Goal: Task Accomplishment & Management: Use online tool/utility

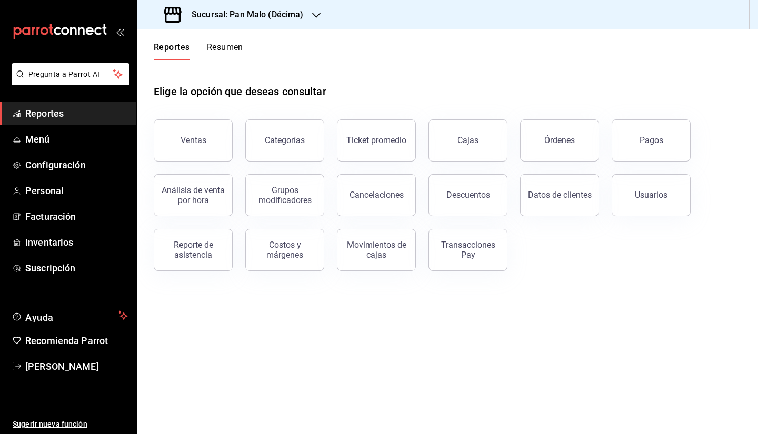
click at [272, 24] on div "Sucursal: Pan Malo (Décima)" at bounding box center [235, 14] width 180 height 29
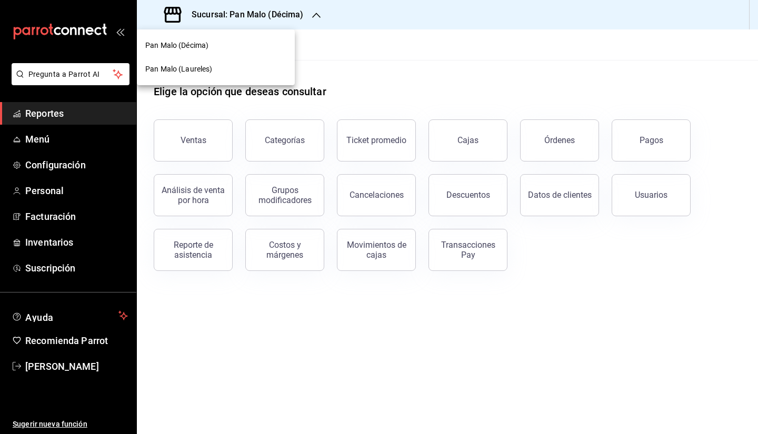
click at [221, 60] on div "Pan Malo (Laureles)" at bounding box center [216, 69] width 158 height 24
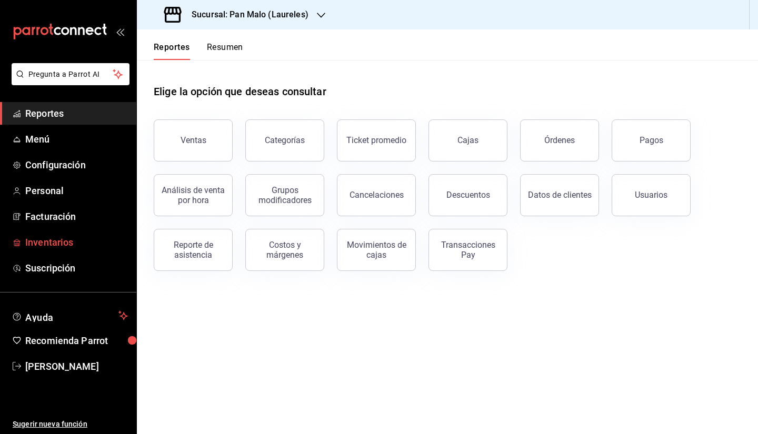
click at [100, 241] on span "Inventarios" at bounding box center [76, 242] width 103 height 14
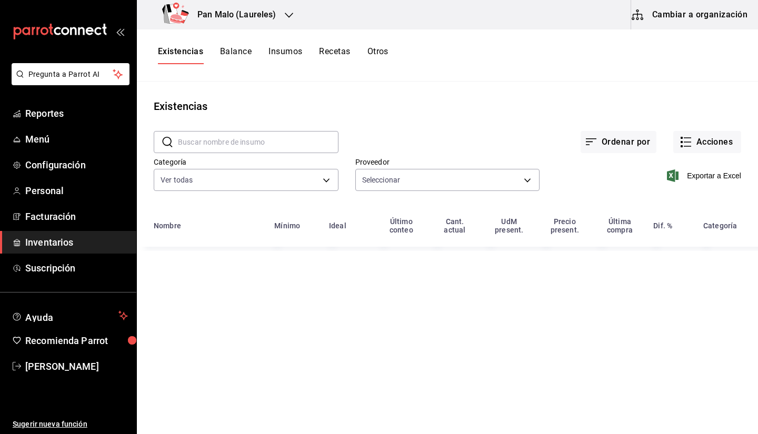
type input "36340c73-94e1-4ffc-8e70-5641b5614b16,62d2566f-a3bd-4000-8dc1-406bdbf1afd5,40f0e…"
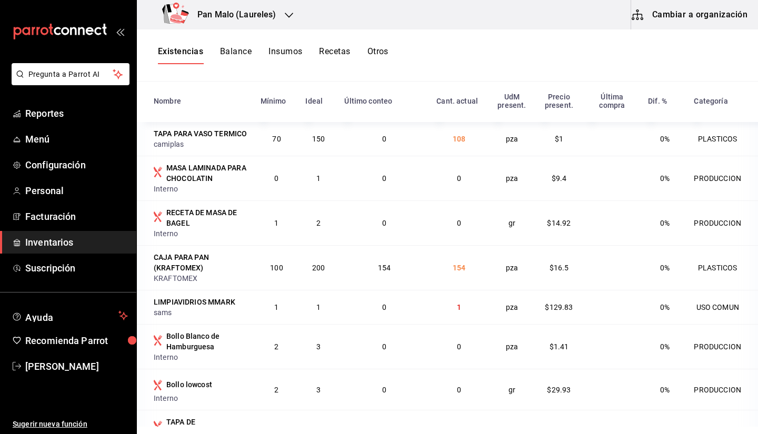
scroll to position [129, 0]
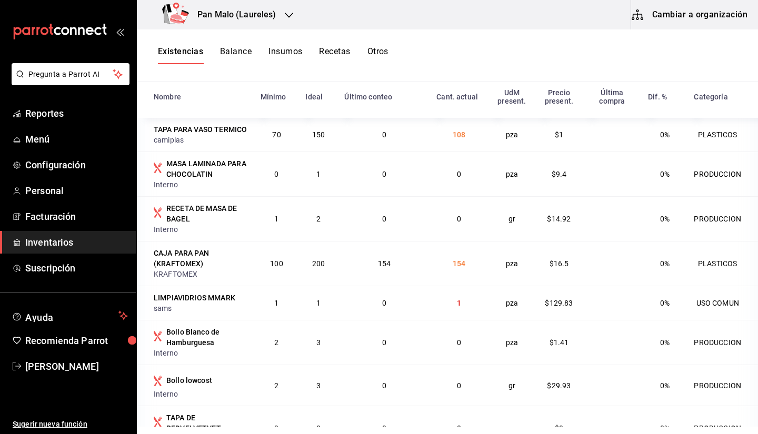
click at [73, 247] on span "Inventarios" at bounding box center [76, 242] width 103 height 14
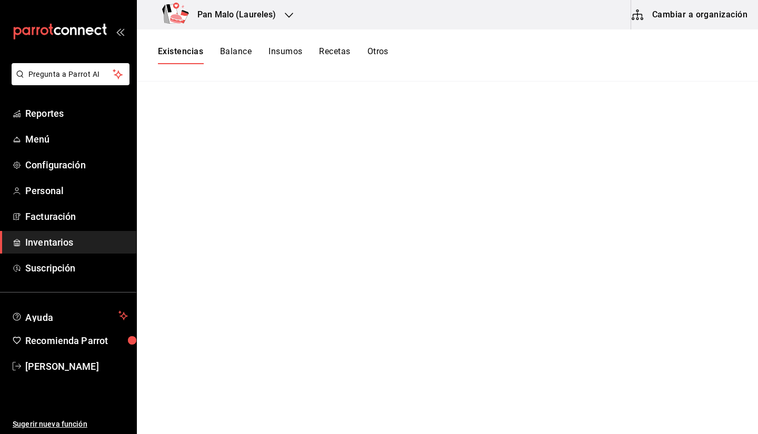
click at [315, 46] on div "Existencias Balance Insumos Recetas Otros" at bounding box center [447, 55] width 621 height 52
click at [332, 57] on button "Recetas" at bounding box center [334, 55] width 31 height 18
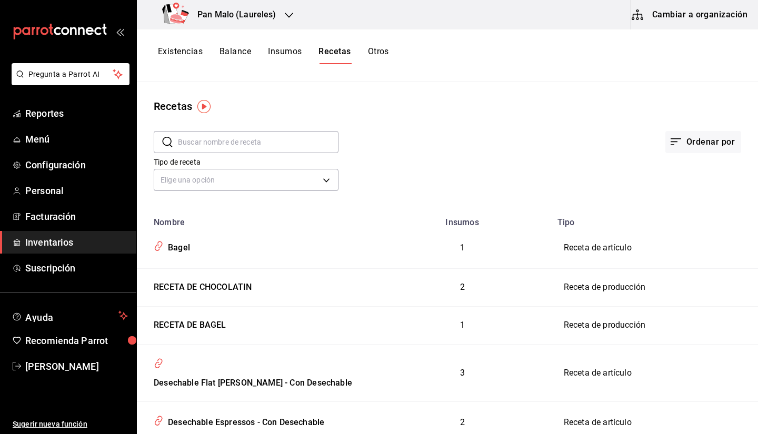
click at [266, 141] on input "text" at bounding box center [258, 142] width 161 height 21
click at [646, 7] on button "Cambiar a organización" at bounding box center [690, 14] width 118 height 29
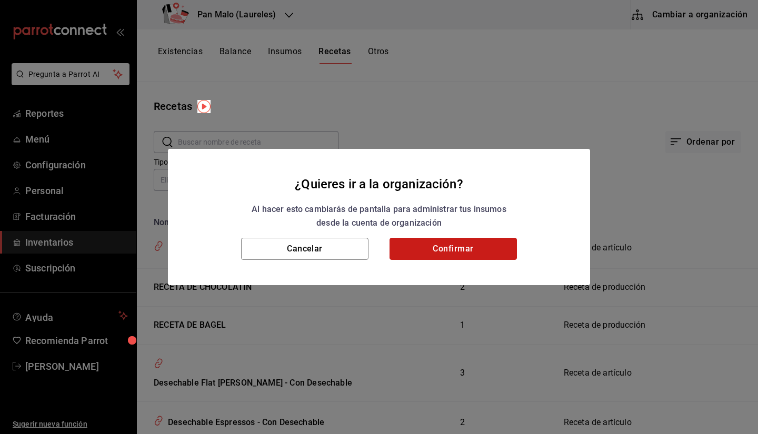
click at [445, 250] on button "Confirmar" at bounding box center [453, 249] width 127 height 22
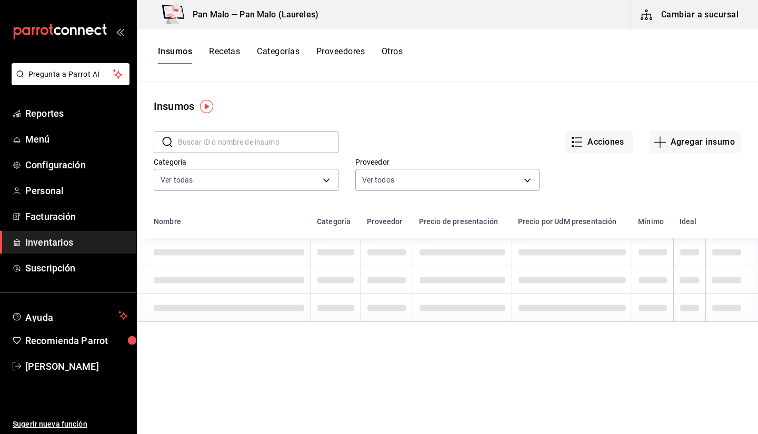
click at [230, 62] on button "Recetas" at bounding box center [224, 55] width 31 height 18
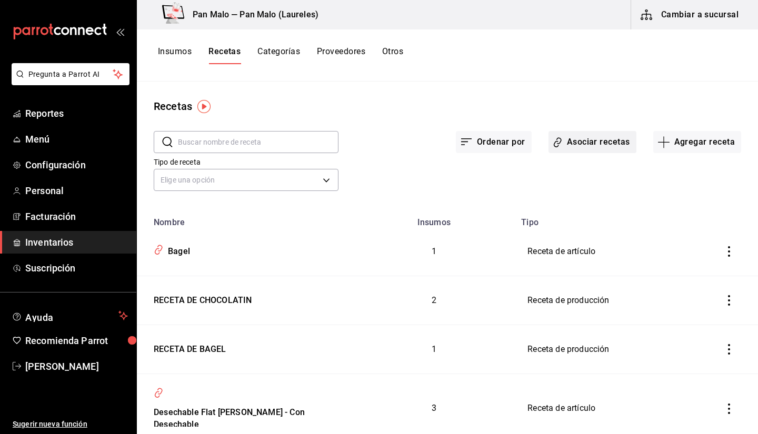
click at [598, 147] on button "Asociar recetas" at bounding box center [593, 142] width 88 height 22
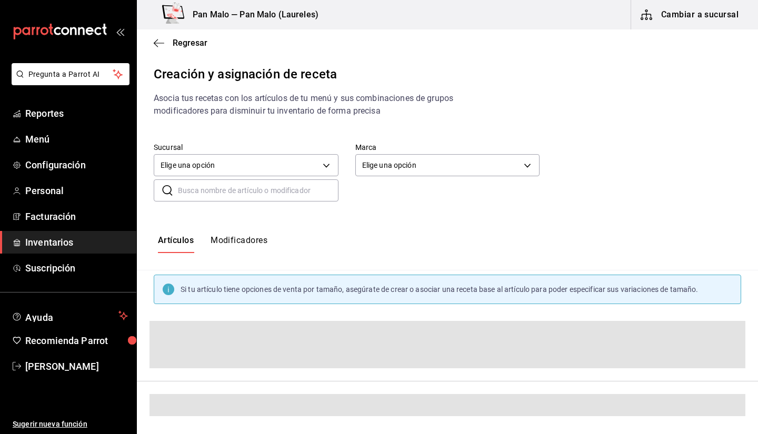
click at [266, 198] on input "text" at bounding box center [258, 190] width 161 height 21
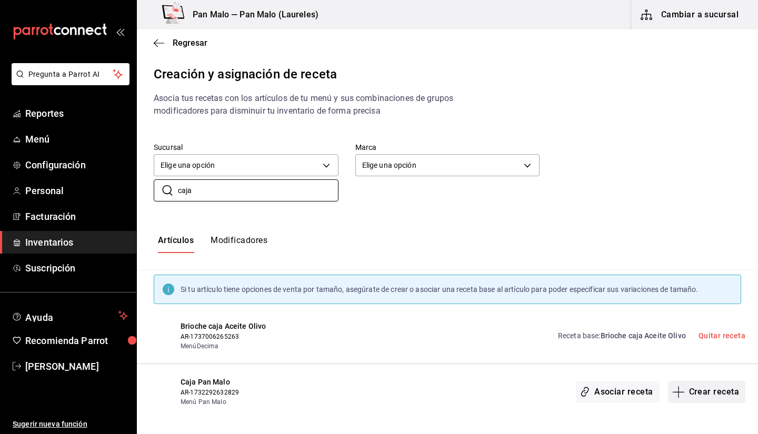
type input "caja"
click at [699, 383] on button "Crear receta" at bounding box center [707, 392] width 78 height 22
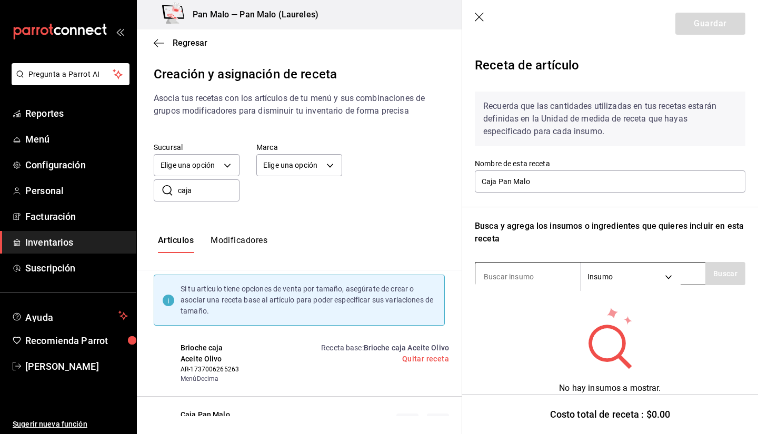
click at [534, 267] on input at bounding box center [527, 277] width 105 height 22
type input "caja"
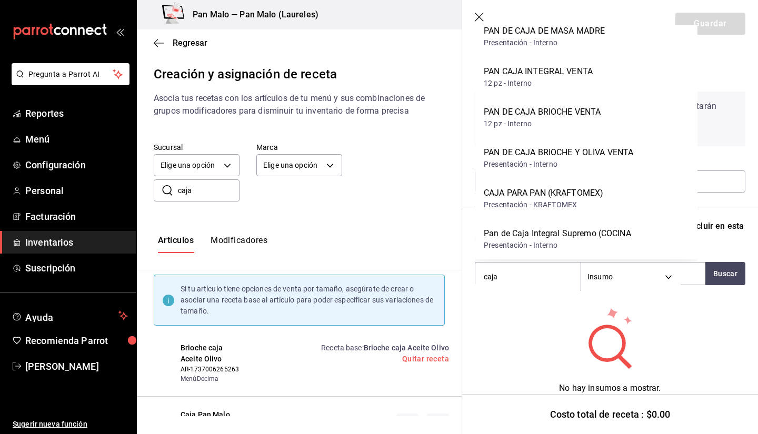
scroll to position [136, 0]
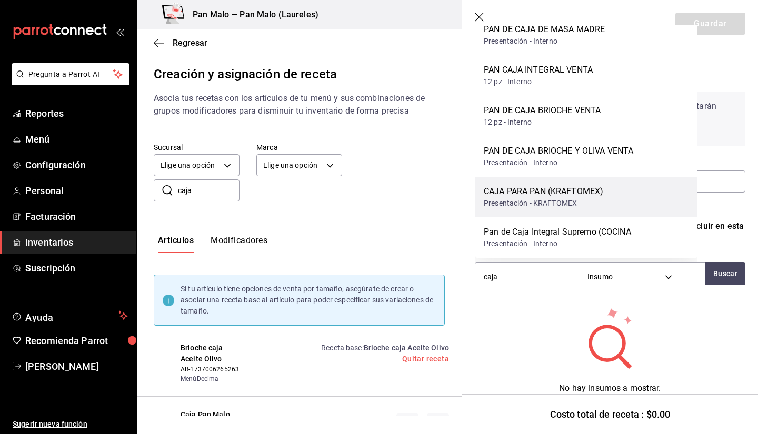
click at [622, 189] on div "CAJA PARA PAN (KRAFTOMEX) Presentación - KRAFTOMEX" at bounding box center [586, 197] width 222 height 41
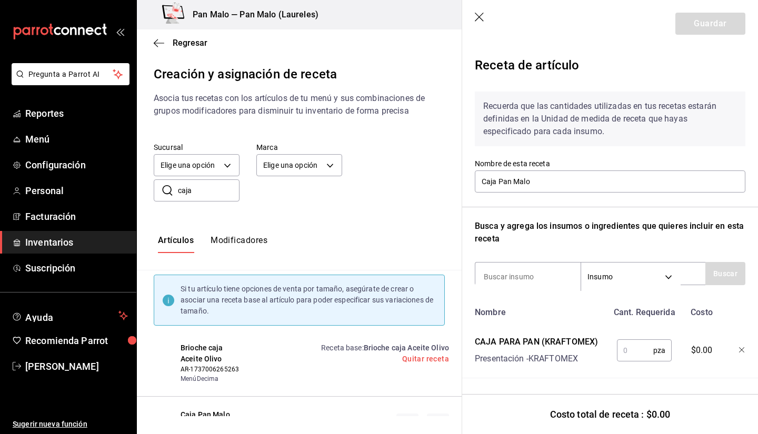
click at [630, 368] on div "Nombre Cant. Requerida Costo CAJA PARA PAN (KRAFTOMEX) Presentación - KRAFTOMEX…" at bounding box center [610, 340] width 271 height 76
click at [637, 345] on input "text" at bounding box center [635, 350] width 36 height 21
type input "1"
click at [697, 22] on button "Guardar" at bounding box center [711, 24] width 70 height 22
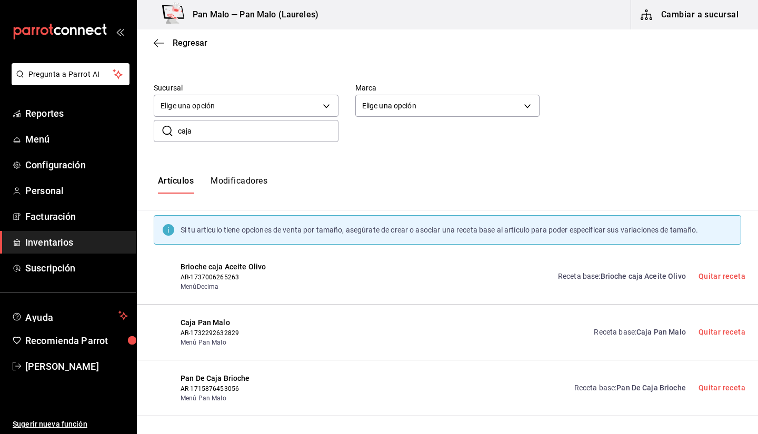
scroll to position [59, 0]
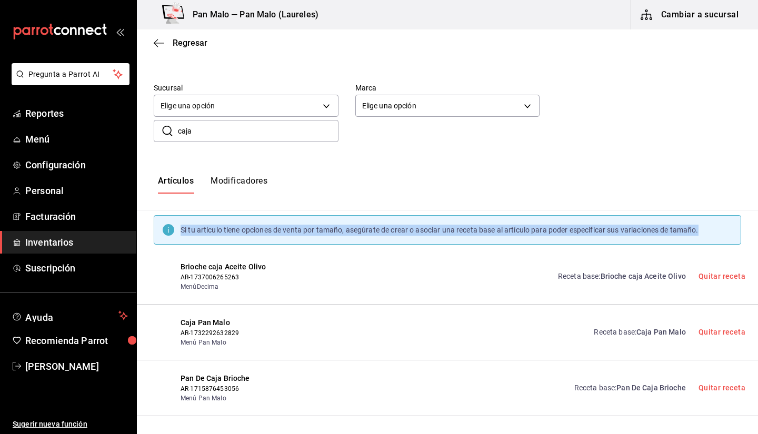
drag, startPoint x: 743, startPoint y: 196, endPoint x: 746, endPoint y: 230, distance: 33.8
click at [746, 230] on div "Artículos Modificadores Si tu artículo tiene opciones de venta por tamaño, aseg…" at bounding box center [447, 287] width 621 height 257
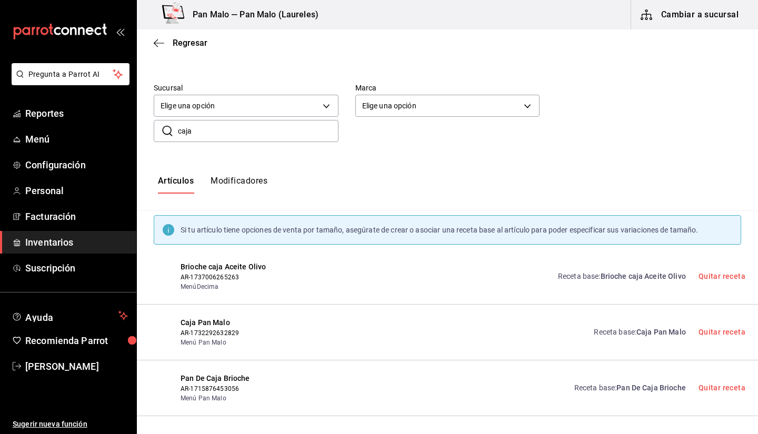
click at [203, 136] on input "caja" at bounding box center [258, 131] width 161 height 21
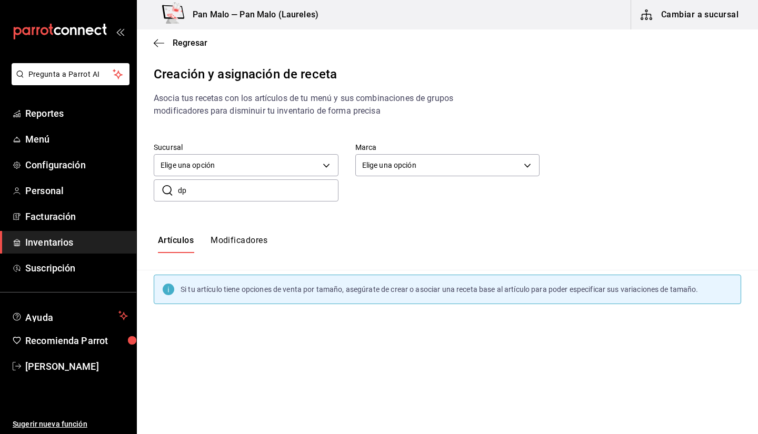
scroll to position [0, 0]
type input "domo"
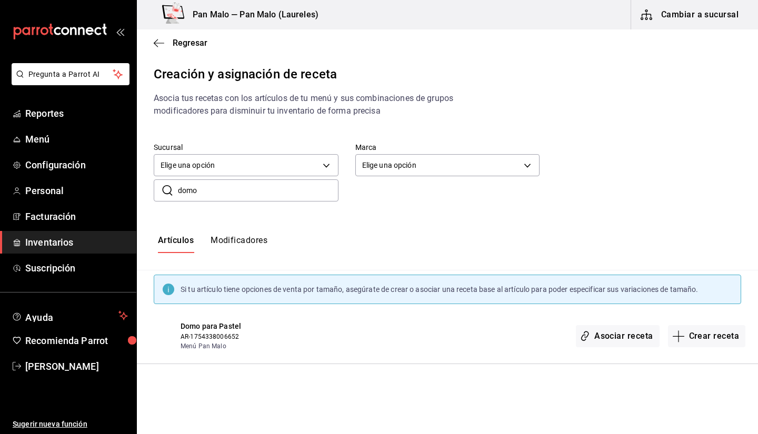
click at [209, 194] on input "domo" at bounding box center [258, 190] width 161 height 21
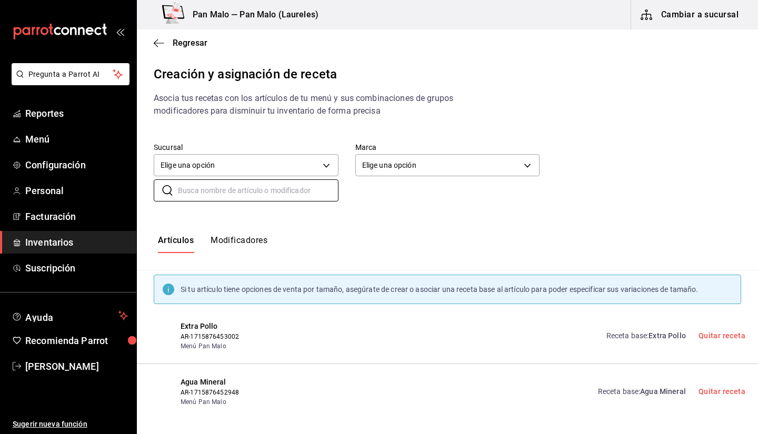
click at [253, 230] on div "Artículos Modificadores" at bounding box center [447, 245] width 621 height 52
click at [243, 238] on button "Modificadores" at bounding box center [239, 244] width 57 height 18
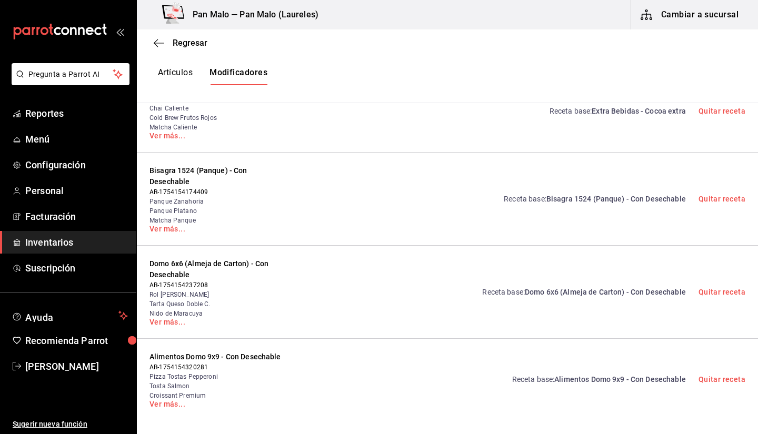
scroll to position [1194, 0]
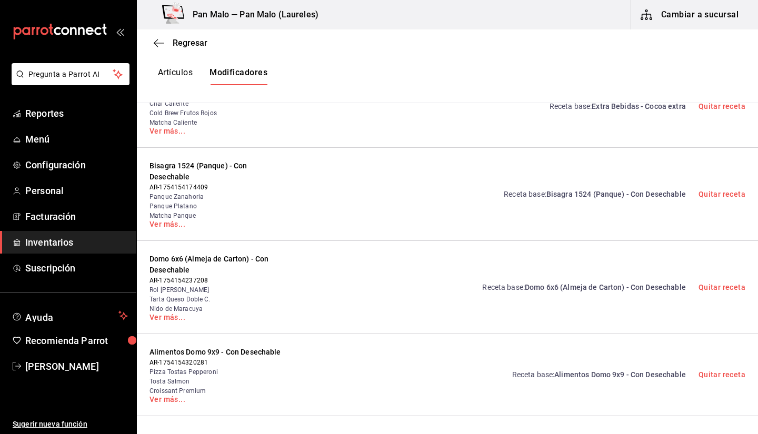
click at [541, 192] on link "Receta base : Bisagra 1524 (Panque) - Con Desechable" at bounding box center [595, 194] width 182 height 11
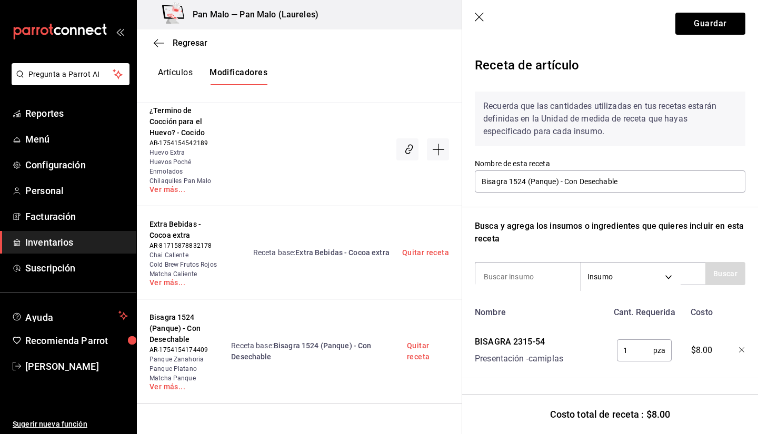
scroll to position [7, 0]
click at [474, 17] on header "Guardar" at bounding box center [610, 23] width 296 height 47
click at [482, 16] on icon "button" at bounding box center [480, 18] width 11 height 11
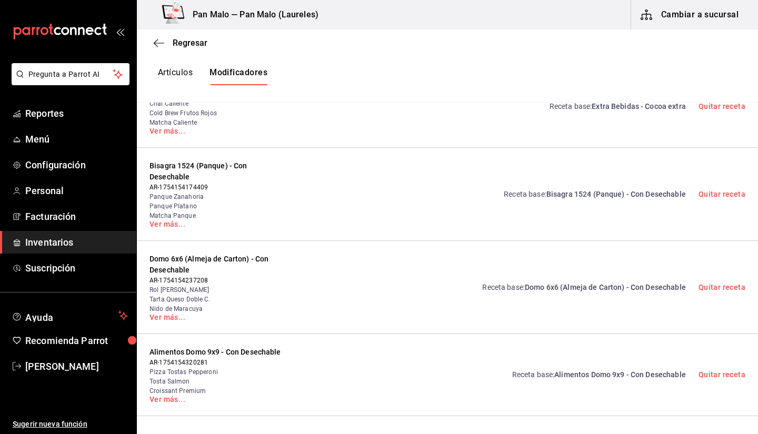
scroll to position [1278, 0]
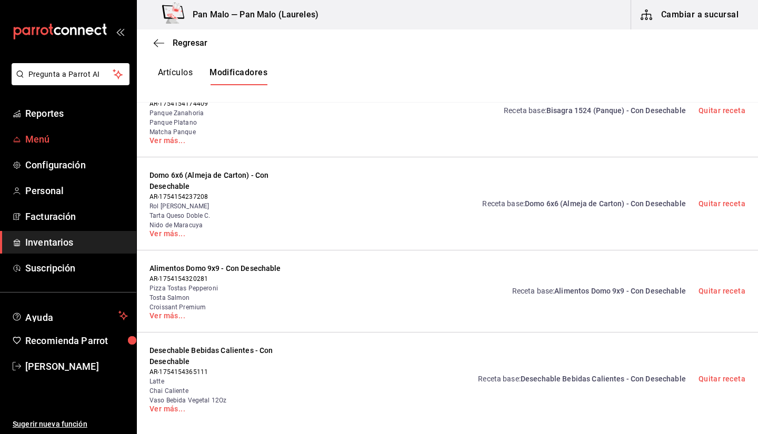
click at [31, 137] on span "Menú" at bounding box center [76, 139] width 103 height 14
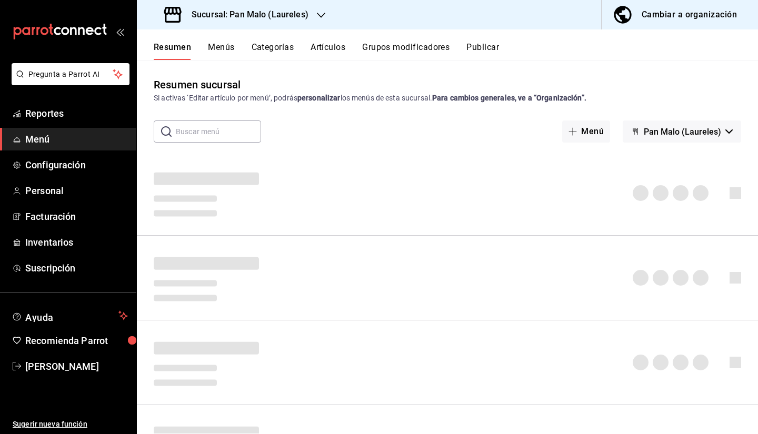
click at [321, 47] on button "Artículos" at bounding box center [328, 51] width 35 height 18
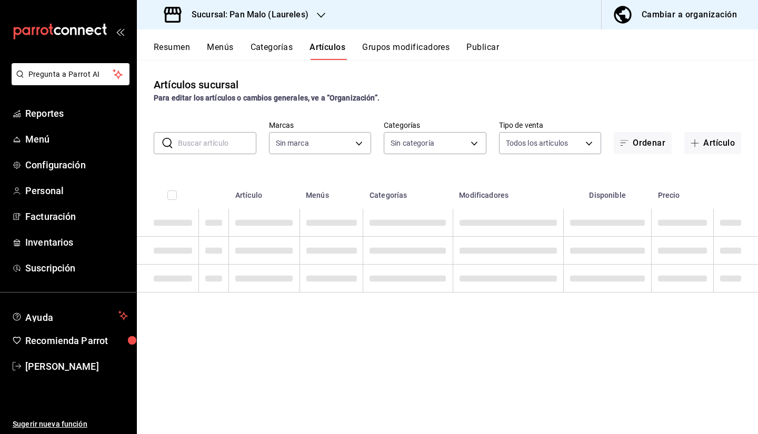
type input "f06aabe6-618c-447d-9268-685567b964da"
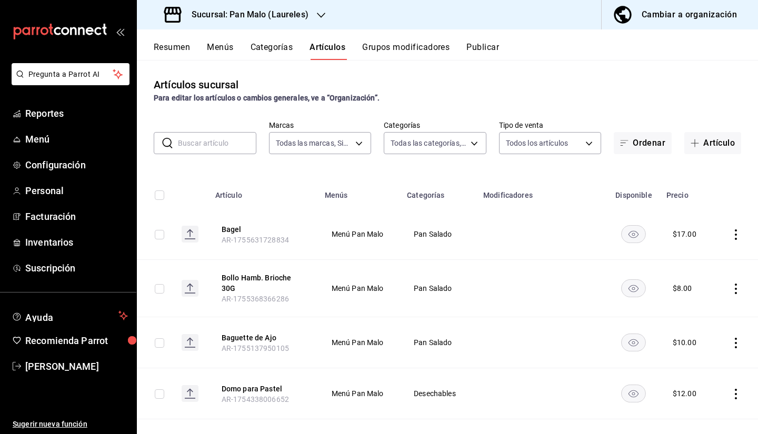
type input "9ca8d65e-d0dc-49bd-8827-5e6e4e277be3,7646f2d6-b633-49fa-8128-e4144e67787a,03d4a…"
click at [356, 87] on div "Artículos sucursal Para editar los artículos o cambios generales, ve a “Organiz…" at bounding box center [447, 90] width 621 height 27
click at [402, 82] on div "Artículos sucursal Para editar los artículos o cambios generales, ve a “Organiz…" at bounding box center [447, 90] width 621 height 27
click at [497, 64] on div "Artículos sucursal Para editar los artículos o cambios generales, ve a “Organiz…" at bounding box center [447, 247] width 621 height 374
click at [422, 79] on div "Artículos sucursal Para editar los artículos o cambios generales, ve a “Organiz…" at bounding box center [447, 90] width 621 height 27
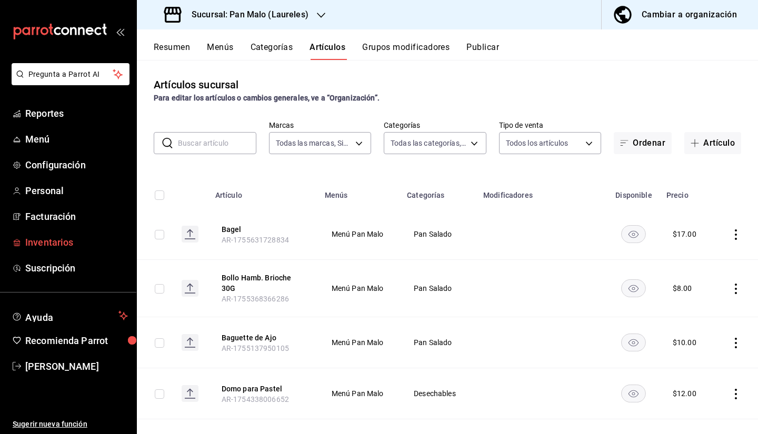
click at [48, 247] on span "Inventarios" at bounding box center [76, 242] width 103 height 14
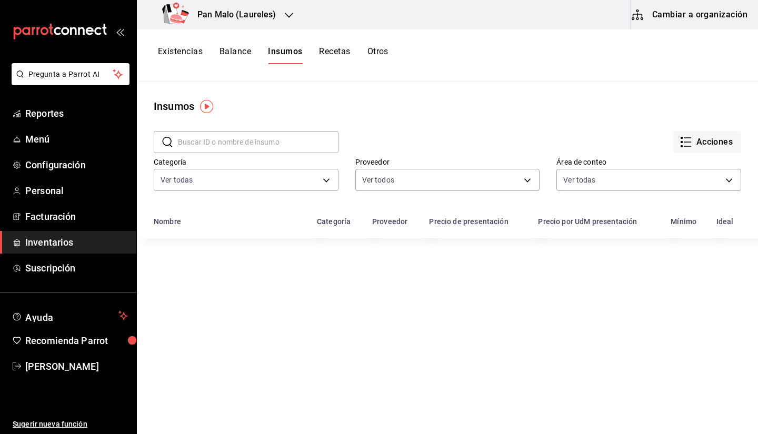
click at [664, 18] on button "Cambiar a organización" at bounding box center [690, 14] width 118 height 29
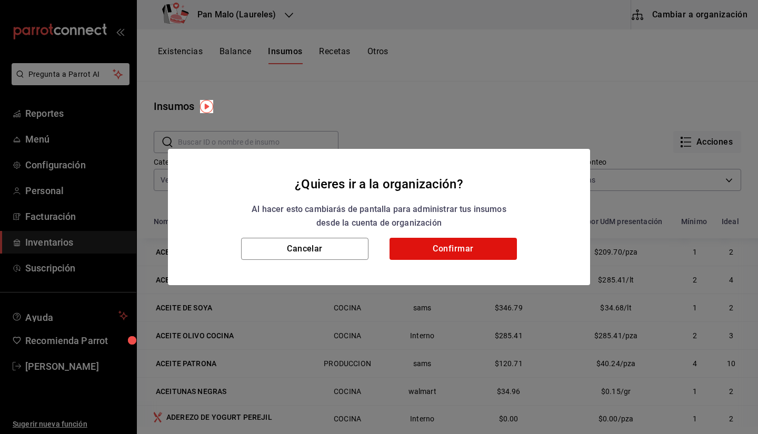
click at [277, 262] on div "Cancelar Confirmar" at bounding box center [379, 261] width 422 height 47
click at [283, 255] on button "Cancelar" at bounding box center [304, 249] width 127 height 22
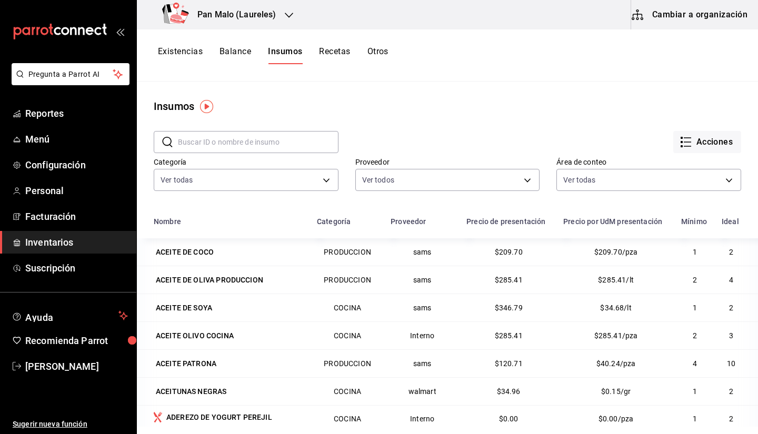
click at [341, 54] on button "Recetas" at bounding box center [334, 55] width 31 height 18
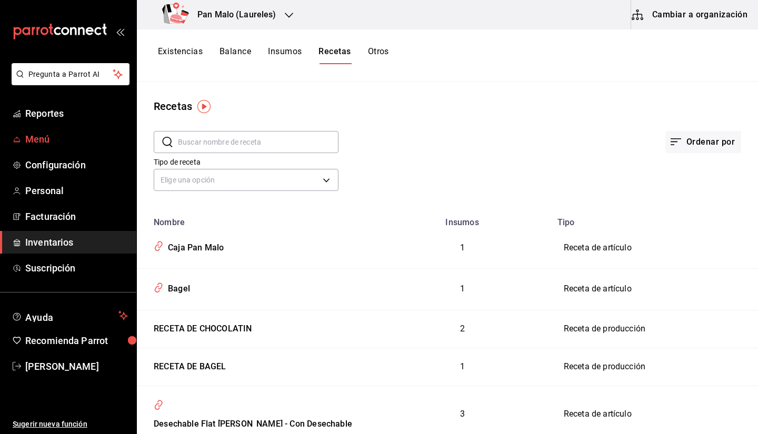
click at [43, 139] on span "Menú" at bounding box center [76, 139] width 103 height 14
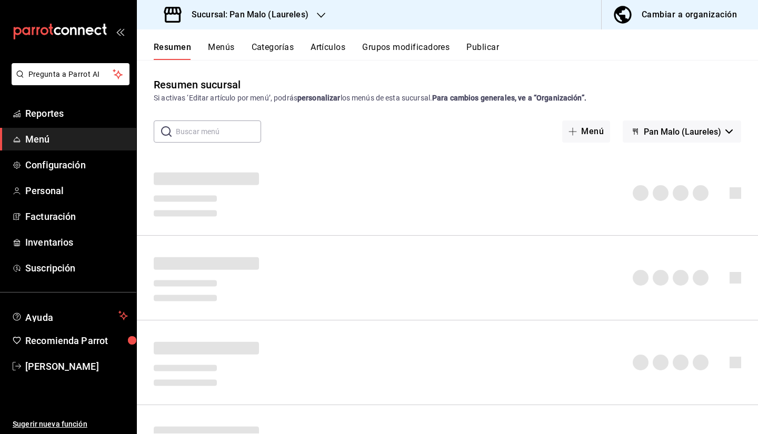
click at [687, 38] on div "Resumen Menús Categorías Artículos Grupos modificadores Publicar" at bounding box center [447, 44] width 621 height 31
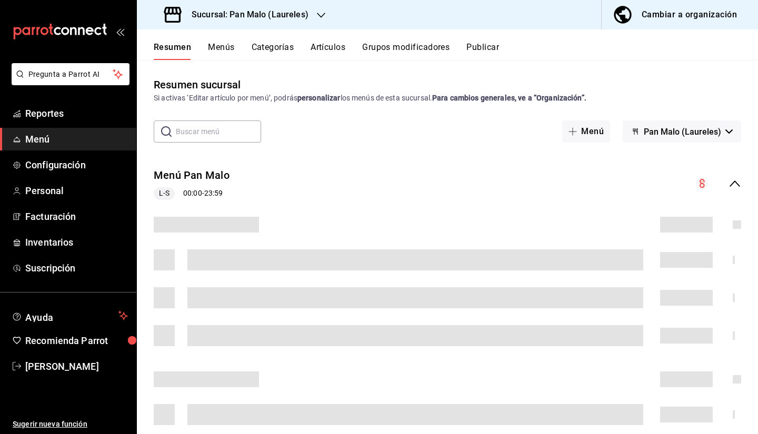
click at [673, 26] on button "Cambiar a organización" at bounding box center [676, 14] width 148 height 29
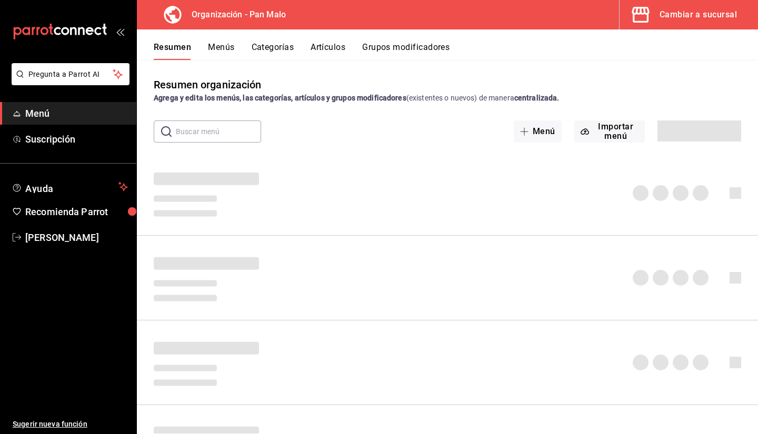
click at [344, 52] on button "Artículos" at bounding box center [328, 51] width 35 height 18
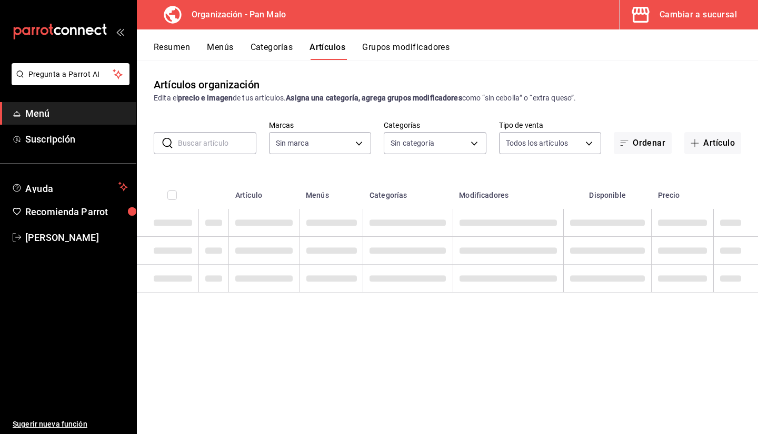
click at [395, 51] on button "Grupos modificadores" at bounding box center [405, 51] width 87 height 18
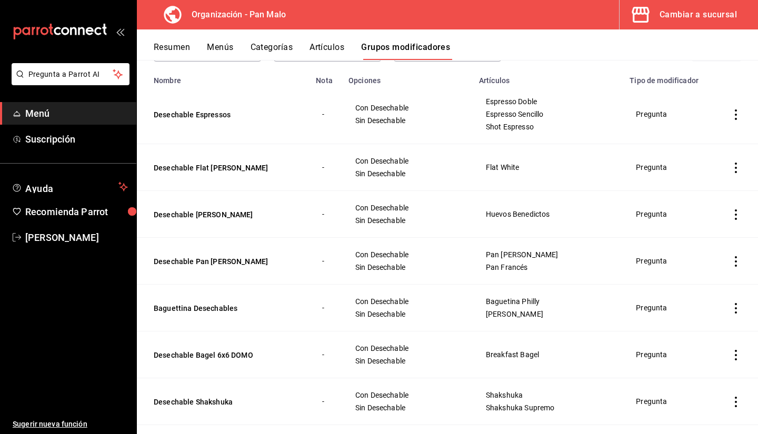
scroll to position [108, 0]
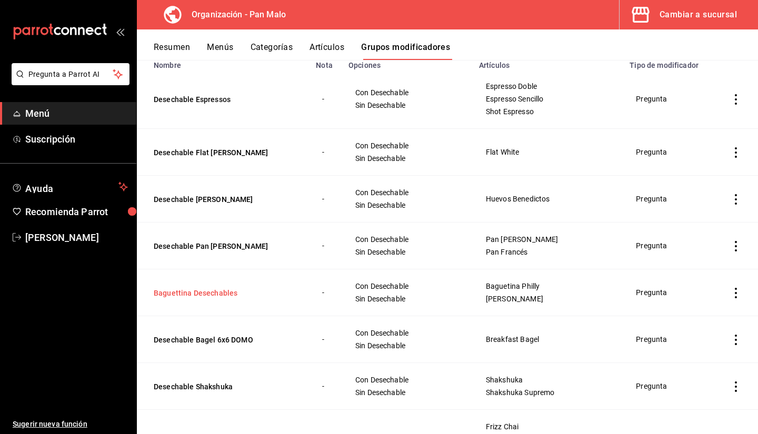
click at [222, 297] on button "Baguettina Desechables" at bounding box center [217, 293] width 126 height 11
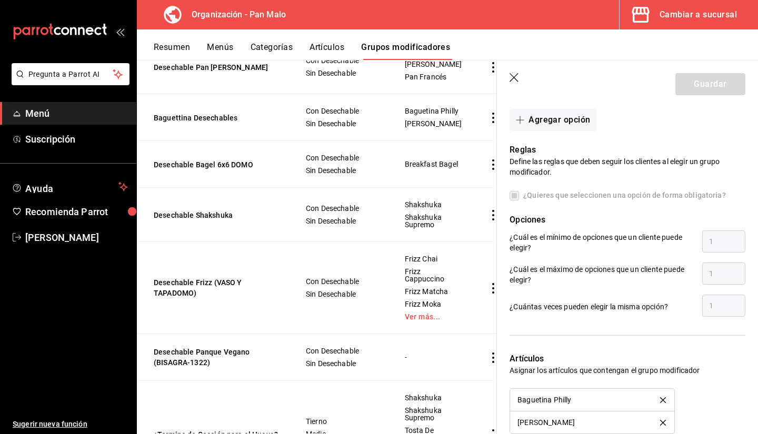
scroll to position [353, 0]
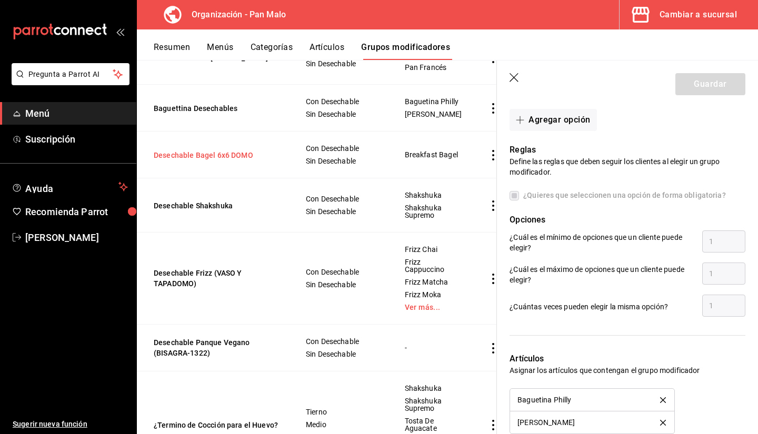
click at [219, 161] on button "Desechable Bagel 6x6 DOMO" at bounding box center [217, 155] width 126 height 11
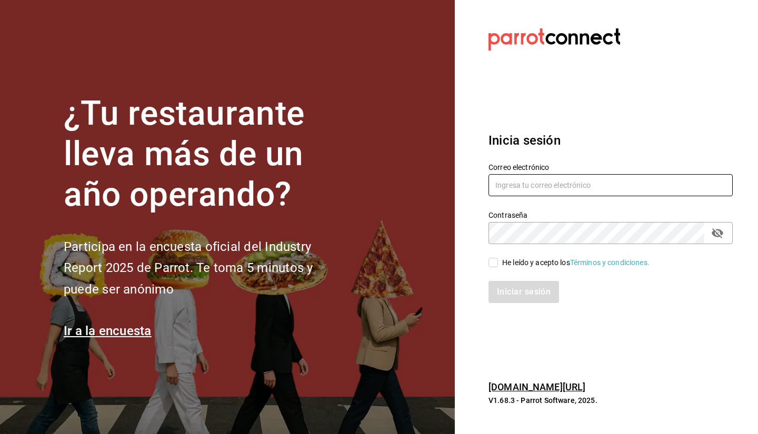
click at [581, 191] on input "text" at bounding box center [611, 185] width 244 height 22
click at [527, 187] on input "text" at bounding box center [611, 185] width 244 height 22
type input "[EMAIL_ADDRESS][DOMAIN_NAME]"
click at [498, 261] on input "He leído y acepto los Términos y condiciones." at bounding box center [493, 262] width 9 height 9
checkbox input "true"
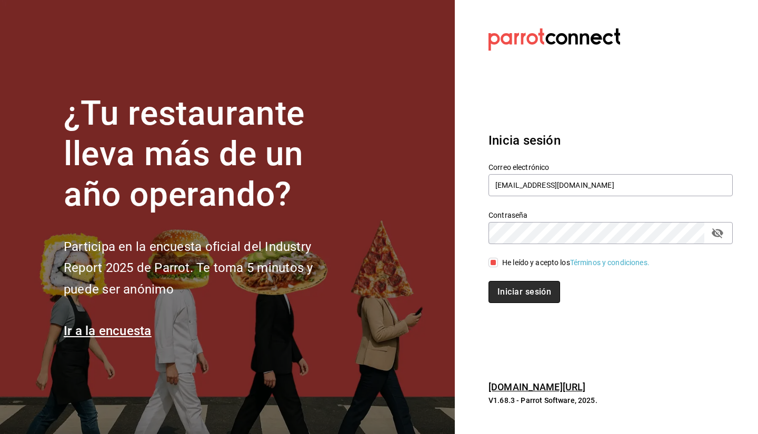
click at [501, 287] on button "Iniciar sesión" at bounding box center [525, 292] width 72 height 22
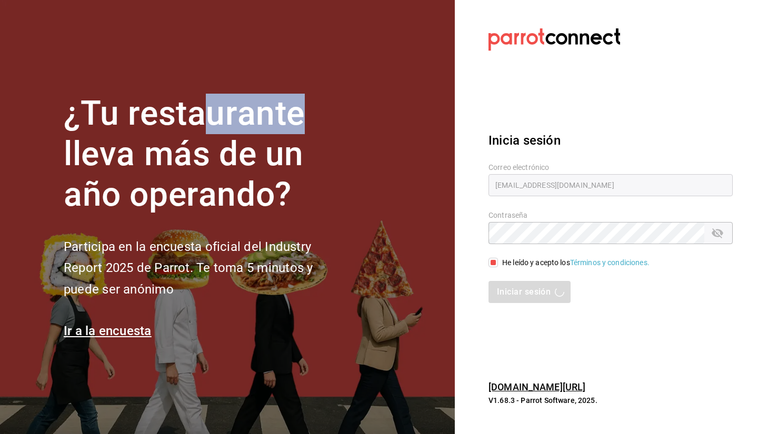
drag, startPoint x: 199, startPoint y: 121, endPoint x: 313, endPoint y: 123, distance: 113.7
click at [313, 123] on h1 "¿Tu restaurante lleva más de un año operando?" at bounding box center [206, 154] width 284 height 121
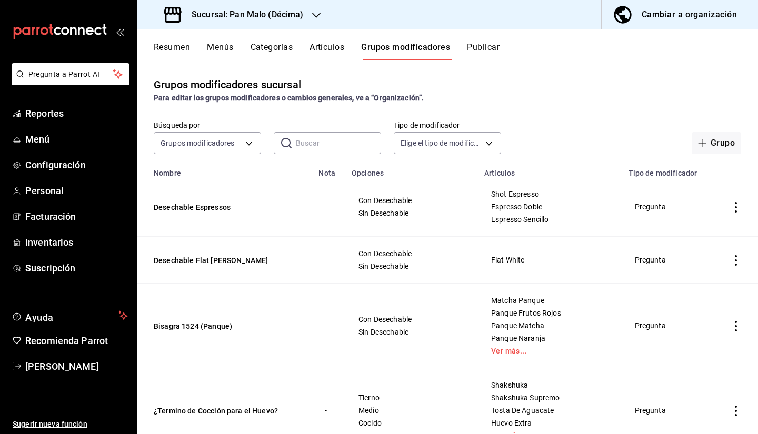
click at [646, 25] on button "Cambiar a organización" at bounding box center [676, 14] width 148 height 29
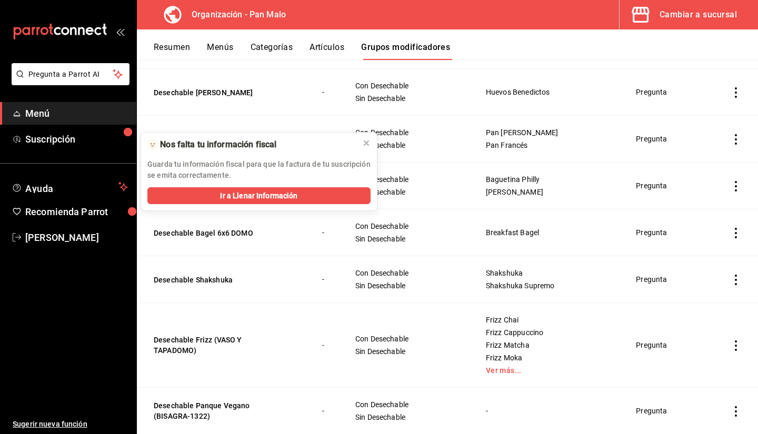
scroll to position [192, 0]
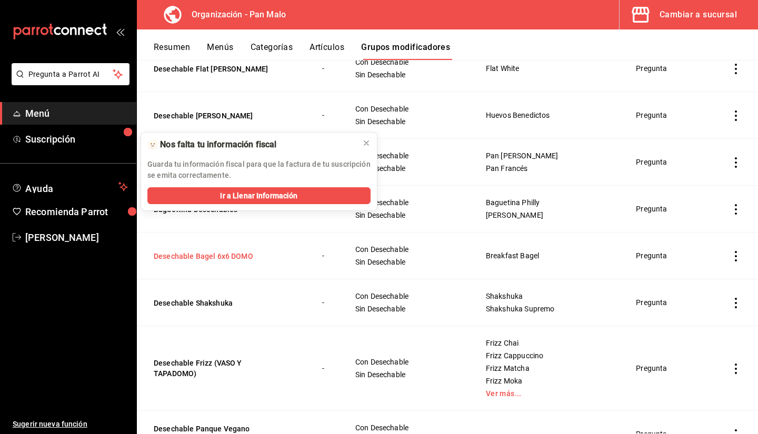
click at [215, 252] on button "Desechable Bagel 6x6 DOMO" at bounding box center [217, 256] width 126 height 11
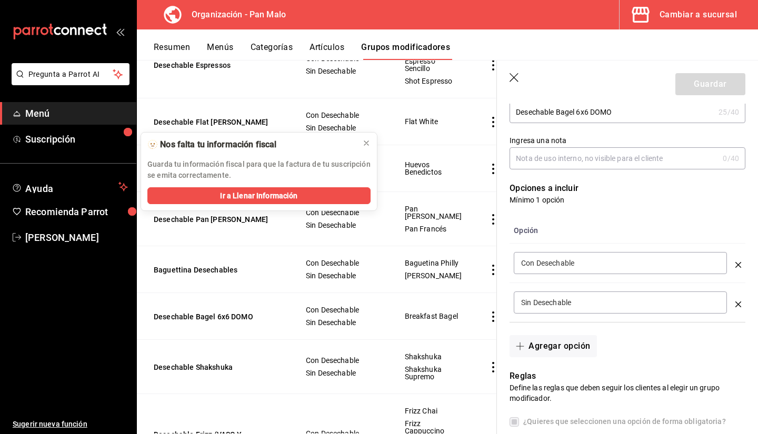
scroll to position [180, 0]
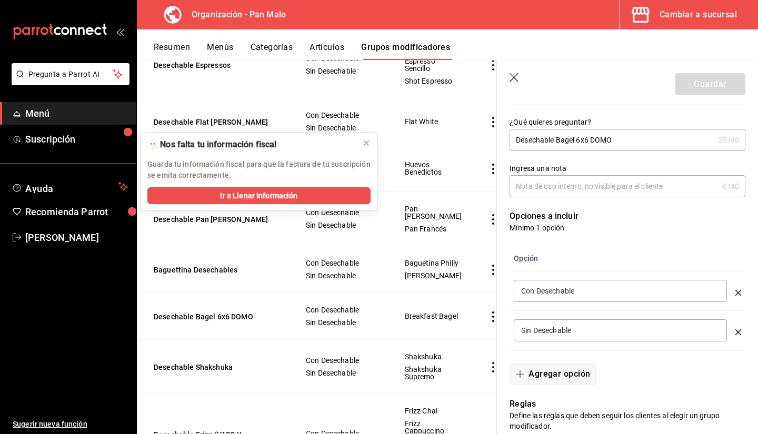
click at [545, 226] on p "Mínimo 1 opción" at bounding box center [628, 228] width 236 height 11
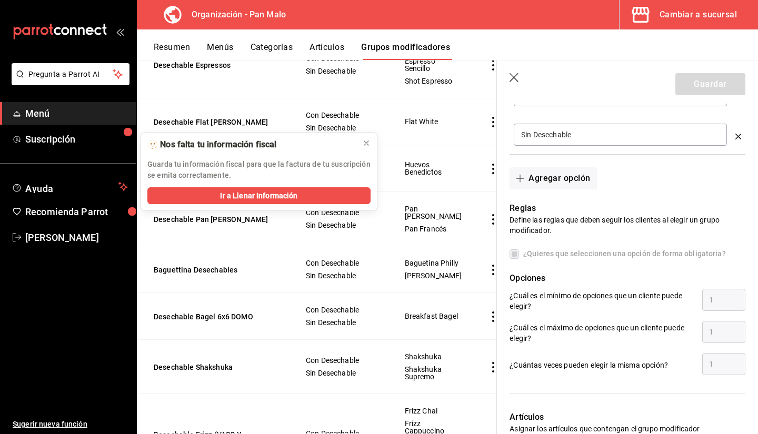
scroll to position [378, 0]
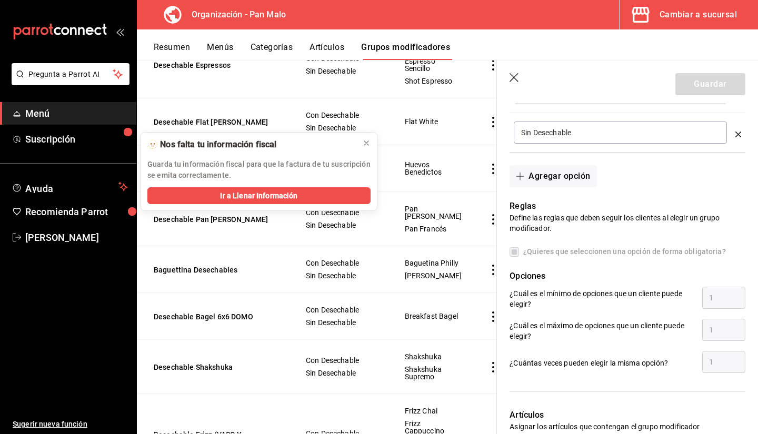
click at [539, 256] on span "¿Quieres que seleccionen una opción de forma obligatoria?" at bounding box center [622, 251] width 207 height 11
click at [368, 146] on icon at bounding box center [366, 143] width 8 height 8
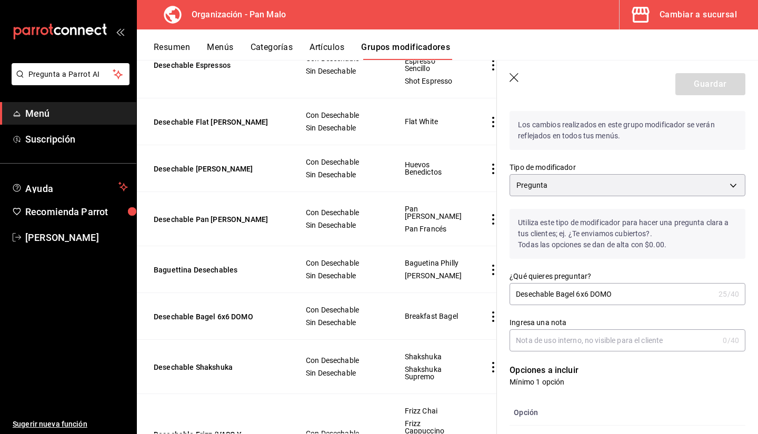
scroll to position [0, 0]
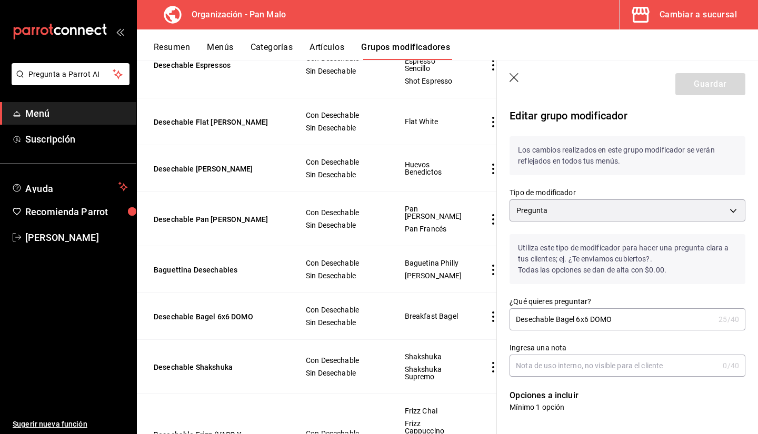
drag, startPoint x: 515, startPoint y: 68, endPoint x: 509, endPoint y: 79, distance: 12.6
click at [509, 79] on header "Guardar" at bounding box center [627, 82] width 261 height 43
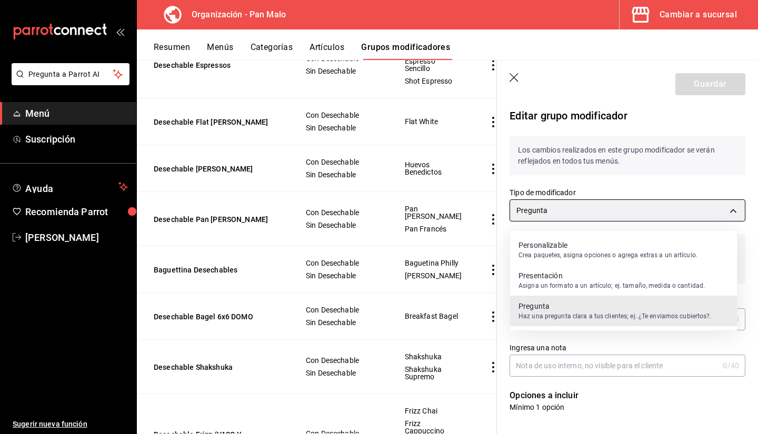
click at [557, 202] on body "Pregunta a Parrot AI Menú Suscripción Ayuda Recomienda Parrot Sebastian Viadero…" at bounding box center [379, 217] width 758 height 434
click at [550, 260] on p "Crea paquetes, asigna opciones o agrega extras a un artículo." at bounding box center [608, 255] width 179 height 9
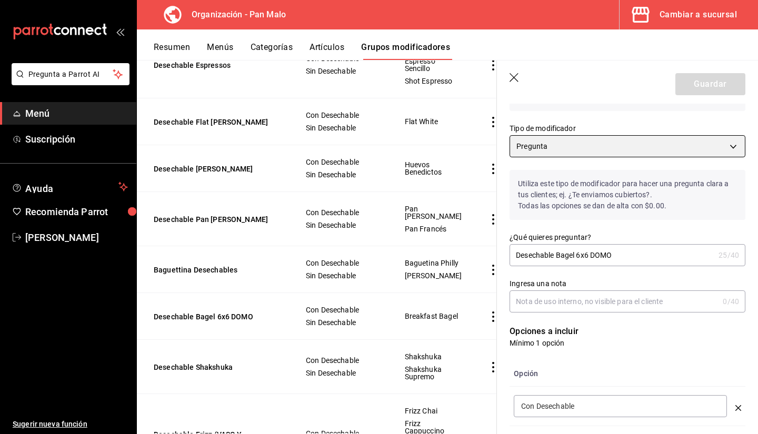
scroll to position [62, 0]
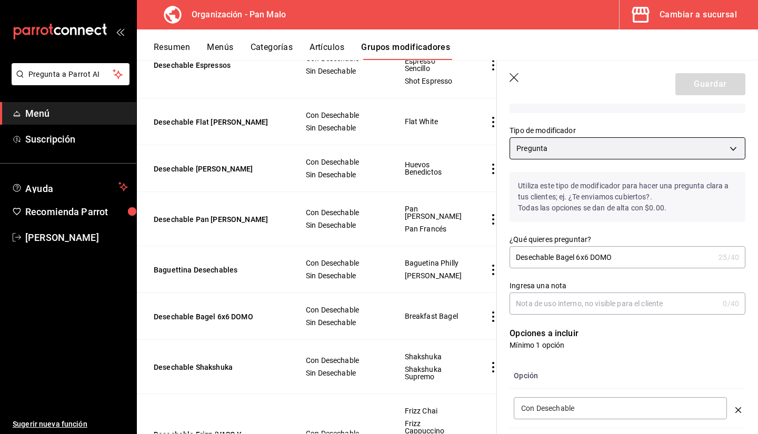
click at [643, 159] on body "Pregunta a Parrot AI Menú Suscripción Ayuda Recomienda Parrot Sebastian Viadero…" at bounding box center [379, 217] width 758 height 434
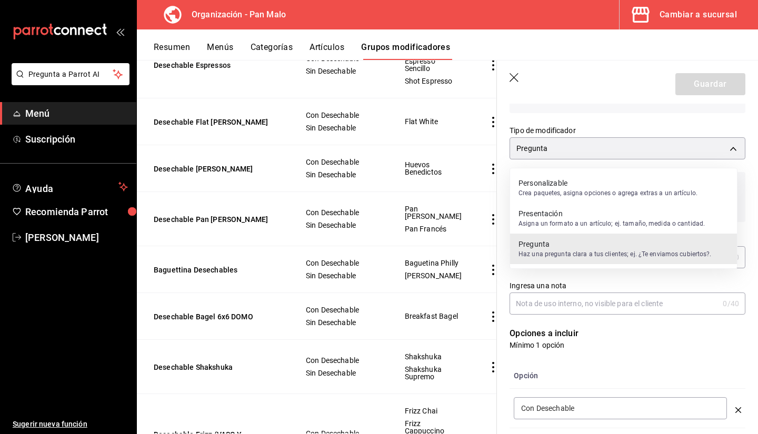
click at [598, 200] on li "Personalizable Crea paquetes, asigna opciones o agrega extras a un artículo." at bounding box center [623, 188] width 227 height 31
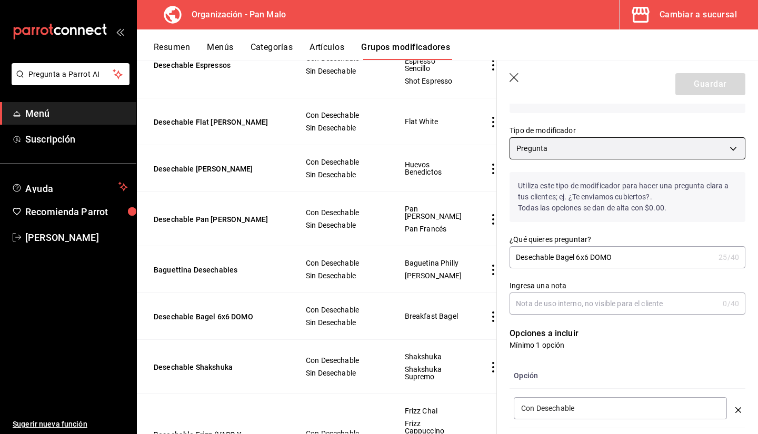
click at [627, 154] on body "Pregunta a Parrot AI Menú Suscripción Ayuda Recomienda Parrot Sebastian Viadero…" at bounding box center [379, 217] width 758 height 434
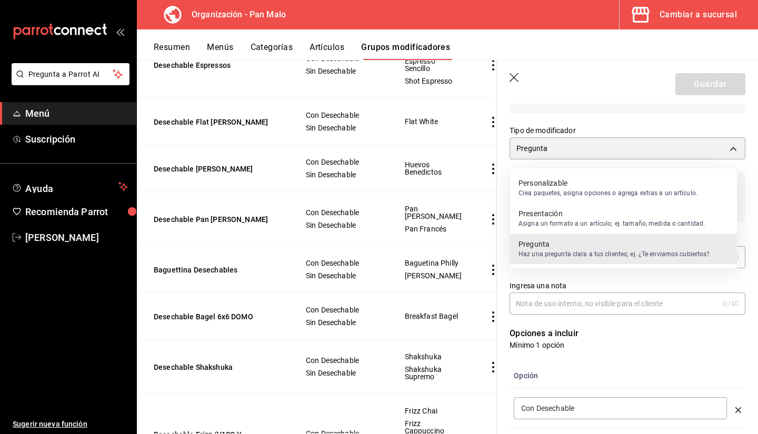
click at [575, 190] on p "Crea paquetes, asigna opciones o agrega extras a un artículo." at bounding box center [608, 192] width 179 height 9
type input "QUESTION"
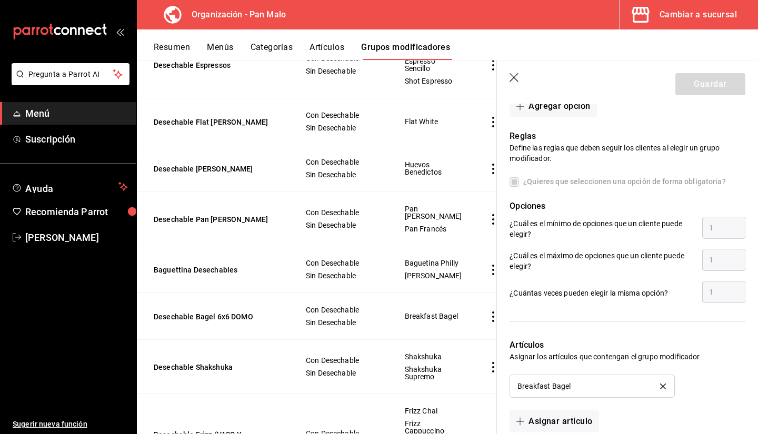
scroll to position [447, 0]
click at [515, 80] on icon "button" at bounding box center [515, 78] width 11 height 11
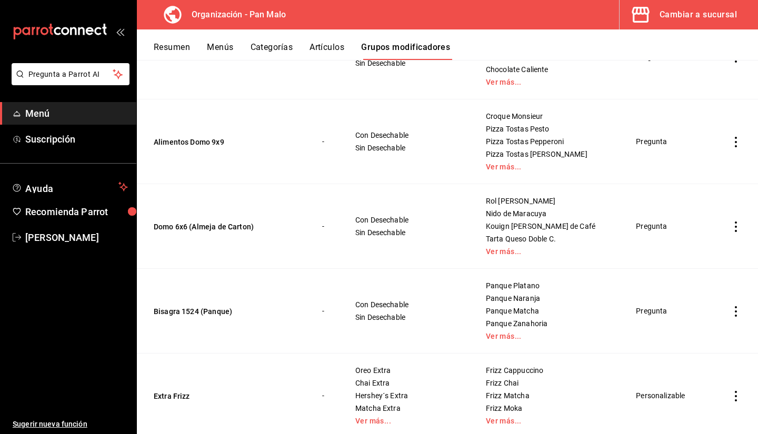
scroll to position [859, 0]
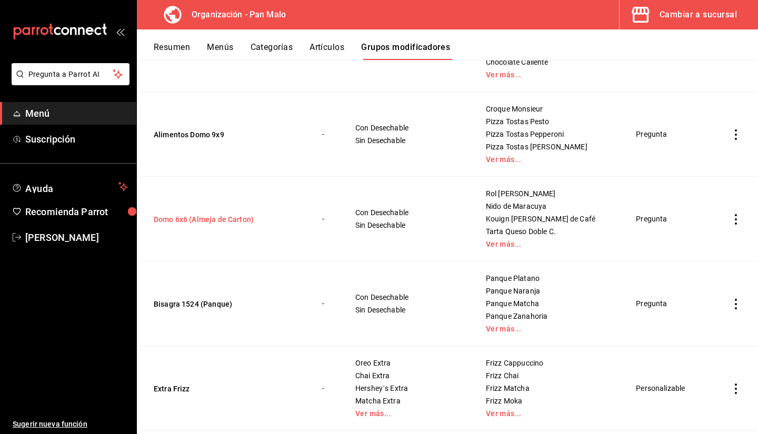
click at [242, 221] on button "Domo 6x6 (Almeja de Carton)" at bounding box center [217, 219] width 126 height 11
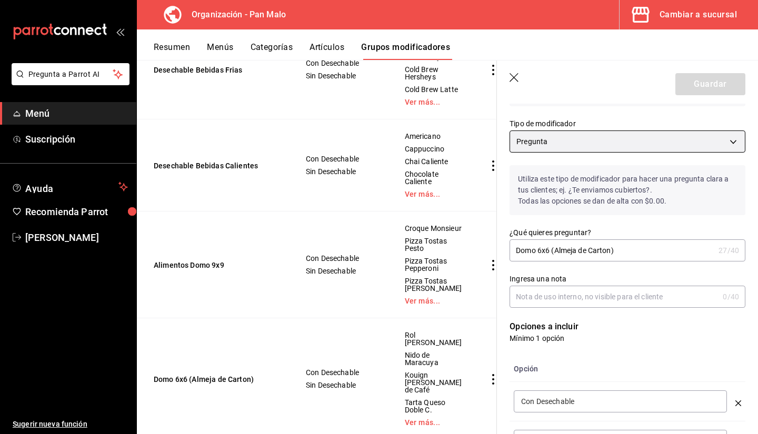
scroll to position [66, 0]
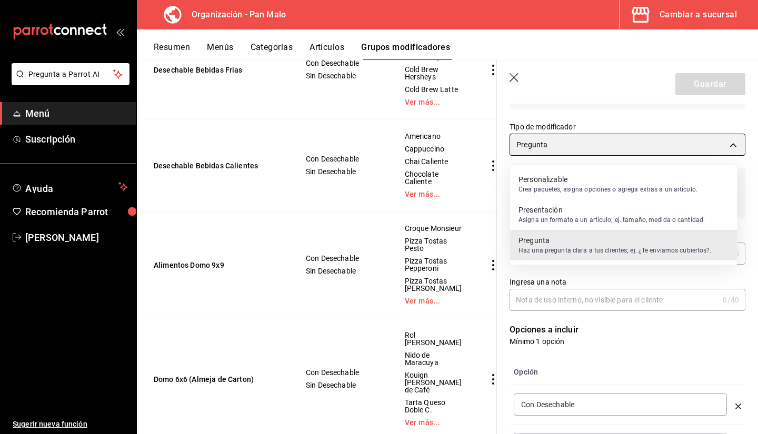
click at [711, 138] on body "Pregunta a Parrot AI Menú Suscripción Ayuda Recomienda Parrot Sebastian Viadero…" at bounding box center [379, 217] width 758 height 434
click at [644, 178] on p "Personalizable" at bounding box center [608, 179] width 179 height 11
click at [618, 142] on body "Pregunta a Parrot AI Menú Suscripción Ayuda Recomienda Parrot Sebastian Viadero…" at bounding box center [379, 217] width 758 height 434
click at [599, 193] on p "Crea paquetes, asigna opciones o agrega extras a un artículo." at bounding box center [608, 189] width 179 height 9
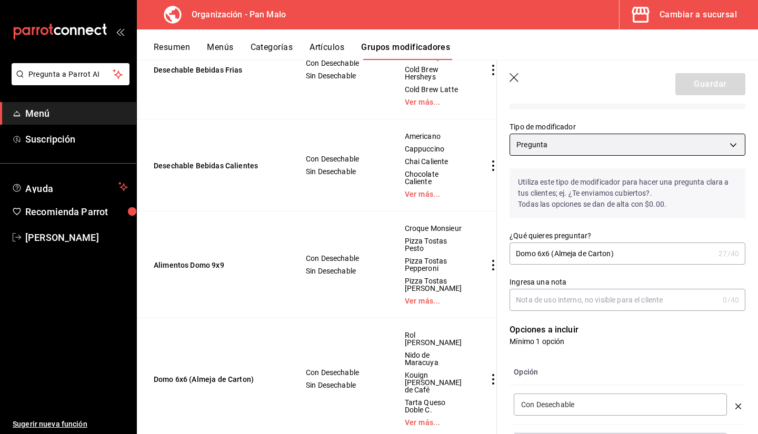
click at [565, 146] on body "Pregunta a Parrot AI Menú Suscripción Ayuda Recomienda Parrot Sebastian Viadero…" at bounding box center [379, 217] width 758 height 434
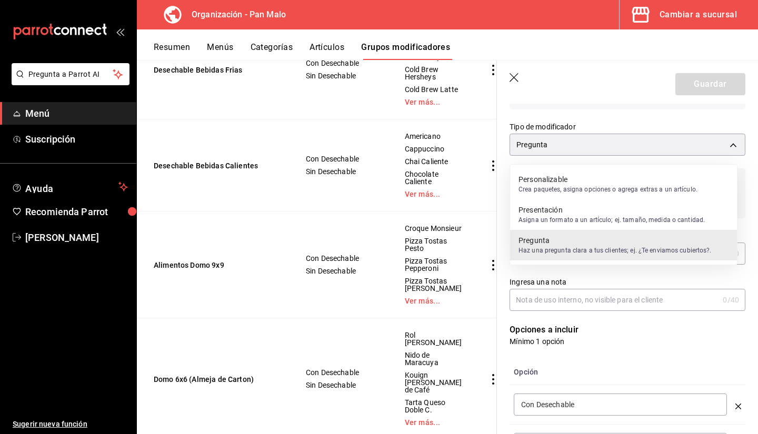
click at [557, 219] on p "Asigna un formato a un artículo; ej. tamaño, medida o cantidad." at bounding box center [612, 219] width 186 height 9
type input "QUESTION"
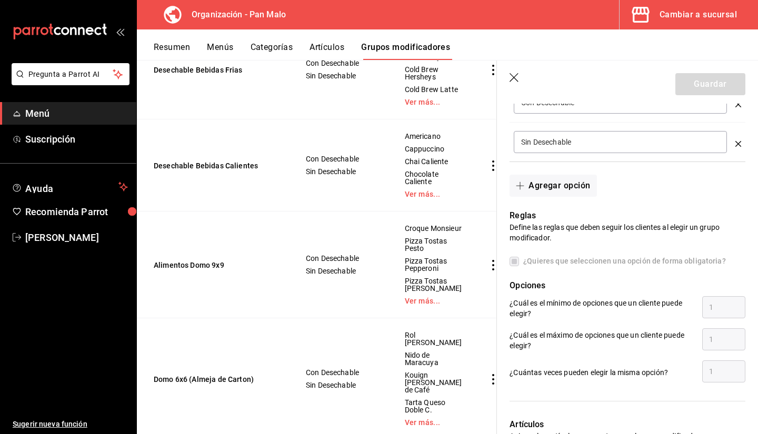
scroll to position [373, 0]
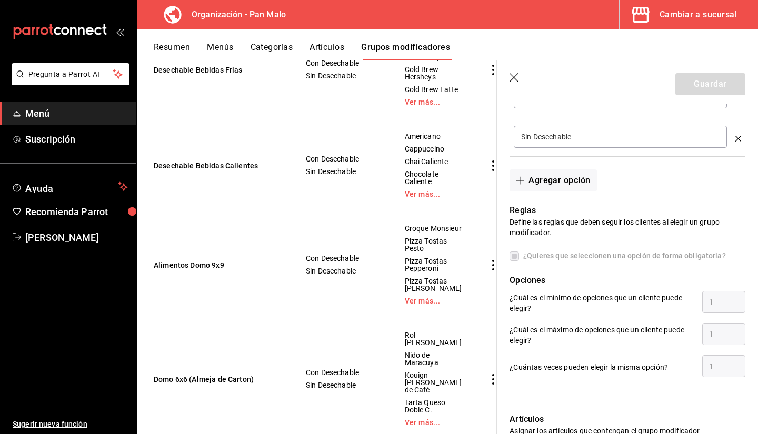
click at [735, 384] on div at bounding box center [621, 390] width 249 height 22
click at [167, 52] on button "Resumen" at bounding box center [172, 51] width 36 height 18
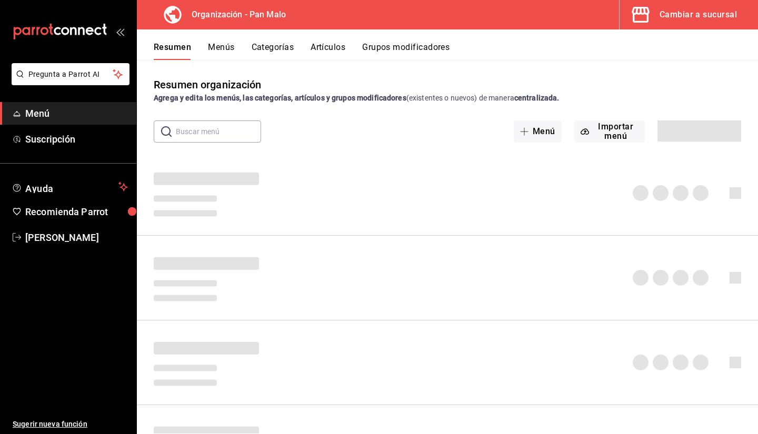
click at [97, 28] on icon "mailbox folders" at bounding box center [97, 31] width 7 height 8
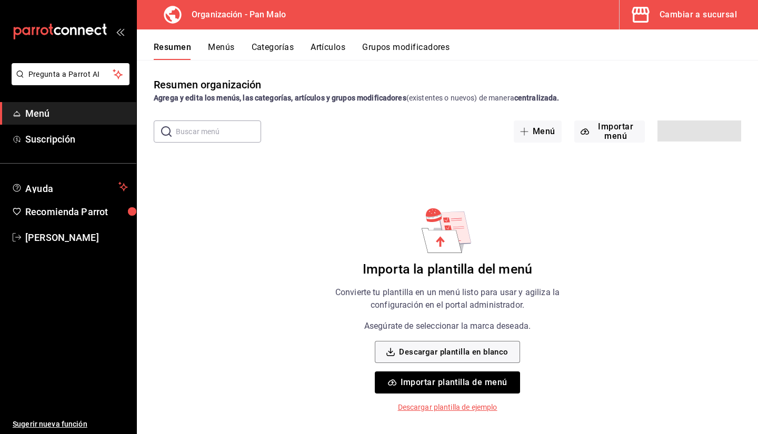
click at [675, 22] on button "Cambiar a sucursal" at bounding box center [685, 14] width 130 height 29
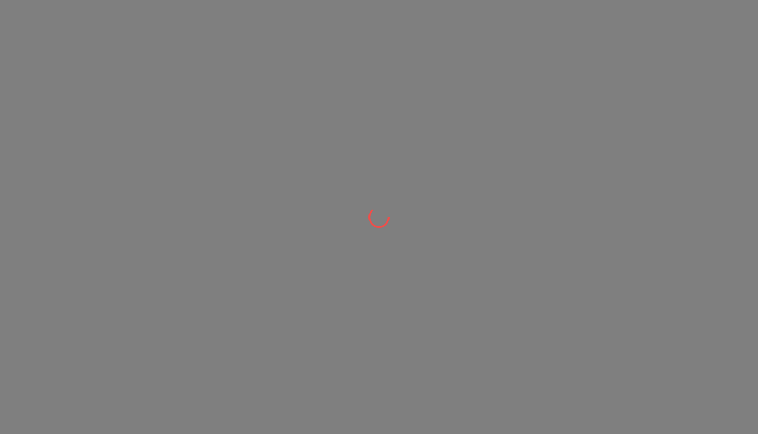
click at [654, 17] on div at bounding box center [379, 217] width 758 height 434
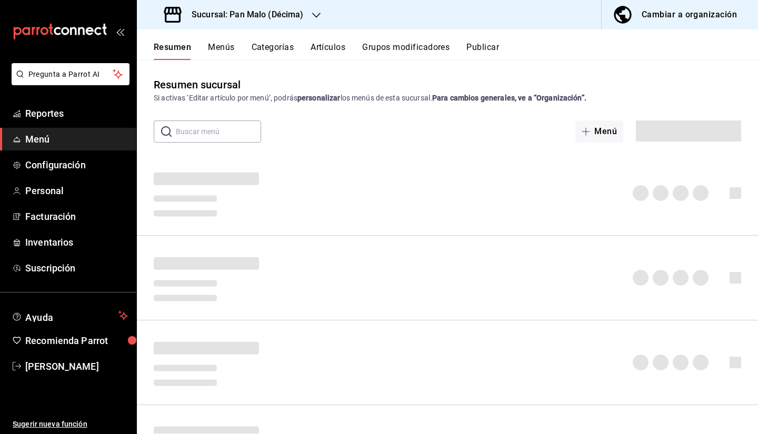
click at [432, 54] on button "Grupos modificadores" at bounding box center [405, 51] width 87 height 18
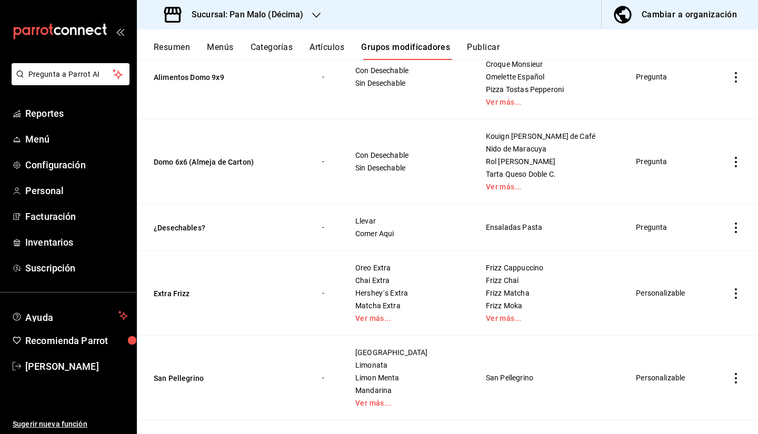
scroll to position [959, 0]
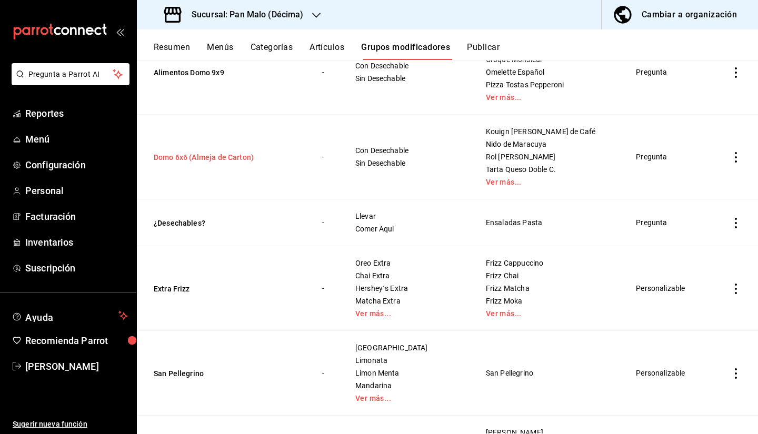
click at [255, 160] on button "Domo 6x6 (Almeja de Carton)" at bounding box center [217, 157] width 126 height 11
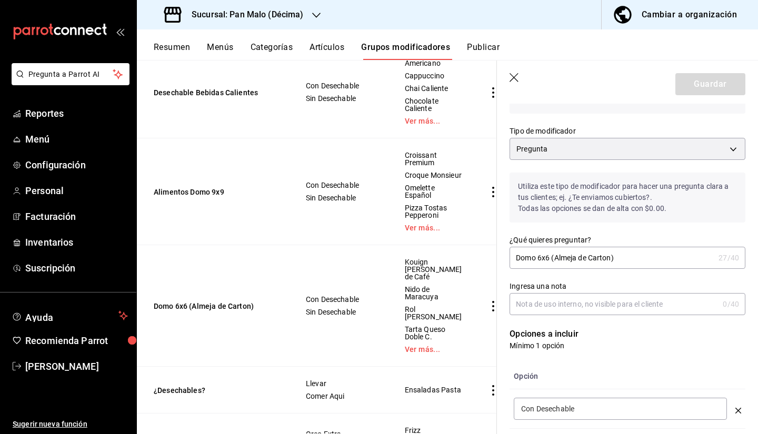
scroll to position [62, 0]
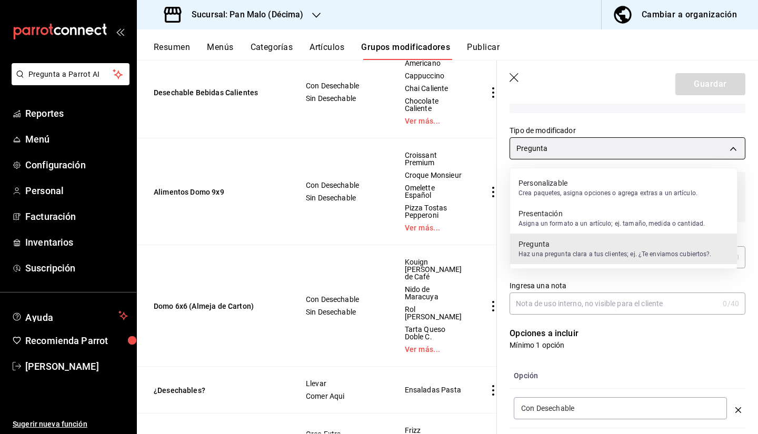
click at [678, 143] on body "Pregunta a Parrot AI Reportes Menú Configuración Personal Facturación Inventari…" at bounding box center [379, 217] width 758 height 434
click at [608, 189] on p "Crea paquetes, asigna opciones o agrega extras a un artículo." at bounding box center [608, 192] width 179 height 9
type input "QUESTION"
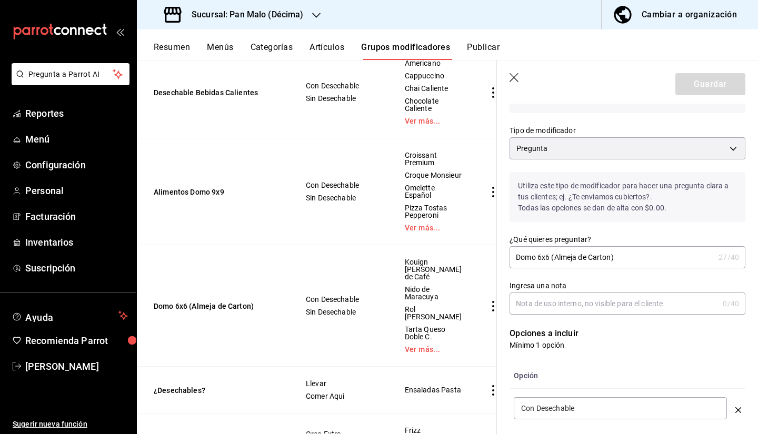
drag, startPoint x: 608, startPoint y: 189, endPoint x: 720, endPoint y: 170, distance: 114.3
click at [720, 170] on div "Utiliza este tipo de modificador para hacer una pregunta clara a tus clientes; …" at bounding box center [621, 191] width 249 height 63
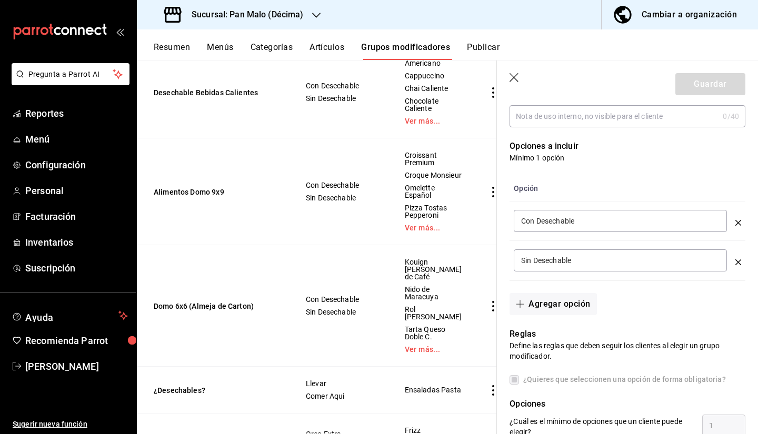
scroll to position [91, 0]
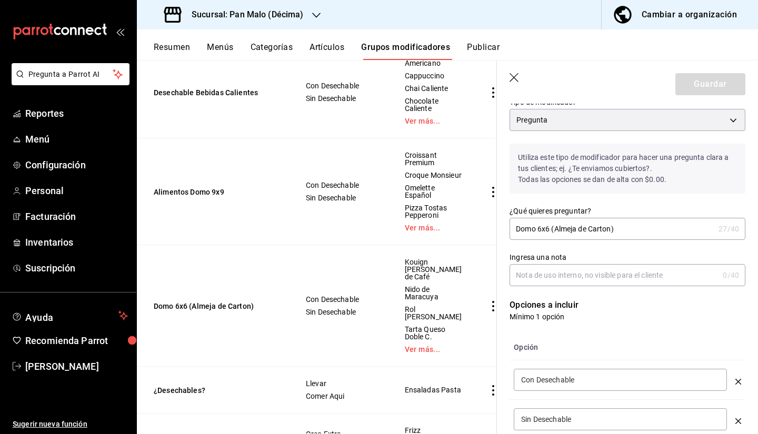
click at [517, 82] on icon "button" at bounding box center [515, 78] width 11 height 11
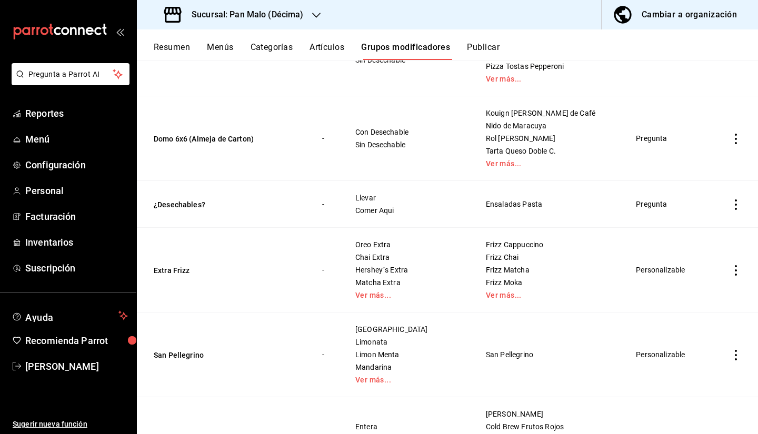
scroll to position [650, 0]
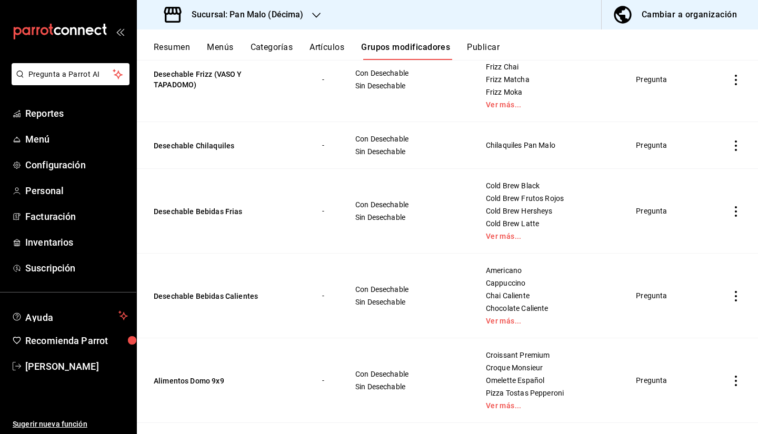
click at [743, 108] on td "simple table" at bounding box center [736, 79] width 44 height 85
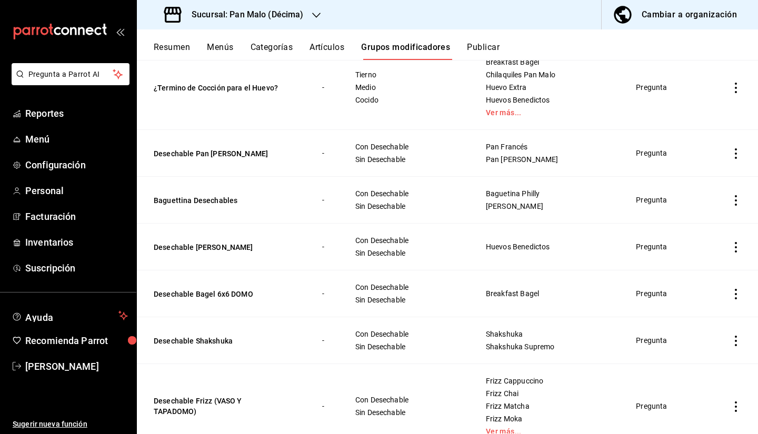
scroll to position [0, 0]
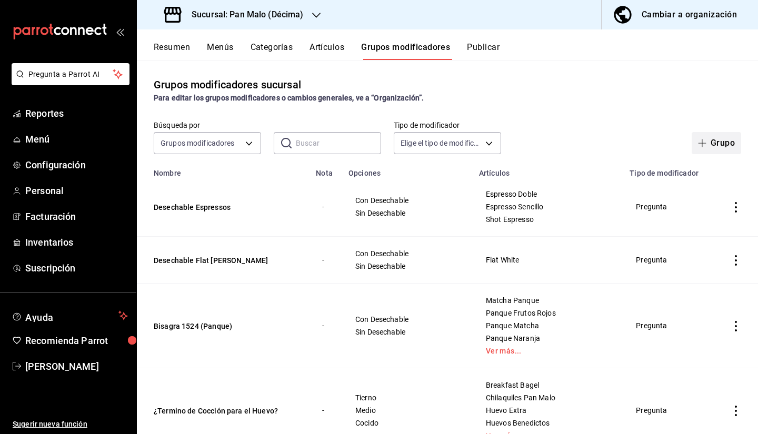
click at [716, 138] on button "Grupo" at bounding box center [716, 143] width 49 height 22
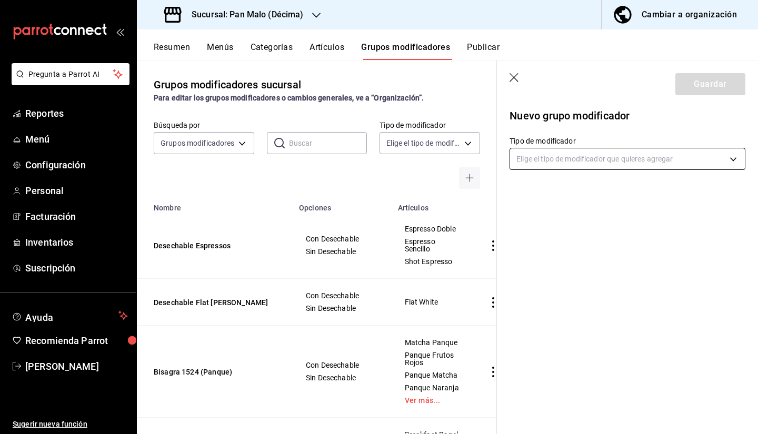
click at [574, 154] on body "Pregunta a Parrot AI Reportes Menú Configuración Personal Facturación Inventari…" at bounding box center [379, 217] width 758 height 434
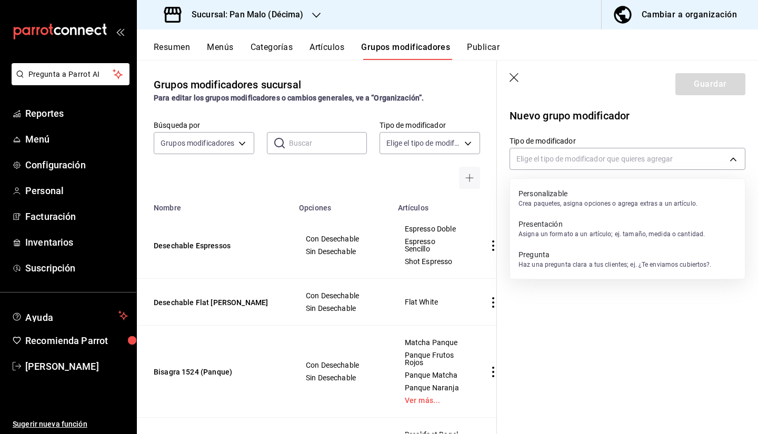
click at [559, 268] on p "Haz una pregunta clara a tus clientes; ej. ¿Te enviamos cubiertos?." at bounding box center [615, 264] width 193 height 9
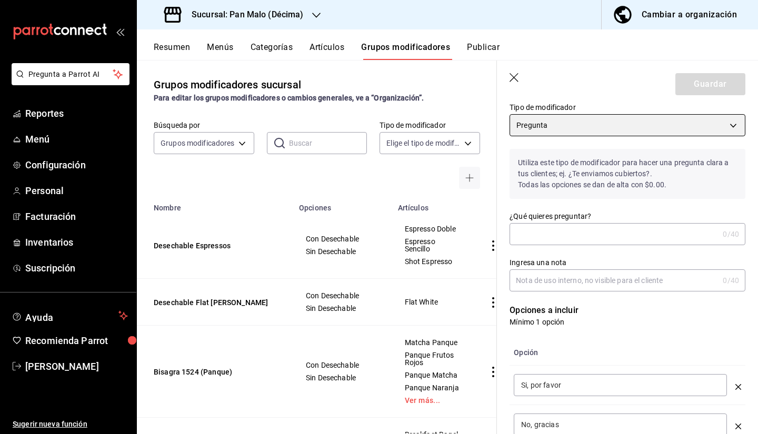
scroll to position [32, 0]
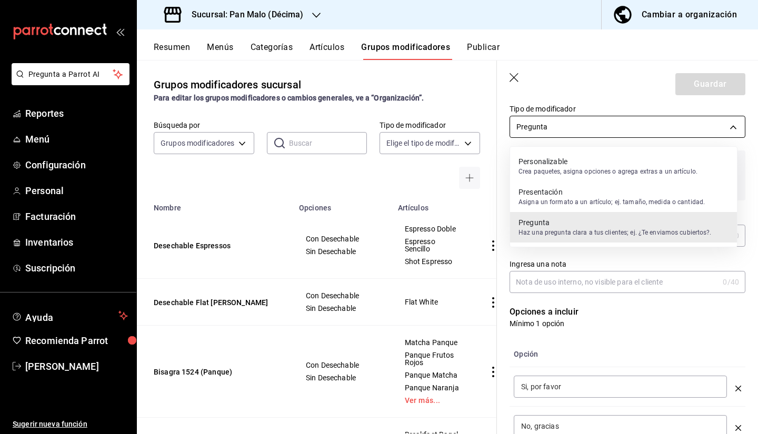
click at [649, 124] on body "Pregunta a Parrot AI Reportes Menú Configuración Personal Facturación Inventari…" at bounding box center [379, 217] width 758 height 434
click at [589, 184] on li "Presentación Asigna un formato a un artículo; ej. tamaño, medida o cantidad." at bounding box center [623, 197] width 227 height 31
type input "PRESENTATION"
type input "1755704071626"
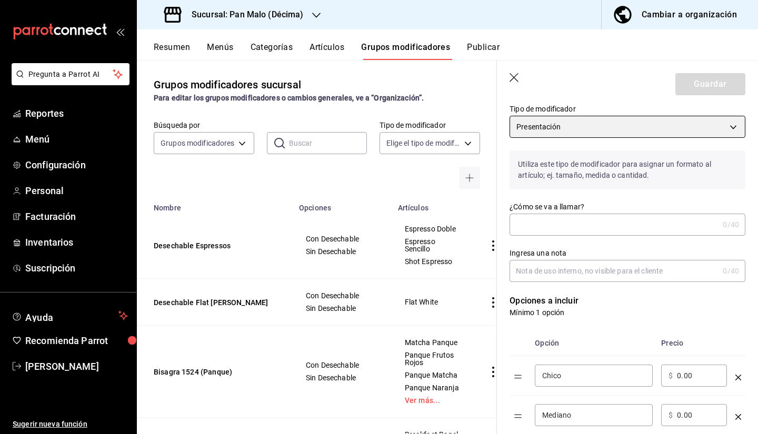
scroll to position [0, 0]
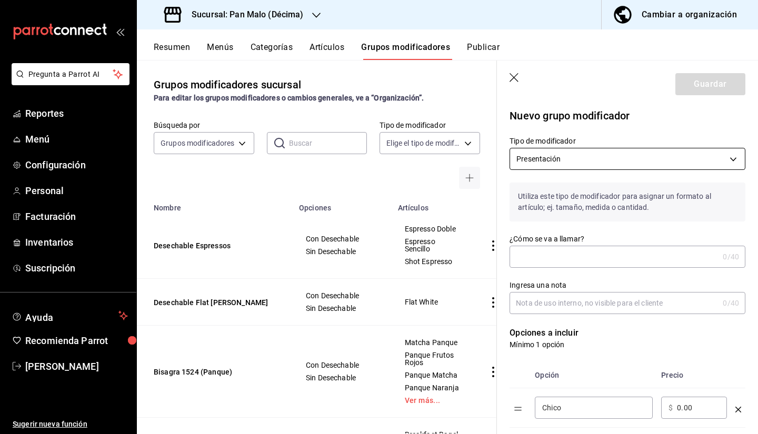
click at [667, 163] on body "Pregunta a Parrot AI Reportes Menú Configuración Personal Facturación Inventari…" at bounding box center [379, 217] width 758 height 434
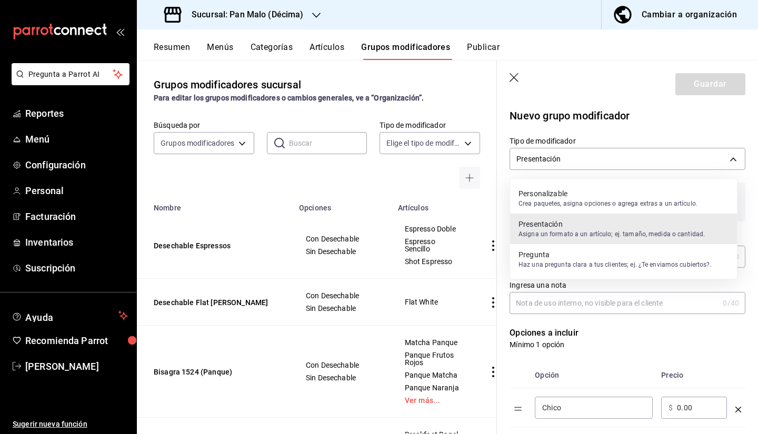
click at [621, 204] on p "Crea paquetes, asigna opciones o agrega extras a un artículo." at bounding box center [608, 203] width 179 height 9
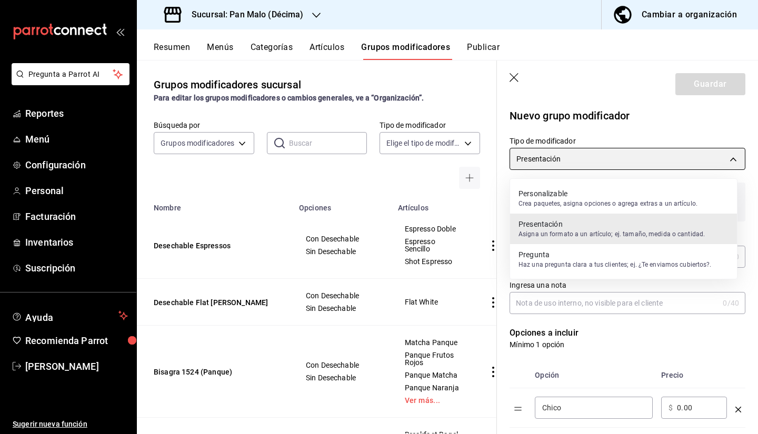
type input "CUSTOMIZABLE"
checkbox input "false"
type input "0"
type input "1755704075359"
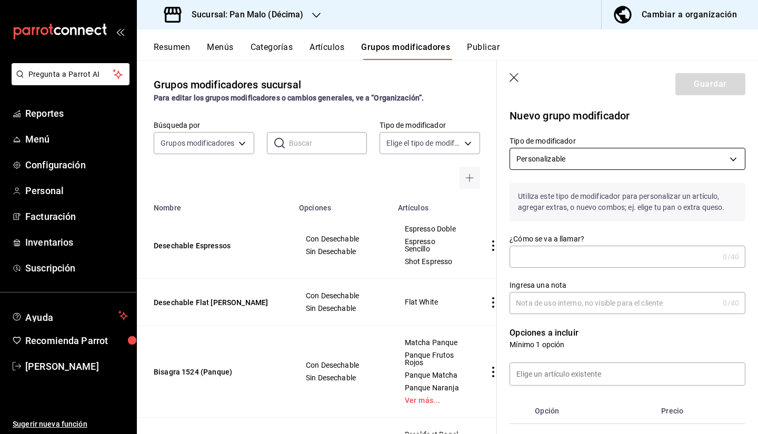
click at [650, 163] on body "Pregunta a Parrot AI Reportes Menú Configuración Personal Facturación Inventari…" at bounding box center [379, 217] width 758 height 434
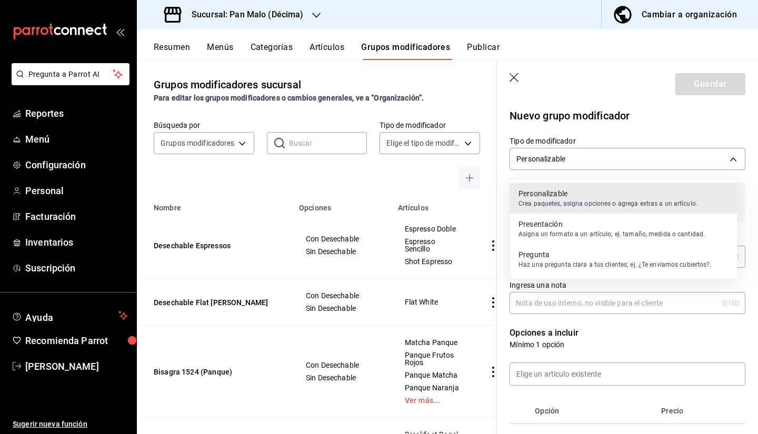
click at [644, 161] on div at bounding box center [379, 217] width 758 height 434
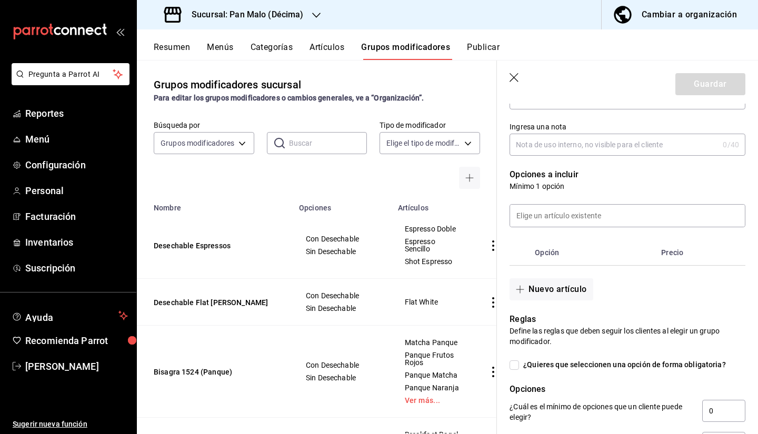
scroll to position [140, 0]
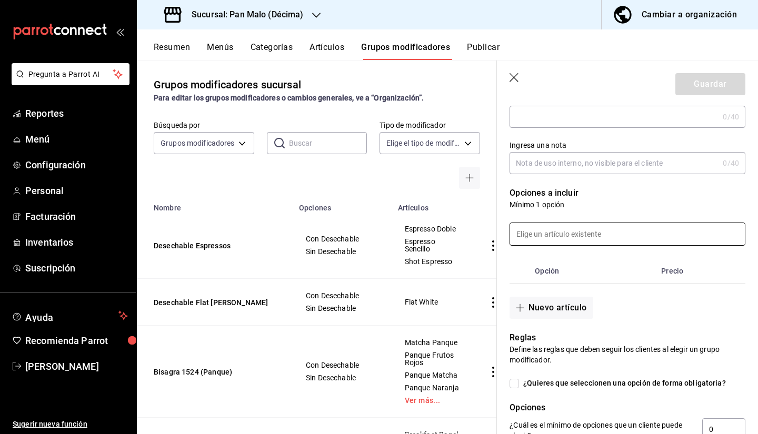
click at [557, 223] on input at bounding box center [627, 234] width 235 height 22
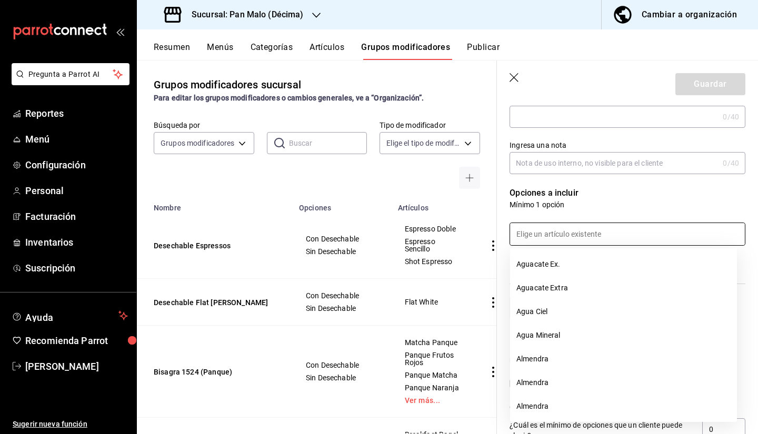
click at [604, 205] on p "Mínimo 1 opción" at bounding box center [628, 205] width 236 height 11
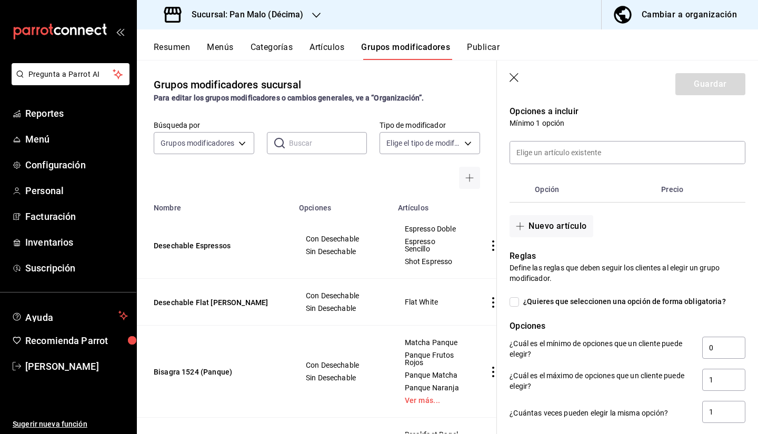
scroll to position [219, 0]
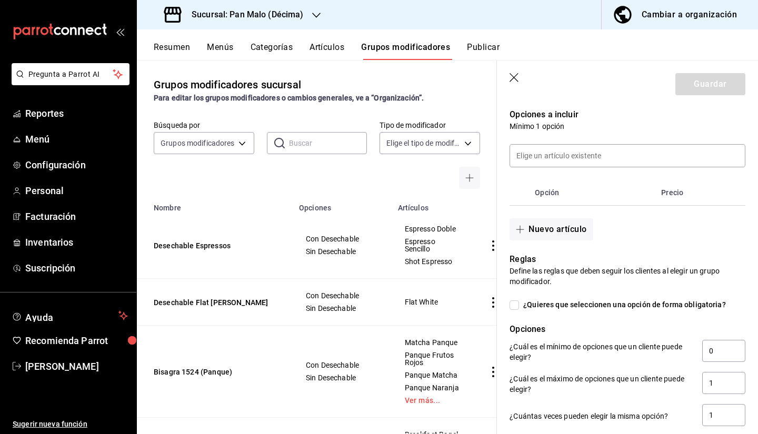
click at [680, 200] on th "Precio" at bounding box center [691, 192] width 69 height 25
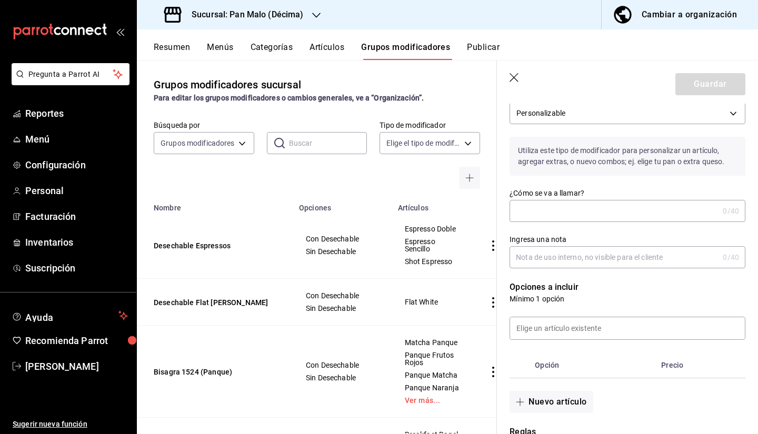
scroll to position [4, 0]
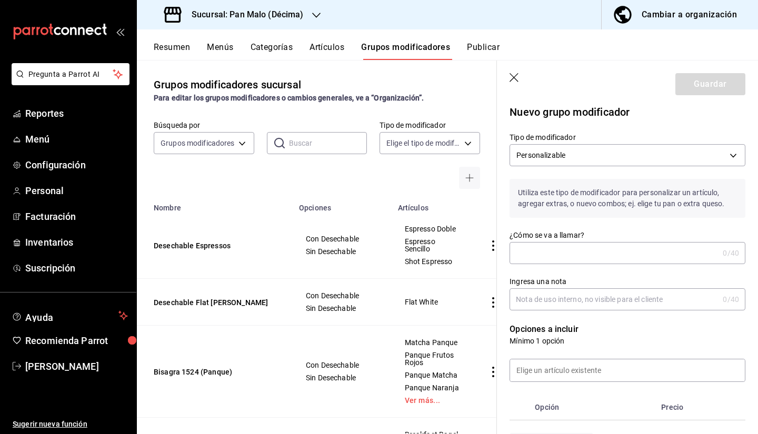
click at [697, 137] on label "Tipo de modificador" at bounding box center [628, 137] width 236 height 7
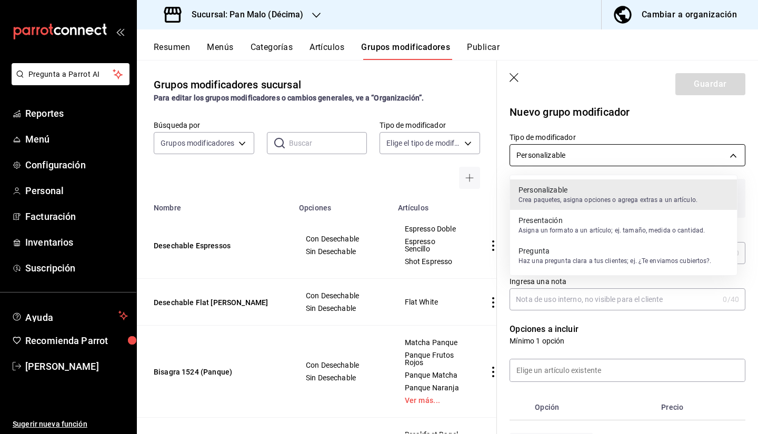
click at [690, 146] on body "Pregunta a Parrot AI Reportes Menú Configuración Personal Facturación Inventari…" at bounding box center [379, 217] width 758 height 434
click at [603, 252] on p "Pregunta" at bounding box center [615, 251] width 193 height 11
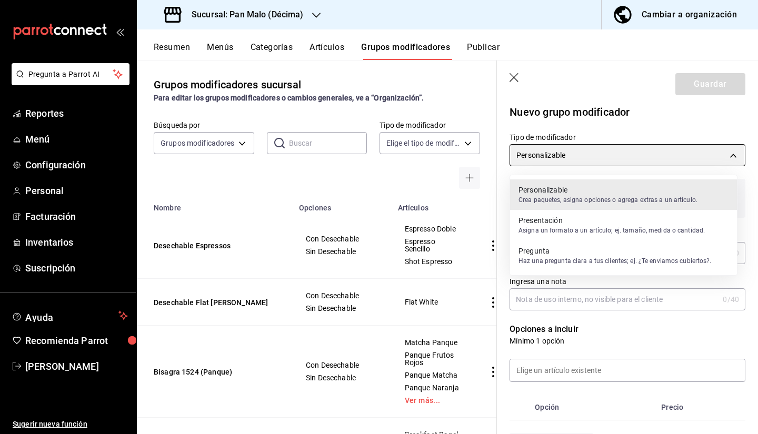
type input "QUESTION"
checkbox input "true"
type input "1"
type input "1755704206899"
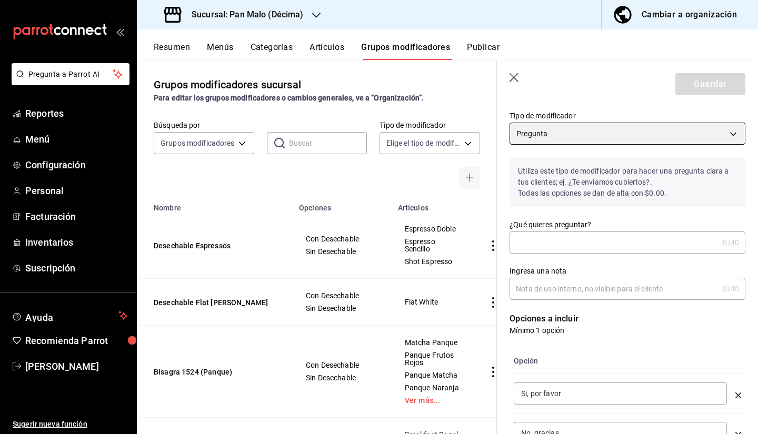
scroll to position [11, 0]
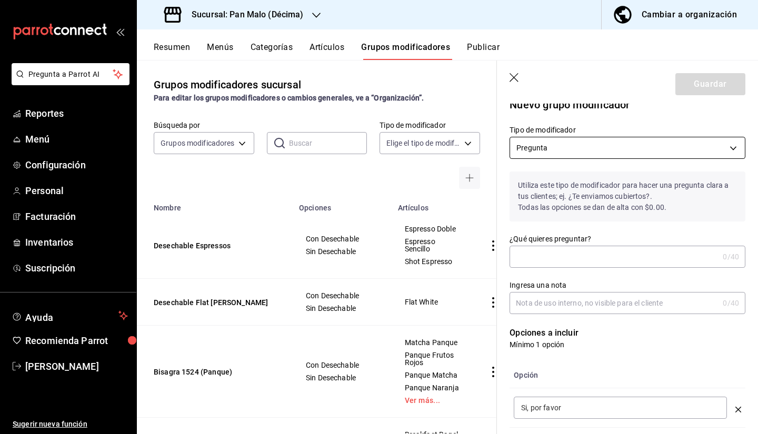
click at [631, 147] on body "Pregunta a Parrot AI Reportes Menú Configuración Personal Facturación Inventari…" at bounding box center [379, 217] width 758 height 434
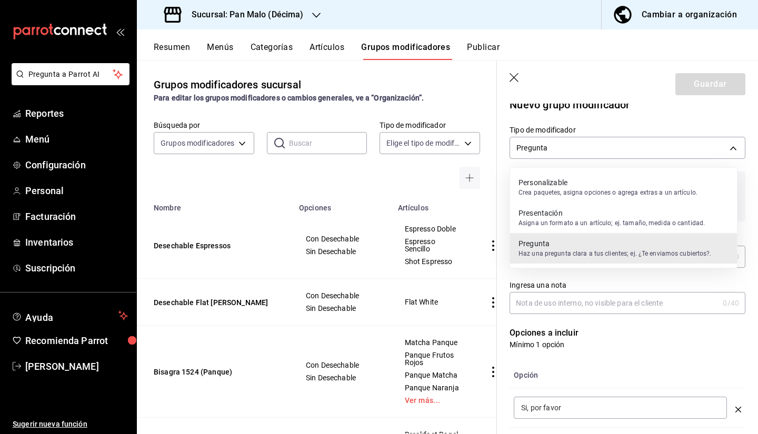
click at [549, 192] on p "Crea paquetes, asigna opciones o agrega extras a un artículo." at bounding box center [608, 192] width 179 height 9
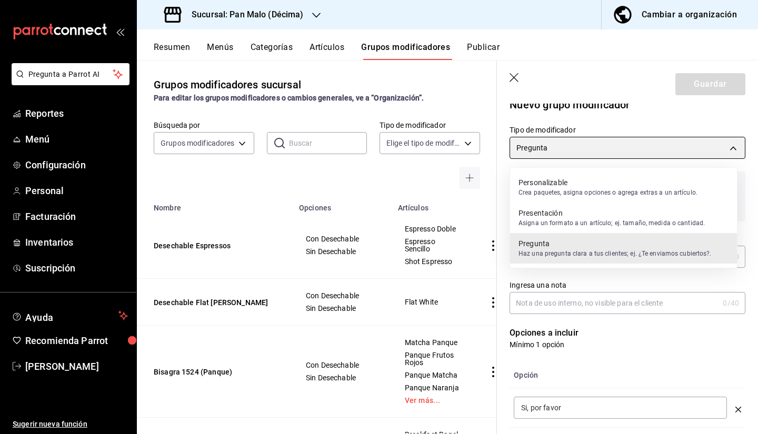
type input "CUSTOMIZABLE"
checkbox input "false"
type input "0"
type input "1755704217478"
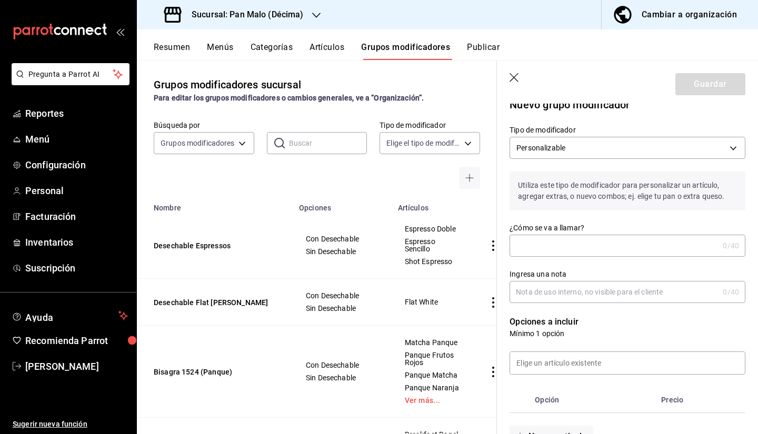
click at [549, 192] on p "Utiliza este tipo de modificador para personalizar un artículo, agregar extras,…" at bounding box center [628, 191] width 236 height 39
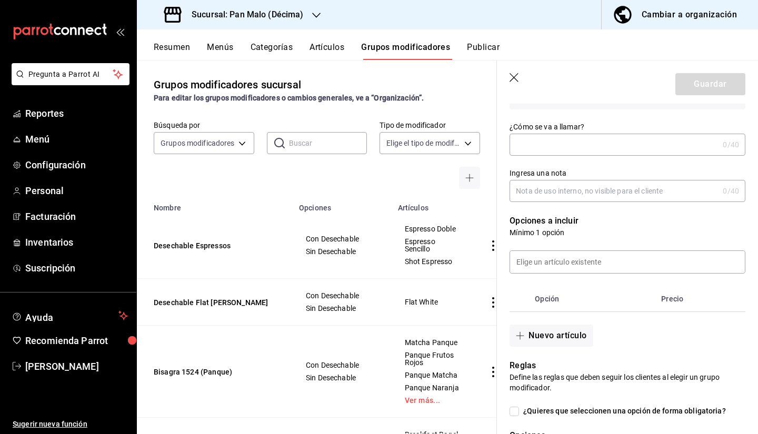
scroll to position [114, 0]
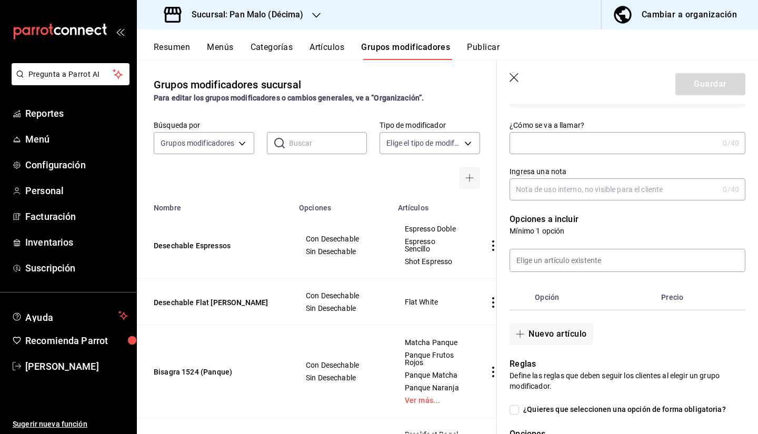
drag, startPoint x: 498, startPoint y: 110, endPoint x: 497, endPoint y: 116, distance: 6.4
click at [497, 116] on div "¿Cómo se va a llamar? 0 /40 ¿Cómo se va a llamar?" at bounding box center [621, 131] width 249 height 46
click at [488, 107] on div "Grupos modificadores sucursal Para editar los grupos modificadores o cambios ge…" at bounding box center [317, 247] width 360 height 374
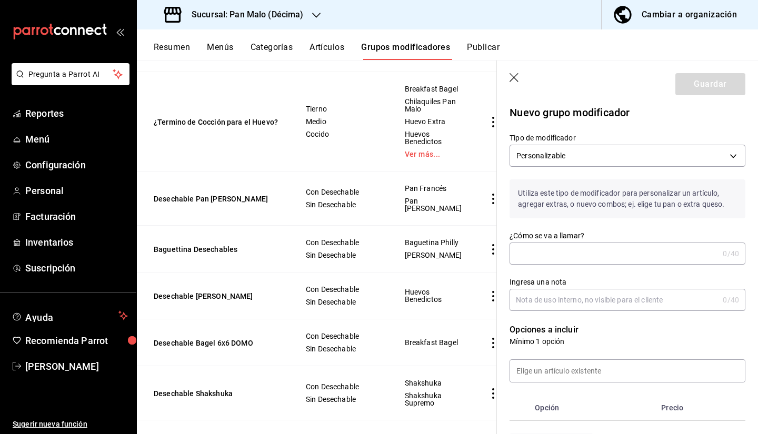
scroll to position [0, 0]
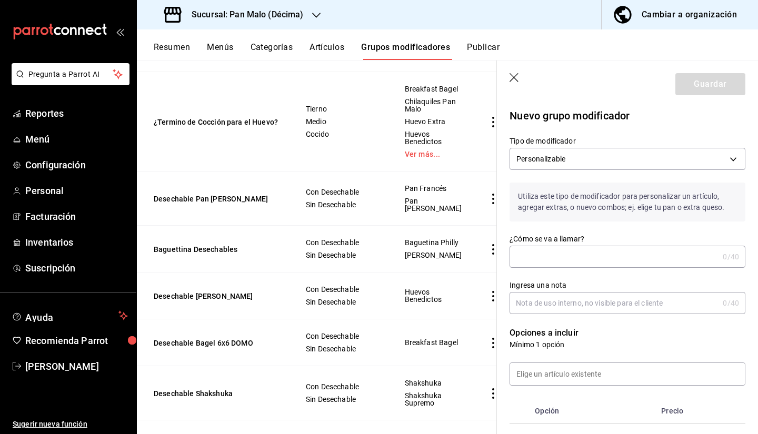
click at [651, 147] on div "Personalizable CUSTOMIZABLE" at bounding box center [628, 157] width 236 height 26
click at [617, 160] on body "Pregunta a Parrot AI Reportes Menú Configuración Personal Facturación Inventari…" at bounding box center [379, 217] width 758 height 434
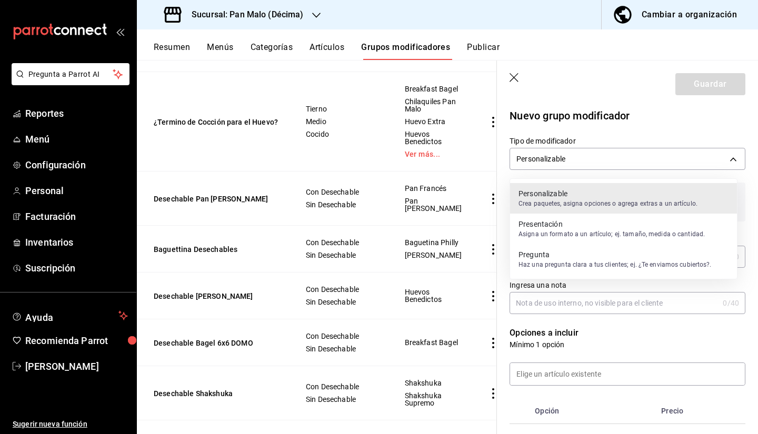
click at [578, 255] on p "Pregunta" at bounding box center [615, 255] width 193 height 11
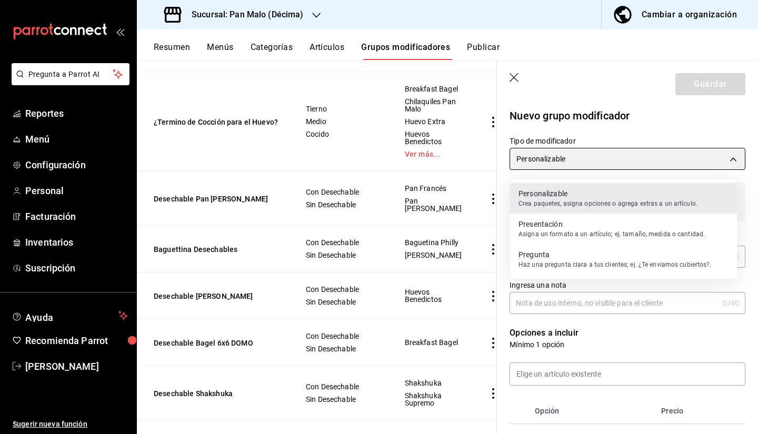
type input "QUESTION"
checkbox input "true"
type input "1"
type input "1755704280571"
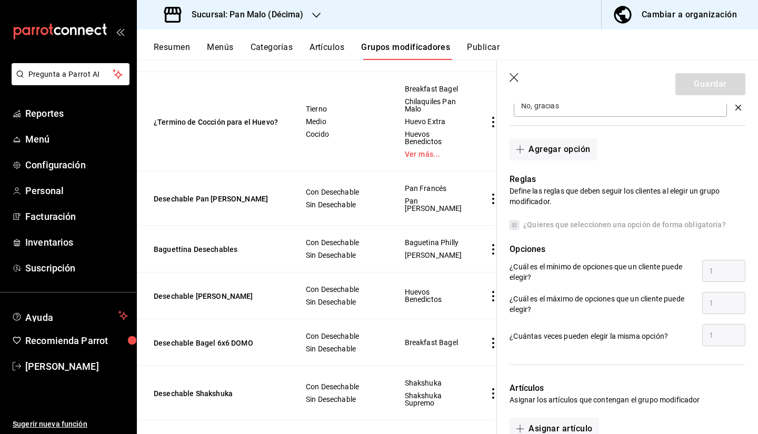
scroll to position [331, 0]
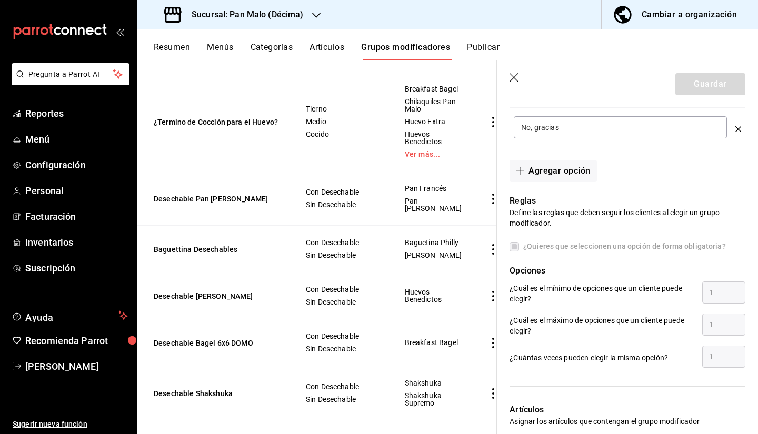
click at [520, 260] on div "Reglas Define las reglas que deben seguir los clientes al elegir un grupo modif…" at bounding box center [621, 275] width 249 height 187
click at [543, 255] on div "Reglas Define las reglas que deben seguir los clientes al elegir un grupo modif…" at bounding box center [621, 275] width 249 height 187
click at [611, 247] on span "¿Quieres que seleccionen una opción de forma obligatoria?" at bounding box center [622, 246] width 207 height 11
click at [711, 251] on span "¿Quieres que seleccionen una opción de forma obligatoria?" at bounding box center [622, 246] width 207 height 11
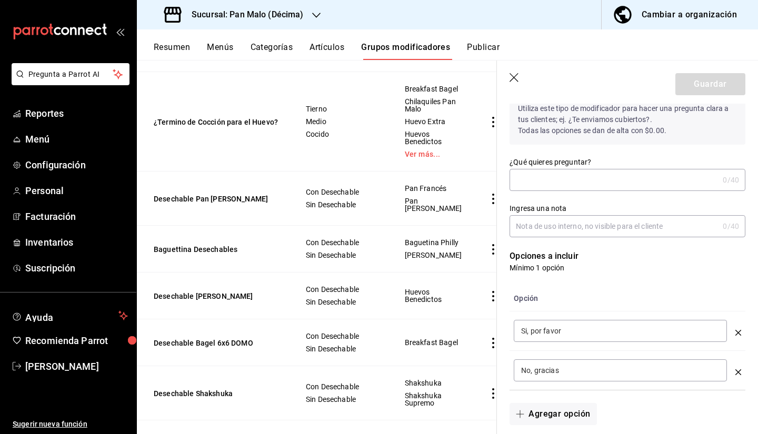
scroll to position [0, 0]
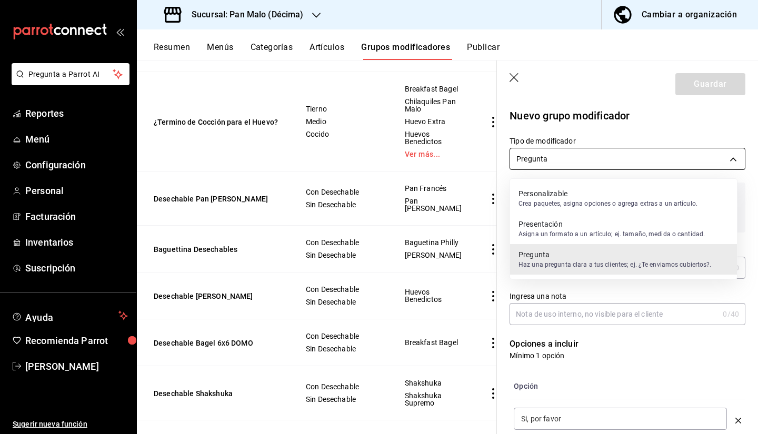
click at [652, 167] on body "Pregunta a Parrot AI Reportes Menú Configuración Personal Facturación Inventari…" at bounding box center [379, 217] width 758 height 434
click at [599, 196] on p "Personalizable" at bounding box center [608, 193] width 179 height 11
type input "CUSTOMIZABLE"
checkbox input "false"
type input "0"
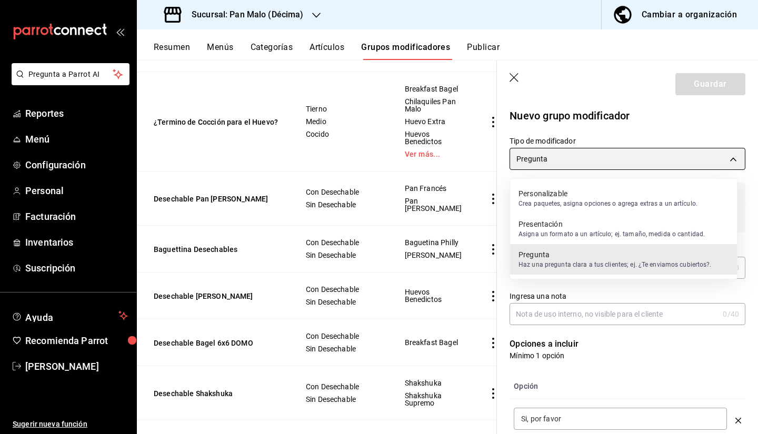
type input "1755704298986"
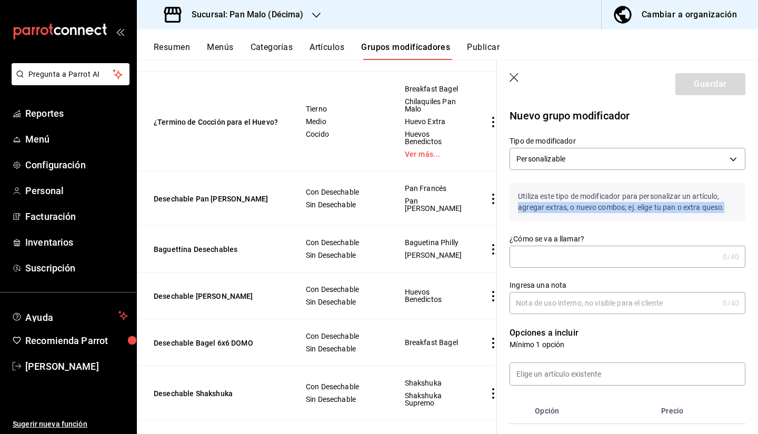
drag, startPoint x: 745, startPoint y: 171, endPoint x: 751, endPoint y: 216, distance: 45.7
click at [751, 216] on section "Guardar Nuevo grupo modificador Tipo de modificador Personalizable CUSTOMIZABLE…" at bounding box center [627, 248] width 261 height 374
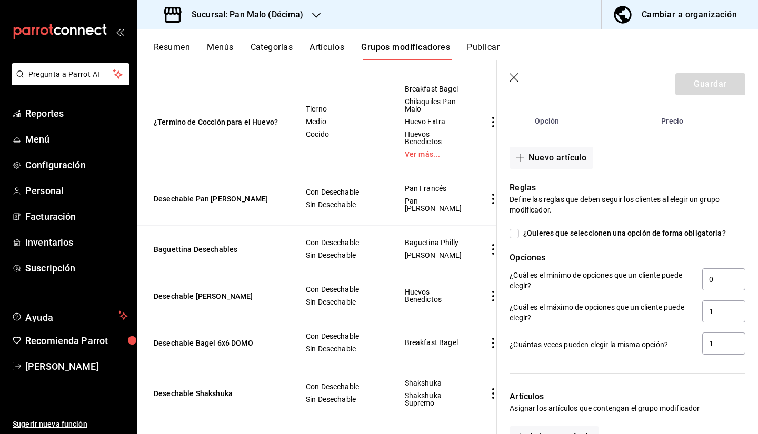
scroll to position [291, 0]
click at [721, 320] on input "1" at bounding box center [723, 311] width 43 height 22
click at [708, 323] on div "1" at bounding box center [723, 312] width 43 height 24
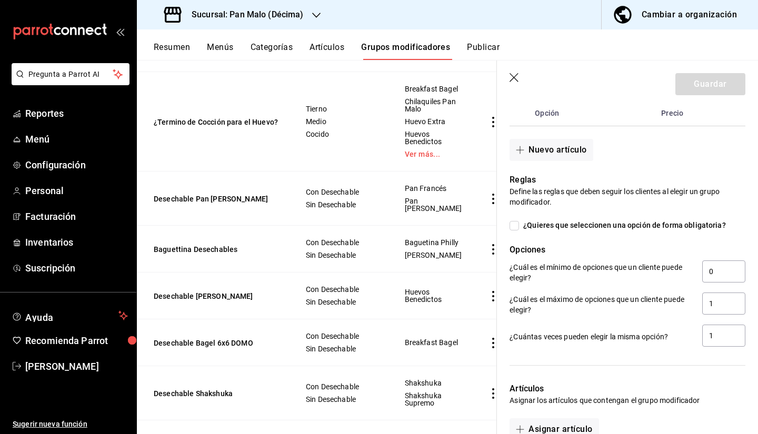
scroll to position [299, 0]
click at [710, 313] on input "1" at bounding box center [723, 303] width 43 height 22
click at [712, 310] on input "1" at bounding box center [723, 303] width 43 height 22
click at [717, 338] on input "1" at bounding box center [723, 335] width 43 height 22
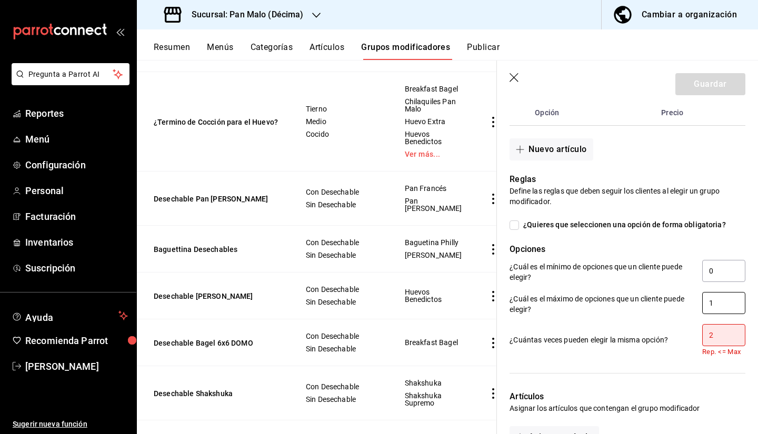
type input "2"
click at [712, 313] on input "1" at bounding box center [723, 303] width 43 height 22
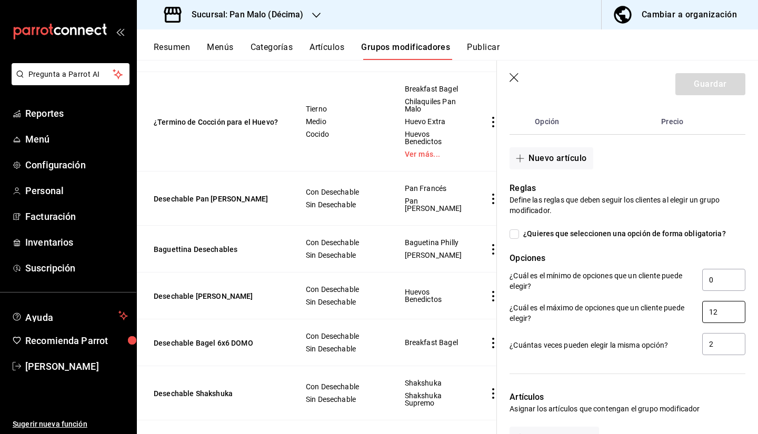
scroll to position [308, 0]
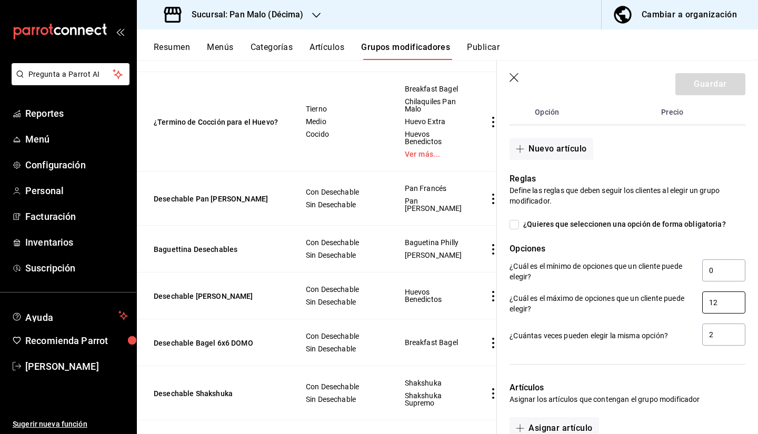
type input "1"
type input "2"
click at [672, 360] on div at bounding box center [621, 359] width 249 height 22
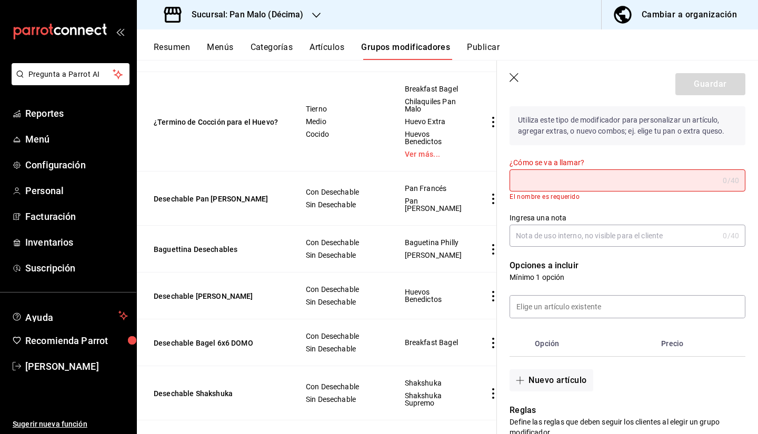
scroll to position [59, 0]
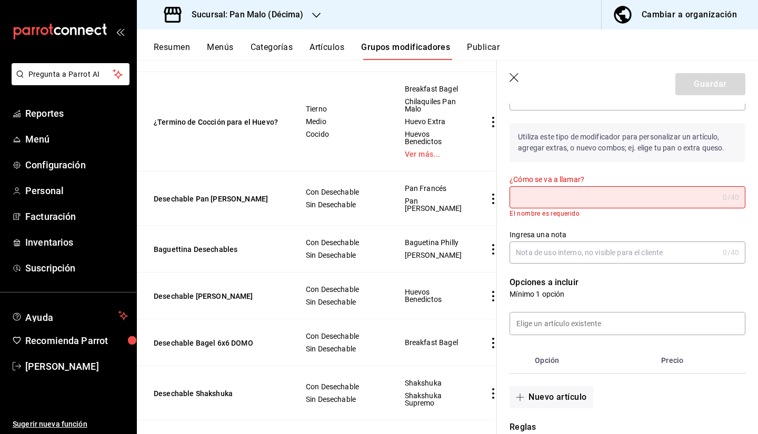
click at [669, 203] on input "¿Cómo se va a llamar?" at bounding box center [614, 197] width 209 height 21
type input "D"
type input "R"
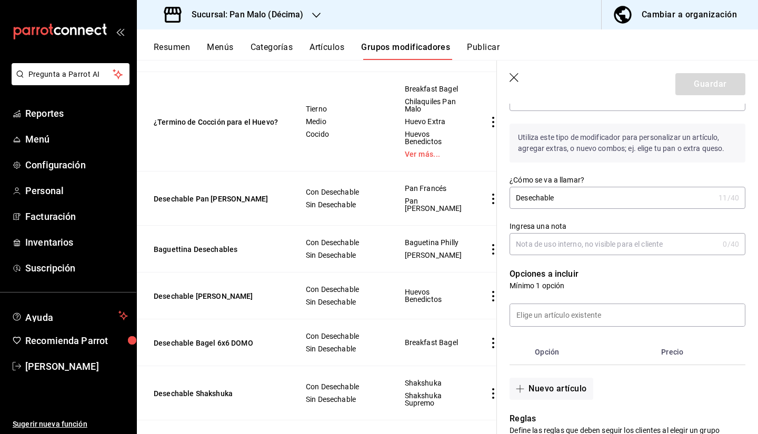
click at [644, 202] on input "Desechable" at bounding box center [612, 197] width 205 height 21
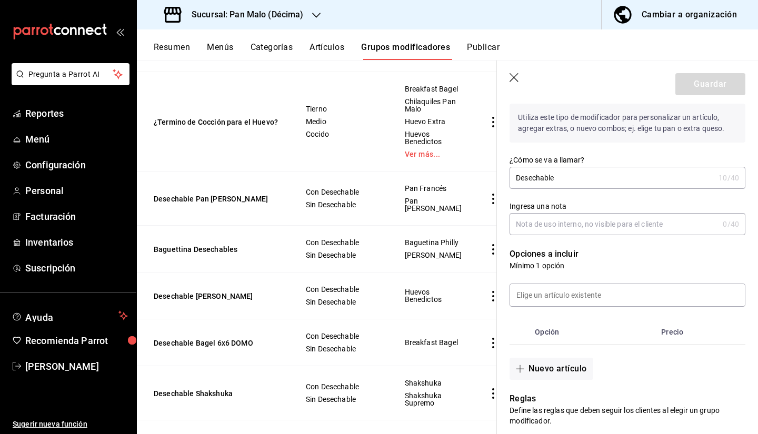
click at [650, 210] on div "Ingresa una nota 0 /40 Ingresa una nota" at bounding box center [628, 219] width 236 height 34
click at [627, 221] on input "Ingresa una nota" at bounding box center [614, 224] width 209 height 21
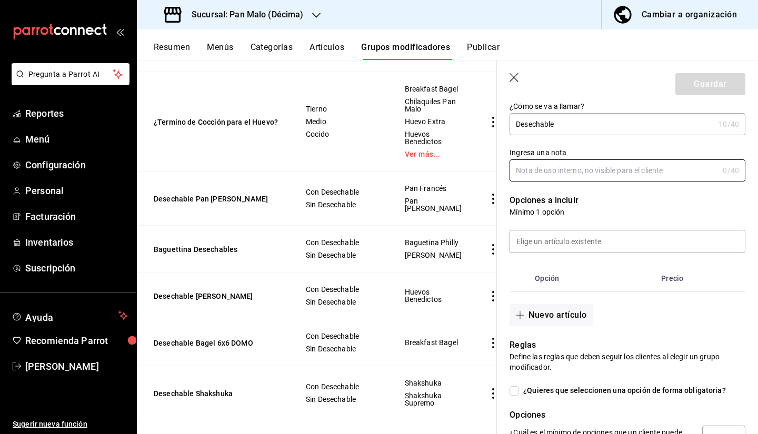
scroll to position [129, 0]
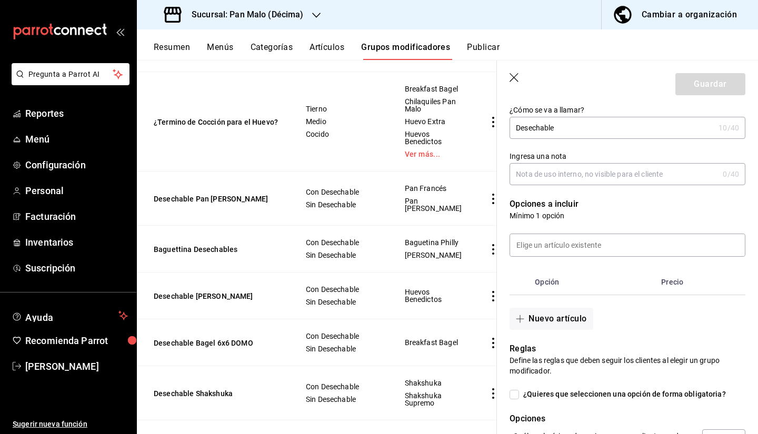
click at [648, 178] on input "Ingresa una nota" at bounding box center [614, 174] width 209 height 21
click at [637, 177] on input "Ingresa una nota" at bounding box center [614, 174] width 209 height 21
click at [560, 170] on input "Ingresa una nota" at bounding box center [614, 174] width 209 height 21
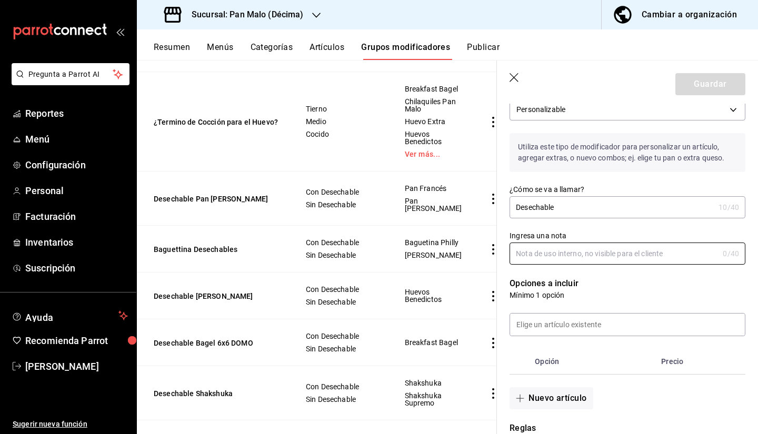
scroll to position [49, 0]
click at [581, 253] on input "Ingresa una nota" at bounding box center [614, 254] width 209 height 21
click at [564, 253] on input "Ingresa una nota" at bounding box center [614, 254] width 209 height 21
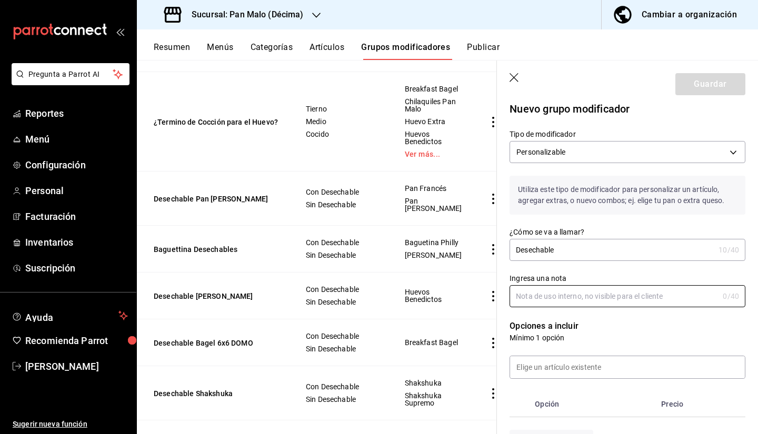
scroll to position [10, 0]
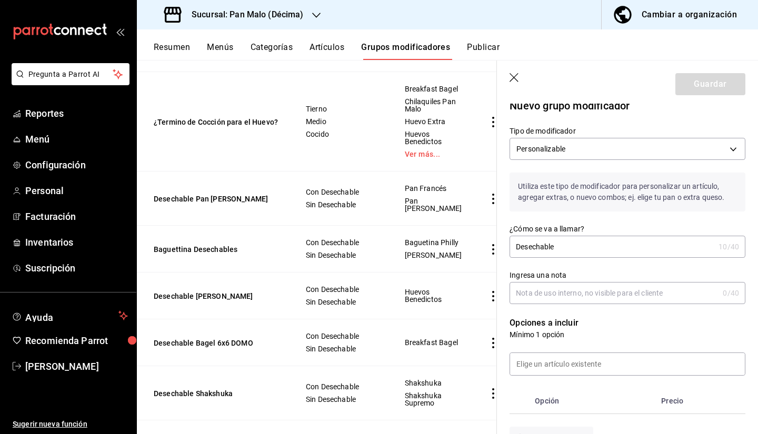
click at [634, 258] on div "Ingresa una nota 0 /40 Ingresa una nota" at bounding box center [621, 281] width 249 height 46
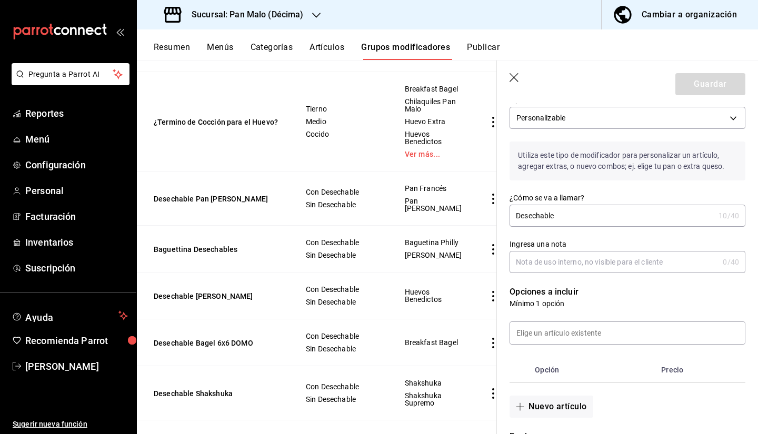
scroll to position [45, 0]
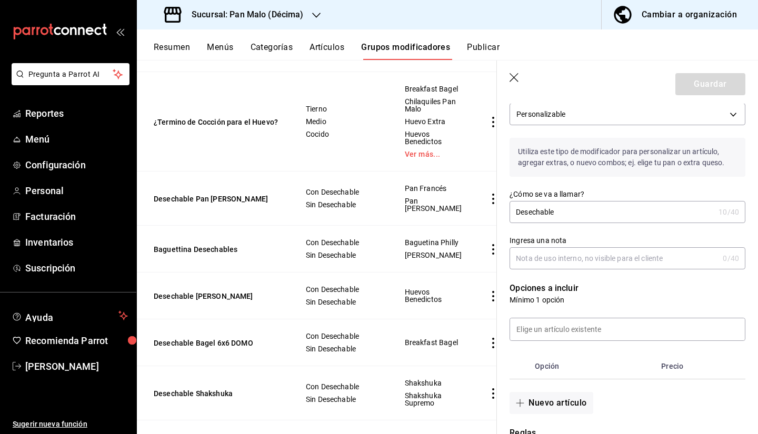
click at [641, 213] on input "Desechable" at bounding box center [612, 212] width 205 height 21
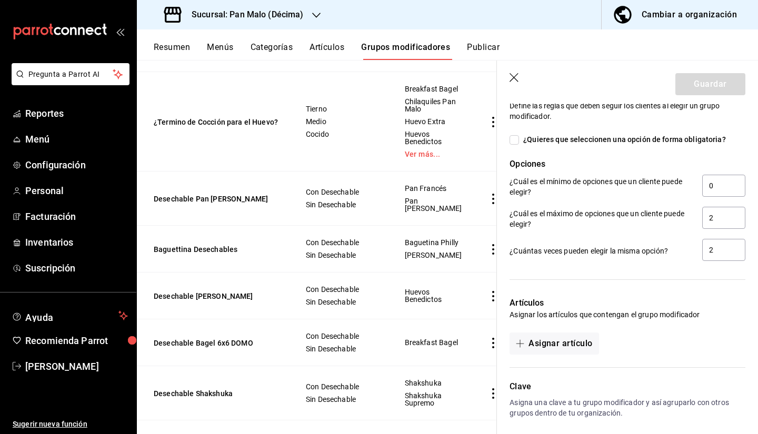
scroll to position [430, 0]
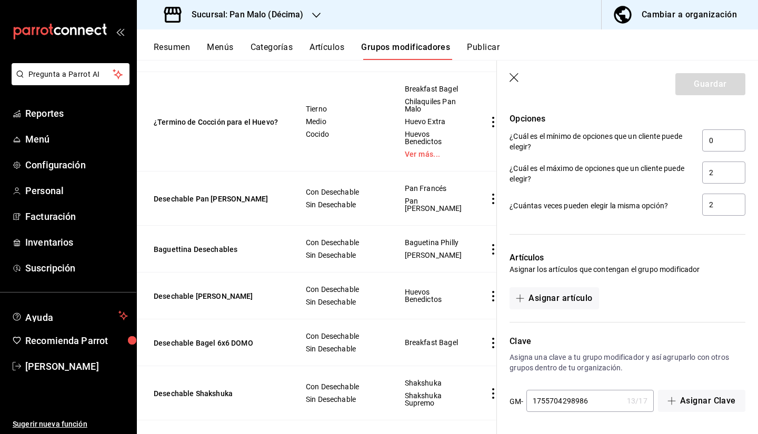
type input "Desechable R"
click at [561, 298] on button "Asignar artículo" at bounding box center [554, 298] width 89 height 22
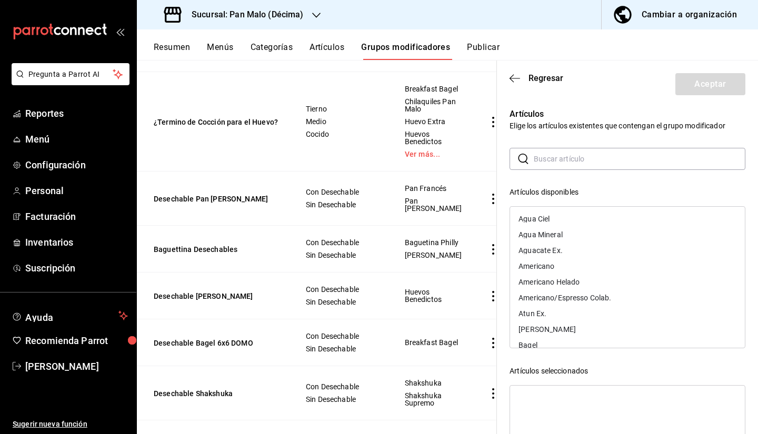
click at [559, 155] on input "text" at bounding box center [640, 158] width 212 height 21
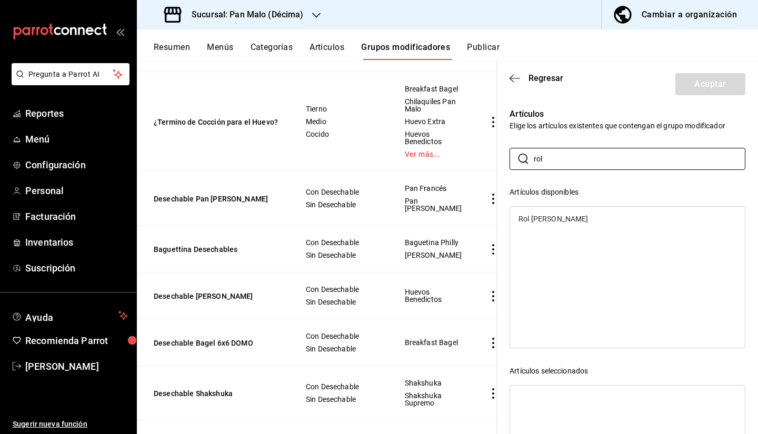
type input "rol"
click at [565, 223] on div "Rol De Canela" at bounding box center [627, 219] width 235 height 16
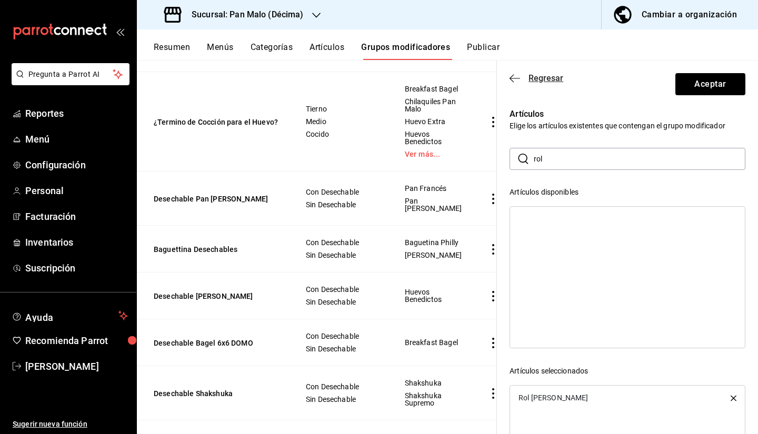
click at [515, 80] on icon "button" at bounding box center [515, 78] width 11 height 9
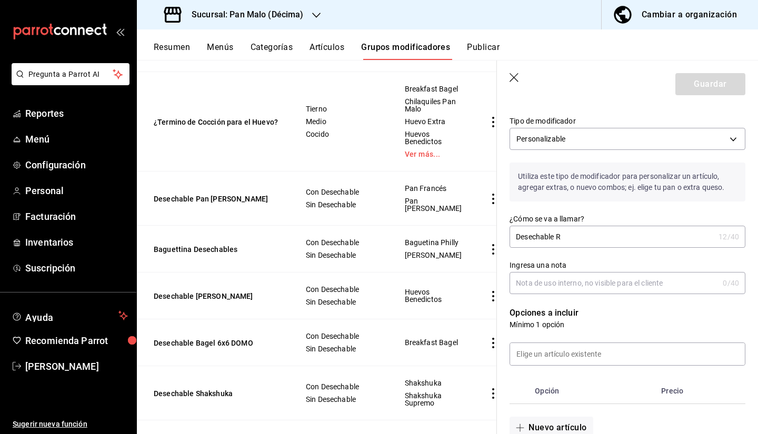
scroll to position [15, 0]
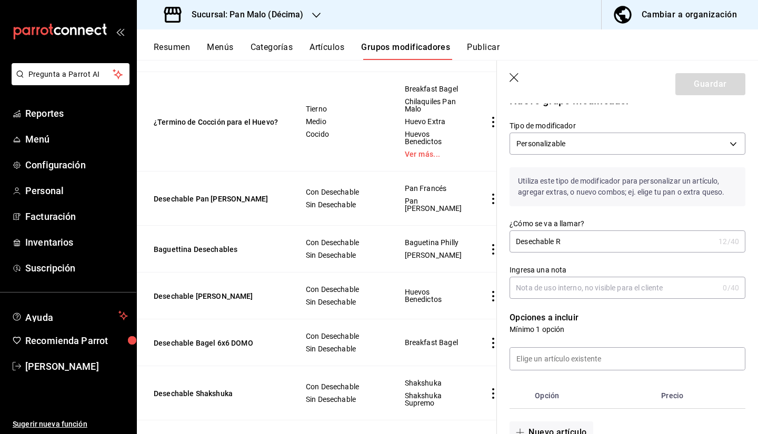
click at [514, 71] on header "Guardar" at bounding box center [627, 82] width 261 height 43
click at [514, 76] on icon "button" at bounding box center [515, 78] width 11 height 11
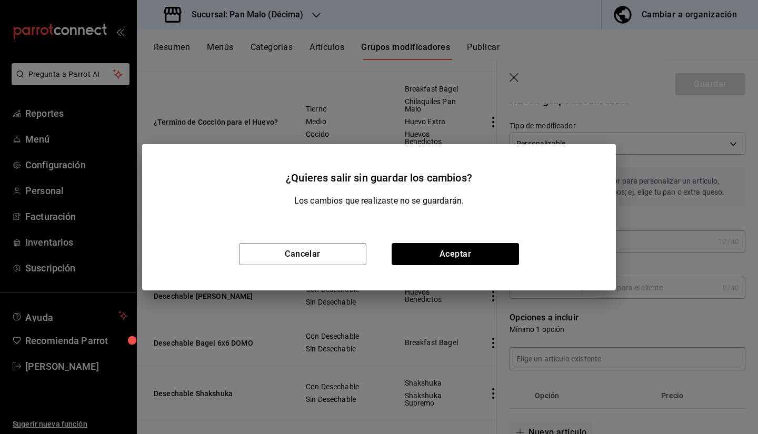
click at [436, 267] on div "Cancelar Aceptar" at bounding box center [379, 254] width 474 height 73
click at [431, 261] on button "Aceptar" at bounding box center [455, 254] width 127 height 22
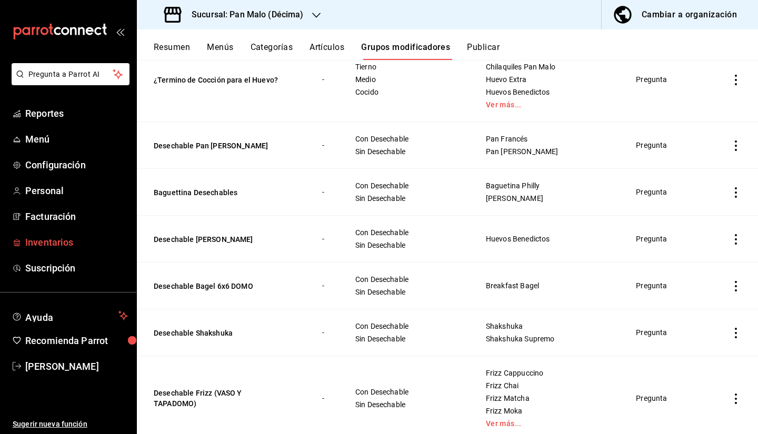
click at [52, 240] on span "Inventarios" at bounding box center [76, 242] width 103 height 14
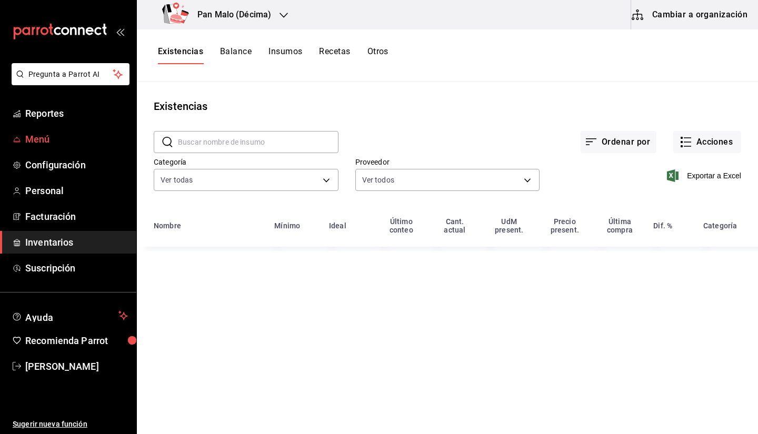
click at [61, 135] on span "Menú" at bounding box center [76, 139] width 103 height 14
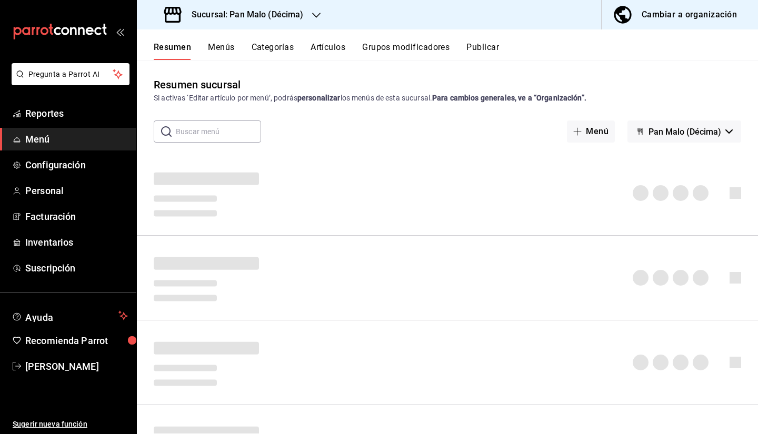
click at [680, 27] on button "Cambiar a organización" at bounding box center [676, 14] width 148 height 29
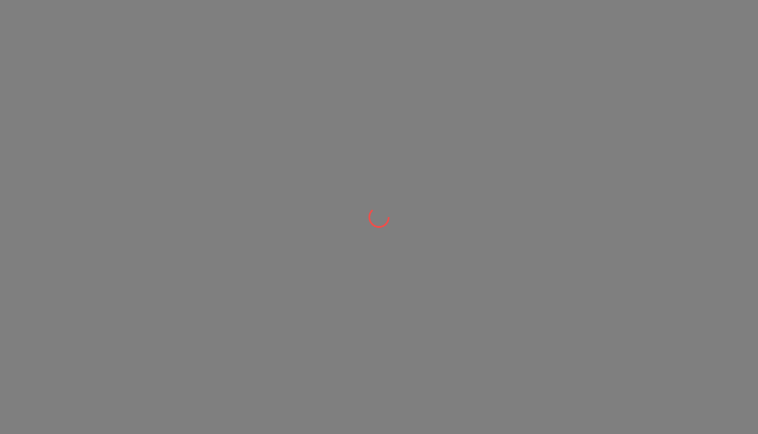
click at [671, 23] on div at bounding box center [379, 217] width 758 height 434
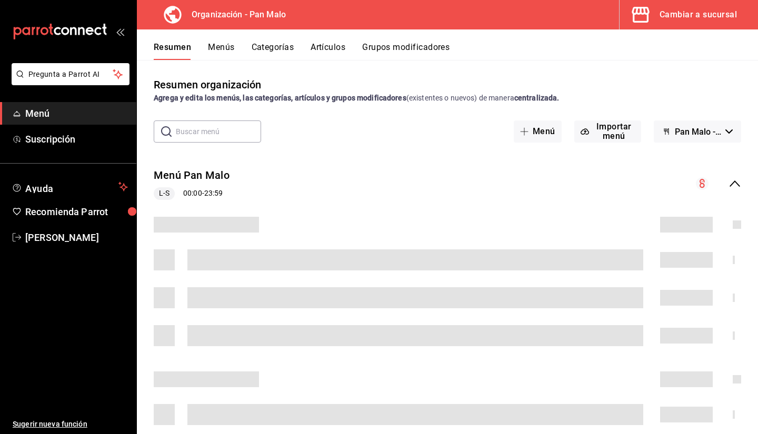
click at [338, 53] on button "Artículos" at bounding box center [328, 51] width 35 height 18
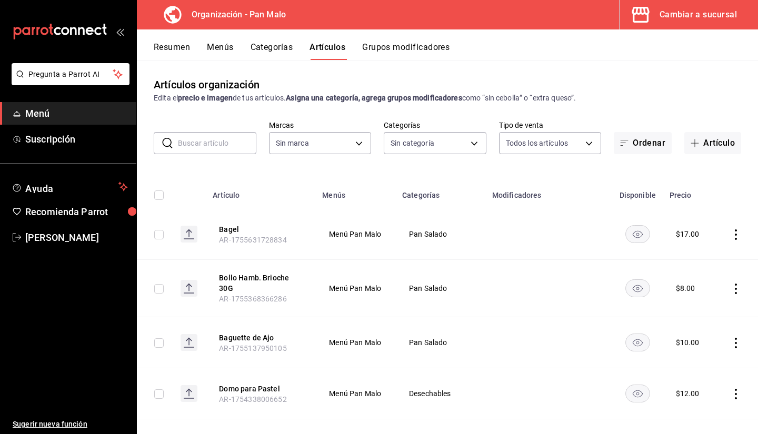
type input "51794acf-e1dd-4f38-9b3b-bc570c38acdf,faac991b-1219-45c2-92b9-09911293bcdb,94738…"
type input "fc172b80-d414-46c2-bed9-f4eeed86d775"
click at [210, 142] on input "text" at bounding box center [217, 143] width 78 height 21
click at [209, 143] on input "text" at bounding box center [217, 143] width 78 height 21
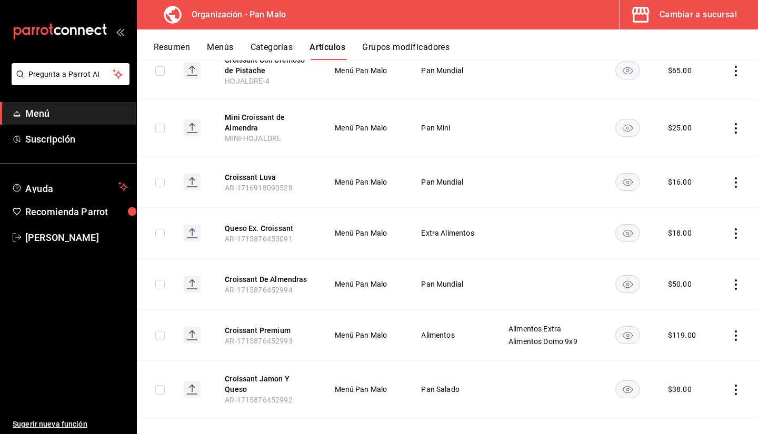
scroll to position [165, 0]
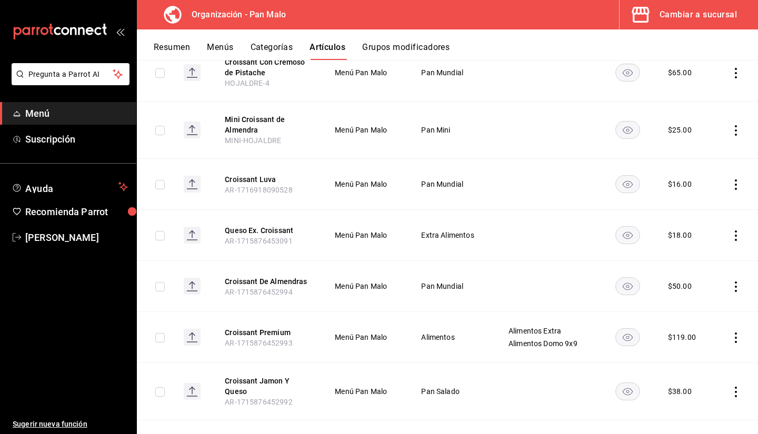
type input "croissant"
click at [399, 51] on button "Grupos modificadores" at bounding box center [405, 51] width 87 height 18
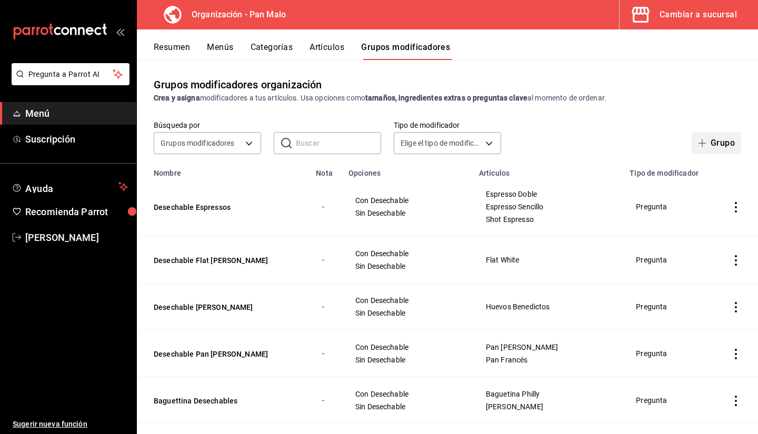
click at [706, 141] on button "Grupo" at bounding box center [716, 143] width 49 height 22
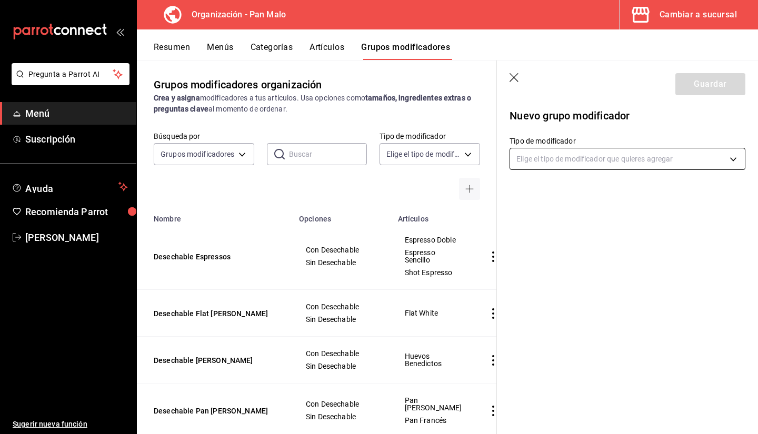
click at [699, 162] on body "Pregunta a Parrot AI Menú Suscripción Ayuda Recomienda Parrot Sebastian Viadero…" at bounding box center [379, 217] width 758 height 434
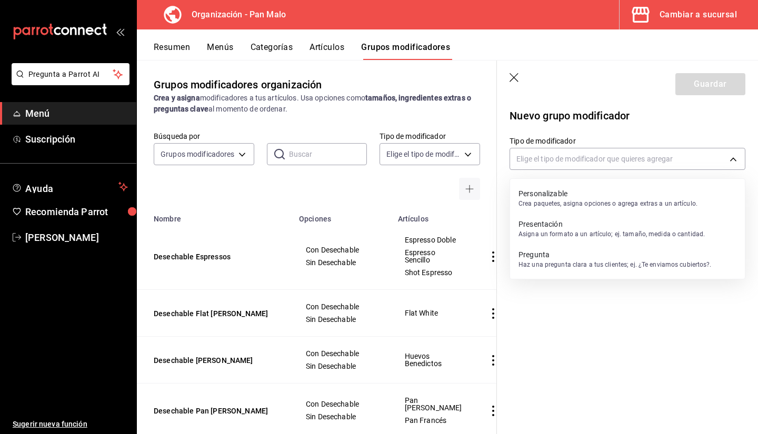
click at [584, 266] on p "Haz una pregunta clara a tus clientes; ej. ¿Te enviamos cubiertos?." at bounding box center [615, 264] width 193 height 9
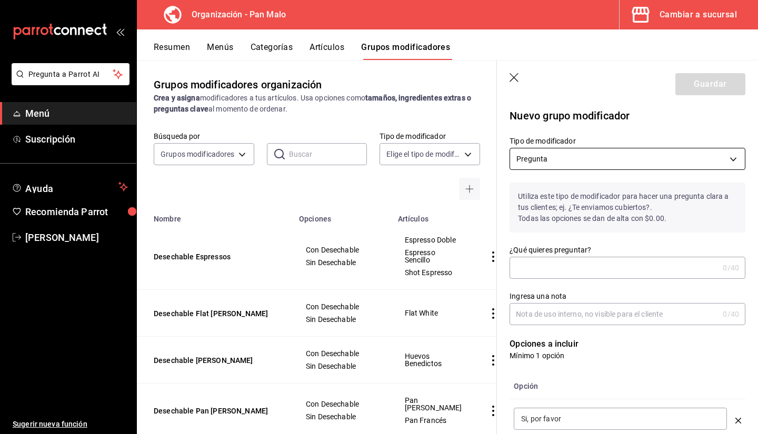
click at [573, 163] on body "Pregunta a Parrot AI Menú Suscripción Ayuda Recomienda Parrot Sebastian Viadero…" at bounding box center [379, 217] width 758 height 434
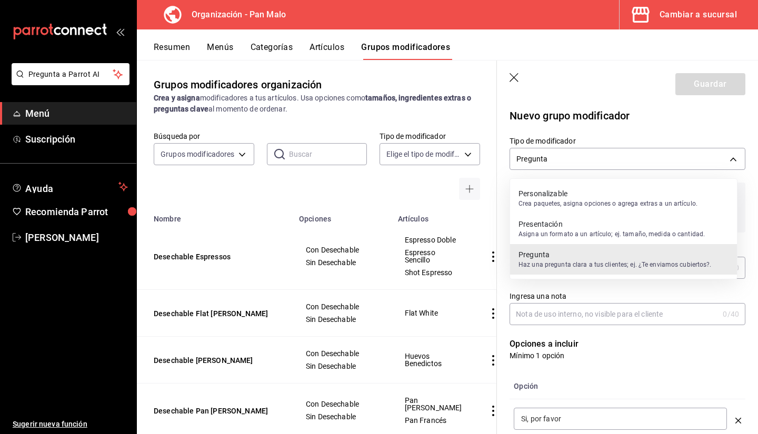
click at [568, 230] on p "Asigna un formato a un artículo; ej. tamaño, medida o cantidad." at bounding box center [612, 234] width 186 height 9
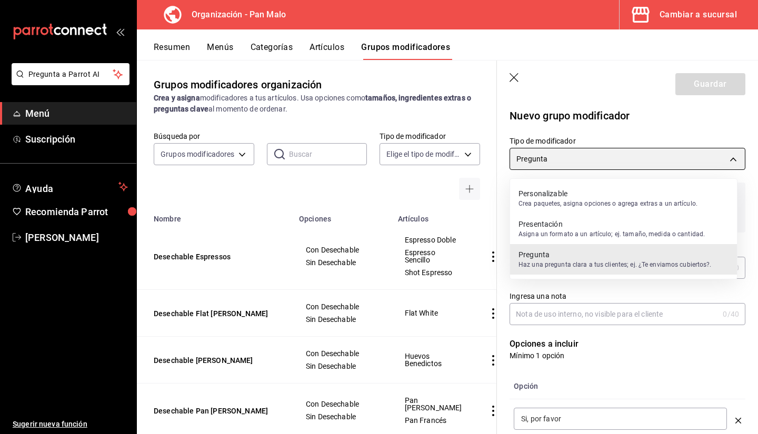
type input "PRESENTATION"
type input "1755705125949"
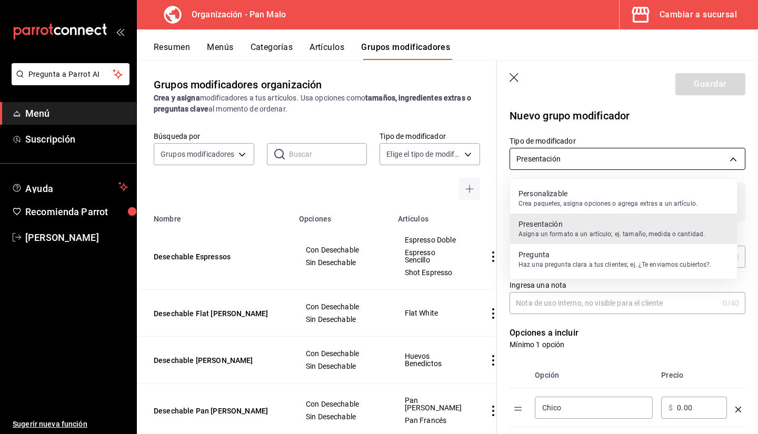
click at [587, 156] on body "Pregunta a Parrot AI Menú Suscripción Ayuda Recomienda Parrot Sebastian Viadero…" at bounding box center [379, 217] width 758 height 434
click at [580, 200] on p "Crea paquetes, asigna opciones o agrega extras a un artículo." at bounding box center [608, 203] width 179 height 9
type input "CUSTOMIZABLE"
checkbox input "false"
type input "0"
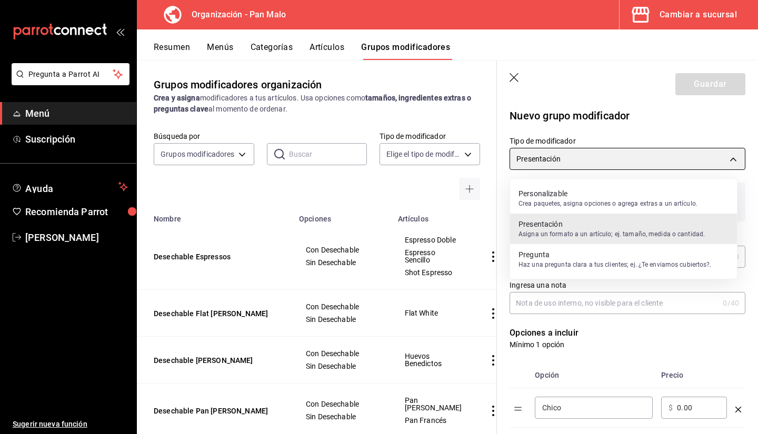
type input "1755705127207"
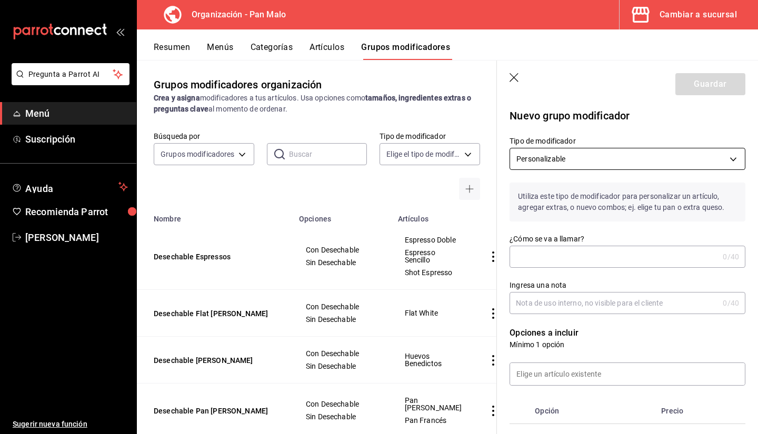
click at [693, 162] on body "Pregunta a Parrot AI Menú Suscripción Ayuda Recomienda Parrot Sebastian Viadero…" at bounding box center [379, 217] width 758 height 434
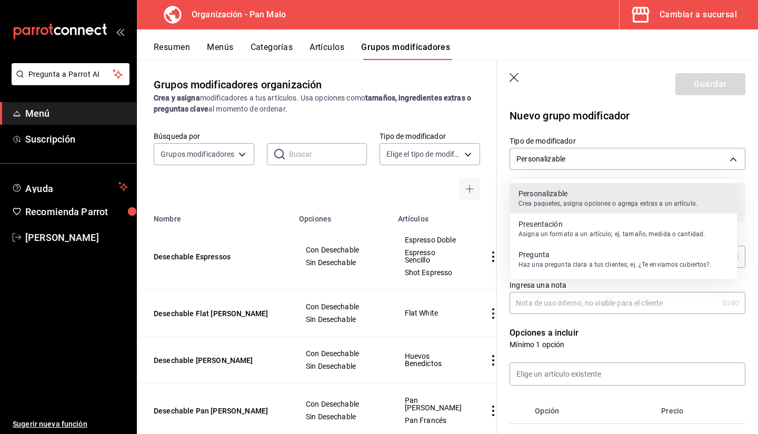
drag, startPoint x: 758, startPoint y: 132, endPoint x: 746, endPoint y: 177, distance: 46.7
click at [746, 177] on div at bounding box center [379, 217] width 758 height 434
click at [677, 154] on body "Pregunta a Parrot AI Menú Suscripción Ayuda Recomienda Parrot Sebastian Viadero…" at bounding box center [379, 217] width 758 height 434
drag, startPoint x: 752, startPoint y: 197, endPoint x: 758, endPoint y: 264, distance: 67.6
click at [758, 264] on div at bounding box center [379, 217] width 758 height 434
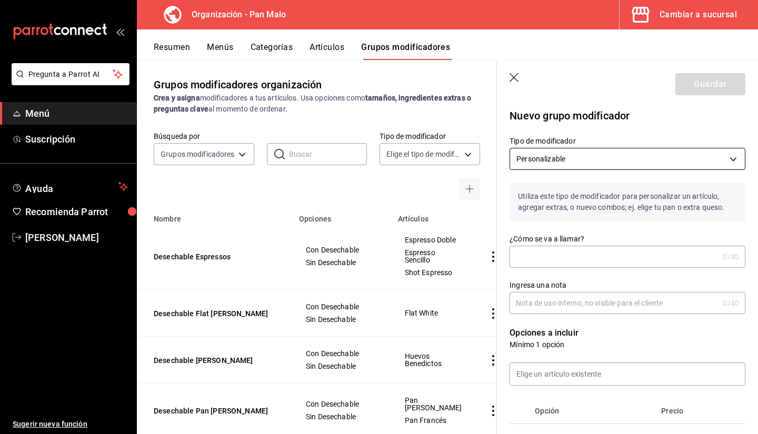
click at [704, 161] on body "Pregunta a Parrot AI Menú Suscripción Ayuda Recomienda Parrot Sebastian Viadero…" at bounding box center [379, 217] width 758 height 434
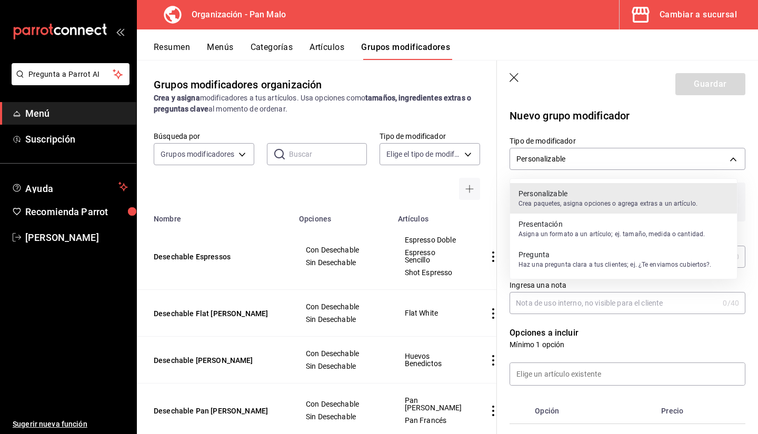
click at [642, 257] on p "Pregunta" at bounding box center [615, 255] width 193 height 11
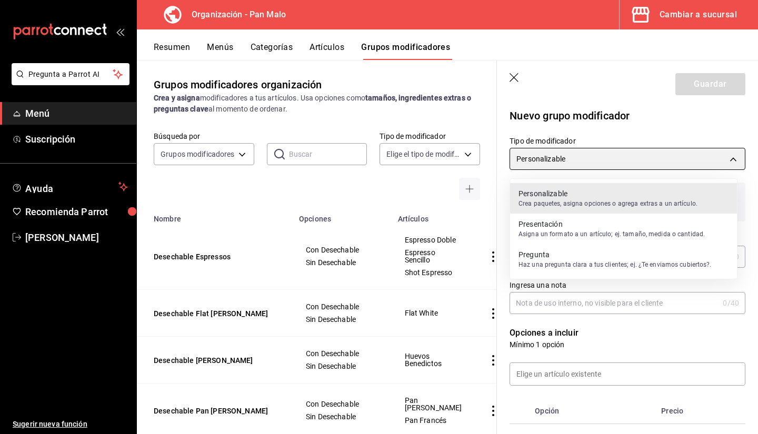
type input "QUESTION"
checkbox input "true"
type input "1"
type input "1755705133931"
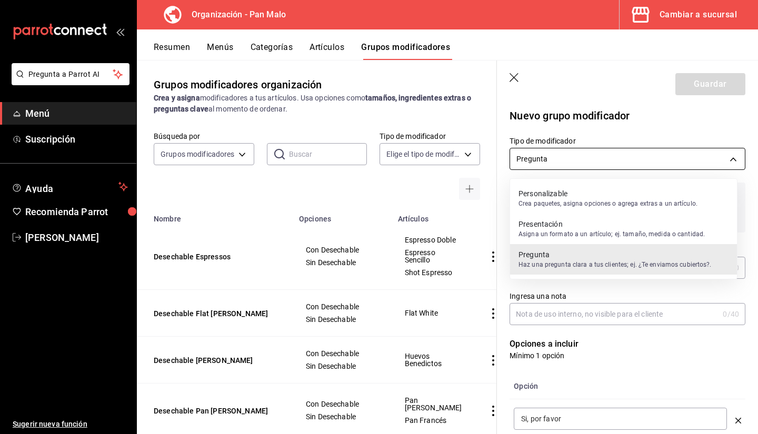
click at [626, 163] on body "Pregunta a Parrot AI Menú Suscripción Ayuda Recomienda Parrot Sebastian Viadero…" at bounding box center [379, 217] width 758 height 434
click at [615, 138] on div at bounding box center [379, 217] width 758 height 434
click at [553, 163] on body "Pregunta a Parrot AI Menú Suscripción Ayuda Recomienda Parrot Sebastian Viadero…" at bounding box center [379, 217] width 758 height 434
click at [550, 205] on p "Crea paquetes, asigna opciones o agrega extras a un artículo." at bounding box center [608, 203] width 179 height 9
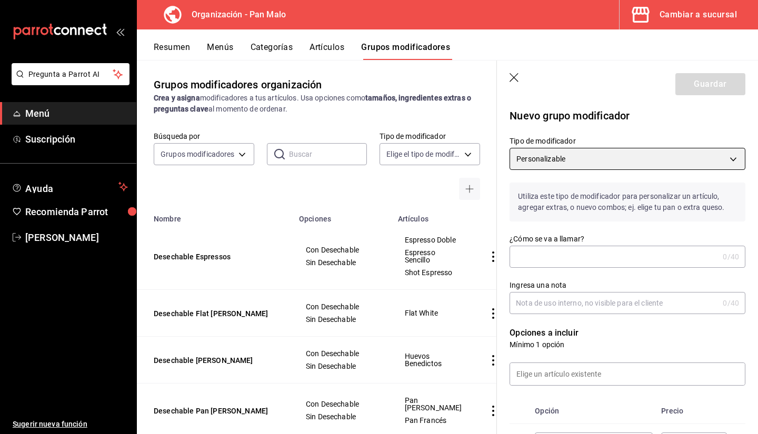
type input "CUSTOMIZABLE"
checkbox input "false"
type input "0"
type input "1755705255095"
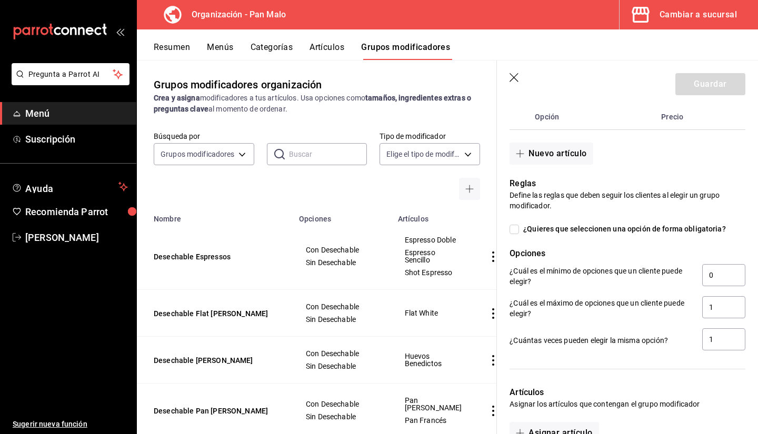
scroll to position [300, 0]
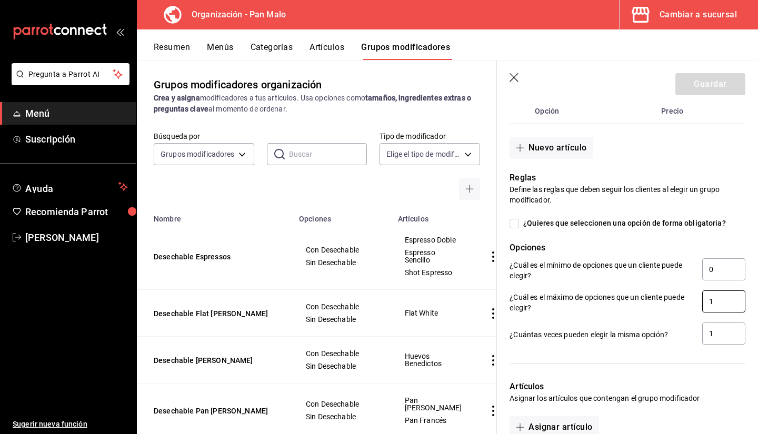
click at [707, 303] on input "1" at bounding box center [723, 302] width 43 height 22
click at [722, 336] on input "1" at bounding box center [723, 334] width 43 height 22
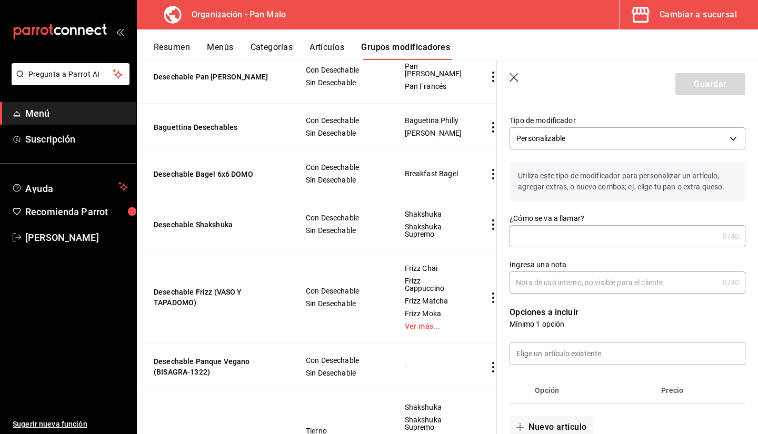
scroll to position [342, 0]
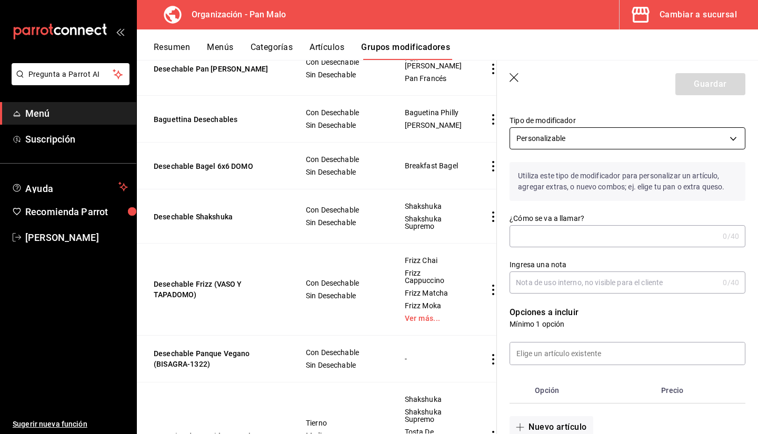
click at [622, 145] on body "Pregunta a Parrot AI Menú Suscripción Ayuda Recomienda Parrot Sebastian Viadero…" at bounding box center [379, 217] width 758 height 434
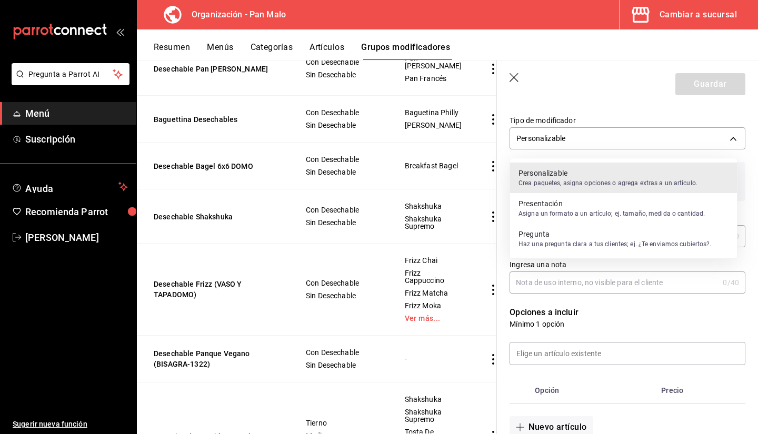
click at [588, 147] on div at bounding box center [379, 217] width 758 height 434
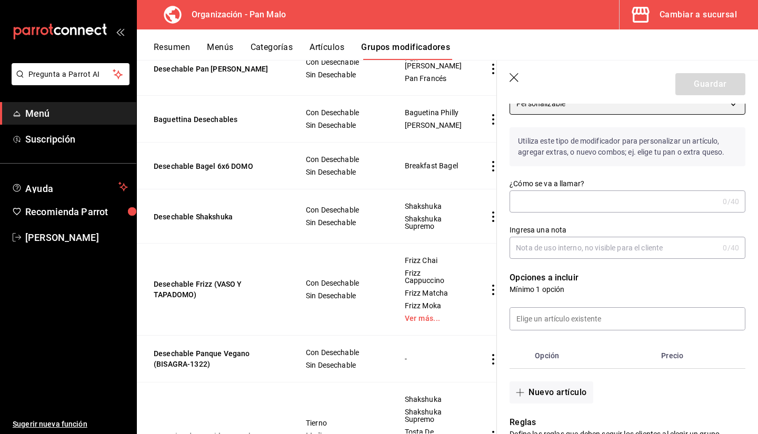
scroll to position [56, 0]
click at [327, 47] on button "Artículos" at bounding box center [327, 51] width 35 height 18
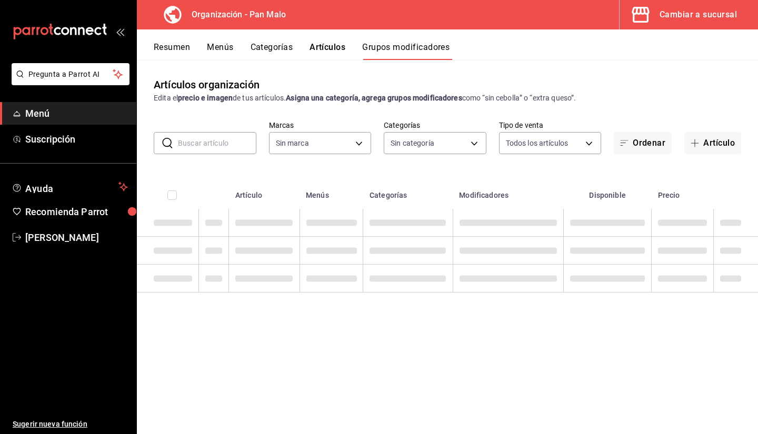
type input "fc172b80-d414-46c2-bed9-f4eeed86d775"
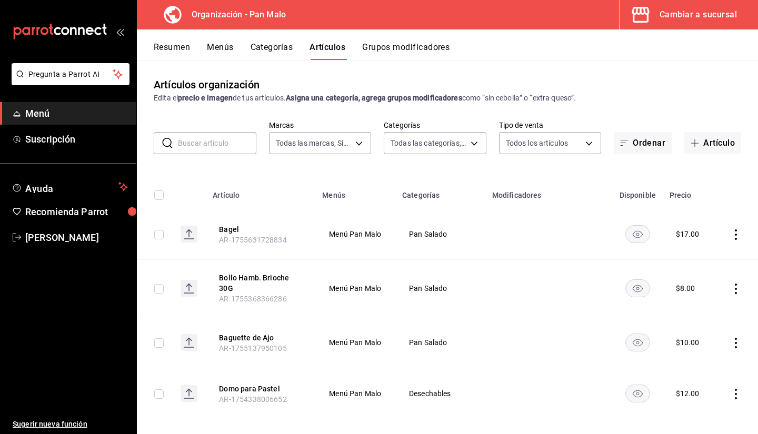
type input "51794acf-e1dd-4f38-9b3b-bc570c38acdf,faac991b-1219-45c2-92b9-09911293bcdb,94738…"
click at [202, 143] on input "text" at bounding box center [217, 143] width 78 height 21
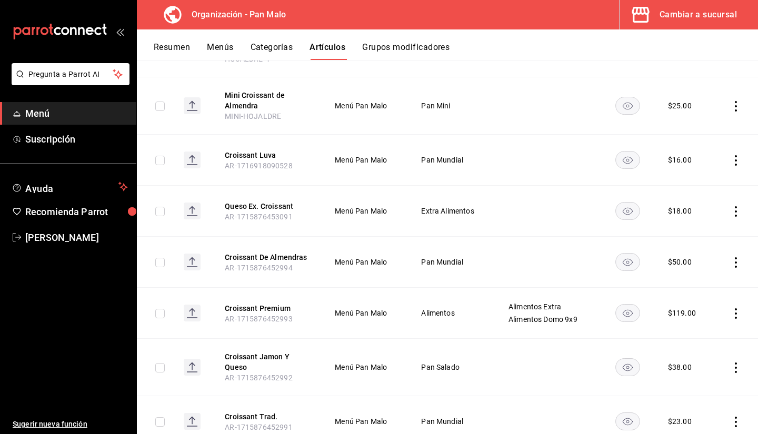
scroll to position [191, 0]
type input "croissant"
click at [733, 152] on td at bounding box center [736, 158] width 44 height 51
click at [731, 155] on icon "actions" at bounding box center [736, 159] width 11 height 11
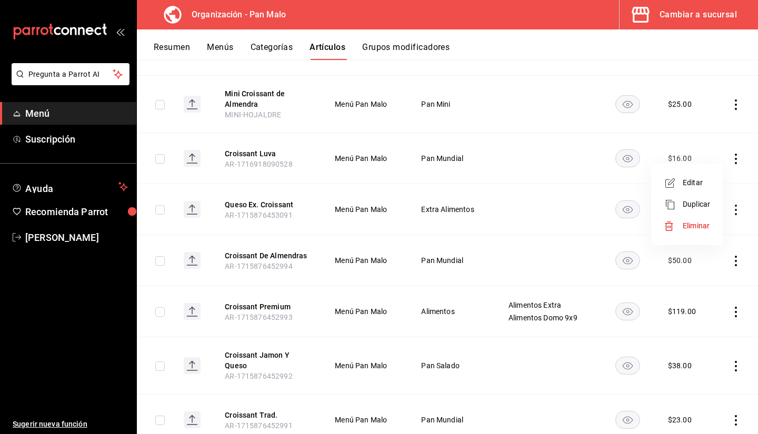
click at [520, 164] on div at bounding box center [379, 217] width 758 height 434
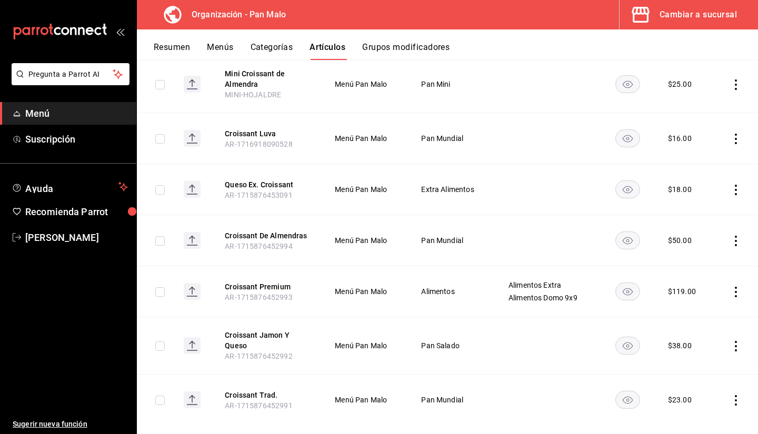
scroll to position [227, 0]
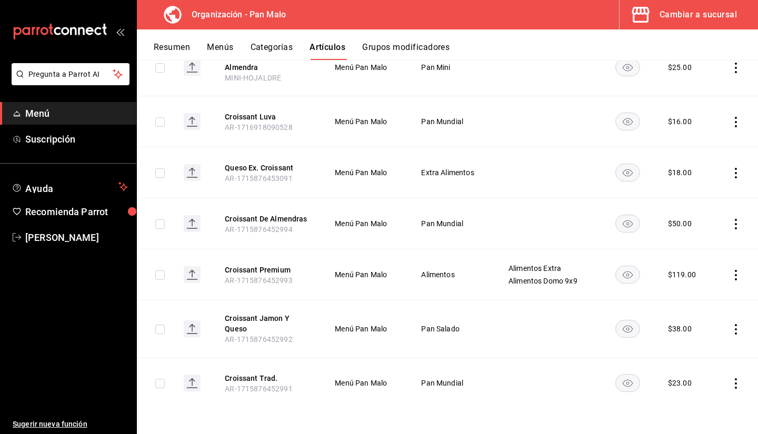
click at [735, 388] on icon "actions" at bounding box center [736, 384] width 2 height 11
click at [680, 369] on div at bounding box center [673, 364] width 19 height 13
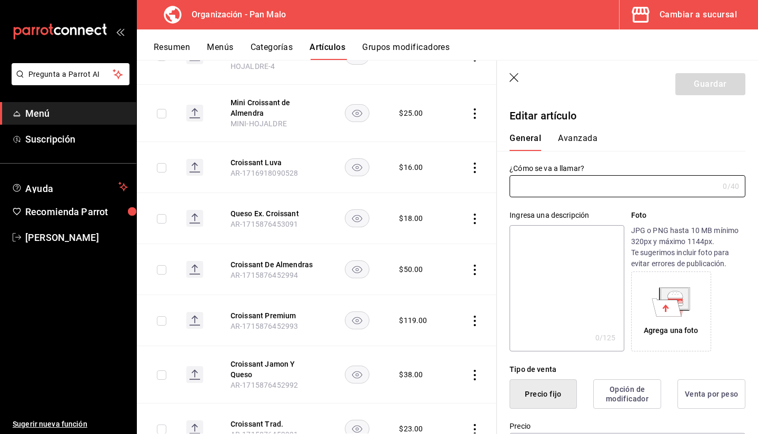
type input "Croissant Trad."
type textarea "Croissant Trad."
type textarea "x"
type input "AR-1715876452991"
type textarea "x"
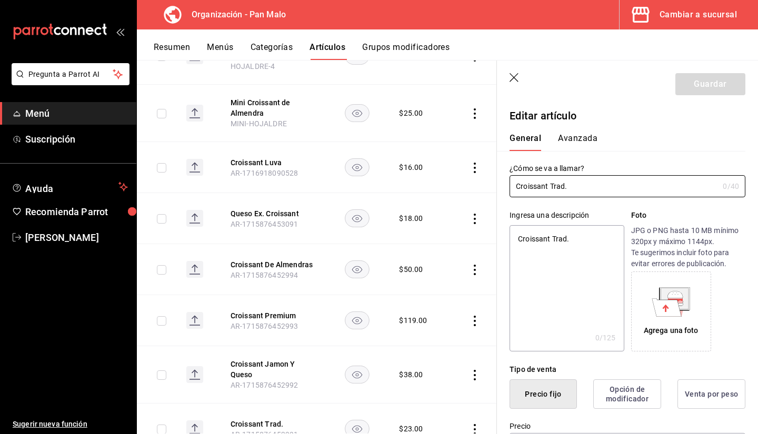
type input "$23.00"
click at [574, 188] on input "Croissant Trad." at bounding box center [612, 186] width 205 height 21
type input "Croissant Trad"
type textarea "x"
type input "Croissant Tra"
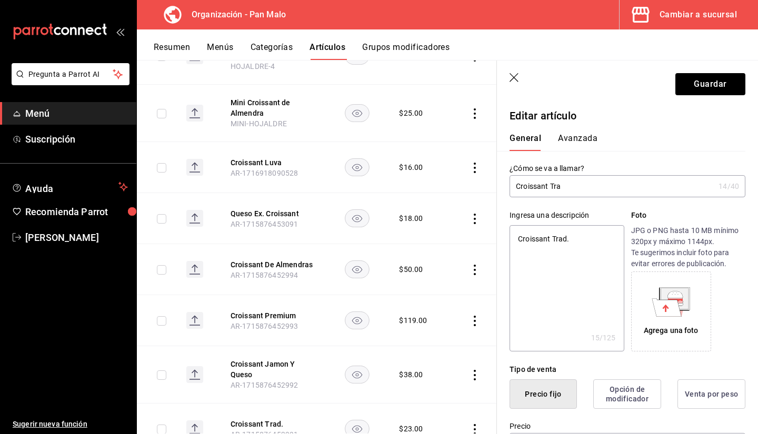
type textarea "x"
type input "Croissant Tr"
type textarea "x"
type input "Croissant T"
type textarea "x"
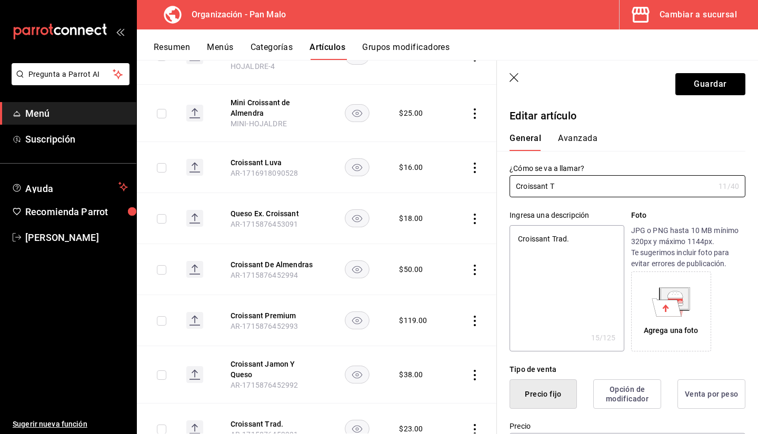
type input "Croissant T"
click at [517, 65] on header "Guardar" at bounding box center [627, 82] width 261 height 43
click at [514, 80] on icon "button" at bounding box center [515, 78] width 11 height 11
type textarea "x"
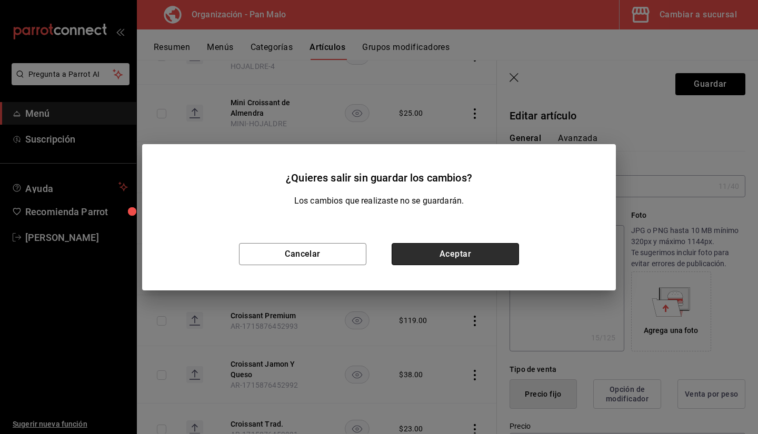
click at [469, 250] on button "Aceptar" at bounding box center [455, 254] width 127 height 22
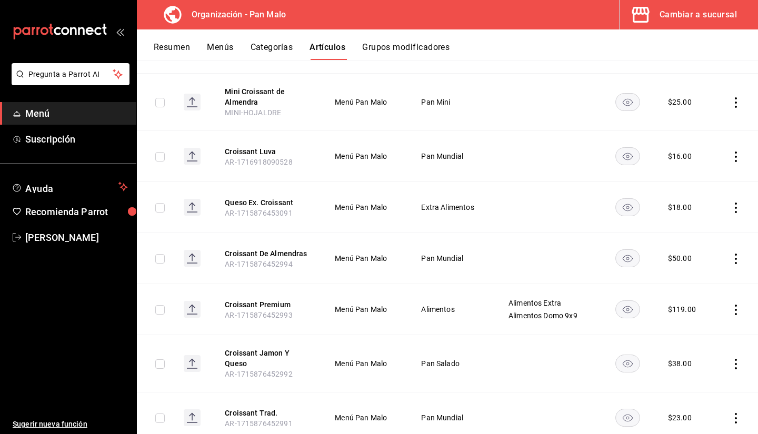
scroll to position [227, 0]
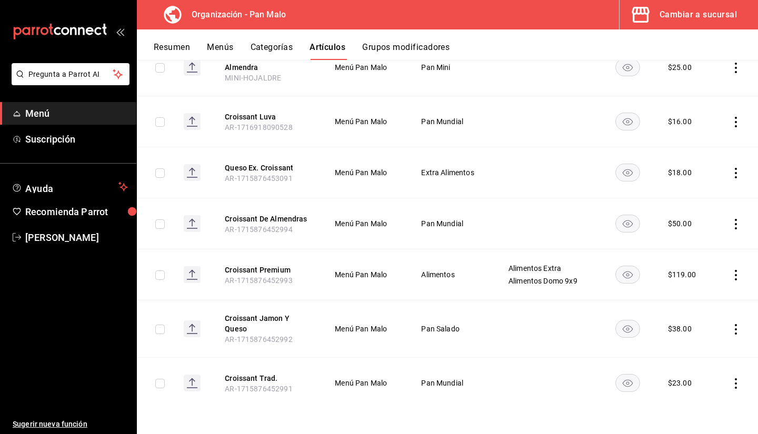
click at [731, 384] on icon "actions" at bounding box center [736, 384] width 11 height 11
click at [681, 366] on div at bounding box center [673, 364] width 19 height 13
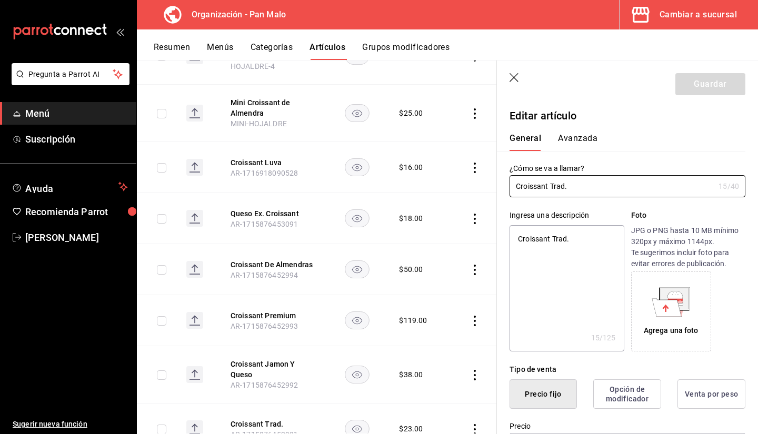
type textarea "x"
type input "$23.00"
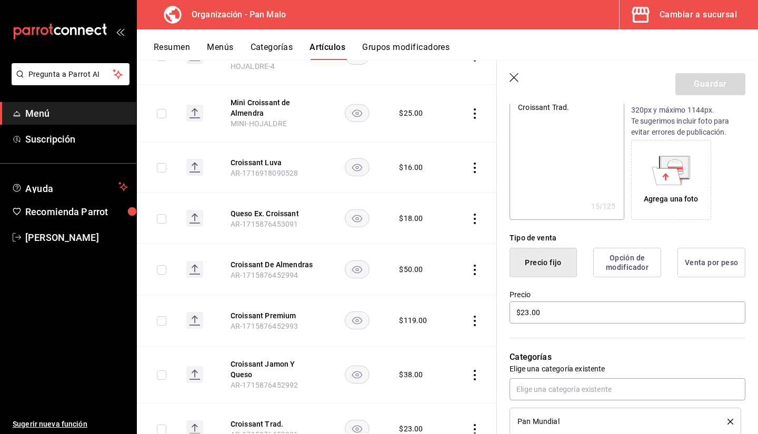
scroll to position [201, 0]
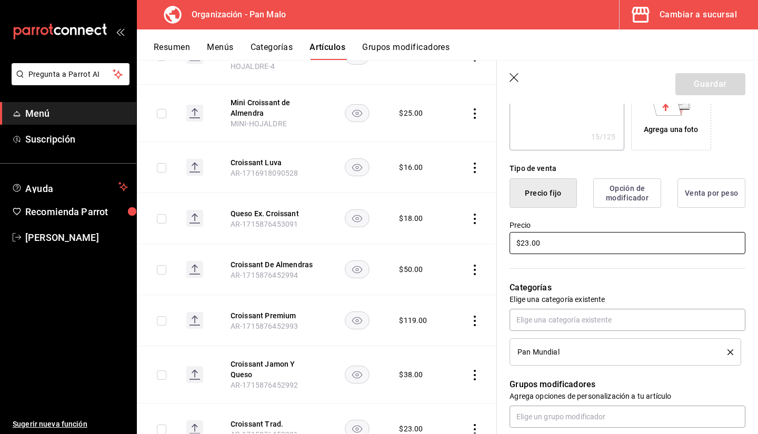
click at [535, 245] on input "$23.00" at bounding box center [628, 243] width 236 height 22
type textarea "x"
type input "$2.00"
type textarea "x"
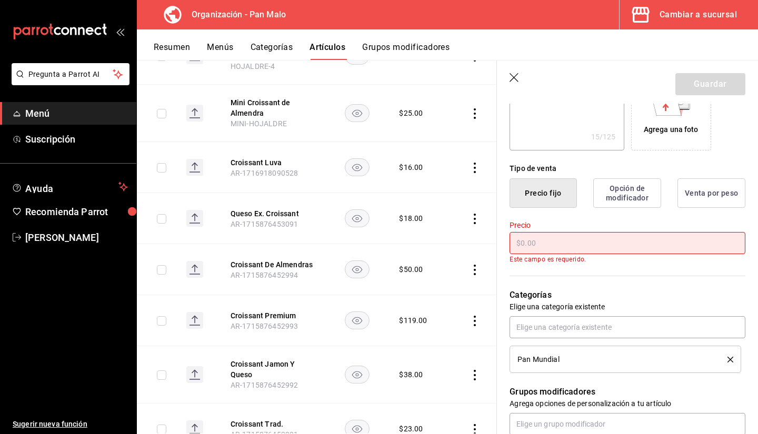
type input "$2.00"
type textarea "x"
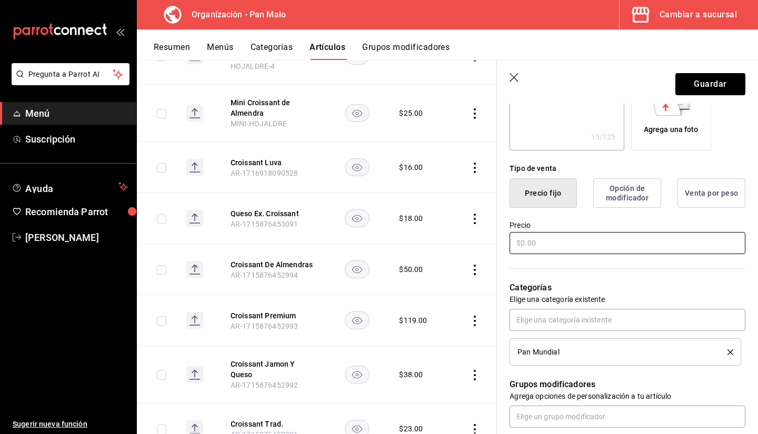
type input "$3.00"
type textarea "x"
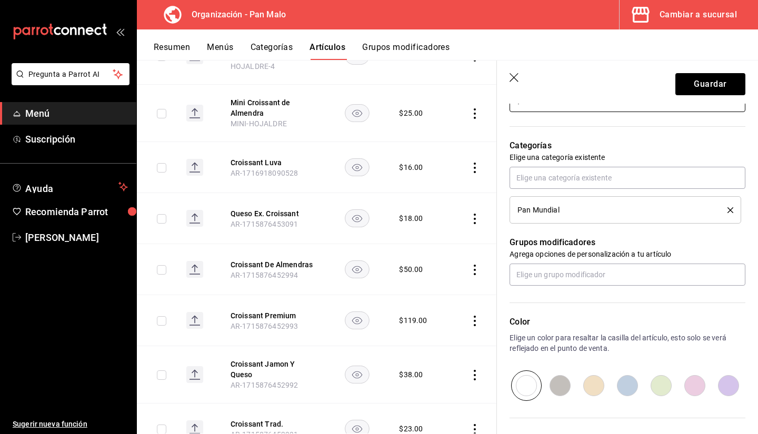
scroll to position [345, 0]
type input "$30.00"
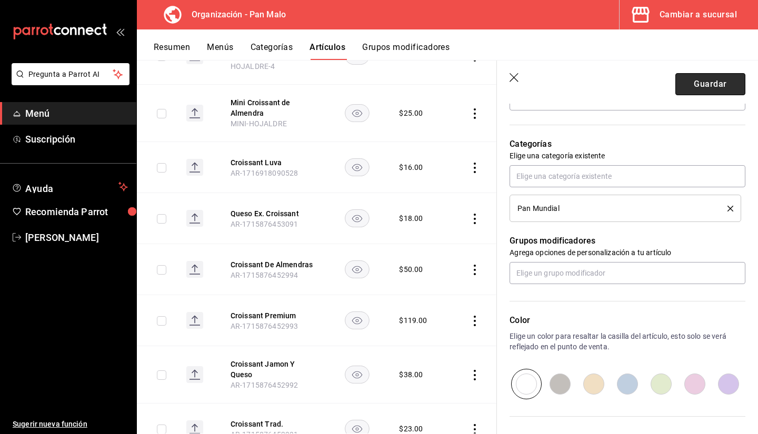
click at [676, 84] on button "Guardar" at bounding box center [711, 84] width 70 height 22
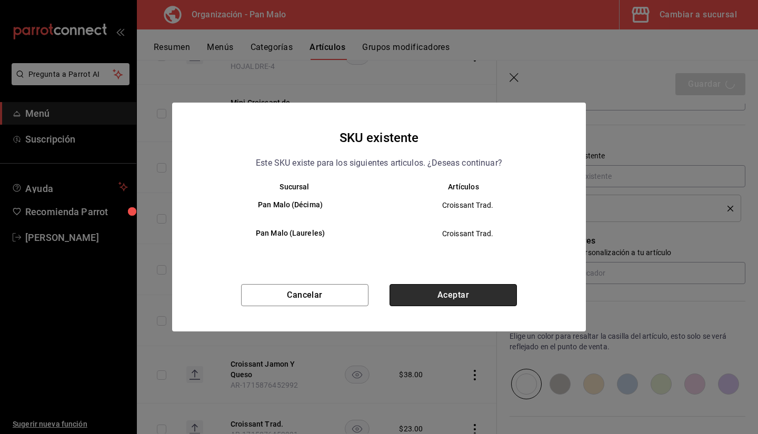
click at [447, 295] on button "Aceptar" at bounding box center [453, 295] width 127 height 22
type textarea "x"
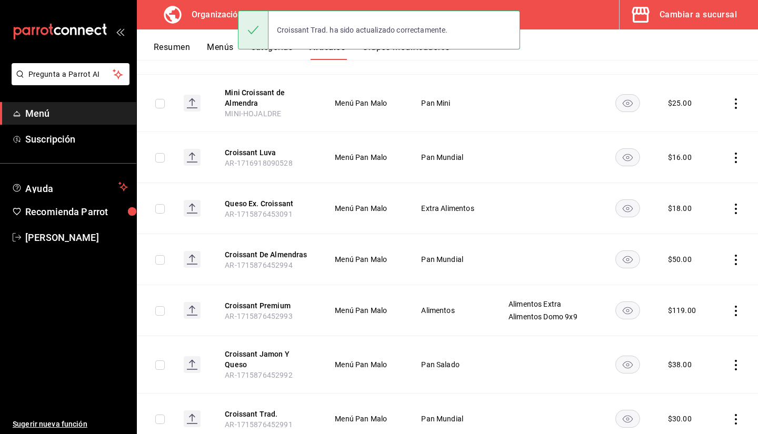
scroll to position [227, 0]
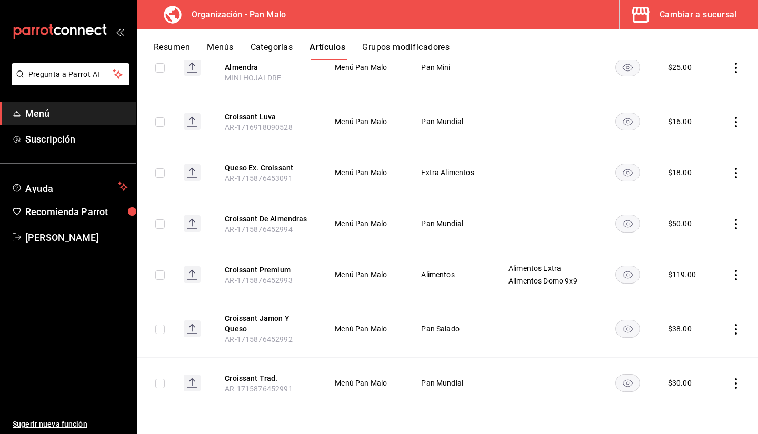
click at [731, 383] on icon "actions" at bounding box center [736, 384] width 11 height 11
click at [578, 390] on div at bounding box center [379, 217] width 758 height 434
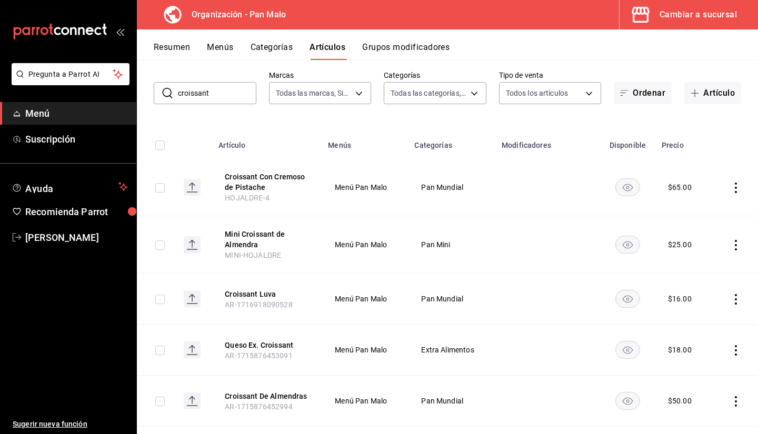
scroll to position [47, 0]
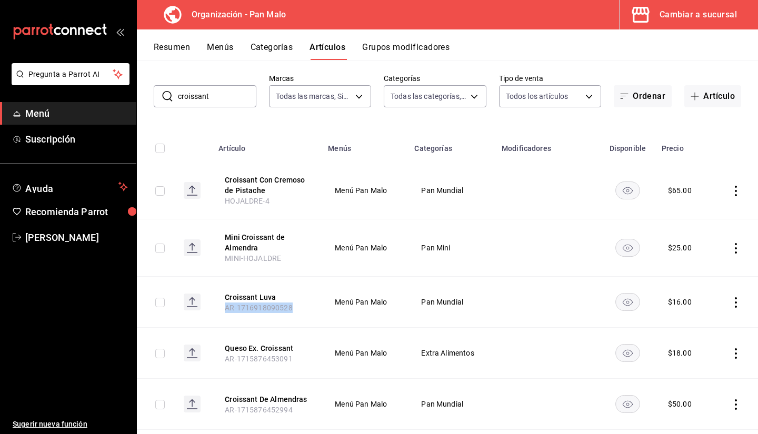
drag, startPoint x: 210, startPoint y: 299, endPoint x: 312, endPoint y: 306, distance: 102.4
click at [312, 306] on tr "Croissant Luva AR-1716918090528 Menú Pan Malo Pan Mundial $ 16.00" at bounding box center [447, 302] width 621 height 51
click at [434, 314] on td "Pan Mundial" at bounding box center [451, 302] width 87 height 51
click at [224, 48] on button "Menús" at bounding box center [220, 51] width 26 height 18
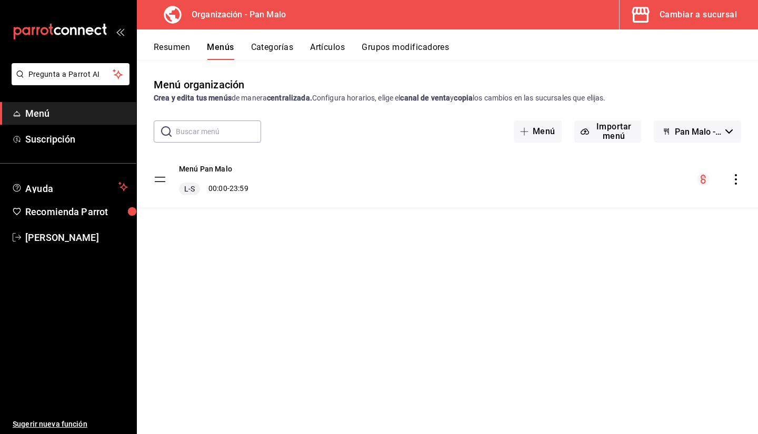
click at [325, 54] on button "Artículos" at bounding box center [327, 51] width 35 height 18
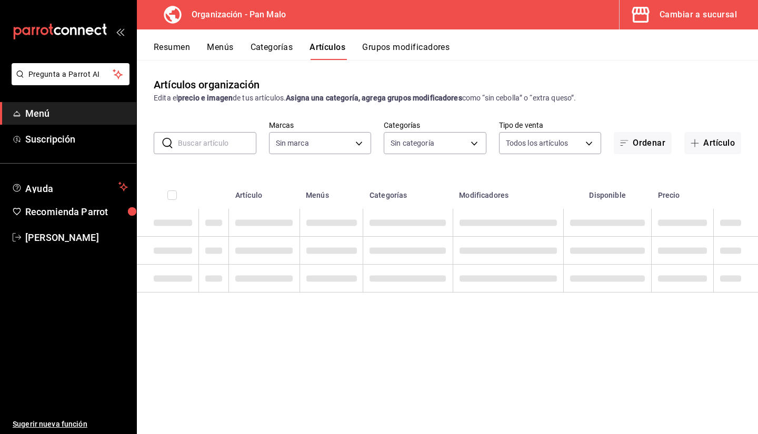
click at [267, 43] on button "Categorías" at bounding box center [272, 51] width 43 height 18
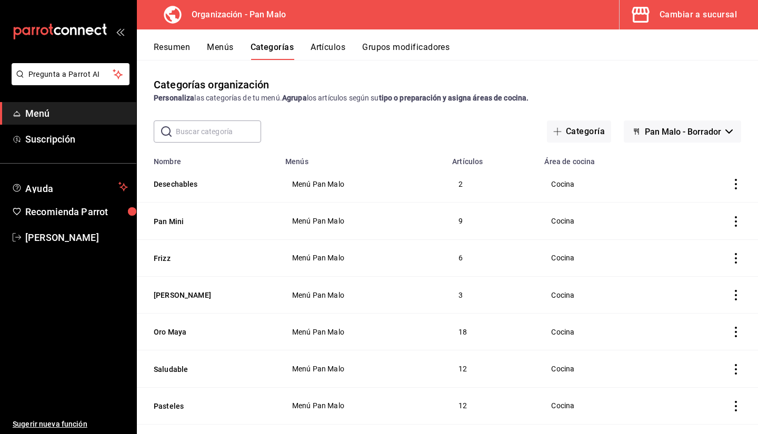
click at [406, 53] on button "Grupos modificadores" at bounding box center [405, 51] width 87 height 18
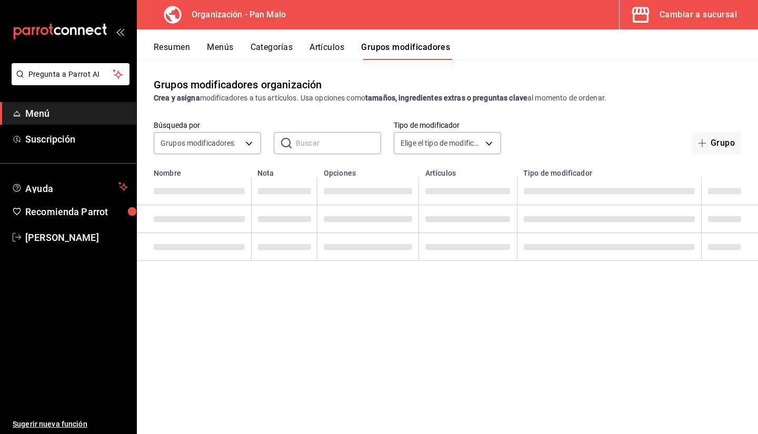
click at [756, 115] on div "Grupos modificadores organización Crea y asigna modificadores a tus artículos. …" at bounding box center [447, 247] width 621 height 374
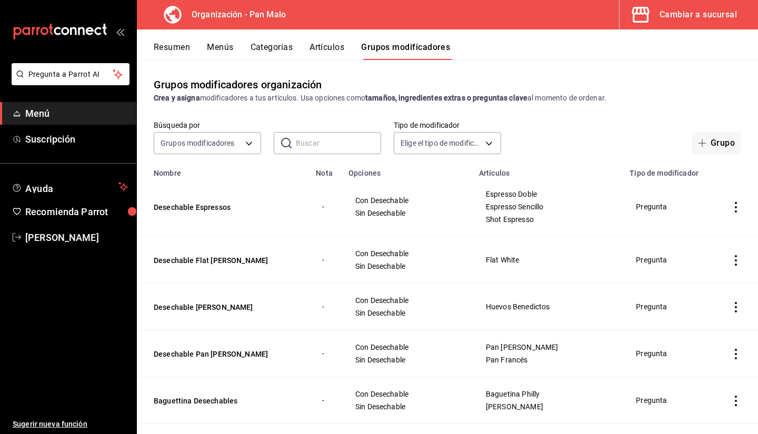
click at [659, 90] on div "Grupos modificadores organización Crea y asigna modificadores a tus artículos. …" at bounding box center [447, 90] width 621 height 27
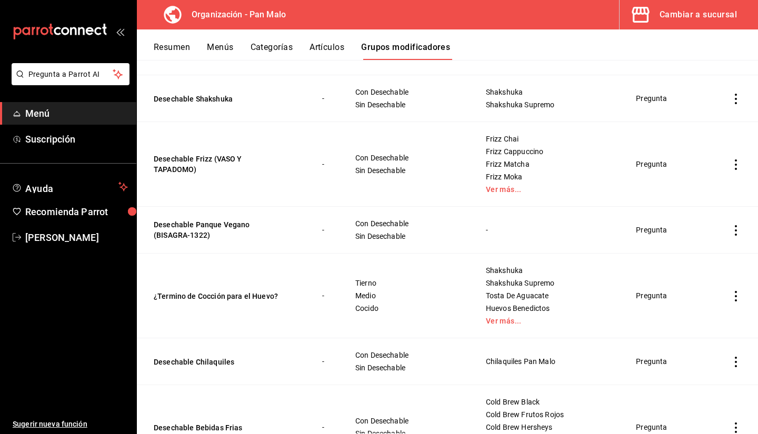
scroll to position [390, 0]
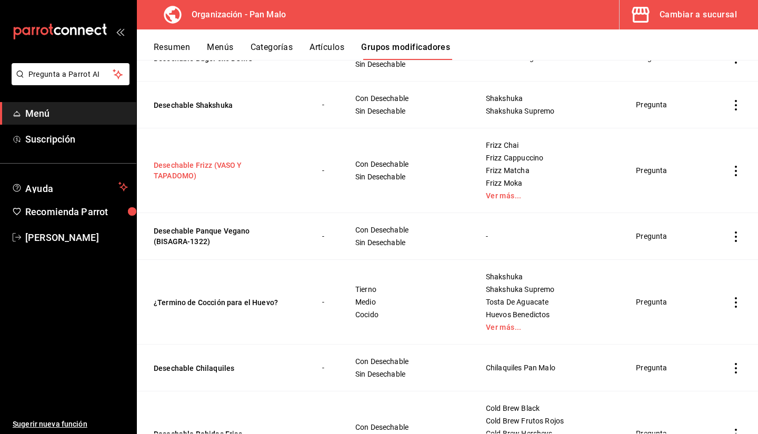
click at [196, 179] on button "Desechable Frizz (VASO Y TAPADOMO)" at bounding box center [217, 170] width 126 height 21
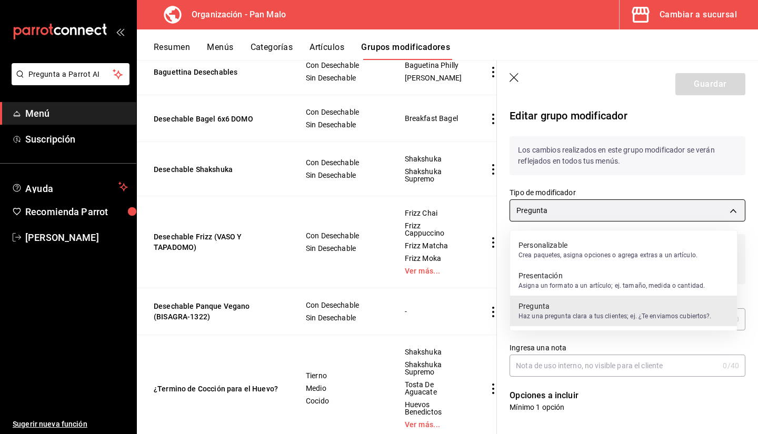
click at [630, 204] on body "Pregunta a Parrot AI Menú Suscripción Ayuda Recomienda Parrot Sebastian Viadero…" at bounding box center [379, 217] width 758 height 434
click at [578, 253] on p "Crea paquetes, asigna opciones o agrega extras a un artículo." at bounding box center [608, 255] width 179 height 9
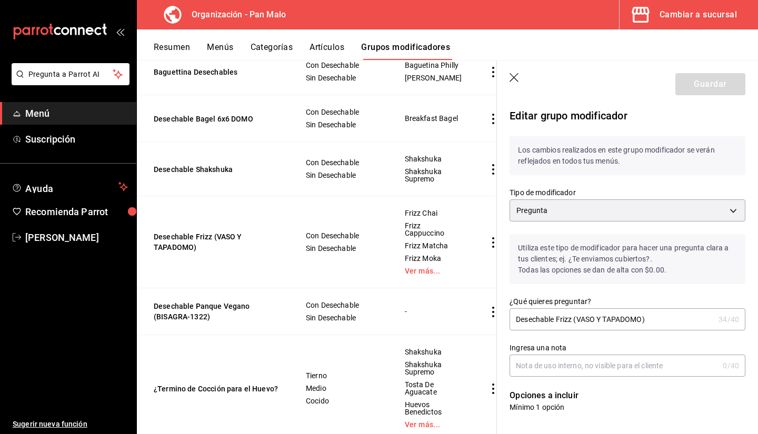
click at [579, 251] on p "Utiliza este tipo de modificador para hacer una pregunta clara a tus clientes; …" at bounding box center [628, 259] width 236 height 50
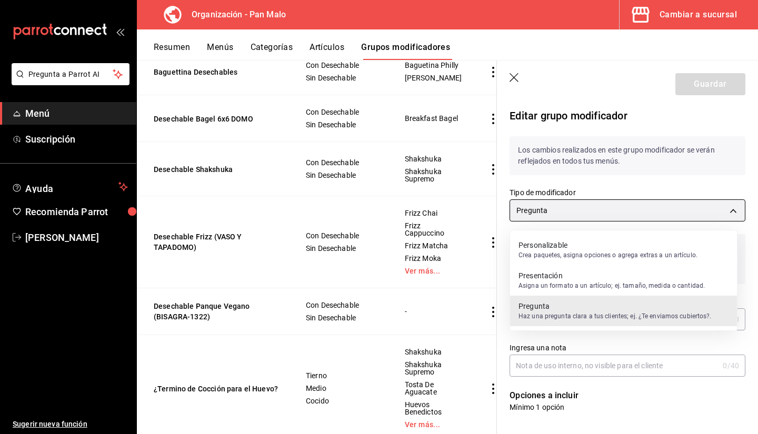
click at [580, 202] on body "Pregunta a Parrot AI Menú Suscripción Ayuda Recomienda Parrot Sebastian Viadero…" at bounding box center [379, 217] width 758 height 434
click at [557, 245] on p "Personalizable" at bounding box center [608, 245] width 179 height 11
type input "QUESTION"
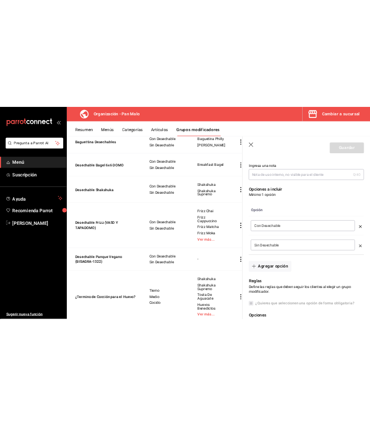
scroll to position [232, 0]
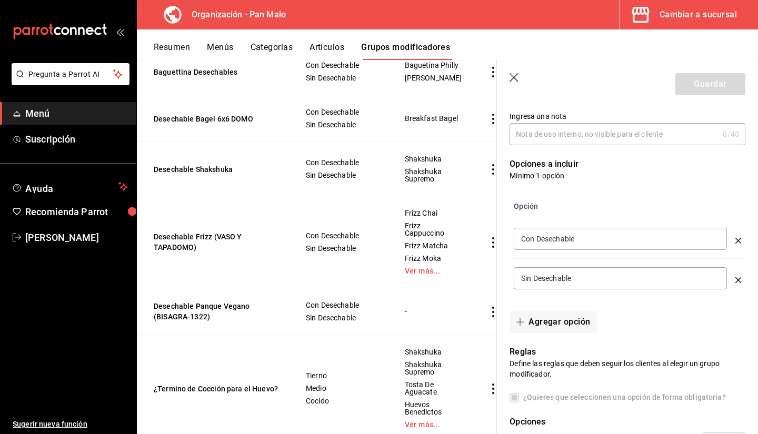
click at [232, 49] on button "Menús" at bounding box center [220, 51] width 26 height 18
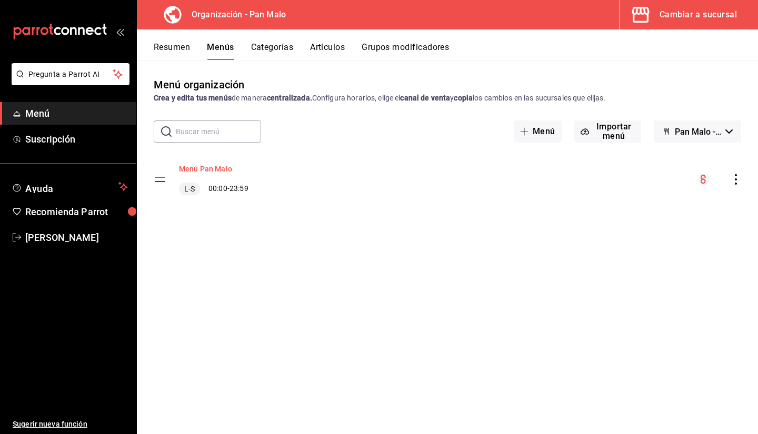
click at [207, 167] on button "Menú Pan Malo" at bounding box center [205, 169] width 53 height 11
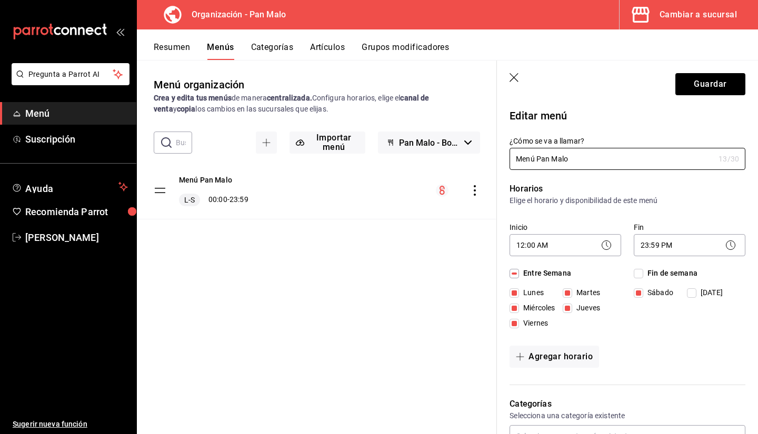
click at [518, 78] on icon "button" at bounding box center [515, 78] width 11 height 11
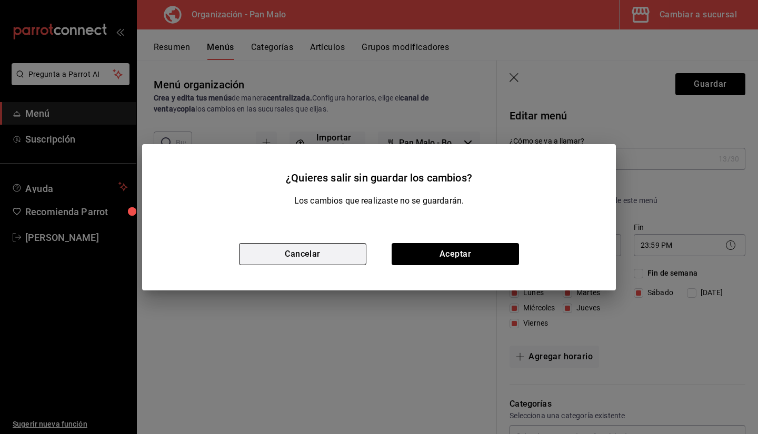
click at [294, 247] on button "Cancelar" at bounding box center [302, 254] width 127 height 22
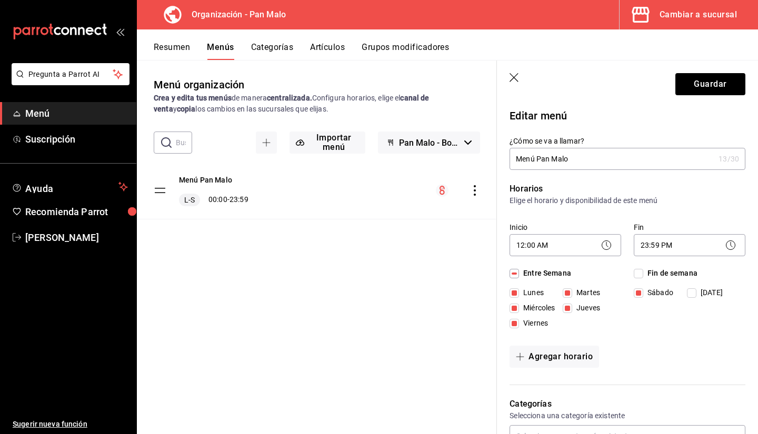
click at [333, 52] on button "Artículos" at bounding box center [327, 51] width 35 height 18
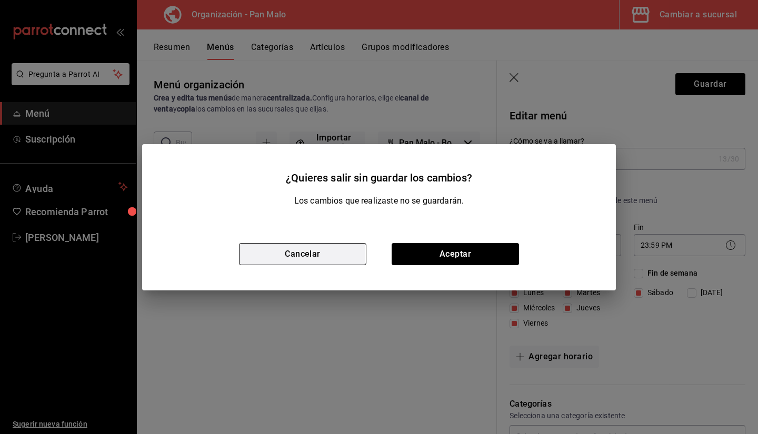
click at [336, 254] on button "Cancelar" at bounding box center [302, 254] width 127 height 22
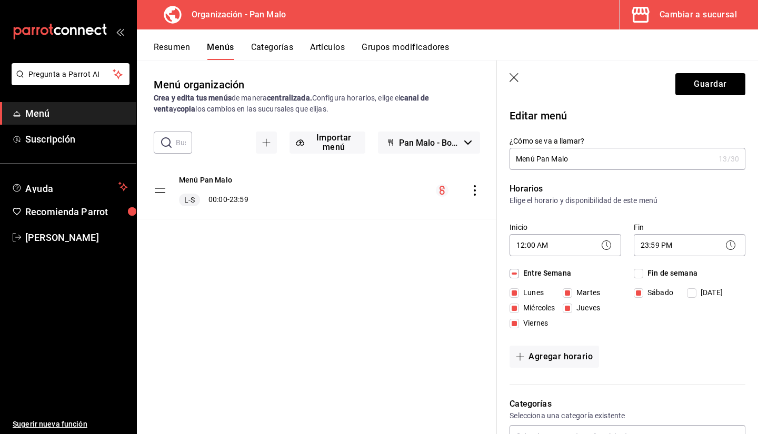
click at [191, 43] on div "Resumen Menús Categorías Artículos Grupos modificadores" at bounding box center [456, 51] width 604 height 18
click at [187, 48] on button "Resumen" at bounding box center [172, 51] width 36 height 18
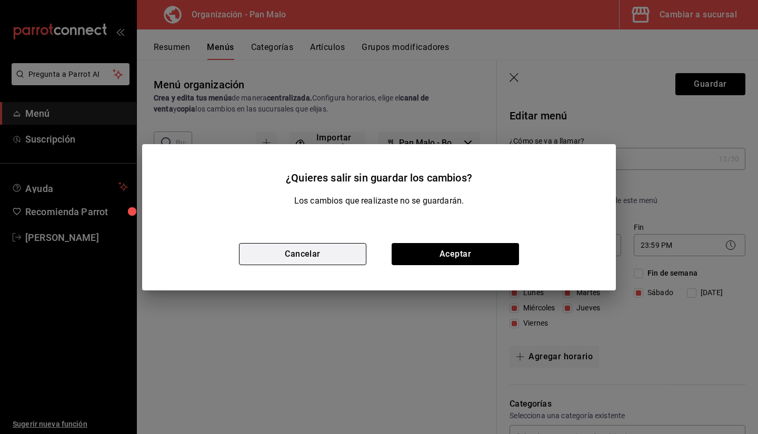
click at [313, 257] on button "Cancelar" at bounding box center [302, 254] width 127 height 22
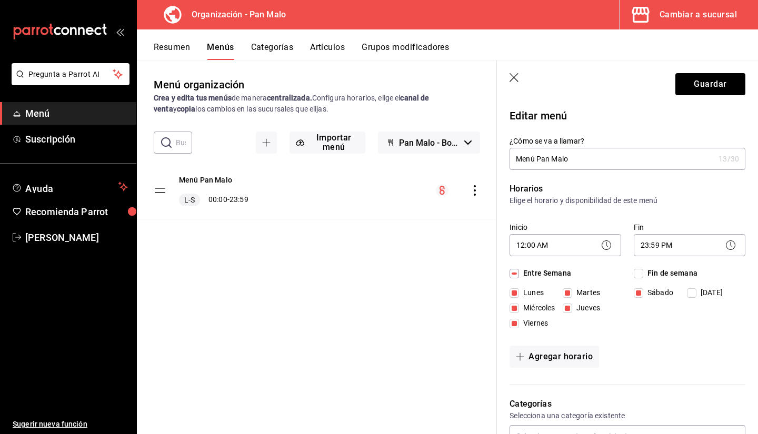
click at [174, 47] on button "Resumen" at bounding box center [172, 51] width 36 height 18
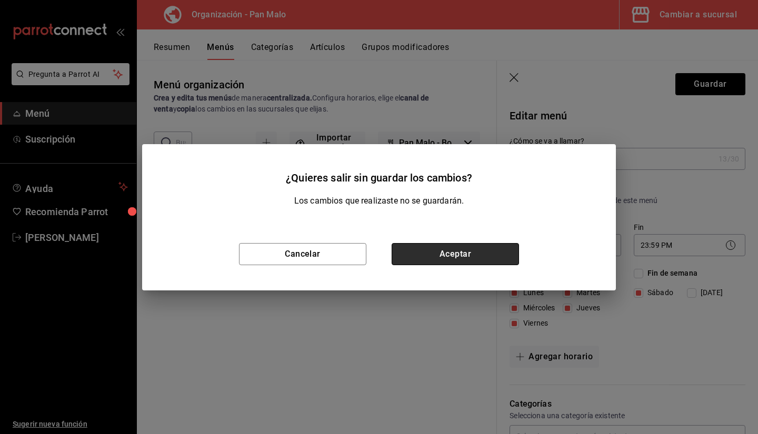
click at [419, 255] on button "Aceptar" at bounding box center [455, 254] width 127 height 22
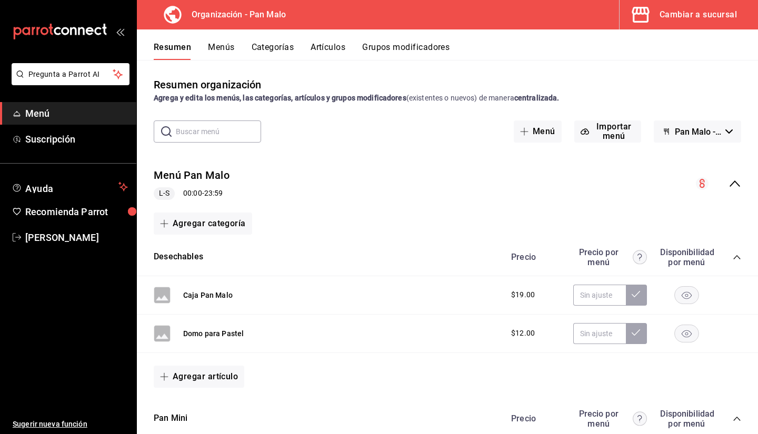
click at [230, 53] on button "Menús" at bounding box center [221, 51] width 26 height 18
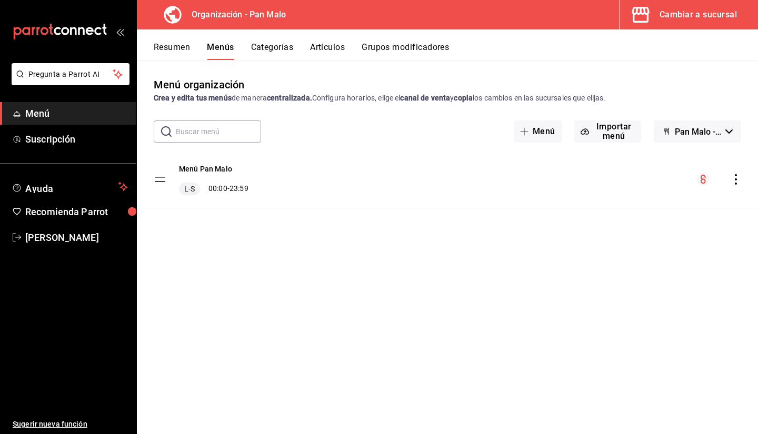
click at [181, 48] on button "Resumen" at bounding box center [172, 51] width 36 height 18
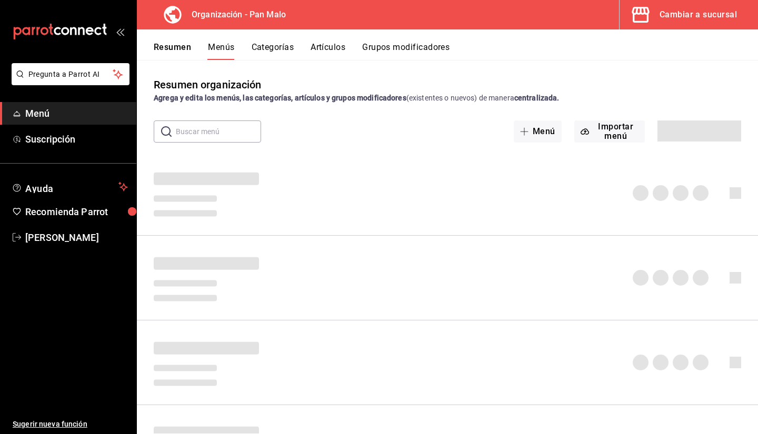
click at [646, 15] on icon "button" at bounding box center [640, 14] width 21 height 21
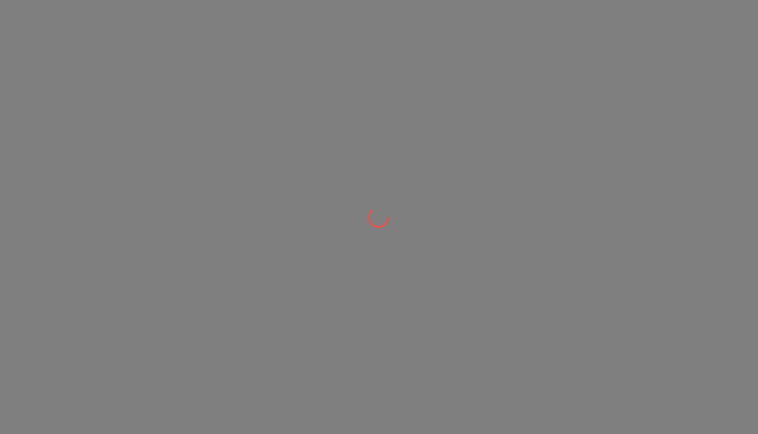
click at [696, 10] on div at bounding box center [379, 217] width 758 height 434
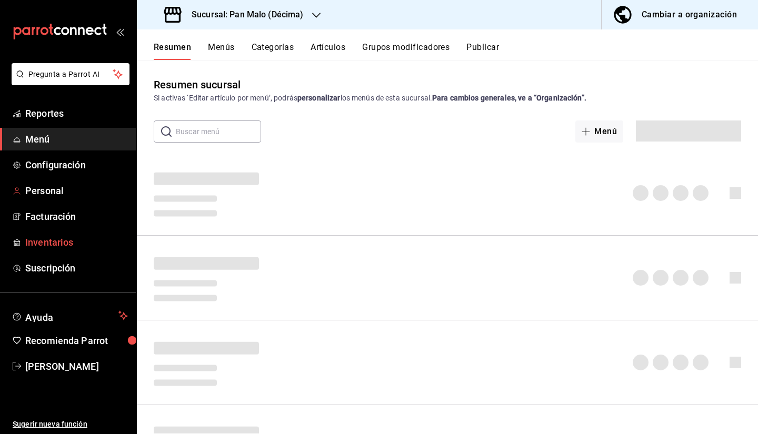
click at [47, 240] on span "Inventarios" at bounding box center [76, 242] width 103 height 14
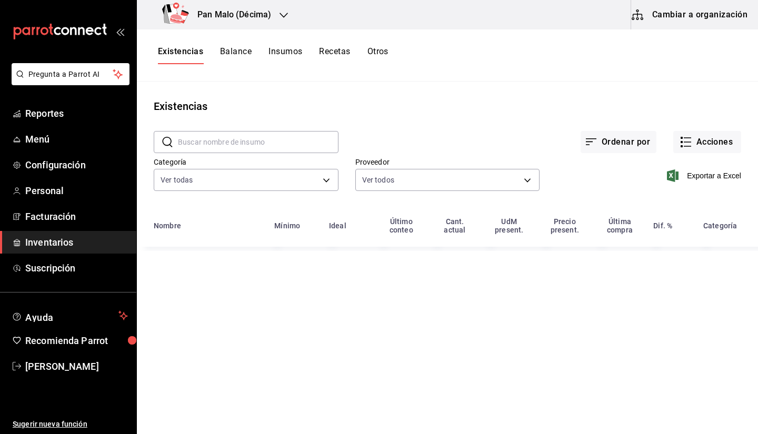
click at [661, 23] on button "Cambiar a organización" at bounding box center [690, 14] width 118 height 29
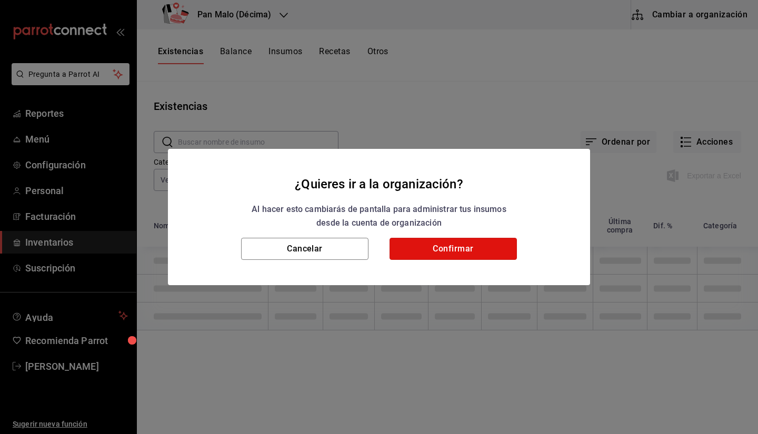
click at [450, 243] on button "Confirmar" at bounding box center [453, 249] width 127 height 22
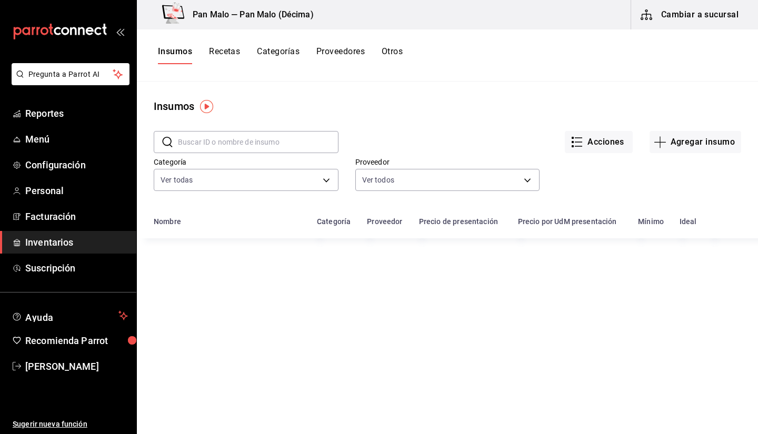
drag, startPoint x: 390, startPoint y: 49, endPoint x: 403, endPoint y: 43, distance: 14.6
click at [403, 43] on div "Insumos Recetas Categorías Proveedores Otros" at bounding box center [447, 55] width 621 height 52
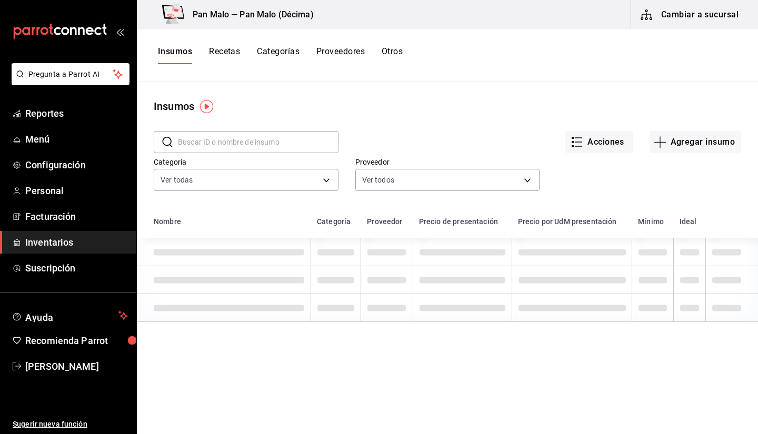
click at [392, 54] on button "Otros" at bounding box center [392, 55] width 21 height 18
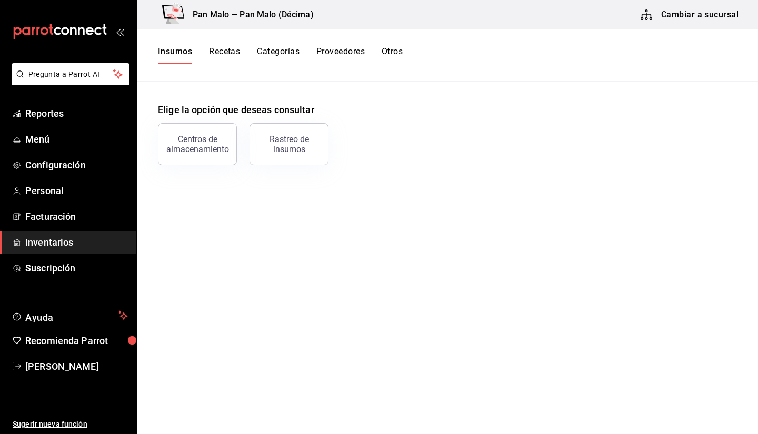
click at [389, 53] on button "Otros" at bounding box center [392, 55] width 21 height 18
click at [190, 140] on div "Centros de almacenamiento" at bounding box center [197, 144] width 65 height 20
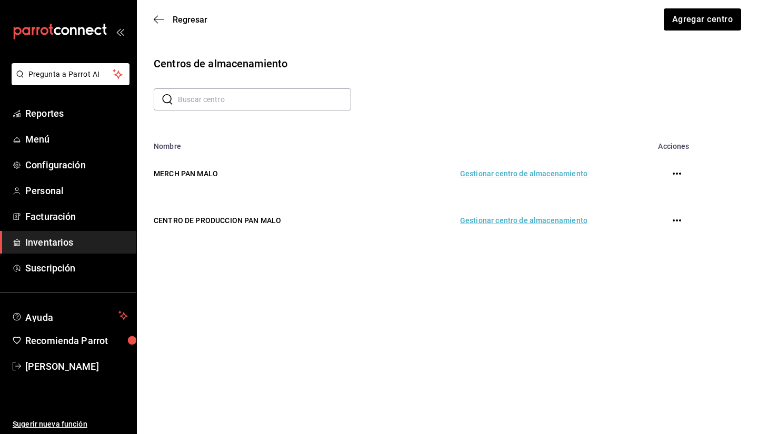
click at [500, 216] on td "Gestionar centro de almacenamiento" at bounding box center [486, 220] width 229 height 47
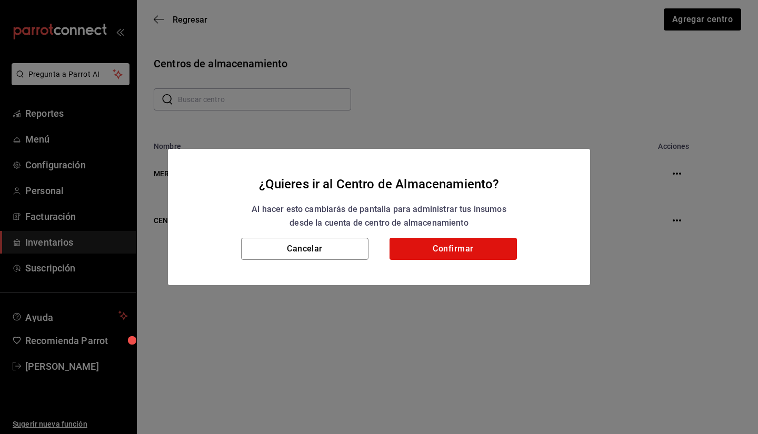
click at [446, 261] on div "Cancelar Confirmar" at bounding box center [379, 261] width 422 height 47
click at [444, 259] on button "Confirmar" at bounding box center [453, 249] width 127 height 22
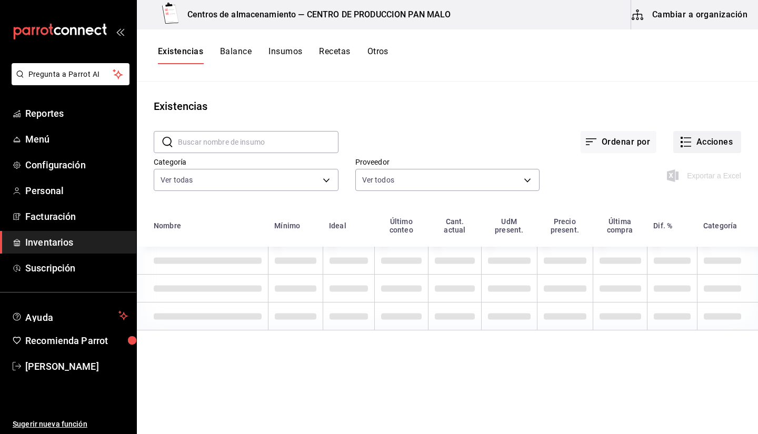
click at [693, 137] on button "Acciones" at bounding box center [707, 142] width 68 height 22
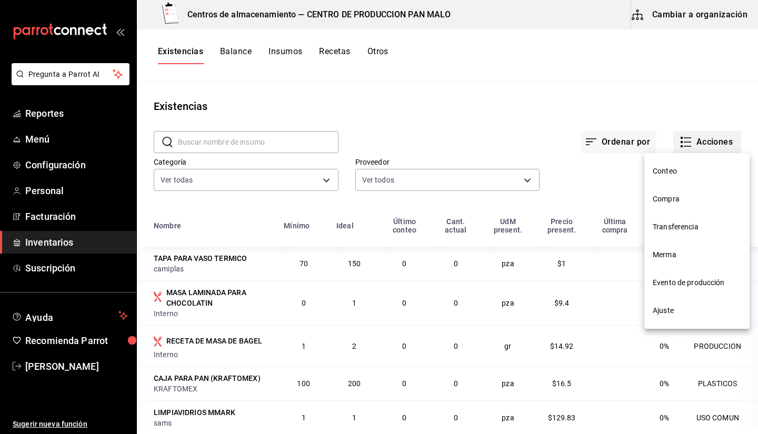
click at [693, 137] on div at bounding box center [379, 217] width 758 height 434
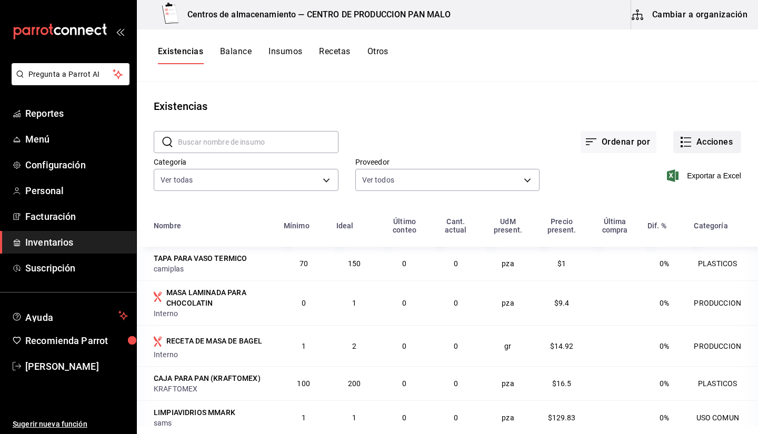
click at [702, 139] on button "Acciones" at bounding box center [707, 142] width 68 height 22
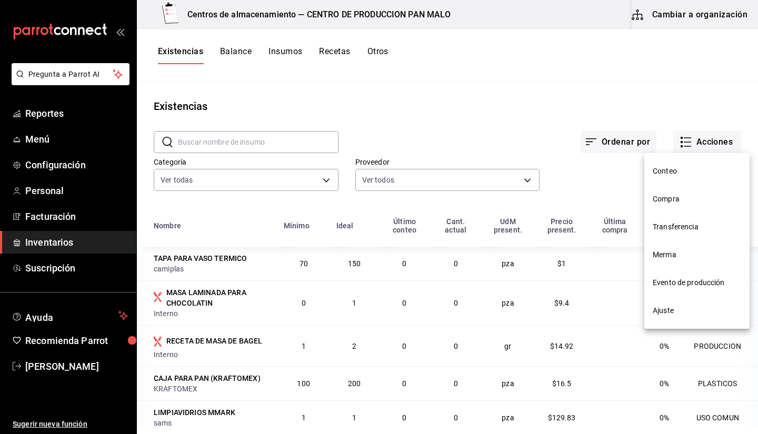
click at [661, 286] on span "Evento de producción" at bounding box center [697, 282] width 88 height 11
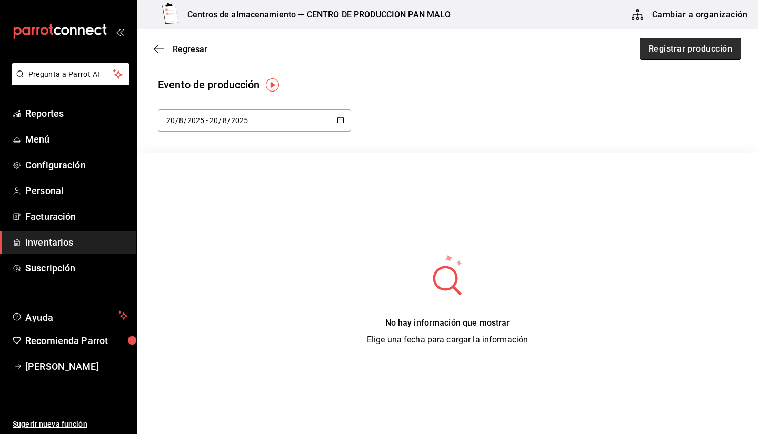
click at [697, 53] on button "Registrar producción" at bounding box center [691, 49] width 102 height 22
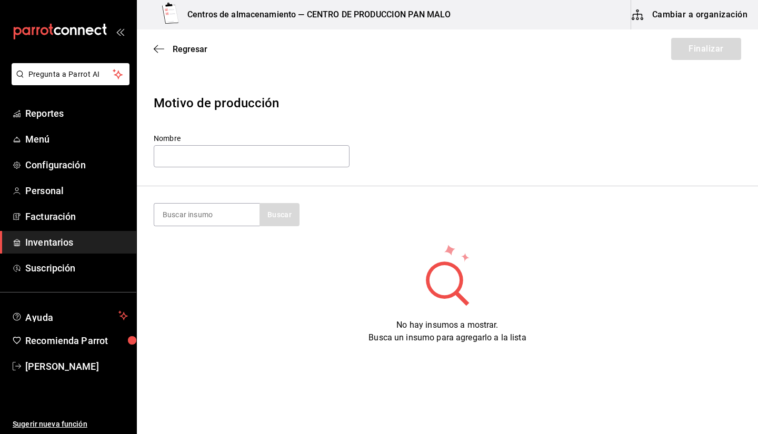
click at [216, 200] on section "Buscar" at bounding box center [447, 214] width 621 height 57
click at [206, 211] on input at bounding box center [206, 215] width 105 height 22
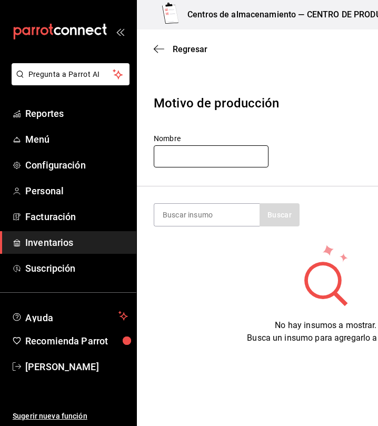
click at [169, 152] on input "text" at bounding box center [211, 156] width 115 height 22
type input "L"
click at [258, 170] on header "Motivo de producción Nombre PRODUCCION DÍA" at bounding box center [326, 132] width 378 height 110
click at [243, 163] on input "PRODUCCION DÍA" at bounding box center [211, 156] width 115 height 22
type input "PRODUCCION MIERCOLES"
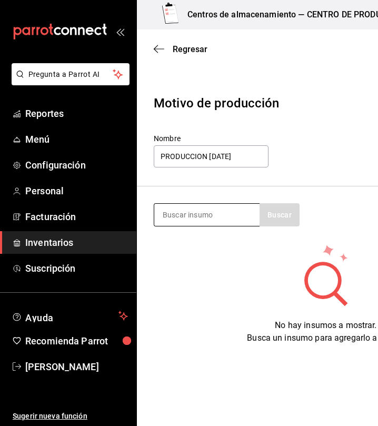
click at [208, 215] on input at bounding box center [206, 215] width 105 height 22
type input "BAGUET"
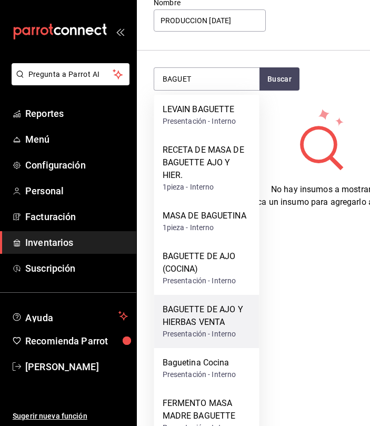
scroll to position [137, 0]
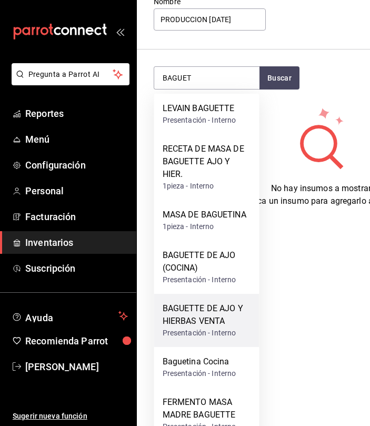
click at [207, 316] on div "BAGUETTE DE AJO Y HIERBAS VENTA" at bounding box center [207, 314] width 88 height 25
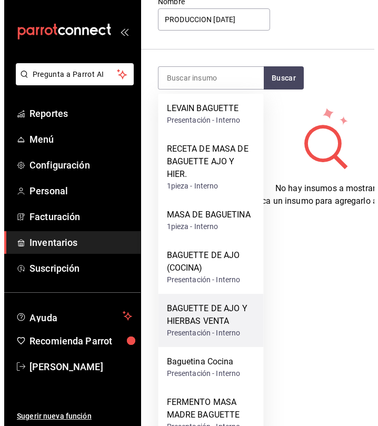
scroll to position [0, 0]
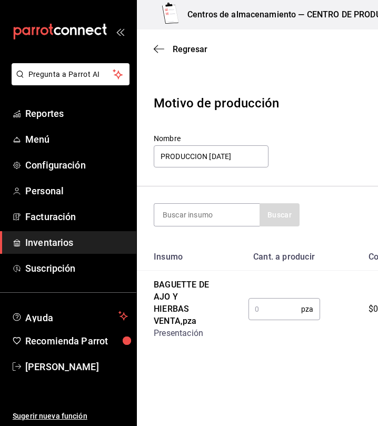
click at [274, 325] on td "pza ​" at bounding box center [284, 309] width 105 height 77
click at [271, 312] on input "text" at bounding box center [275, 309] width 53 height 21
type input "35"
click at [234, 227] on section "Buscar" at bounding box center [326, 214] width 378 height 57
click at [224, 222] on input at bounding box center [206, 215] width 105 height 22
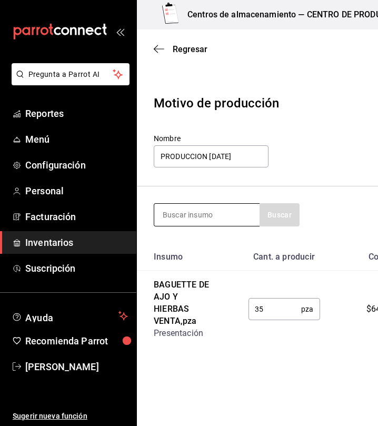
click at [223, 220] on input at bounding box center [206, 215] width 105 height 22
type input "bollo de cardamo"
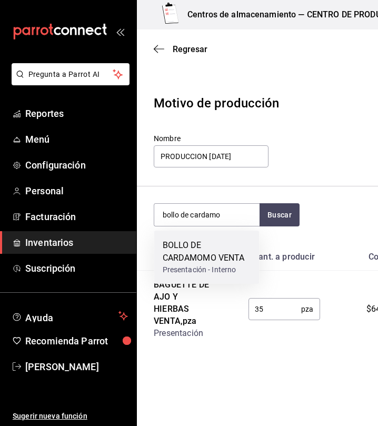
click at [234, 250] on div "BOLLO DE CARDAMOMO VENTA" at bounding box center [207, 251] width 88 height 25
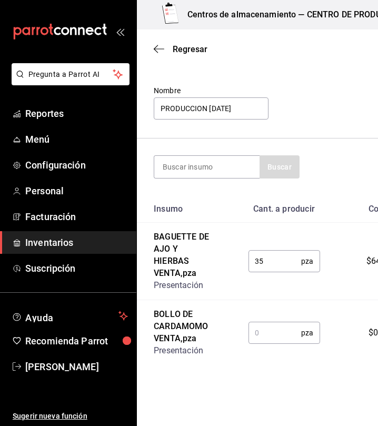
scroll to position [49, 0]
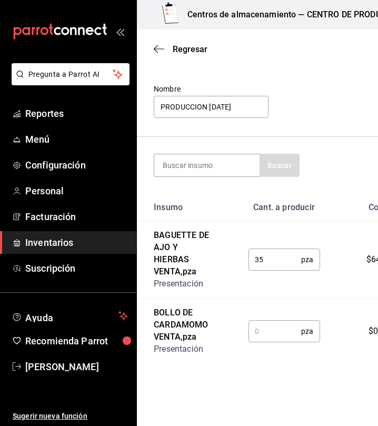
click at [268, 327] on input "text" at bounding box center [275, 331] width 53 height 21
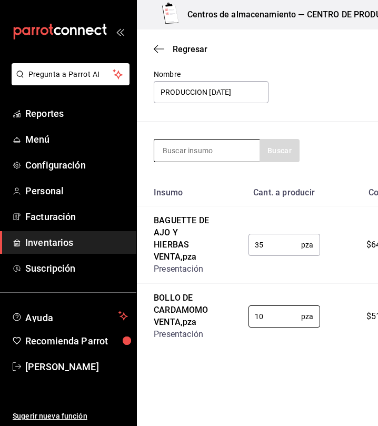
type input "10"
click at [222, 148] on input at bounding box center [206, 151] width 105 height 22
click at [217, 148] on input at bounding box center [206, 151] width 105 height 22
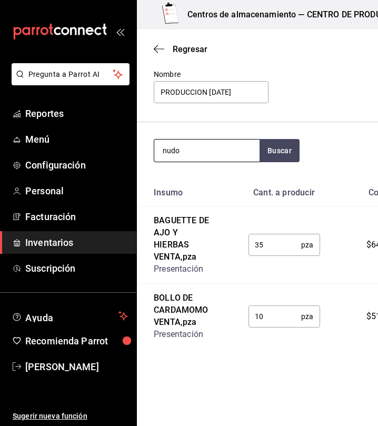
type input "nudo"
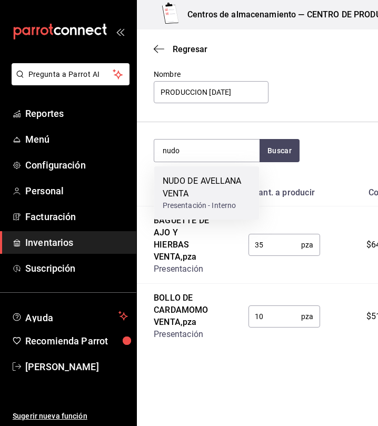
click at [209, 186] on div "NUDO DE AVELLANA VENTA" at bounding box center [207, 187] width 88 height 25
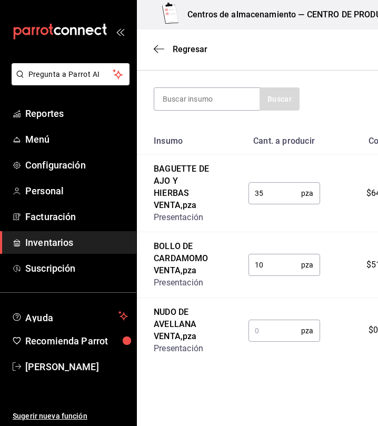
scroll to position [130, 0]
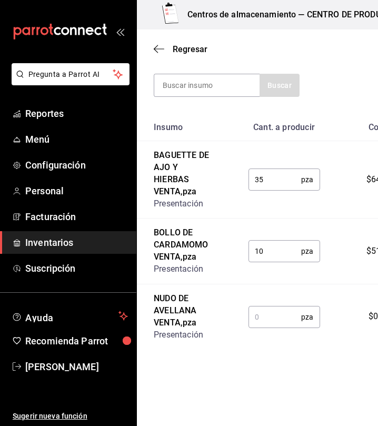
click at [284, 320] on input "text" at bounding box center [275, 316] width 53 height 21
type input "4"
type input "40"
click at [214, 85] on input at bounding box center [206, 85] width 105 height 22
type input "m"
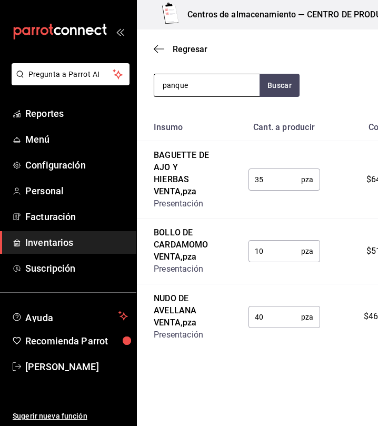
type input "panque"
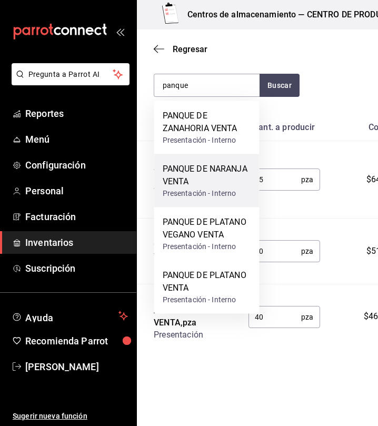
click at [232, 171] on div "PANQUE DE NARANJA VENTA" at bounding box center [207, 175] width 88 height 25
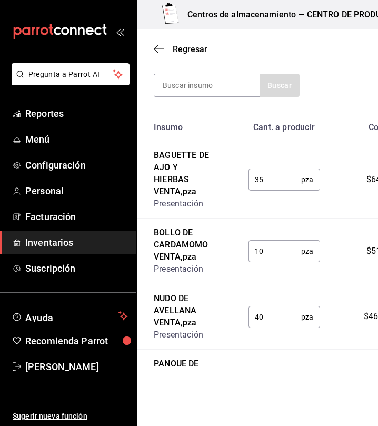
scroll to position [195, 0]
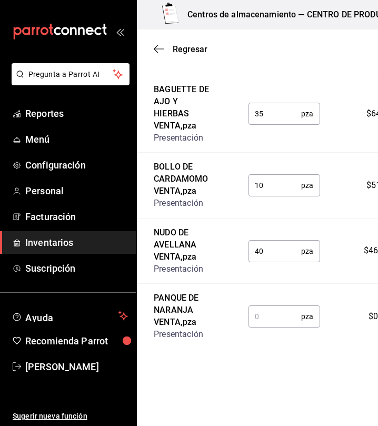
click at [269, 315] on input "text" at bounding box center [275, 316] width 53 height 21
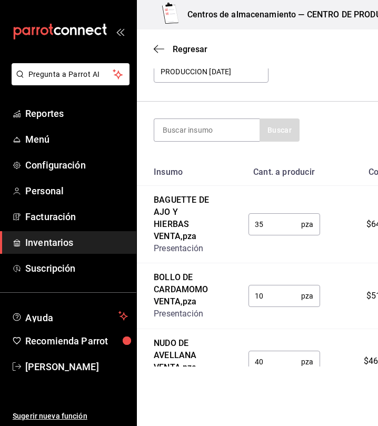
scroll to position [85, 0]
type input "12"
click at [204, 141] on div at bounding box center [207, 129] width 106 height 23
click at [195, 137] on input at bounding box center [206, 130] width 105 height 22
click at [269, 138] on button "Buscar" at bounding box center [280, 129] width 40 height 23
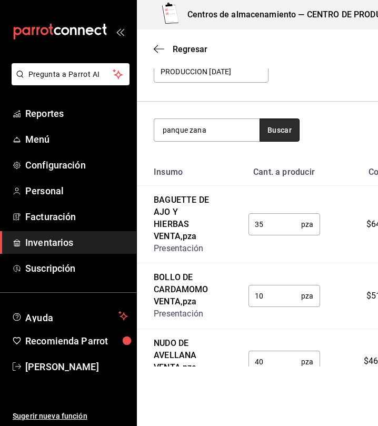
click at [266, 134] on button "Buscar" at bounding box center [280, 129] width 40 height 23
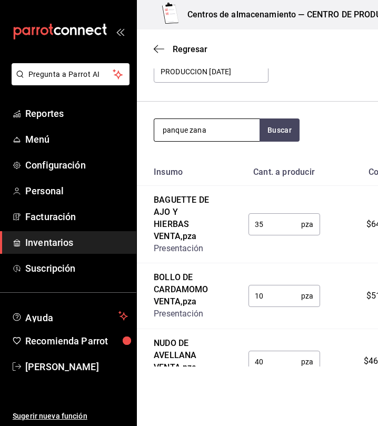
click at [227, 124] on input "panque zana" at bounding box center [206, 130] width 105 height 22
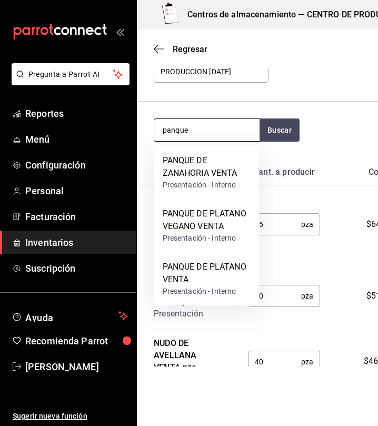
type input "panque"
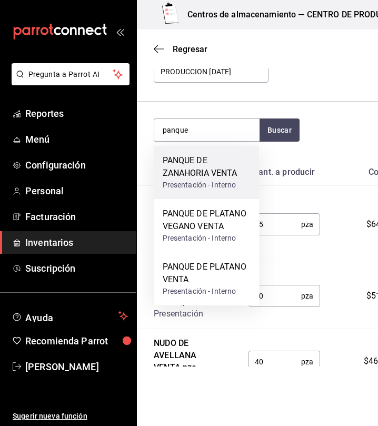
click at [223, 171] on div "PANQUE DE ZANAHORIA VENTA" at bounding box center [207, 166] width 88 height 25
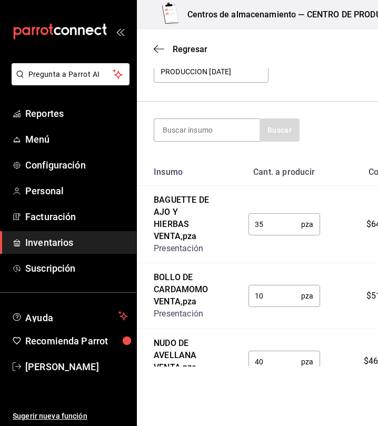
scroll to position [261, 0]
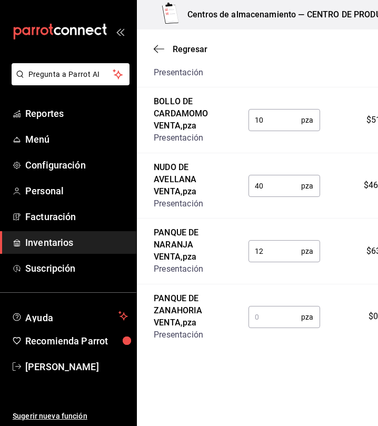
click at [272, 318] on input "text" at bounding box center [275, 316] width 53 height 21
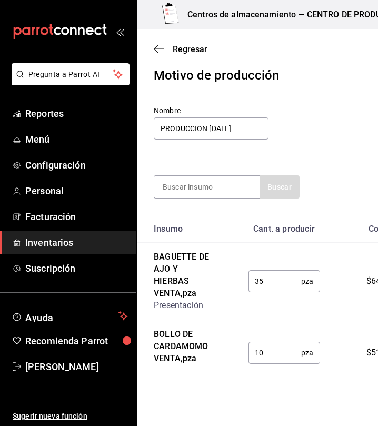
scroll to position [26, 0]
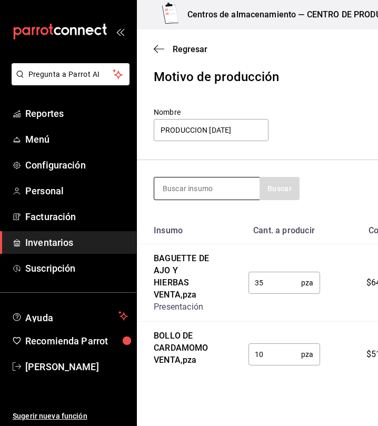
type input "30"
click at [211, 191] on input at bounding box center [206, 188] width 105 height 22
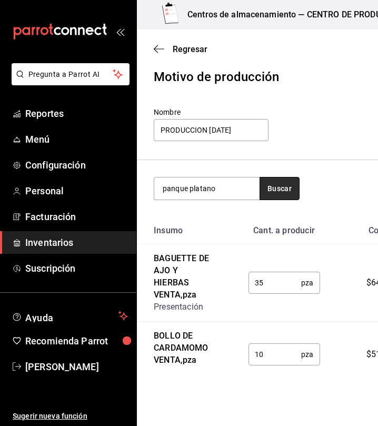
click at [275, 196] on button "Buscar" at bounding box center [280, 188] width 40 height 23
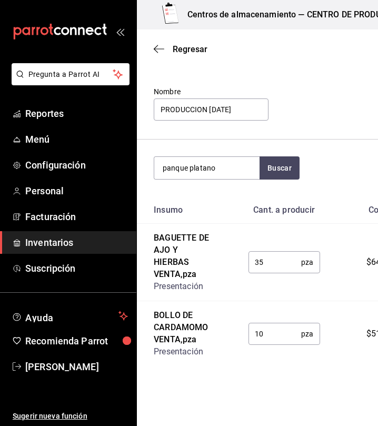
scroll to position [0, 0]
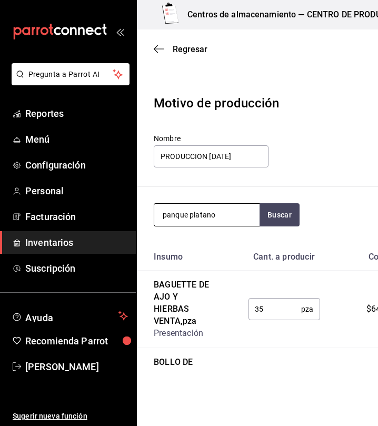
click at [223, 219] on input "panque platano" at bounding box center [206, 215] width 105 height 22
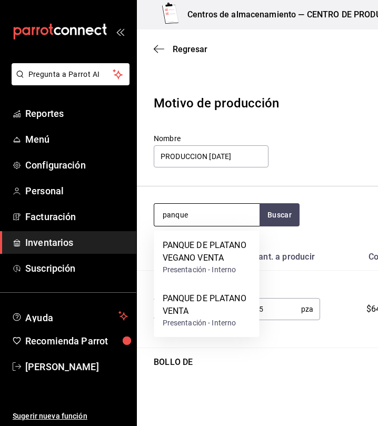
type input "panque"
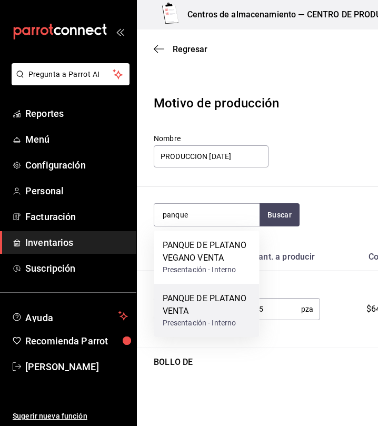
click at [219, 303] on div "PANQUE DE PLATANO VENTA" at bounding box center [207, 304] width 88 height 25
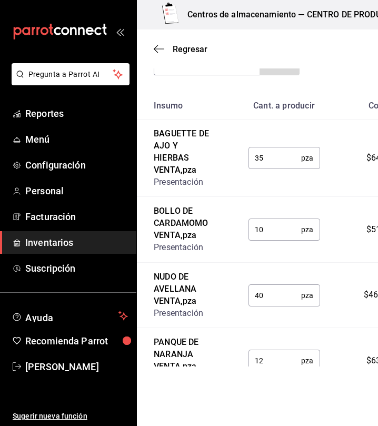
scroll to position [326, 0]
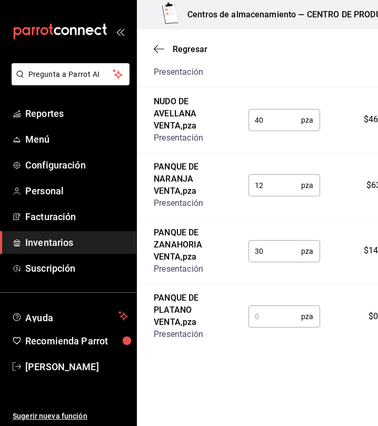
click at [257, 326] on input "text" at bounding box center [275, 316] width 53 height 21
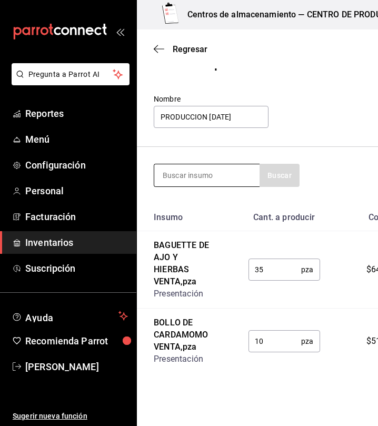
scroll to position [39, 0]
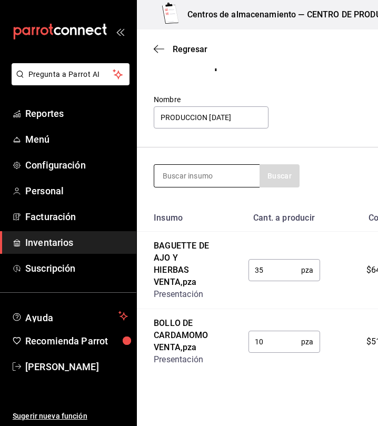
type input "36"
click at [178, 170] on input at bounding box center [206, 176] width 105 height 22
type input "platano vegano"
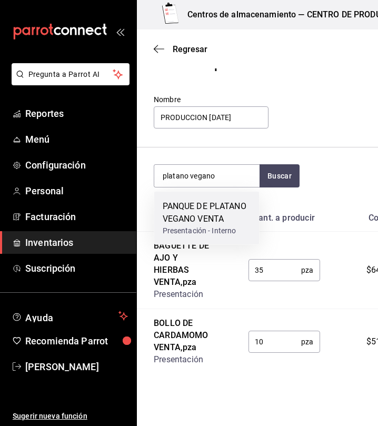
click at [221, 225] on div "Presentación - Interno" at bounding box center [207, 230] width 88 height 11
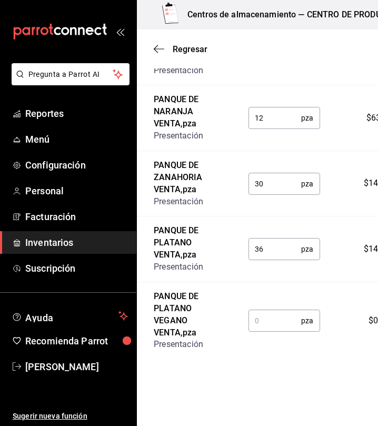
scroll to position [404, 0]
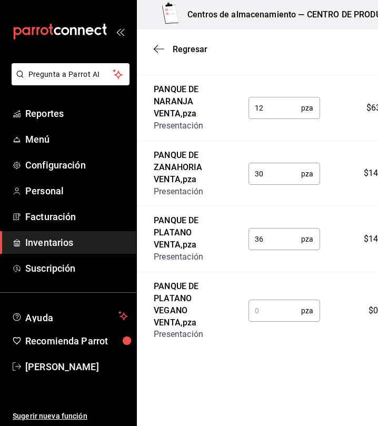
click at [265, 309] on input "text" at bounding box center [275, 310] width 53 height 21
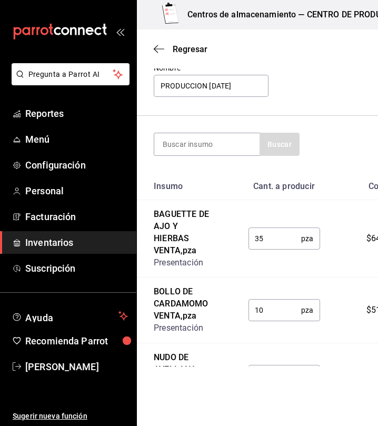
scroll to position [0, 0]
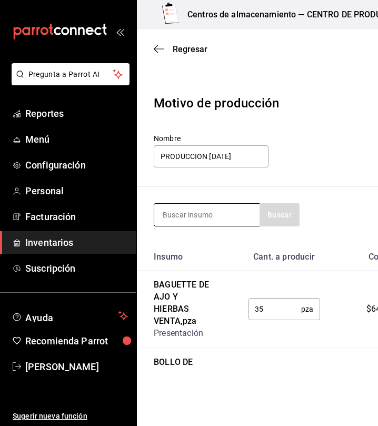
type input "16"
click at [203, 212] on input at bounding box center [206, 215] width 105 height 22
type input "bizcocho de"
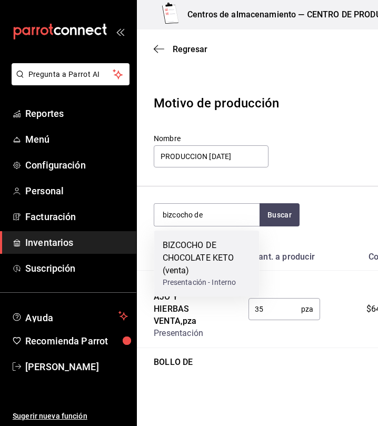
click at [213, 264] on div "BIZCOCHO DE CHOCOLATE KETO (venta)" at bounding box center [207, 258] width 88 height 38
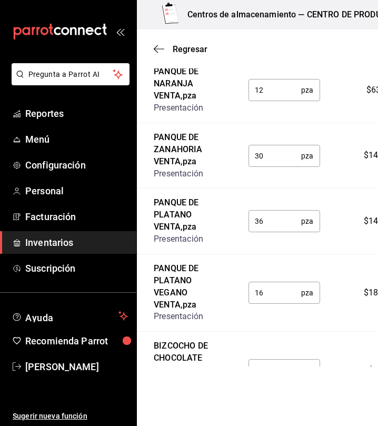
scroll to position [481, 0]
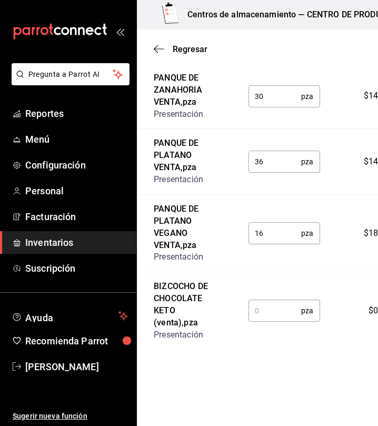
click at [257, 296] on td "pza ​" at bounding box center [284, 310] width 105 height 77
click at [263, 317] on input "text" at bounding box center [275, 310] width 53 height 21
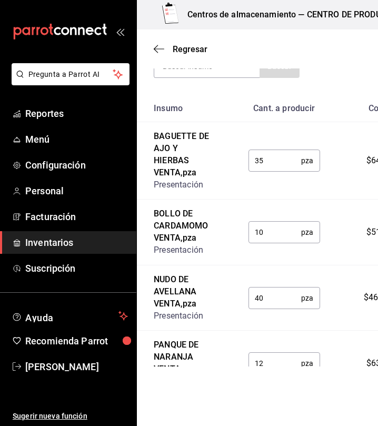
scroll to position [0, 0]
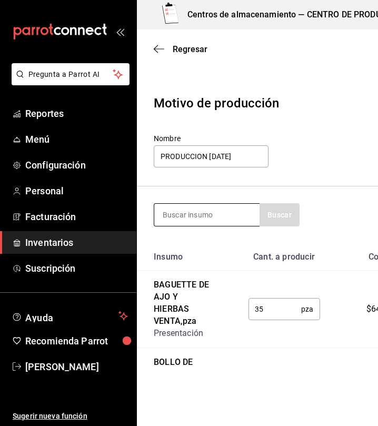
type input "16"
click at [179, 212] on input at bounding box center [206, 215] width 105 height 22
type input "muffin"
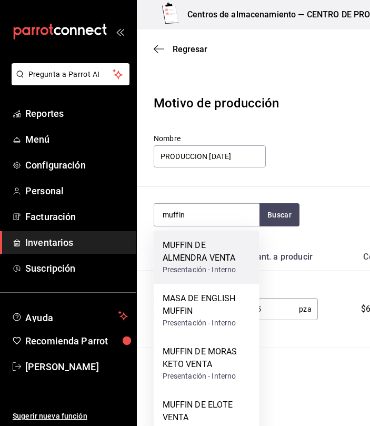
click at [230, 257] on div "MUFFIN DE ALMENDRA VENTA" at bounding box center [207, 251] width 88 height 25
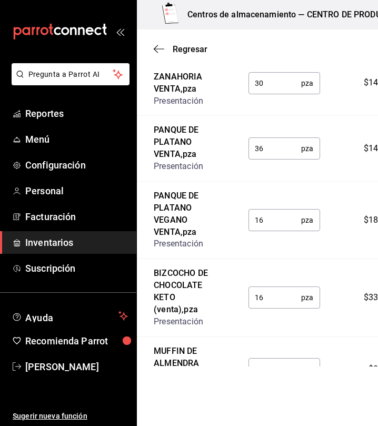
scroll to position [547, 0]
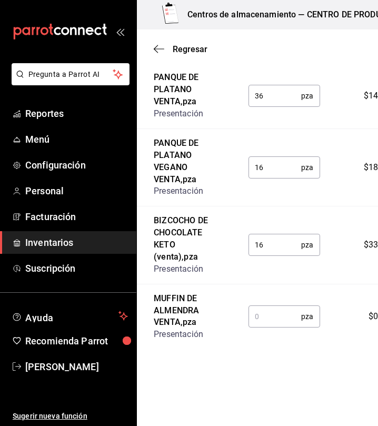
click at [287, 307] on input "text" at bounding box center [275, 316] width 53 height 21
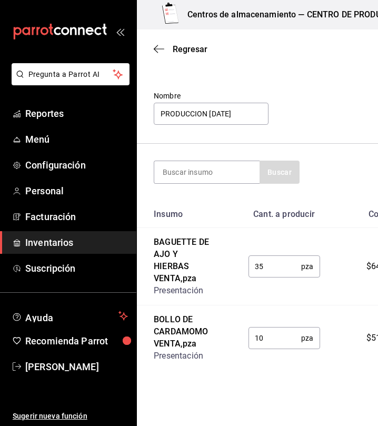
scroll to position [0, 0]
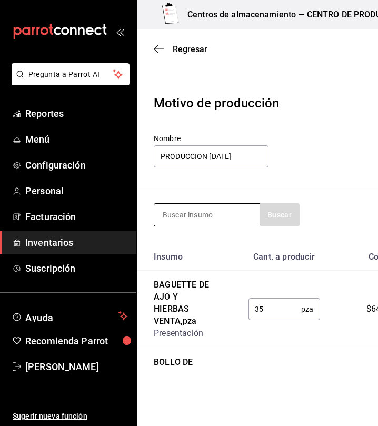
type input "6"
click at [198, 218] on input at bounding box center [206, 215] width 105 height 22
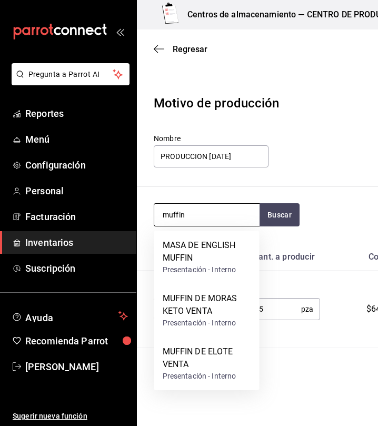
type input "muffin"
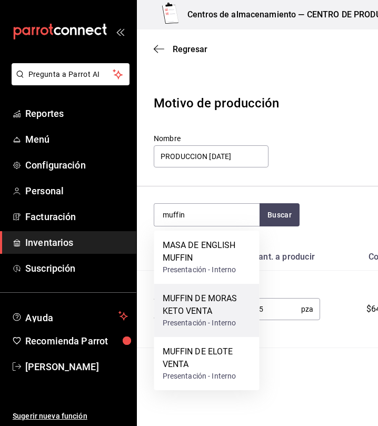
click at [199, 291] on div "MUFFIN DE MORAS KETO VENTA Presentación - Interno" at bounding box center [206, 310] width 105 height 53
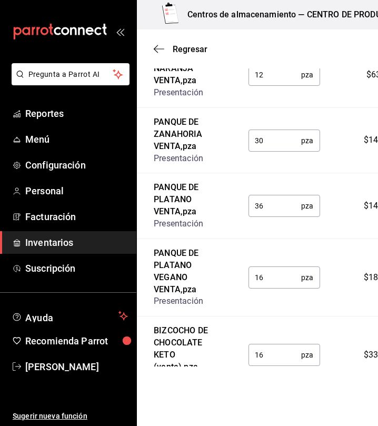
scroll to position [612, 0]
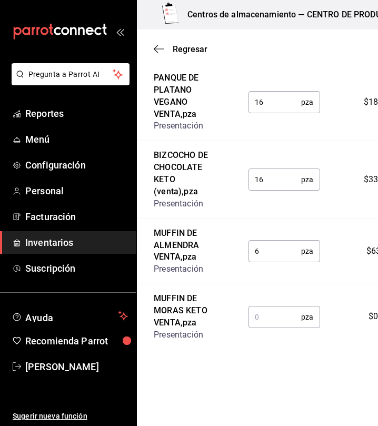
click at [260, 321] on input "text" at bounding box center [275, 316] width 53 height 21
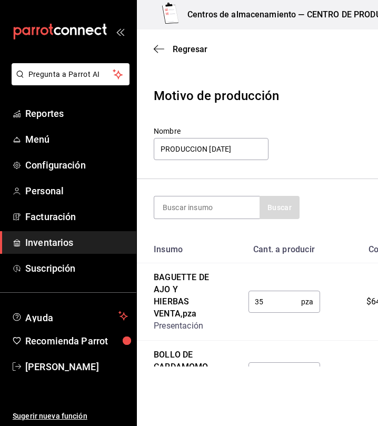
scroll to position [0, 0]
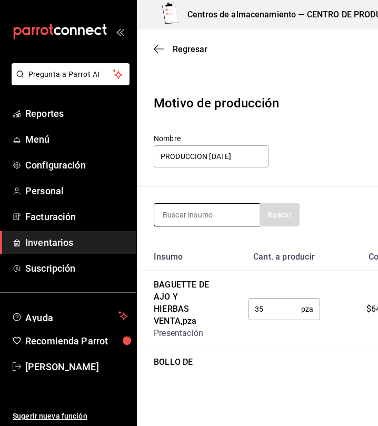
type input "6"
click at [218, 205] on input at bounding box center [206, 215] width 105 height 22
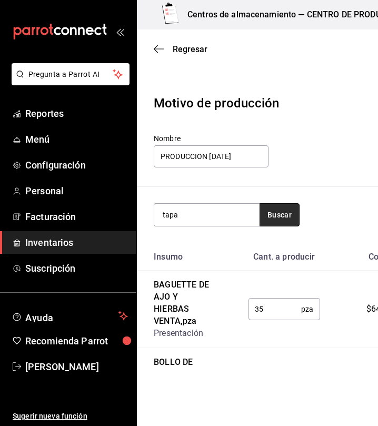
click at [270, 209] on button "Buscar" at bounding box center [280, 214] width 40 height 23
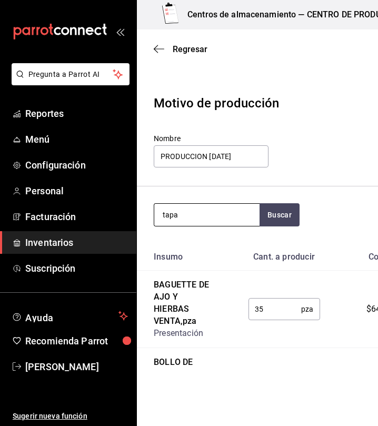
click at [246, 214] on input "tapa" at bounding box center [206, 215] width 105 height 22
type input "torta"
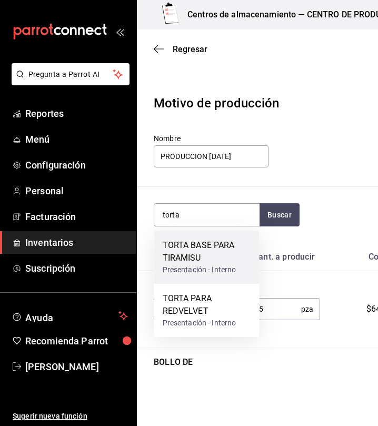
click at [215, 258] on div "TORTA BASE PARA TIRAMISU" at bounding box center [207, 251] width 88 height 25
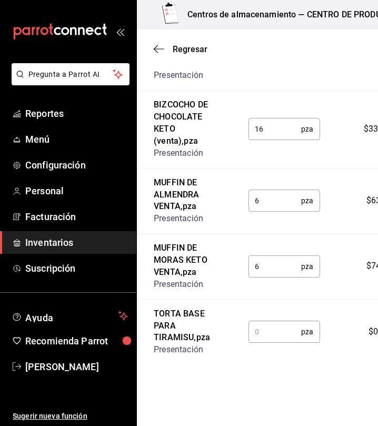
scroll to position [678, 0]
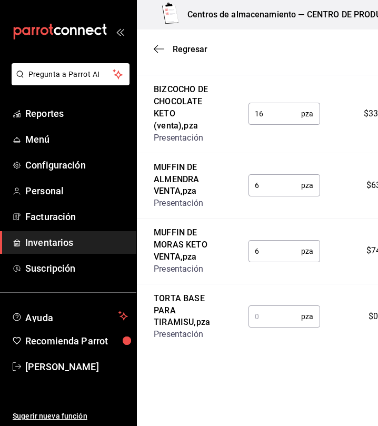
click at [273, 315] on input "text" at bounding box center [275, 316] width 53 height 21
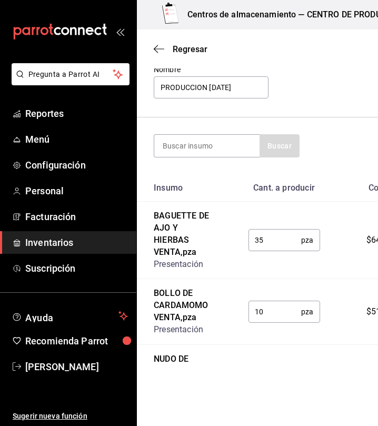
scroll to position [0, 0]
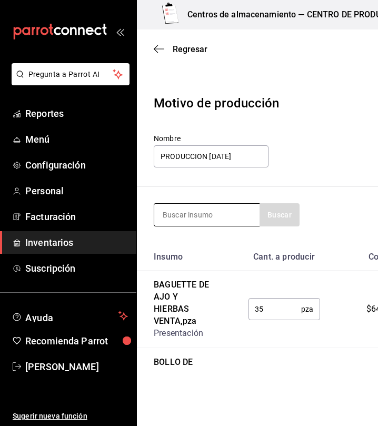
type input "5"
click at [202, 216] on input at bounding box center [206, 215] width 105 height 22
click at [196, 214] on input at bounding box center [206, 215] width 105 height 22
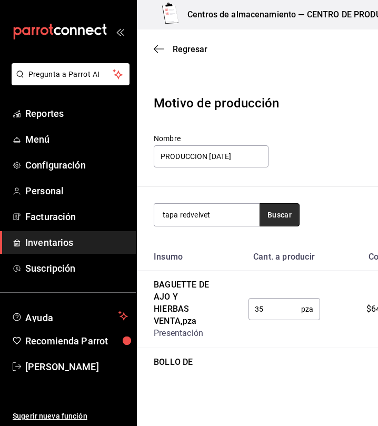
click at [286, 213] on button "Buscar" at bounding box center [280, 214] width 40 height 23
type input "torta"
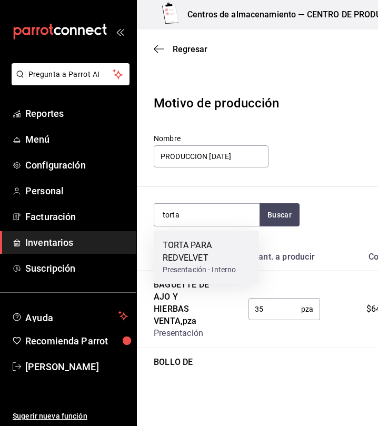
click at [215, 268] on div "Presentación - Interno" at bounding box center [207, 269] width 88 height 11
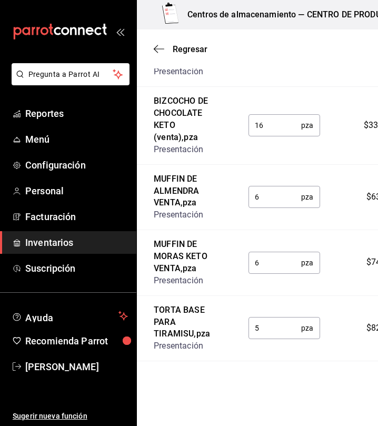
scroll to position [743, 0]
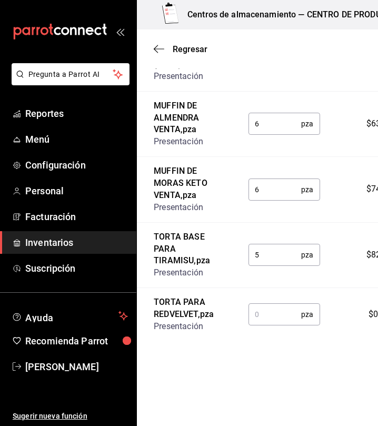
click at [280, 316] on input "text" at bounding box center [275, 314] width 53 height 21
type input "30"
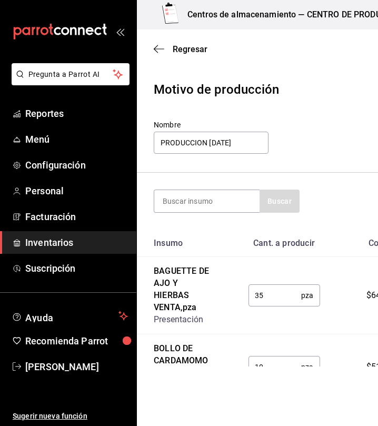
scroll to position [0, 0]
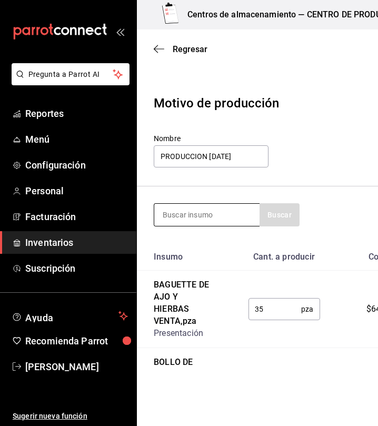
click at [229, 223] on input at bounding box center [206, 215] width 105 height 22
type input "concha"
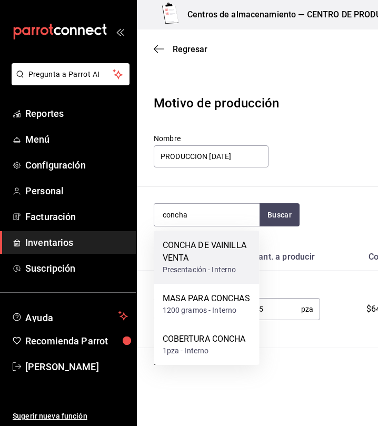
click at [204, 259] on div "CONCHA DE VAINILLA VENTA" at bounding box center [207, 251] width 88 height 25
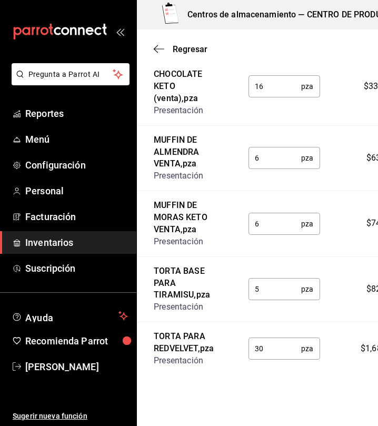
scroll to position [809, 0]
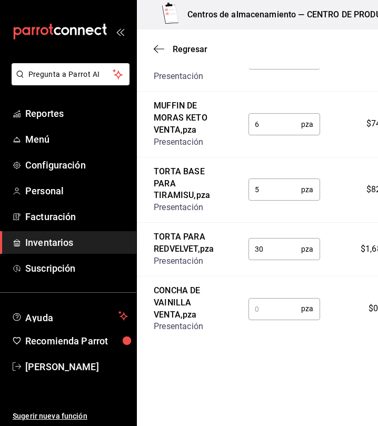
click at [277, 311] on input "text" at bounding box center [275, 308] width 53 height 21
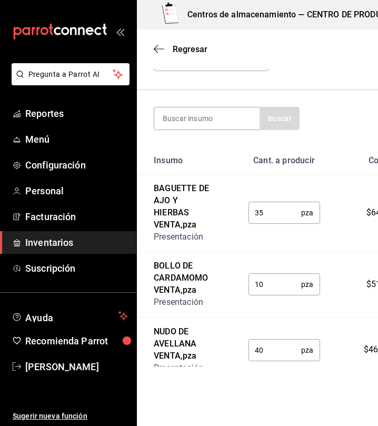
scroll to position [0, 0]
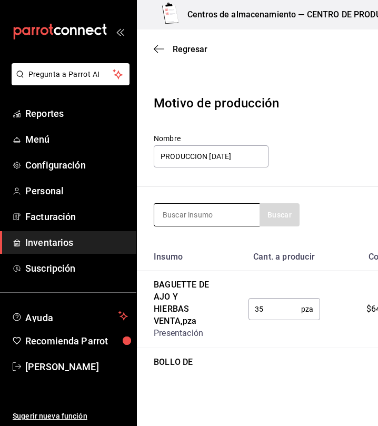
type input "30"
click at [213, 215] on input at bounding box center [206, 215] width 105 height 22
type input "tarta queso"
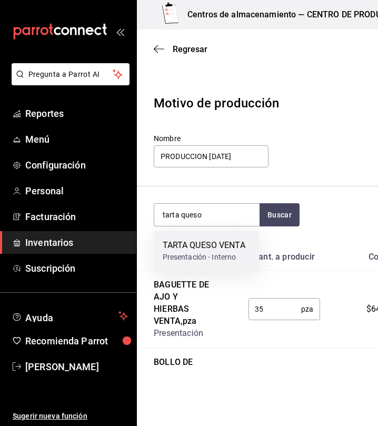
click at [217, 247] on div "TARTA QUESO VENTA" at bounding box center [204, 245] width 83 height 13
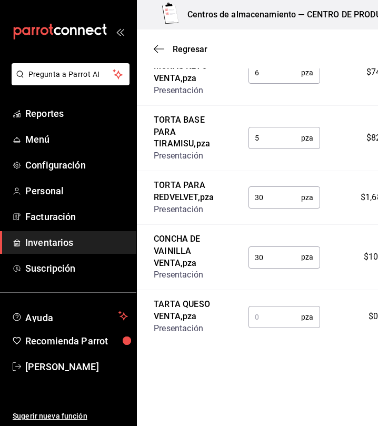
scroll to position [863, 0]
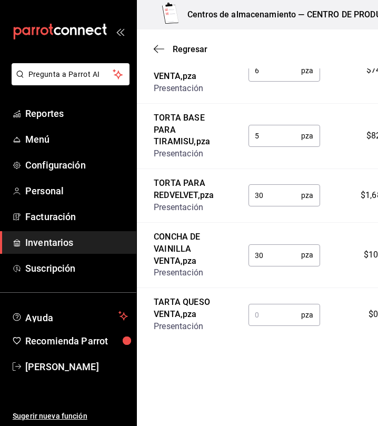
click at [263, 314] on input "text" at bounding box center [275, 314] width 53 height 21
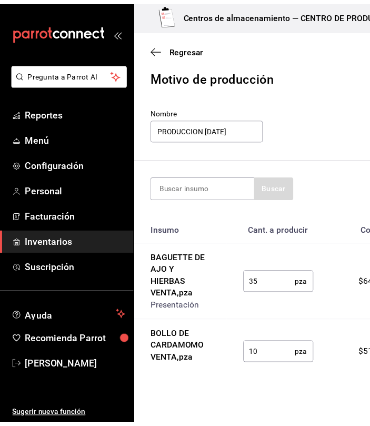
scroll to position [24, 0]
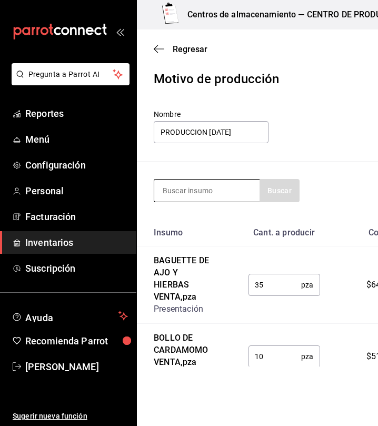
type input "15"
click at [195, 181] on input at bounding box center [206, 191] width 105 height 22
type input "tarta"
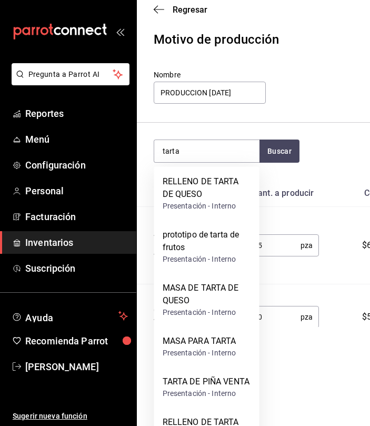
scroll to position [76, 0]
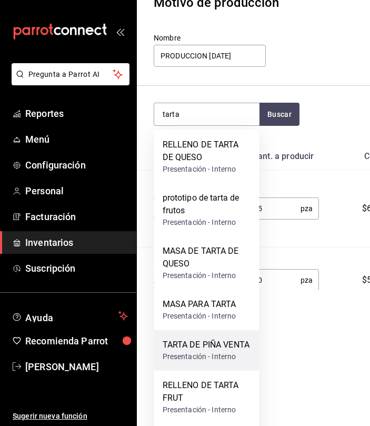
click at [200, 350] on div "TARTA DE PIÑA VENTA" at bounding box center [206, 345] width 87 height 13
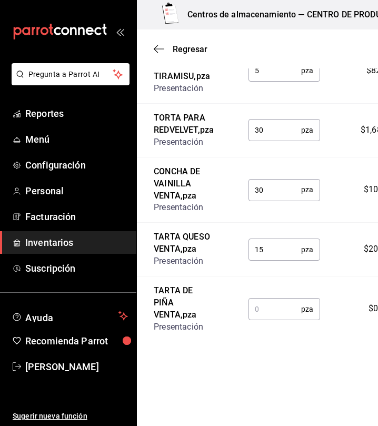
scroll to position [927, 0]
click at [272, 319] on input "text" at bounding box center [275, 309] width 53 height 21
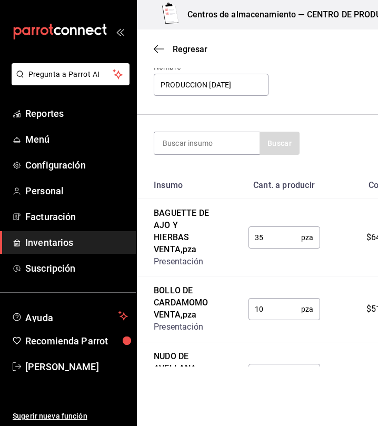
scroll to position [0, 0]
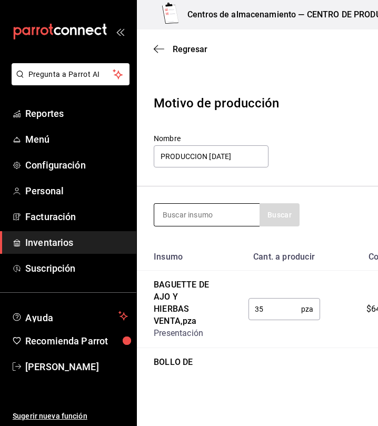
type input "19"
click at [195, 215] on input at bounding box center [206, 215] width 105 height 22
type input "a"
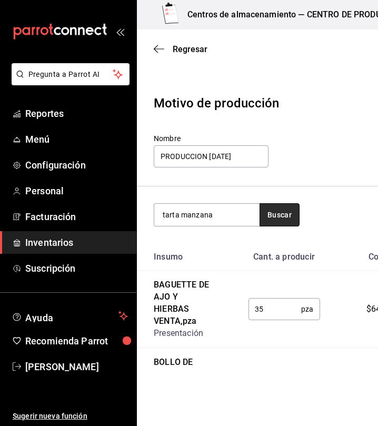
click at [270, 211] on button "Buscar" at bounding box center [280, 214] width 40 height 23
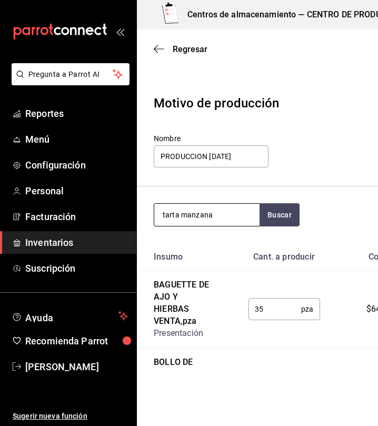
click at [230, 217] on input "tarta manzana" at bounding box center [206, 215] width 105 height 22
type input "t"
type input "manzana"
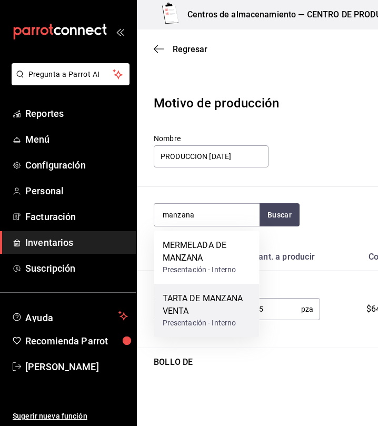
click at [224, 303] on div "TARTA DE MANZANA VENTA" at bounding box center [207, 304] width 88 height 25
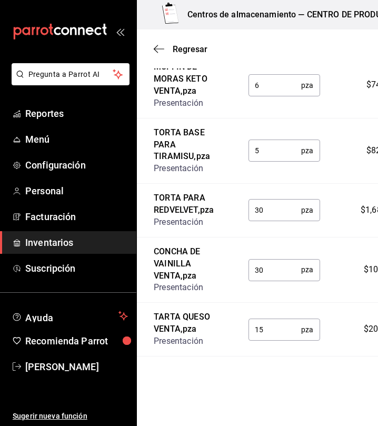
scroll to position [994, 0]
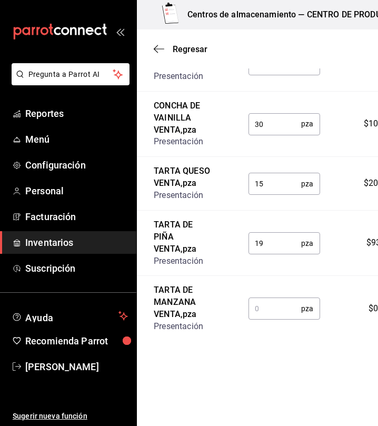
click at [276, 331] on td "pza ​" at bounding box center [284, 308] width 105 height 65
click at [276, 330] on td "pza ​" at bounding box center [284, 308] width 105 height 65
click at [284, 319] on input "text" at bounding box center [275, 308] width 53 height 21
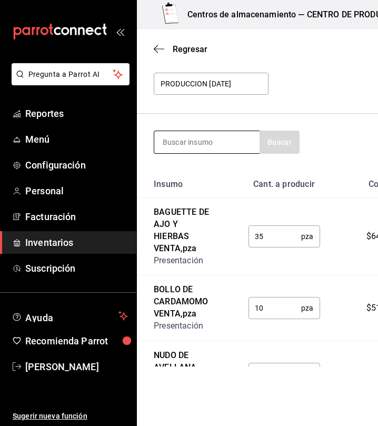
scroll to position [70, 0]
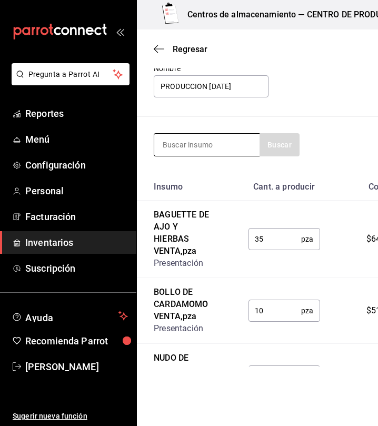
type input "19"
click at [183, 147] on input at bounding box center [206, 145] width 105 height 22
type input "croissant almendras"
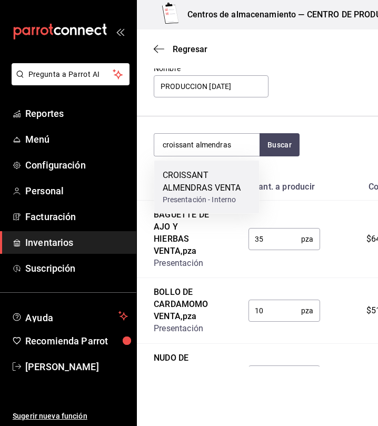
click at [221, 186] on div "CROISSANT ALMENDRAS VENTA" at bounding box center [207, 181] width 88 height 25
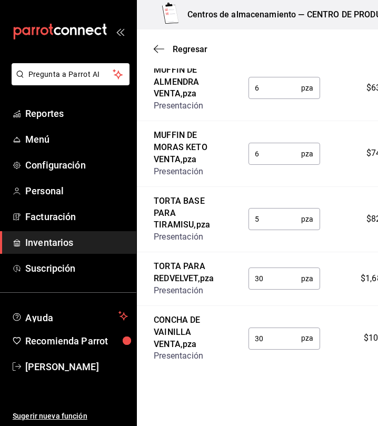
scroll to position [1059, 0]
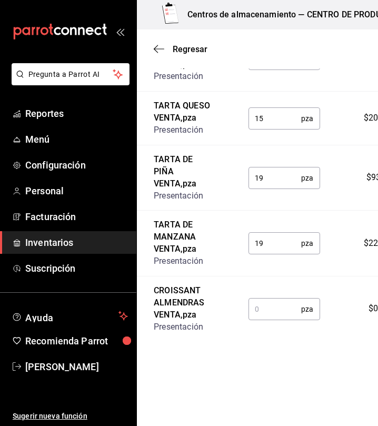
click at [269, 319] on input "text" at bounding box center [275, 309] width 53 height 21
click at [266, 312] on input "text" at bounding box center [275, 309] width 53 height 21
type input "25"
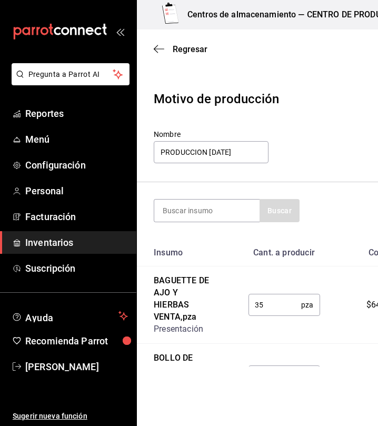
scroll to position [0, 0]
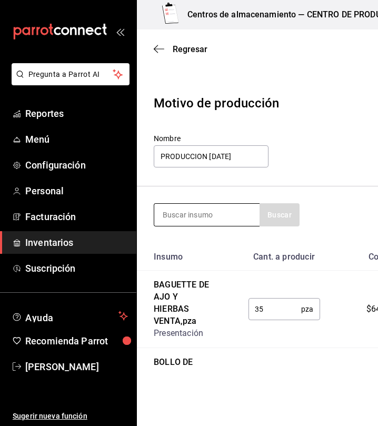
click at [200, 210] on input at bounding box center [206, 215] width 105 height 22
type input "polvoron"
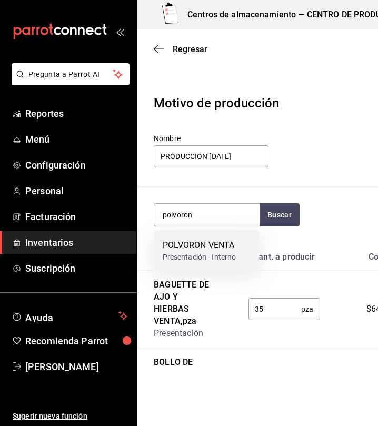
click at [210, 268] on div "POLVORON VENTA Presentación - Interno" at bounding box center [206, 251] width 105 height 41
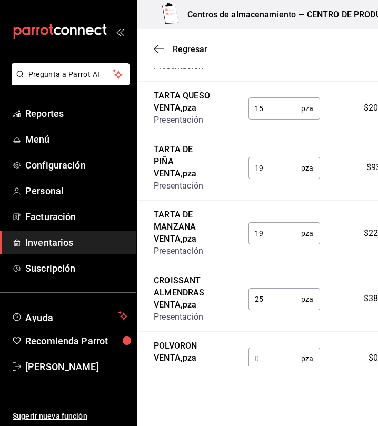
scroll to position [1113, 0]
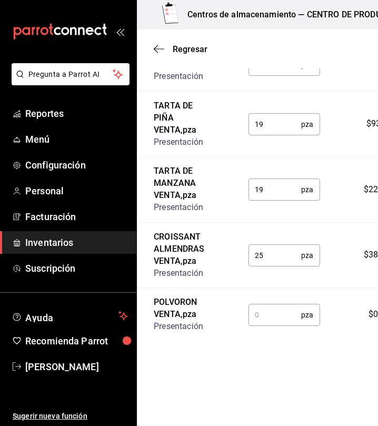
click at [269, 325] on input "text" at bounding box center [275, 314] width 53 height 21
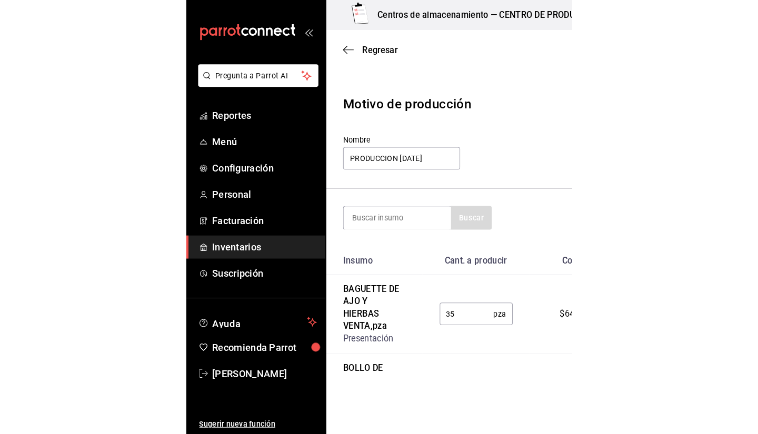
scroll to position [0, 0]
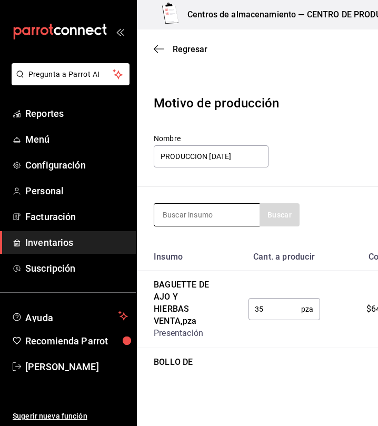
type input "32"
click at [195, 217] on input at bounding box center [206, 215] width 105 height 22
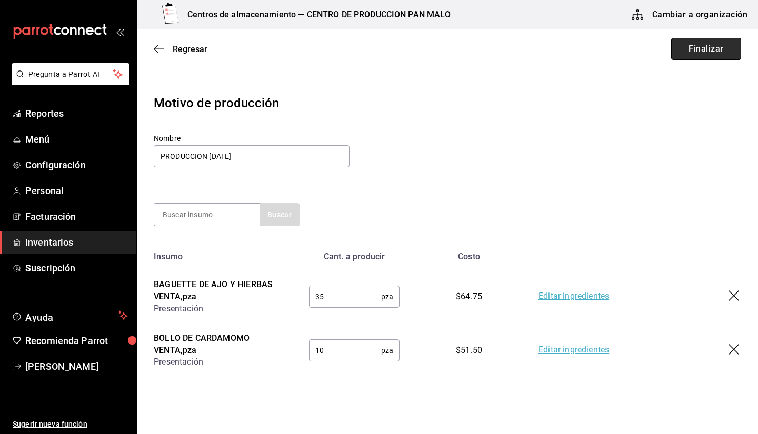
click at [684, 42] on button "Finalizar" at bounding box center [706, 49] width 70 height 22
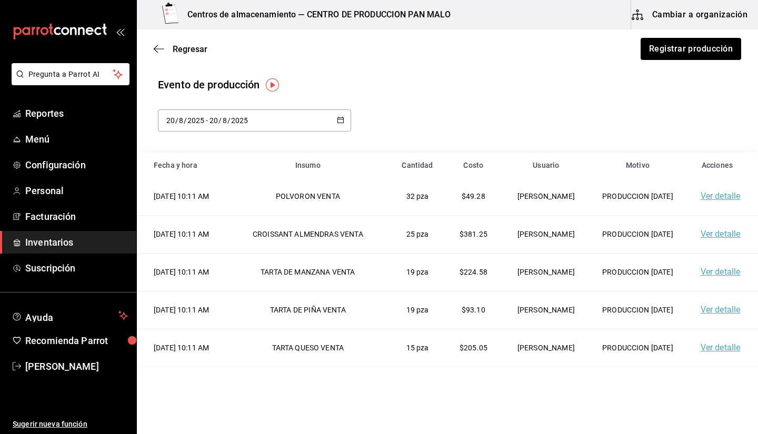
drag, startPoint x: 746, startPoint y: 150, endPoint x: 752, endPoint y: 171, distance: 21.3
click at [752, 171] on main "Regresar Registrar producción Evento de producción 2025-08-20 20 / 8 / 2025 - 2…" at bounding box center [447, 201] width 621 height 345
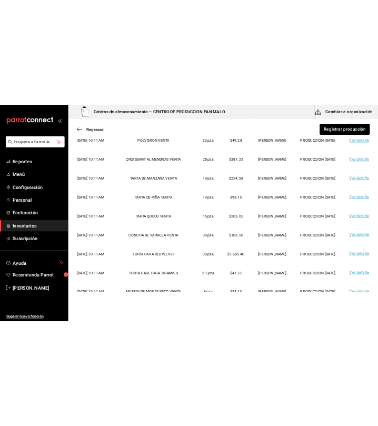
scroll to position [162, 0]
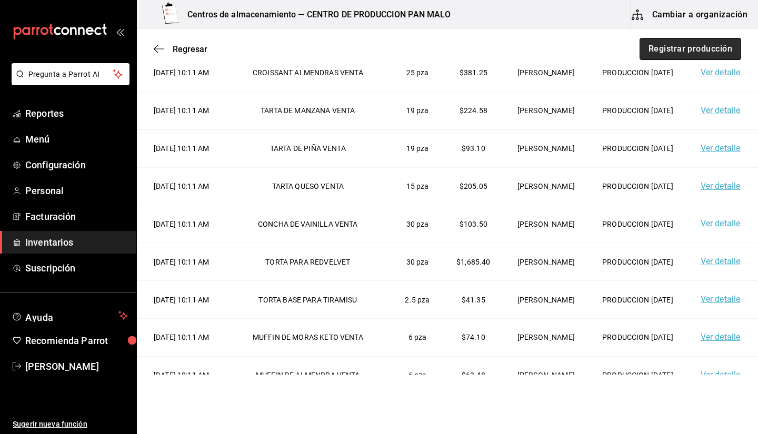
click at [689, 46] on button "Registrar producción" at bounding box center [691, 49] width 102 height 22
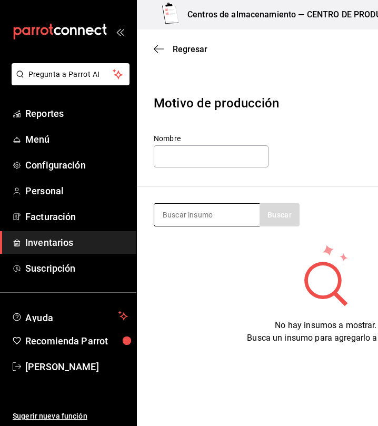
click at [189, 226] on div at bounding box center [207, 214] width 106 height 23
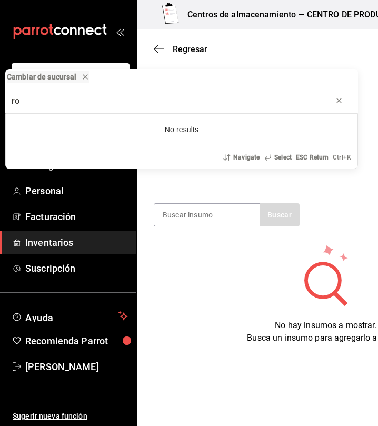
type input "ro"
click at [181, 210] on div "Cambiar de sucursal ro No results Navigate Select ESC Return Ctrl+ K" at bounding box center [189, 213] width 378 height 426
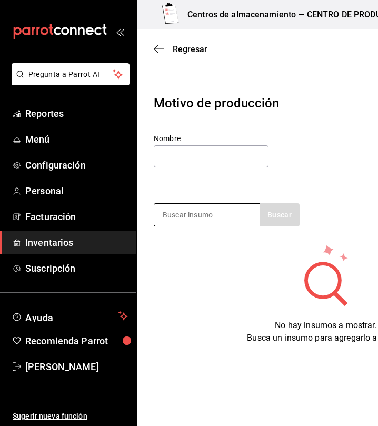
click at [178, 211] on input at bounding box center [206, 215] width 105 height 22
type input "croissant"
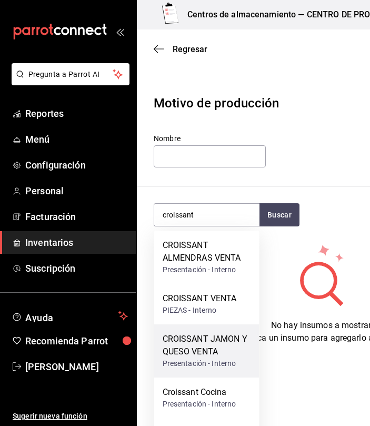
click at [228, 342] on div "CROISSANT JAMON Y QUESO VENTA" at bounding box center [207, 345] width 88 height 25
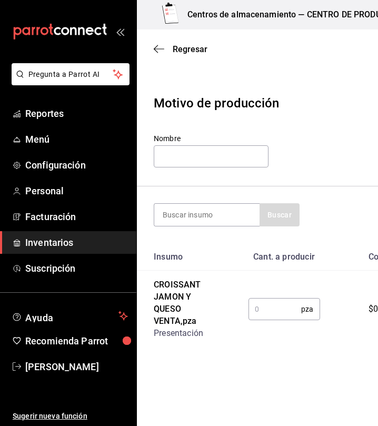
click at [273, 308] on input "text" at bounding box center [275, 309] width 53 height 21
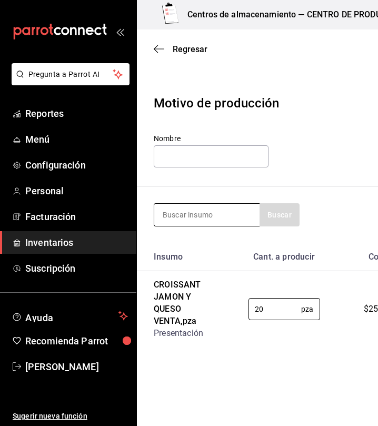
type input "20"
click at [219, 221] on input at bounding box center [206, 215] width 105 height 22
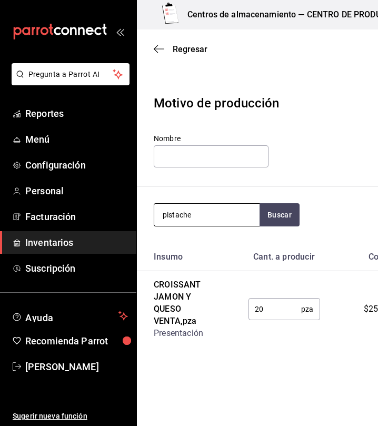
type input "pistache"
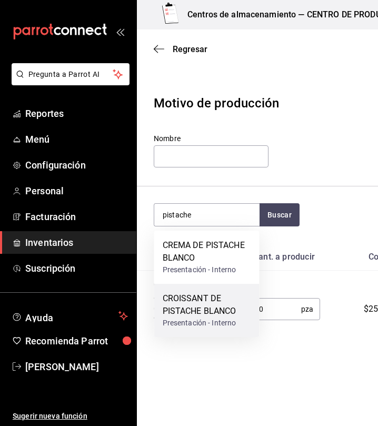
click at [213, 321] on div "Presentación - Interno" at bounding box center [207, 322] width 88 height 11
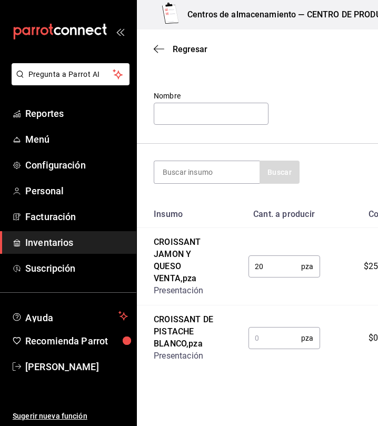
scroll to position [64, 0]
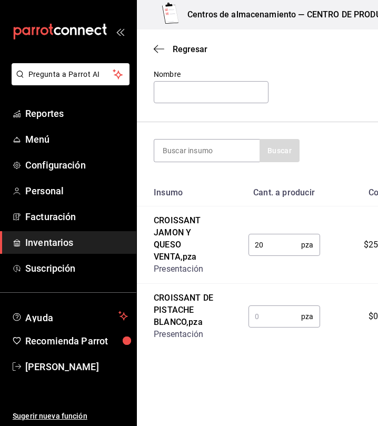
click at [275, 315] on input "text" at bounding box center [275, 316] width 53 height 21
click at [304, 324] on div "pza ​" at bounding box center [285, 316] width 72 height 22
type input "16"
click at [219, 156] on input at bounding box center [206, 151] width 105 height 22
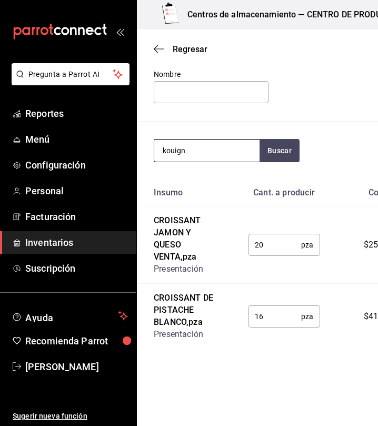
type input "kouign"
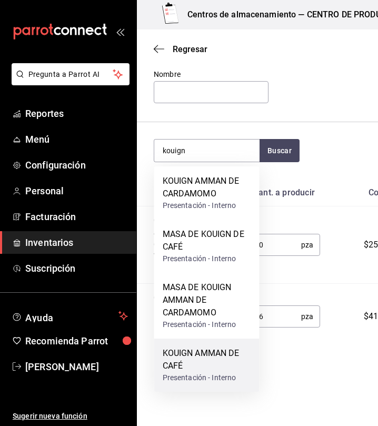
click at [215, 369] on div "KOUIGN AMMAN DE CAFÉ" at bounding box center [207, 359] width 88 height 25
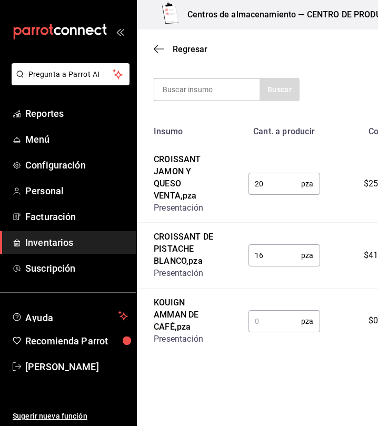
scroll to position [126, 0]
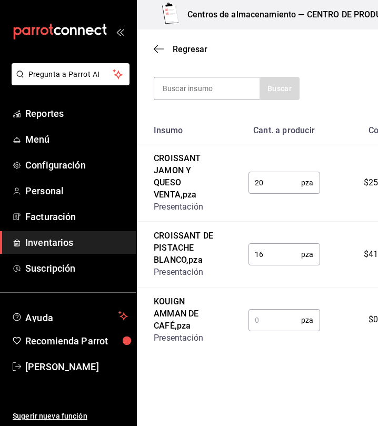
click at [277, 324] on input "text" at bounding box center [275, 320] width 53 height 21
type input "18"
click at [193, 93] on input at bounding box center [206, 88] width 105 height 22
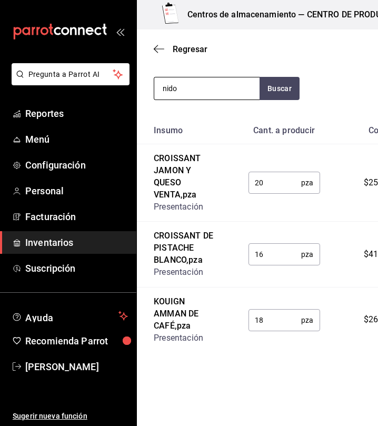
type input "nido"
click at [229, 89] on input "nido" at bounding box center [206, 88] width 105 height 22
click at [273, 91] on button "button" at bounding box center [280, 88] width 40 height 23
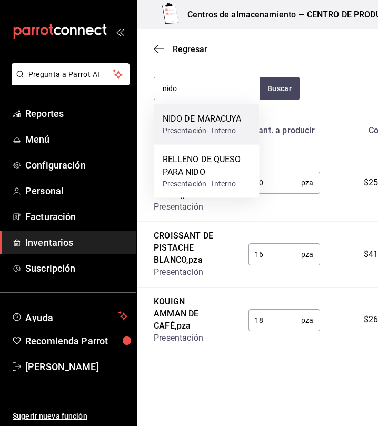
click at [201, 139] on div "NIDO DE MARACUYA Presentación - Interno" at bounding box center [206, 124] width 105 height 41
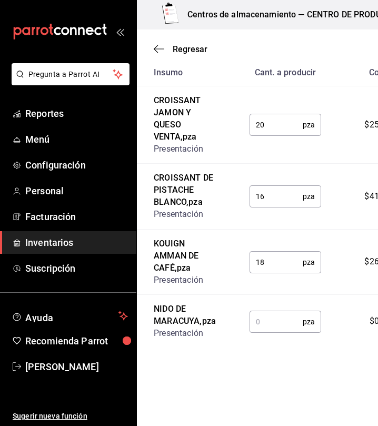
scroll to position [195, 0]
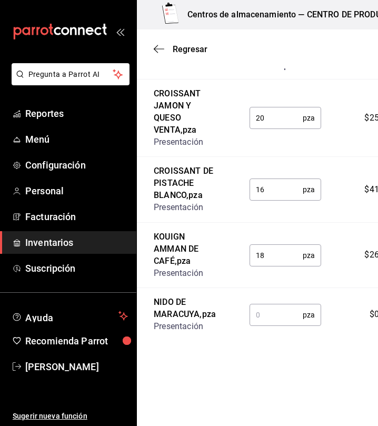
click at [271, 316] on input "text" at bounding box center [276, 314] width 53 height 21
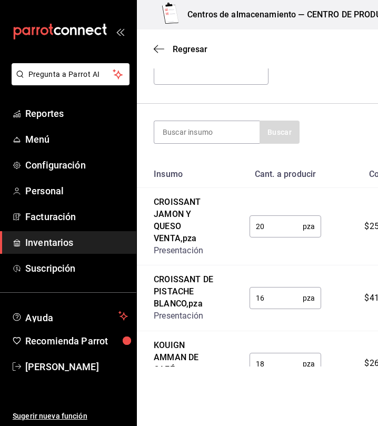
scroll to position [0, 0]
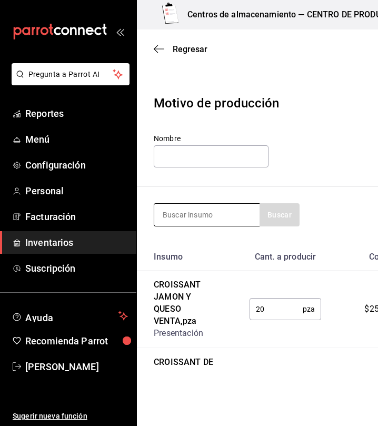
type input "24"
click at [188, 208] on input at bounding box center [206, 215] width 105 height 22
type input "chocolatin"
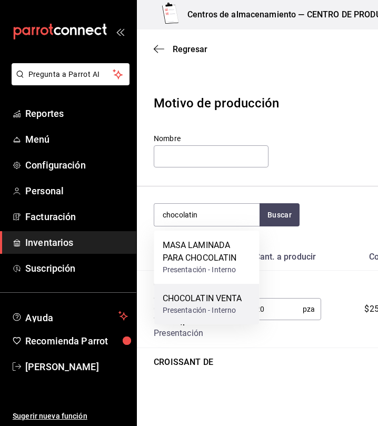
click at [224, 303] on div "CHOCOLATIN VENTA" at bounding box center [203, 298] width 80 height 13
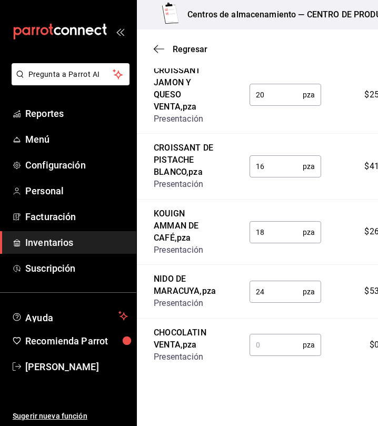
scroll to position [249, 0]
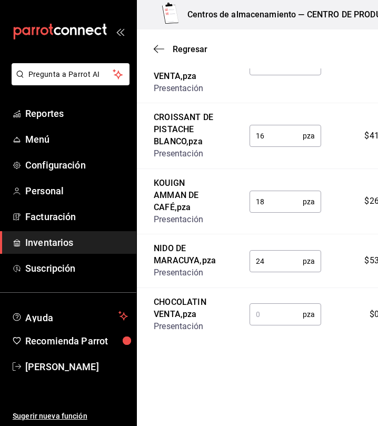
click at [272, 318] on input "text" at bounding box center [276, 314] width 53 height 21
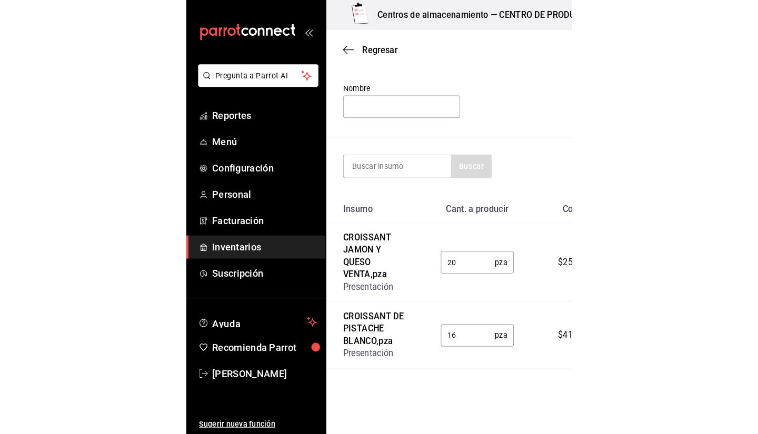
scroll to position [0, 0]
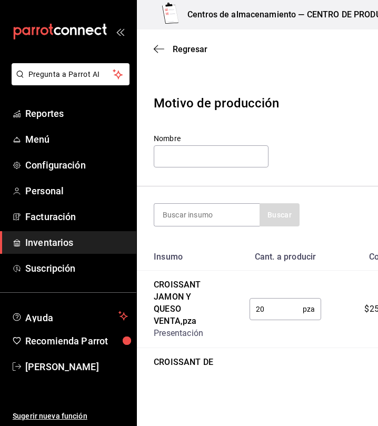
type input "16"
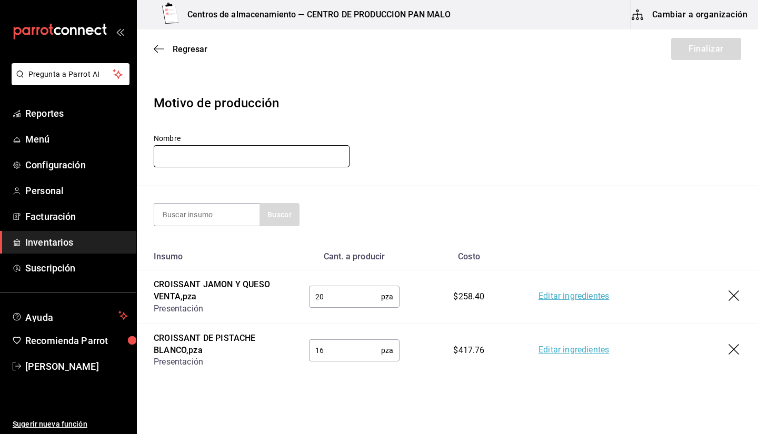
click at [241, 151] on input "text" at bounding box center [252, 156] width 196 height 22
type input "PRODUCCION MIERCOLES"
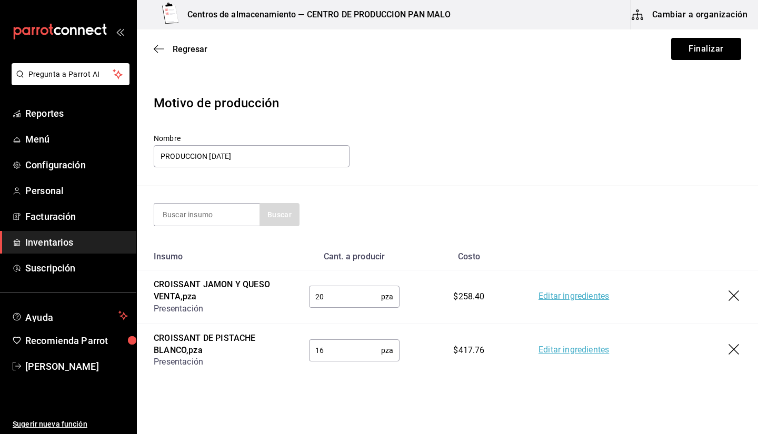
click at [707, 65] on div "Regresar Finalizar" at bounding box center [447, 48] width 621 height 39
click at [688, 54] on button "Finalizar" at bounding box center [706, 49] width 70 height 22
click at [501, 185] on header "Motivo de producción Nombre PRODUCCION MIERCOLES" at bounding box center [447, 132] width 621 height 110
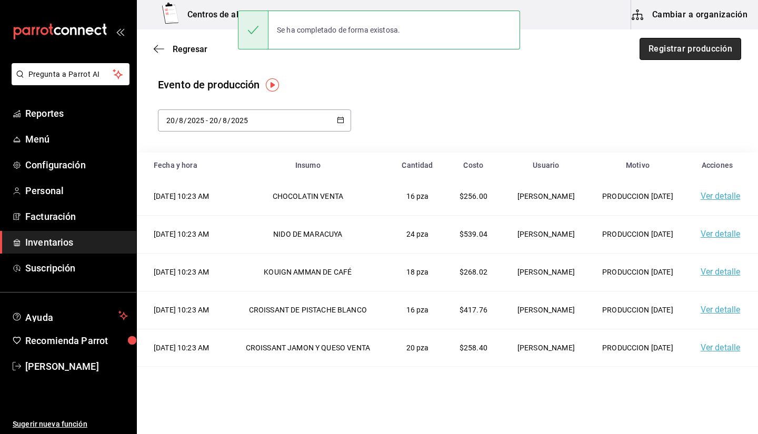
click at [678, 48] on button "Registrar producción" at bounding box center [691, 49] width 102 height 22
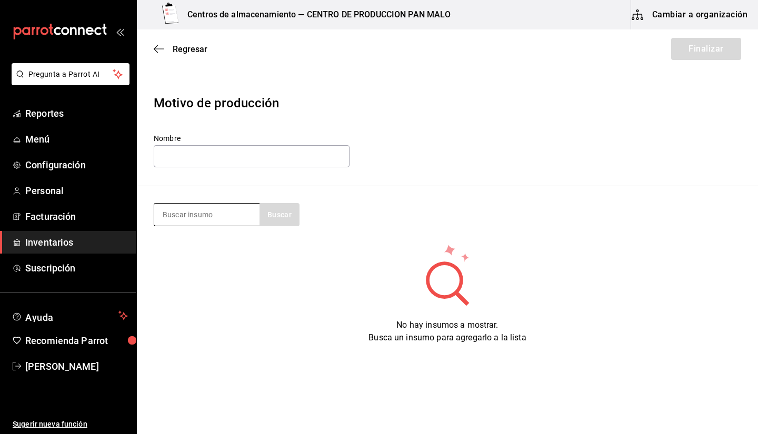
click at [184, 211] on input at bounding box center [206, 215] width 105 height 22
click at [53, 247] on span "Inventarios" at bounding box center [76, 242] width 103 height 14
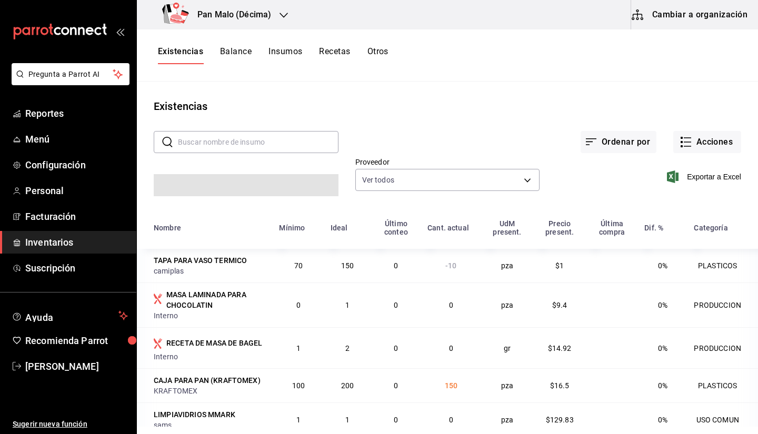
click at [232, 31] on div "Existencias Balance Insumos Recetas Otros" at bounding box center [447, 55] width 621 height 52
click at [223, 17] on h3 "Pan Malo (Décima)" at bounding box center [230, 14] width 82 height 13
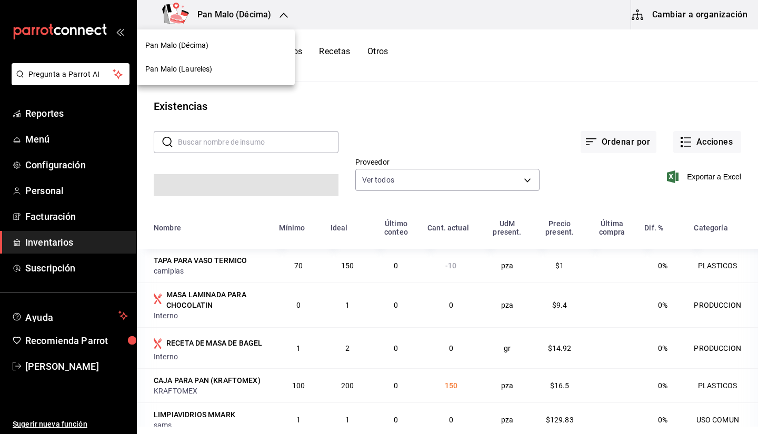
click at [212, 68] on span "Pan Malo (Laureles)" at bounding box center [178, 69] width 67 height 11
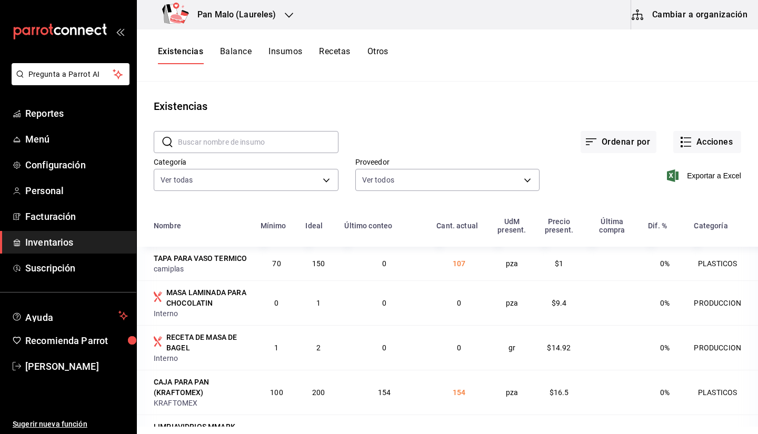
click at [333, 60] on button "Recetas" at bounding box center [334, 55] width 31 height 18
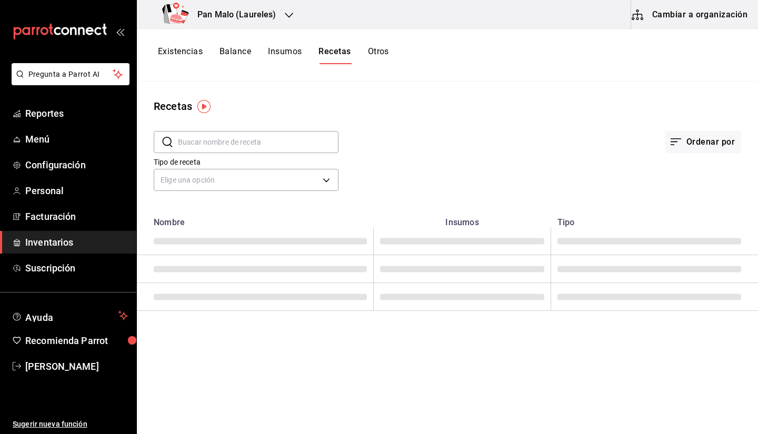
click at [704, 22] on button "Cambiar a organización" at bounding box center [690, 14] width 118 height 29
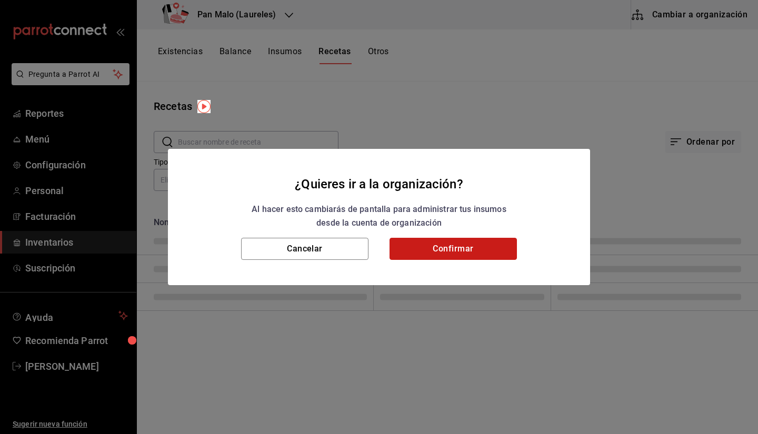
click at [436, 245] on button "Confirmar" at bounding box center [453, 249] width 127 height 22
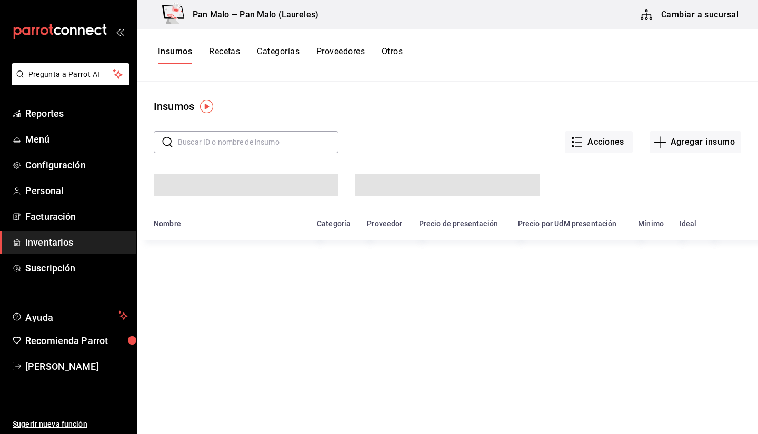
click at [229, 60] on button "Recetas" at bounding box center [224, 55] width 31 height 18
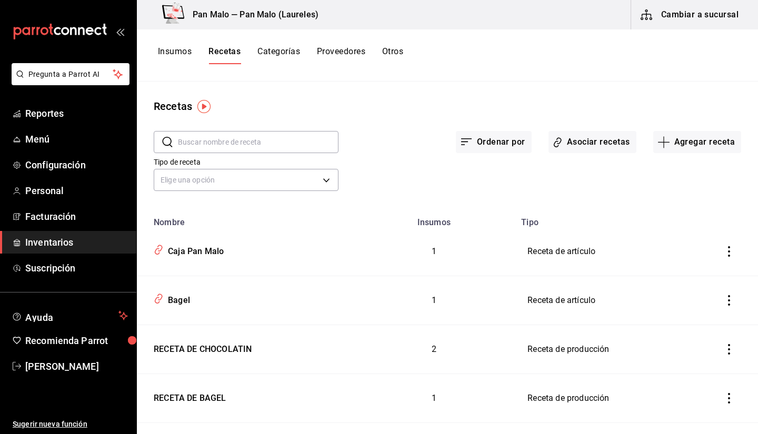
click at [327, 107] on div "Recetas" at bounding box center [447, 106] width 621 height 16
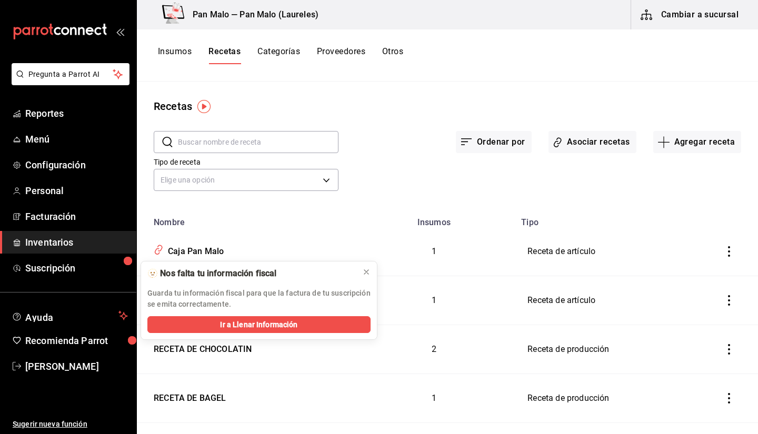
click at [671, 91] on div "Recetas ​ ​ Ordenar por Asociar recetas Agregar receta Tipo de receta Elige una…" at bounding box center [447, 254] width 621 height 345
click at [366, 271] on icon at bounding box center [366, 272] width 8 height 8
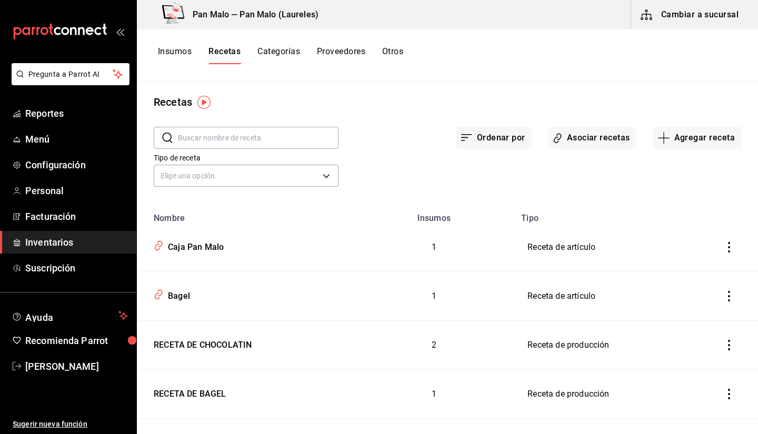
scroll to position [5, 0]
click at [263, 131] on input "text" at bounding box center [258, 137] width 161 height 21
type input "c"
click at [353, 145] on div "Ordenar por Asociar recetas Agregar receta" at bounding box center [540, 129] width 403 height 39
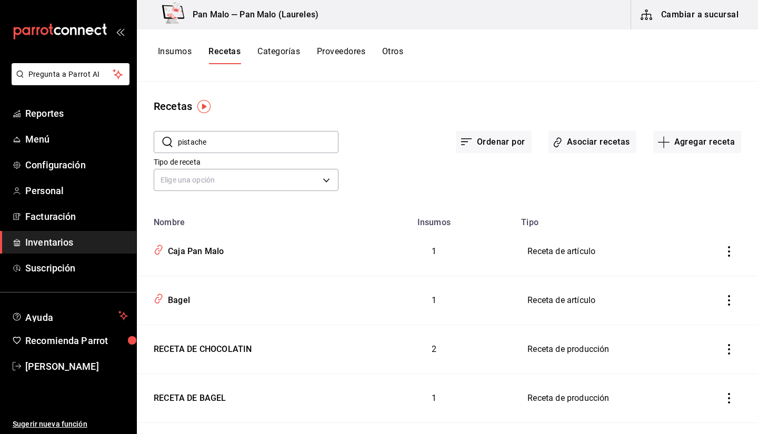
click at [276, 146] on input "pistache" at bounding box center [258, 142] width 161 height 21
click at [219, 148] on input "pistache" at bounding box center [258, 142] width 161 height 21
type input "c"
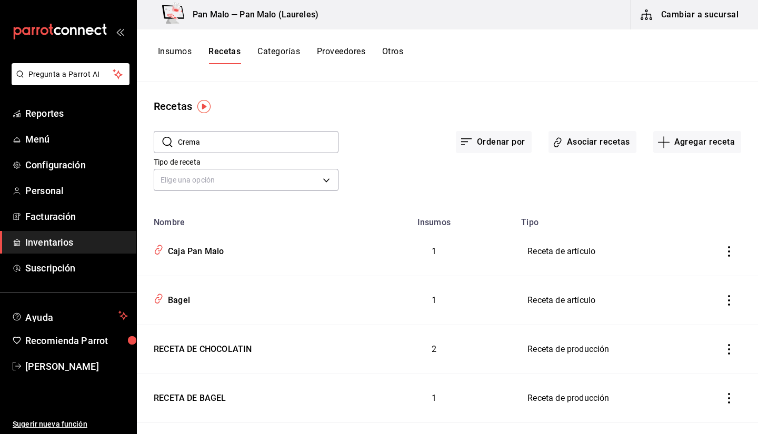
type input "Crema"
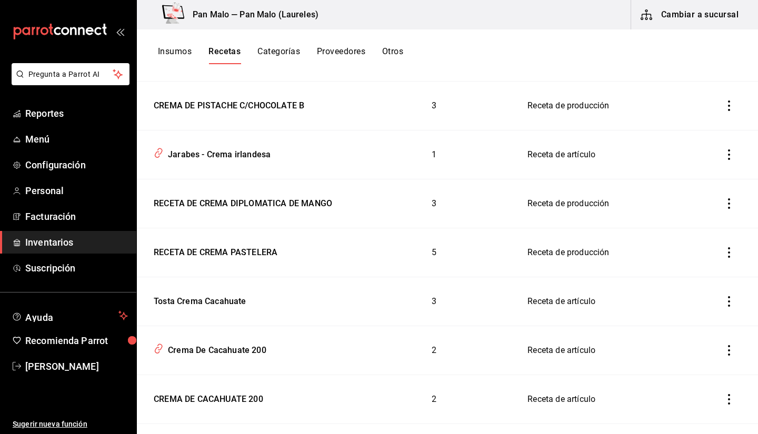
scroll to position [140, 0]
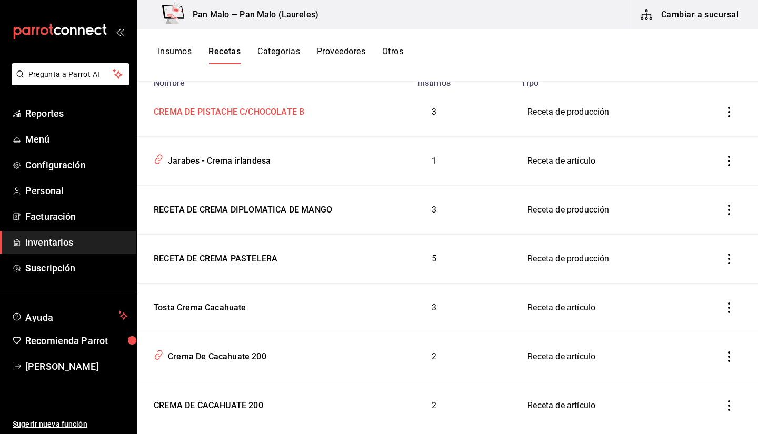
click at [297, 117] on div "CREMA DE PISTACHE C/CHOCOLATE B" at bounding box center [227, 110] width 155 height 16
type input "CREMA DE PISTACHE C/CHOCOLATE B"
type input "1"
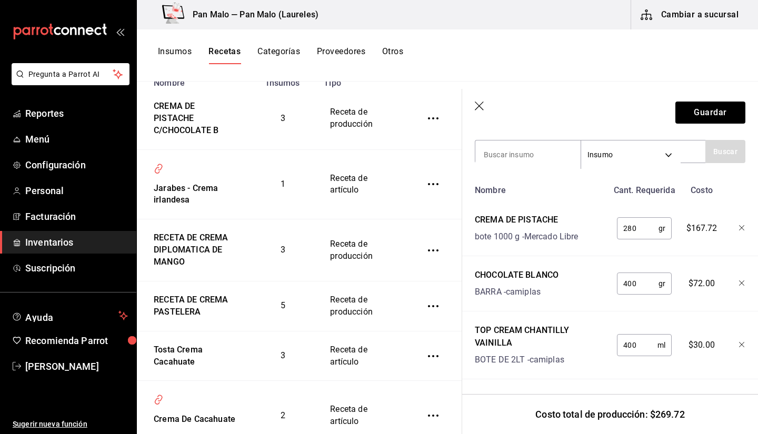
scroll to position [376, 0]
click at [640, 220] on input "280" at bounding box center [638, 228] width 42 height 21
click at [738, 273] on div "Receta de producción Recuerda que las cantidades utilizadas en tus recetas esta…" at bounding box center [610, 101] width 296 height 667
click at [739, 281] on icon "button" at bounding box center [741, 283] width 5 height 5
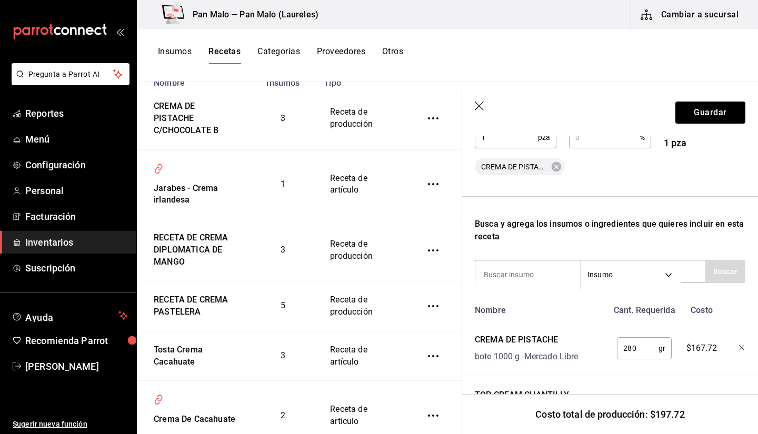
scroll to position [241, 0]
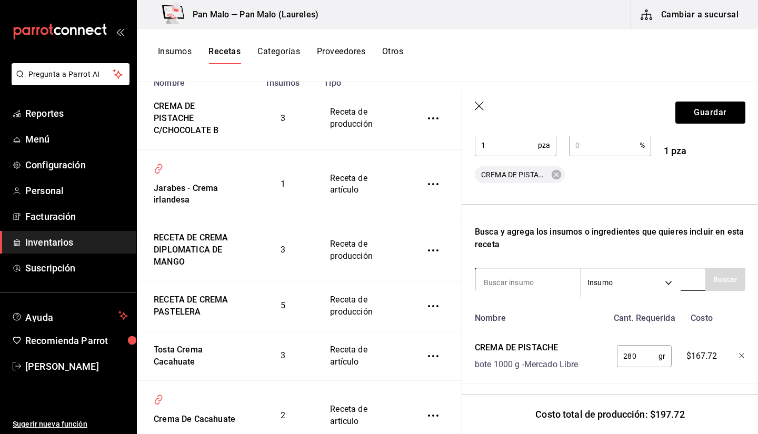
click at [503, 279] on input at bounding box center [527, 283] width 105 height 22
type input "queso"
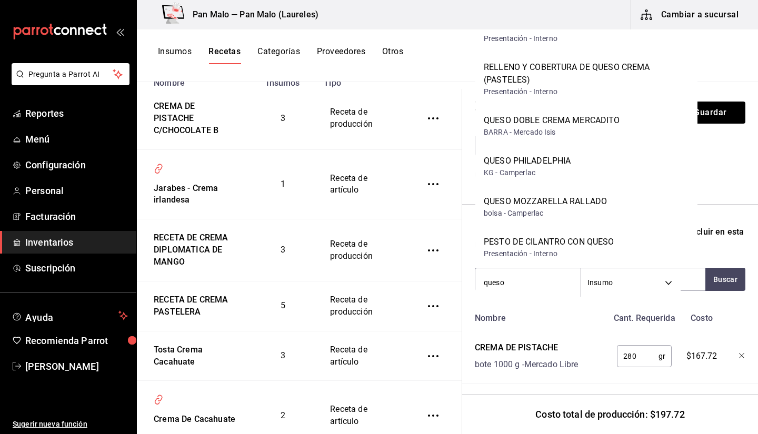
scroll to position [148, 0]
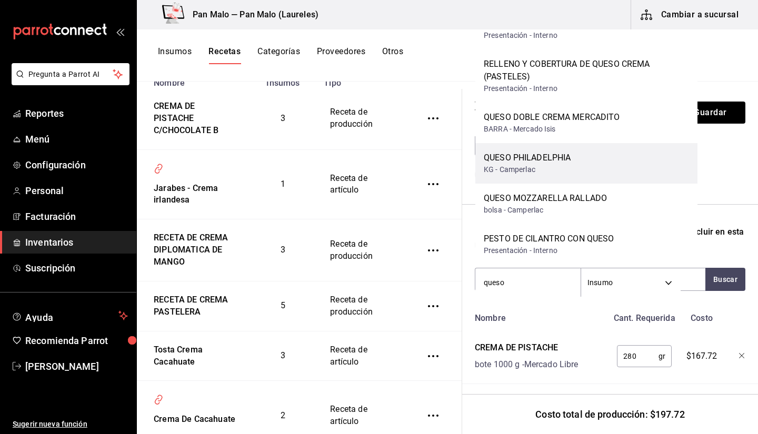
click at [580, 146] on div "QUESO PHILADELPHIA KG - Camperlac" at bounding box center [586, 163] width 222 height 41
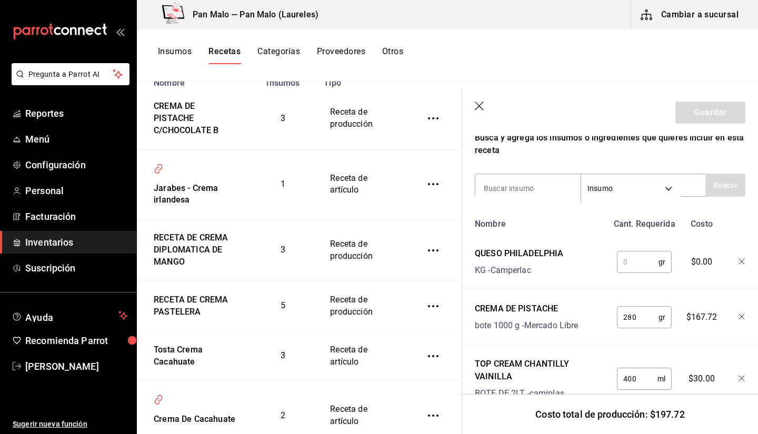
scroll to position [356, 0]
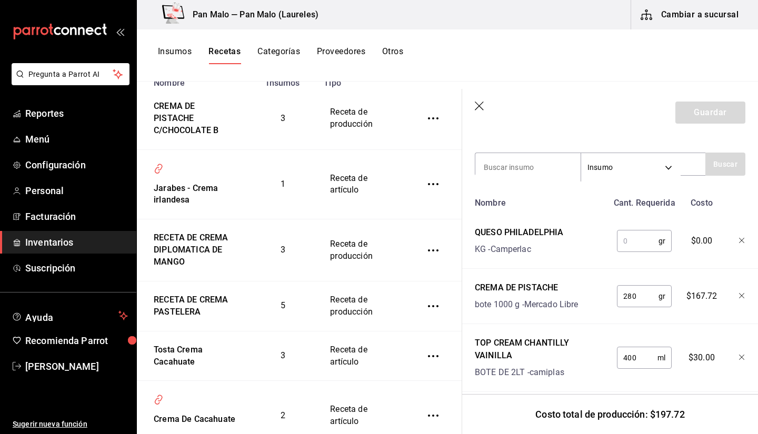
click at [619, 242] on input "text" at bounding box center [638, 241] width 42 height 21
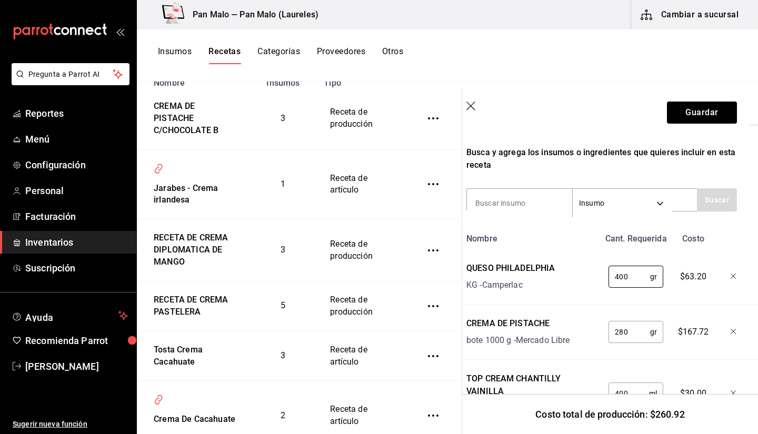
scroll to position [331, 8]
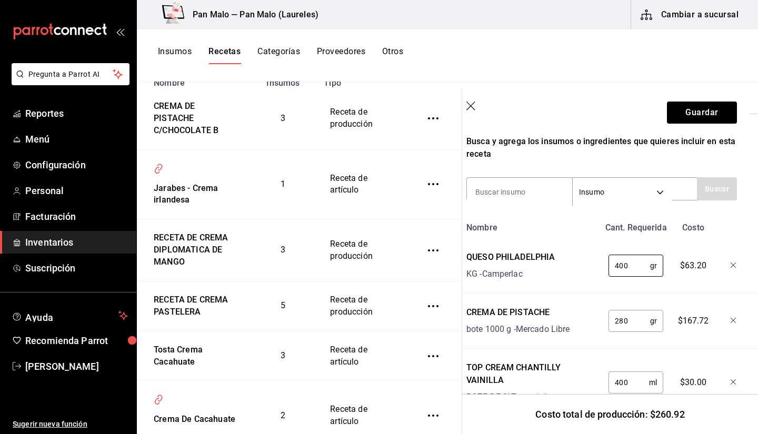
type input "400"
click at [618, 154] on div "Busca y agrega los insumos o ingredientes que quieres incluir en esta receta" at bounding box center [602, 147] width 271 height 25
click at [534, 187] on input at bounding box center [519, 192] width 105 height 22
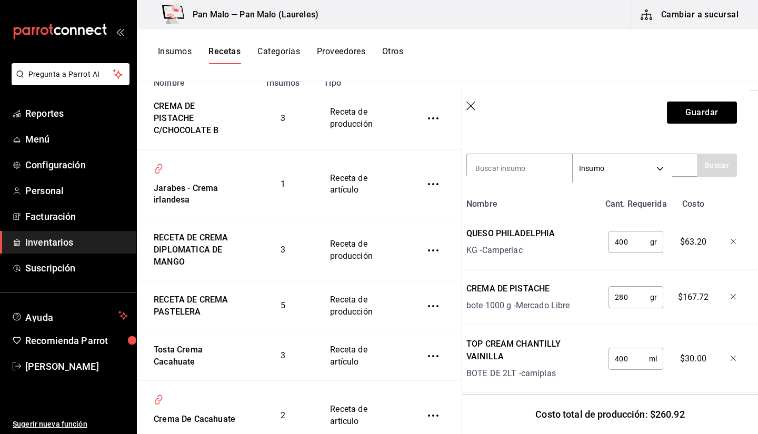
scroll to position [376, 8]
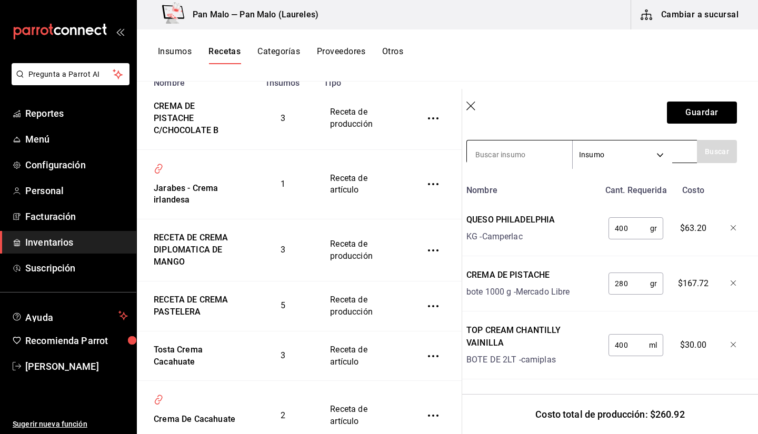
click at [518, 151] on input at bounding box center [519, 155] width 105 height 22
type input "aceite"
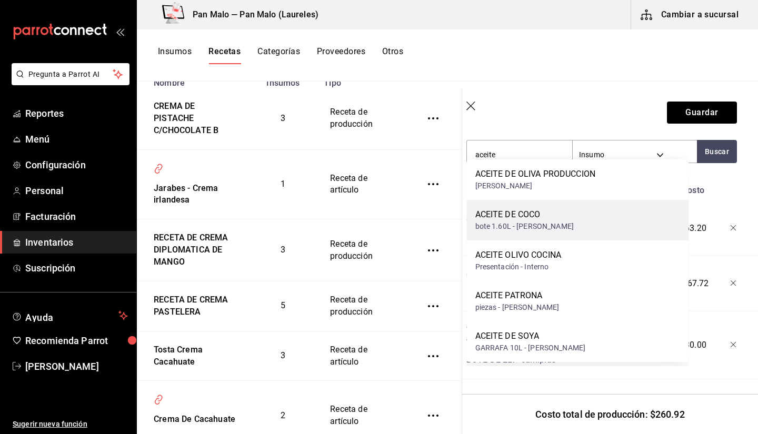
click at [557, 220] on div "ACEITE DE COCO bote 1.60L - sams" at bounding box center [578, 220] width 222 height 41
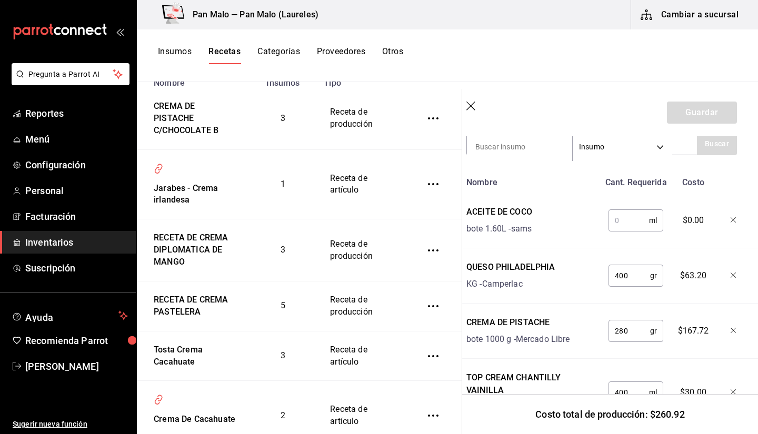
click at [624, 217] on input "text" at bounding box center [629, 220] width 41 height 21
type input "20"
click at [741, 324] on div "Receta de producción Recuerda que las cantidades utilizadas en tus recetas esta…" at bounding box center [602, 121] width 296 height 722
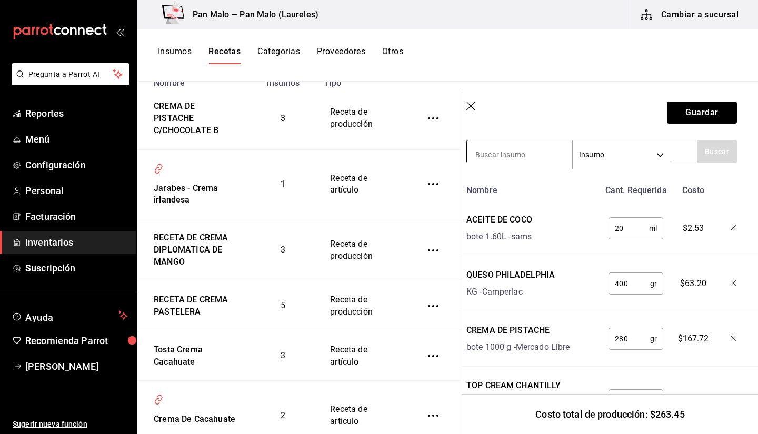
click at [541, 150] on input at bounding box center [519, 155] width 105 height 22
type input "cajeta"
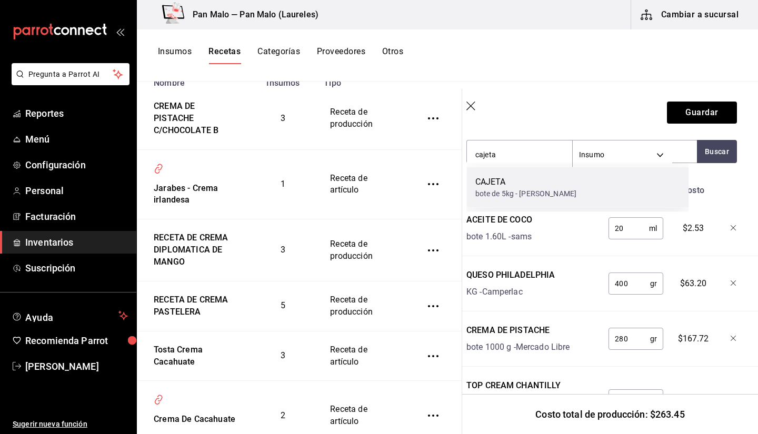
click at [524, 188] on div "bote de 5kg - sams" at bounding box center [526, 193] width 102 height 11
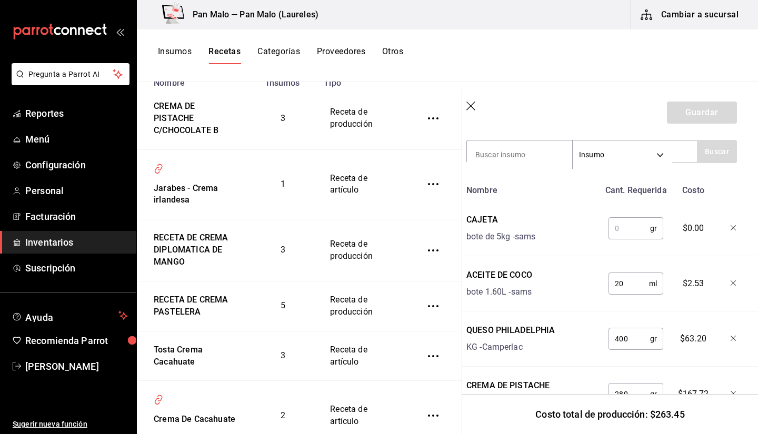
click at [629, 227] on input "text" at bounding box center [630, 228] width 42 height 21
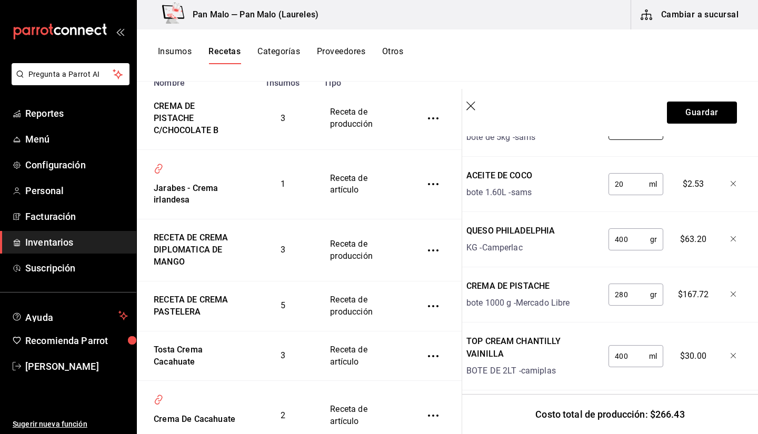
scroll to position [473, 8]
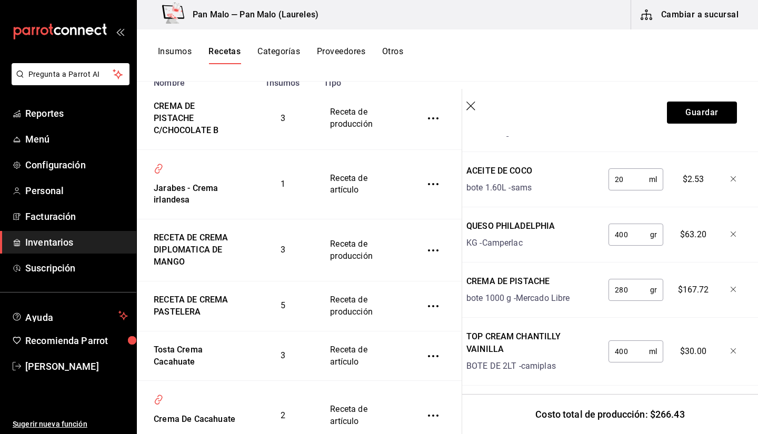
type input "40"
click at [634, 288] on input "280" at bounding box center [630, 290] width 42 height 21
type input "2"
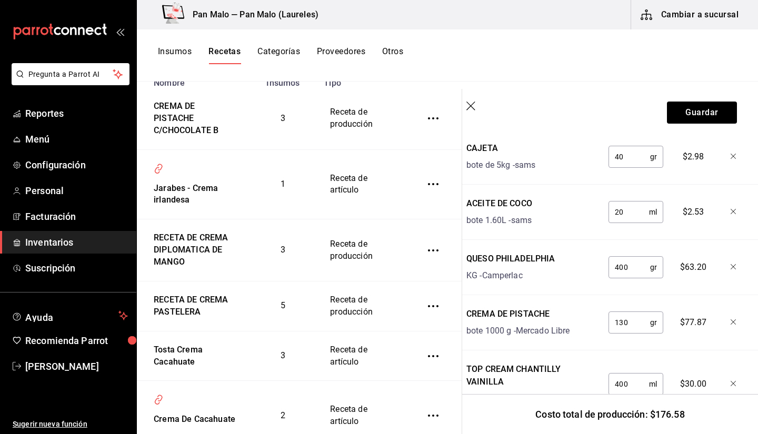
scroll to position [431, 8]
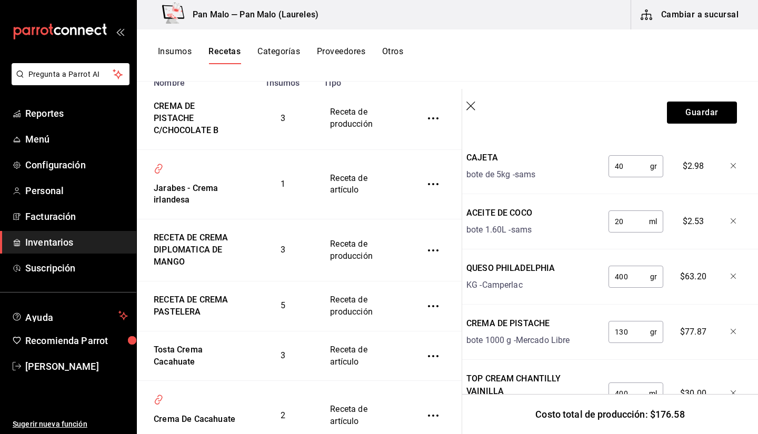
type input "130"
click at [629, 279] on input "400" at bounding box center [630, 276] width 42 height 21
type input "4"
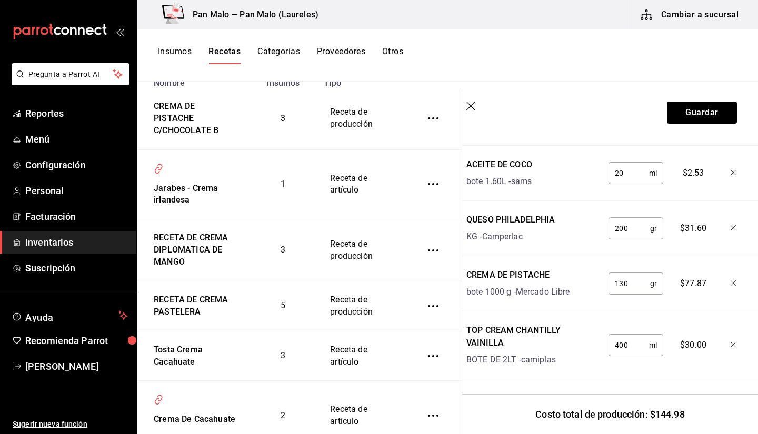
type input "200"
click at [633, 338] on input "400" at bounding box center [629, 345] width 41 height 21
click at [636, 163] on input "20" at bounding box center [629, 173] width 41 height 21
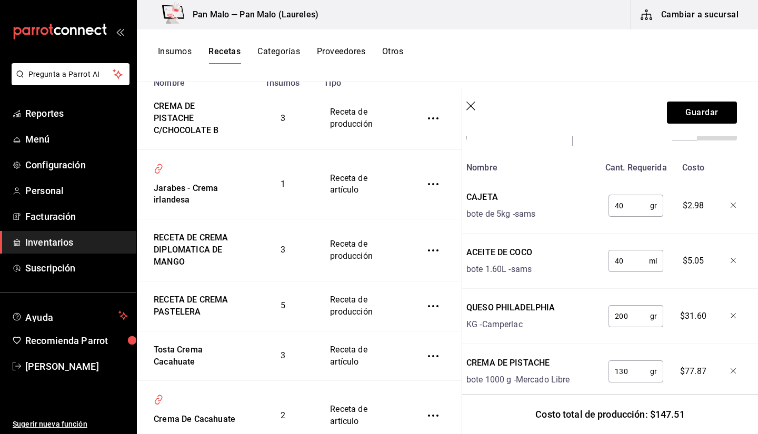
scroll to position [389, 8]
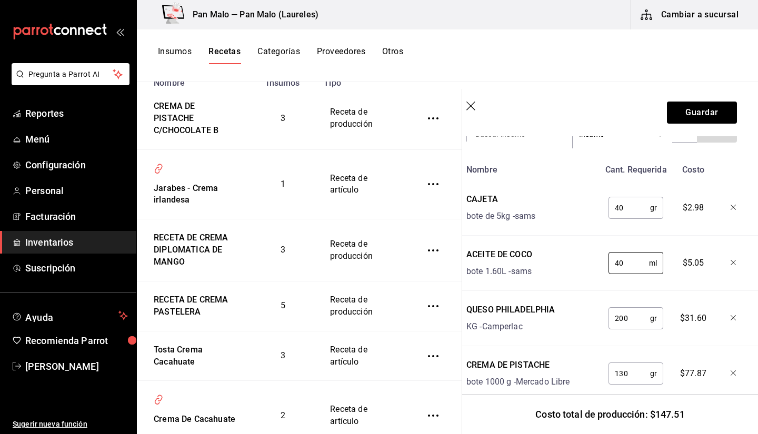
type input "40"
click at [632, 206] on input "40" at bounding box center [630, 207] width 42 height 21
type input "4"
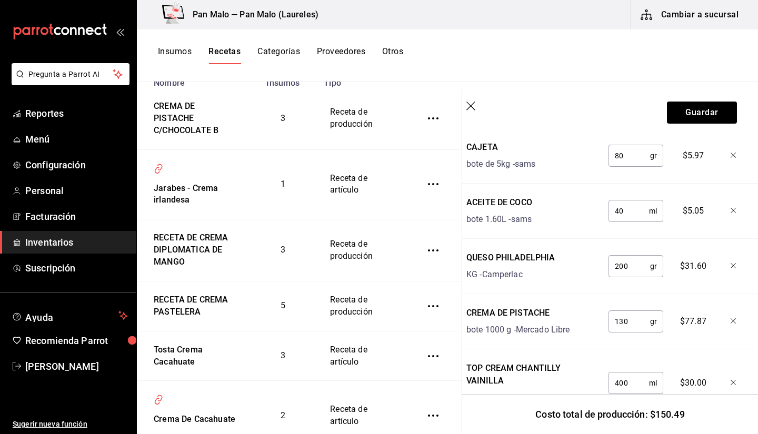
scroll to position [460, 8]
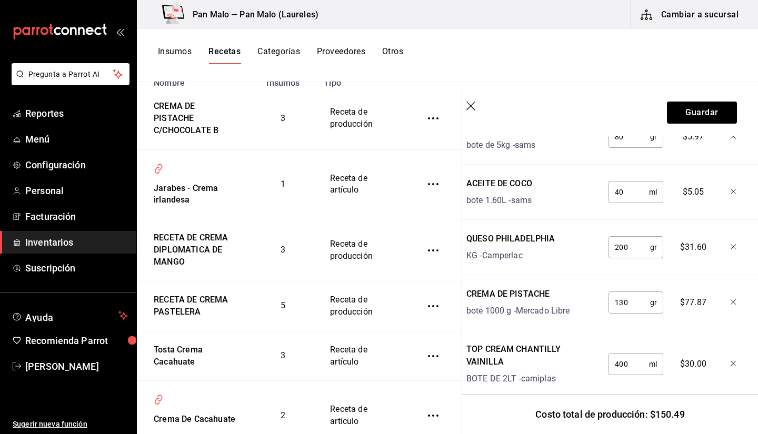
type input "80"
click at [630, 250] on input "200" at bounding box center [630, 247] width 42 height 21
type input "2"
type input "400"
click at [632, 304] on input "130" at bounding box center [630, 302] width 42 height 21
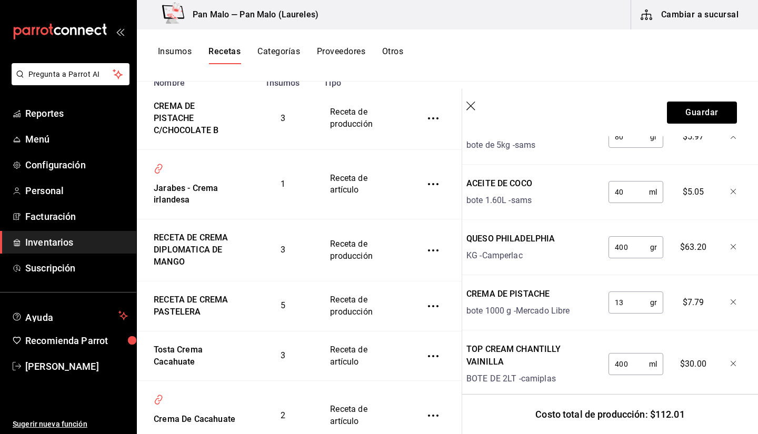
type input "1"
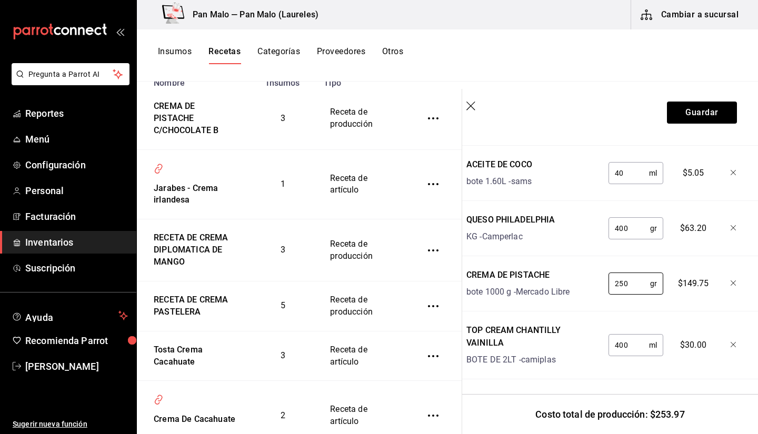
scroll to position [487, 8]
type input "250"
click at [628, 340] on input "400" at bounding box center [629, 345] width 41 height 21
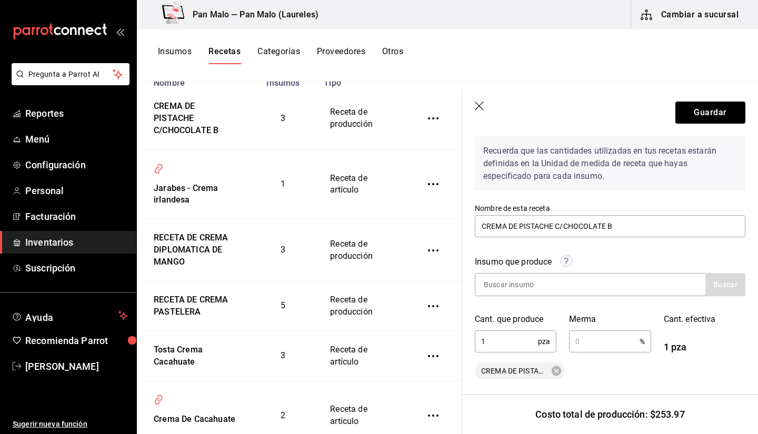
scroll to position [44, 0]
click at [618, 223] on input "CREMA DE PISTACHE C/CHOCOLATE B" at bounding box center [610, 227] width 271 height 22
click at [584, 227] on input "CREMA DE PISTACHE" at bounding box center [610, 227] width 271 height 22
click at [598, 222] on input "CREMA DE PISTACHE" at bounding box center [610, 227] width 271 height 22
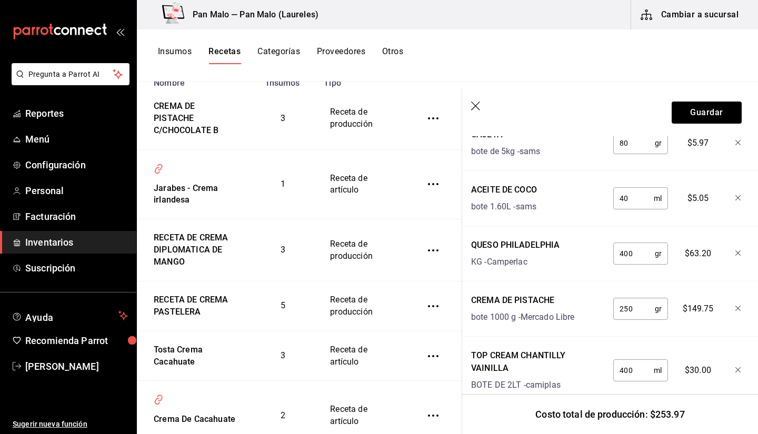
scroll to position [452, 4]
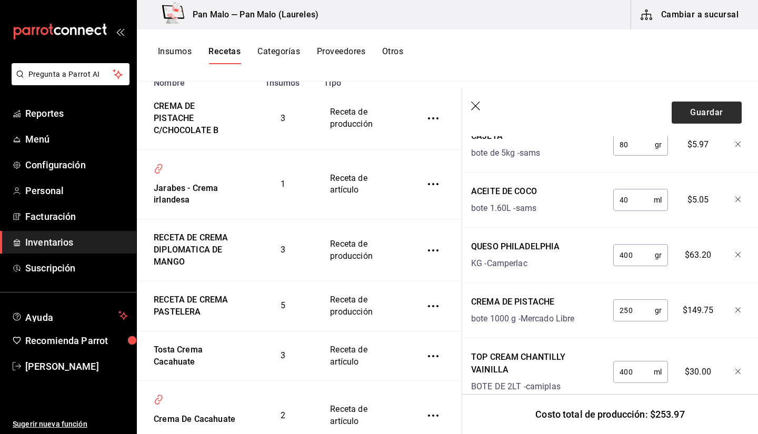
type input "CREMA DE PISTACHE 2.0"
click at [700, 108] on button "Guardar" at bounding box center [707, 113] width 70 height 22
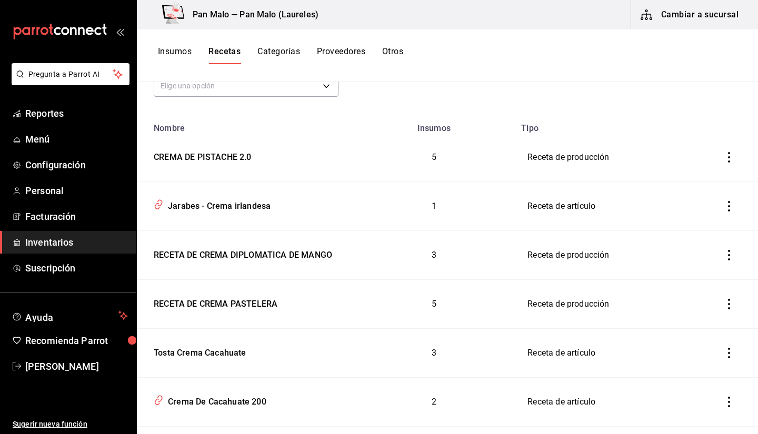
scroll to position [131, 0]
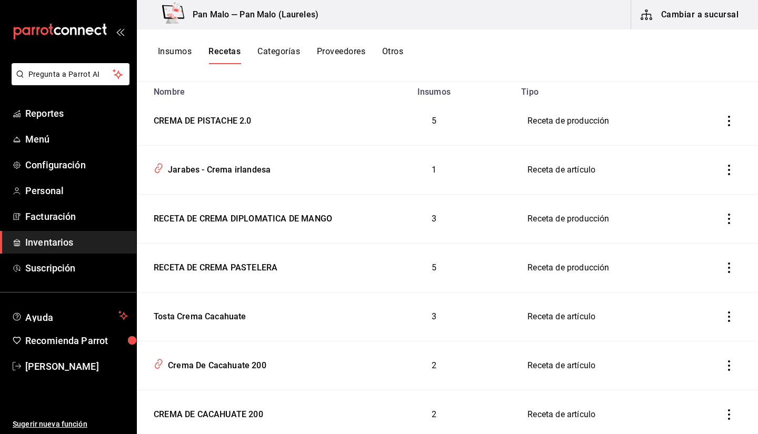
click at [396, 54] on button "Otros" at bounding box center [392, 55] width 21 height 18
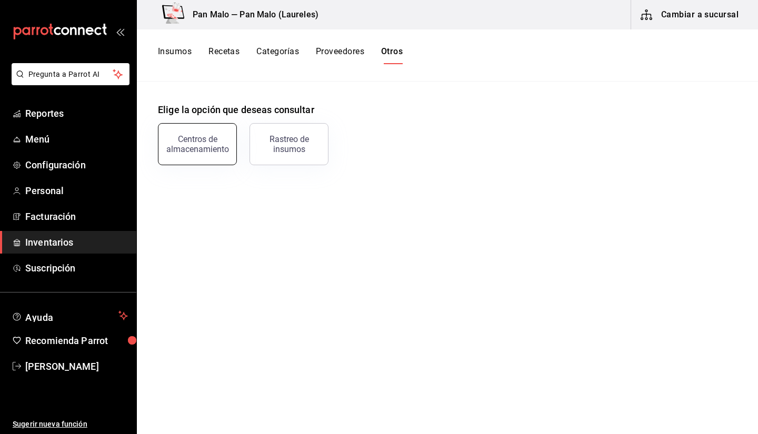
click at [210, 137] on div "Centros de almacenamiento" at bounding box center [197, 144] width 65 height 20
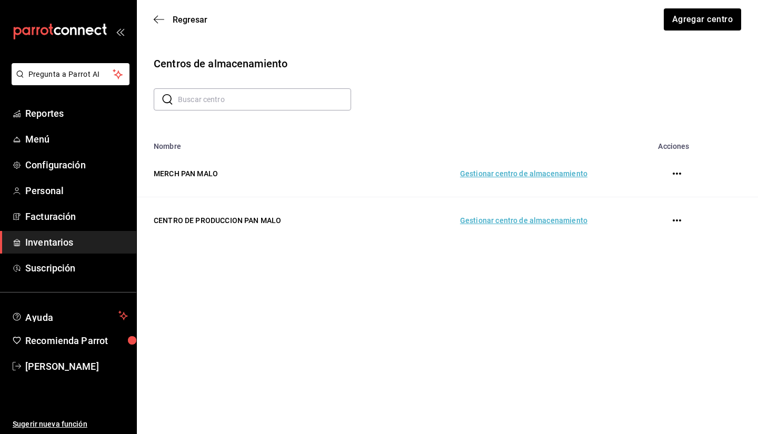
click at [497, 224] on td "Gestionar centro de almacenamiento" at bounding box center [486, 220] width 229 height 47
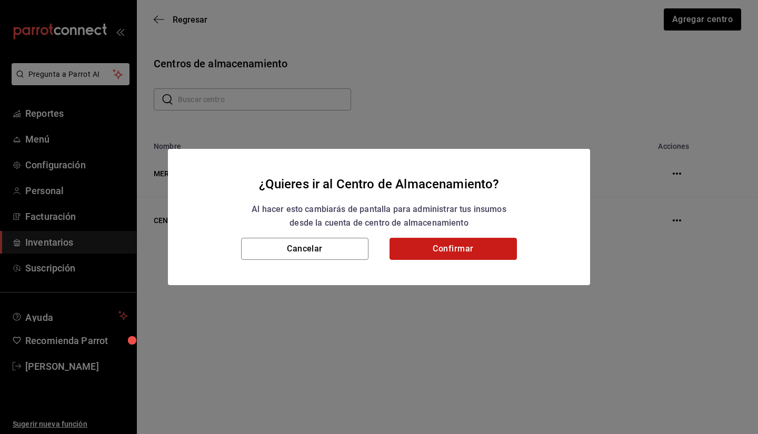
click at [429, 243] on button "Confirmar" at bounding box center [453, 249] width 127 height 22
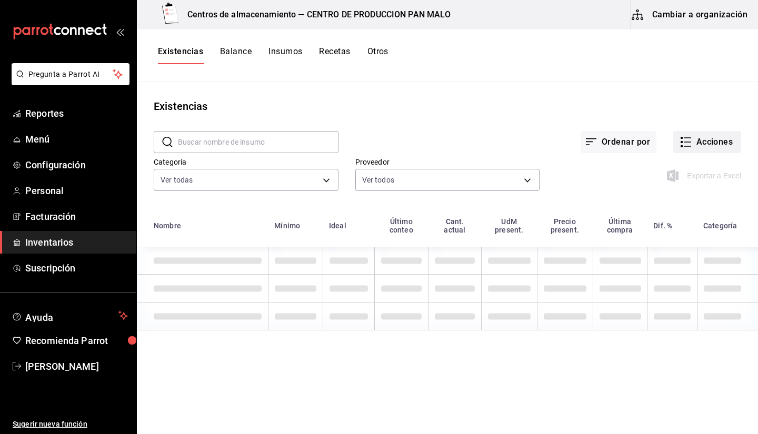
click at [692, 146] on button "Acciones" at bounding box center [707, 142] width 68 height 22
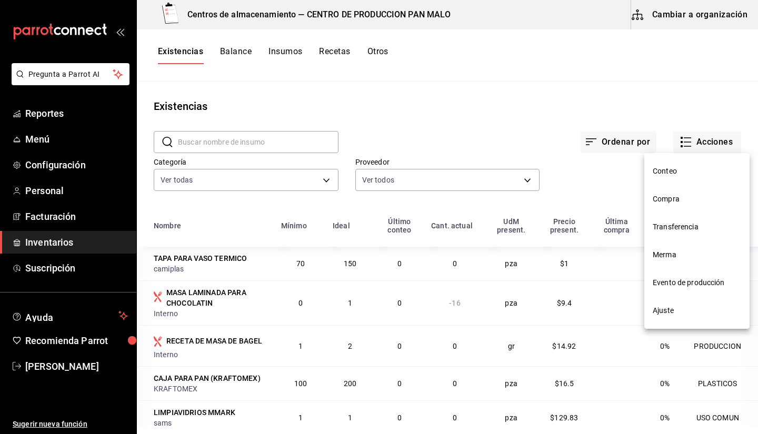
click at [663, 282] on span "Evento de producción" at bounding box center [697, 282] width 88 height 11
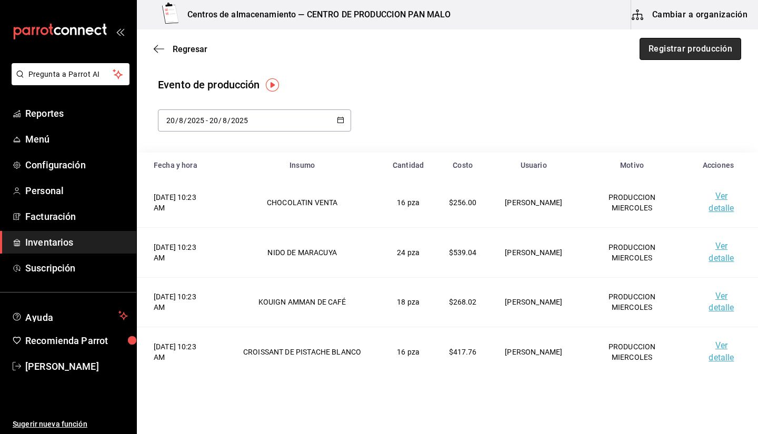
click at [641, 47] on button "Registrar producción" at bounding box center [691, 49] width 102 height 22
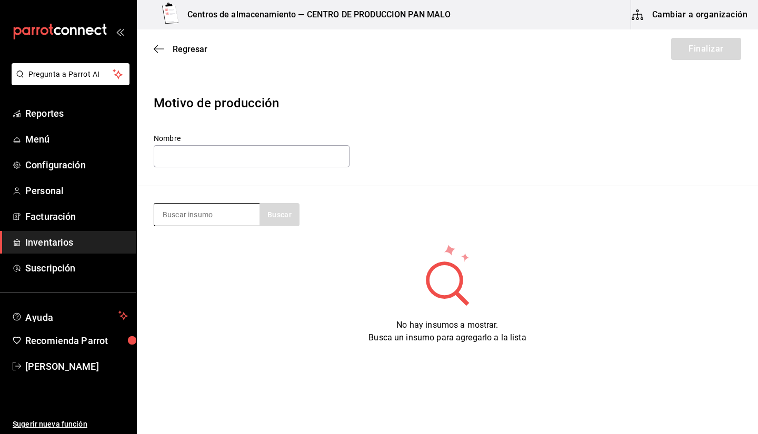
click at [230, 206] on input at bounding box center [206, 215] width 105 height 22
type input "crema"
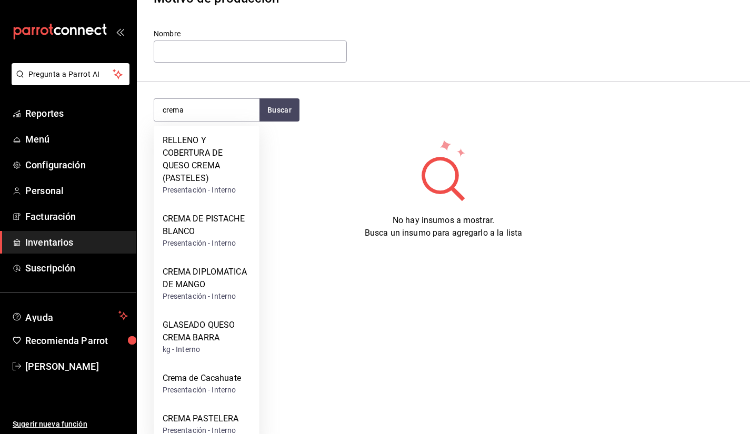
scroll to position [120, 0]
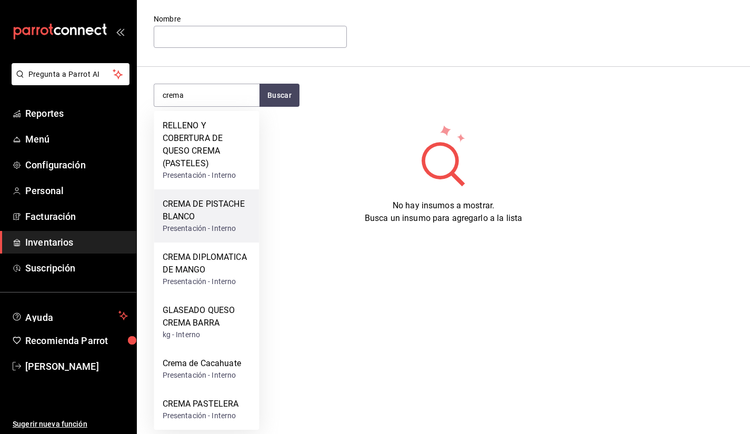
click at [224, 205] on div "CREMA DE PISTACHE BLANCO" at bounding box center [207, 210] width 88 height 25
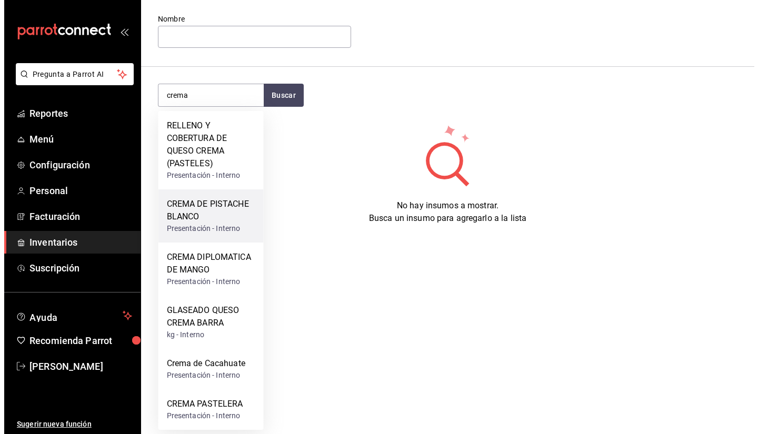
scroll to position [0, 0]
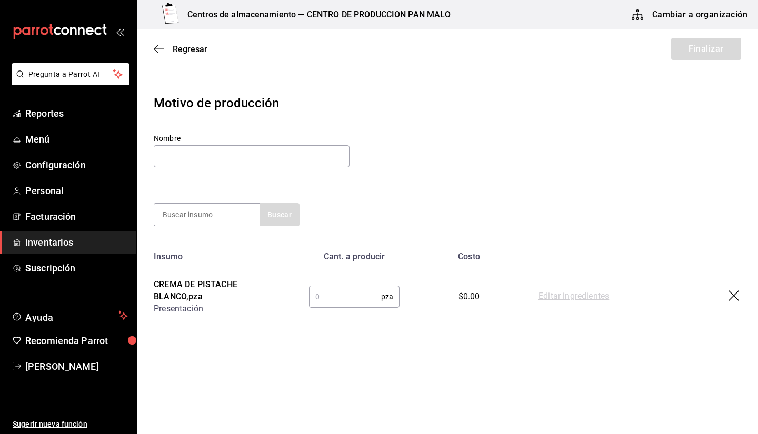
click at [352, 295] on input "text" at bounding box center [345, 296] width 72 height 21
type input "2"
click at [242, 162] on input "text" at bounding box center [252, 156] width 196 height 22
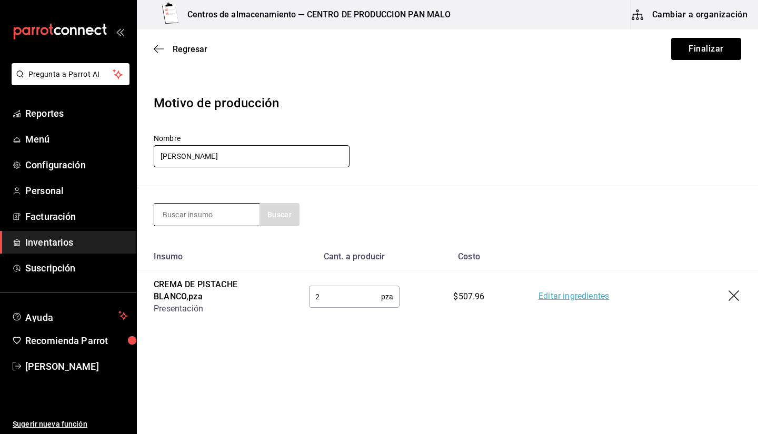
type input "DANI MIERCOLITROS"
click at [195, 220] on input at bounding box center [206, 215] width 105 height 22
click at [207, 220] on input at bounding box center [206, 215] width 105 height 22
type input "MANZANA"
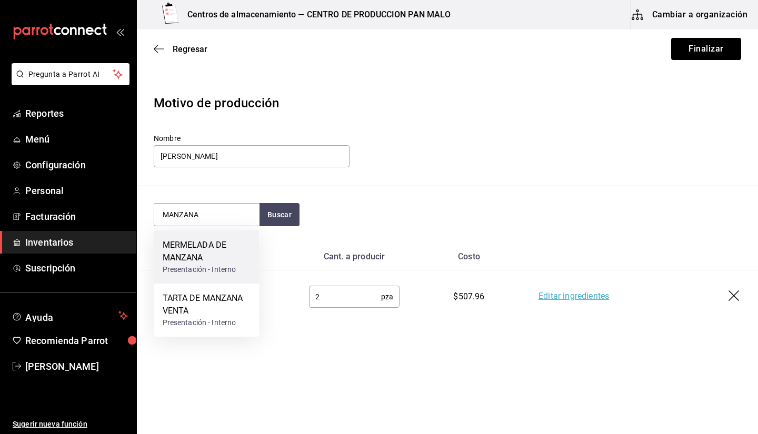
click at [210, 251] on div "MERMELADA DE MANZANA" at bounding box center [207, 251] width 88 height 25
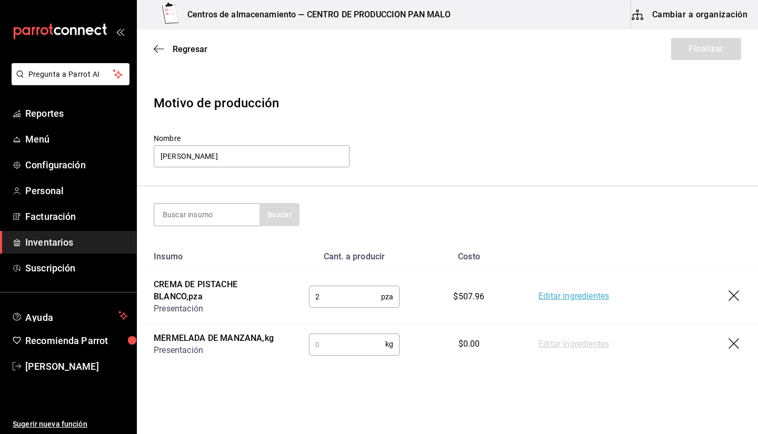
click at [344, 341] on input "text" at bounding box center [347, 344] width 76 height 21
type input "7"
click at [549, 346] on link "Editar ingredientes" at bounding box center [574, 345] width 71 height 13
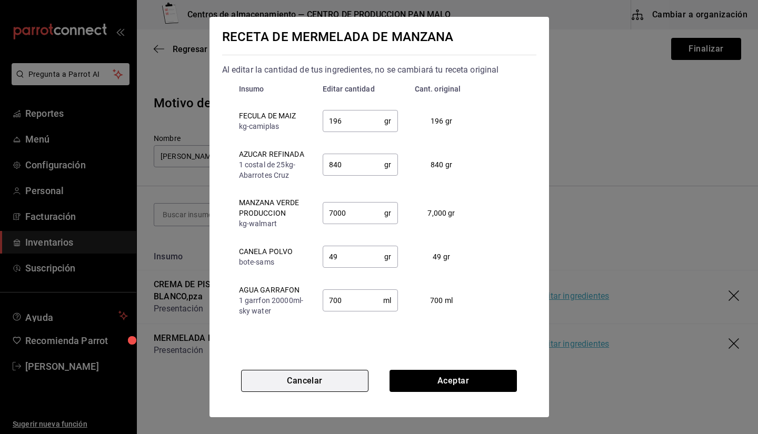
click at [329, 382] on button "Cancelar" at bounding box center [304, 381] width 127 height 22
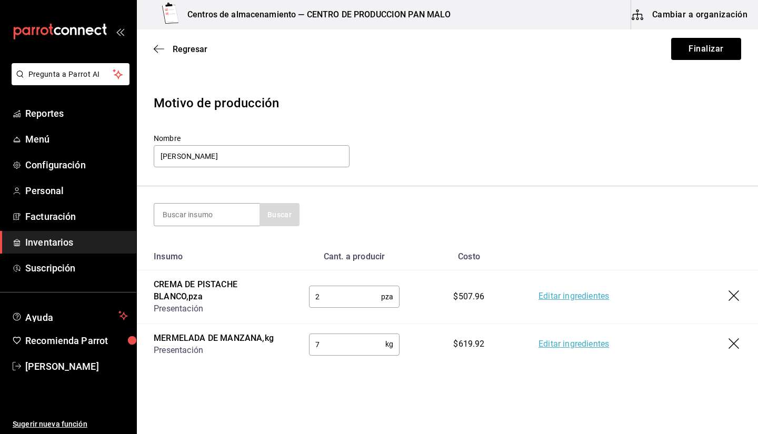
scroll to position [27, 0]
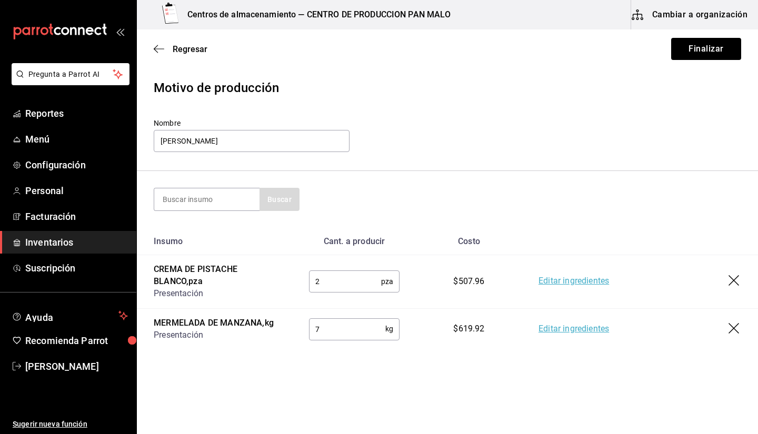
click at [575, 323] on link "Editar ingredientes" at bounding box center [574, 329] width 71 height 13
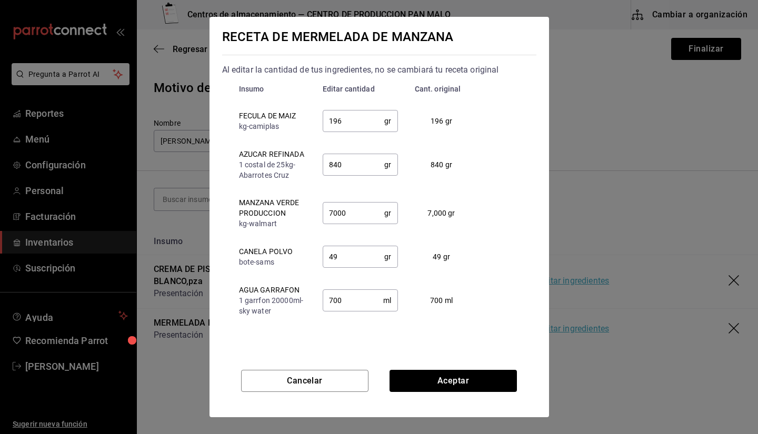
scroll to position [2, 0]
click at [274, 379] on button "Cancelar" at bounding box center [304, 381] width 127 height 22
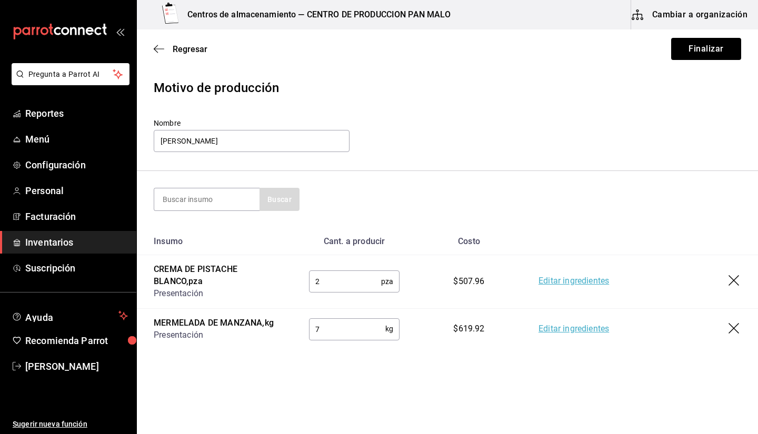
click at [320, 322] on input "7" at bounding box center [347, 329] width 76 height 21
type input "1"
click at [553, 329] on link "Editar ingredientes" at bounding box center [574, 329] width 71 height 13
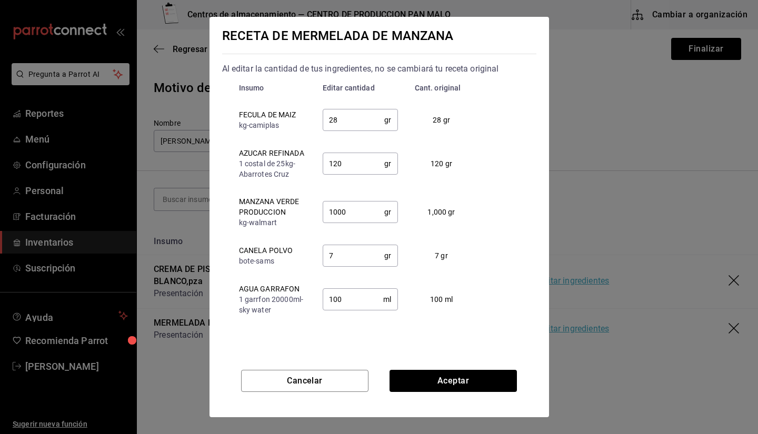
click at [594, 187] on div "RECETA DE MERMELADA DE MANZANA Al editar la cantidad de tus ingredientes, no se…" at bounding box center [379, 217] width 758 height 434
click at [356, 379] on button "Cancelar" at bounding box center [304, 381] width 127 height 22
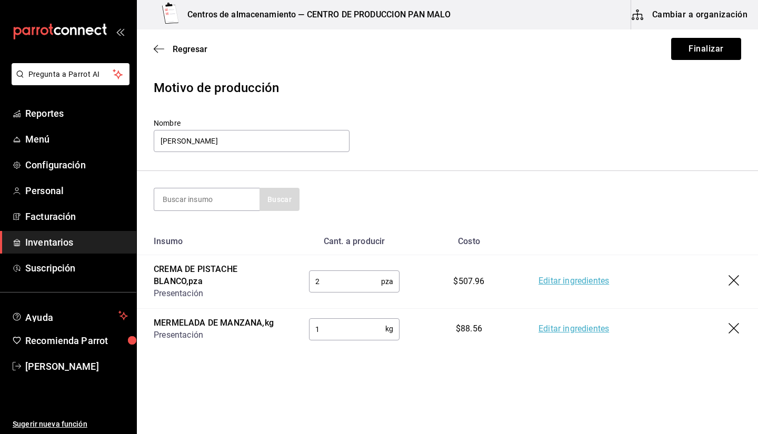
click at [333, 327] on input "1" at bounding box center [347, 329] width 76 height 21
click at [552, 327] on link "Editar ingredientes" at bounding box center [574, 329] width 71 height 13
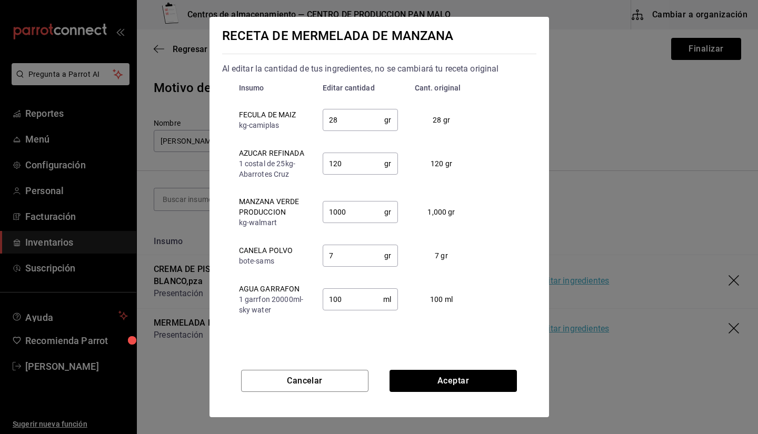
click at [346, 302] on input "100" at bounding box center [353, 299] width 61 height 21
click at [321, 375] on button "Cancelar" at bounding box center [304, 381] width 127 height 22
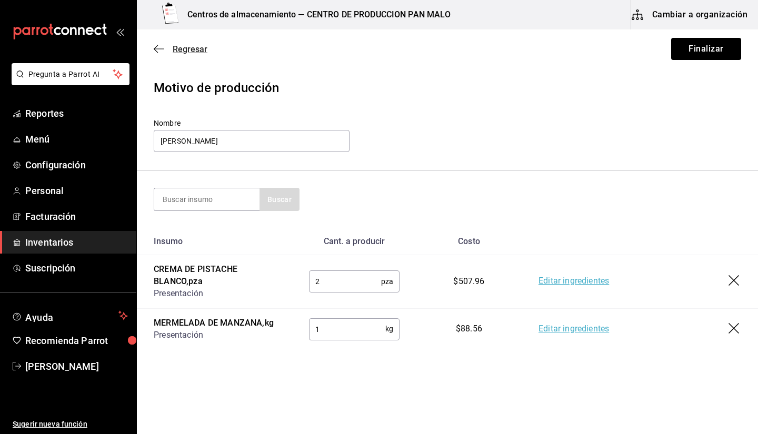
click at [172, 52] on span "Regresar" at bounding box center [181, 49] width 54 height 10
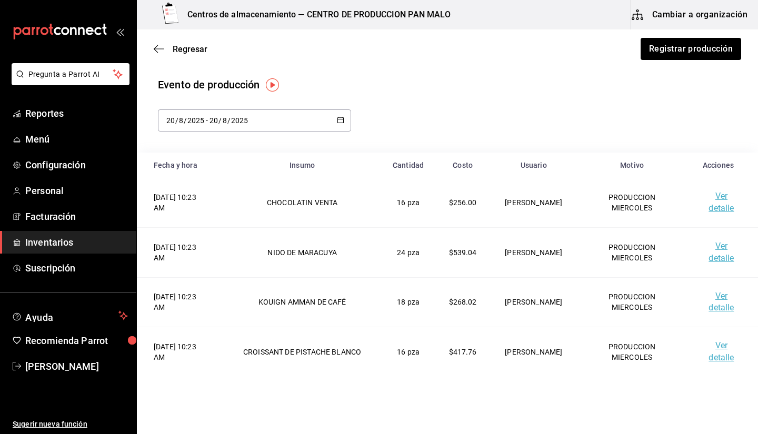
click at [156, 39] on div "Regresar Registrar producción" at bounding box center [447, 48] width 621 height 39
click at [652, 11] on button "Cambiar a organización" at bounding box center [690, 14] width 118 height 29
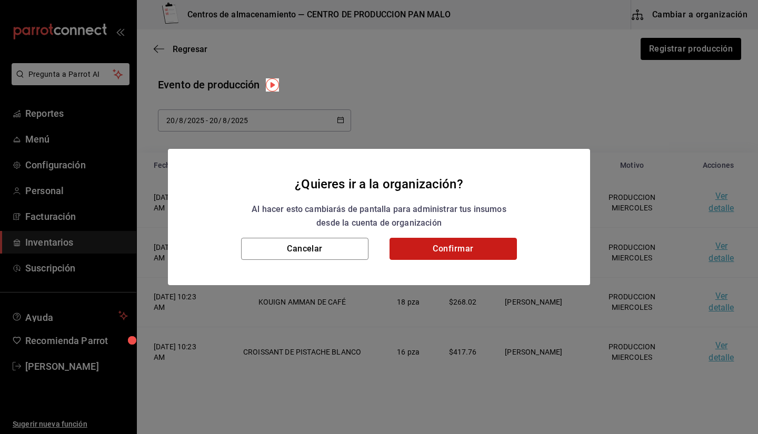
click at [405, 248] on button "Confirmar" at bounding box center [453, 249] width 127 height 22
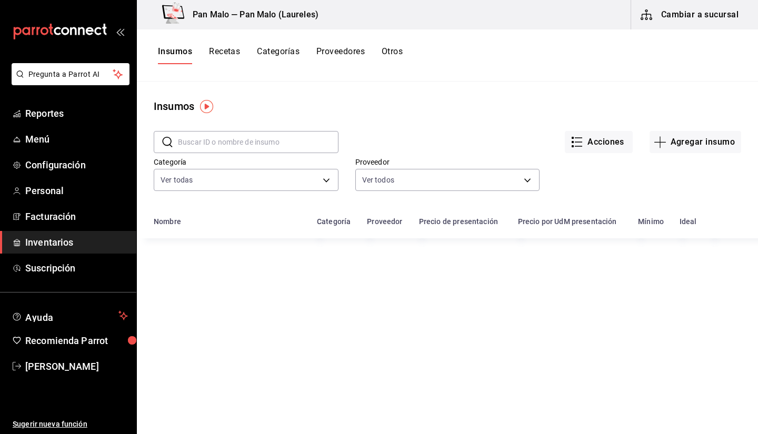
click at [212, 56] on button "Recetas" at bounding box center [224, 55] width 31 height 18
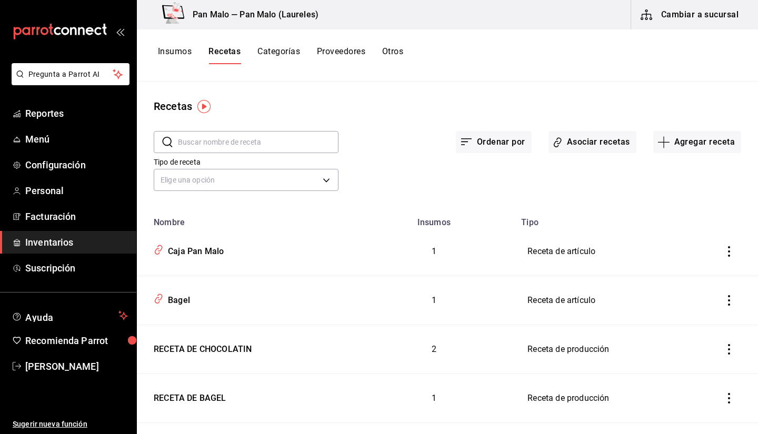
click at [192, 131] on div "​ ​" at bounding box center [238, 133] width 202 height 39
click at [265, 140] on input "text" at bounding box center [258, 142] width 161 height 21
type input "MANZA"
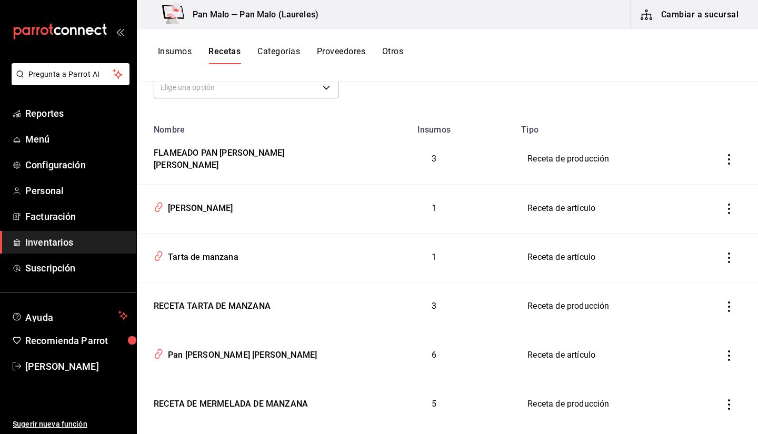
scroll to position [112, 0]
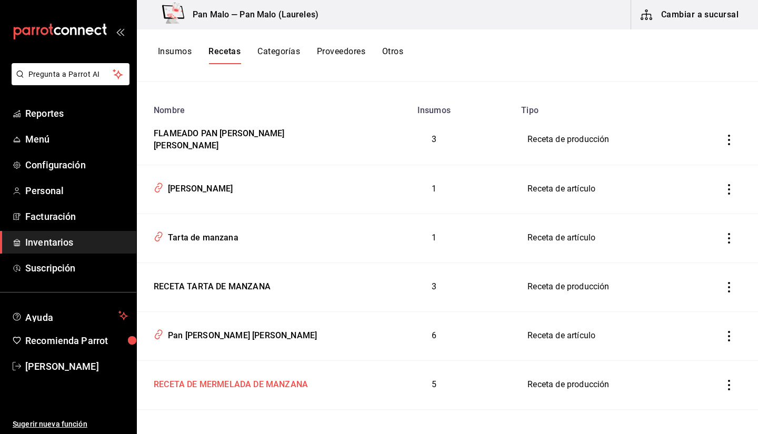
click at [269, 380] on div "RECETA DE MERMELADA DE MANZANA" at bounding box center [229, 383] width 158 height 16
type input "RECETA DE MERMELADA DE MANZANA"
type input "1"
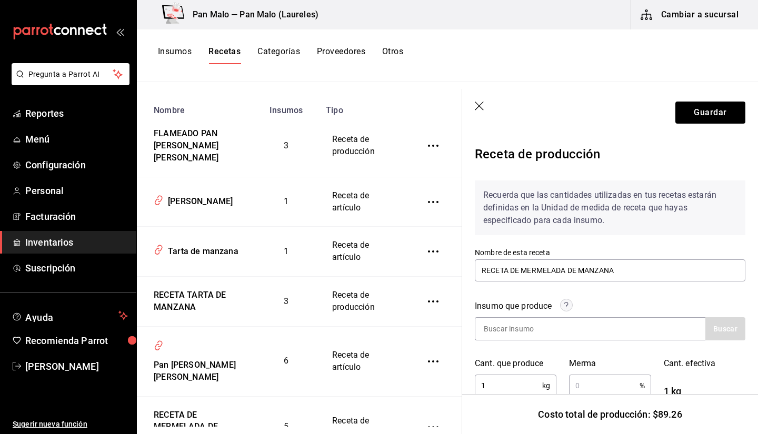
scroll to position [253, 0]
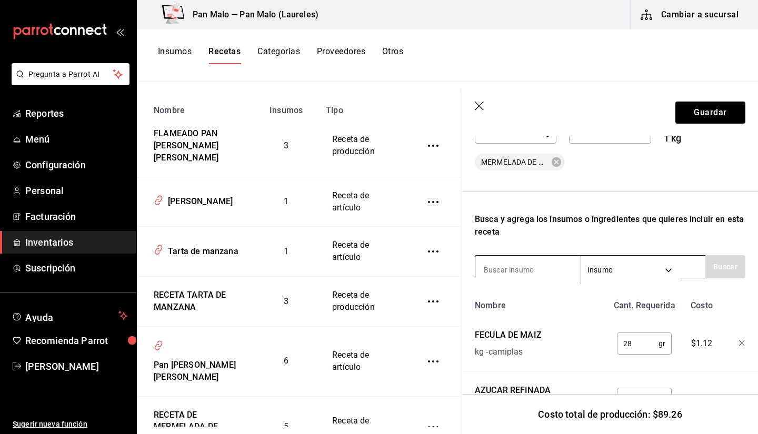
click at [546, 268] on input at bounding box center [527, 270] width 105 height 22
type input "M"
drag, startPoint x: 758, startPoint y: 182, endPoint x: 745, endPoint y: 167, distance: 19.4
click at [745, 167] on div "Receta de producción Recuerda que las cantidades utilizadas en tus recetas esta…" at bounding box center [610, 265] width 296 height 765
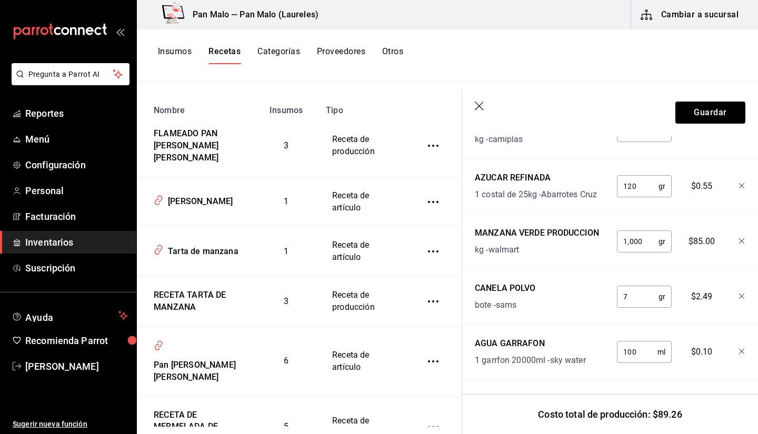
scroll to position [474, 0]
click at [656, 285] on div "7 gr ​" at bounding box center [644, 296] width 55 height 22
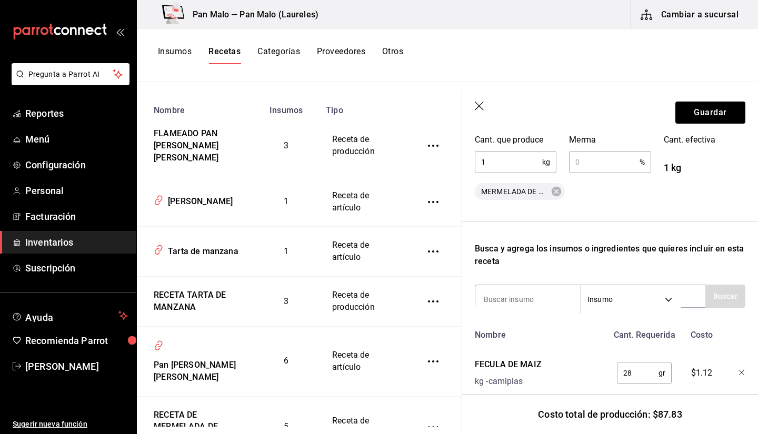
scroll to position [219, 0]
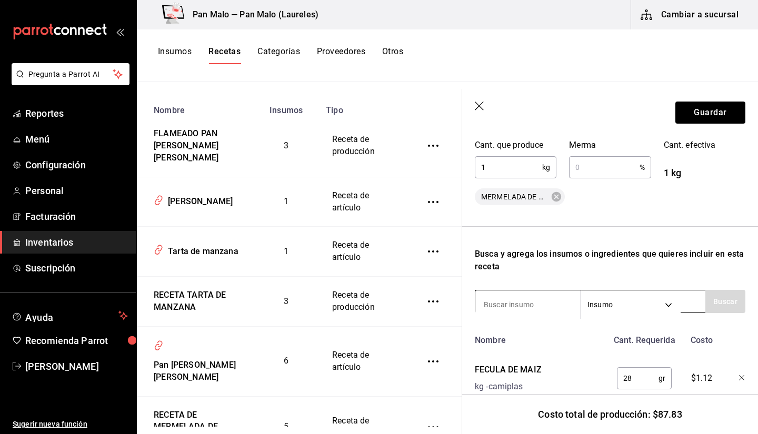
type input "3"
click at [505, 305] on input at bounding box center [527, 305] width 105 height 22
type input "NONA"
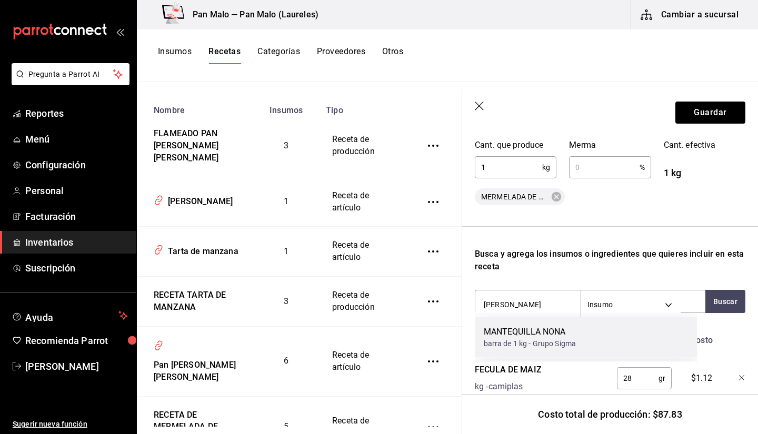
click at [524, 337] on div "MANTEQUILLA NONA" at bounding box center [530, 332] width 93 height 13
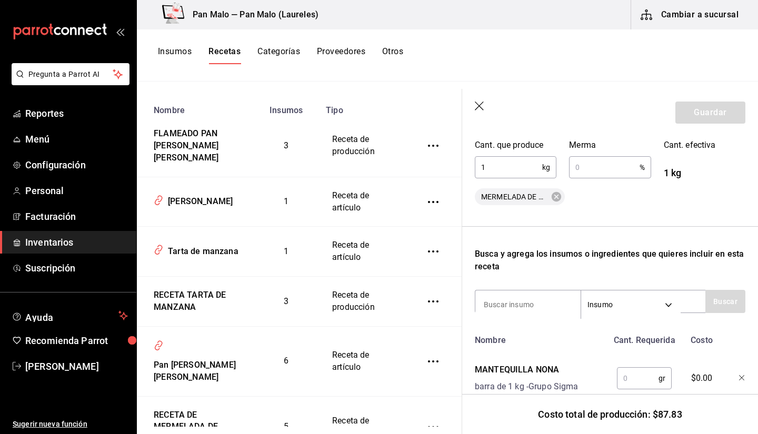
click at [623, 386] on input "text" at bounding box center [638, 378] width 42 height 21
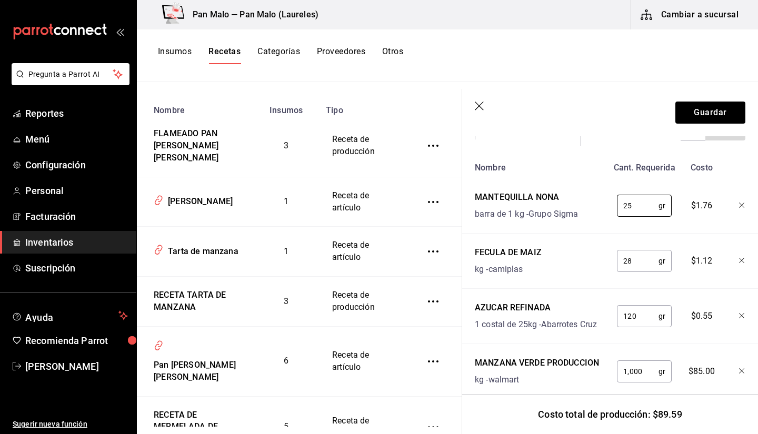
scroll to position [396, 0]
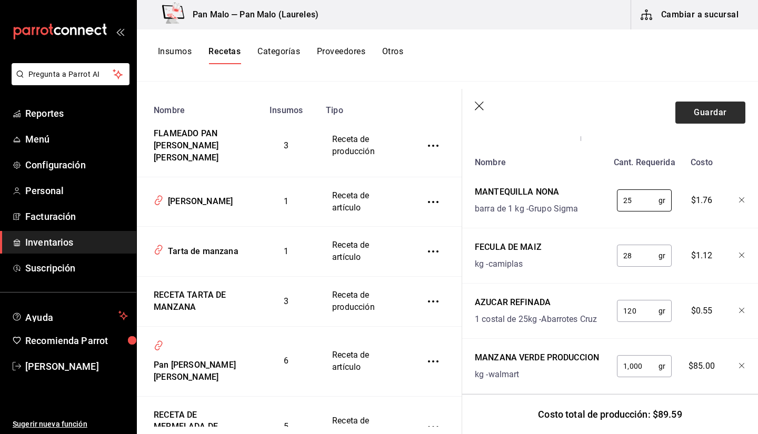
type input "25"
click at [699, 118] on button "Guardar" at bounding box center [711, 113] width 70 height 22
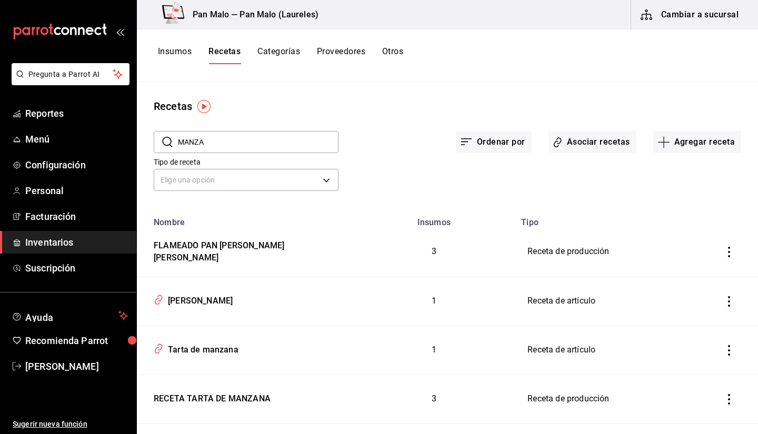
click at [208, 143] on input "MANZA" at bounding box center [258, 142] width 161 height 21
click at [210, 142] on input "MANZA" at bounding box center [258, 142] width 161 height 21
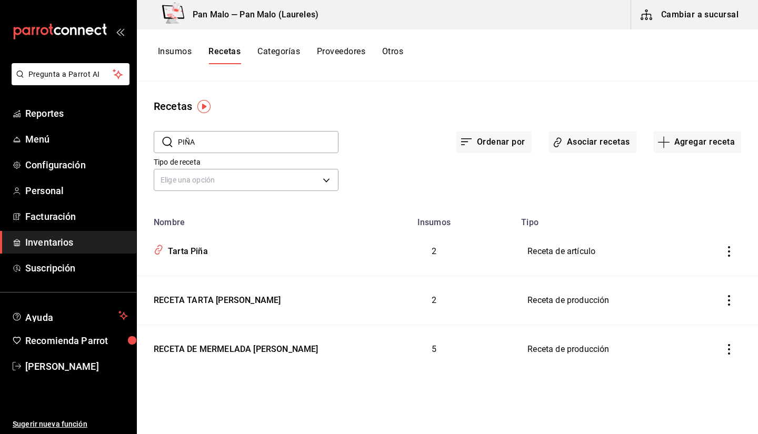
type input "PIÑA"
click at [187, 258] on div "Tarta Piña" at bounding box center [245, 250] width 191 height 20
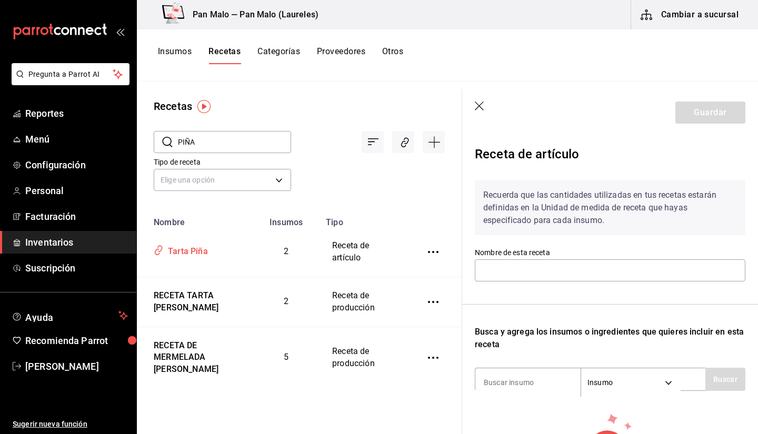
type input "Tarta Piña"
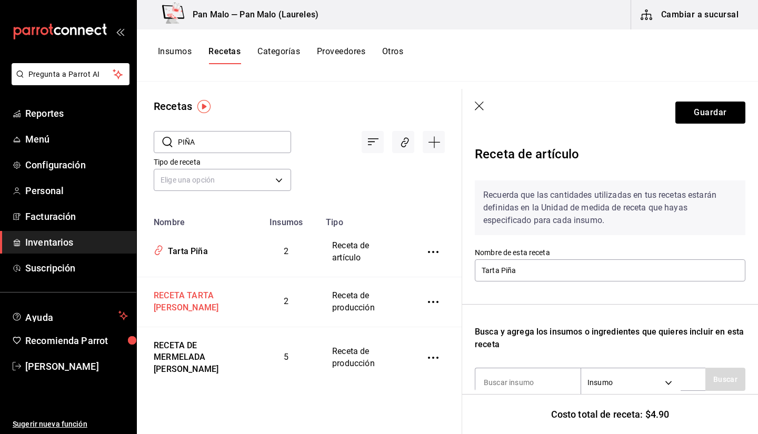
click at [173, 306] on div "RECETA TARTA DE PIÑA" at bounding box center [195, 300] width 91 height 28
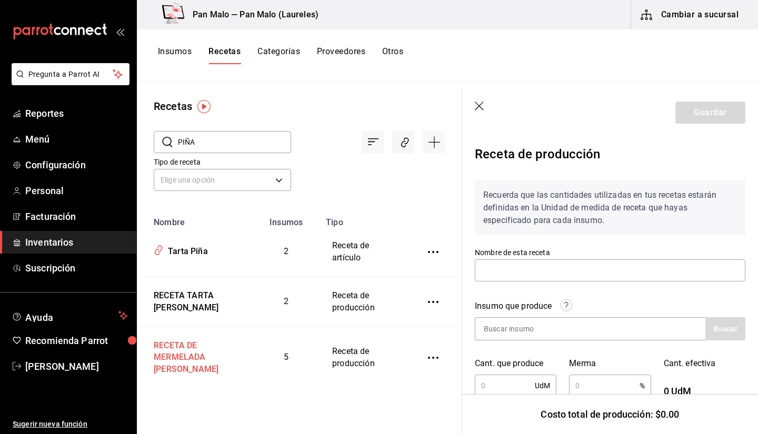
click at [191, 344] on div "RECETA DE MERMELADA DE PIÑA" at bounding box center [195, 356] width 91 height 41
type input "RECETA DE MERMELADA DE PIÑA"
type input "1,100"
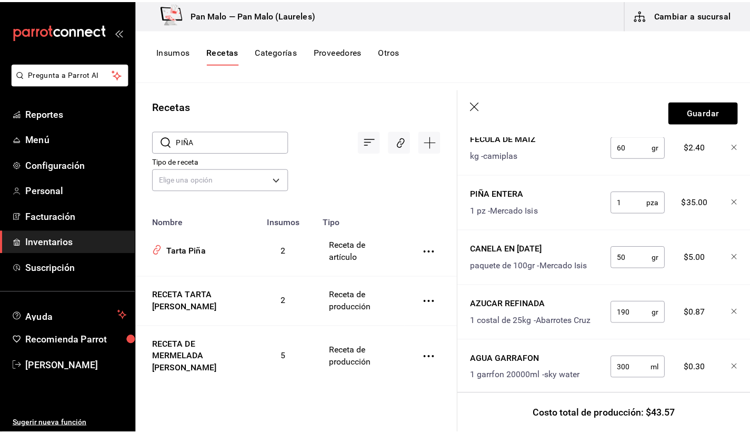
scroll to position [448, 0]
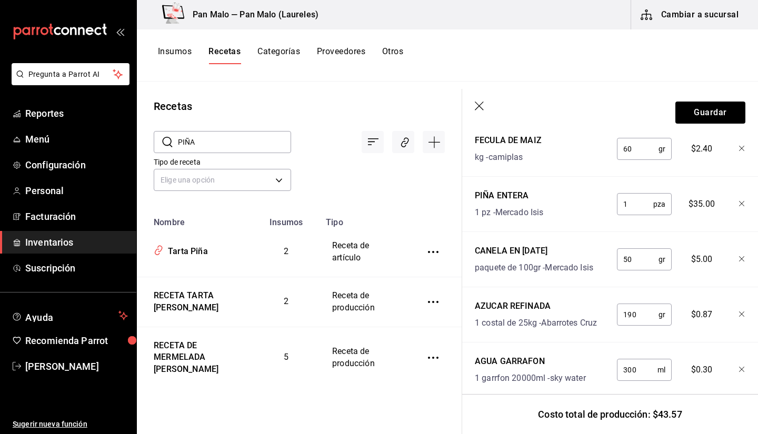
click at [247, 103] on div "Recetas" at bounding box center [299, 106] width 325 height 16
click at [174, 51] on button "Insumos" at bounding box center [175, 55] width 34 height 18
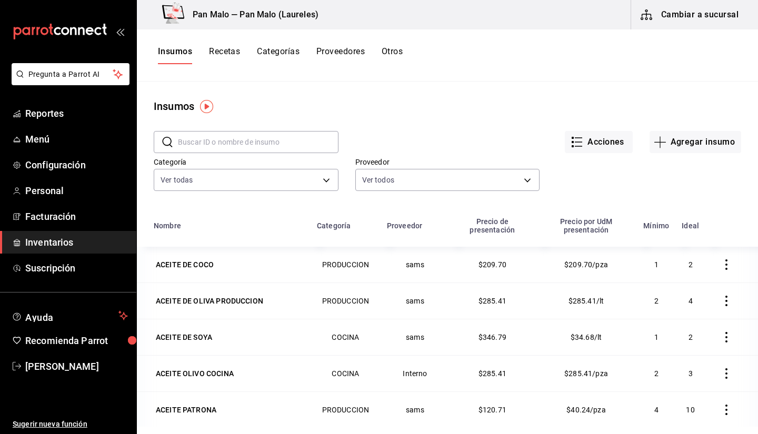
click at [402, 67] on div "Insumos Recetas Categorías Proveedores Otros" at bounding box center [447, 55] width 621 height 52
click at [401, 58] on button "Otros" at bounding box center [392, 55] width 21 height 18
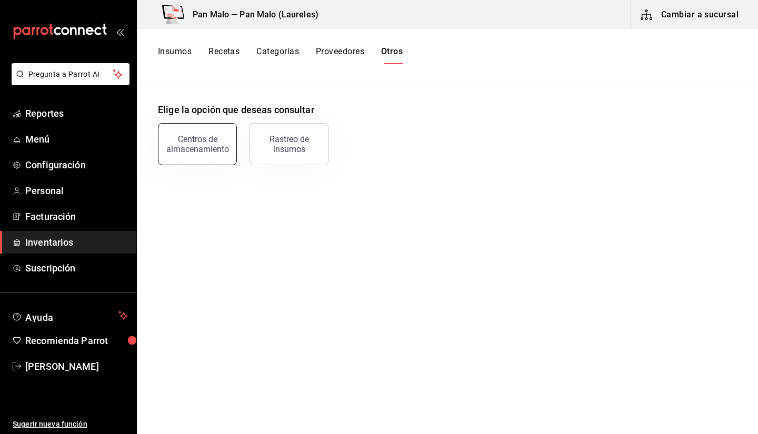
click at [206, 154] on button "Centros de almacenamiento" at bounding box center [197, 144] width 79 height 42
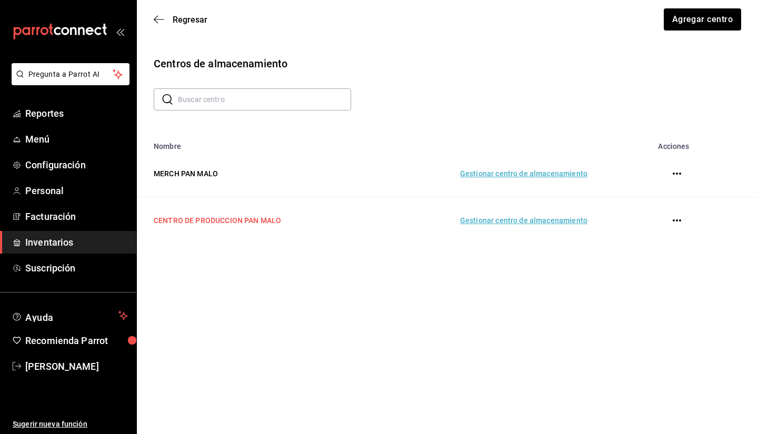
click at [325, 215] on td "CENTRO DE PRODUCCION PAN MALO" at bounding box center [254, 220] width 235 height 47
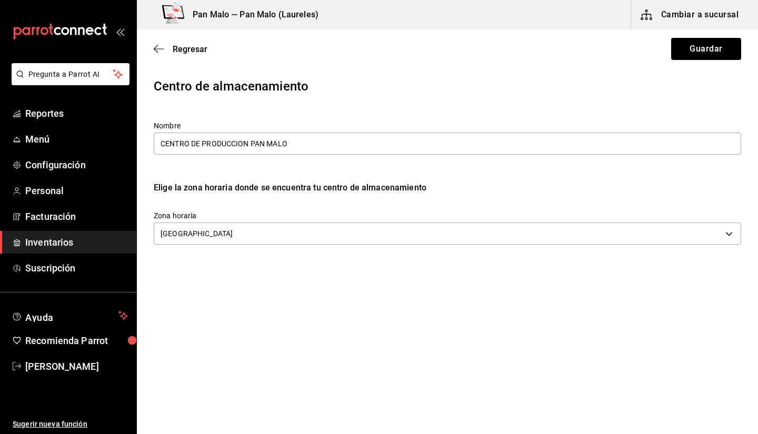
click at [151, 50] on div "Regresar Guardar" at bounding box center [447, 48] width 621 height 39
click at [158, 47] on icon "button" at bounding box center [159, 48] width 11 height 9
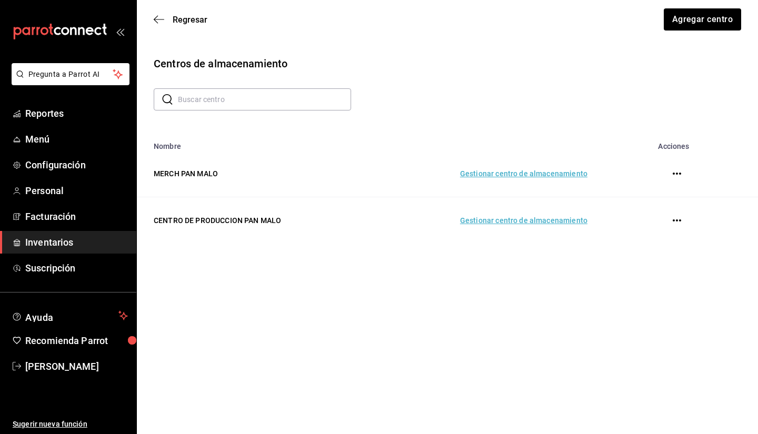
click at [524, 220] on td "Gestionar centro de almacenamiento" at bounding box center [486, 220] width 229 height 47
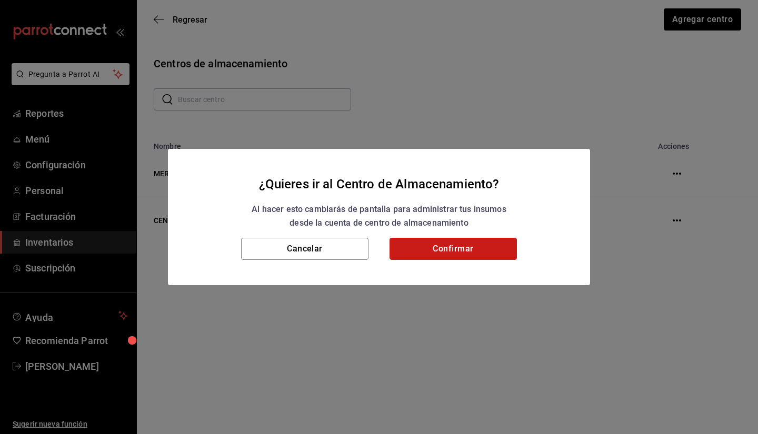
click at [475, 253] on button "Confirmar" at bounding box center [453, 249] width 127 height 22
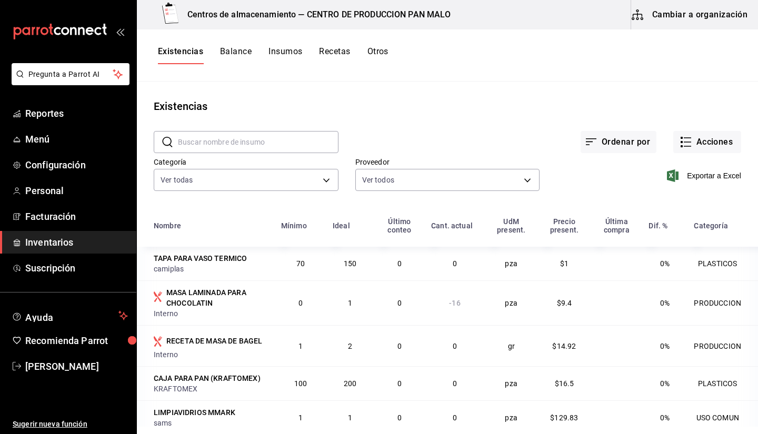
click at [301, 145] on input "text" at bounding box center [258, 142] width 161 height 21
type input "PIÑA"
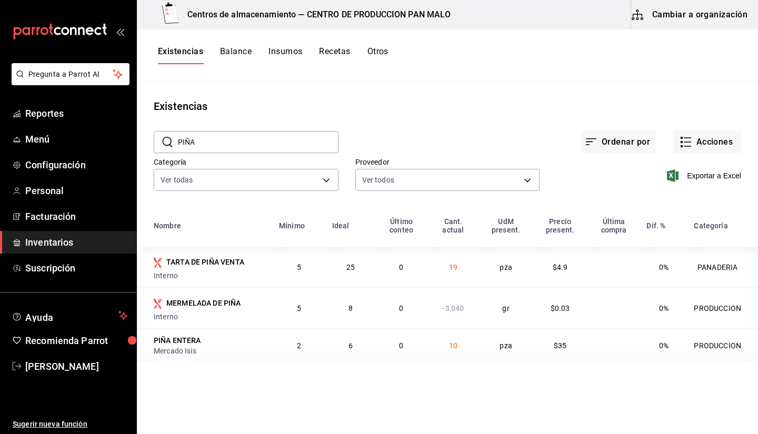
click at [272, 136] on input "PIÑA" at bounding box center [258, 142] width 161 height 21
click at [245, 154] on div "Categoría Ver todas 57a97c15-a577-4602-bf7e-77eca11ca1d4,845d24ca-60dd-4e7e-b3c…" at bounding box center [238, 168] width 202 height 54
click at [239, 150] on input "PIÑA" at bounding box center [258, 142] width 161 height 21
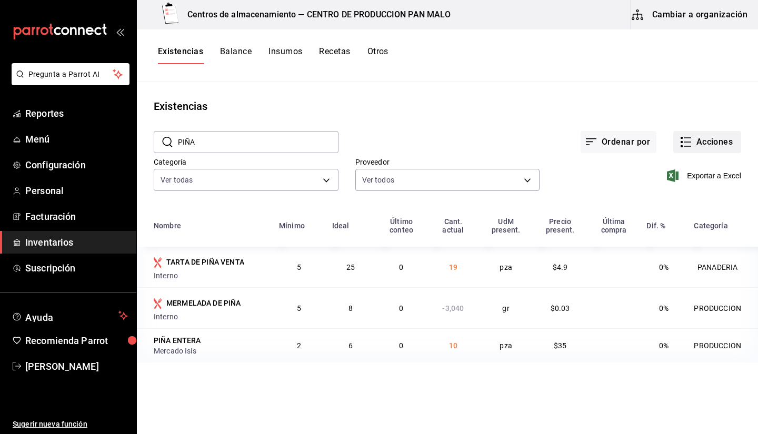
click at [700, 140] on button "Acciones" at bounding box center [707, 142] width 68 height 22
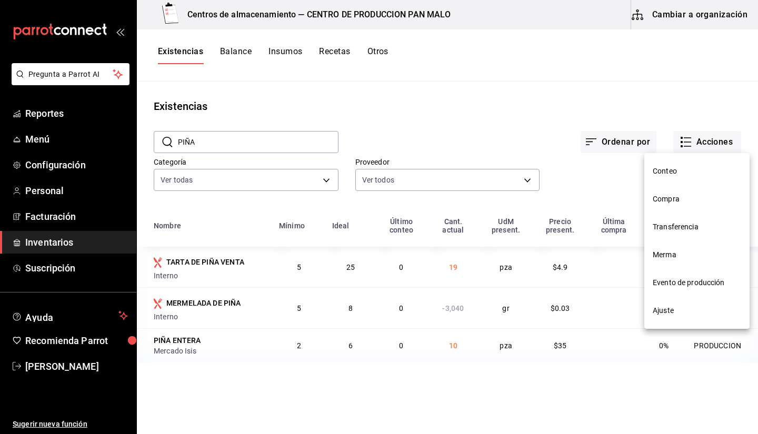
click at [688, 283] on span "Evento de producción" at bounding box center [697, 282] width 88 height 11
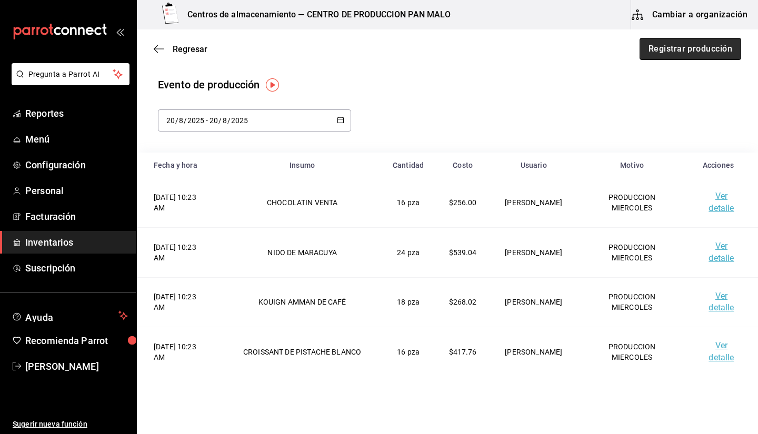
click at [650, 49] on button "Registrar producción" at bounding box center [691, 49] width 102 height 22
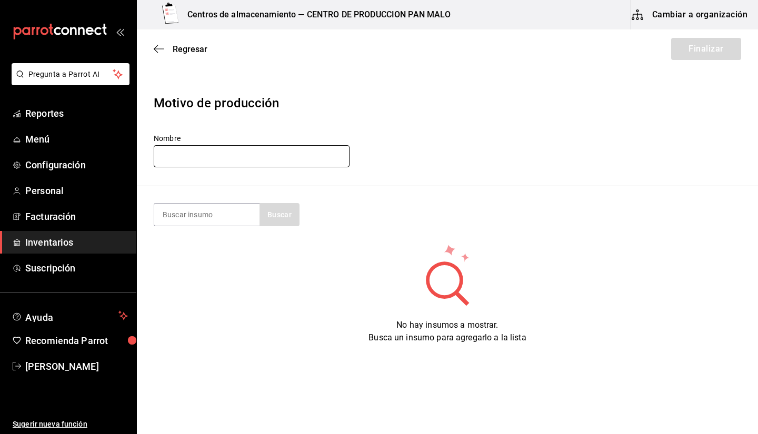
click at [205, 153] on input "text" at bounding box center [252, 156] width 196 height 22
type input "M"
type input "P"
type input "MERMELADA MARTES"
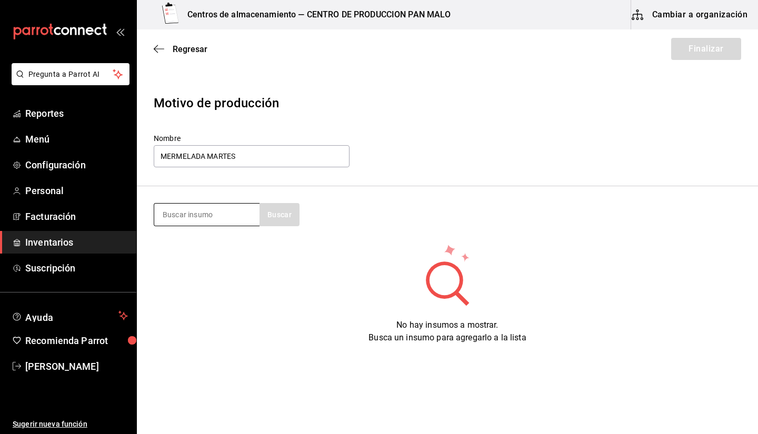
click at [205, 223] on input at bounding box center [206, 215] width 105 height 22
type input "P"
type input "MERME"
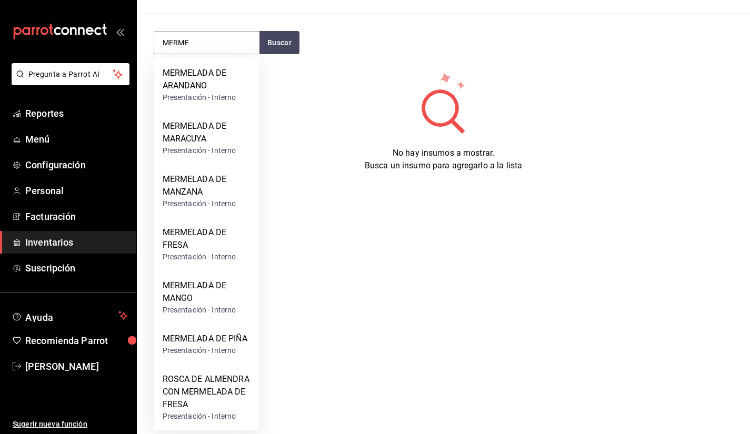
scroll to position [173, 0]
click at [190, 351] on div "Presentación - Interno" at bounding box center [205, 350] width 85 height 11
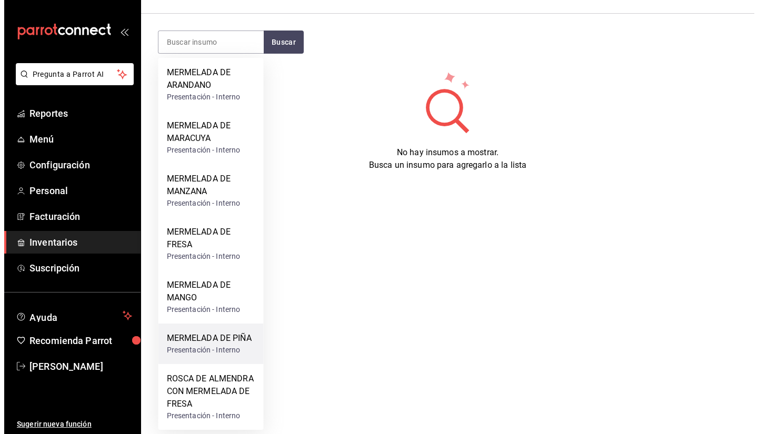
scroll to position [0, 0]
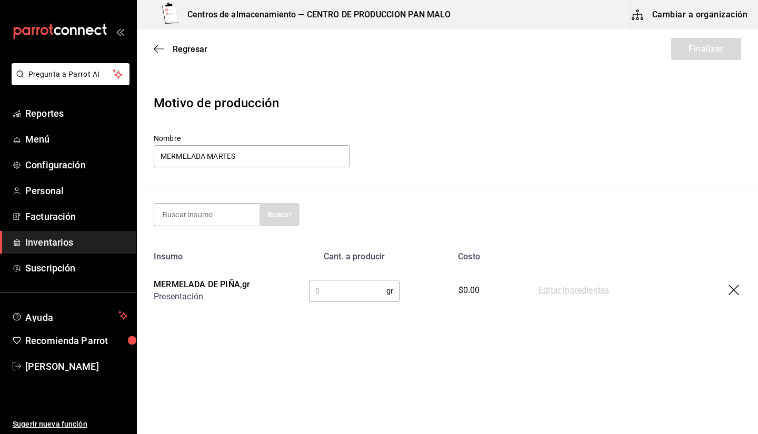
click at [358, 285] on input "text" at bounding box center [347, 291] width 77 height 21
type input "1"
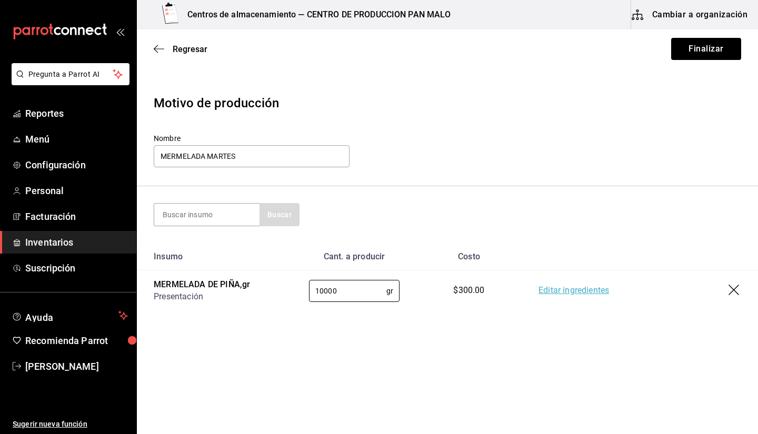
click at [595, 302] on td "Editar ingredientes" at bounding box center [640, 291] width 236 height 41
click at [589, 299] on td "Editar ingredientes" at bounding box center [640, 291] width 236 height 41
click at [578, 294] on link "Editar ingredientes" at bounding box center [574, 291] width 71 height 13
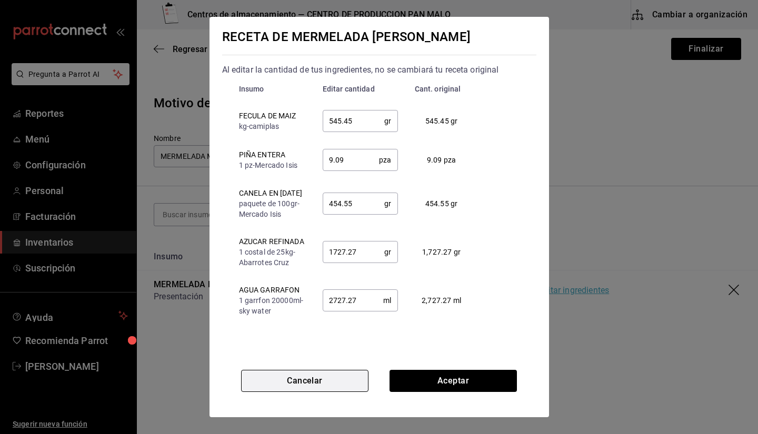
click at [349, 379] on button "Cancelar" at bounding box center [304, 381] width 127 height 22
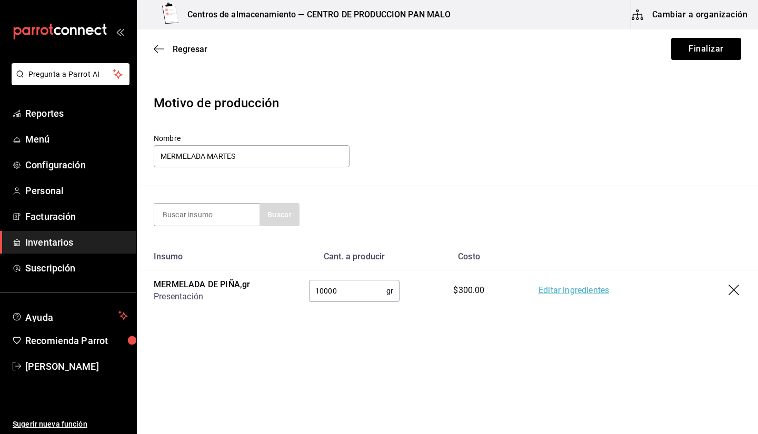
click at [325, 289] on input "10000" at bounding box center [347, 291] width 77 height 21
click at [563, 287] on link "Editar ingredientes" at bounding box center [574, 291] width 71 height 13
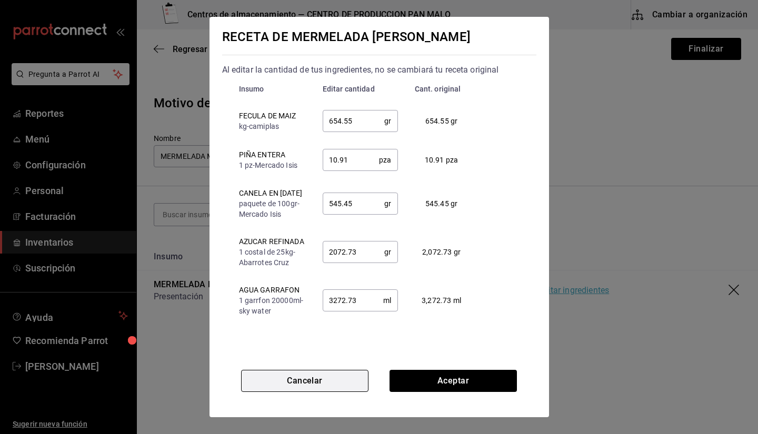
click at [314, 385] on button "Cancelar" at bounding box center [304, 381] width 127 height 22
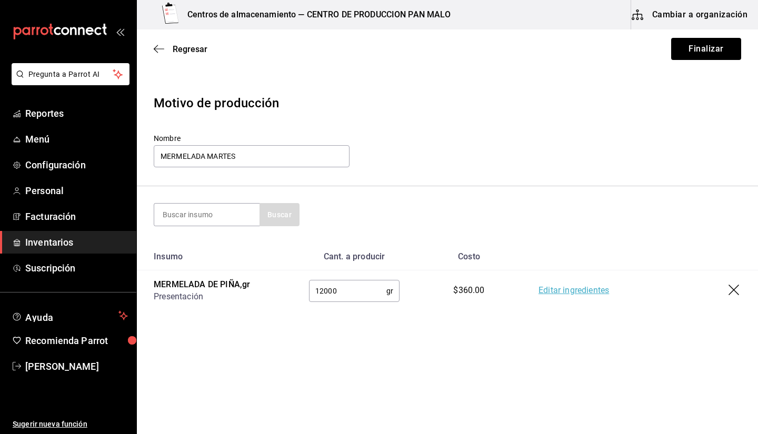
click at [325, 286] on input "12000" at bounding box center [347, 291] width 77 height 21
type input "11000"
click at [546, 287] on link "Editar ingredientes" at bounding box center [574, 291] width 71 height 13
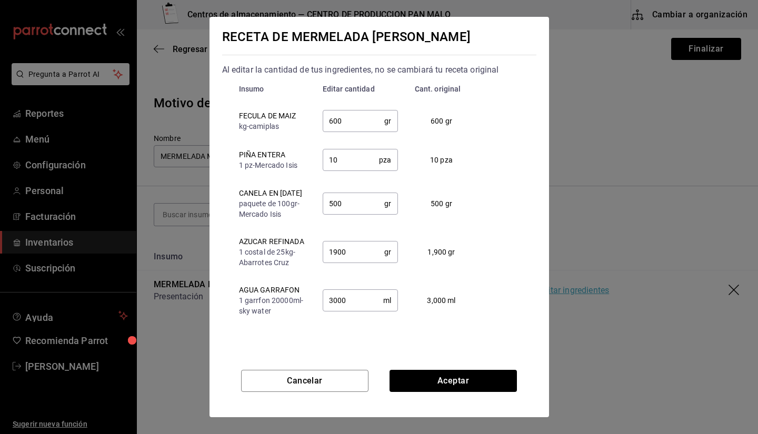
scroll to position [2, 0]
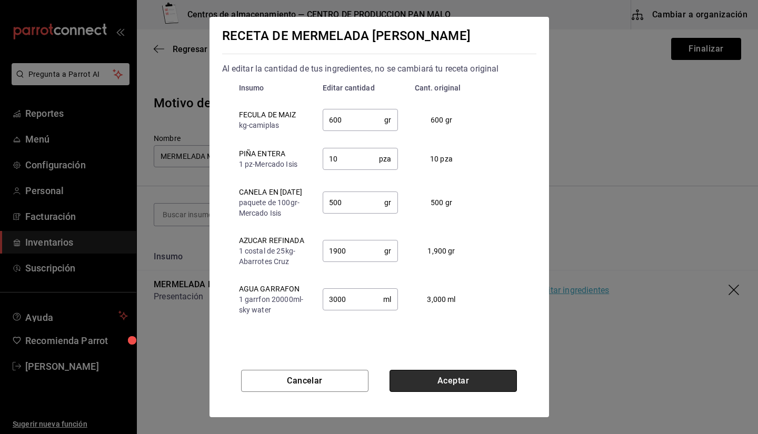
click at [455, 389] on button "Aceptar" at bounding box center [453, 381] width 127 height 22
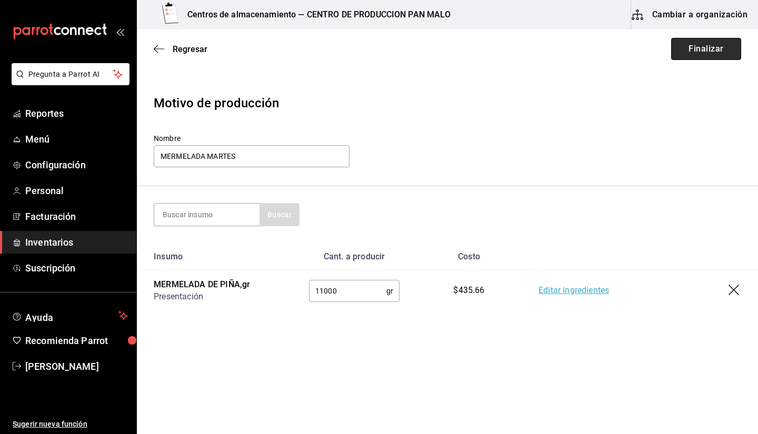
click at [679, 48] on button "Finalizar" at bounding box center [706, 49] width 70 height 22
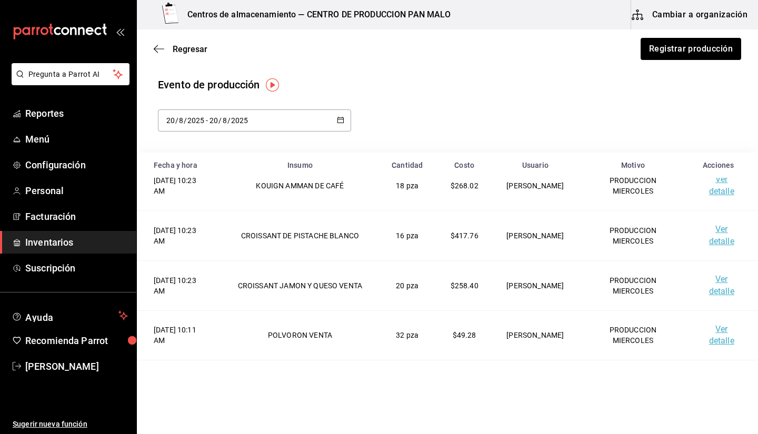
click at [162, 43] on div "Regresar Registrar producción" at bounding box center [447, 48] width 621 height 39
click at [158, 51] on icon "button" at bounding box center [159, 48] width 11 height 9
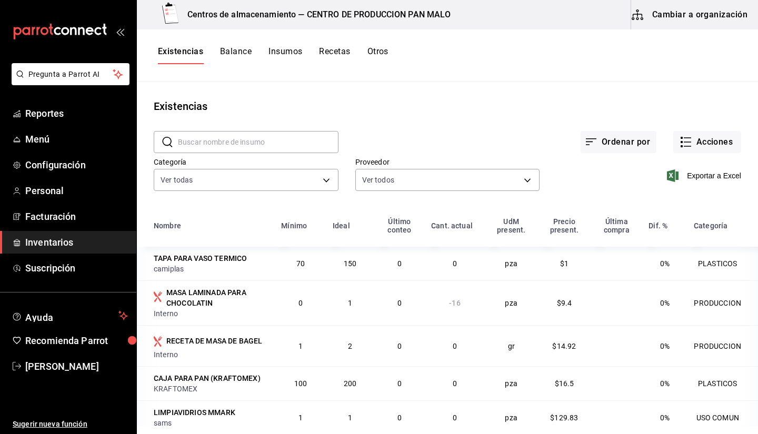
click at [297, 55] on button "Insumos" at bounding box center [286, 55] width 34 height 18
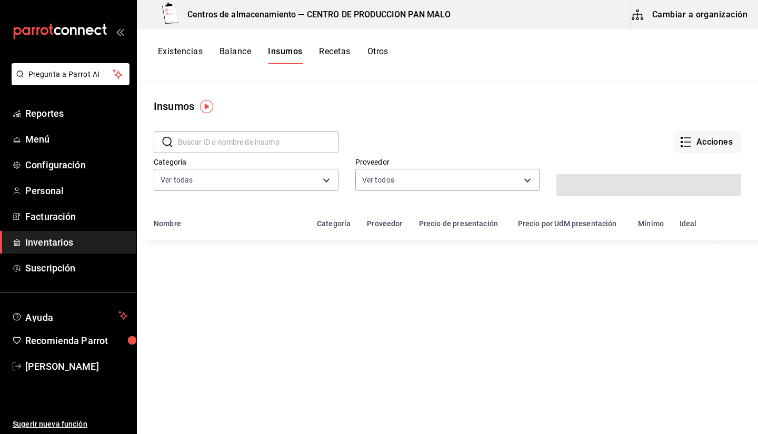
click at [331, 57] on button "Recetas" at bounding box center [334, 55] width 31 height 18
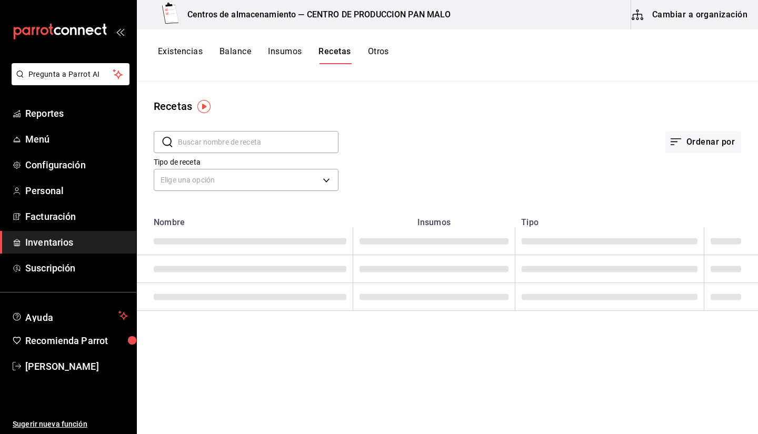
click at [206, 141] on input "text" at bounding box center [258, 142] width 161 height 21
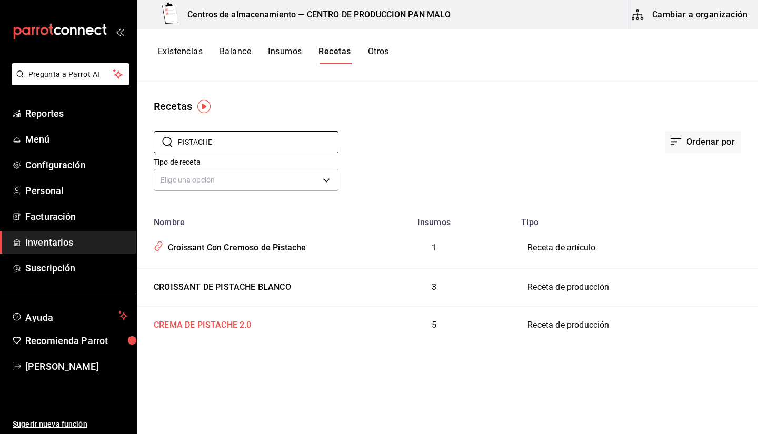
type input "PISTACHE"
click at [257, 326] on div "CREMA DE PISTACHE 2.0" at bounding box center [245, 323] width 191 height 16
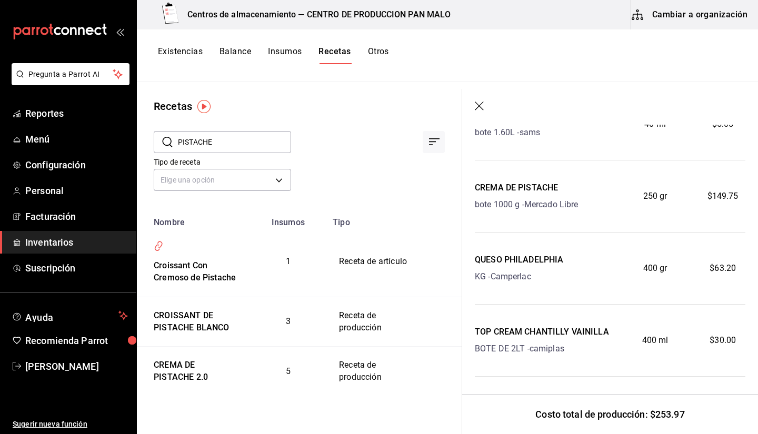
scroll to position [194, 0]
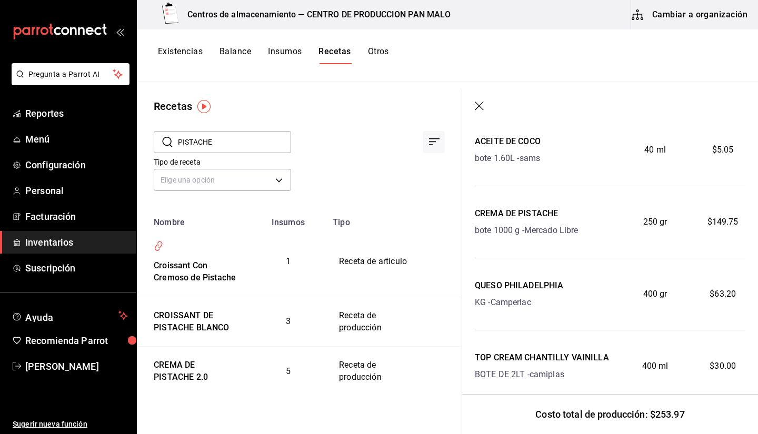
click at [480, 97] on header at bounding box center [610, 107] width 296 height 36
click at [701, 24] on button "Cambiar a organización" at bounding box center [690, 14] width 118 height 29
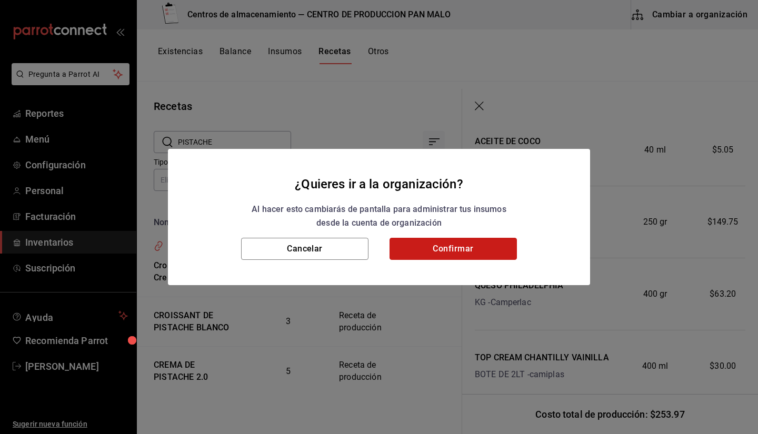
click at [469, 253] on button "Confirmar" at bounding box center [453, 249] width 127 height 22
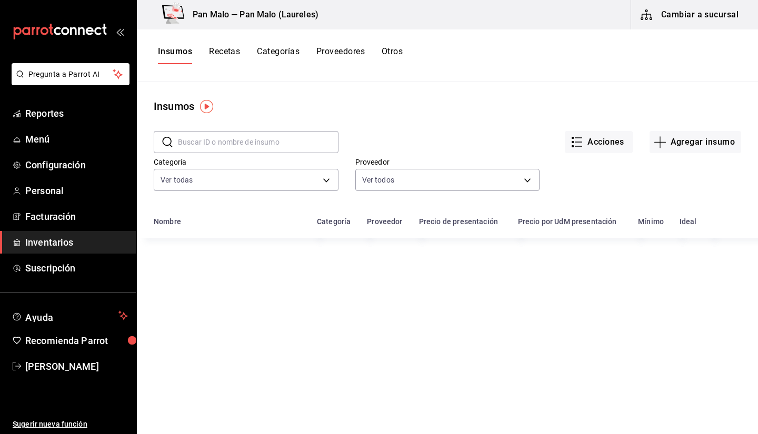
click at [222, 57] on button "Recetas" at bounding box center [224, 55] width 31 height 18
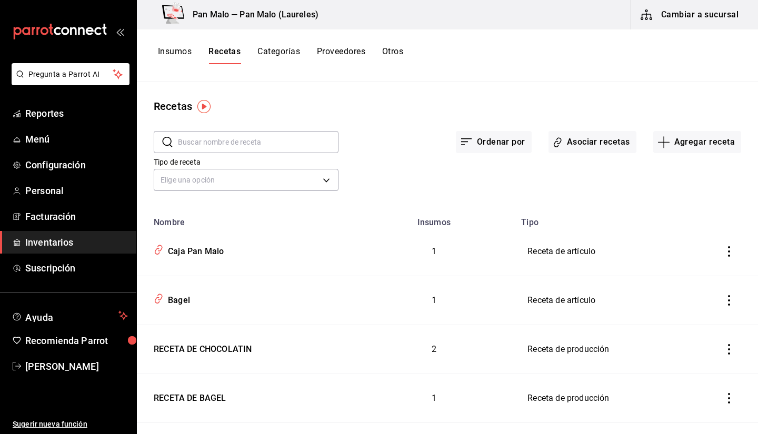
click at [292, 147] on input "text" at bounding box center [258, 142] width 161 height 21
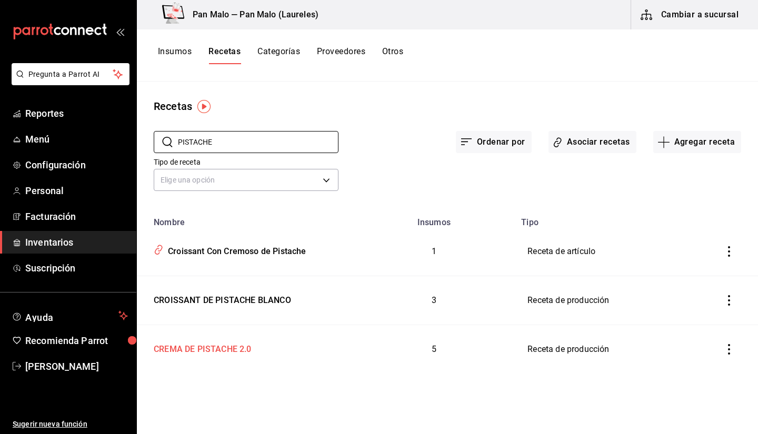
type input "PISTACHE"
click at [270, 341] on div "CREMA DE PISTACHE 2.0" at bounding box center [245, 348] width 191 height 16
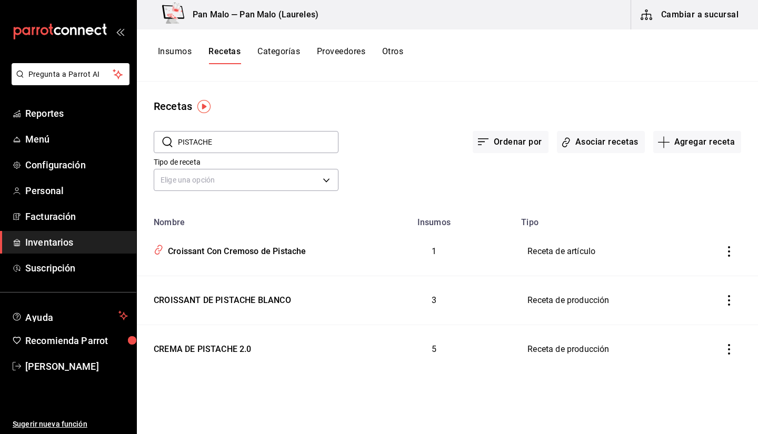
type input "CREMA DE PISTACHE 2.0"
type input "1"
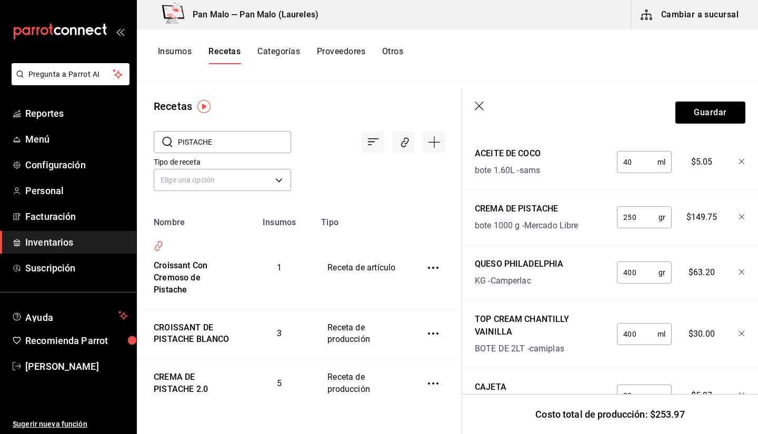
scroll to position [436, 0]
click at [386, 107] on div "Recetas" at bounding box center [299, 106] width 325 height 16
click at [389, 52] on button "Otros" at bounding box center [392, 55] width 21 height 18
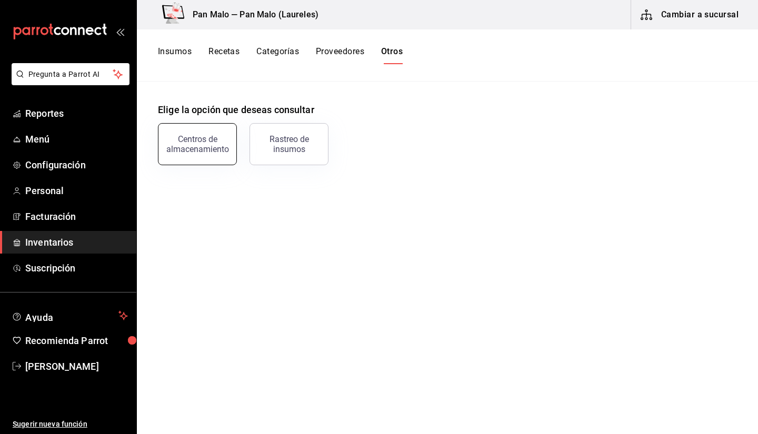
click at [213, 154] on button "Centros de almacenamiento" at bounding box center [197, 144] width 79 height 42
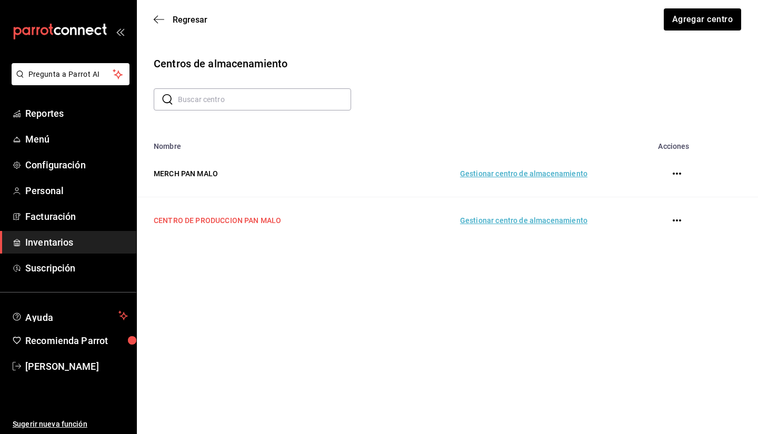
click at [268, 228] on td "CENTRO DE PRODUCCION PAN MALO" at bounding box center [254, 220] width 235 height 47
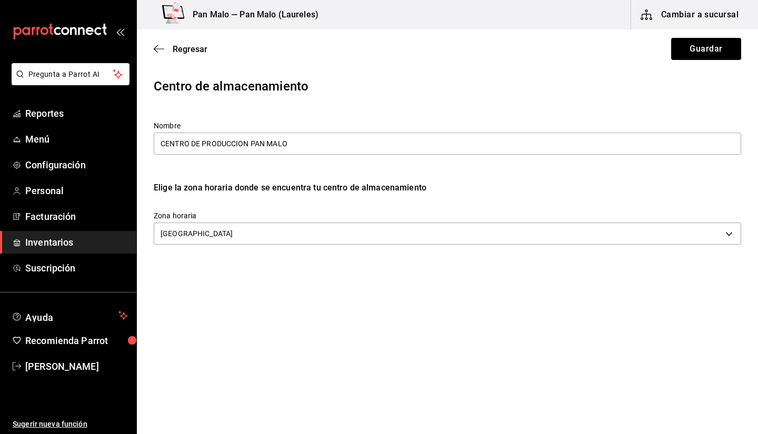
click at [165, 43] on div "Regresar Guardar" at bounding box center [447, 48] width 621 height 39
click at [162, 45] on icon "button" at bounding box center [159, 48] width 11 height 9
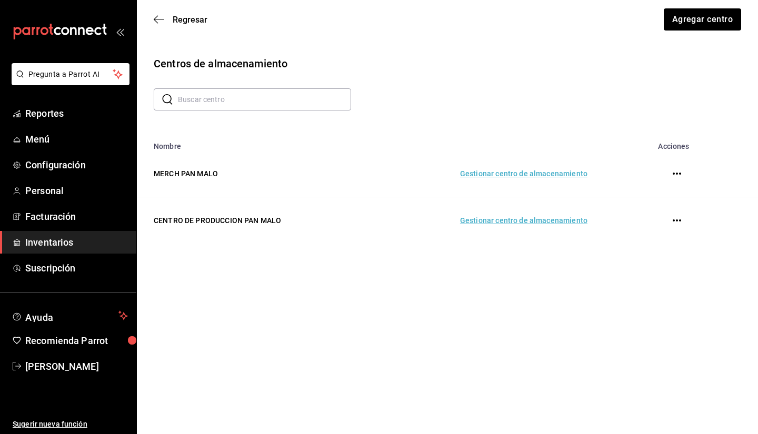
click at [493, 235] on td "Gestionar centro de almacenamiento" at bounding box center [486, 220] width 229 height 47
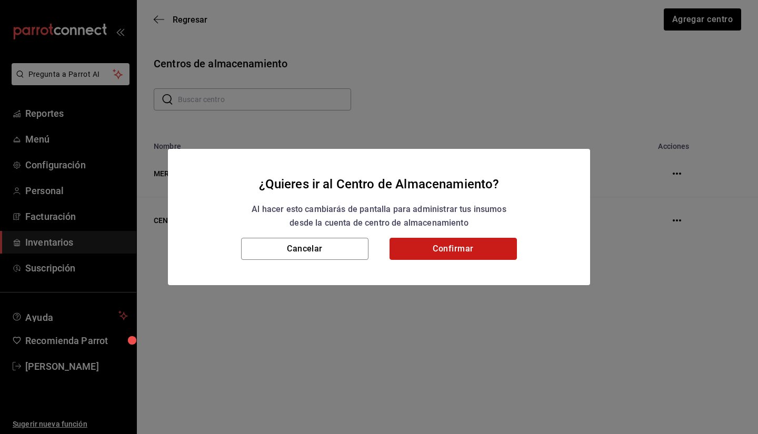
click at [447, 250] on button "Confirmar" at bounding box center [453, 249] width 127 height 22
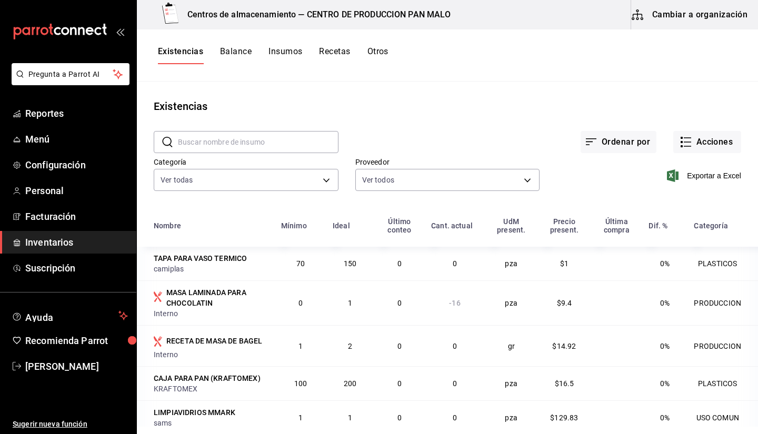
click at [285, 47] on button "Insumos" at bounding box center [286, 55] width 34 height 18
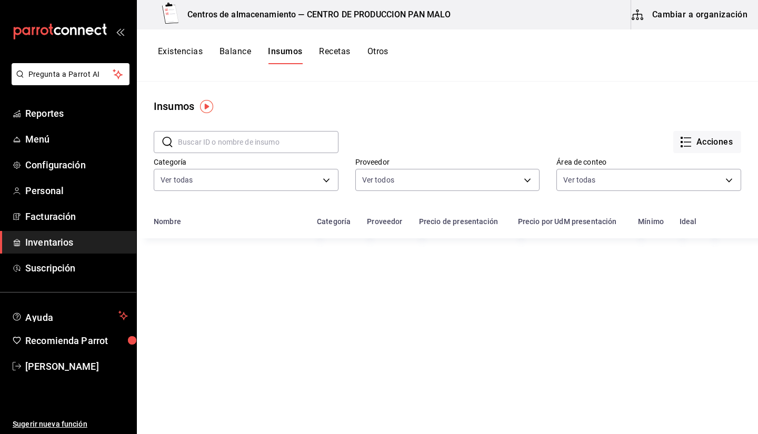
click at [378, 58] on button "Otros" at bounding box center [378, 55] width 21 height 18
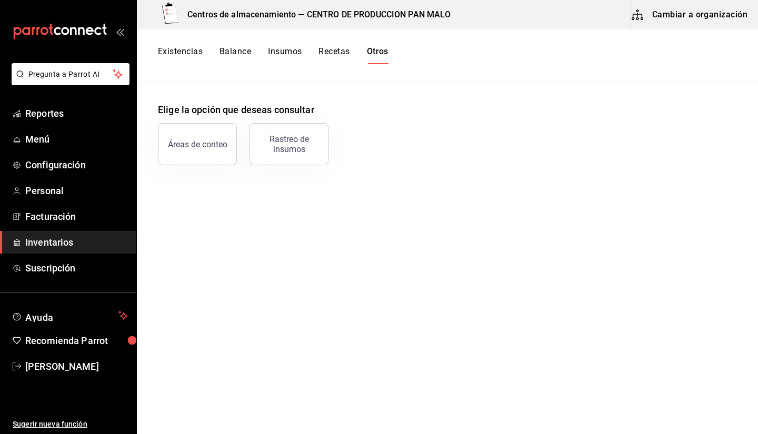
click at [181, 57] on button "Existencias" at bounding box center [180, 55] width 45 height 18
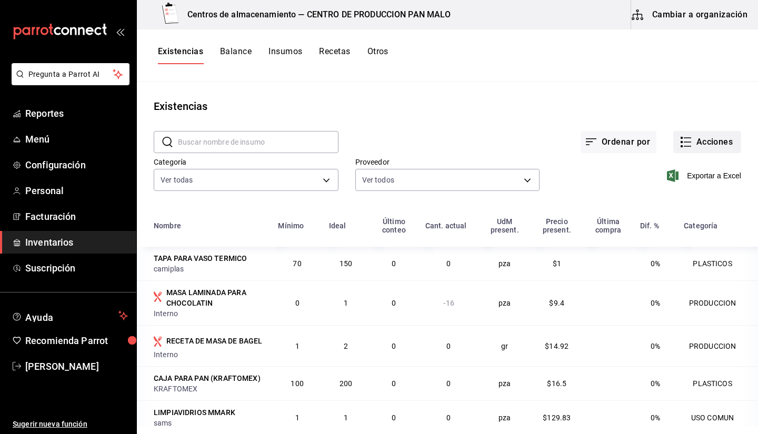
click at [696, 143] on button "Acciones" at bounding box center [707, 142] width 68 height 22
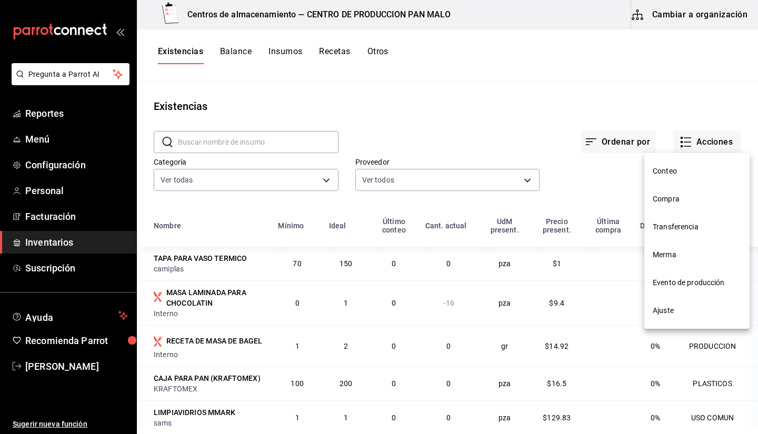
click at [662, 316] on span "Ajuste" at bounding box center [697, 310] width 88 height 11
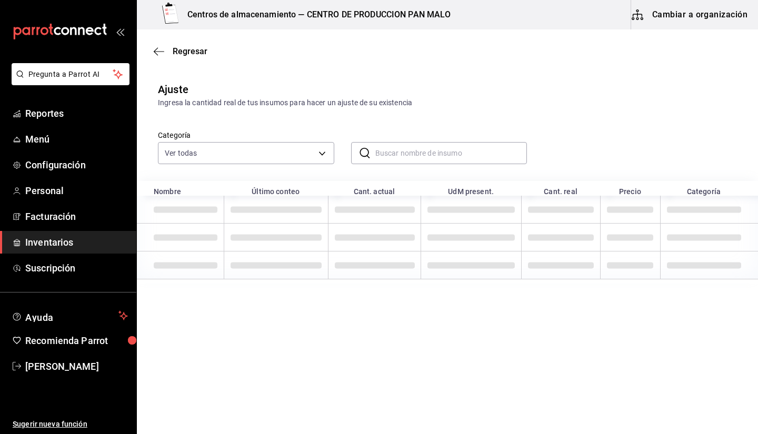
click at [379, 160] on input "text" at bounding box center [451, 153] width 152 height 21
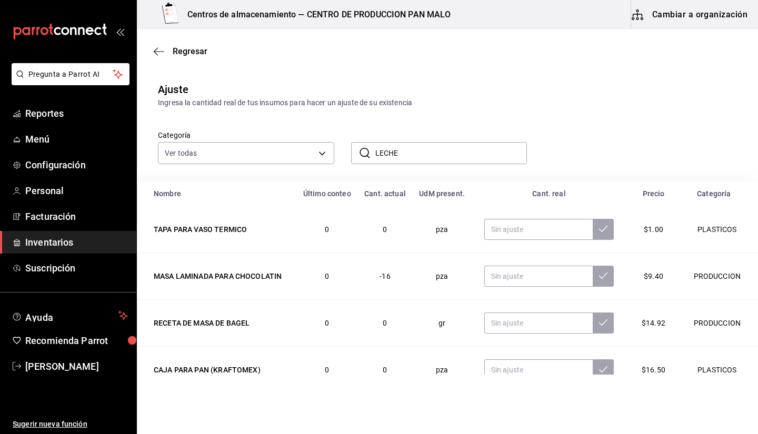
click at [517, 111] on div "Categoría Ver todas 57a97c15-a577-4602-bf7e-77eca11ca1d4,845d24ca-60dd-4e7e-b3c…" at bounding box center [430, 136] width 579 height 56
click at [399, 153] on input "LECHE" at bounding box center [451, 153] width 152 height 21
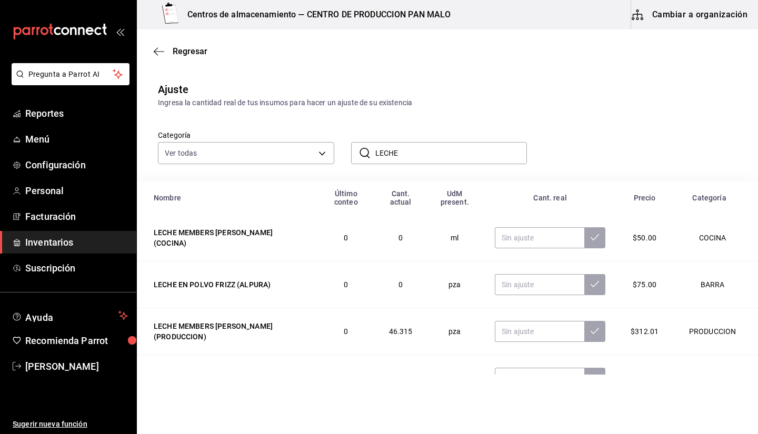
click at [637, 152] on div "Categoría Ver todas 57a97c15-a577-4602-bf7e-77eca11ca1d4,845d24ca-60dd-4e7e-b3c…" at bounding box center [430, 136] width 579 height 56
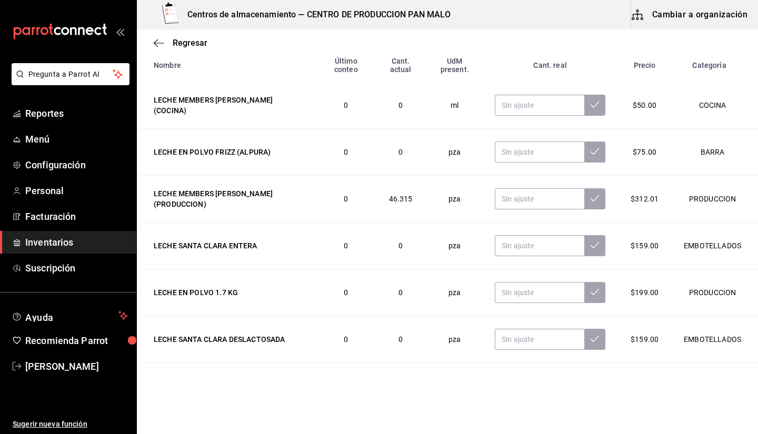
scroll to position [12, 0]
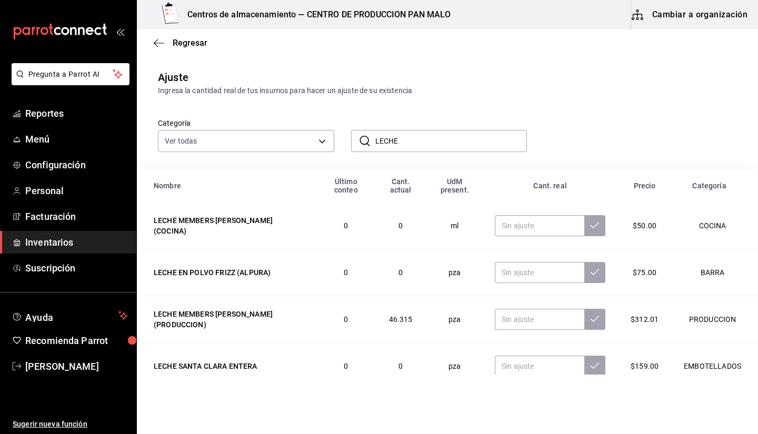
click at [430, 131] on input "LECHE" at bounding box center [451, 141] width 152 height 21
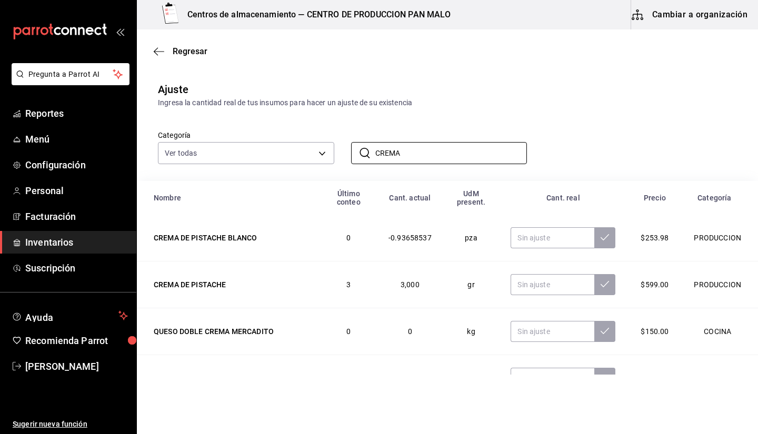
click at [451, 101] on div "Ingresa la cantidad real de tus insumos para hacer un ajuste de su existencia" at bounding box center [447, 102] width 579 height 11
click at [429, 147] on input "CREMA" at bounding box center [451, 153] width 152 height 21
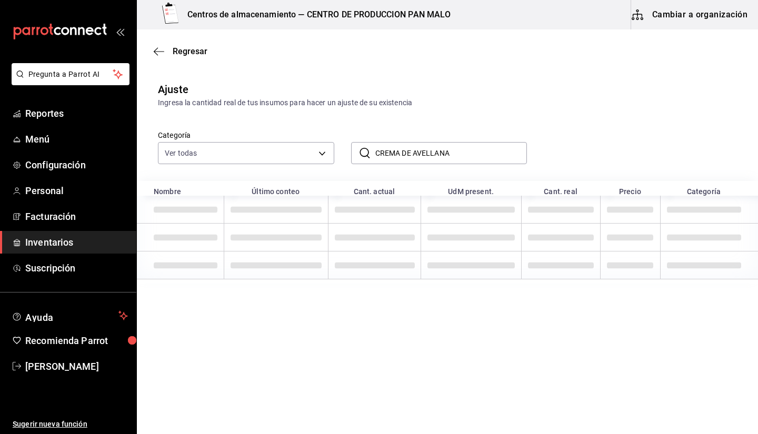
type input "CREMA DE AVELLANA"
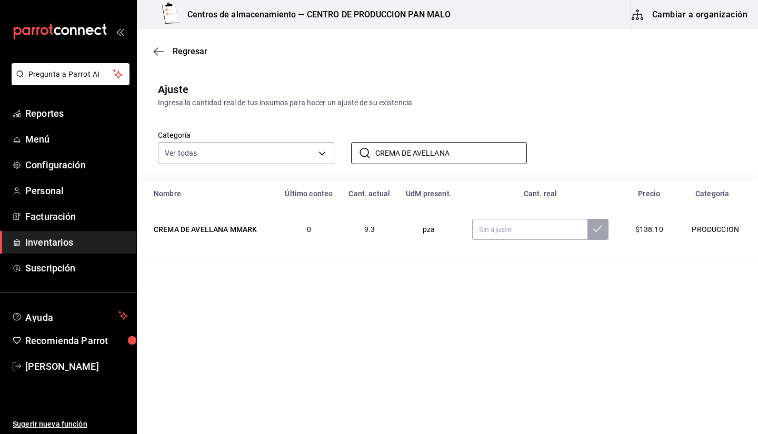
click at [491, 120] on div "Categoría Ver todas 57a97c15-a577-4602-bf7e-77eca11ca1d4,845d24ca-60dd-4e7e-b3c…" at bounding box center [430, 136] width 579 height 56
click at [472, 152] on input "CREMA DE AVELLANA" at bounding box center [451, 153] width 152 height 21
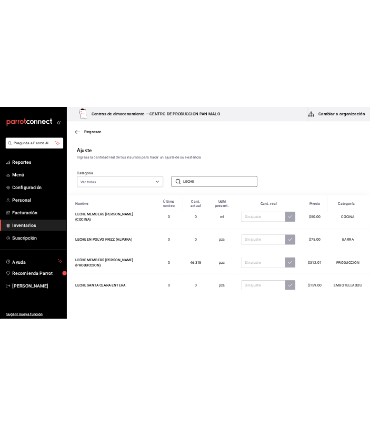
scroll to position [15, 0]
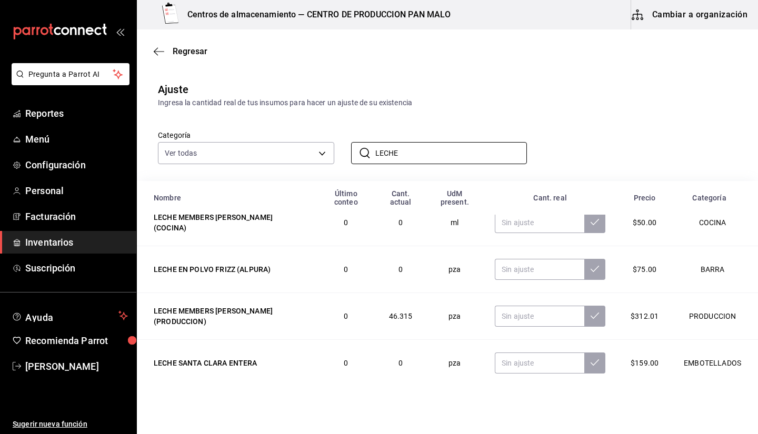
type input "LECHE"
click at [155, 50] on icon "button" at bounding box center [159, 51] width 11 height 9
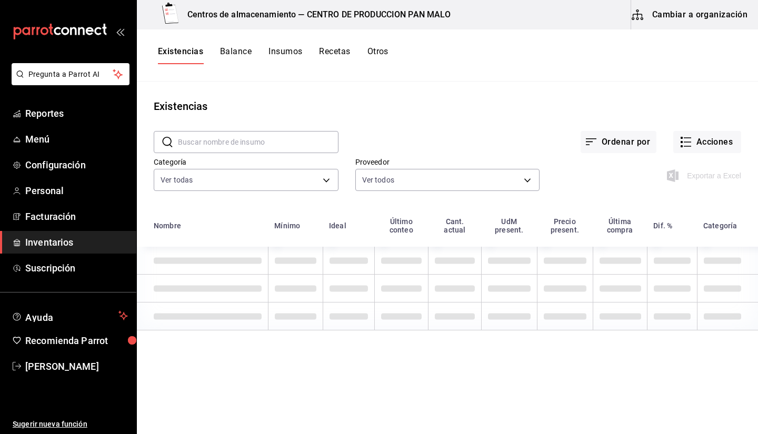
click at [376, 52] on button "Otros" at bounding box center [378, 55] width 21 height 18
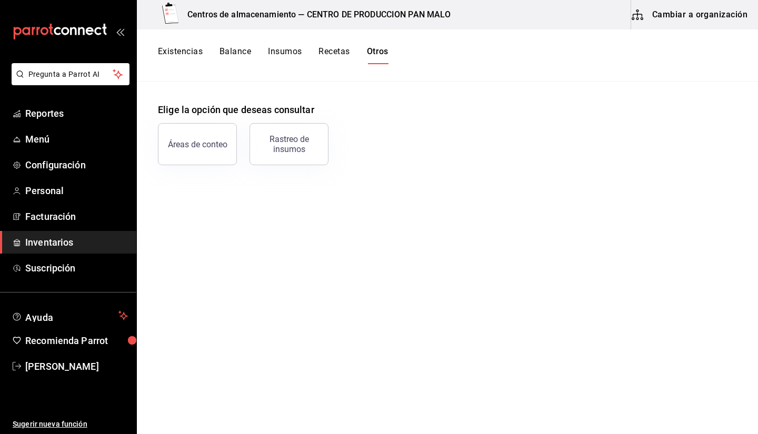
click at [174, 62] on button "Existencias" at bounding box center [180, 55] width 45 height 18
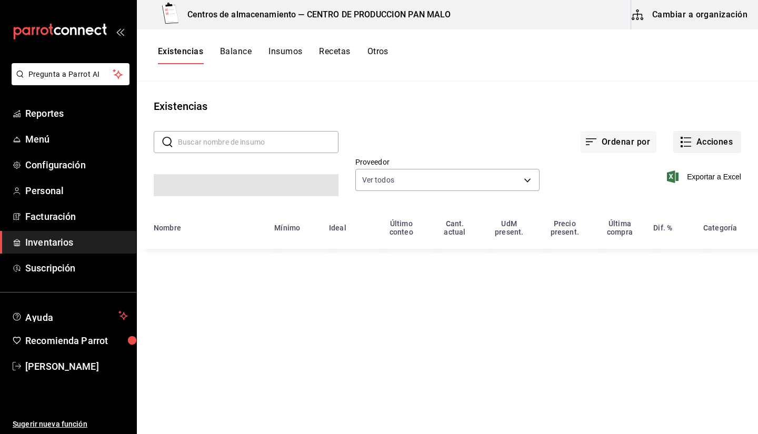
click at [702, 141] on button "Acciones" at bounding box center [707, 142] width 68 height 22
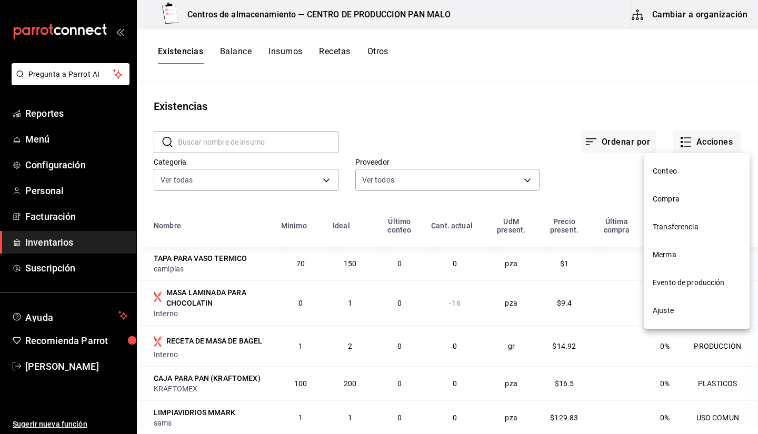
click at [668, 287] on span "Evento de producción" at bounding box center [697, 282] width 88 height 11
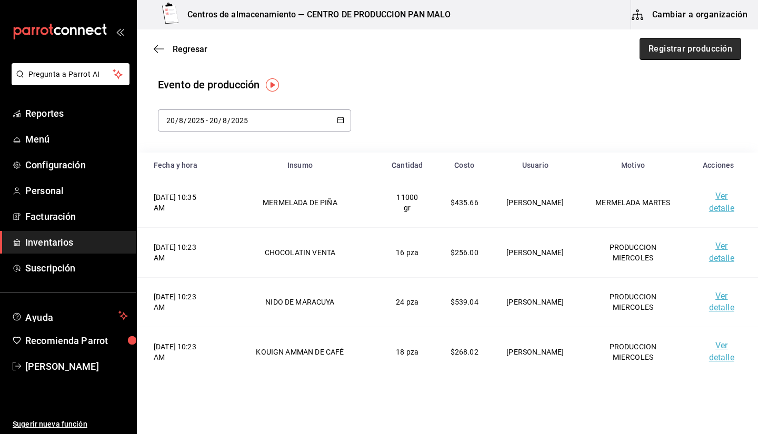
click at [682, 52] on button "Registrar producción" at bounding box center [691, 49] width 102 height 22
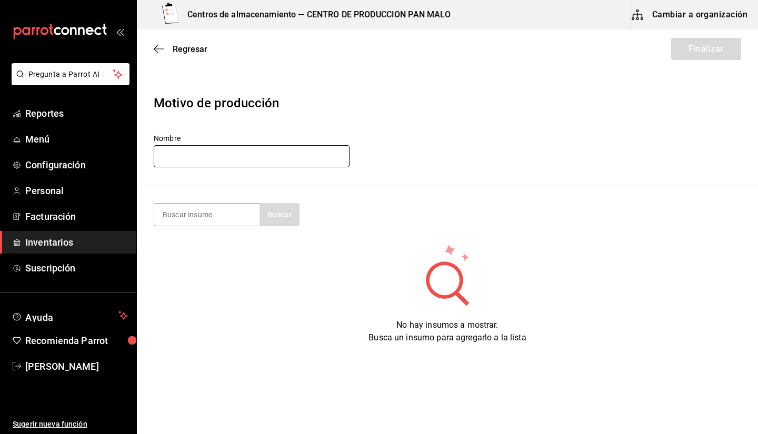
click at [211, 160] on input "text" at bounding box center [252, 156] width 196 height 22
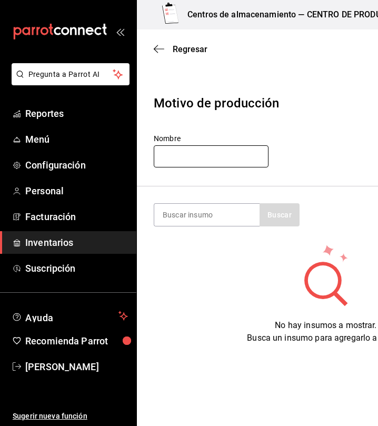
click at [182, 160] on input "text" at bounding box center [211, 156] width 115 height 22
type input "p"
type input "PEDIDOS MIERCOLEX"
click at [199, 201] on section "Buscar" at bounding box center [326, 214] width 378 height 57
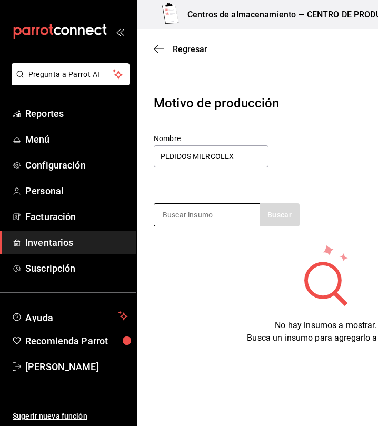
click at [187, 221] on input at bounding box center [206, 215] width 105 height 22
type input "BOLLO"
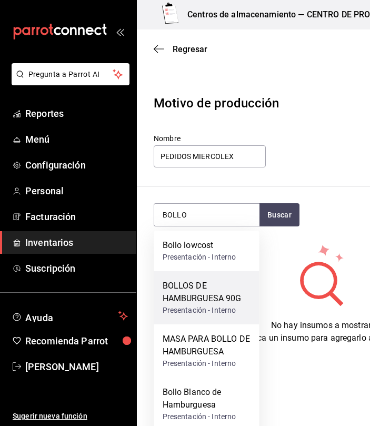
click at [213, 301] on div "BOLLOS DE HAMBURGUESA 90G" at bounding box center [207, 292] width 88 height 25
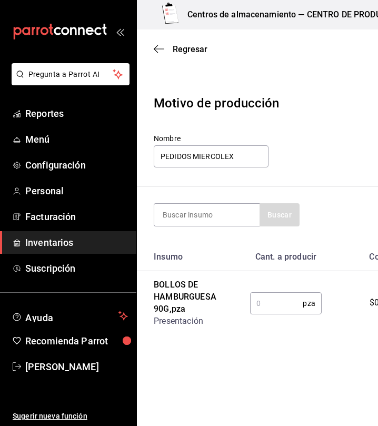
click at [268, 303] on input "text" at bounding box center [276, 303] width 53 height 21
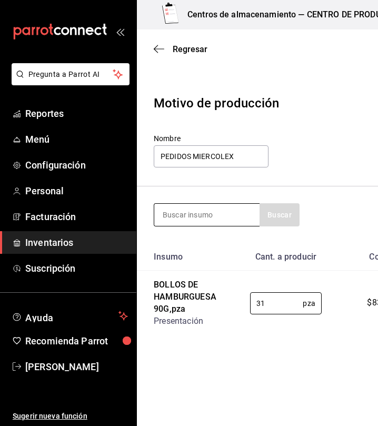
type input "31"
click at [203, 220] on input at bounding box center [206, 215] width 105 height 22
click at [198, 220] on input at bounding box center [206, 215] width 105 height 22
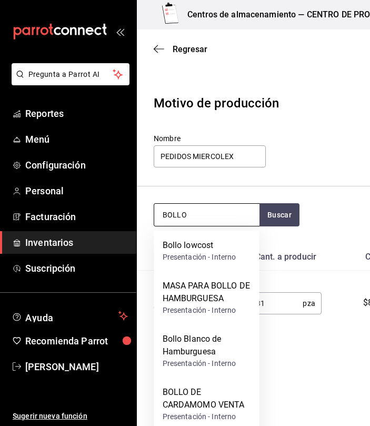
type input "BOLLO"
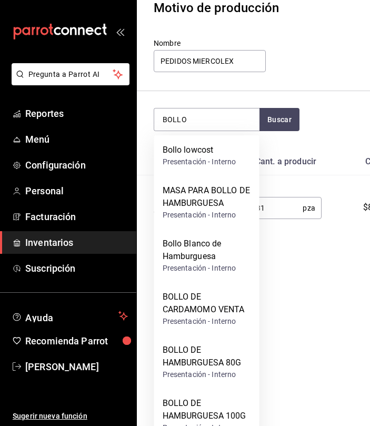
scroll to position [115, 0]
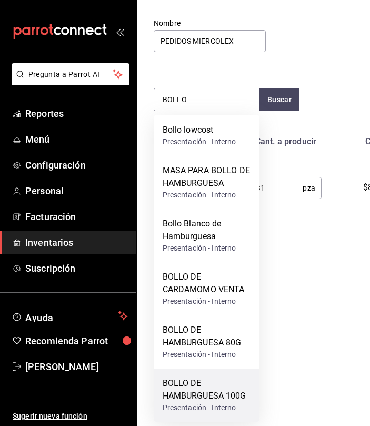
click at [224, 389] on div "BOLLO DE HAMBURGUESA 100G" at bounding box center [207, 389] width 88 height 25
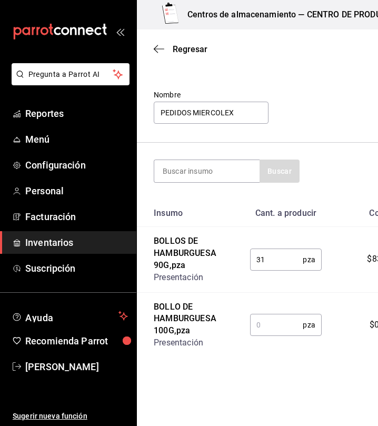
scroll to position [52, 0]
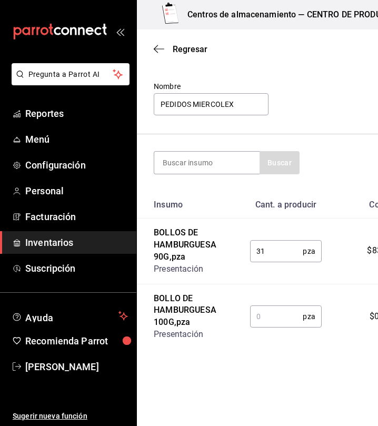
click at [285, 311] on input "text" at bounding box center [276, 316] width 53 height 21
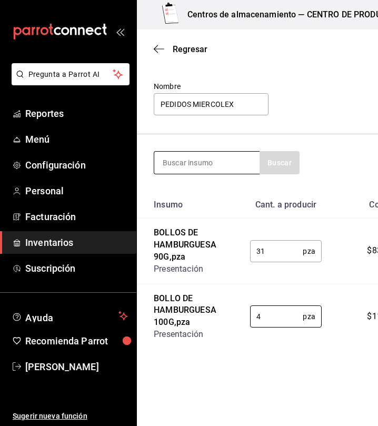
type input "4"
click at [219, 171] on input at bounding box center [206, 163] width 105 height 22
type input "B"
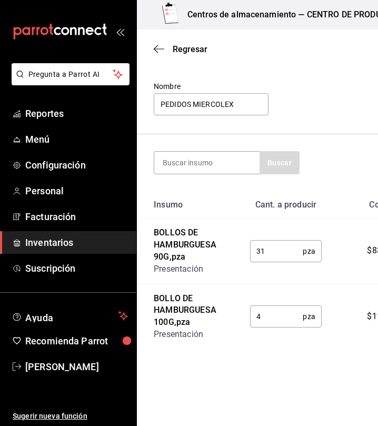
click at [281, 311] on input "4" at bounding box center [276, 316] width 53 height 21
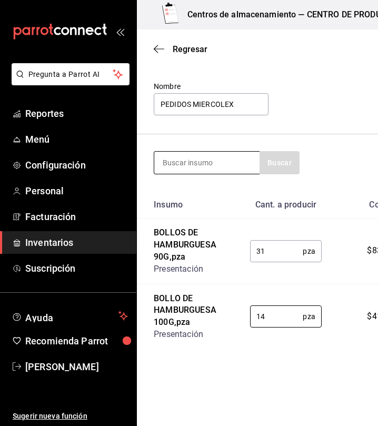
type input "14"
click at [223, 162] on input at bounding box center [206, 163] width 105 height 22
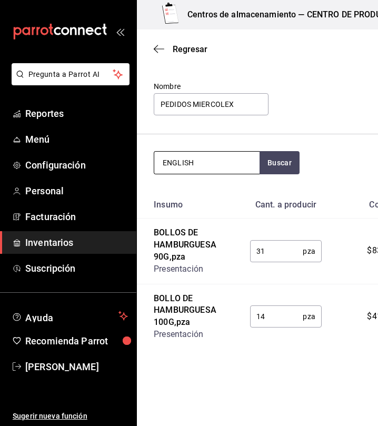
type input "ENGLISH"
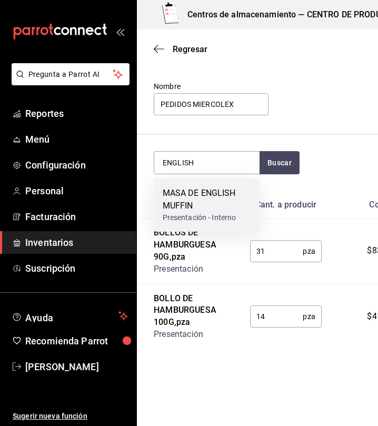
click at [212, 203] on div "MASA DE ENGLISH MUFFIN" at bounding box center [207, 199] width 88 height 25
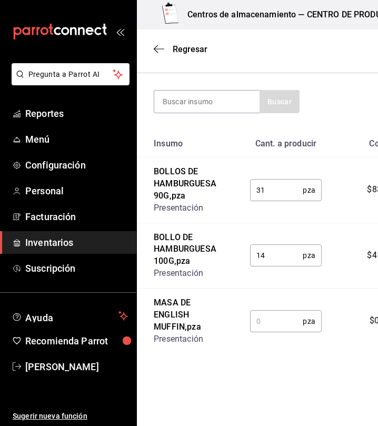
scroll to position [117, 0]
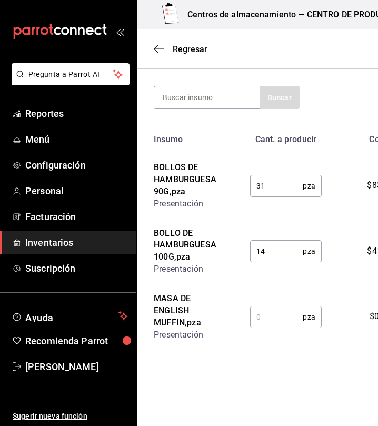
click at [263, 314] on input "text" at bounding box center [276, 316] width 53 height 21
type input "1"
type input "10"
click at [227, 102] on input at bounding box center [206, 97] width 105 height 22
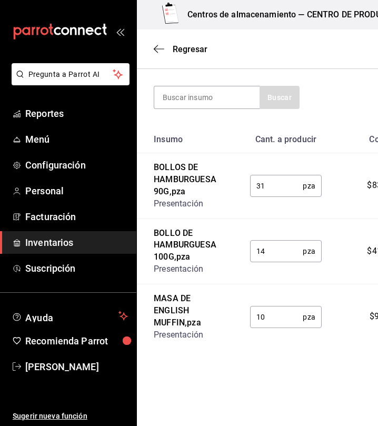
click at [281, 308] on input "10" at bounding box center [276, 316] width 53 height 21
click at [214, 107] on input at bounding box center [206, 97] width 105 height 22
type input "BAGUETINA"
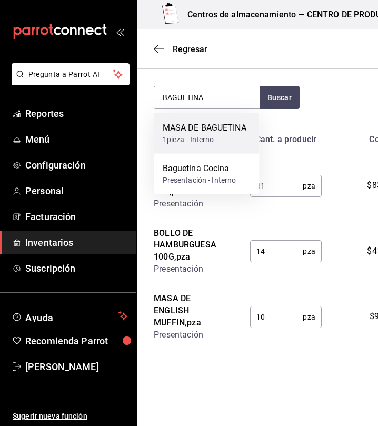
click at [212, 136] on div "1pieza - Interno" at bounding box center [205, 139] width 84 height 11
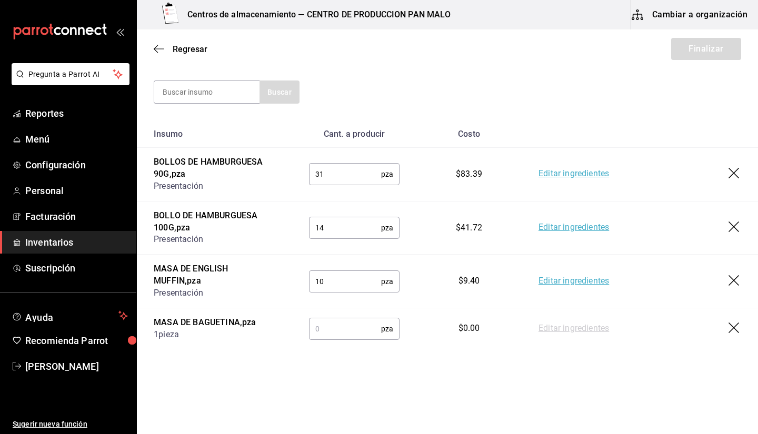
scroll to position [122, 0]
click at [351, 327] on input "text" at bounding box center [345, 329] width 72 height 21
type input "1"
click at [558, 324] on link "Editar ingredientes" at bounding box center [574, 329] width 71 height 13
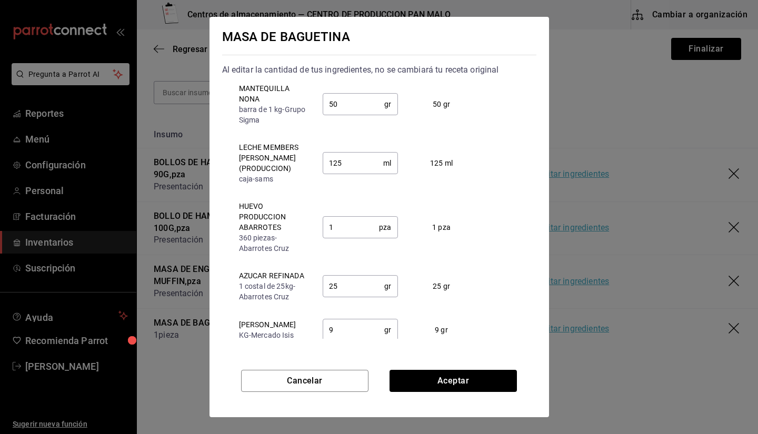
scroll to position [127, 0]
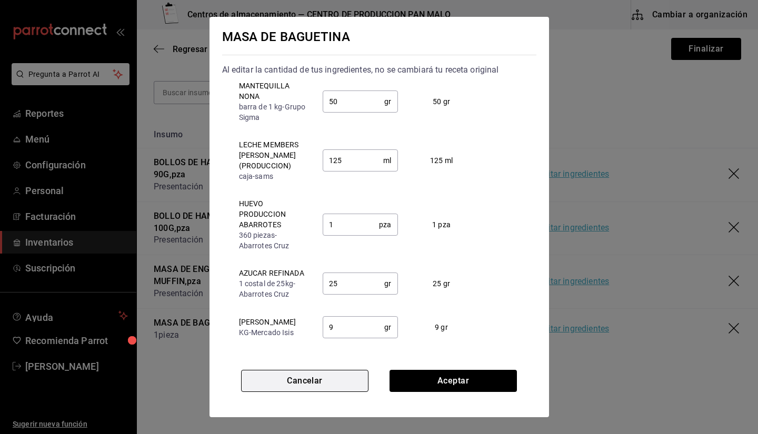
click at [347, 385] on button "Cancelar" at bounding box center [304, 381] width 127 height 22
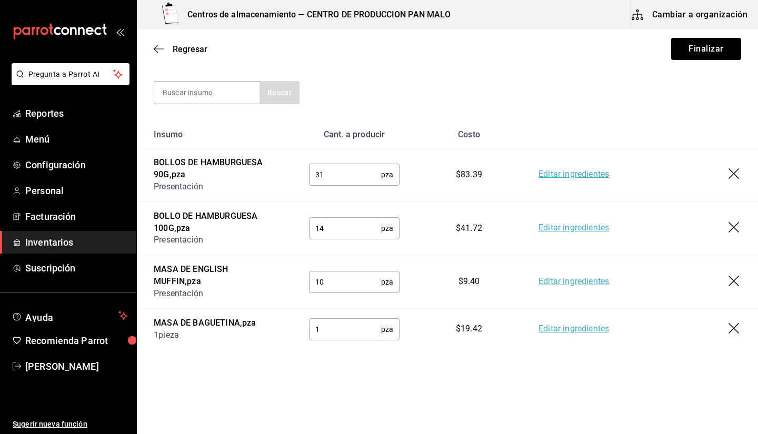
click at [336, 324] on input "1" at bounding box center [345, 329] width 72 height 21
type input "3"
click at [554, 281] on link "Editar ingredientes" at bounding box center [574, 282] width 71 height 13
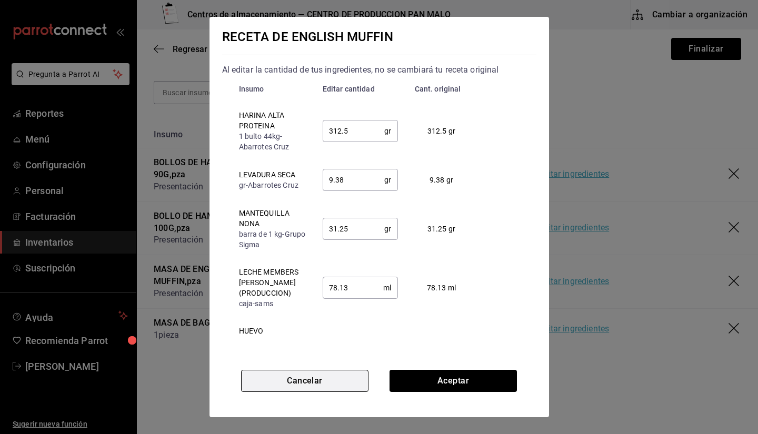
click at [334, 375] on button "Cancelar" at bounding box center [304, 381] width 127 height 22
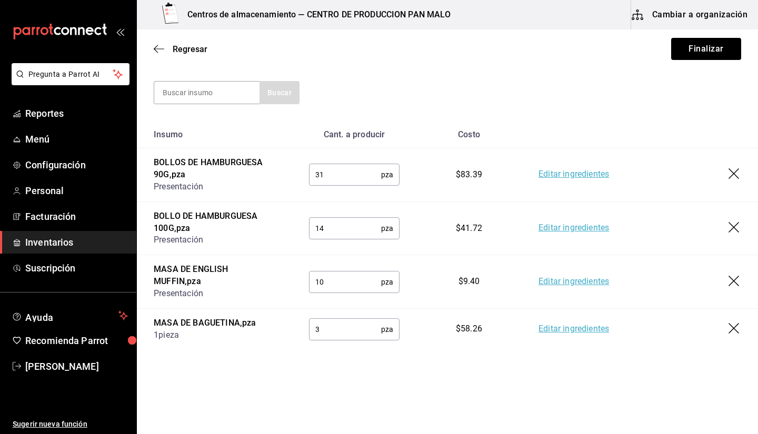
click at [592, 284] on link "Editar ingredientes" at bounding box center [574, 282] width 71 height 13
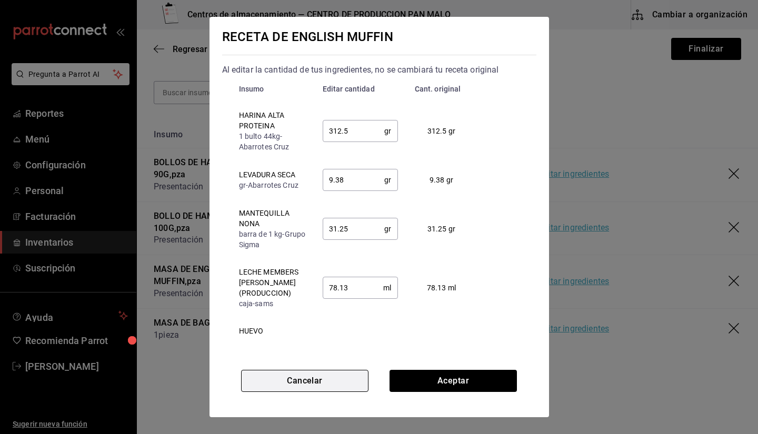
click at [351, 379] on button "Cancelar" at bounding box center [304, 381] width 127 height 22
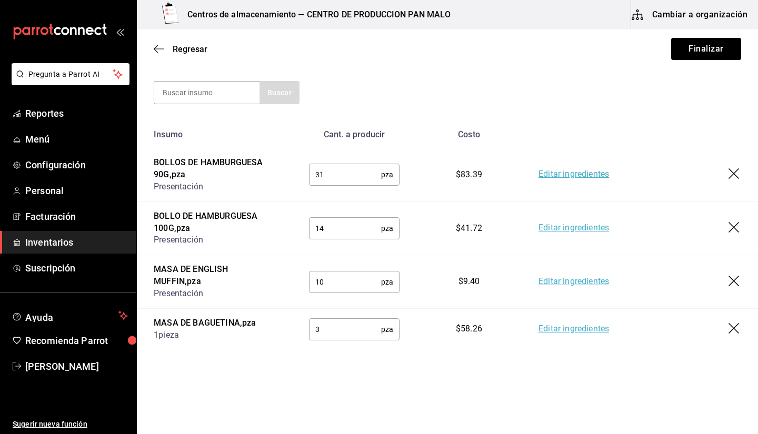
click at [729, 282] on icon "button" at bounding box center [734, 281] width 11 height 11
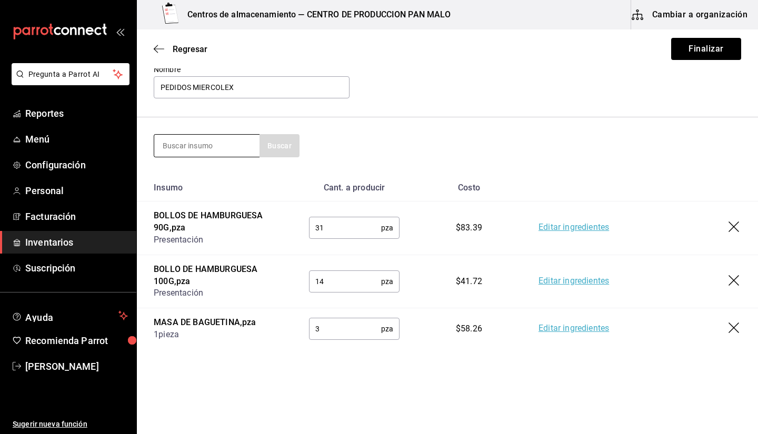
click at [233, 146] on input at bounding box center [206, 146] width 105 height 22
click at [337, 318] on div "3 pza ​" at bounding box center [354, 329] width 91 height 22
type input "4"
click at [209, 137] on input at bounding box center [206, 146] width 105 height 22
type input "B"
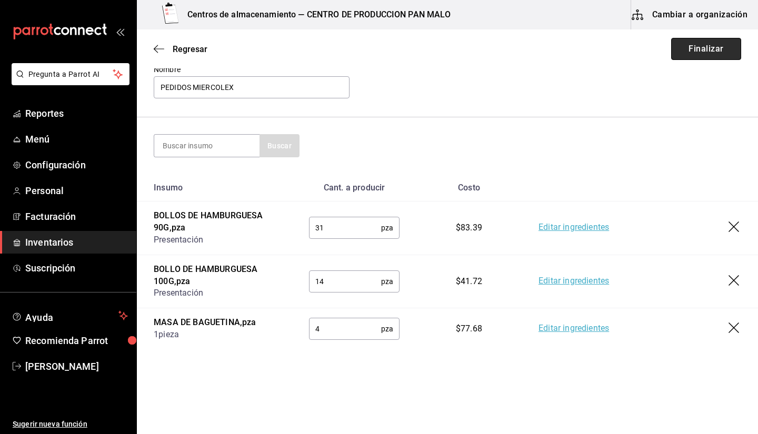
click at [677, 54] on button "Finalizar" at bounding box center [706, 49] width 70 height 22
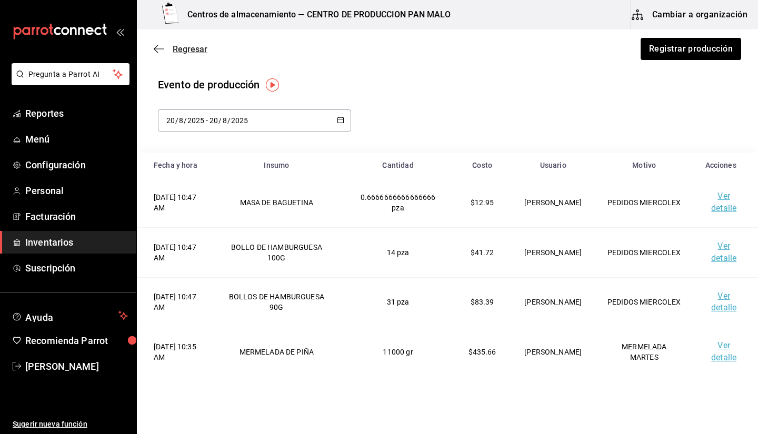
click at [167, 47] on span "Regresar" at bounding box center [181, 49] width 54 height 10
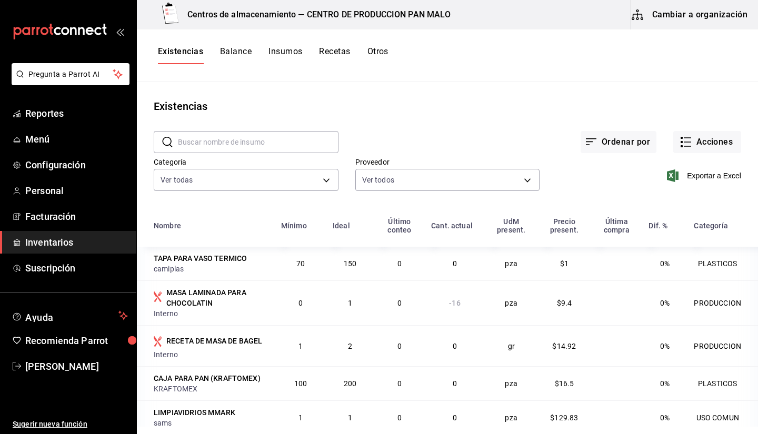
click at [282, 59] on button "Insumos" at bounding box center [286, 55] width 34 height 18
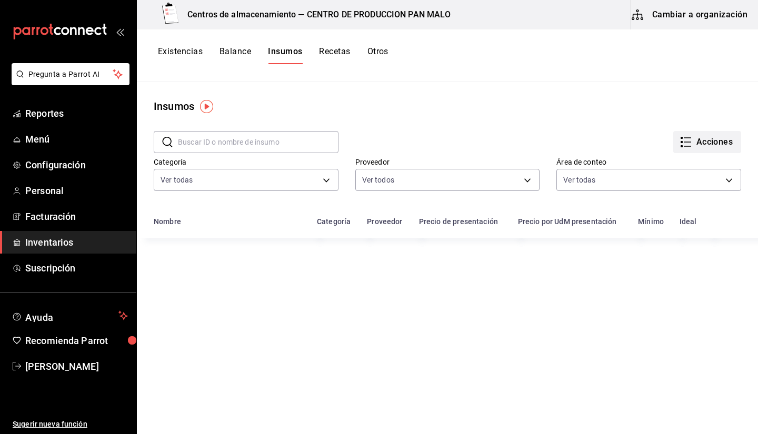
click at [692, 151] on button "Acciones" at bounding box center [707, 142] width 68 height 22
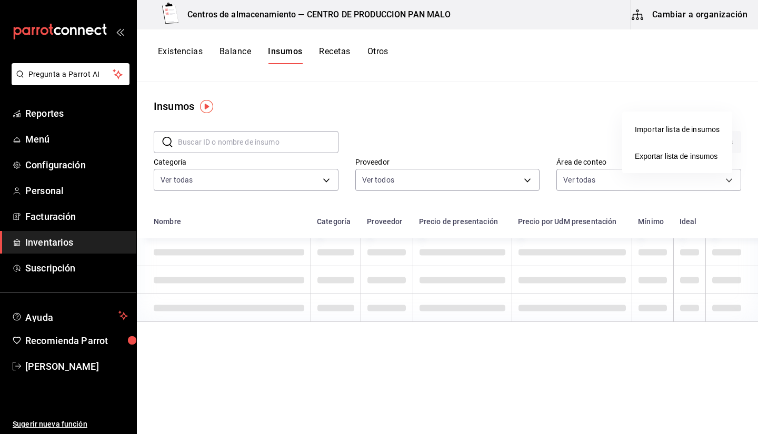
click at [609, 94] on div at bounding box center [379, 217] width 758 height 434
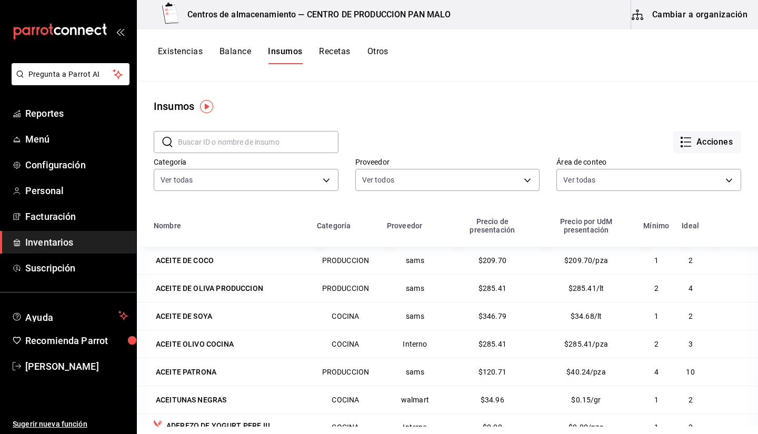
click at [182, 56] on button "Existencias" at bounding box center [180, 55] width 45 height 18
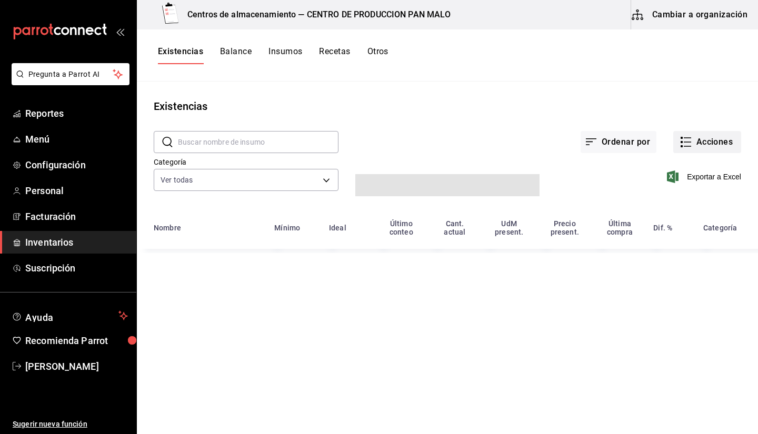
click at [739, 135] on button "Acciones" at bounding box center [707, 142] width 68 height 22
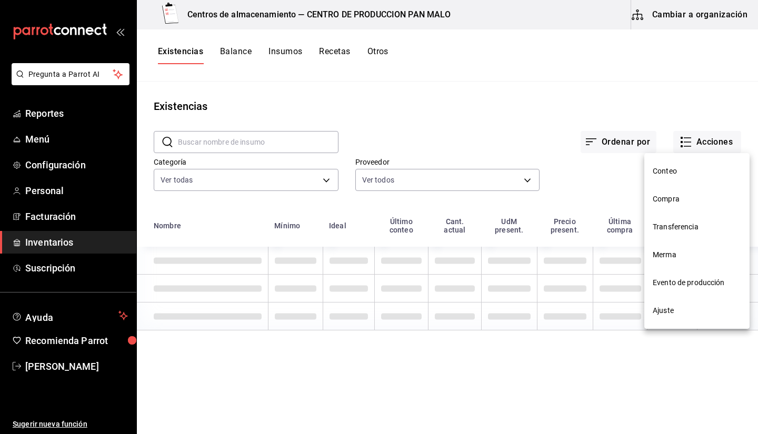
click at [698, 316] on span "Ajuste" at bounding box center [697, 310] width 88 height 11
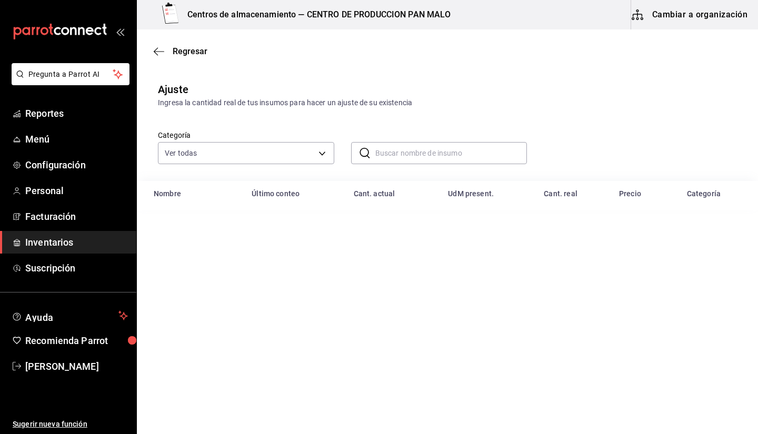
click at [389, 166] on div "Categoría Ver todas 57a97c15-a577-4602-bf7e-77eca11ca1d4,845d24ca-60dd-4e7e-b3c…" at bounding box center [447, 144] width 621 height 73
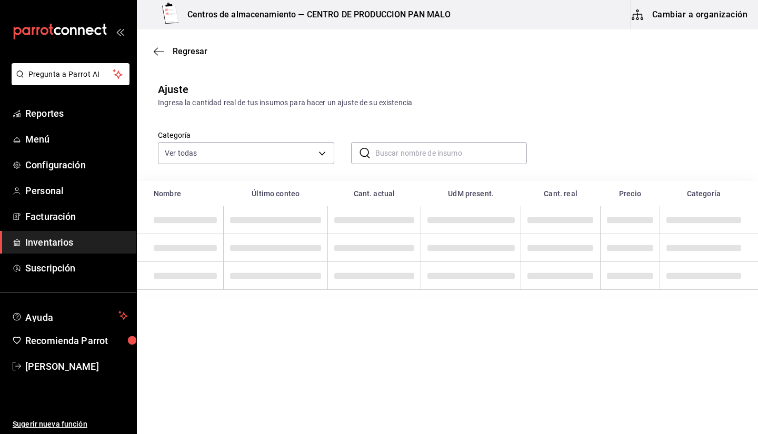
click at [388, 161] on input "text" at bounding box center [451, 153] width 152 height 21
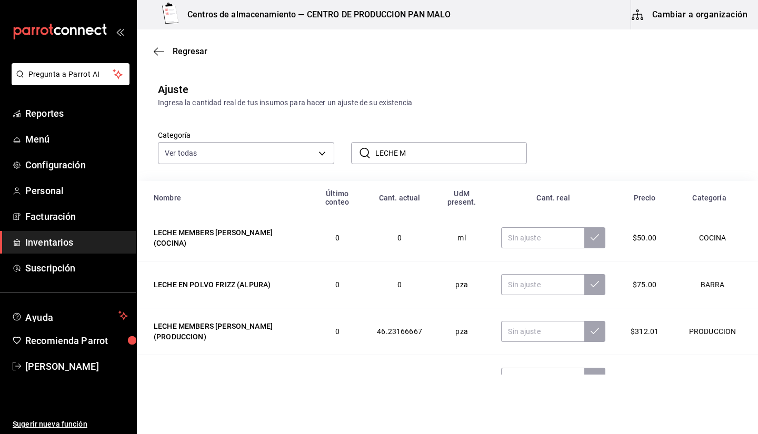
type input "LECHE M"
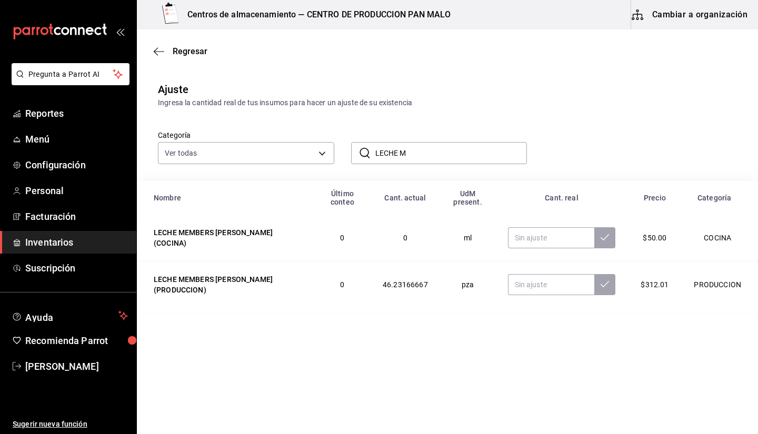
click at [517, 126] on div "​ LECHE M ​" at bounding box center [430, 144] width 193 height 39
click at [449, 310] on table "Nombre Último conteo Cant. actual UdM present. Cant. real Precio Categoría LECH…" at bounding box center [447, 246] width 621 height 131
click at [164, 49] on icon "button" at bounding box center [159, 51] width 11 height 9
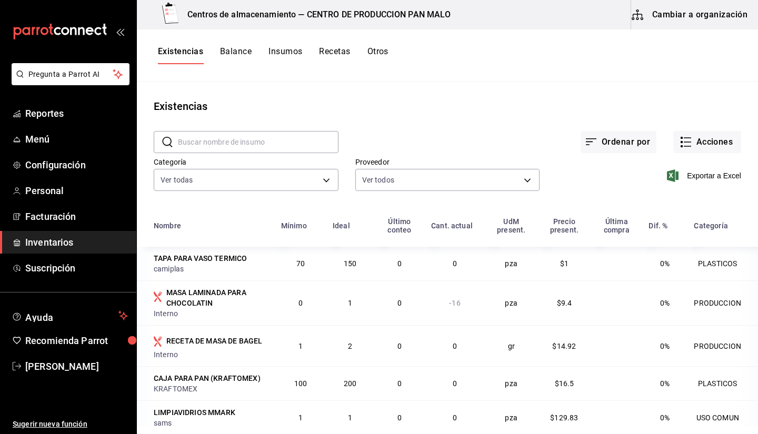
click at [395, 49] on div "Existencias Balance Insumos Recetas Otros" at bounding box center [447, 55] width 621 height 18
click at [370, 52] on button "Otros" at bounding box center [378, 55] width 21 height 18
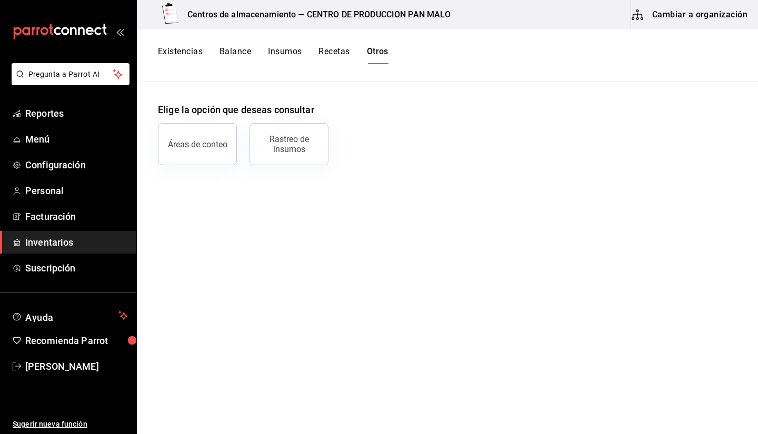
drag, startPoint x: 212, startPoint y: 140, endPoint x: 287, endPoint y: 55, distance: 112.6
click at [287, 55] on div "Centros de almacenamiento — CENTRO DE PRODUCCION PAN MALO Cambiar a organizació…" at bounding box center [447, 213] width 621 height 427
click at [177, 56] on button "Existencias" at bounding box center [180, 55] width 45 height 18
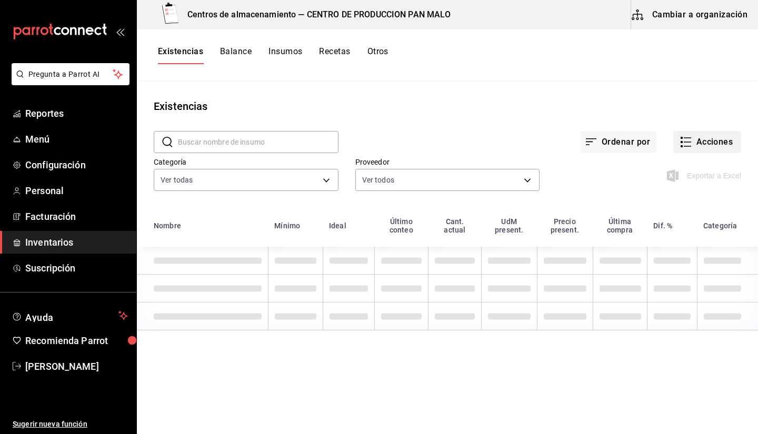
click at [694, 151] on button "Acciones" at bounding box center [707, 142] width 68 height 22
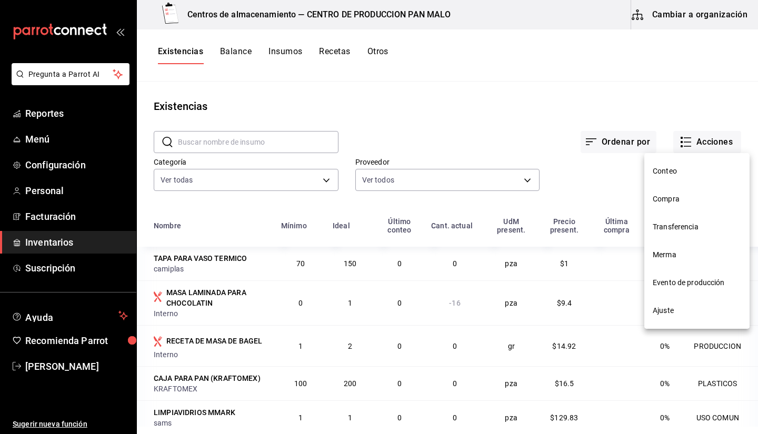
click at [680, 279] on span "Evento de producción" at bounding box center [697, 282] width 88 height 11
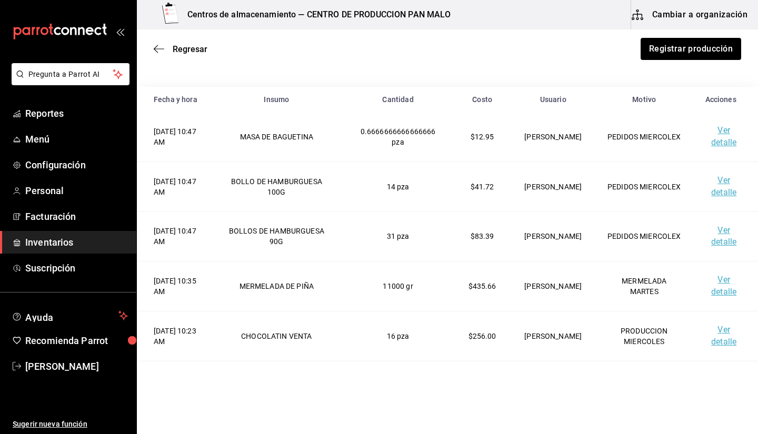
scroll to position [66, 0]
click at [719, 188] on link "Ver detalle" at bounding box center [723, 186] width 25 height 22
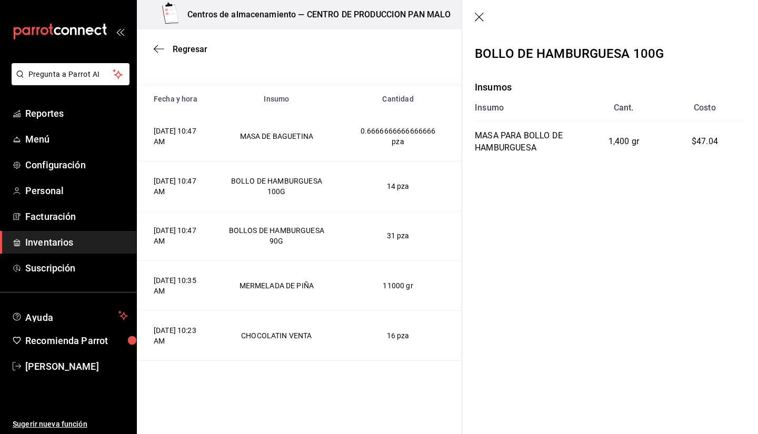
click at [472, 15] on header at bounding box center [610, 18] width 296 height 36
click at [479, 21] on icon "button" at bounding box center [480, 18] width 11 height 11
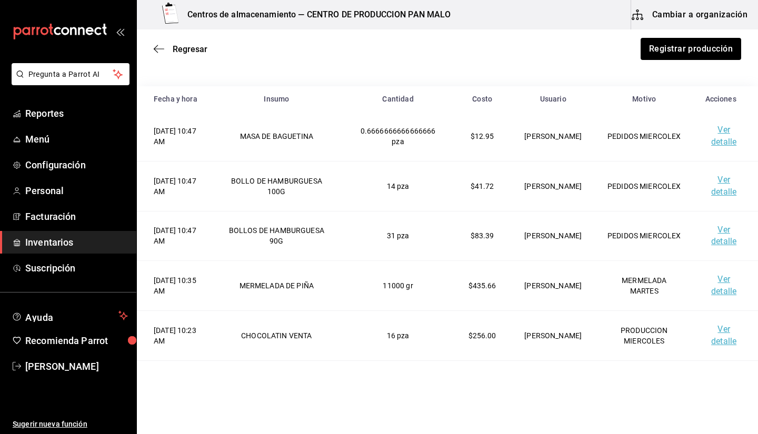
click at [711, 231] on link "Ver detalle" at bounding box center [723, 236] width 25 height 22
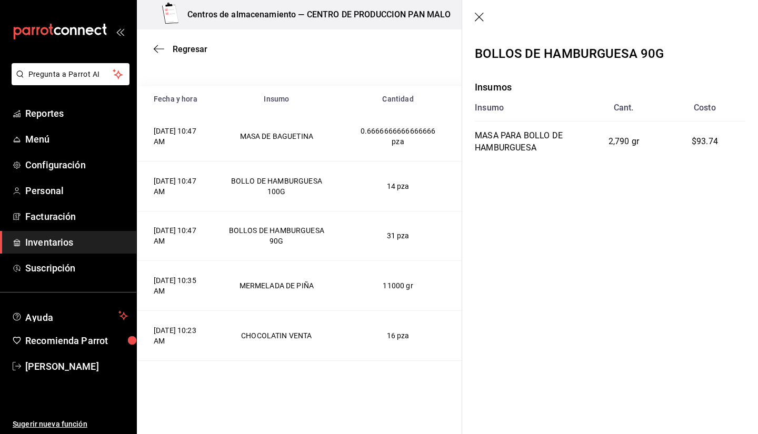
click at [479, 13] on icon "button" at bounding box center [480, 18] width 11 height 11
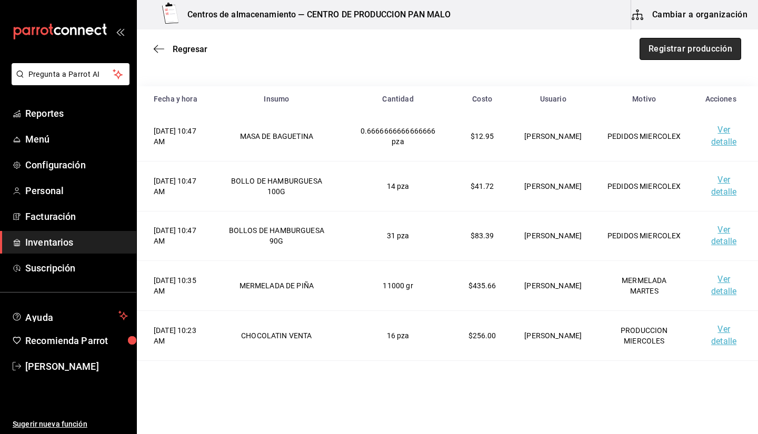
click at [695, 49] on button "Registrar producción" at bounding box center [691, 49] width 102 height 22
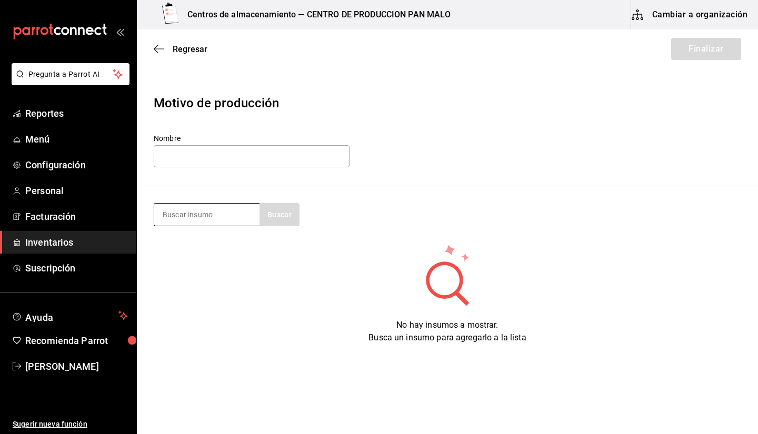
click at [200, 212] on input at bounding box center [206, 215] width 105 height 22
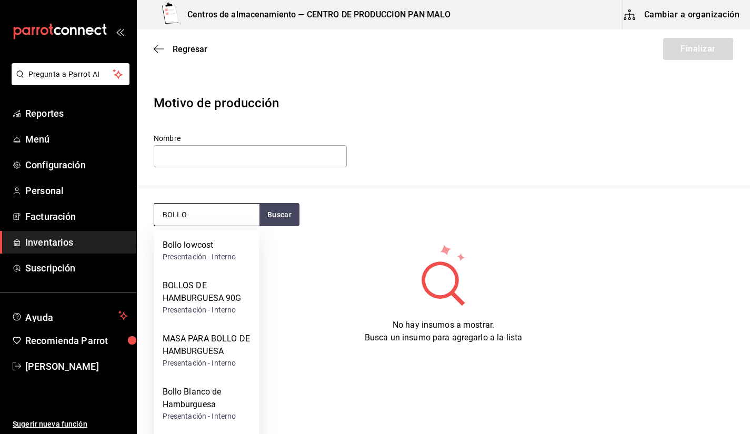
type input "BOLLO"
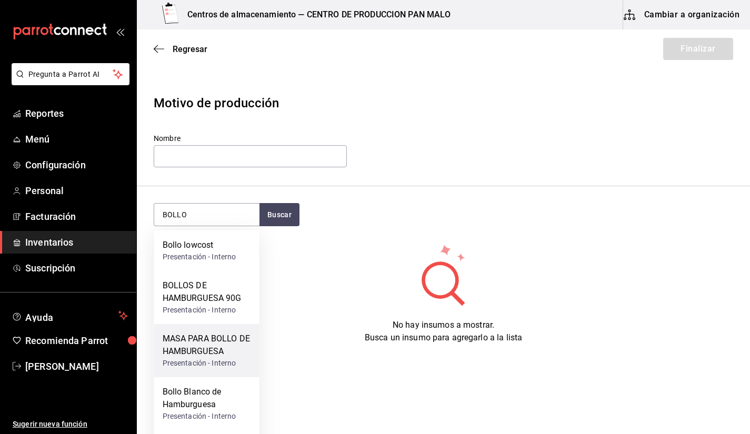
click at [215, 352] on div "MASA PARA BOLLO DE HAMBURGUESA" at bounding box center [207, 345] width 88 height 25
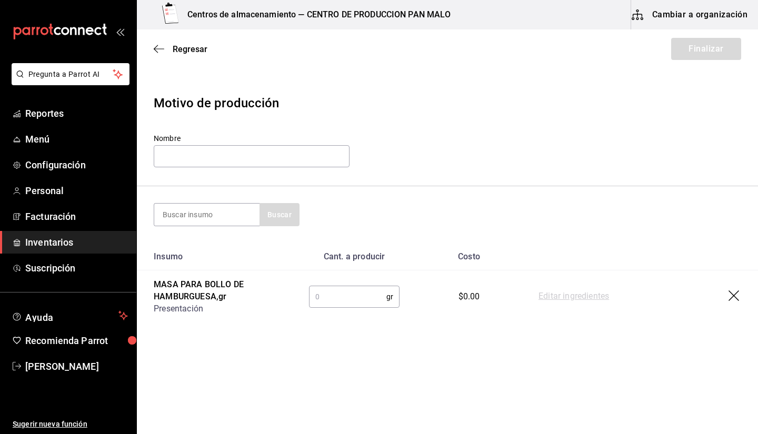
click at [398, 292] on div "gr ​" at bounding box center [354, 297] width 91 height 22
click at [564, 304] on td "Editar ingredientes" at bounding box center [640, 297] width 236 height 53
click at [563, 302] on link "Editar ingredientes" at bounding box center [574, 297] width 71 height 13
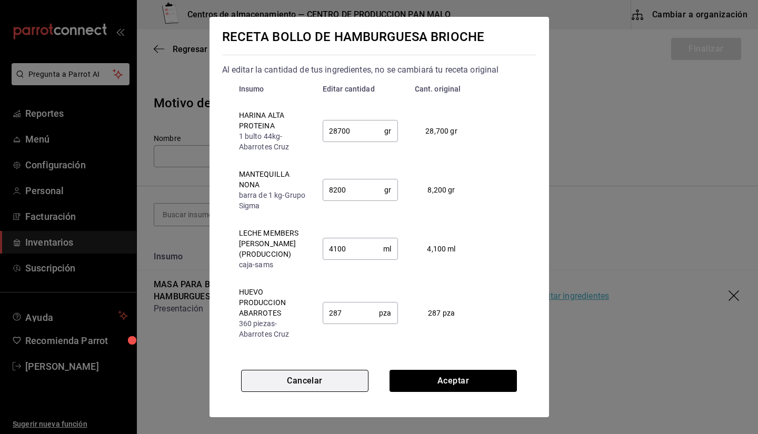
click at [334, 380] on button "Cancelar" at bounding box center [304, 381] width 127 height 22
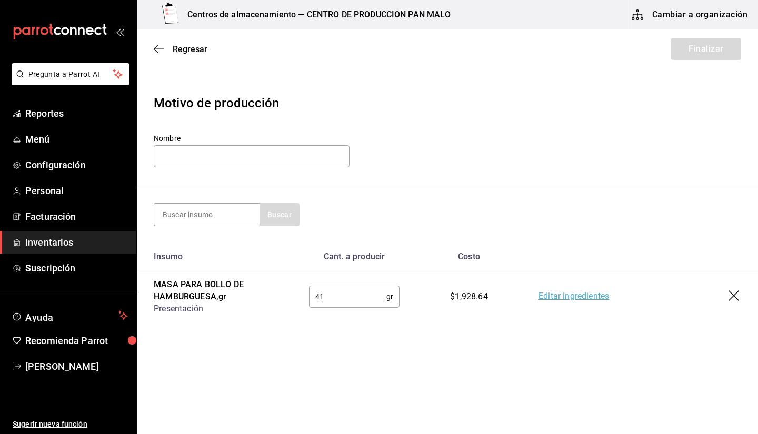
click at [341, 297] on input "41" at bounding box center [347, 296] width 77 height 21
type input "4"
click at [341, 297] on input "text" at bounding box center [347, 296] width 77 height 21
type input "3.2"
click at [561, 300] on link "Editar ingredientes" at bounding box center [574, 297] width 71 height 13
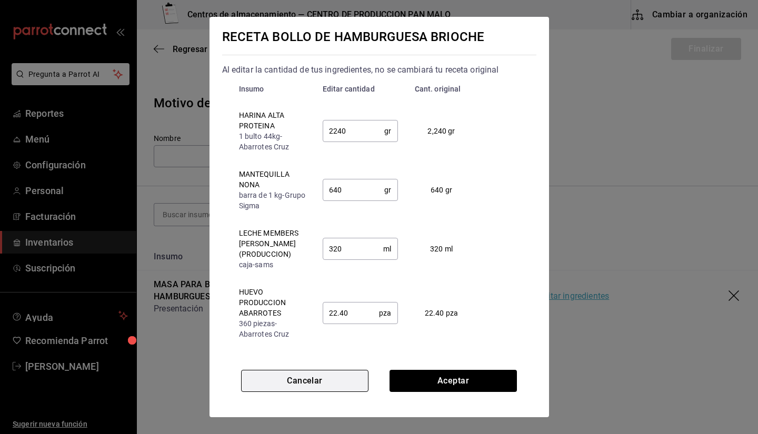
click at [314, 381] on button "Cancelar" at bounding box center [304, 381] width 127 height 22
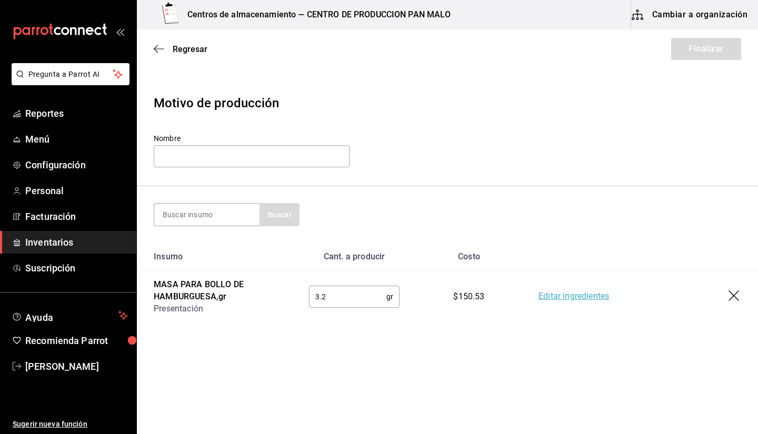
click at [343, 300] on input "3.2" at bounding box center [347, 296] width 77 height 21
click at [345, 295] on input "3.2" at bounding box center [347, 296] width 77 height 21
click at [180, 208] on input at bounding box center [206, 215] width 105 height 22
click at [158, 49] on icon "button" at bounding box center [159, 48] width 11 height 9
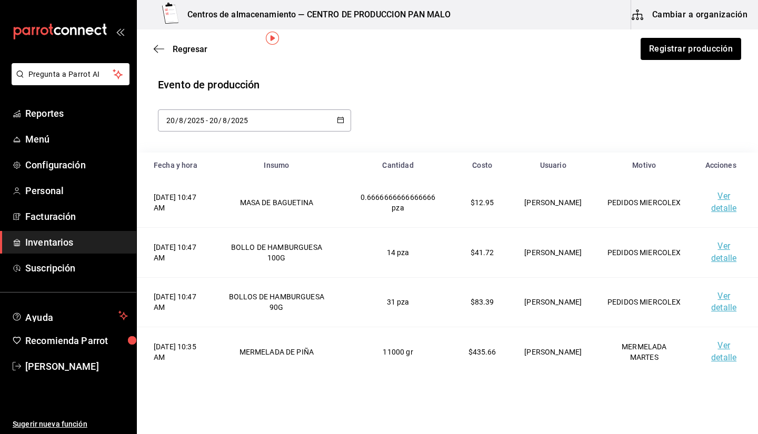
scroll to position [74, 0]
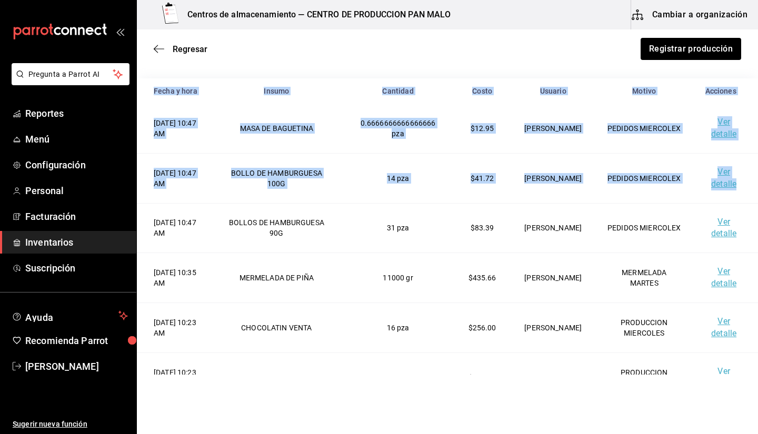
drag, startPoint x: 740, startPoint y: 181, endPoint x: 749, endPoint y: 195, distance: 16.5
click at [749, 195] on div "Fecha y hora Insumo Cantidad Costo Usuario Motivo Acciones 20/08/2025 10:47 AM …" at bounding box center [447, 270] width 621 height 384
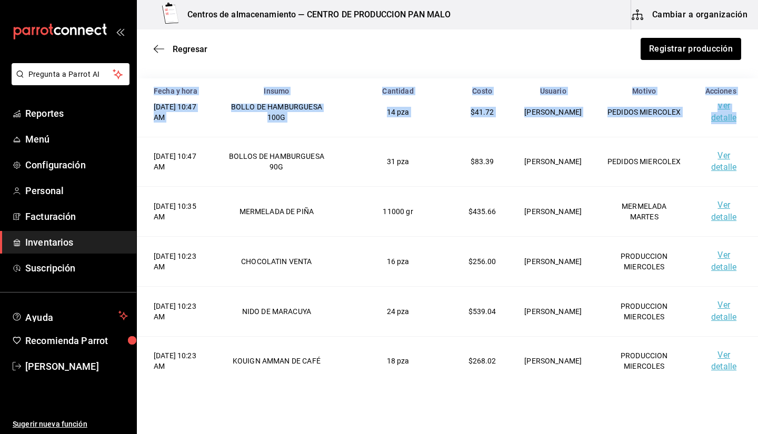
scroll to position [71, 0]
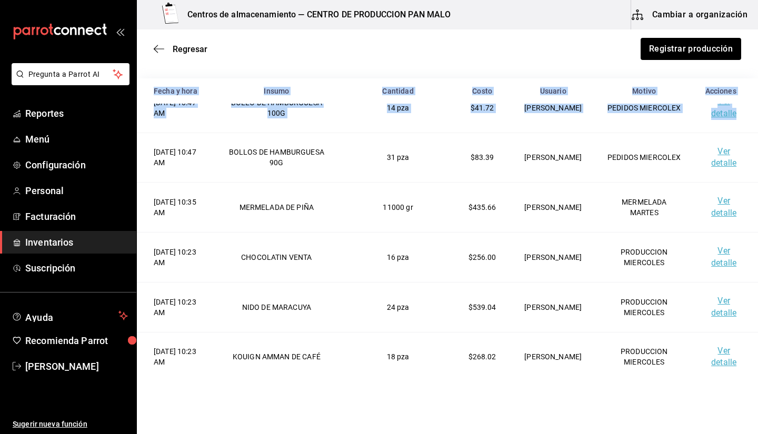
click at [734, 194] on td "Ver detalle" at bounding box center [726, 208] width 64 height 50
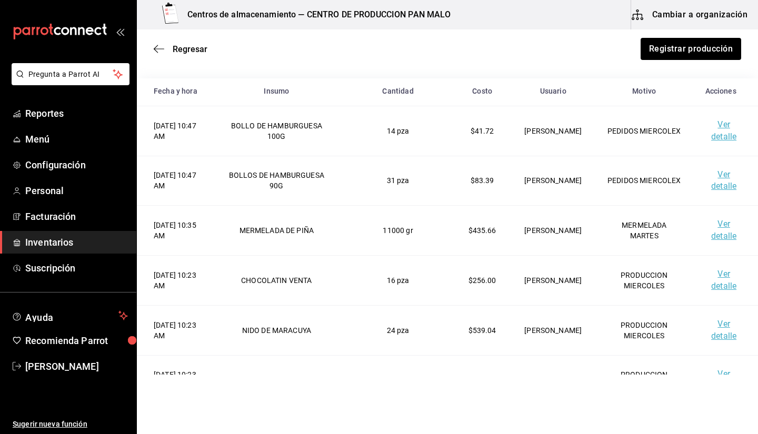
scroll to position [0, 0]
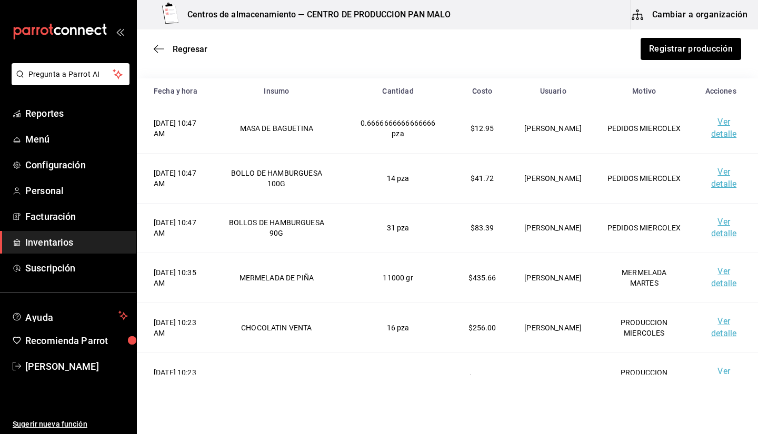
click at [161, 60] on div "Regresar Registrar producción" at bounding box center [447, 48] width 621 height 39
click at [162, 46] on icon "button" at bounding box center [159, 48] width 11 height 9
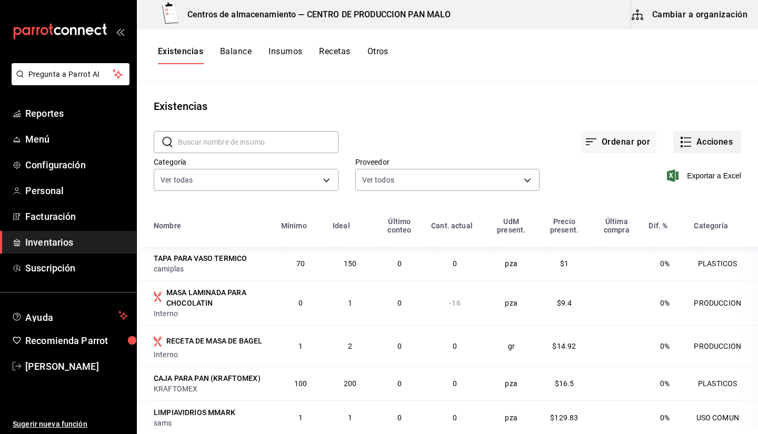
click at [694, 143] on button "Acciones" at bounding box center [707, 142] width 68 height 22
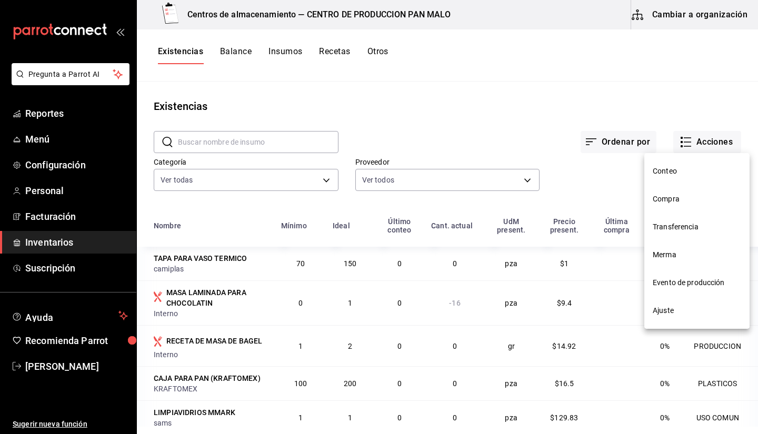
click at [663, 302] on li "Ajuste" at bounding box center [696, 311] width 105 height 28
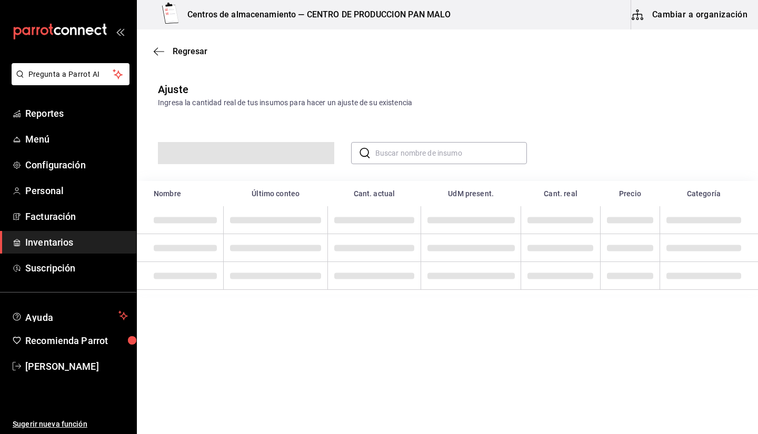
click at [388, 170] on div "​ ​" at bounding box center [447, 144] width 621 height 73
click at [395, 159] on input "text" at bounding box center [451, 153] width 152 height 21
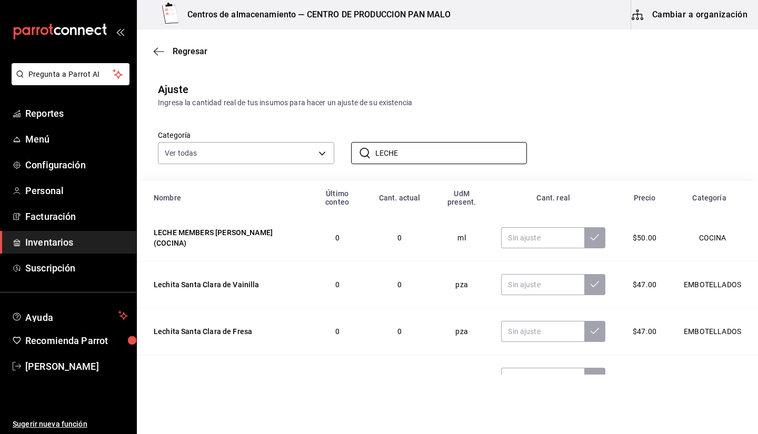
click at [499, 96] on div "Ajuste Ingresa la cantidad real de tus insumos para hacer un ajuste de su exist…" at bounding box center [447, 95] width 621 height 27
click at [508, 147] on input "LECHE" at bounding box center [451, 153] width 152 height 21
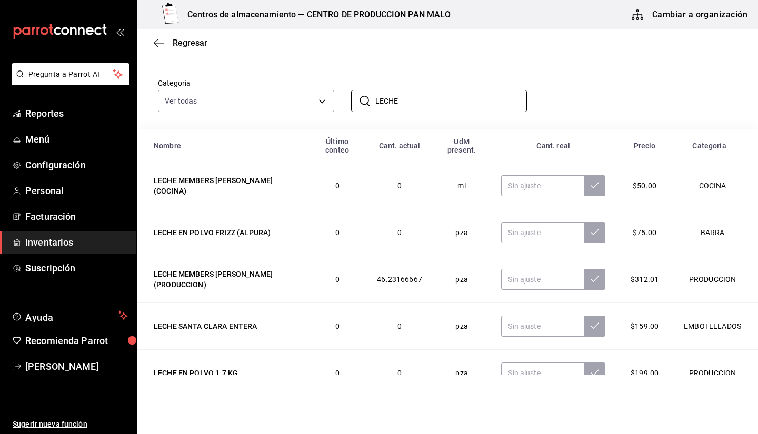
scroll to position [59, 0]
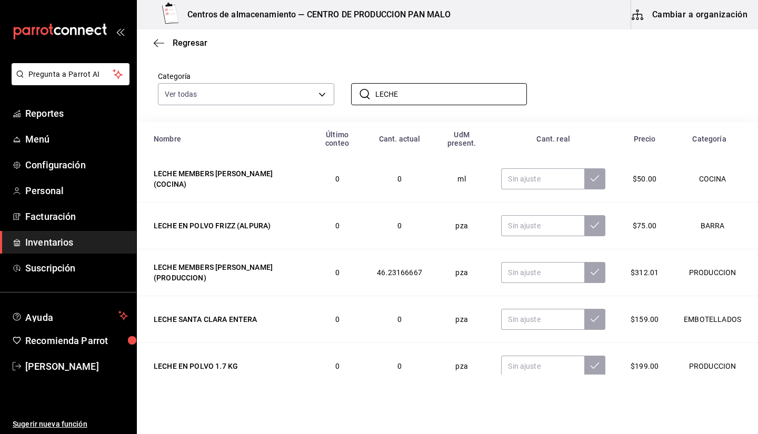
type input "LECHE"
click at [573, 88] on div "Categoría Ver todas 57a97c15-a577-4602-bf7e-77eca11ca1d4,845d24ca-60dd-4e7e-b3c…" at bounding box center [430, 77] width 579 height 56
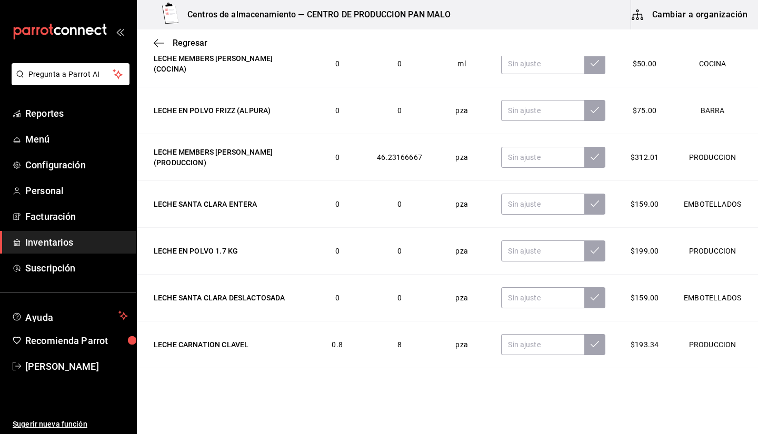
scroll to position [0, 0]
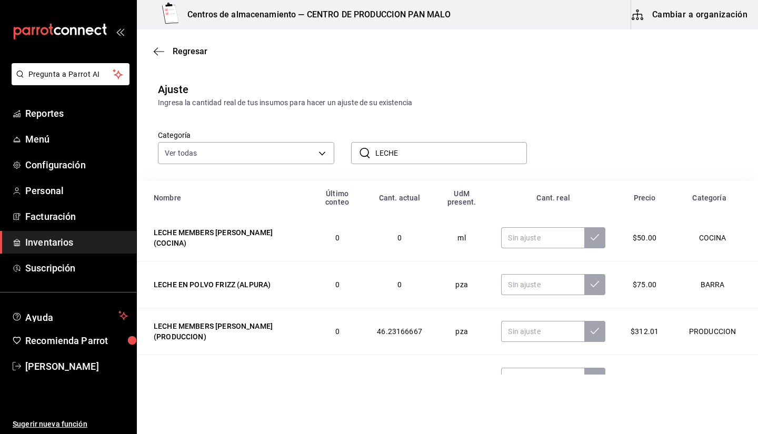
click at [428, 151] on input "LECHE" at bounding box center [451, 153] width 152 height 21
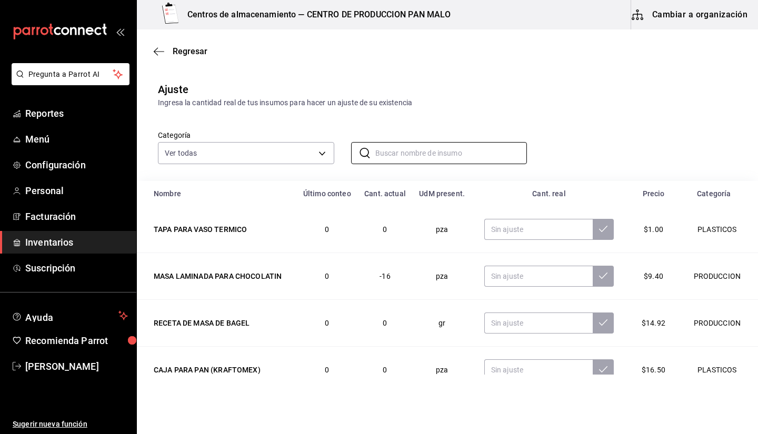
click at [661, 23] on button "Cambiar a organización" at bounding box center [690, 14] width 118 height 29
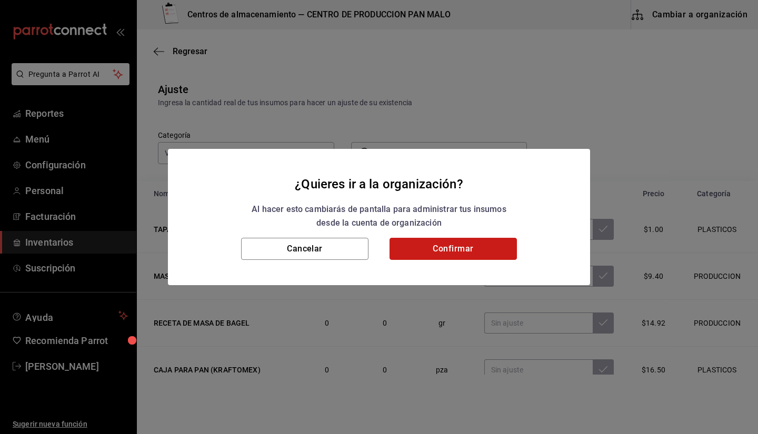
click at [428, 241] on button "Confirmar" at bounding box center [453, 249] width 127 height 22
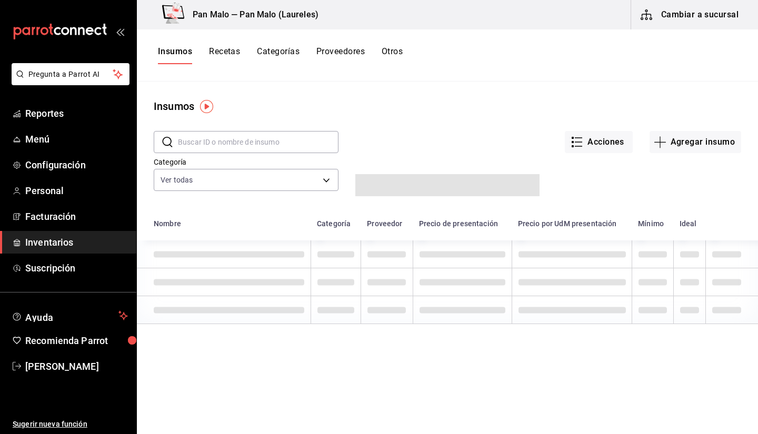
click at [240, 55] on button "Recetas" at bounding box center [224, 55] width 31 height 18
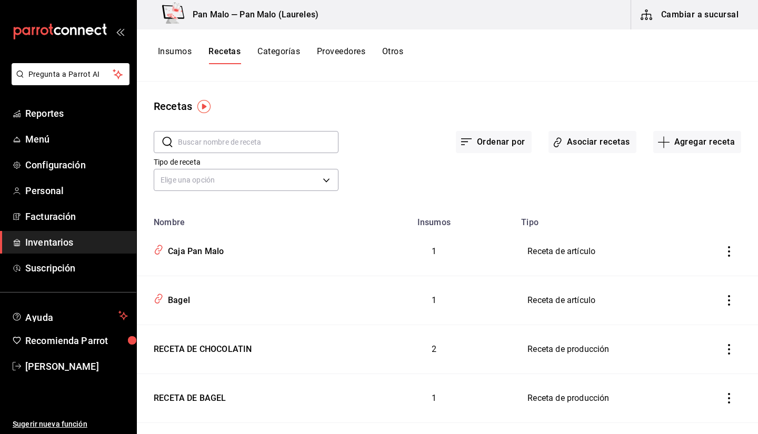
click at [241, 140] on input "text" at bounding box center [258, 142] width 161 height 21
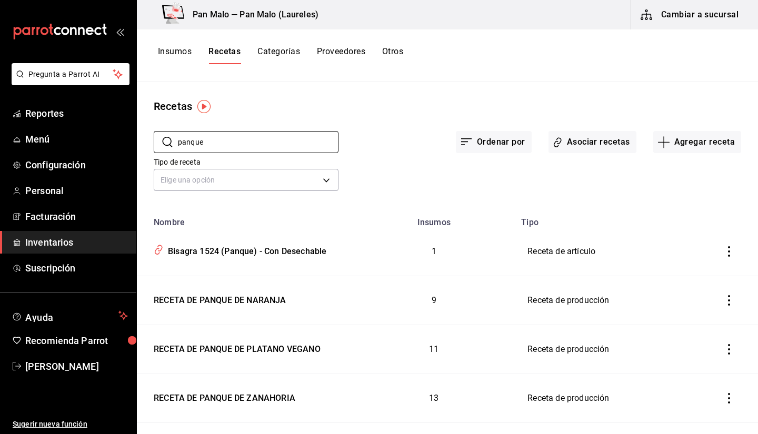
type input "panque"
click at [302, 106] on div "Recetas" at bounding box center [447, 106] width 621 height 16
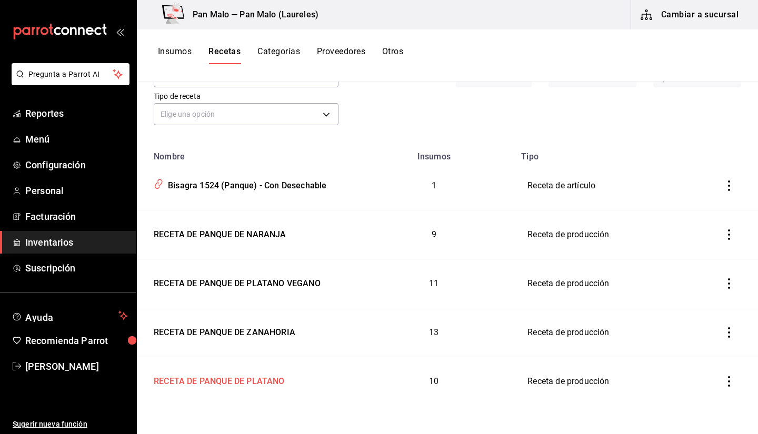
click at [227, 381] on div "RECETA DE PANQUE DE PLATANO" at bounding box center [217, 380] width 135 height 16
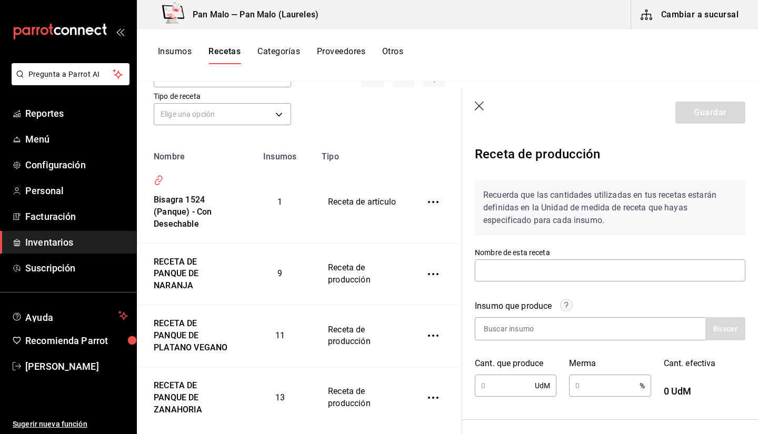
type input "RECETA DE PANQUE DE PLATANO"
type input "6"
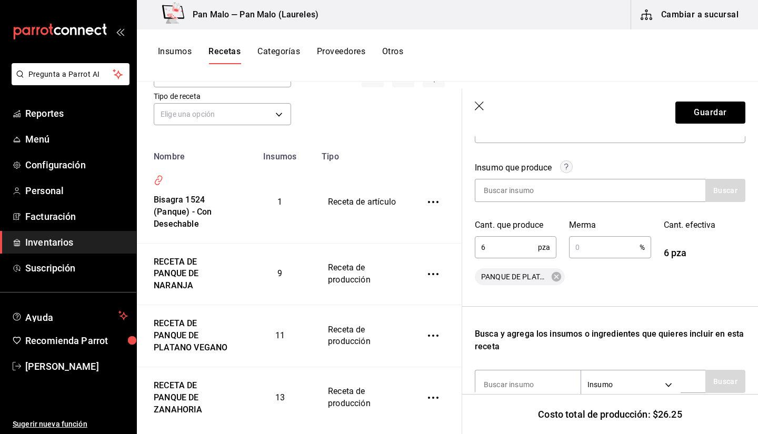
scroll to position [120, 0]
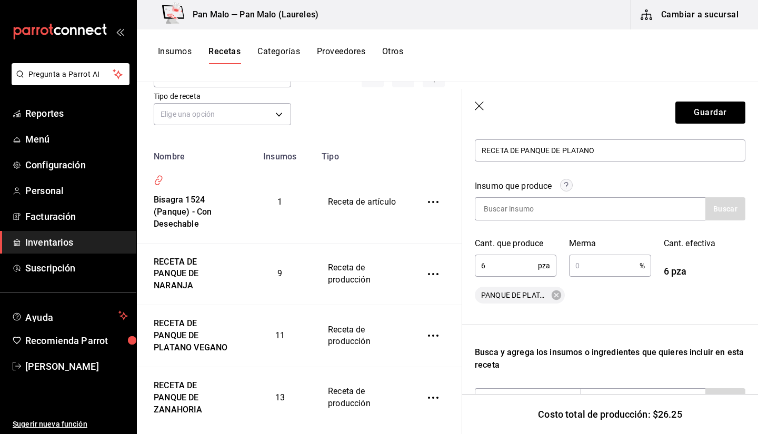
click at [479, 105] on icon "button" at bounding box center [479, 106] width 9 height 9
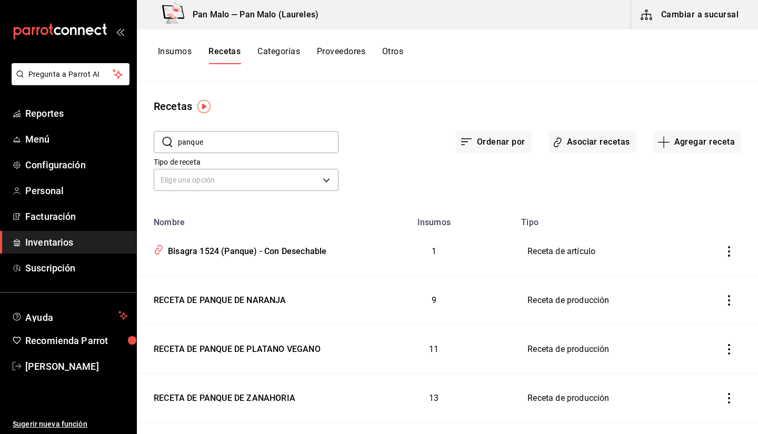
click at [291, 137] on input "panque" at bounding box center [258, 142] width 161 height 21
type input "p"
type input "naranja"
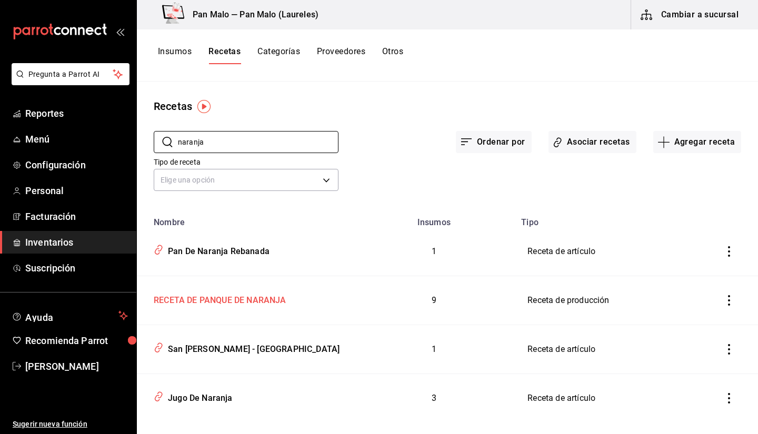
click at [226, 310] on td "RECETA DE PANQUE DE NARANJA" at bounding box center [245, 300] width 216 height 49
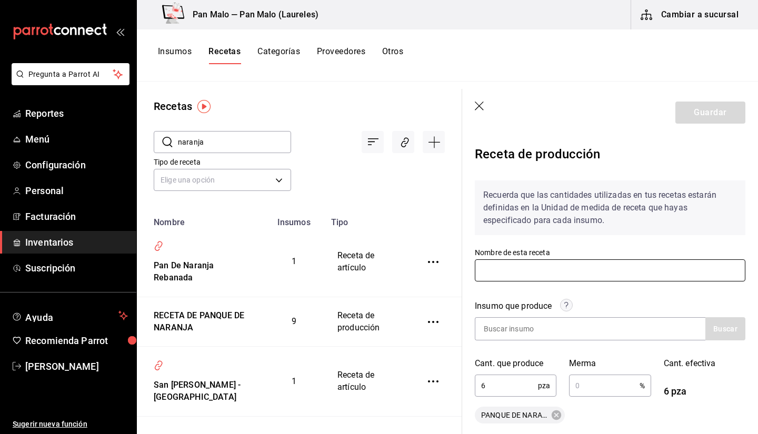
type input "RECETA DE PANQUE DE NARANJA"
type input "6"
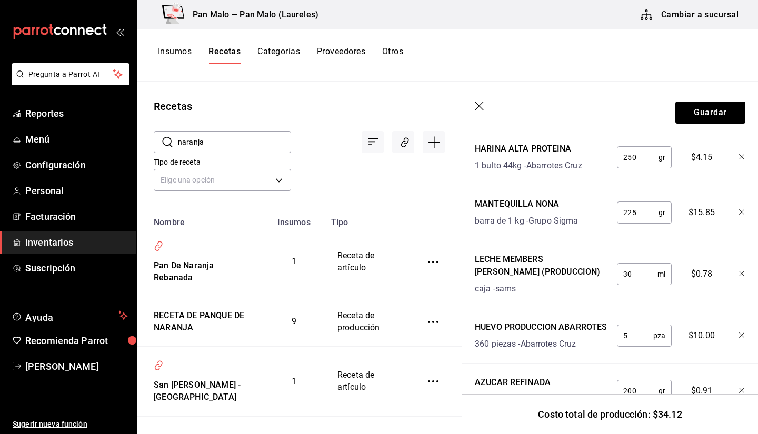
click at [217, 143] on input "naranja" at bounding box center [234, 142] width 113 height 21
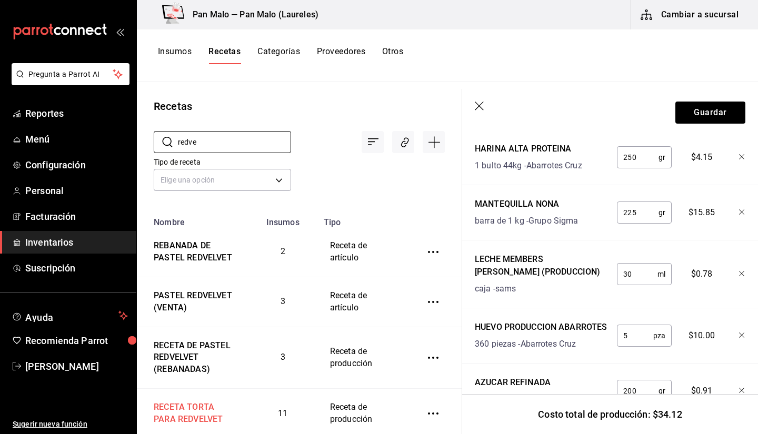
type input "redve"
click at [212, 416] on div "RECETA TORTA PARA REDVELVET" at bounding box center [193, 412] width 86 height 28
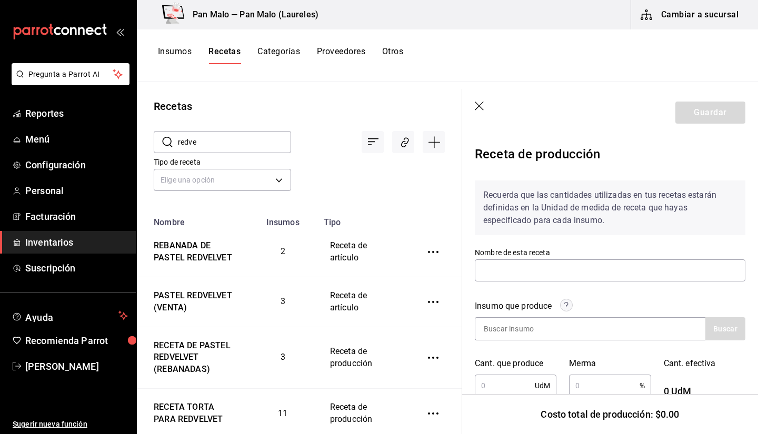
type input "RECETA TORTA PARA REDVELVET"
type input "1"
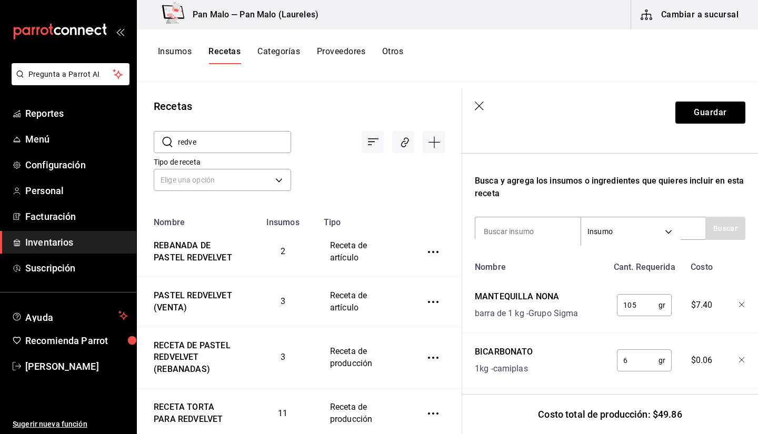
scroll to position [291, 0]
click at [572, 234] on input at bounding box center [527, 232] width 105 height 22
type input "leche"
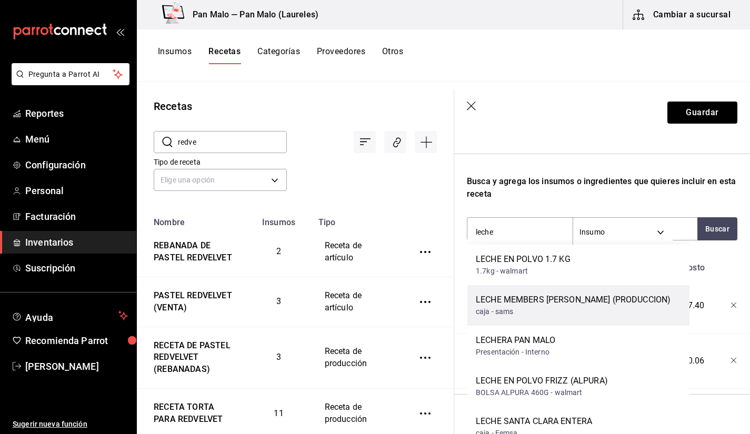
click at [629, 309] on div "caja - sams" at bounding box center [573, 311] width 195 height 11
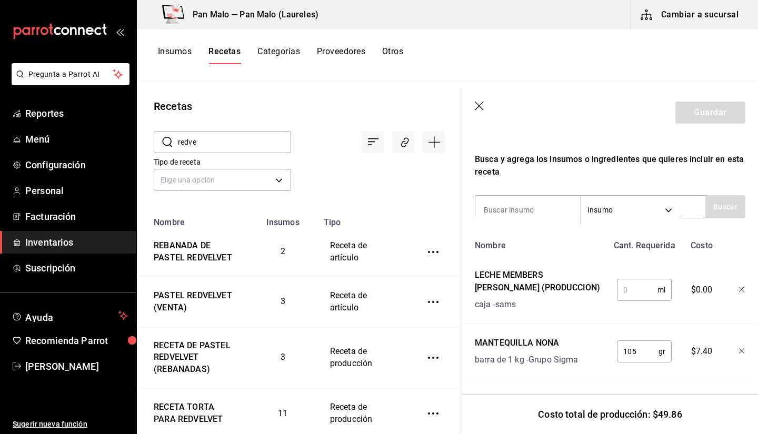
scroll to position [314, 0]
click at [633, 287] on input "text" at bounding box center [637, 289] width 41 height 21
type input "540"
click at [676, 115] on button "Guardar" at bounding box center [711, 113] width 70 height 22
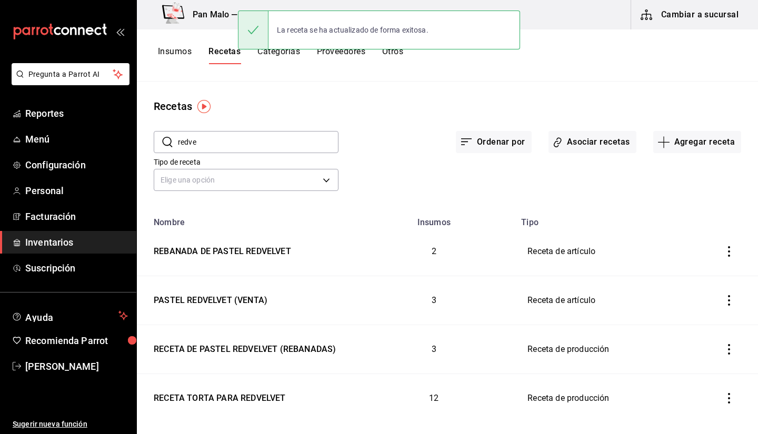
click at [390, 62] on button "Otros" at bounding box center [392, 55] width 21 height 18
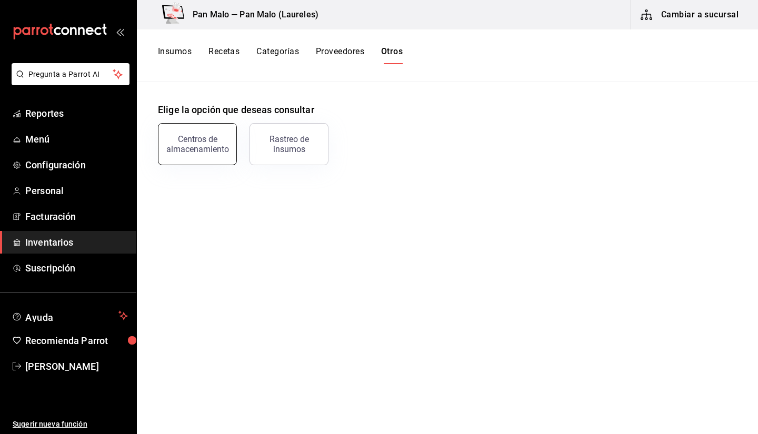
click at [216, 135] on button "Centros de almacenamiento" at bounding box center [197, 144] width 79 height 42
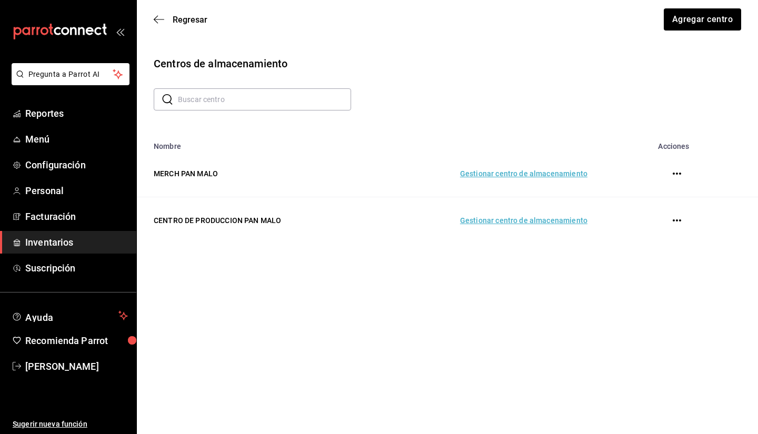
click at [483, 226] on td "Gestionar centro de almacenamiento" at bounding box center [486, 220] width 229 height 47
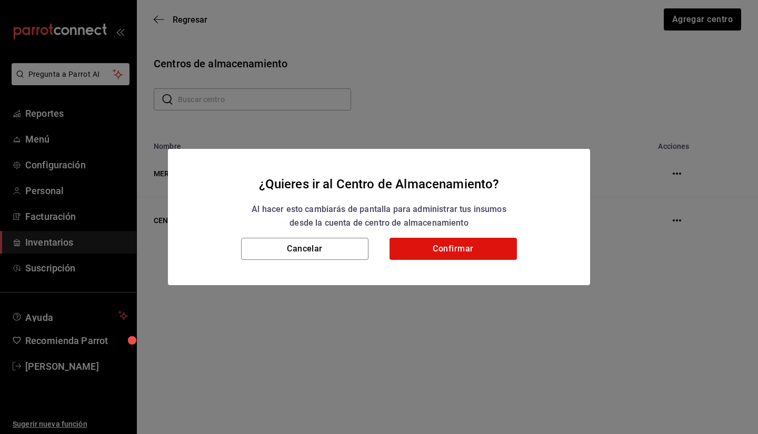
click at [446, 262] on div "Cancelar Confirmar" at bounding box center [379, 261] width 422 height 47
click at [436, 255] on button "Confirmar" at bounding box center [453, 249] width 127 height 22
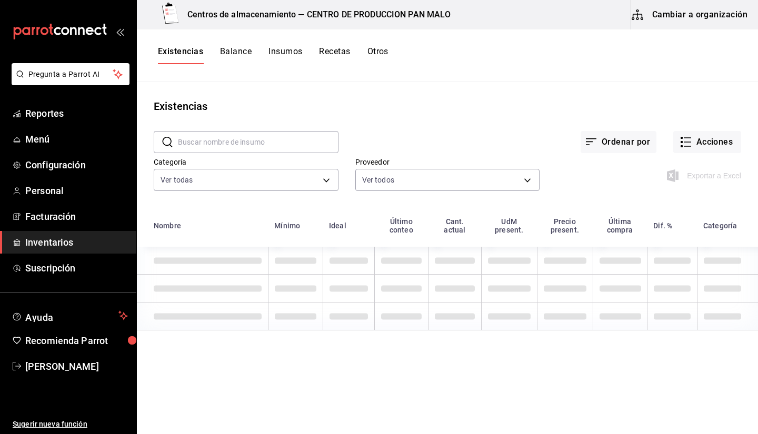
click at [292, 142] on input "text" at bounding box center [258, 142] width 161 height 21
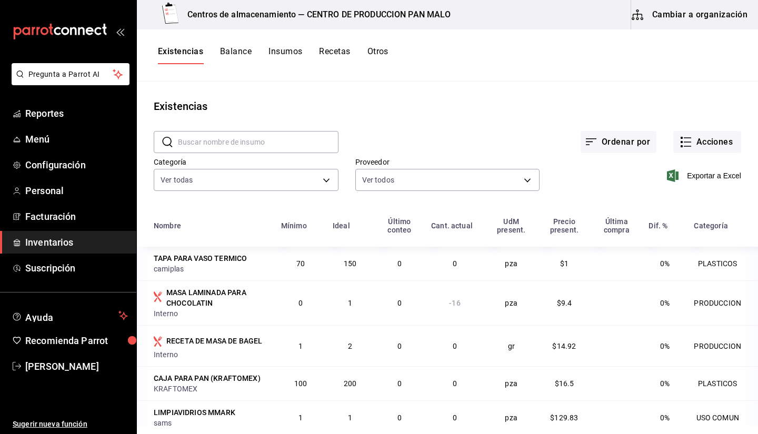
drag, startPoint x: 292, startPoint y: 142, endPoint x: 265, endPoint y: 137, distance: 27.3
click at [265, 137] on input "text" at bounding box center [258, 142] width 161 height 21
click at [228, 144] on input "leche" at bounding box center [258, 142] width 161 height 21
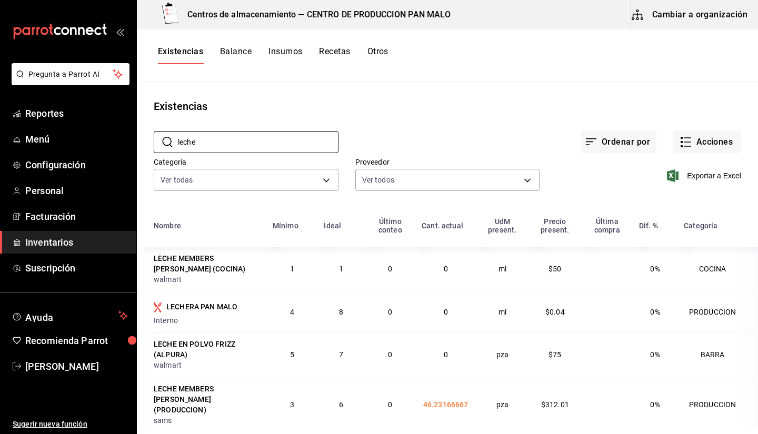
scroll to position [74, 0]
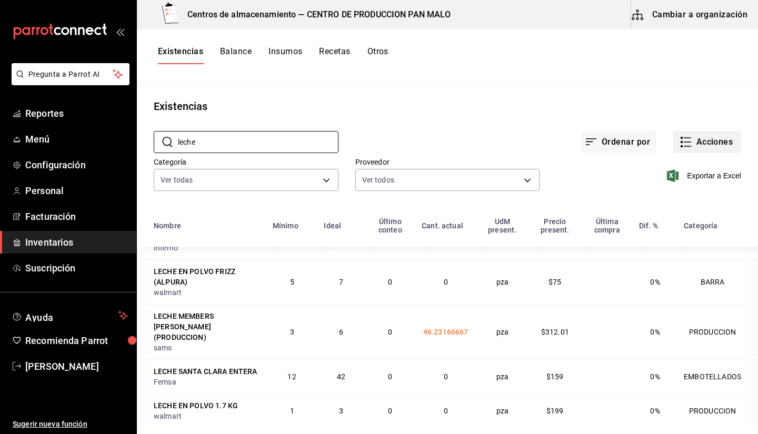
type input "leche"
click at [700, 132] on button "Acciones" at bounding box center [707, 142] width 68 height 22
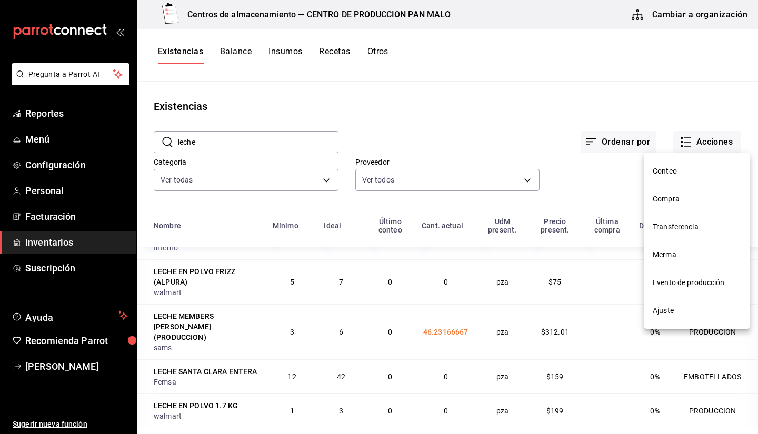
click at [686, 310] on span "Ajuste" at bounding box center [697, 310] width 88 height 11
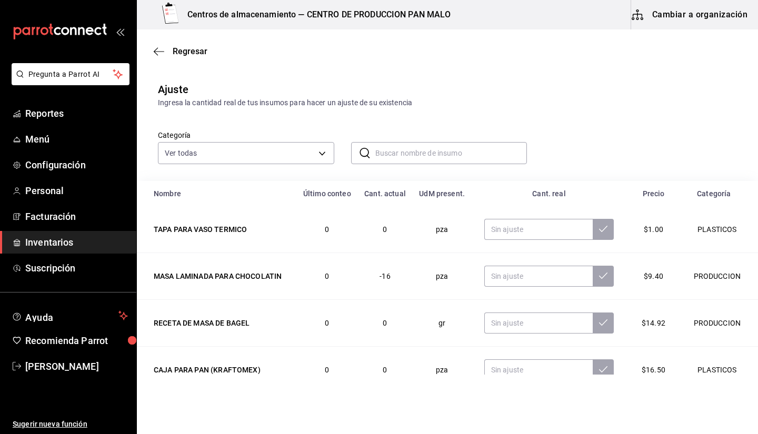
click at [416, 157] on input "text" at bounding box center [451, 153] width 152 height 21
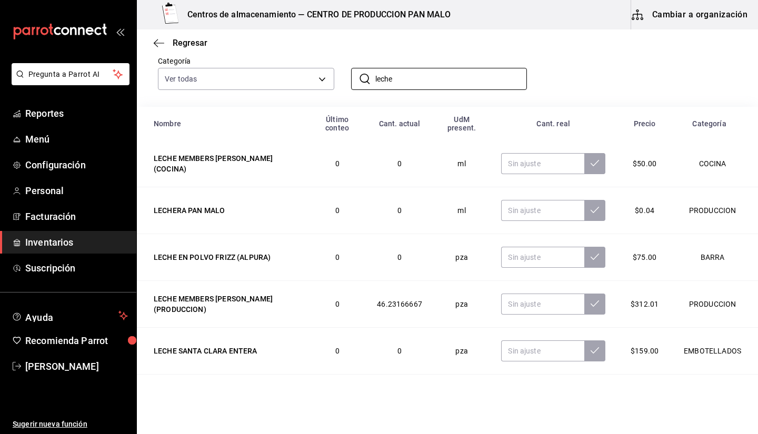
scroll to position [74, 0]
click at [415, 81] on input "leche" at bounding box center [451, 78] width 152 height 21
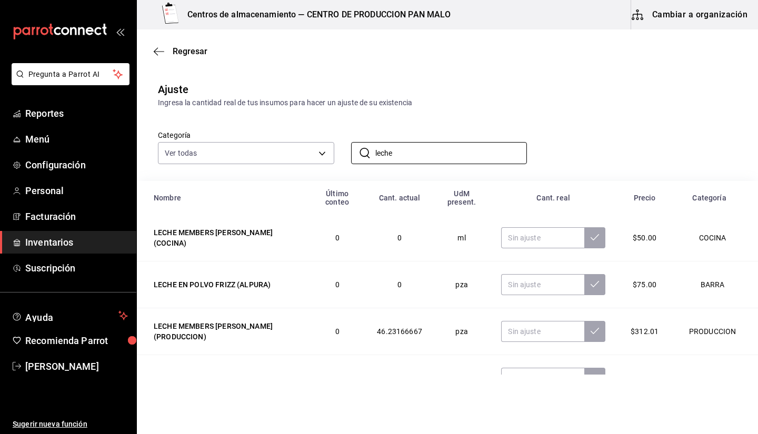
type input "leche"
click at [568, 125] on div "Categoría Ver todas 57a97c15-a577-4602-bf7e-77eca11ca1d4,845d24ca-60dd-4e7e-b3c…" at bounding box center [430, 136] width 579 height 56
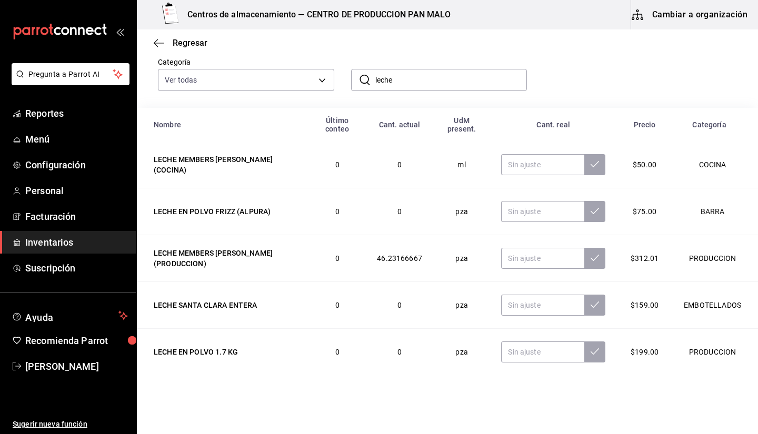
scroll to position [75, 0]
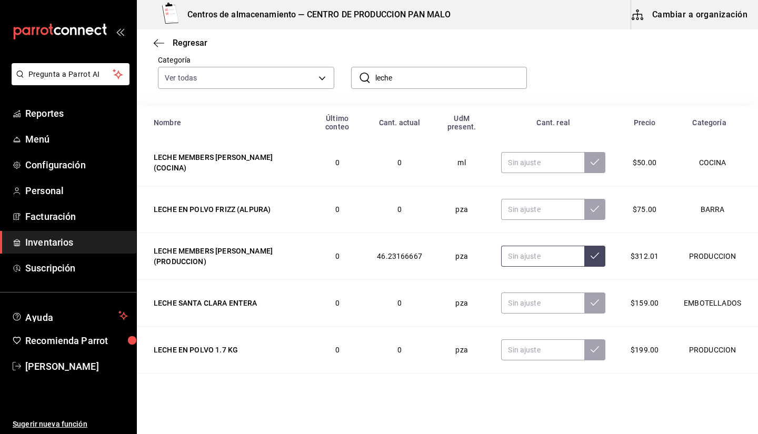
click at [501, 260] on input "text" at bounding box center [542, 256] width 83 height 21
type input "42.00"
click at [591, 258] on icon at bounding box center [595, 256] width 8 height 8
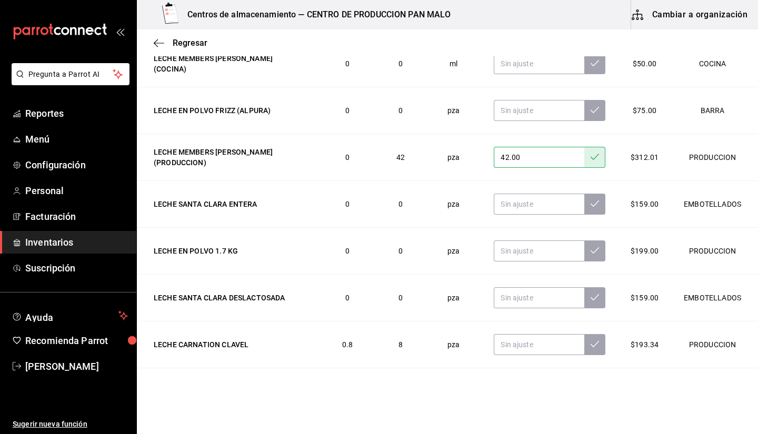
scroll to position [0, 0]
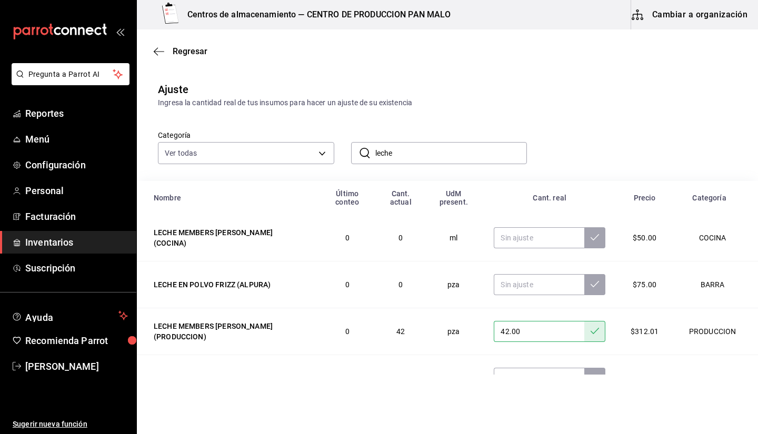
click at [395, 146] on input "leche" at bounding box center [451, 153] width 152 height 21
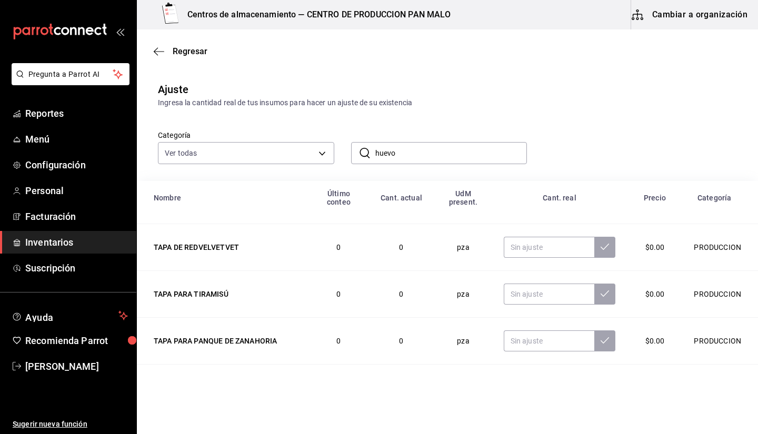
scroll to position [321, 0]
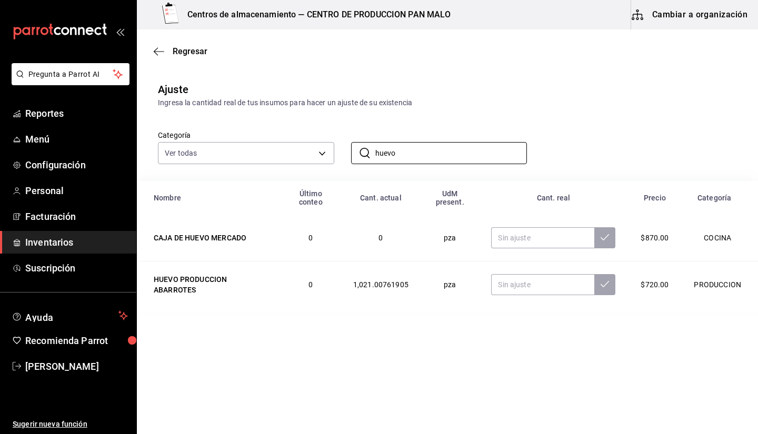
type input "huevo"
click at [413, 353] on main "Regresar Ajuste Ingresa la cantidad real de tus insumos para hacer un ajuste de…" at bounding box center [447, 201] width 621 height 345
click at [396, 155] on input "huevo" at bounding box center [451, 153] width 152 height 21
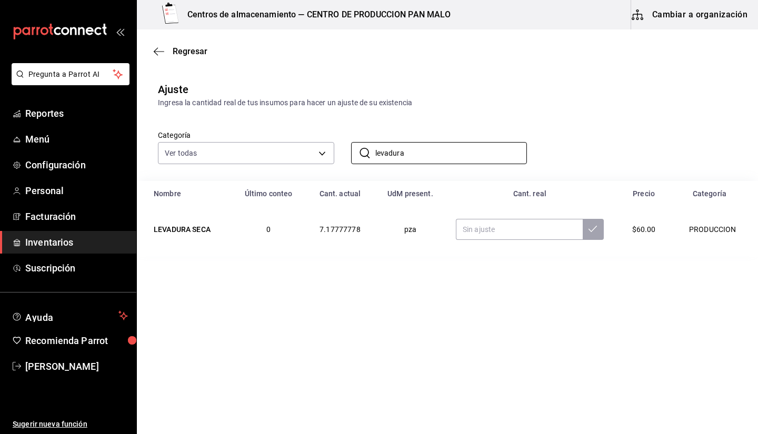
click at [493, 116] on div "Categoría Ver todas 57a97c15-a577-4602-bf7e-77eca11ca1d4,845d24ca-60dd-4e7e-b3c…" at bounding box center [430, 136] width 579 height 56
click at [436, 148] on input "levadura" at bounding box center [451, 153] width 152 height 21
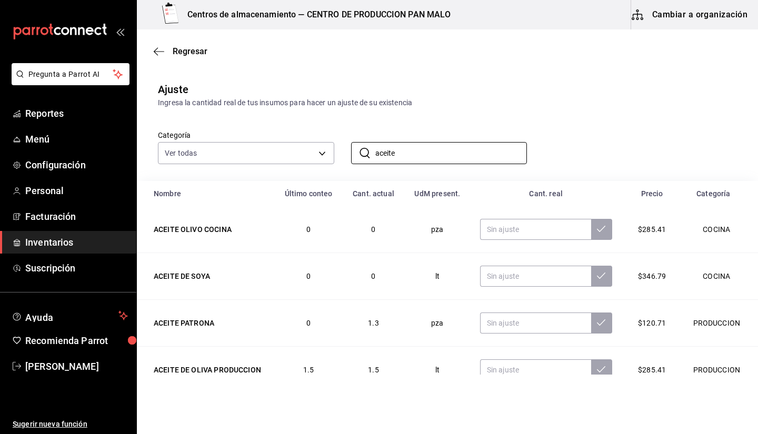
type input "aceite"
click at [612, 120] on div "Categoría Ver todas 57a97c15-a577-4602-bf7e-77eca11ca1d4,845d24ca-60dd-4e7e-b3c…" at bounding box center [430, 136] width 579 height 56
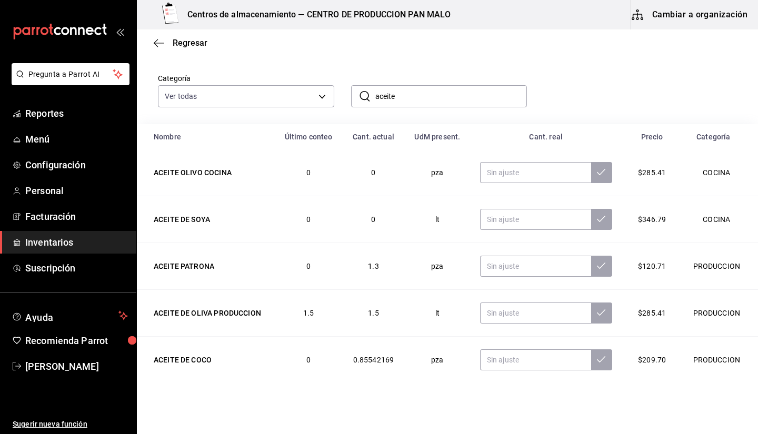
scroll to position [70, 0]
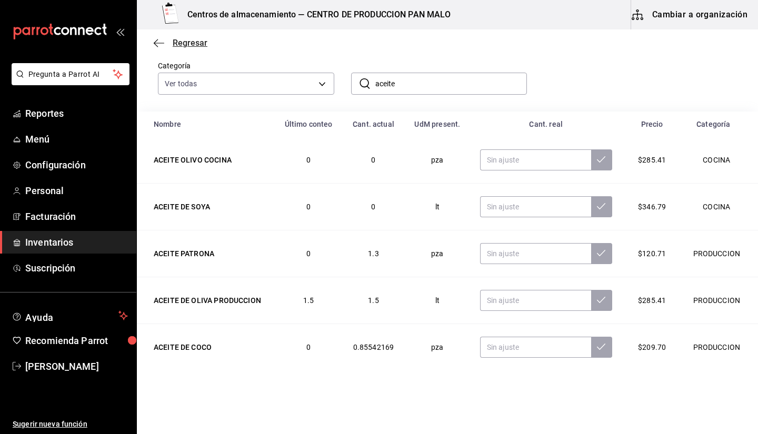
click at [170, 42] on span "Regresar" at bounding box center [181, 43] width 54 height 10
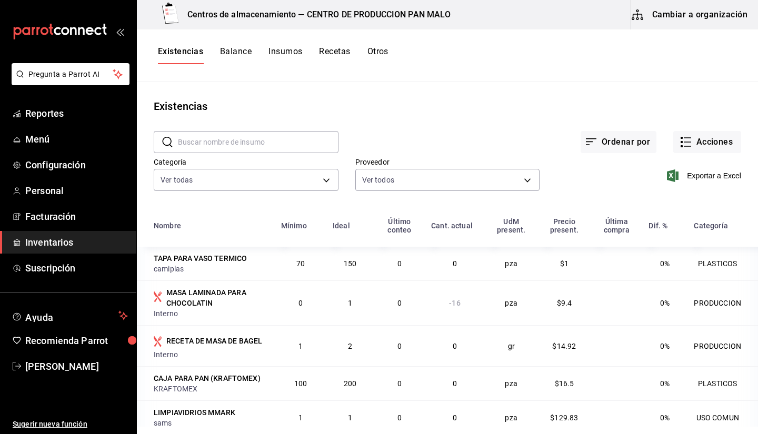
click at [286, 146] on input "text" at bounding box center [258, 142] width 161 height 21
click at [694, 16] on button "Cambiar a organización" at bounding box center [690, 14] width 118 height 29
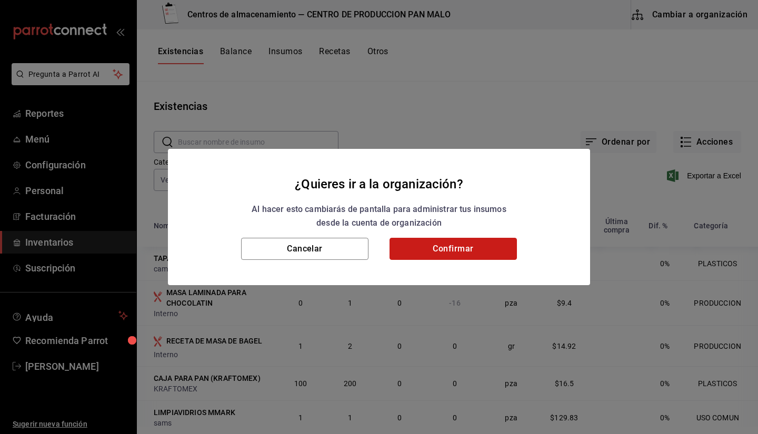
click at [441, 254] on button "Confirmar" at bounding box center [453, 249] width 127 height 22
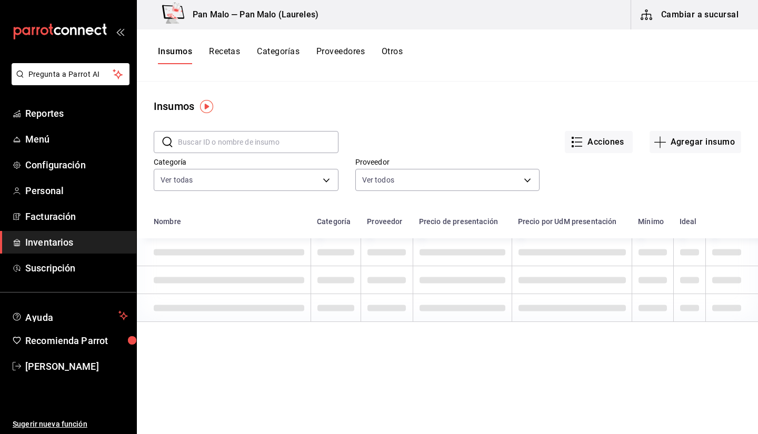
click at [193, 140] on input "text" at bounding box center [258, 142] width 161 height 21
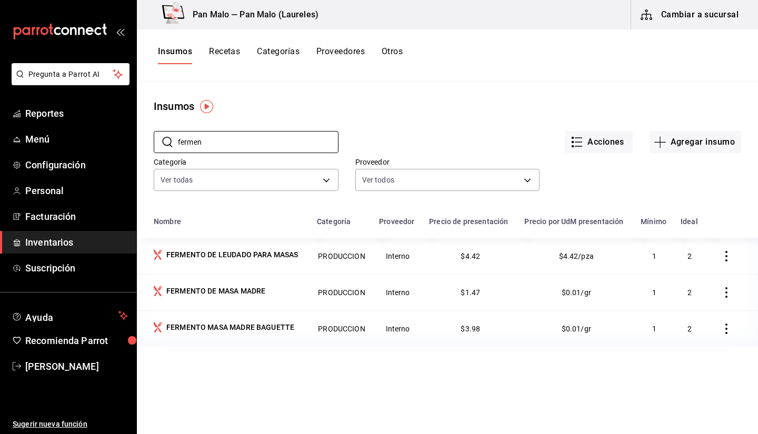
type input "fermen"
click at [215, 42] on div "Insumos Recetas Categorías Proveedores Otros" at bounding box center [447, 55] width 621 height 52
click at [216, 47] on button "Recetas" at bounding box center [224, 55] width 31 height 18
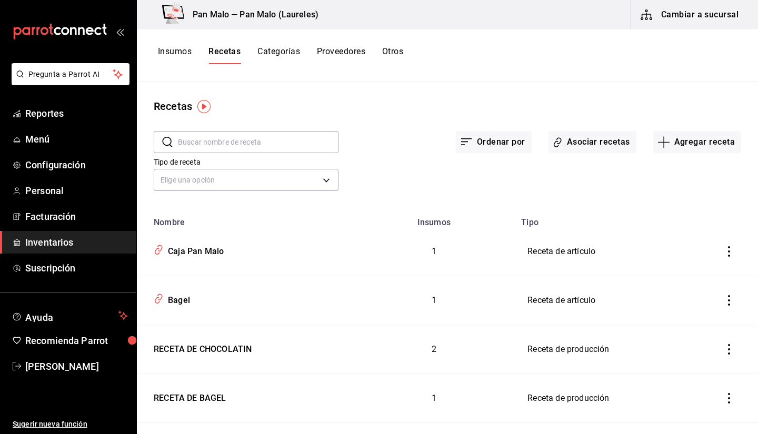
click at [237, 141] on input "text" at bounding box center [258, 142] width 161 height 21
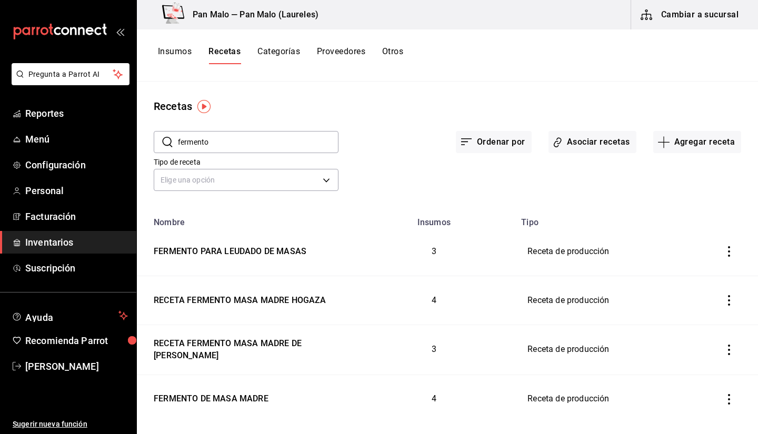
type input "fermento"
click at [261, 262] on td "FERMENTO PARA LEUDADO DE MASAS" at bounding box center [245, 251] width 216 height 49
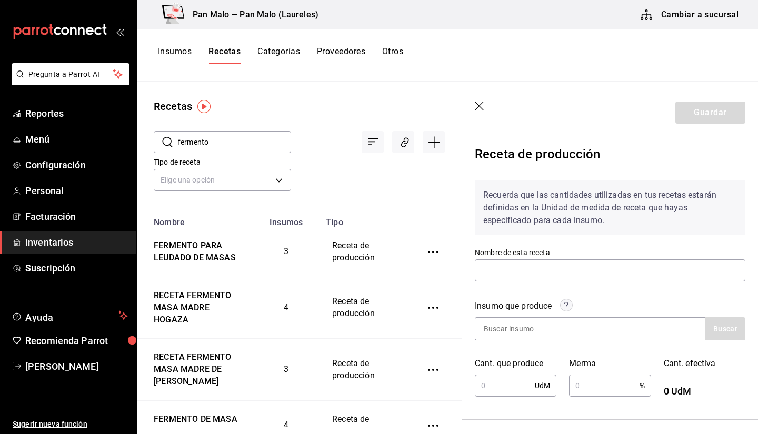
type input "FERMENTO PARA LEUDADO DE MASAS"
type input "1"
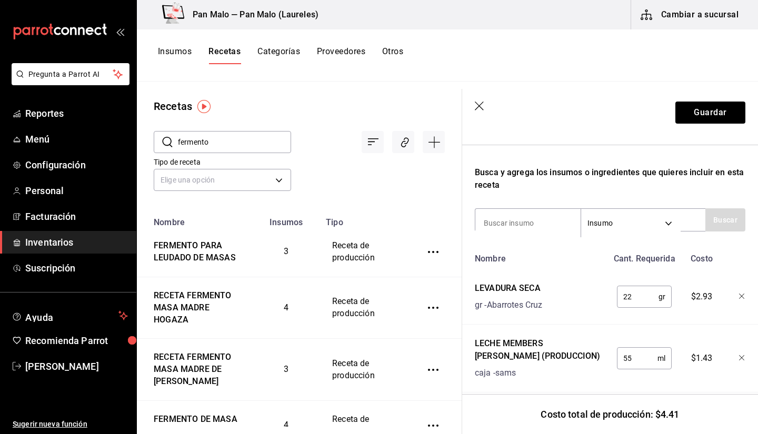
scroll to position [299, 0]
click at [260, 145] on input "fermento" at bounding box center [234, 142] width 113 height 21
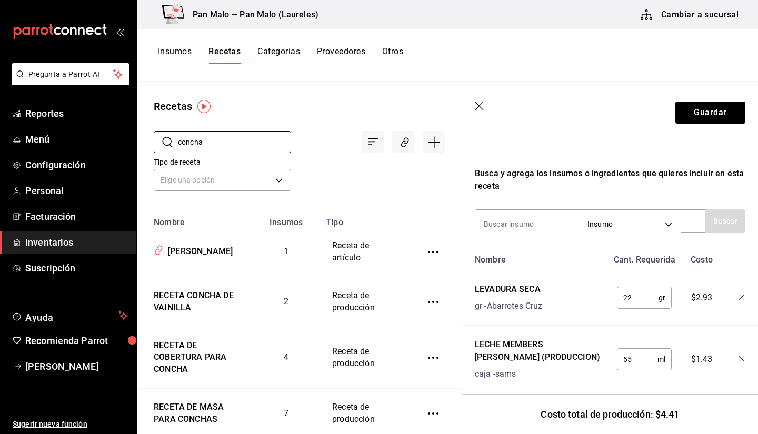
type input "concha"
click at [294, 111] on div "Recetas" at bounding box center [299, 106] width 325 height 16
click at [221, 244] on div "Concha Vainilla" at bounding box center [198, 250] width 69 height 16
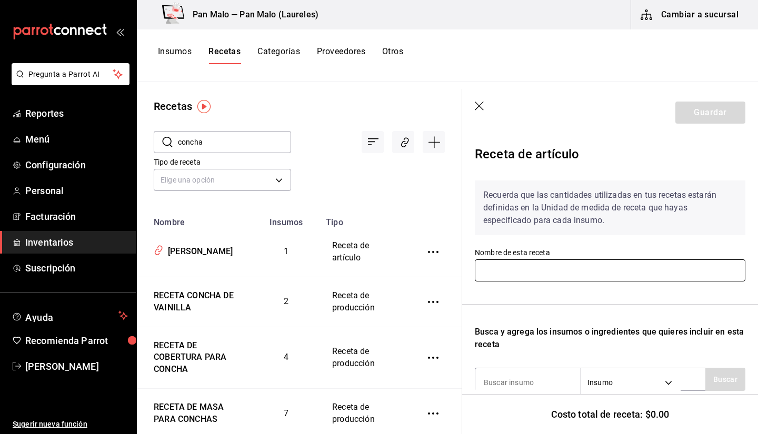
type input "Concha Vainilla"
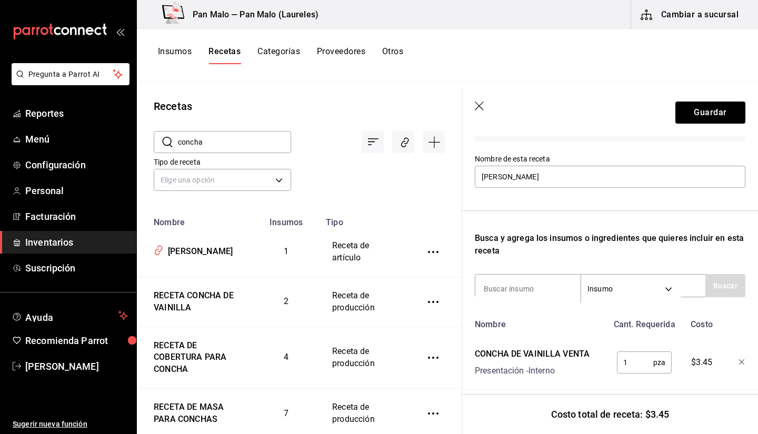
scroll to position [113, 0]
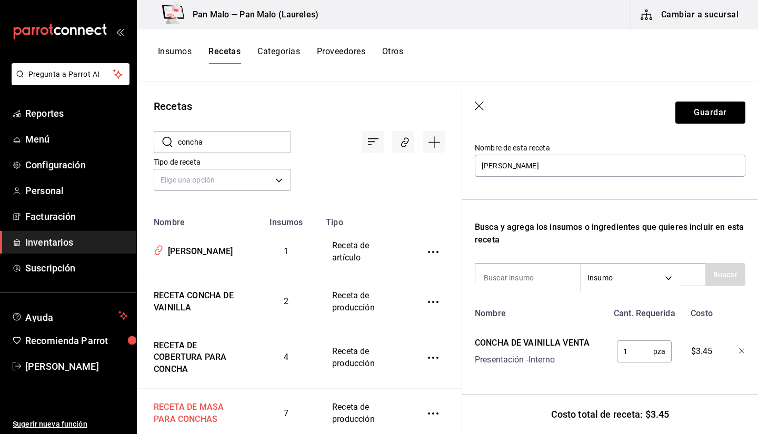
click at [203, 412] on div "RECETA DE MASA PARA CONCHAS" at bounding box center [195, 412] width 91 height 28
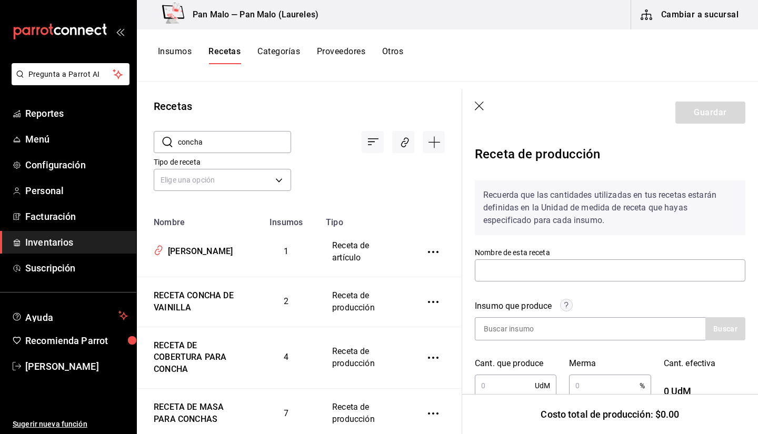
type input "RECETA DE MASA PARA CONCHAS"
type input "1"
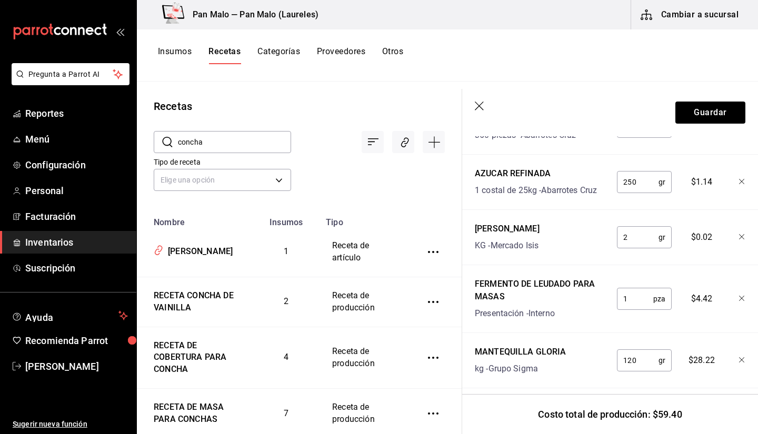
scroll to position [608, 0]
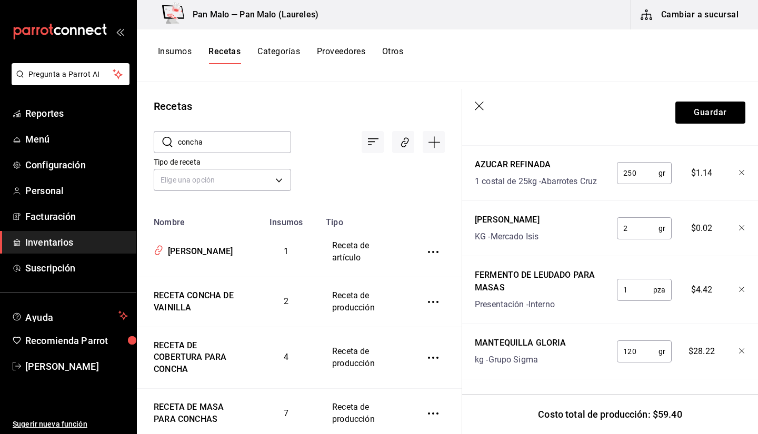
click at [626, 297] on input "1" at bounding box center [635, 290] width 36 height 21
type input "2"
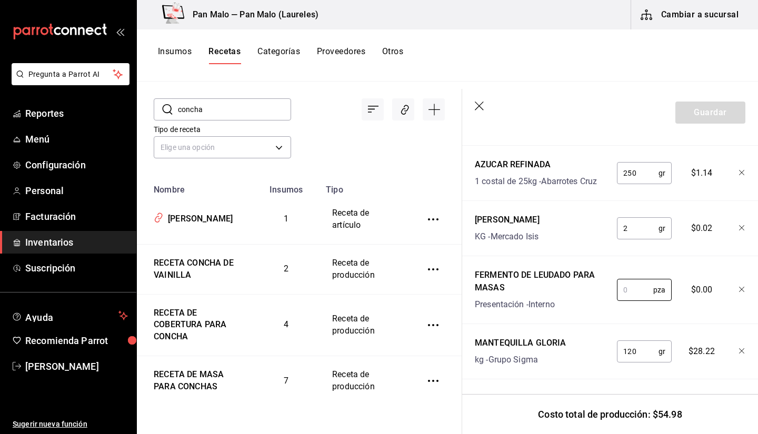
click at [230, 114] on input "concha" at bounding box center [234, 109] width 113 height 21
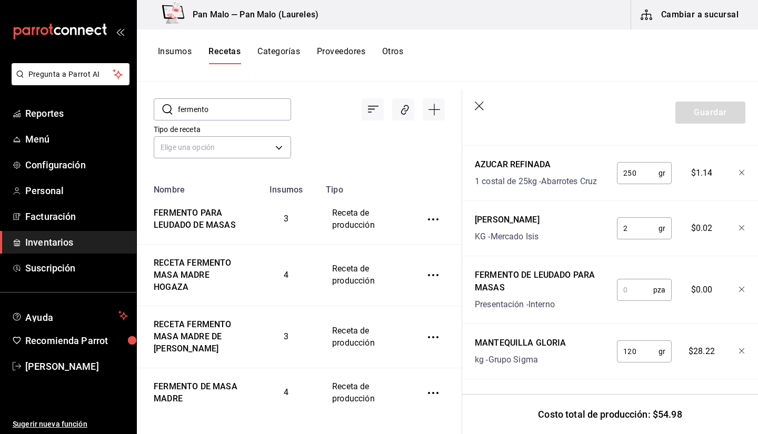
type input "fermento"
click at [212, 225] on div "FERMENTO PARA LEUDADO DE MASAS" at bounding box center [195, 217] width 91 height 28
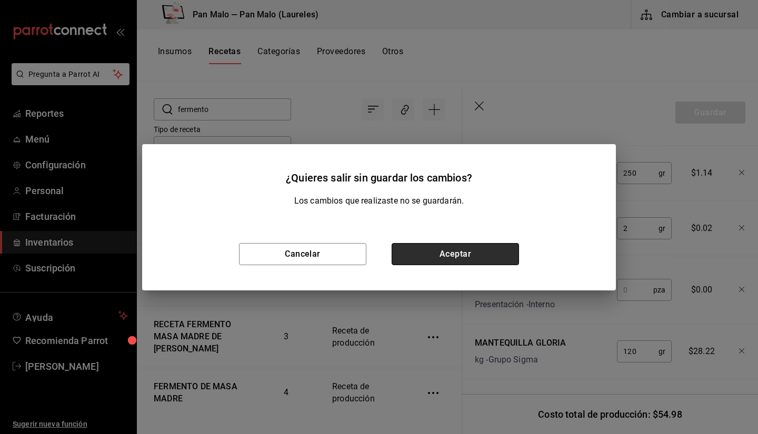
click at [421, 255] on button "Aceptar" at bounding box center [455, 254] width 127 height 22
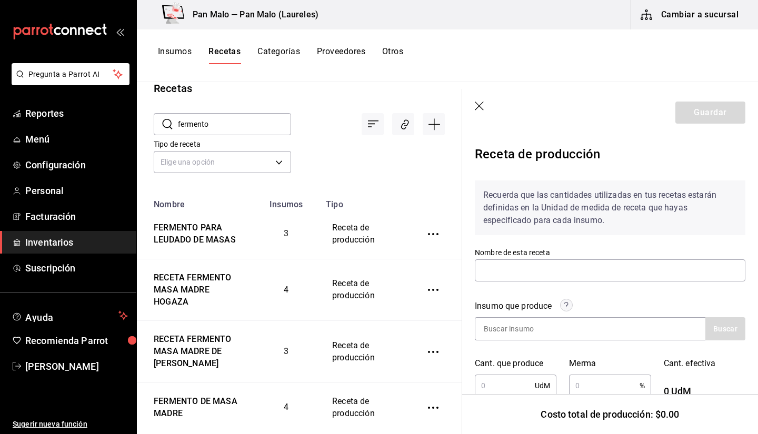
type input "FERMENTO PARA LEUDADO DE MASAS"
type input "1"
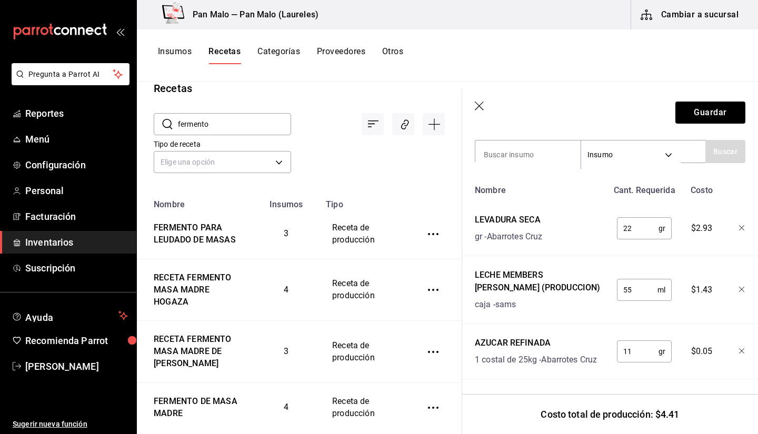
scroll to position [376, 0]
click at [631, 220] on input "22" at bounding box center [638, 228] width 42 height 21
click at [636, 341] on input "11" at bounding box center [638, 351] width 42 height 21
type input "1"
type input "7"
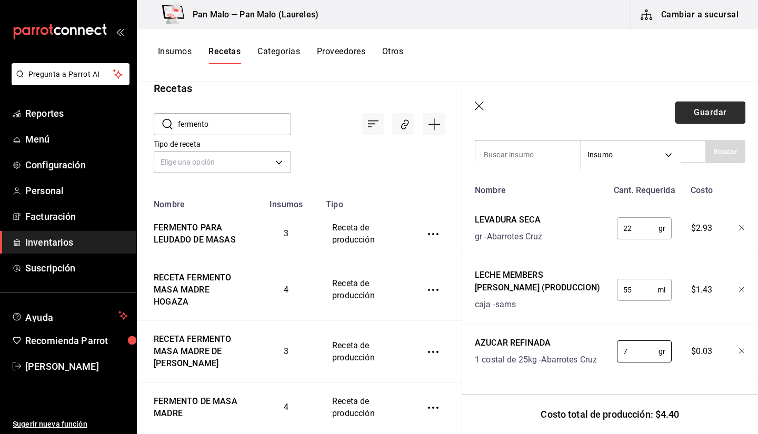
click at [684, 114] on button "Guardar" at bounding box center [711, 113] width 70 height 22
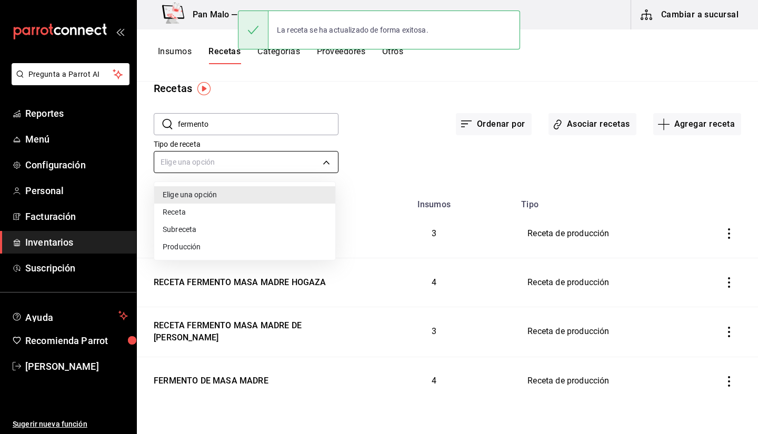
click at [300, 163] on body "Pregunta a Parrot AI Reportes Menú Configuración Personal Facturación Inventari…" at bounding box center [379, 213] width 758 height 427
click at [230, 225] on li "Subreceta" at bounding box center [244, 229] width 181 height 17
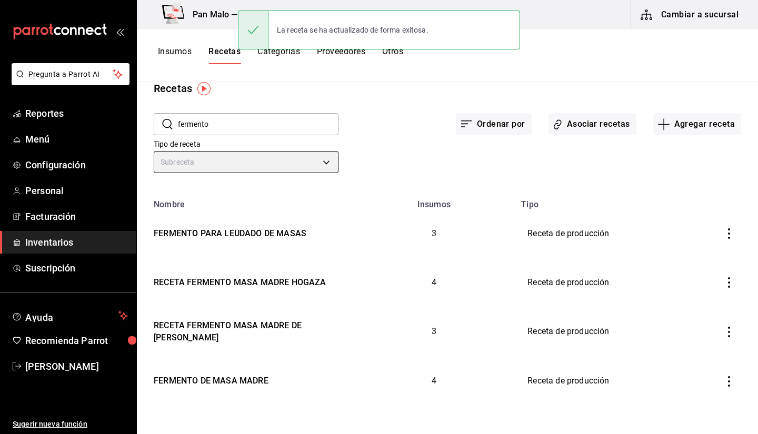
type input "SUBRECIPE"
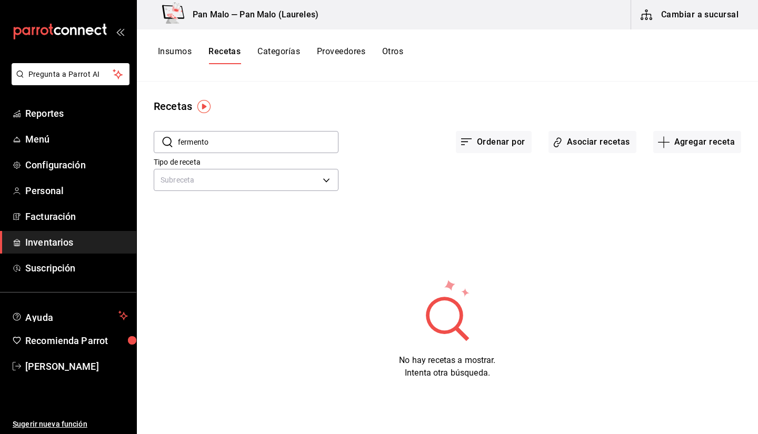
click at [207, 141] on input "fermento" at bounding box center [258, 142] width 161 height 21
type input "f"
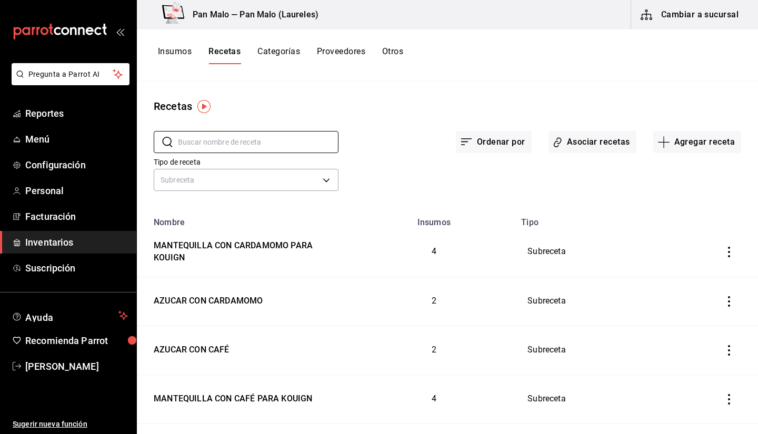
type input "f"
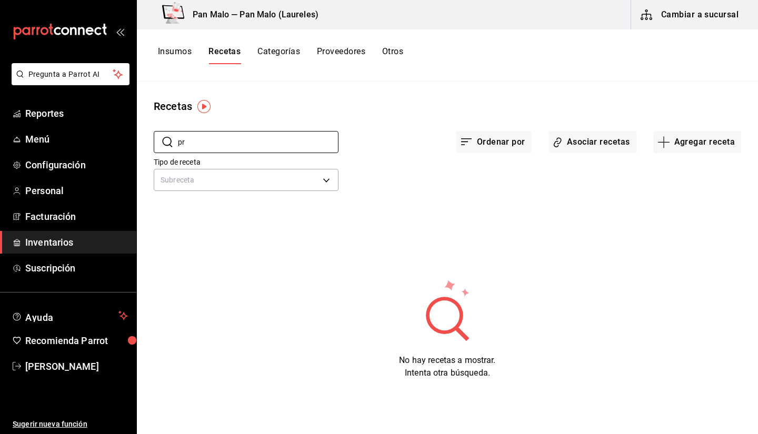
type input "p"
click at [255, 93] on div "Recetas ​ ​ Ordenar por Asociar recetas Agregar receta Tipo de receta Subreceta…" at bounding box center [447, 254] width 621 height 345
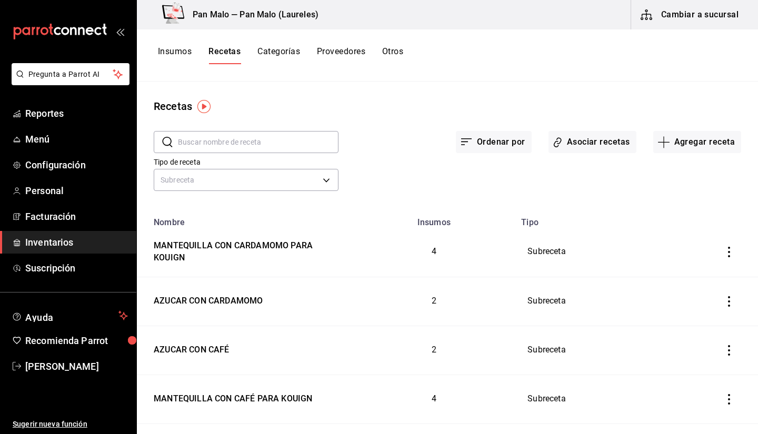
click at [250, 145] on input "text" at bounding box center [258, 142] width 161 height 21
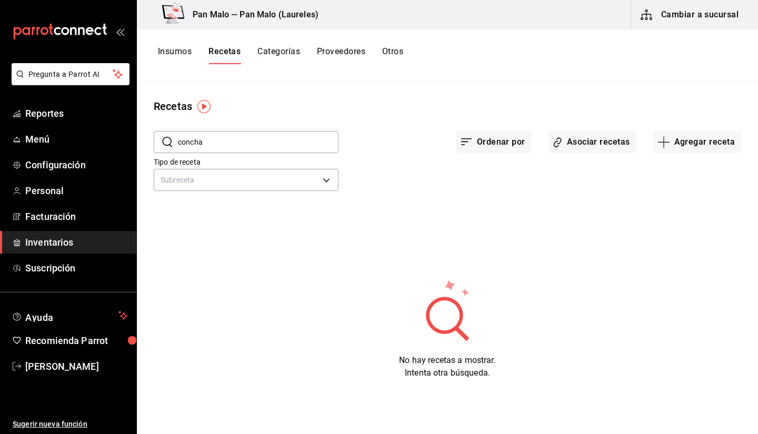
click at [401, 160] on div "Tipo de receta Subreceta SUBRECIPE" at bounding box center [439, 165] width 604 height 58
click at [290, 141] on input "concha" at bounding box center [258, 142] width 161 height 21
type input "c"
type input "l"
click at [365, 153] on div "Ordenar por Asociar recetas Agregar receta" at bounding box center [540, 133] width 403 height 39
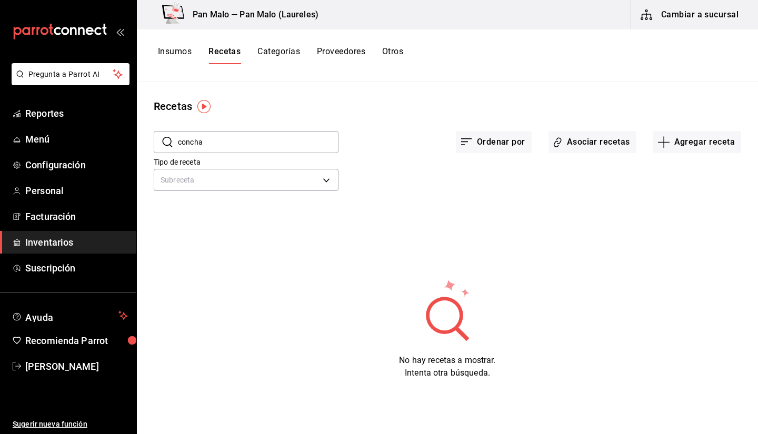
click at [257, 145] on input "concha" at bounding box center [258, 142] width 161 height 21
type input "c"
click at [347, 112] on div "Recetas" at bounding box center [447, 106] width 621 height 16
click at [299, 136] on input "masa" at bounding box center [258, 142] width 161 height 21
type input "m"
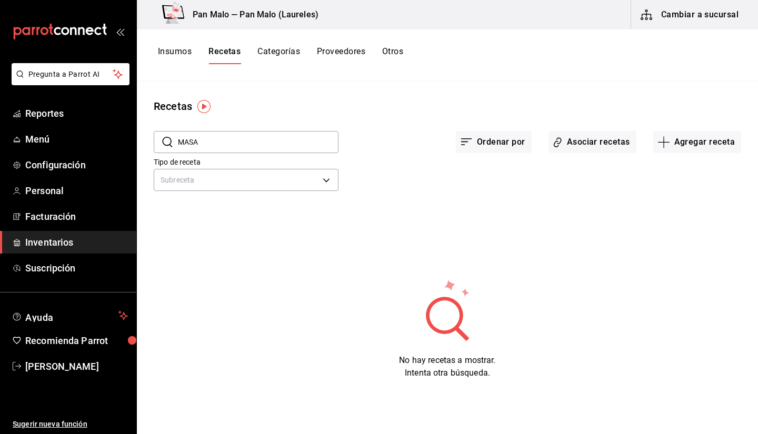
click at [425, 97] on div "Recetas ​ MASA ​ Ordenar por Asociar recetas Agregar receta Tipo de receta Subr…" at bounding box center [447, 254] width 621 height 345
click at [290, 152] on input "MASA" at bounding box center [258, 142] width 161 height 21
type input "M"
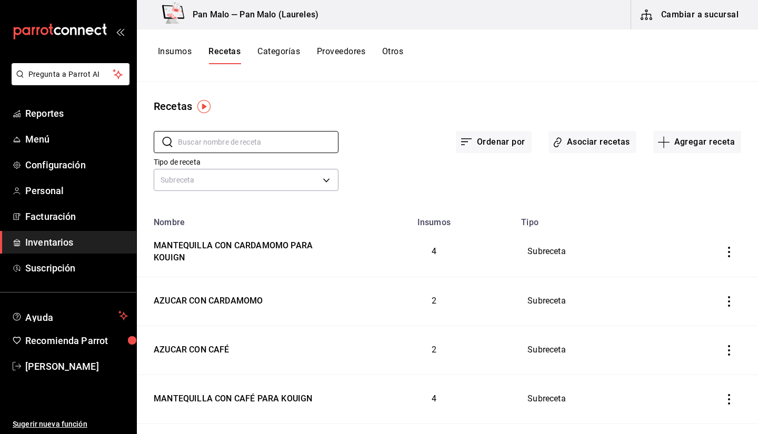
click at [178, 45] on div "Insumos Recetas Categorías Proveedores Otros" at bounding box center [447, 55] width 621 height 52
click at [306, 188] on body "Pregunta a Parrot AI Reportes Menú Configuración Personal Facturación Inventari…" at bounding box center [379, 213] width 758 height 427
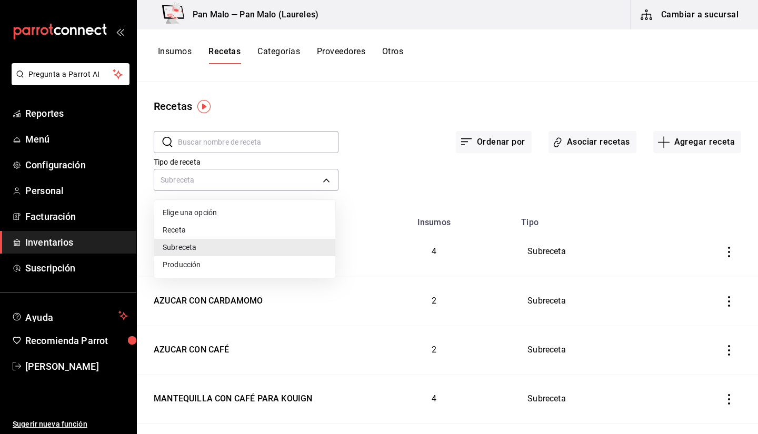
click at [287, 233] on li "Receta" at bounding box center [244, 230] width 181 height 17
type input "PRODUCT"
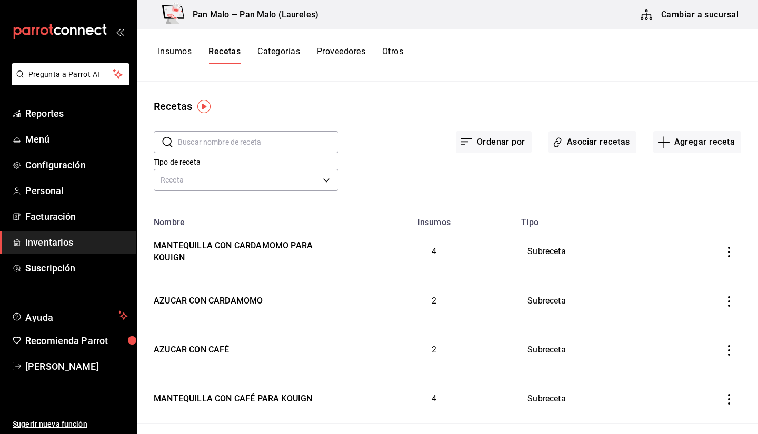
click at [255, 111] on div "Recetas" at bounding box center [447, 106] width 621 height 16
click at [242, 156] on div "Tipo de receta Receta PRODUCT" at bounding box center [238, 168] width 202 height 54
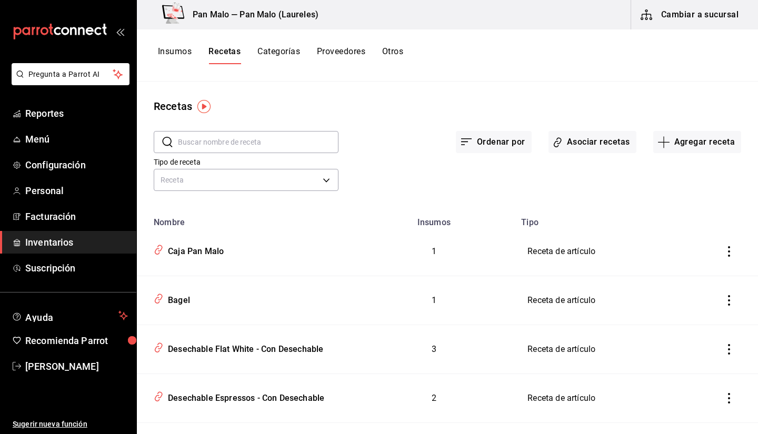
click at [223, 133] on input "text" at bounding box center [258, 142] width 161 height 21
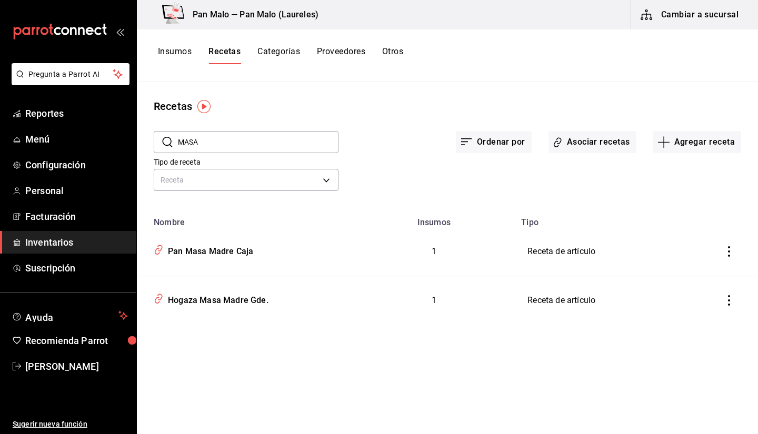
click at [257, 140] on input "MASA" at bounding box center [258, 142] width 161 height 21
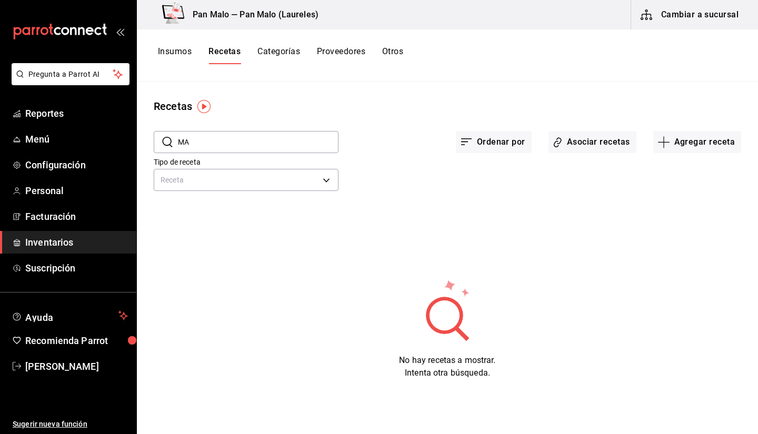
type input "M"
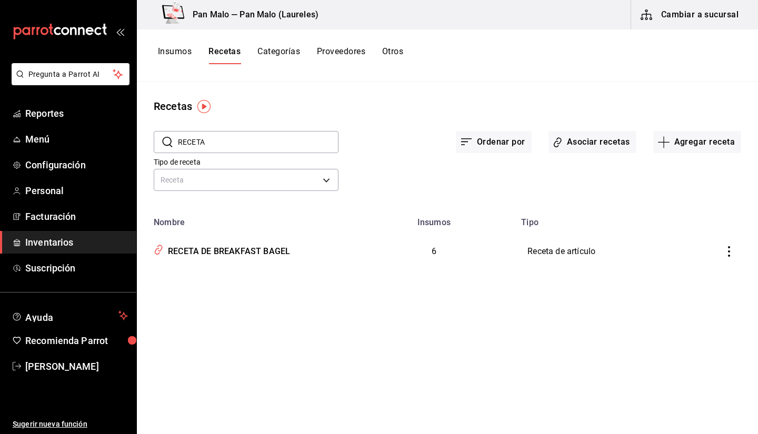
click at [435, 80] on div "Insumos Recetas Categorías Proveedores Otros" at bounding box center [447, 55] width 621 height 52
click at [276, 146] on input "RECETA" at bounding box center [258, 142] width 161 height 21
type input "masa"
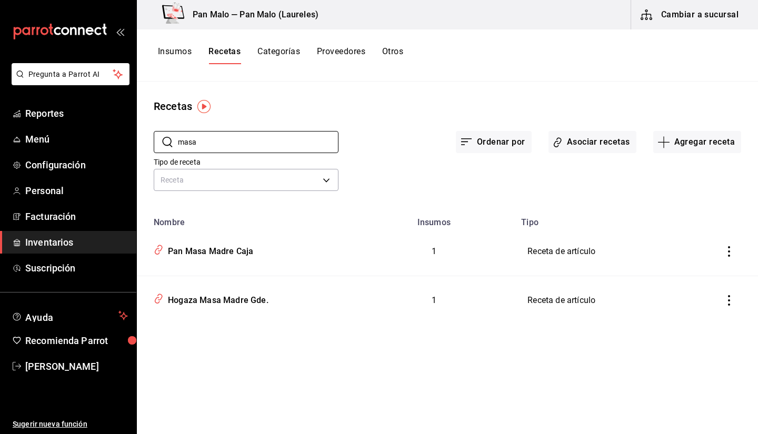
click at [381, 167] on div "Tipo de receta Receta PRODUCT" at bounding box center [439, 165] width 604 height 58
click at [173, 45] on div "Insumos Recetas Categorías Proveedores Otros" at bounding box center [447, 55] width 621 height 52
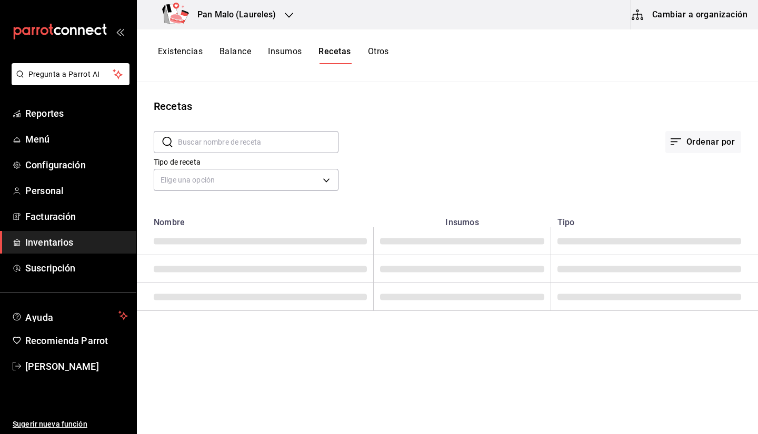
click at [204, 140] on input "text" at bounding box center [258, 142] width 161 height 21
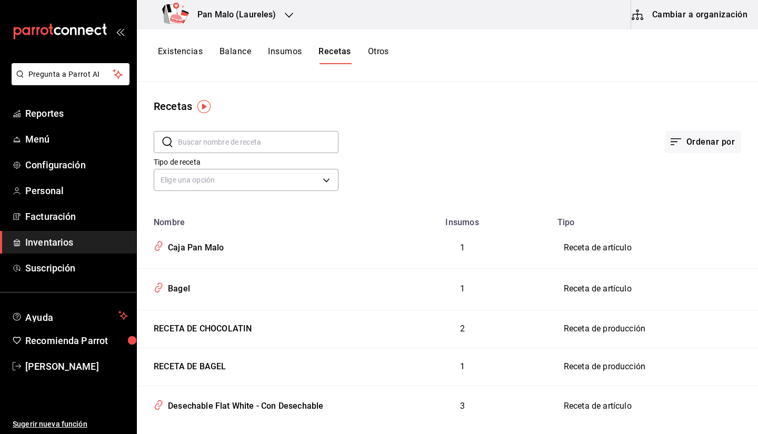
click at [707, 23] on button "Cambiar a organización" at bounding box center [690, 14] width 118 height 29
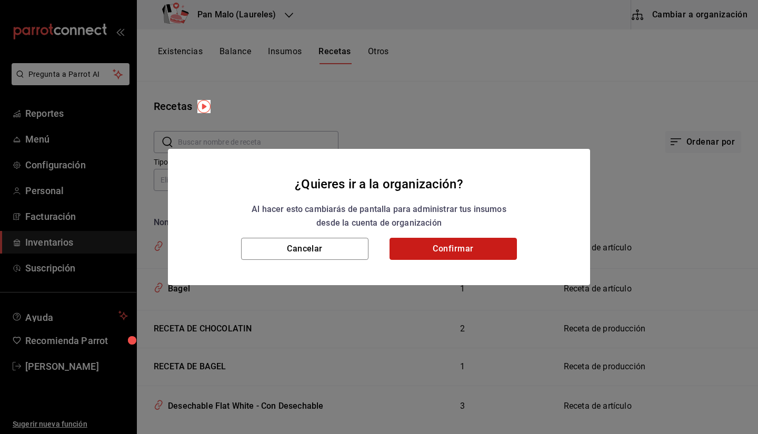
click at [450, 242] on button "Confirmar" at bounding box center [453, 249] width 127 height 22
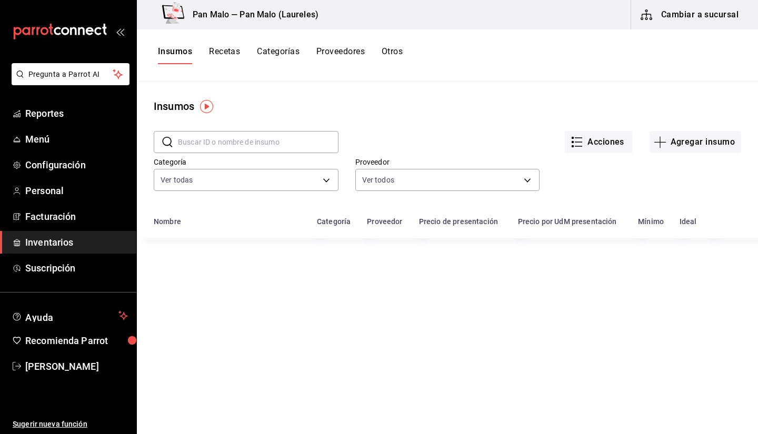
click at [196, 52] on div "Insumos Recetas Categorías Proveedores Otros" at bounding box center [280, 55] width 245 height 18
click at [217, 58] on button "Recetas" at bounding box center [224, 55] width 31 height 18
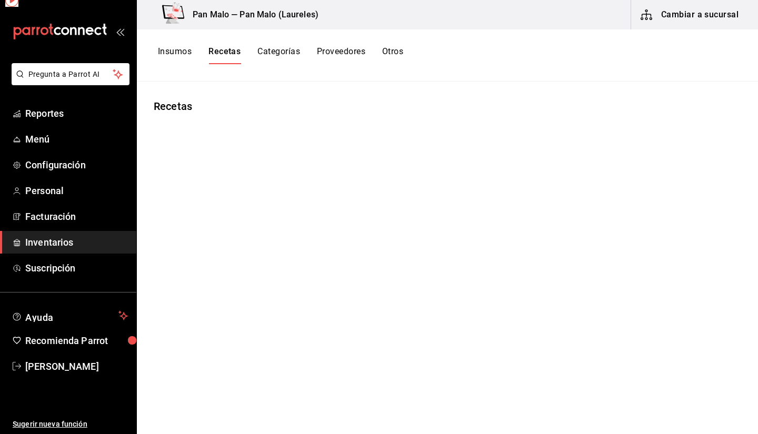
click at [247, 42] on div "Insumos Recetas Categorías Proveedores Otros" at bounding box center [447, 55] width 621 height 52
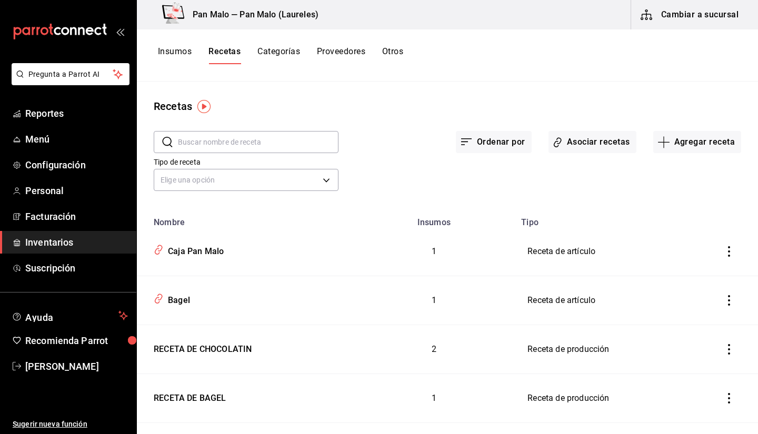
click at [234, 145] on input "text" at bounding box center [258, 142] width 161 height 21
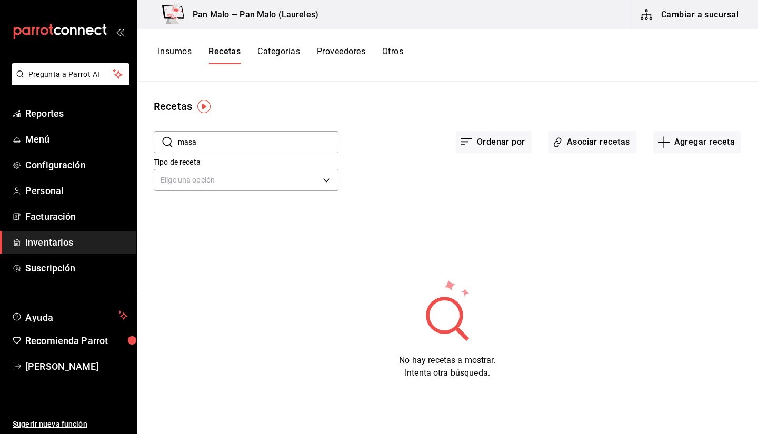
type input "masa"
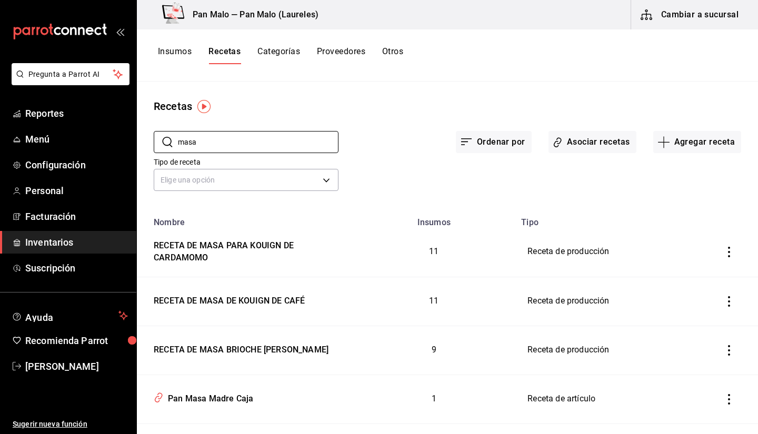
click at [486, 202] on div "​ masa ​ Ordenar por Asociar recetas Agregar receta Tipo de receta Elige una op…" at bounding box center [447, 162] width 621 height 97
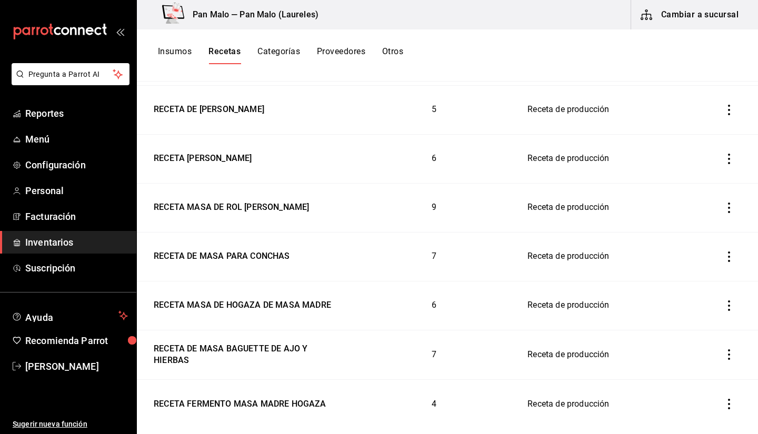
scroll to position [785, 0]
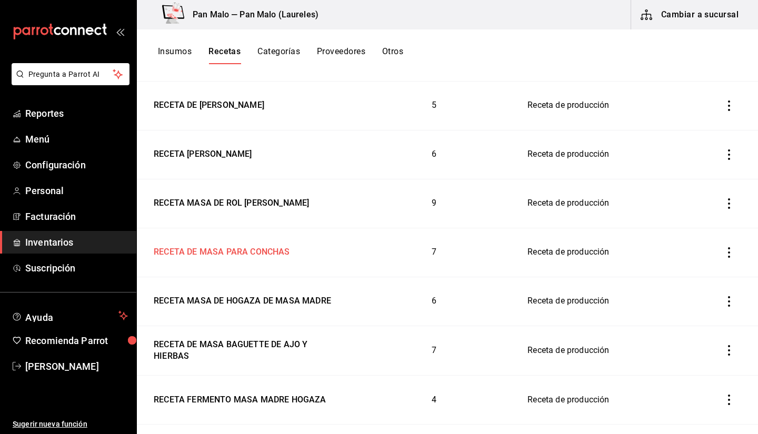
click at [305, 253] on div "RECETA DE MASA PARA CONCHAS" at bounding box center [245, 250] width 191 height 16
type input "RECETA DE MASA PARA CONCHAS"
type input "1"
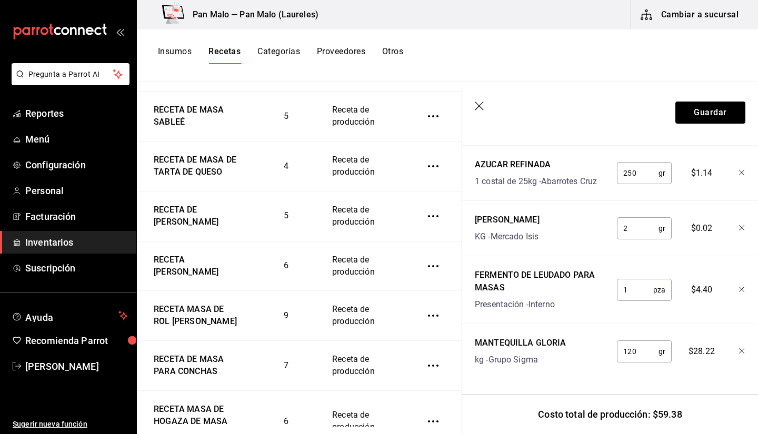
scroll to position [623, 0]
click at [629, 280] on input "1" at bounding box center [635, 290] width 36 height 21
type input "2"
click at [685, 107] on button "Guardar" at bounding box center [711, 113] width 70 height 22
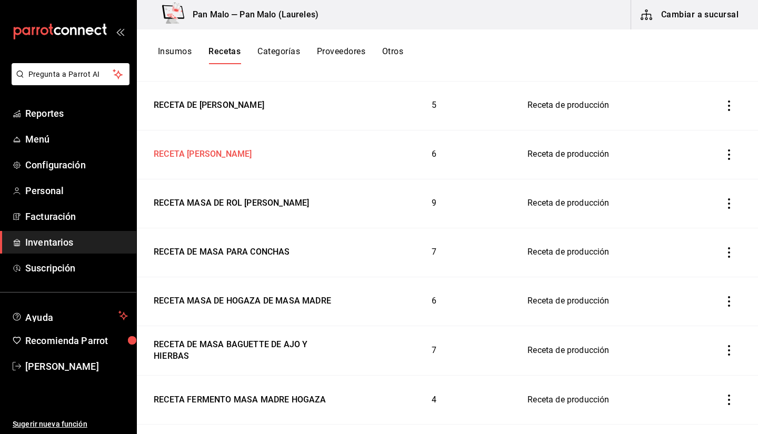
click at [253, 158] on div "RECETA MASA BRIOCHE" at bounding box center [245, 152] width 191 height 16
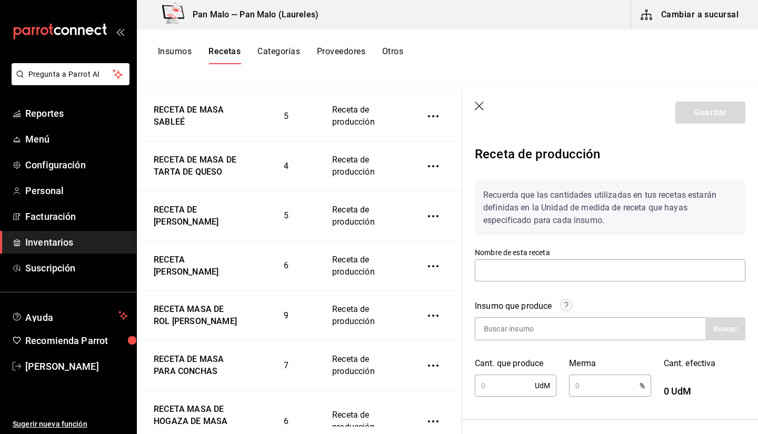
type input "RECETA MASA BRIOCHE"
type input "1"
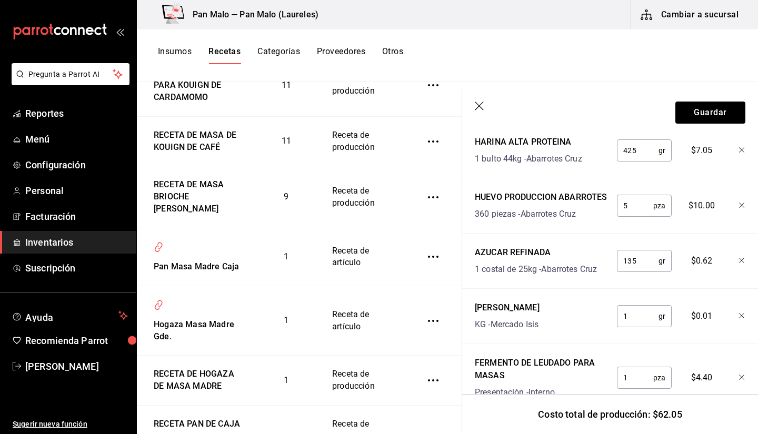
scroll to position [171, 0]
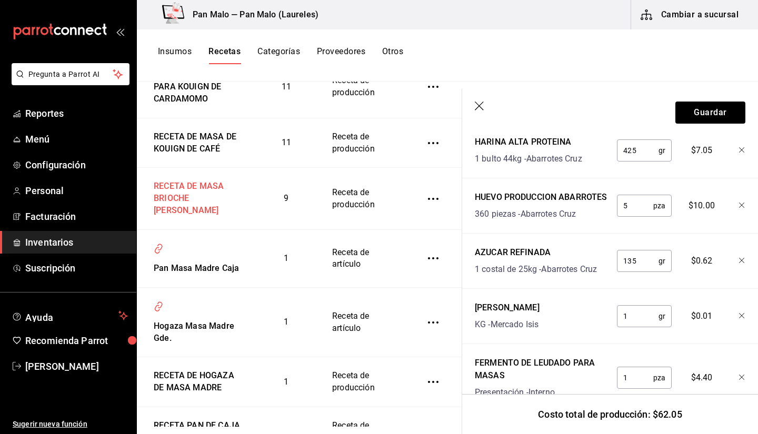
click at [220, 210] on div "RECETA DE MASA BRIOCHE DE OLIVA" at bounding box center [195, 196] width 91 height 41
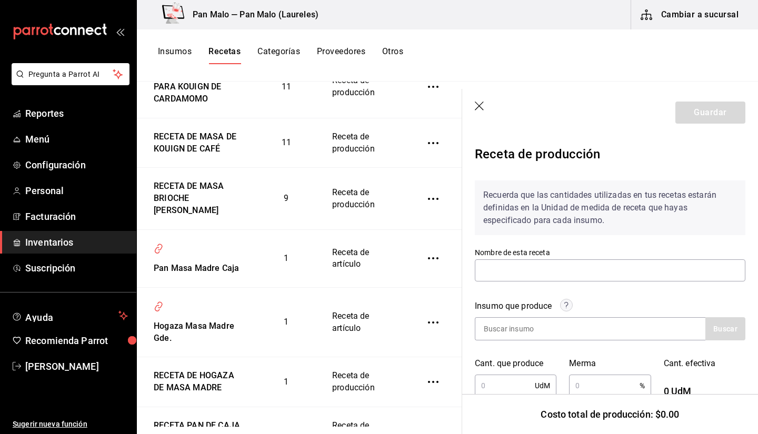
type input "RECETA DE MASA BRIOCHE [PERSON_NAME]"
type input "1"
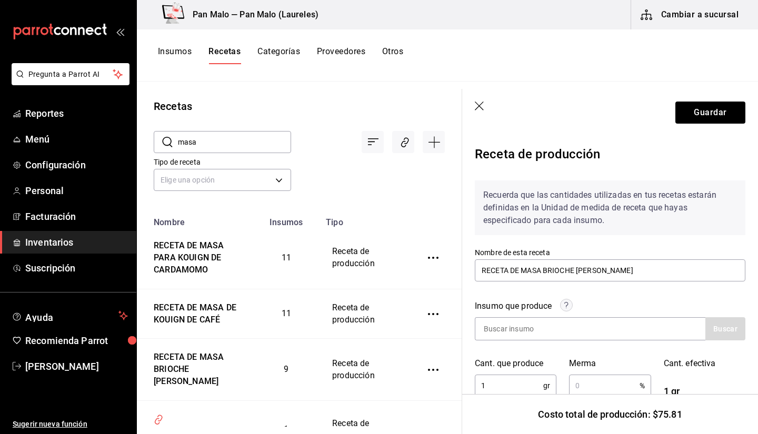
scroll to position [2, 0]
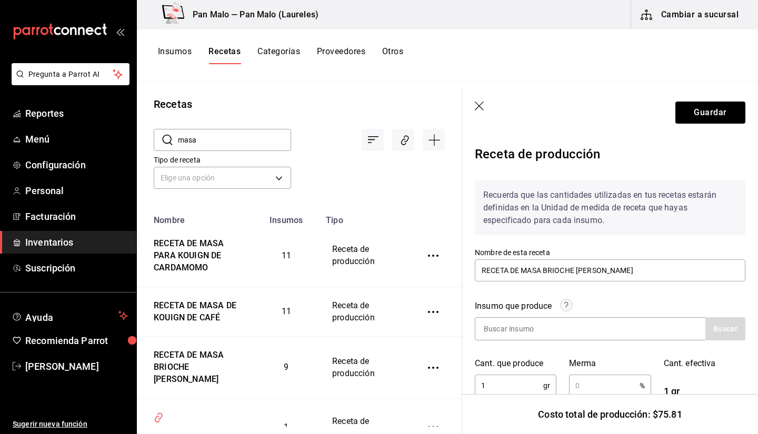
click at [228, 136] on input "masa" at bounding box center [234, 140] width 113 height 21
type input "bollo"
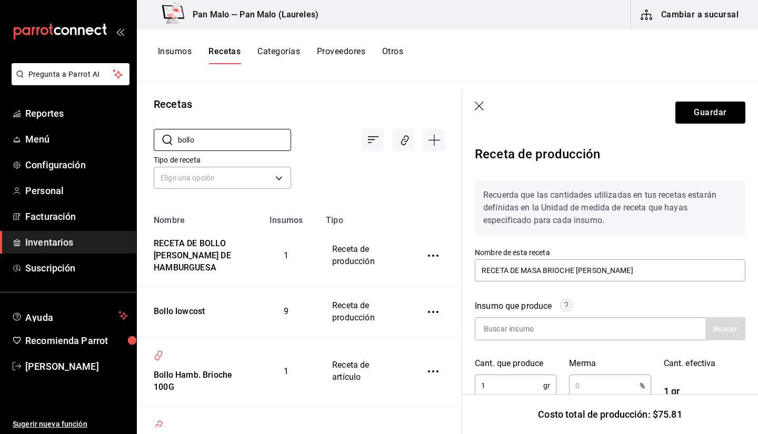
click at [365, 93] on div "Recetas ​ bollo ​ Tipo de receta Elige una opción default Nombre Insumos Tipo R…" at bounding box center [299, 254] width 325 height 345
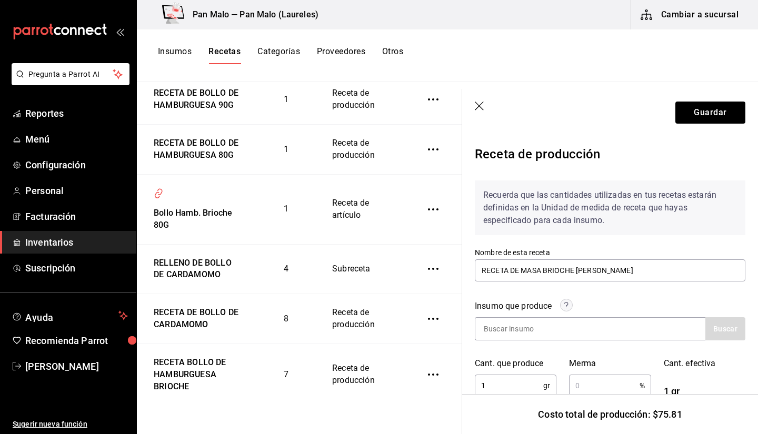
scroll to position [489, 0]
click at [183, 363] on div "RECETA BOLLO DE HAMBURGUESA BRIOCHE" at bounding box center [195, 373] width 91 height 41
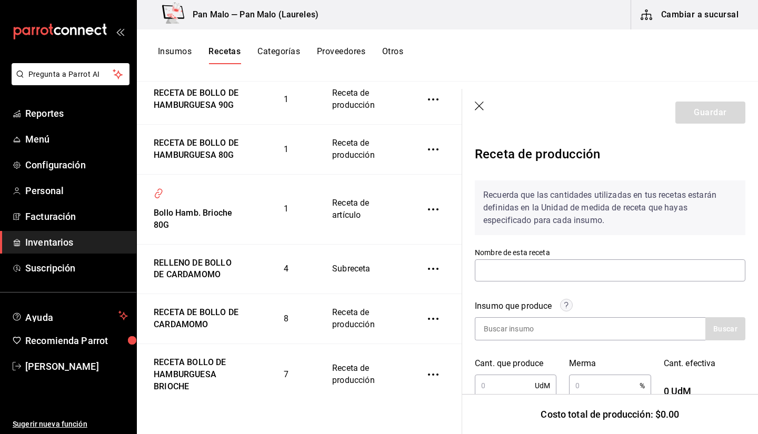
type input "RECETA BOLLO DE HAMBURGUESA BRIOCHE"
type input "1"
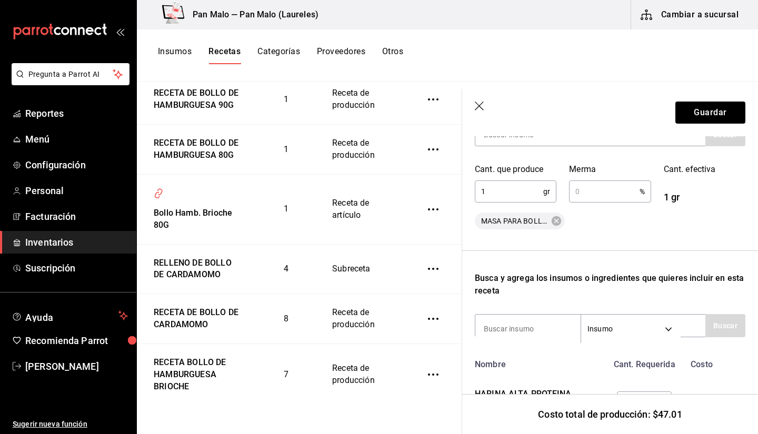
scroll to position [196, 0]
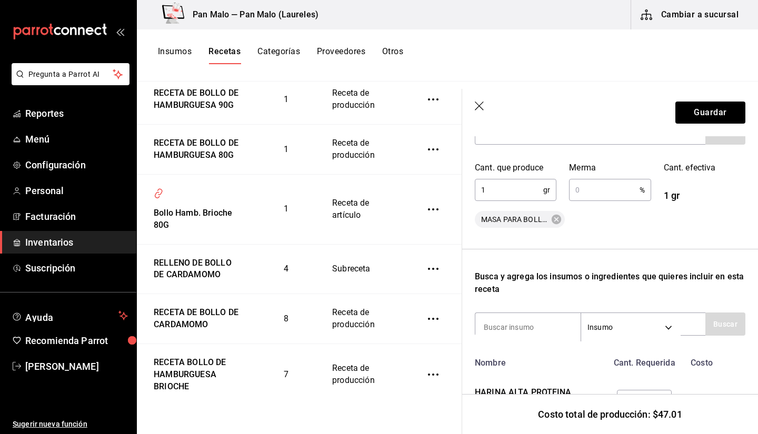
click at [502, 196] on input "1" at bounding box center [509, 190] width 68 height 21
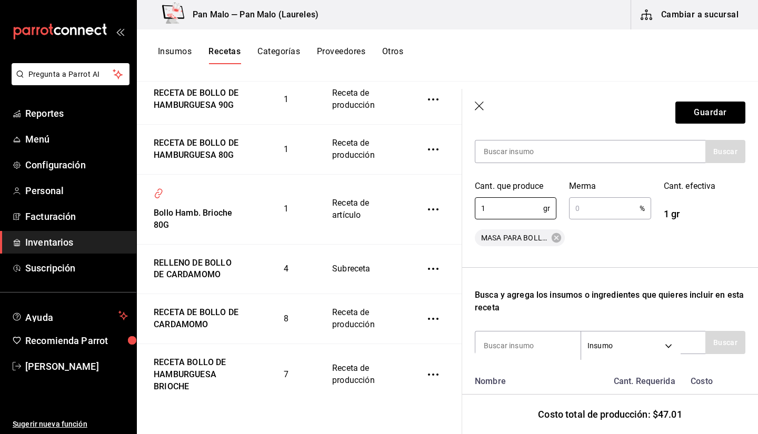
scroll to position [135, 0]
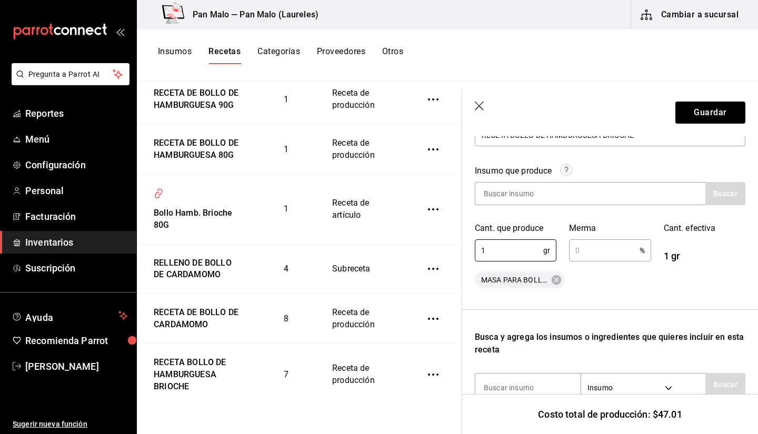
click at [183, 44] on div "Insumos Recetas Categorías Proveedores Otros" at bounding box center [447, 55] width 621 height 52
click at [173, 58] on button "Insumos" at bounding box center [175, 55] width 34 height 18
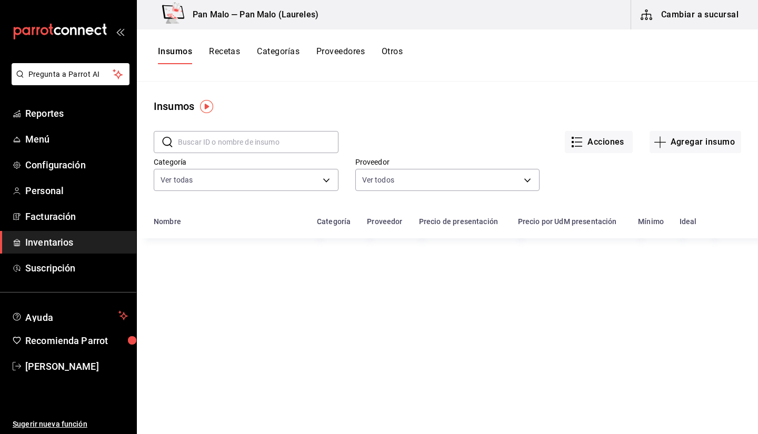
click at [272, 160] on label "Categoría" at bounding box center [246, 161] width 185 height 7
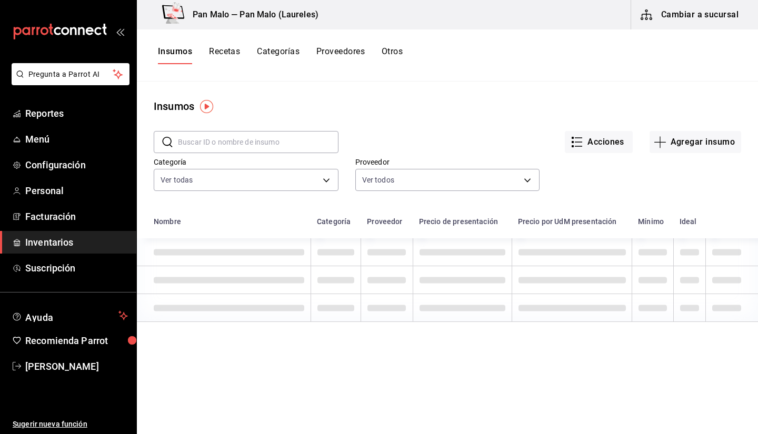
click at [253, 141] on input "text" at bounding box center [258, 142] width 161 height 21
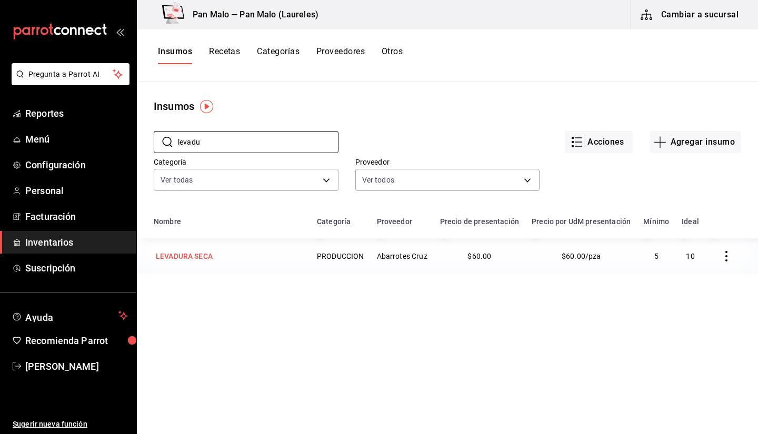
type input "levadu"
click at [210, 274] on td "LEVADURA SECA" at bounding box center [224, 257] width 174 height 36
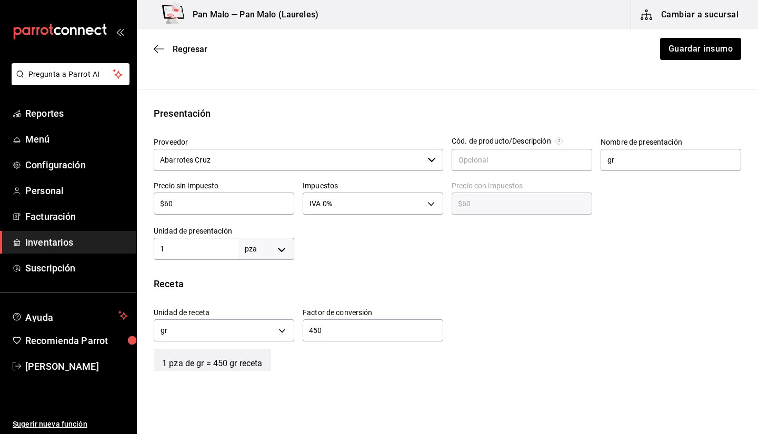
scroll to position [203, 0]
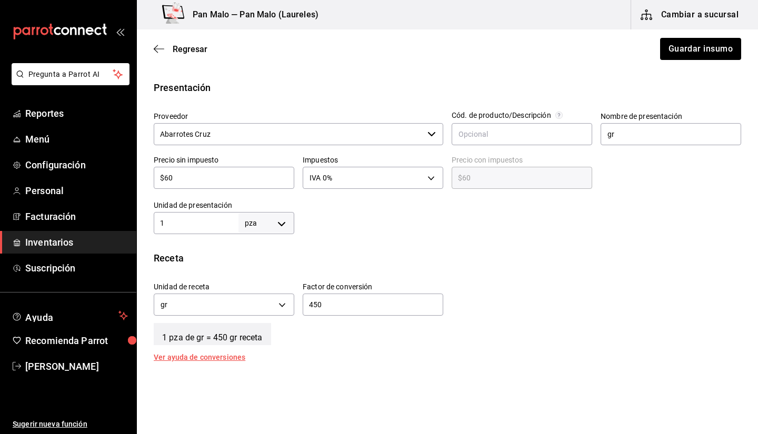
click at [206, 173] on input "$60" at bounding box center [224, 178] width 141 height 13
click at [636, 253] on div "Receta" at bounding box center [448, 258] width 588 height 14
click at [642, 143] on input "gr" at bounding box center [671, 134] width 141 height 22
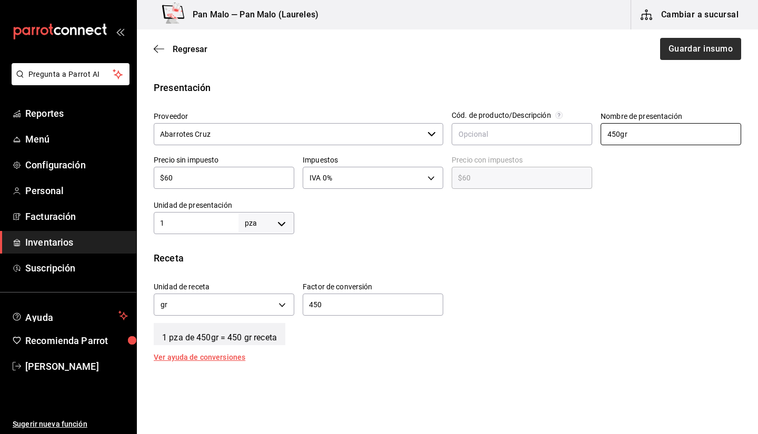
type input "450gr"
click at [676, 48] on button "Guardar insumo" at bounding box center [700, 49] width 82 height 22
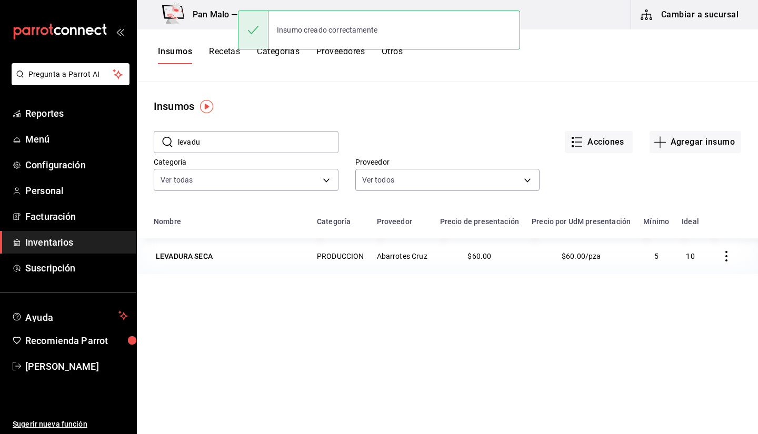
click at [237, 66] on div "Insumos Recetas Categorías Proveedores Otros" at bounding box center [447, 55] width 621 height 52
click at [227, 59] on button "Recetas" at bounding box center [224, 55] width 31 height 18
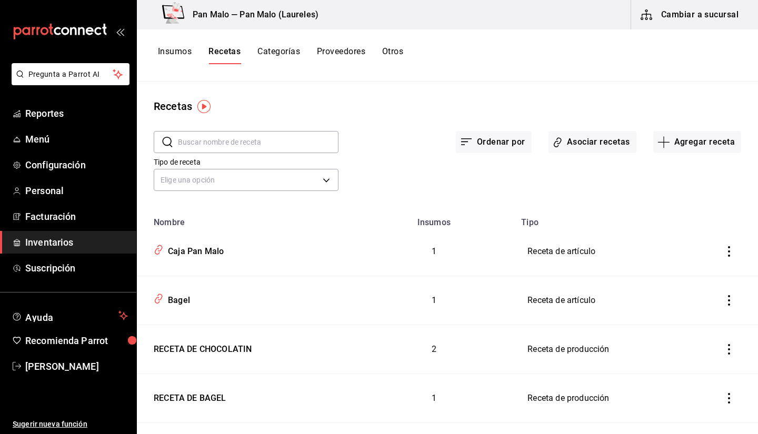
click at [259, 134] on input "text" at bounding box center [258, 142] width 161 height 21
click at [251, 137] on input "text" at bounding box center [258, 142] width 161 height 21
click at [298, 94] on div "Recetas ​ ​ Ordenar por Asociar recetas Agregar receta Tipo de receta Elige una…" at bounding box center [447, 254] width 621 height 345
click at [230, 138] on input "text" at bounding box center [258, 142] width 161 height 21
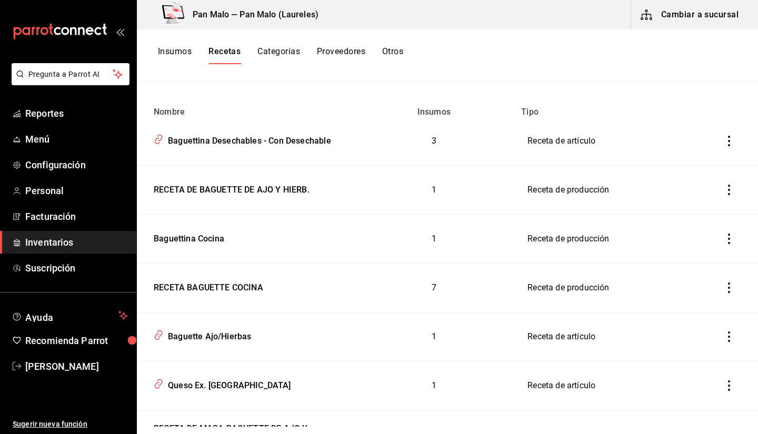
scroll to position [111, 0]
type input "baguetti"
click at [191, 251] on td "Baguettina Cocina" at bounding box center [245, 238] width 216 height 49
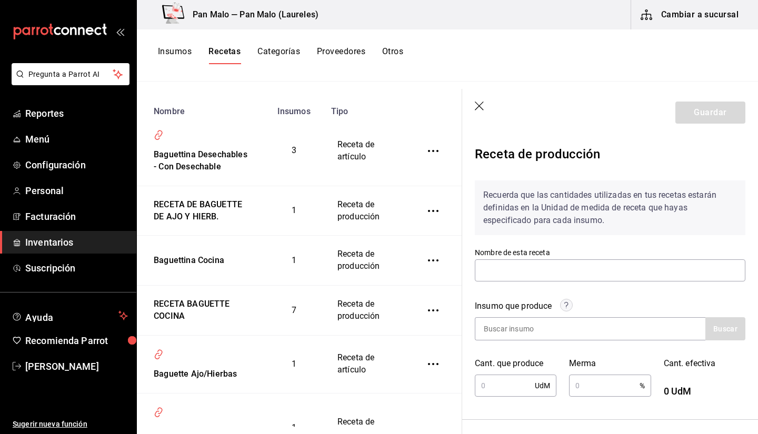
type input "Baguettina Cocina"
type input "1"
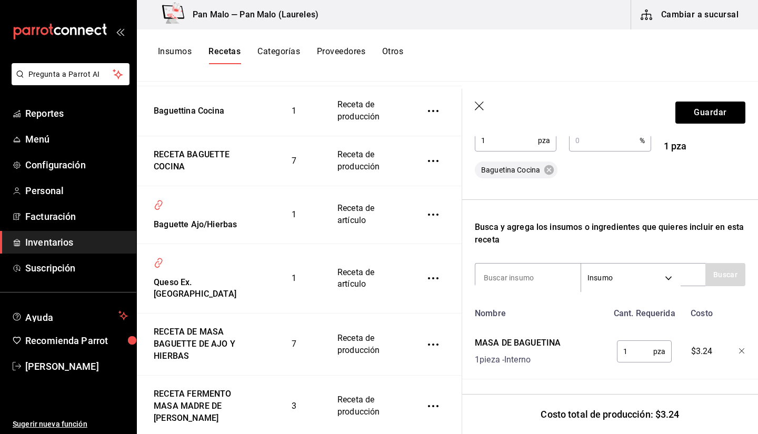
scroll to position [255, 0]
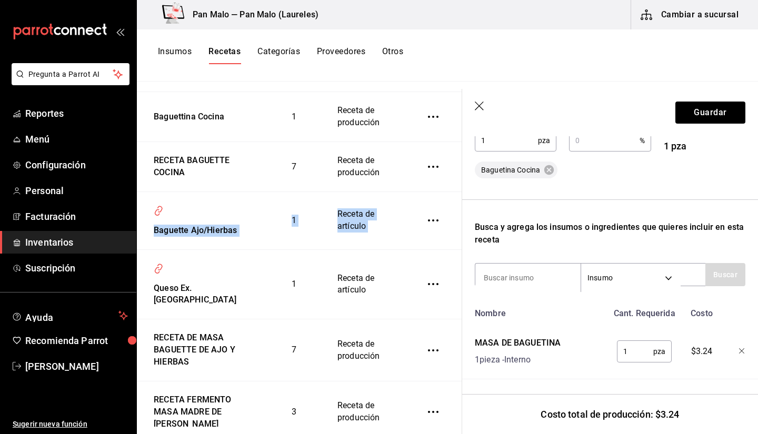
drag, startPoint x: 453, startPoint y: 246, endPoint x: 439, endPoint y: 200, distance: 48.3
click at [439, 200] on tbody "Baguettina Desechables - Con Desechable 3 Receta de artículo RECETA DE BAGUETTE…" at bounding box center [299, 258] width 325 height 570
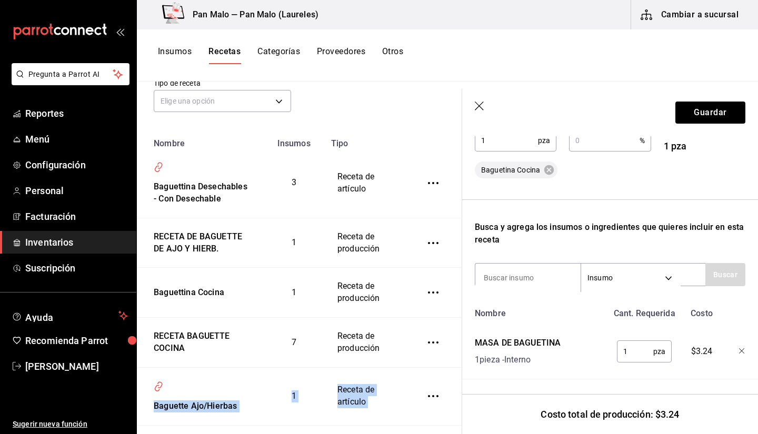
scroll to position [0, 0]
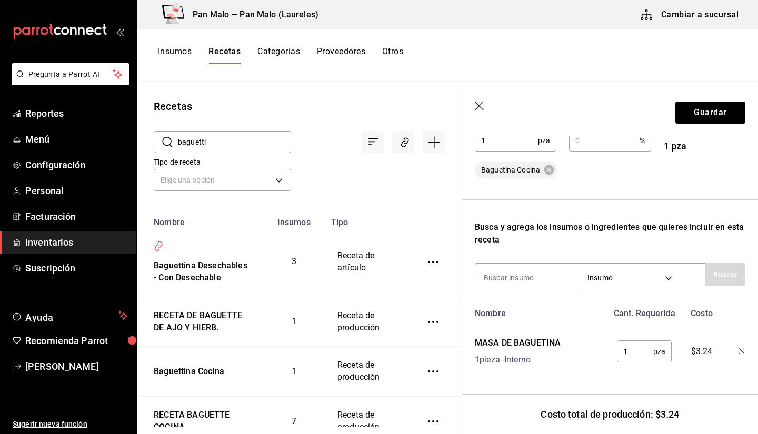
click at [192, 144] on input "baguetti" at bounding box center [234, 142] width 113 height 21
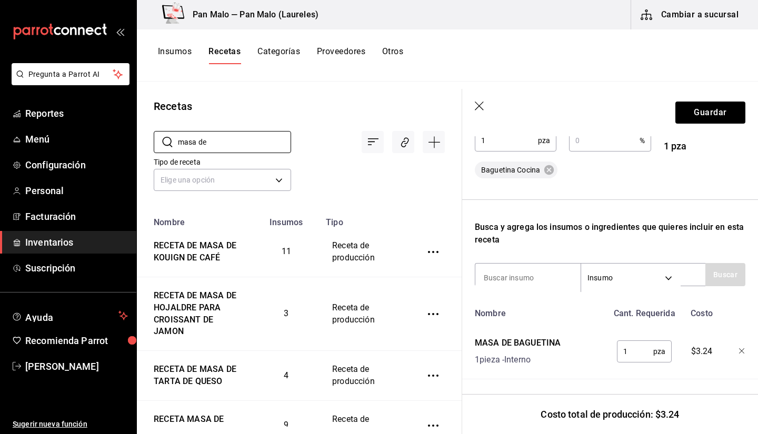
type input "masa de"
drag, startPoint x: 449, startPoint y: 158, endPoint x: 449, endPoint y: 185, distance: 26.9
click at [449, 185] on div "​ masa de ​ Tipo de receta Elige una opción default" at bounding box center [299, 162] width 325 height 97
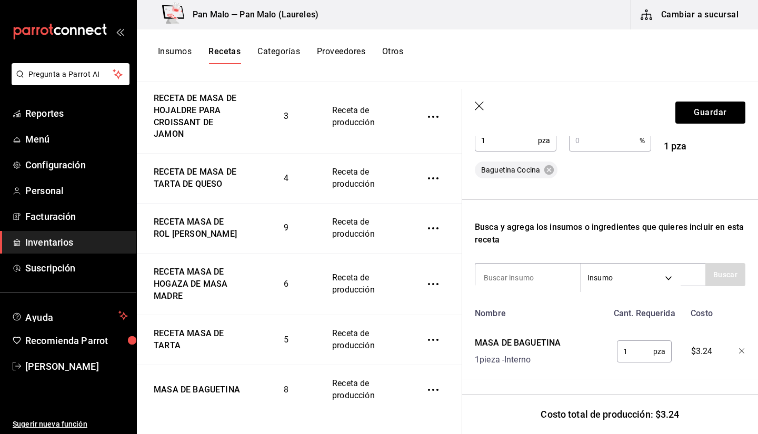
scroll to position [230, 0]
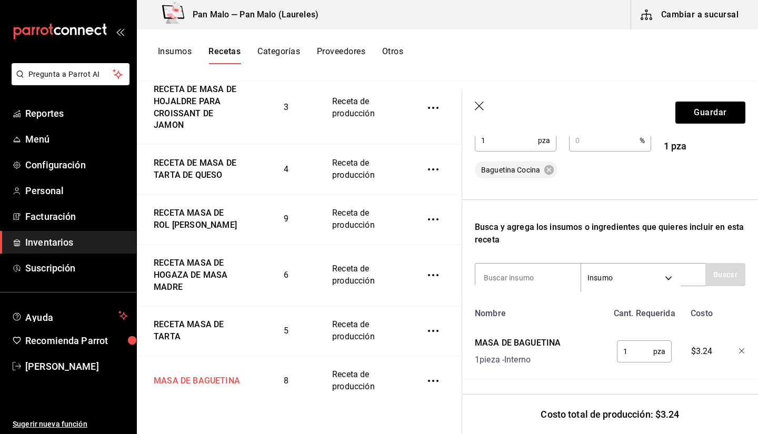
click at [197, 388] on div "MASA DE BAGUETINA" at bounding box center [195, 379] width 91 height 16
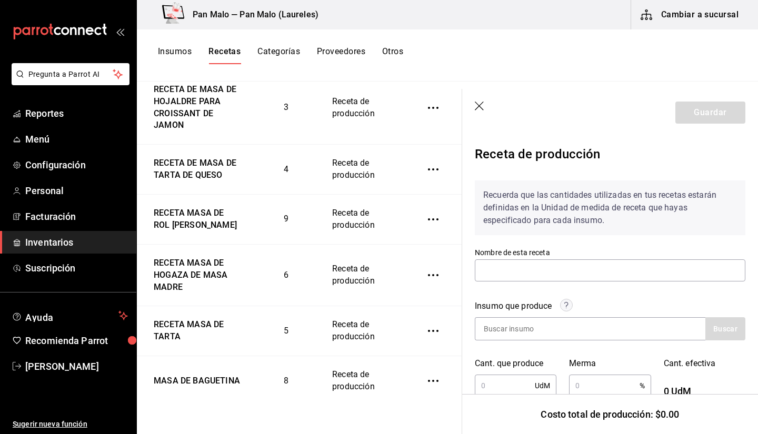
type input "MASA DE BAGUETINA"
type input "1"
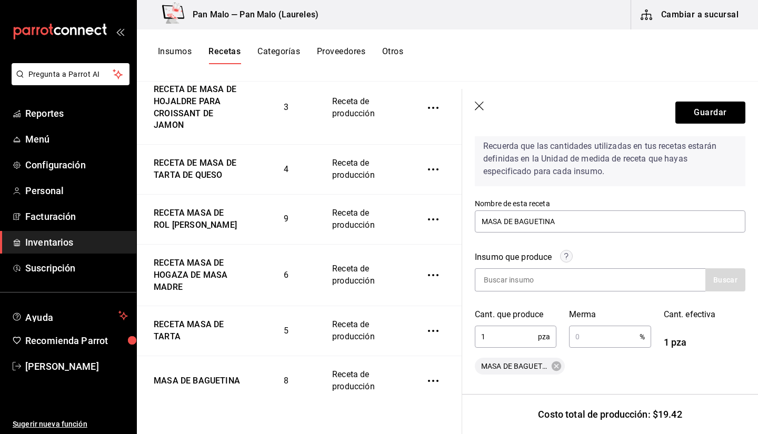
scroll to position [46, 0]
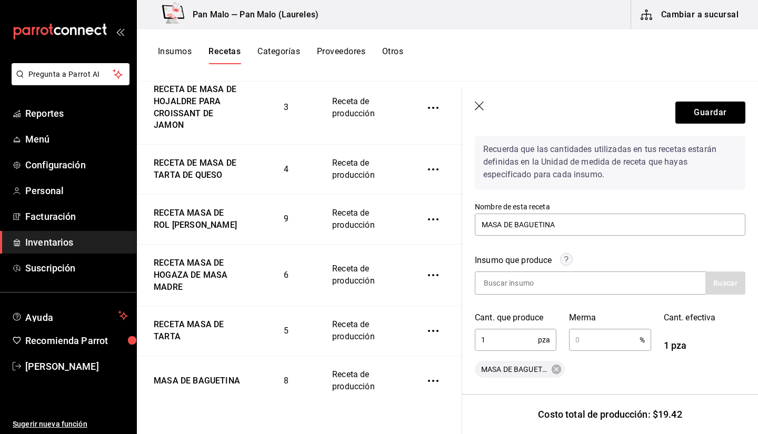
click at [478, 114] on header "Guardar" at bounding box center [610, 112] width 296 height 47
click at [483, 108] on icon "button" at bounding box center [480, 107] width 11 height 11
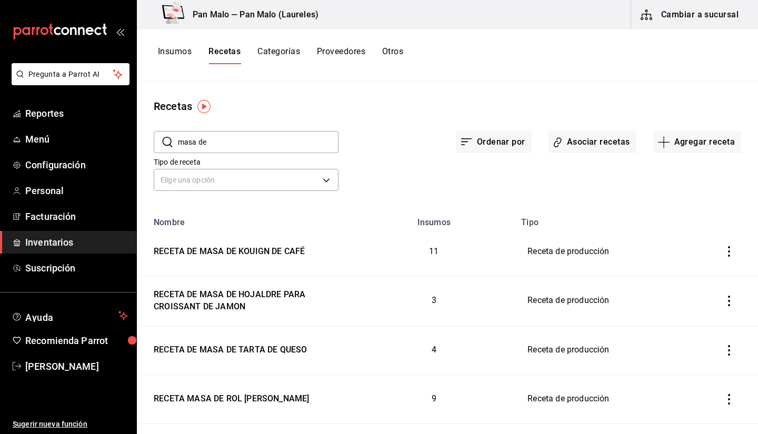
click at [252, 153] on div "Tipo de receta Elige una opción default" at bounding box center [238, 168] width 202 height 54
click at [226, 137] on input "masa de" at bounding box center [258, 142] width 161 height 21
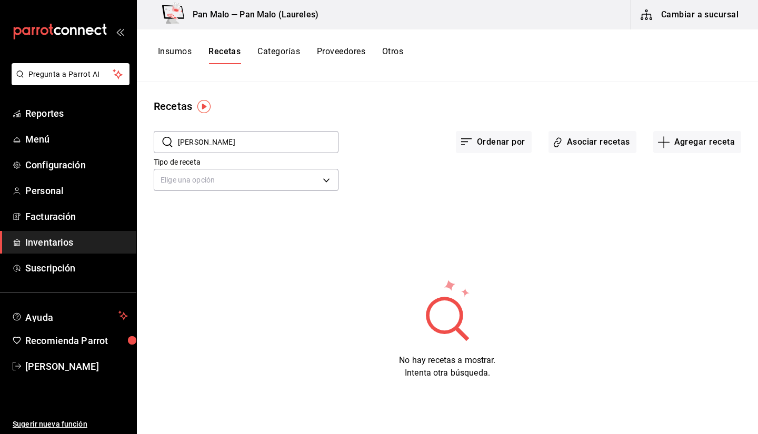
click at [318, 147] on input "masa de croissant" at bounding box center [258, 142] width 161 height 21
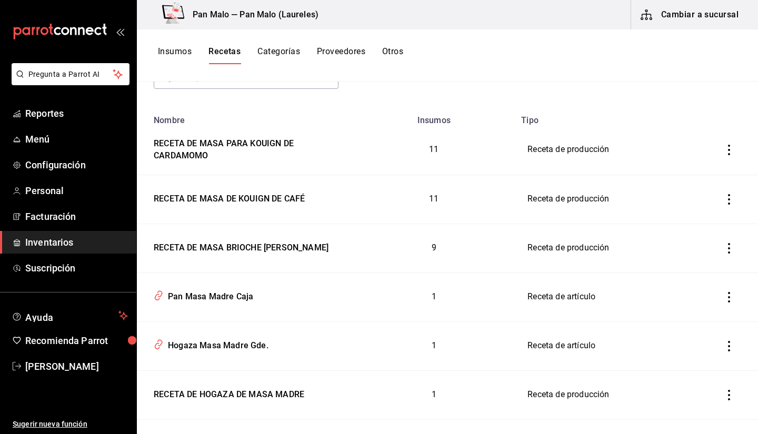
scroll to position [104, 0]
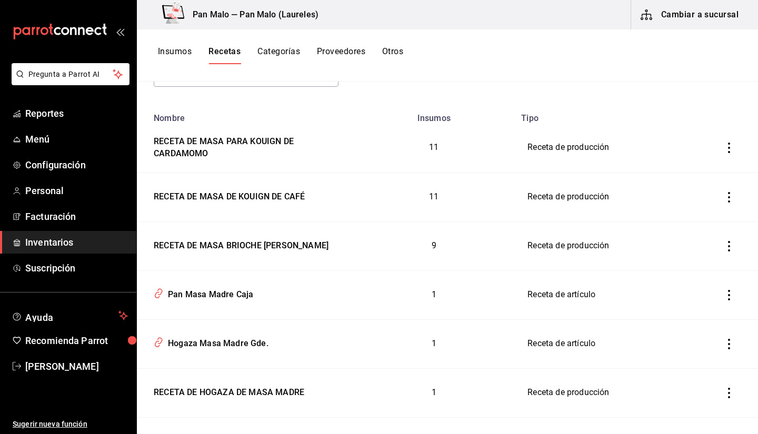
click at [389, 178] on td "11" at bounding box center [434, 197] width 162 height 49
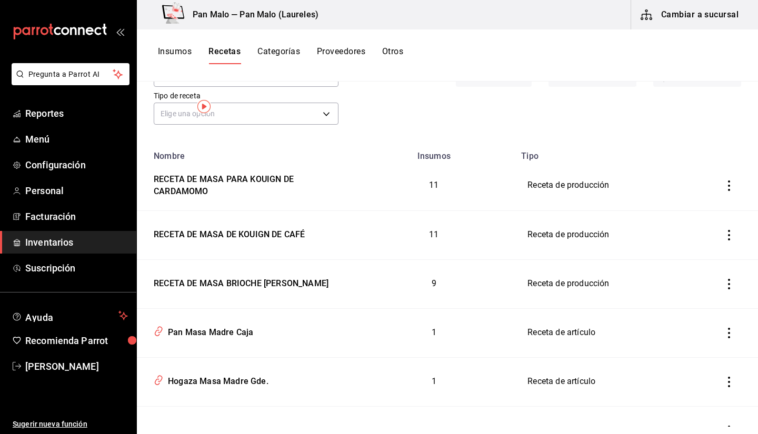
scroll to position [0, 0]
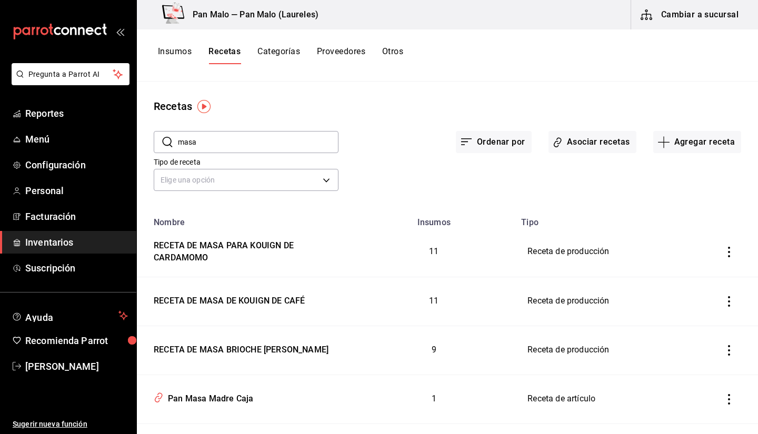
click at [250, 134] on input "masa" at bounding box center [258, 142] width 161 height 21
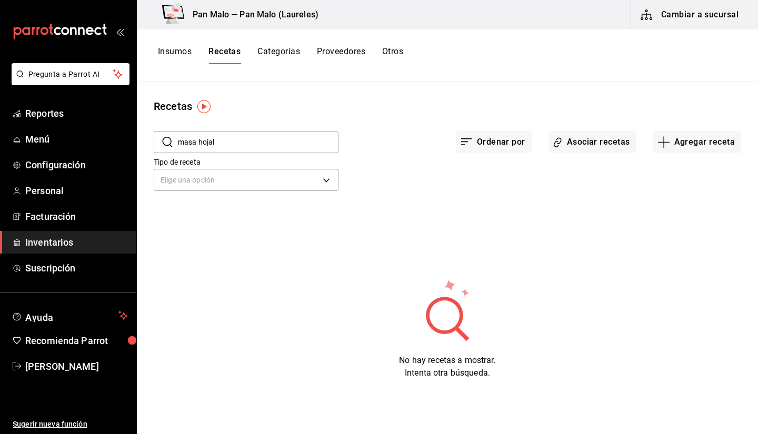
click at [243, 145] on input "masa hojal" at bounding box center [258, 142] width 161 height 21
type input "m"
type input "masa de croissant"
click at [259, 143] on input "masa de croissant" at bounding box center [258, 142] width 161 height 21
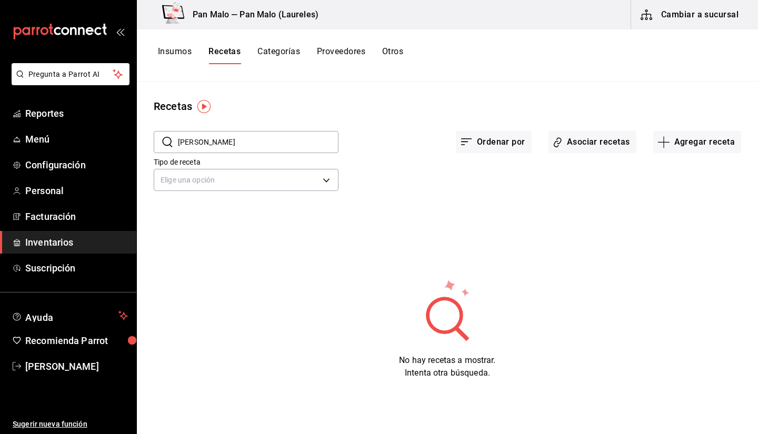
click at [259, 143] on input "masa de croissant" at bounding box center [258, 142] width 161 height 21
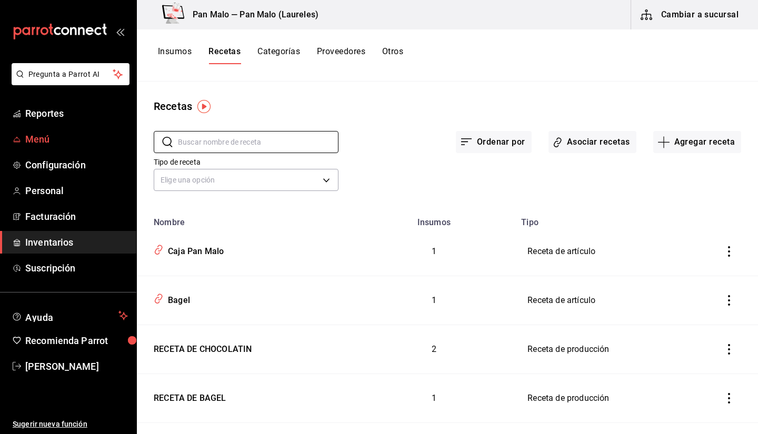
click at [49, 137] on span "Menú" at bounding box center [76, 139] width 103 height 14
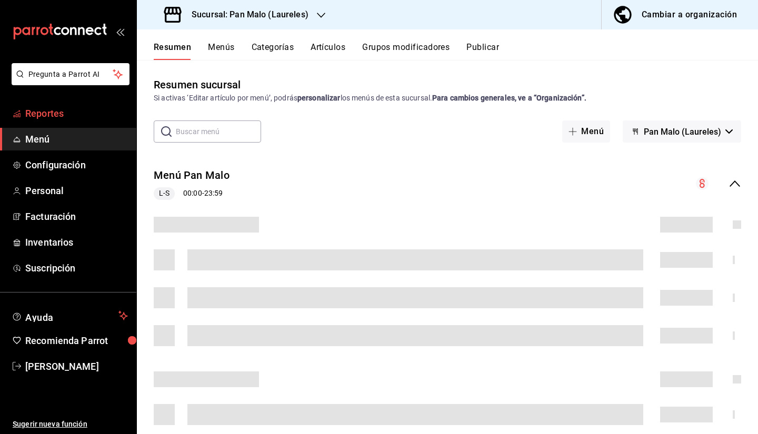
click at [58, 119] on span "Reportes" at bounding box center [76, 113] width 103 height 14
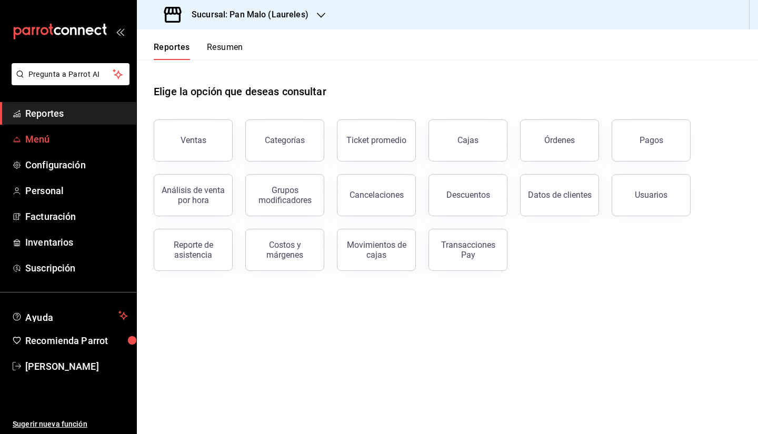
click at [66, 135] on span "Menú" at bounding box center [76, 139] width 103 height 14
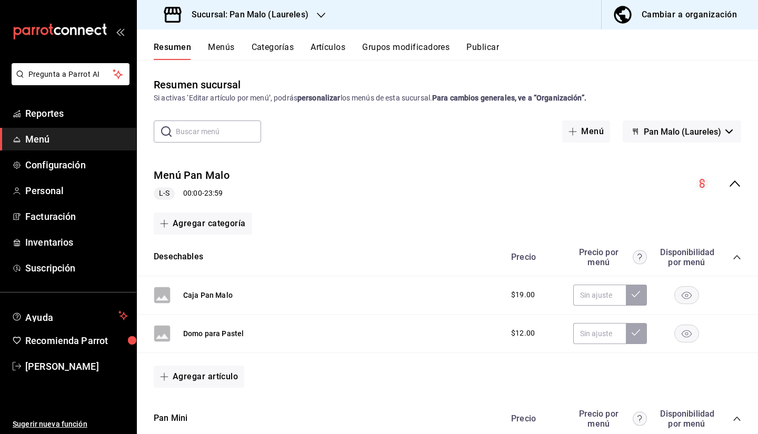
click at [332, 43] on button "Artículos" at bounding box center [328, 51] width 35 height 18
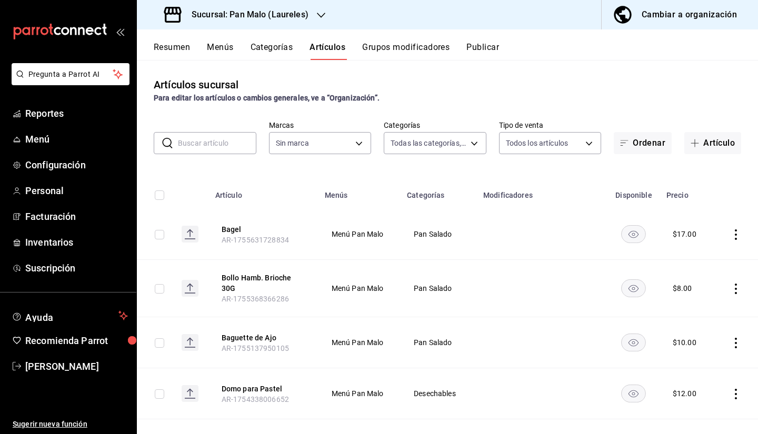
type input "9ca8d65e-d0dc-49bd-8827-5e6e4e277be3,7646f2d6-b633-49fa-8128-e4144e67787a,03d4a…"
type input "f06aabe6-618c-447d-9268-685567b964da"
click at [646, 1] on button "Cambiar a organización" at bounding box center [676, 14] width 148 height 29
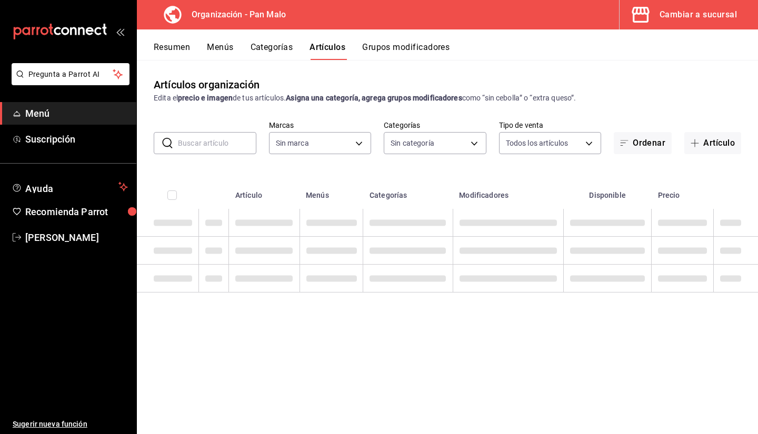
type input "fc172b80-d414-46c2-bed9-f4eeed86d775"
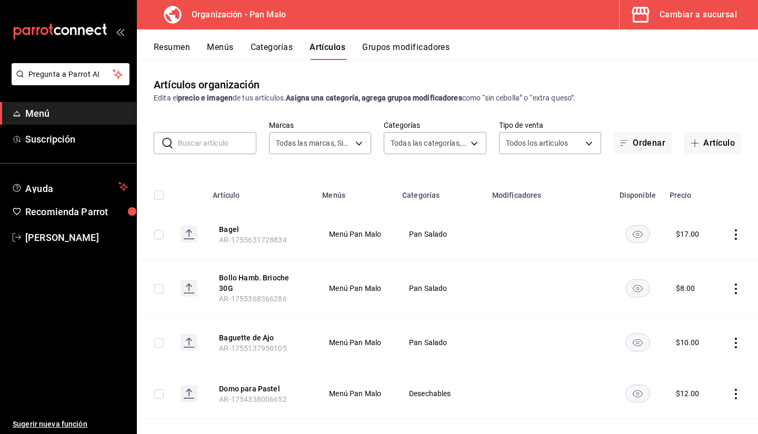
type input "51794acf-e1dd-4f38-9b3b-bc570c38acdf,faac991b-1219-45c2-92b9-09911293bcdb,94738…"
click at [227, 146] on input "text" at bounding box center [217, 143] width 78 height 21
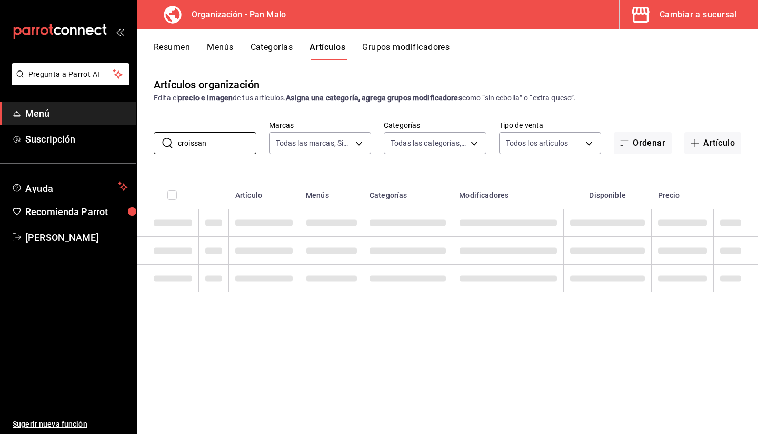
type input "croissan"
click at [344, 177] on th "Menús" at bounding box center [332, 192] width 64 height 34
click at [227, 147] on input "croissan" at bounding box center [217, 143] width 78 height 21
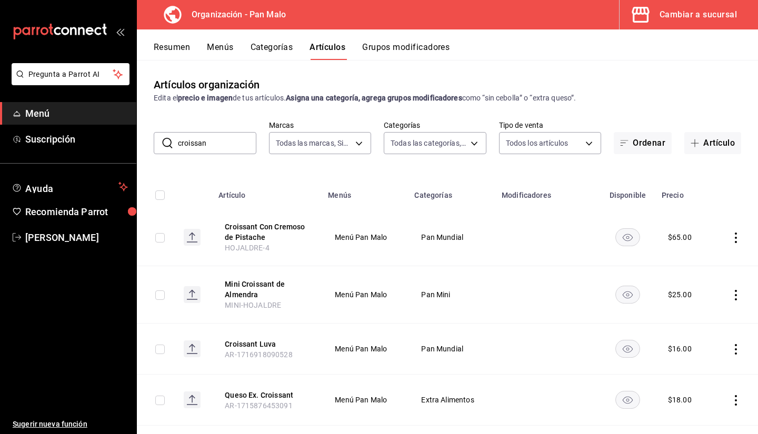
click at [227, 147] on input "croissan" at bounding box center [217, 143] width 78 height 21
click at [714, 191] on th at bounding box center [736, 192] width 44 height 34
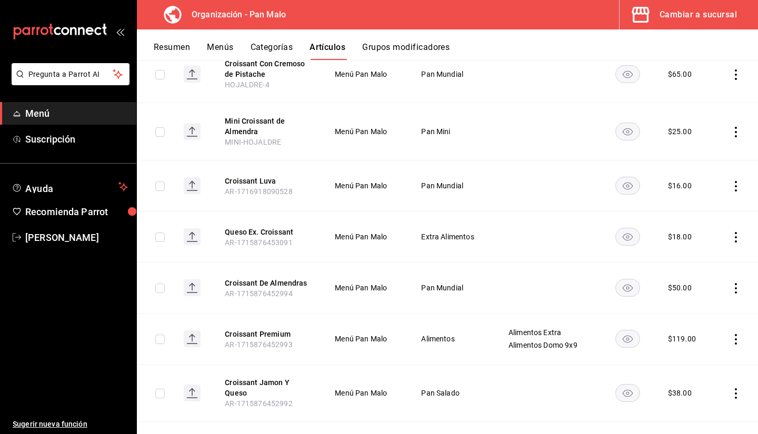
scroll to position [160, 0]
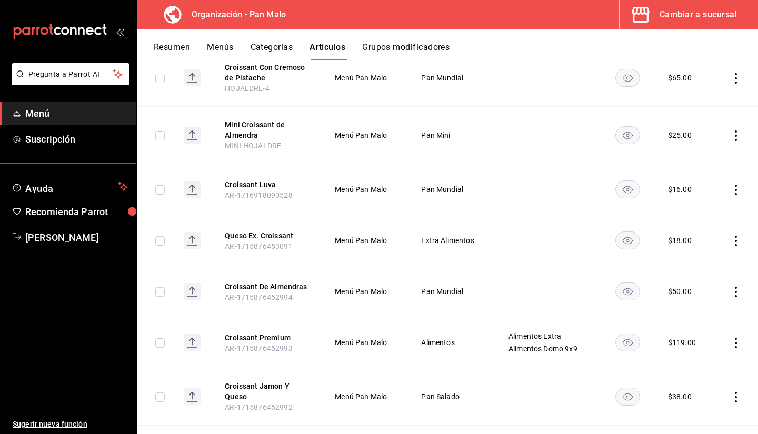
click at [732, 194] on icon "actions" at bounding box center [736, 190] width 11 height 11
click at [699, 216] on span "Editar" at bounding box center [696, 214] width 27 height 11
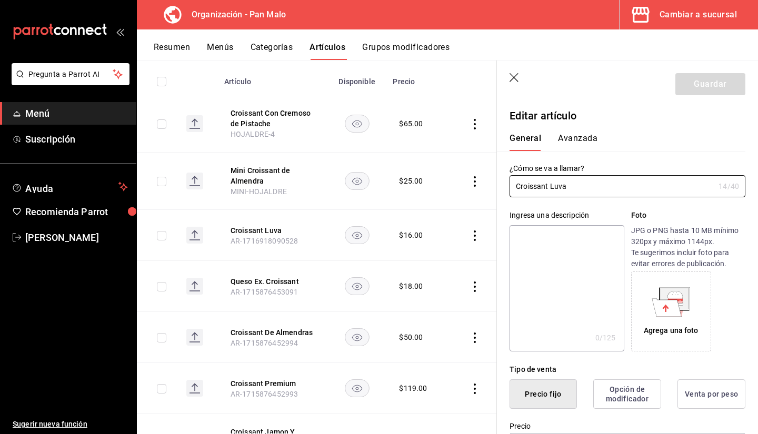
type input "$16.00"
radio input "false"
radio input "true"
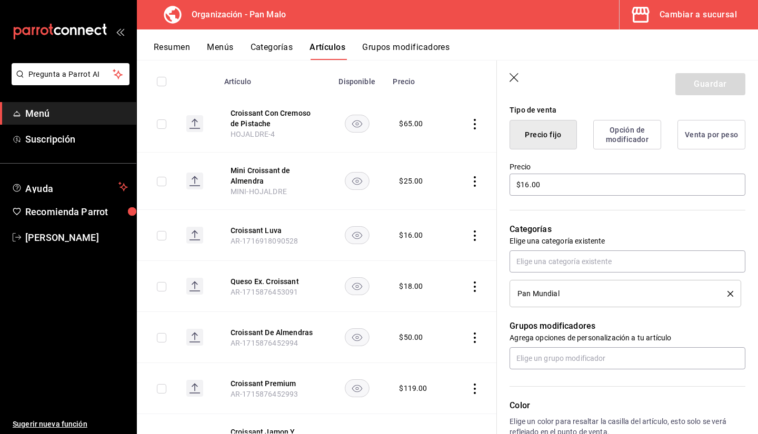
scroll to position [253, 0]
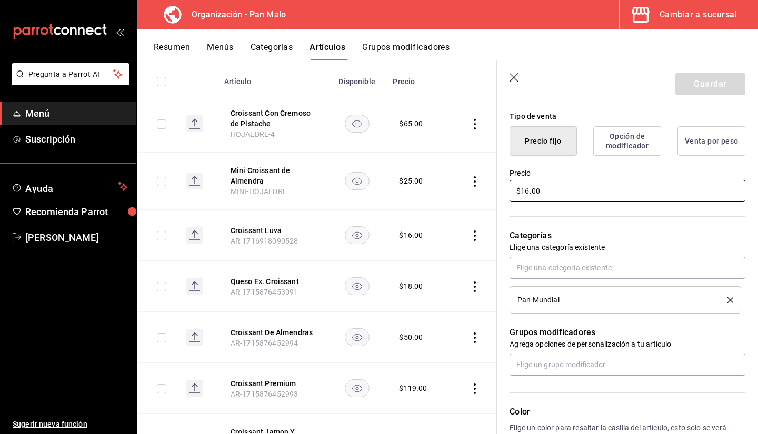
click at [562, 190] on input "$16.00" at bounding box center [628, 191] width 236 height 22
type input "$23.00"
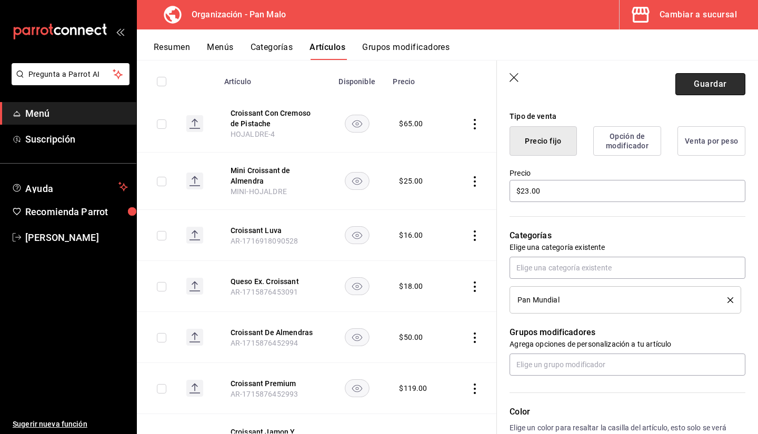
click at [707, 83] on button "Guardar" at bounding box center [711, 84] width 70 height 22
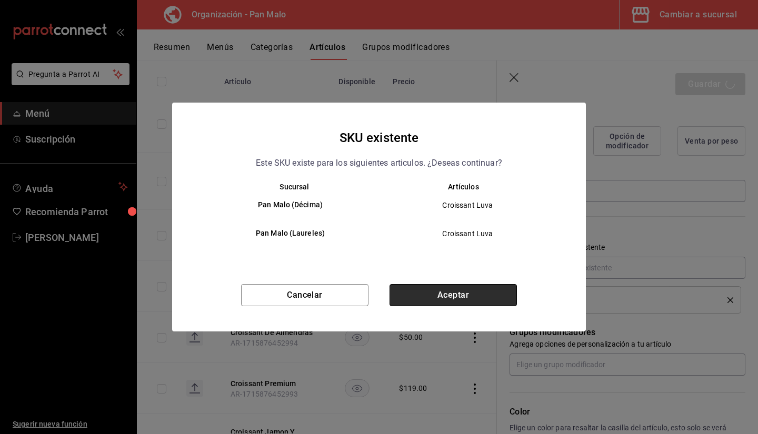
click at [471, 290] on button "Aceptar" at bounding box center [453, 295] width 127 height 22
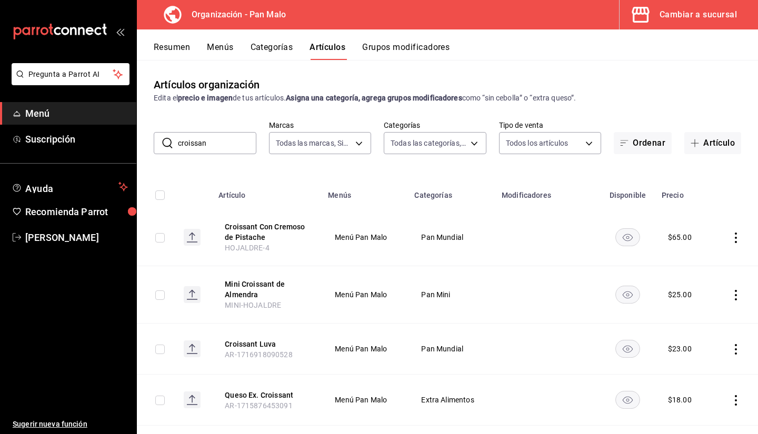
click at [233, 53] on button "Menús" at bounding box center [220, 51] width 26 height 18
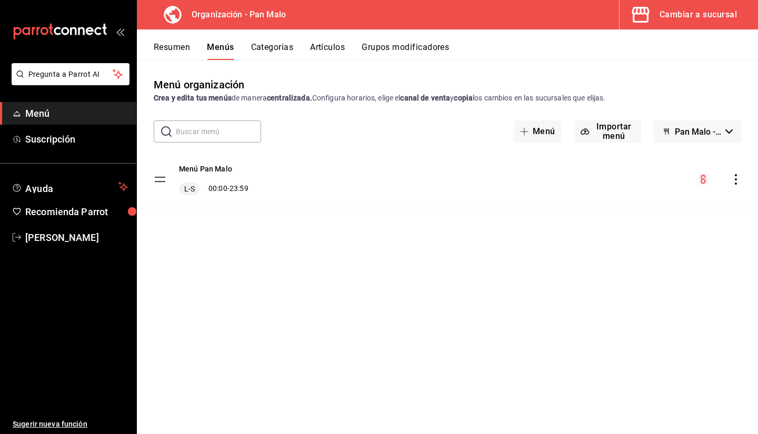
drag, startPoint x: 731, startPoint y: 184, endPoint x: 738, endPoint y: 181, distance: 7.8
click at [738, 181] on icon "actions" at bounding box center [736, 179] width 11 height 11
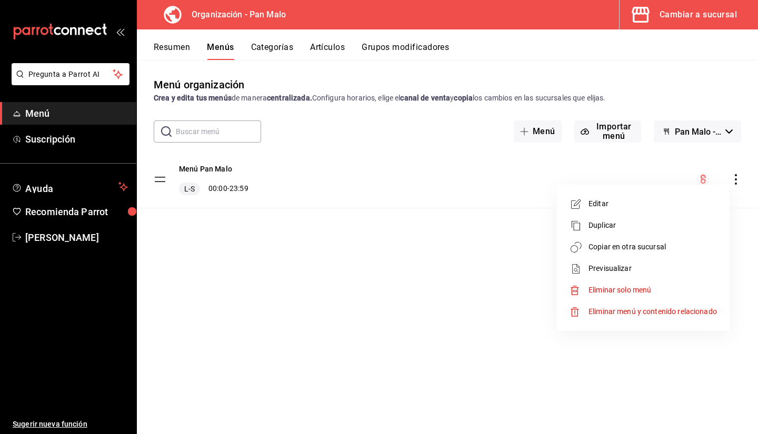
click at [629, 248] on span "Copiar en otra sucursal" at bounding box center [653, 247] width 128 height 11
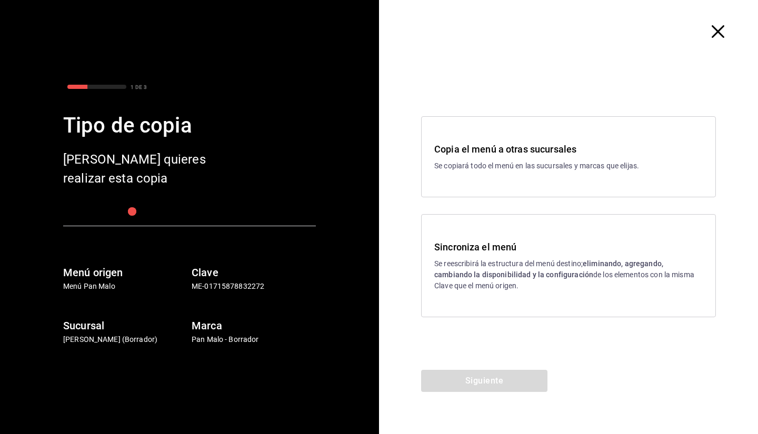
click at [461, 170] on p "Se copiará todo el menú en las sucursales y marcas que elijas." at bounding box center [568, 166] width 269 height 11
click at [479, 263] on p "Se reescribirá la estructura del menú destino; eliminando, agregando, cambiando…" at bounding box center [568, 275] width 269 height 33
click at [494, 380] on button "Siguiente" at bounding box center [484, 381] width 126 height 22
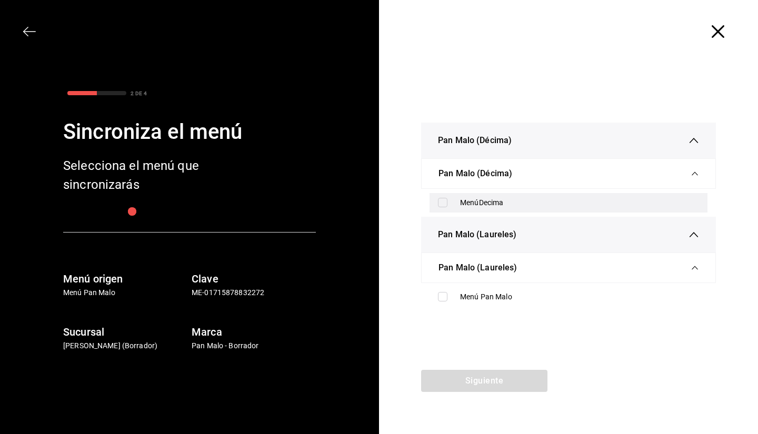
click at [450, 203] on label at bounding box center [445, 202] width 14 height 9
click at [448, 203] on input "checkbox" at bounding box center [442, 202] width 9 height 9
click at [448, 201] on label at bounding box center [445, 202] width 14 height 9
click at [448, 201] on input "checkbox" at bounding box center [442, 202] width 9 height 9
click at [447, 197] on div "MenúDecima" at bounding box center [569, 202] width 278 height 19
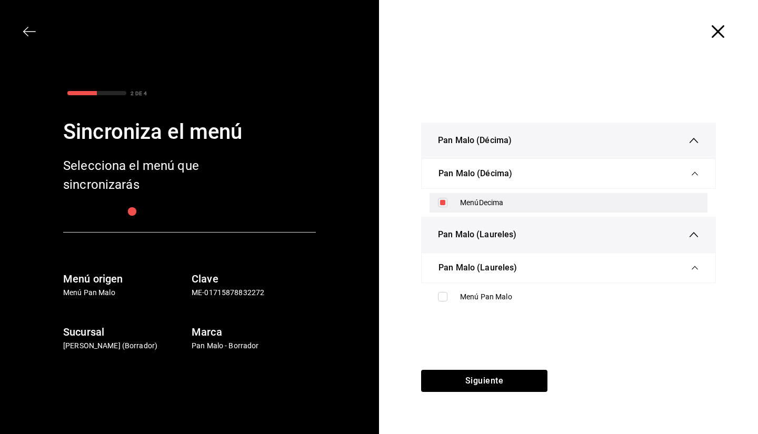
checkbox input "true"
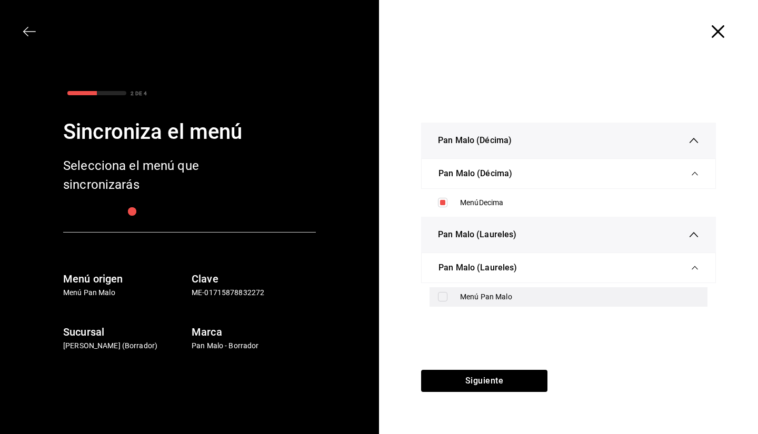
click at [444, 297] on input "checkbox" at bounding box center [442, 296] width 9 height 9
checkbox input "true"
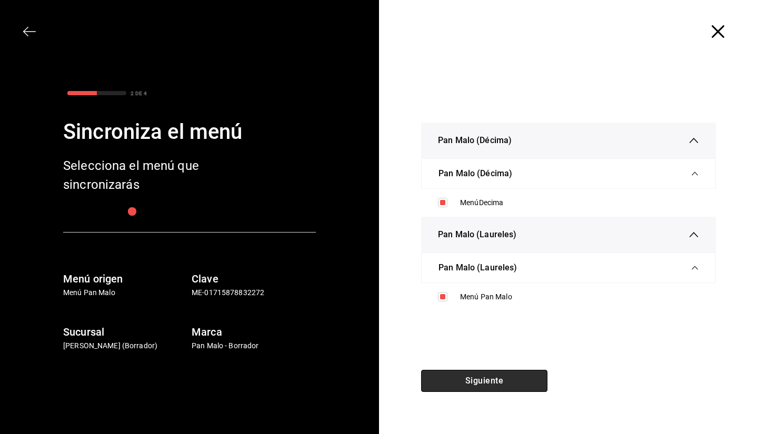
click at [467, 386] on button "Siguiente" at bounding box center [484, 381] width 126 height 22
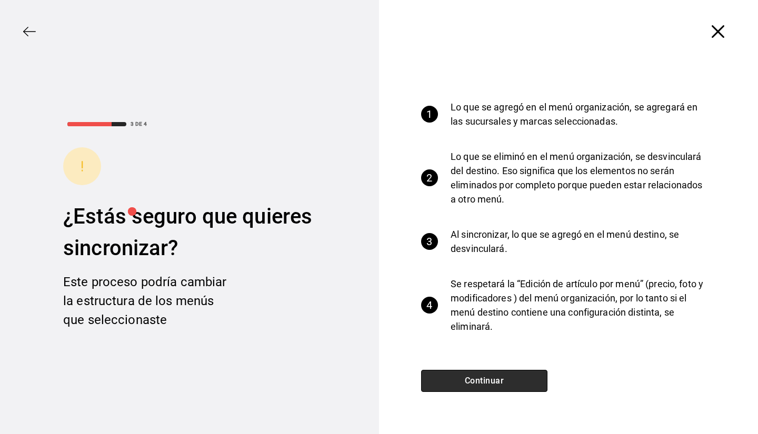
click at [467, 384] on button "Continuar" at bounding box center [484, 381] width 126 height 22
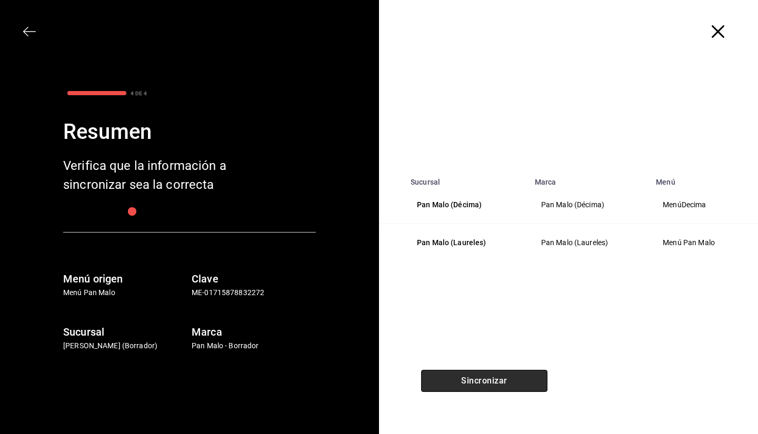
click at [481, 374] on button "Sincronizar" at bounding box center [484, 381] width 126 height 22
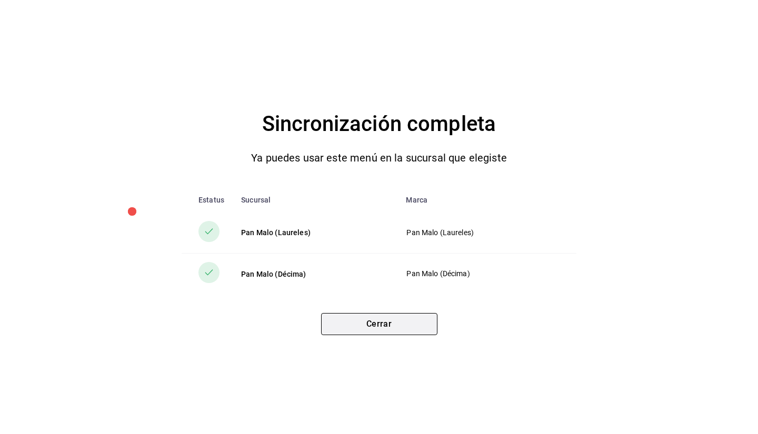
click at [350, 330] on button "Cerrar" at bounding box center [379, 324] width 116 height 22
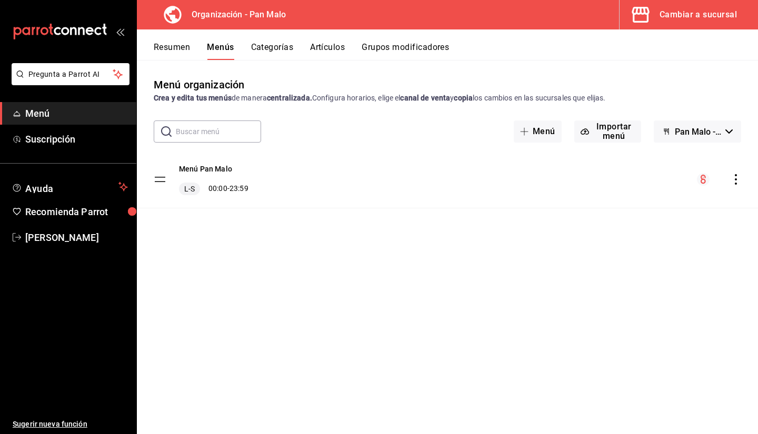
click at [95, 33] on icon "mailbox folders" at bounding box center [97, 31] width 7 height 8
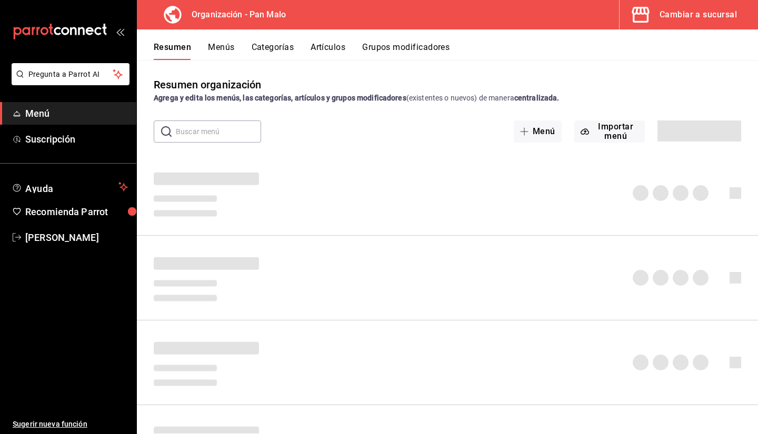
click at [654, 16] on span "button" at bounding box center [642, 14] width 25 height 21
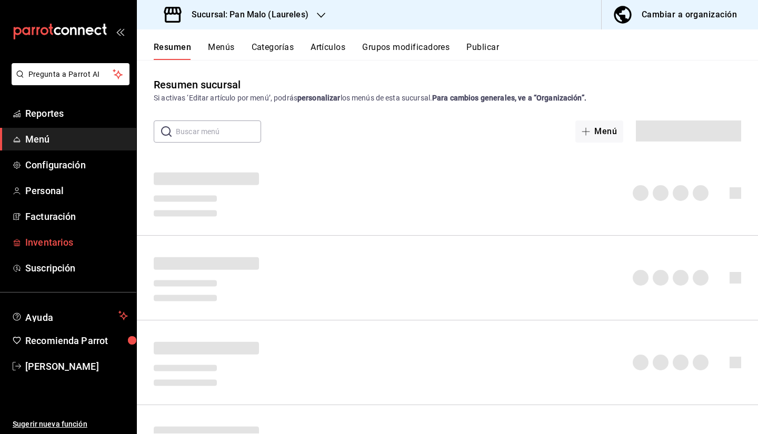
click at [80, 240] on span "Inventarios" at bounding box center [76, 242] width 103 height 14
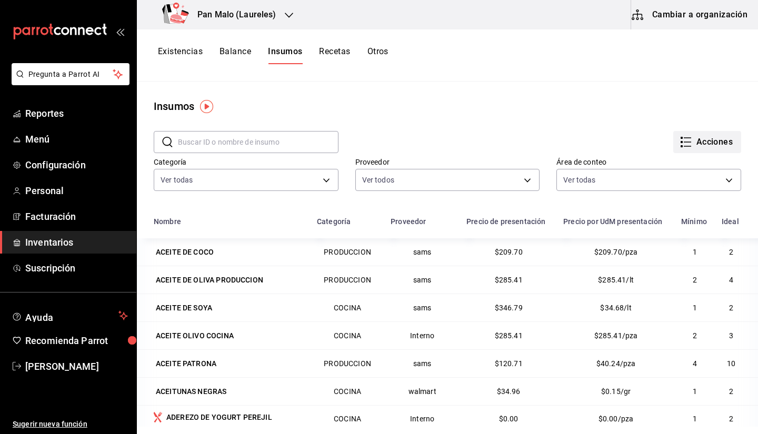
click at [721, 145] on button "Acciones" at bounding box center [707, 142] width 68 height 22
click at [576, 111] on div at bounding box center [379, 217] width 758 height 434
click at [183, 55] on button "Existencias" at bounding box center [180, 55] width 45 height 18
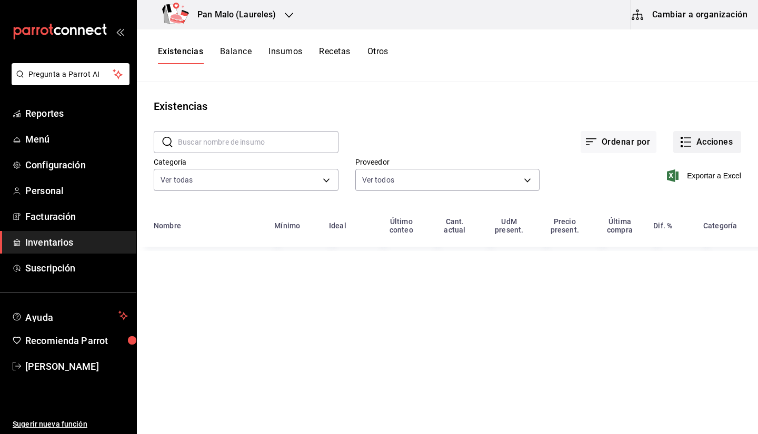
click at [696, 142] on button "Acciones" at bounding box center [707, 142] width 68 height 22
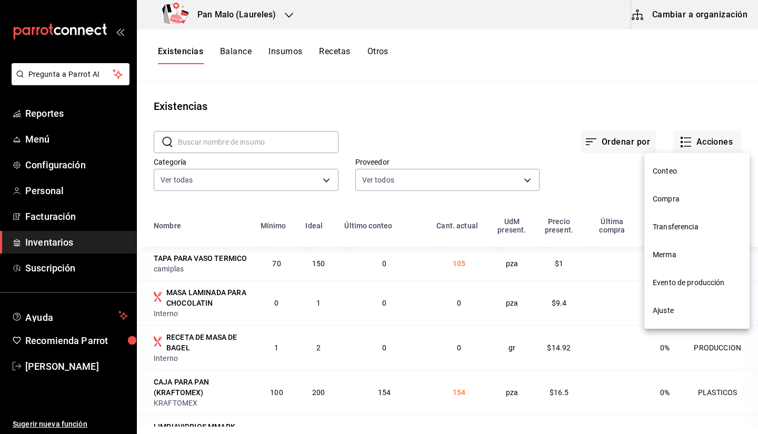
click at [668, 208] on li "Compra" at bounding box center [696, 199] width 105 height 28
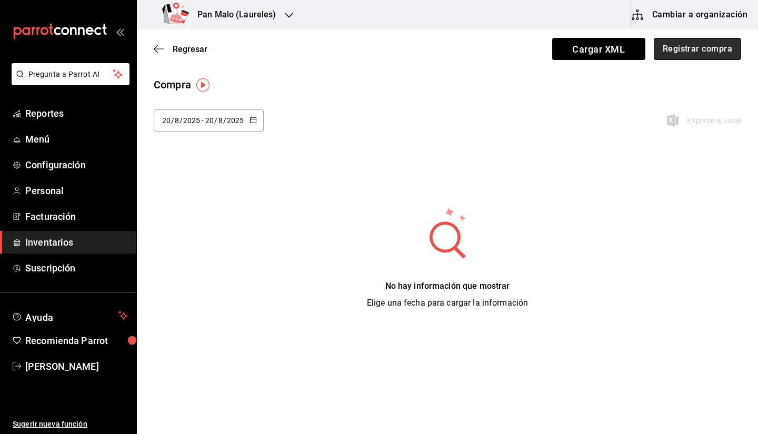
click at [698, 50] on button "Registrar compra" at bounding box center [697, 49] width 87 height 22
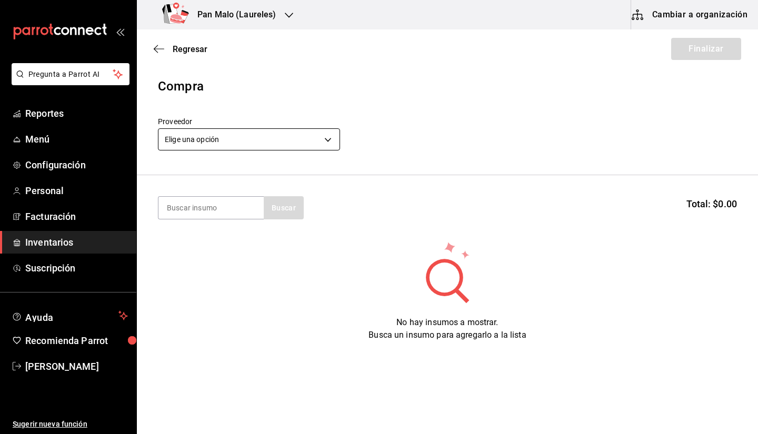
click at [244, 143] on body "Pregunta a Parrot AI Reportes Menú Configuración Personal Facturación Inventari…" at bounding box center [379, 187] width 758 height 375
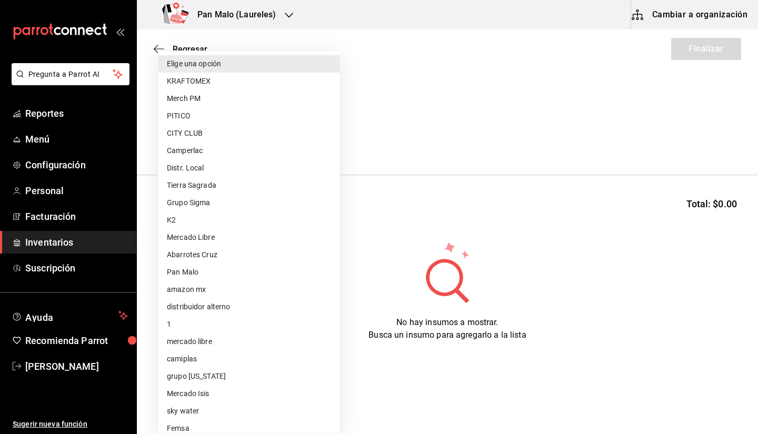
click at [414, 147] on div at bounding box center [379, 217] width 758 height 434
click at [277, 133] on body "Pregunta a Parrot AI Reportes Menú Configuración Personal Facturación Inventari…" at bounding box center [379, 187] width 758 height 375
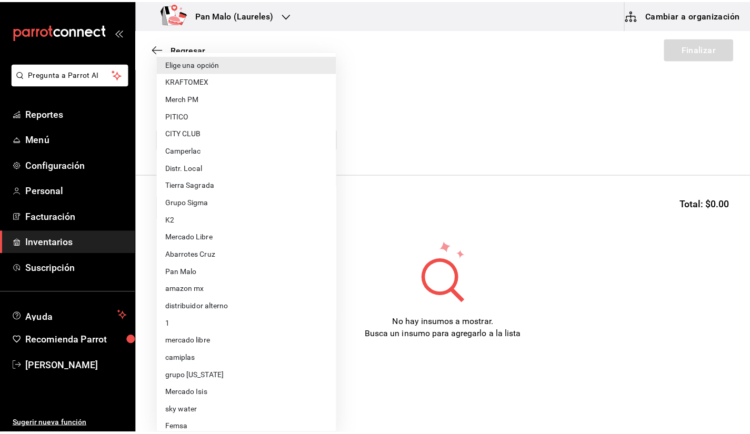
scroll to position [77, 0]
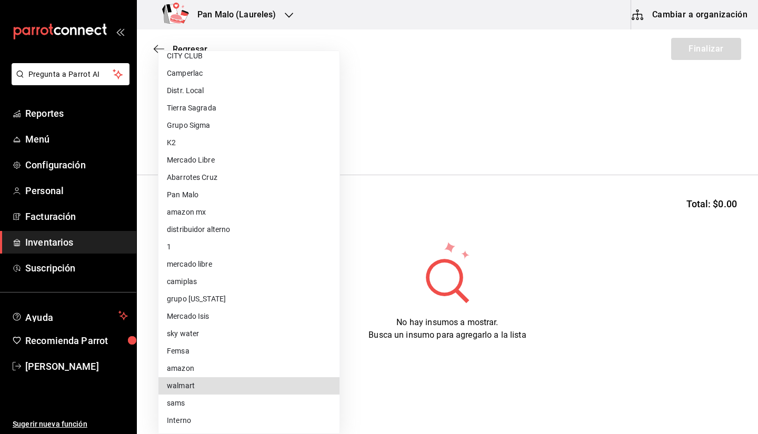
click at [261, 385] on li "walmart" at bounding box center [248, 386] width 181 height 17
type input "308522c8-0057-4993-8dd7-5f75c49b9ee7"
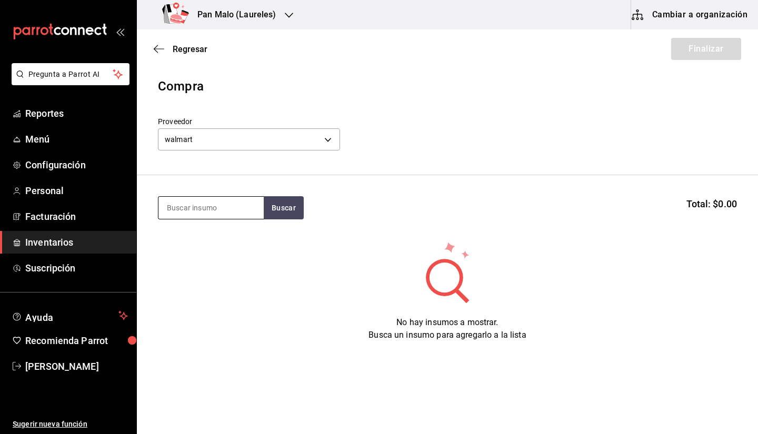
click at [201, 209] on input at bounding box center [210, 208] width 105 height 22
type input "manazana"
click at [282, 211] on button "Buscar" at bounding box center [284, 207] width 40 height 23
click at [231, 206] on input "manazana" at bounding box center [210, 208] width 105 height 22
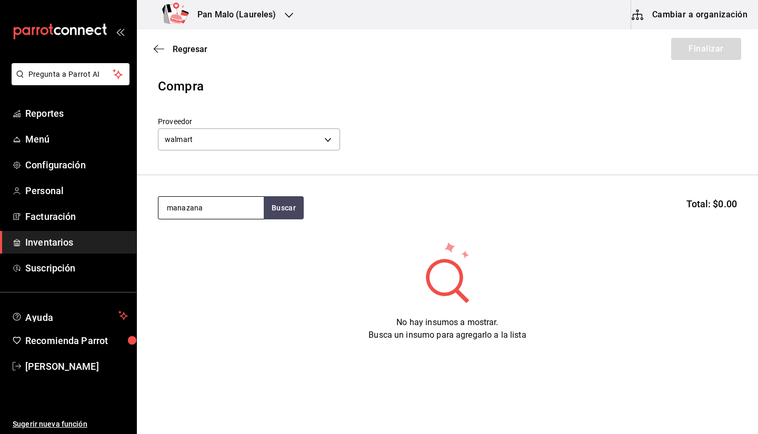
click at [231, 206] on input "manazana" at bounding box center [210, 208] width 105 height 22
type input "manzana"
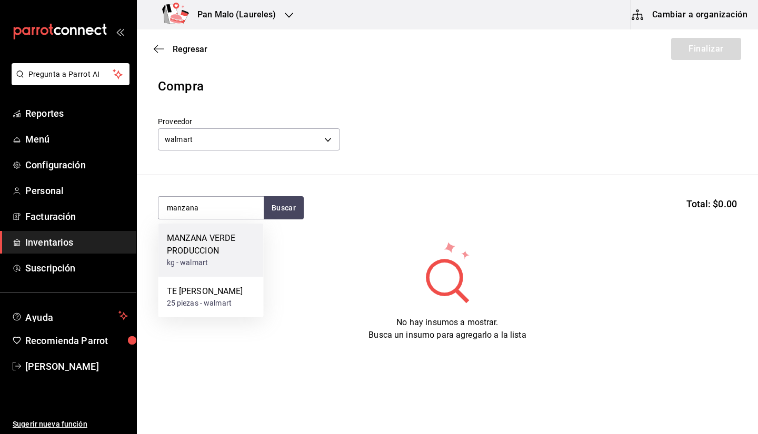
click at [212, 251] on div "MANZANA VERDE PRODUCCION" at bounding box center [211, 244] width 88 height 25
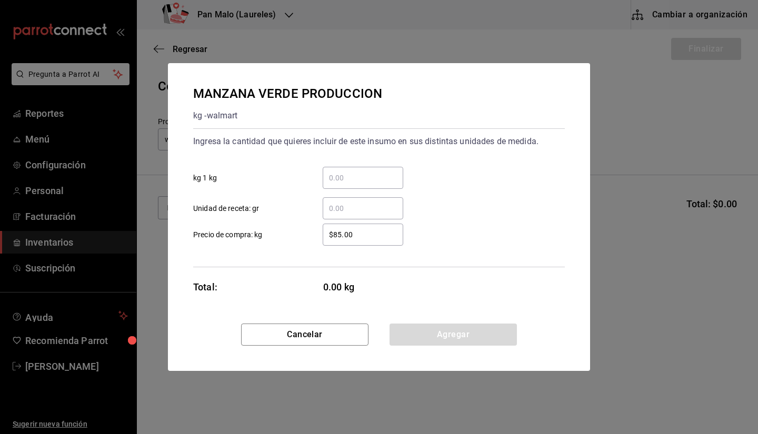
click at [342, 180] on input "​ kg 1 kg" at bounding box center [363, 178] width 81 height 13
type input "6"
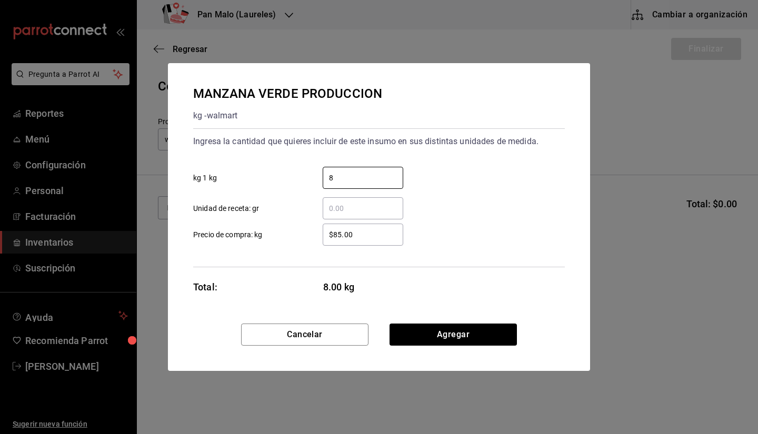
type input "8"
click at [487, 236] on div "$85.00 ​ Precio de compra: kg" at bounding box center [375, 230] width 380 height 31
click at [356, 201] on div "​" at bounding box center [363, 208] width 81 height 22
click at [356, 202] on input "​ Unidad de receta: gr" at bounding box center [363, 208] width 81 height 13
click at [451, 337] on button "Agregar" at bounding box center [453, 335] width 127 height 22
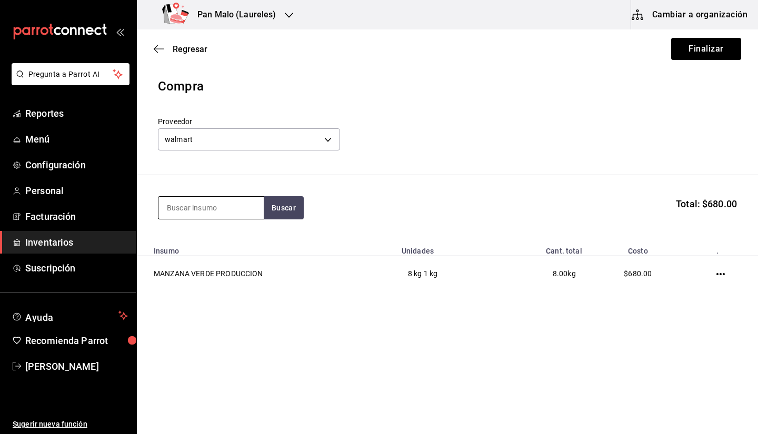
click at [234, 213] on input at bounding box center [210, 208] width 105 height 22
type input "leche"
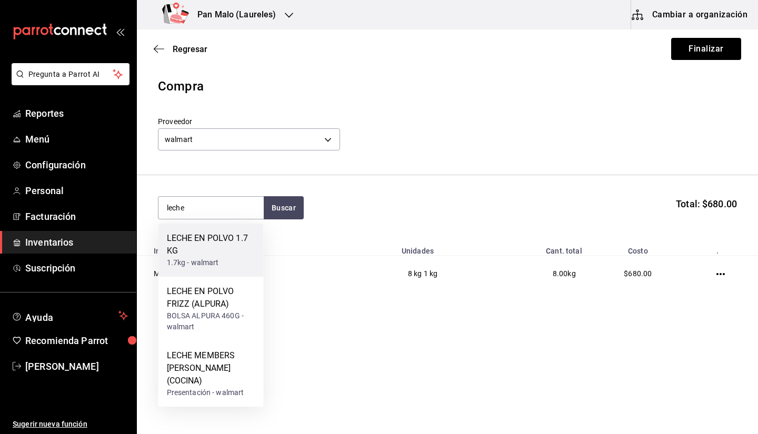
click at [213, 246] on div "LECHE EN POLVO 1.7 KG" at bounding box center [211, 244] width 88 height 25
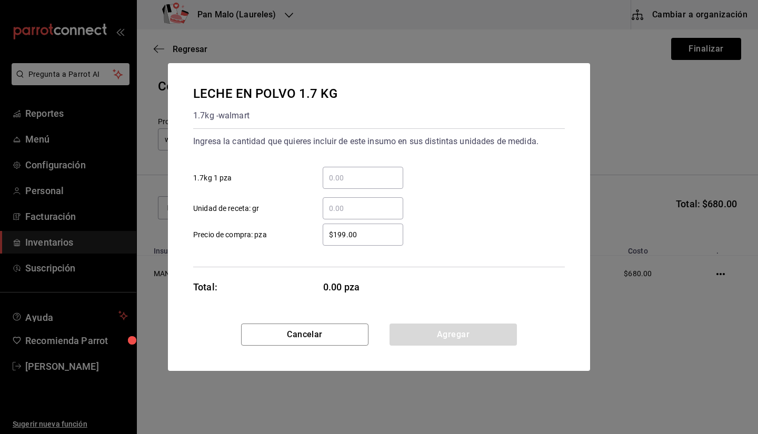
click at [347, 167] on div "​" at bounding box center [363, 178] width 81 height 22
click at [347, 172] on input "​ 1.7kg 1 pza" at bounding box center [363, 178] width 81 height 13
click at [351, 181] on input "​ 1.7kg 1 pza" at bounding box center [363, 178] width 81 height 13
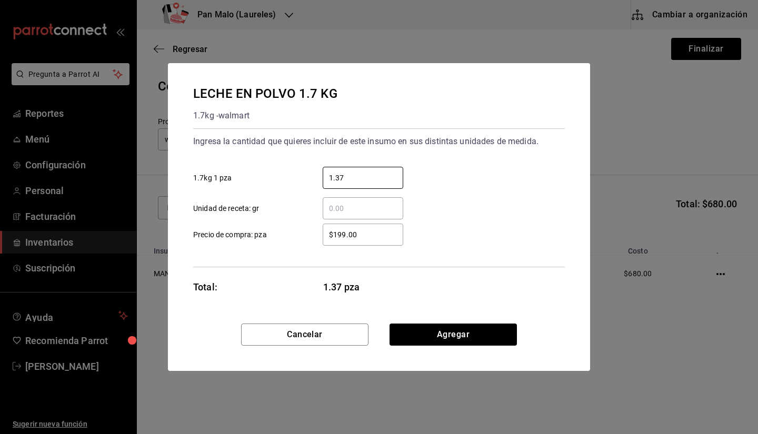
type input "1.37"
click at [362, 206] on input "​ Unidad de receta: gr" at bounding box center [363, 208] width 81 height 13
type input "4"
type input "2,760"
click at [346, 176] on input "1.37" at bounding box center [363, 178] width 81 height 13
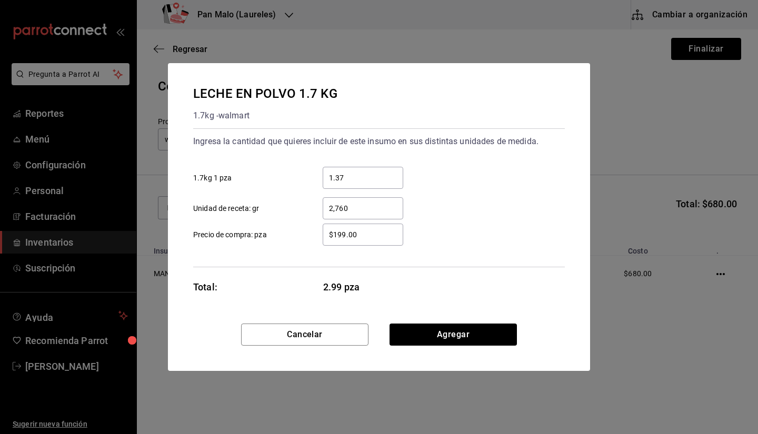
click at [346, 176] on input "1.37" at bounding box center [363, 178] width 81 height 13
click at [455, 283] on div "LECHE EN POLVO 1.7 KG 1.7kg - walmart Ingresa la cantidad que quieres incluir d…" at bounding box center [379, 193] width 422 height 261
click at [456, 335] on button "Agregar" at bounding box center [453, 335] width 127 height 22
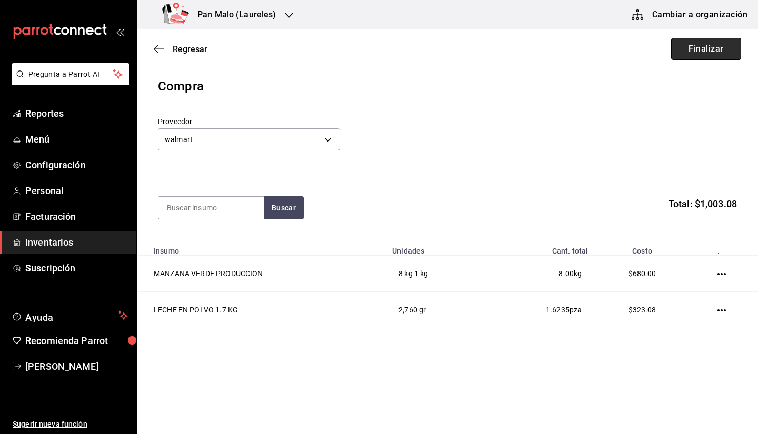
click at [702, 44] on button "Finalizar" at bounding box center [706, 49] width 70 height 22
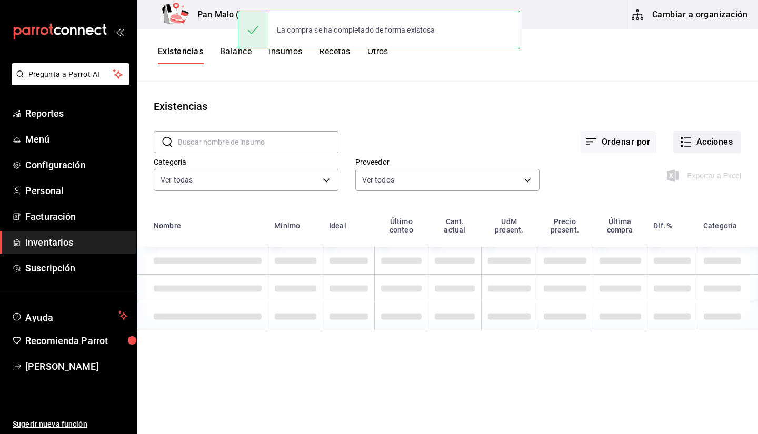
click at [694, 142] on button "Acciones" at bounding box center [707, 142] width 68 height 22
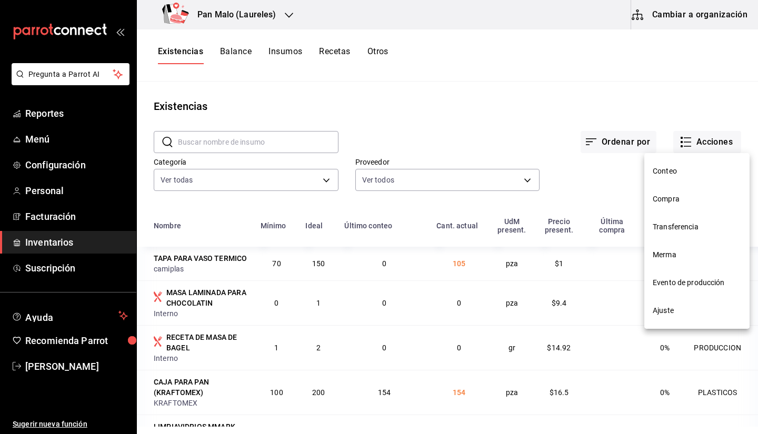
click at [668, 220] on li "Transferencia" at bounding box center [696, 227] width 105 height 28
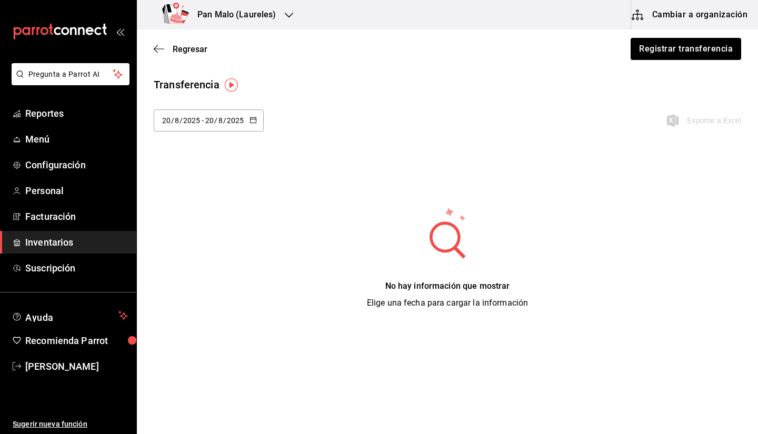
click at [235, 124] on input "2025" at bounding box center [235, 120] width 18 height 8
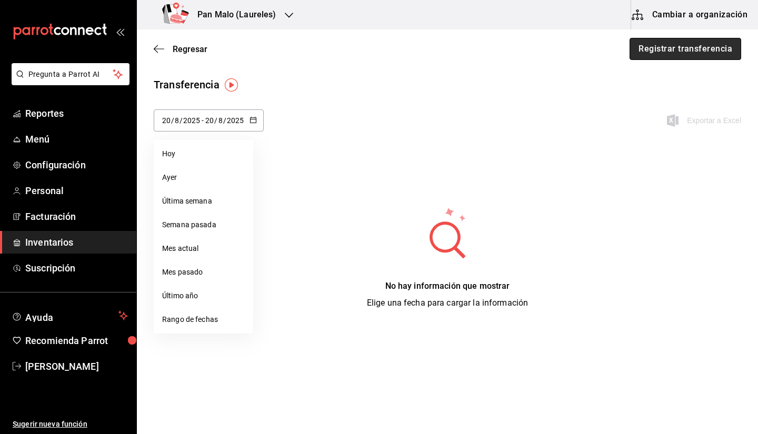
click at [658, 51] on button "Registrar transferencia" at bounding box center [686, 49] width 112 height 22
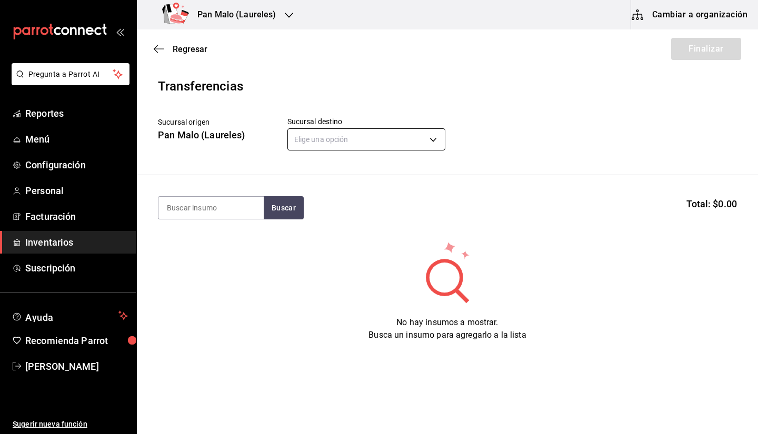
click at [356, 140] on body "Pregunta a Parrot AI Reportes Menú Configuración Personal Facturación Inventari…" at bounding box center [379, 187] width 758 height 375
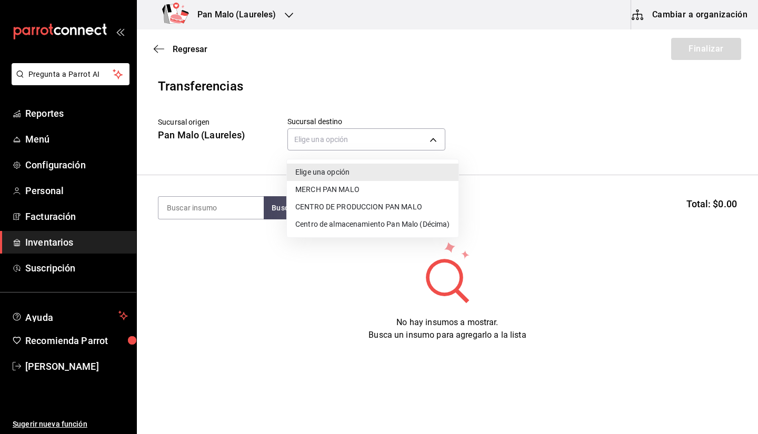
click at [361, 207] on li "CENTRO DE PRODUCCION PAN MALO" at bounding box center [373, 206] width 172 height 17
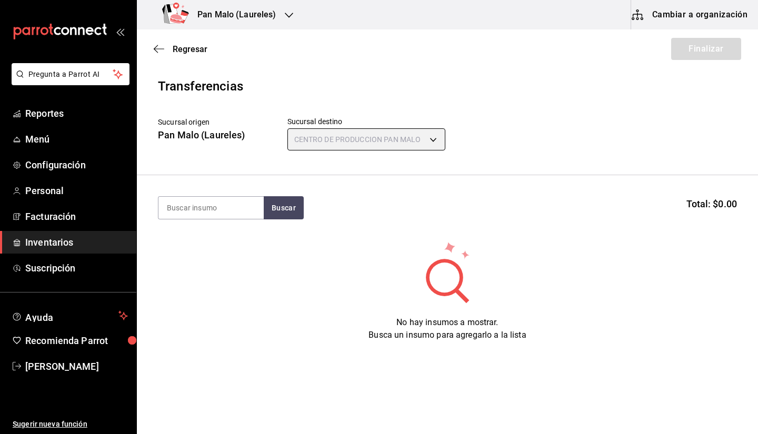
type input "8a187977-a48d-4bc5-901f-3822dc5f4125"
click at [237, 209] on input at bounding box center [210, 208] width 105 height 22
type input "manzan"
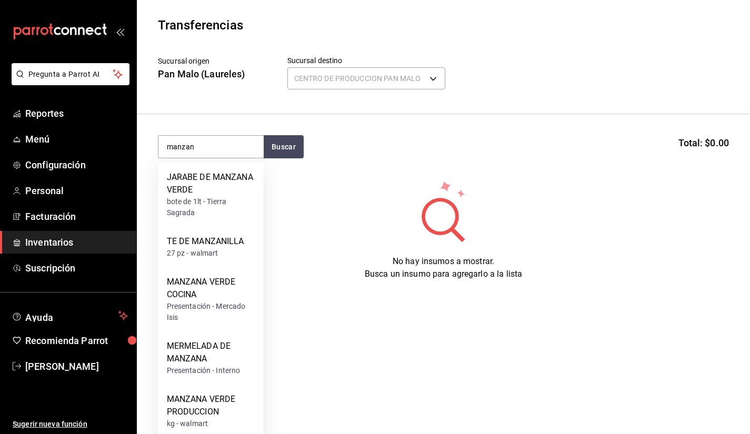
scroll to position [62, 0]
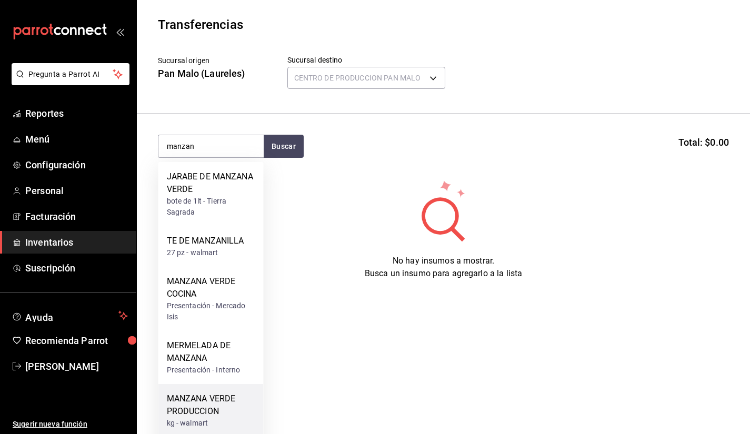
click at [227, 399] on div "MANZANA VERDE PRODUCCION" at bounding box center [211, 405] width 88 height 25
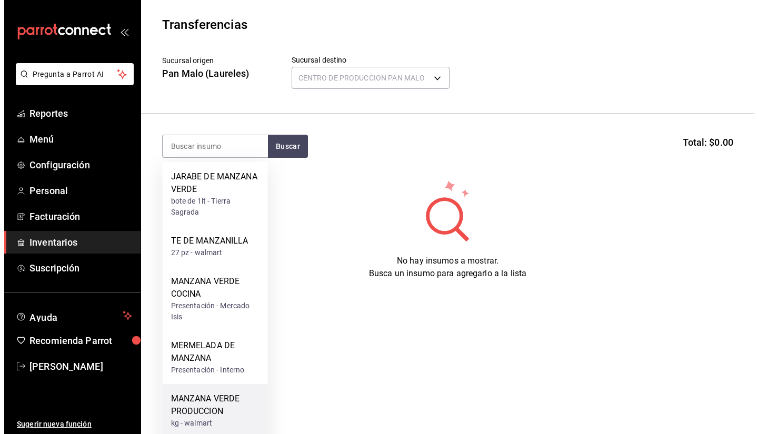
scroll to position [0, 0]
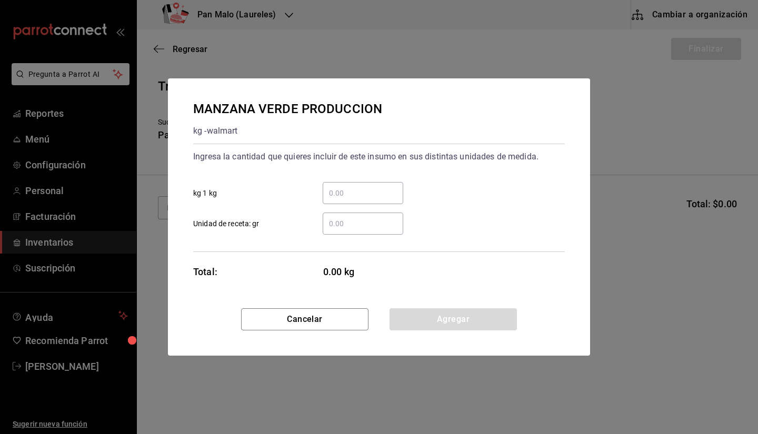
click at [378, 173] on div "Ingresa la cantidad que quieres incluir de este insumo en sus distintas unidade…" at bounding box center [379, 191] width 372 height 86
click at [366, 193] on input "​ kg 1 kg" at bounding box center [363, 193] width 81 height 13
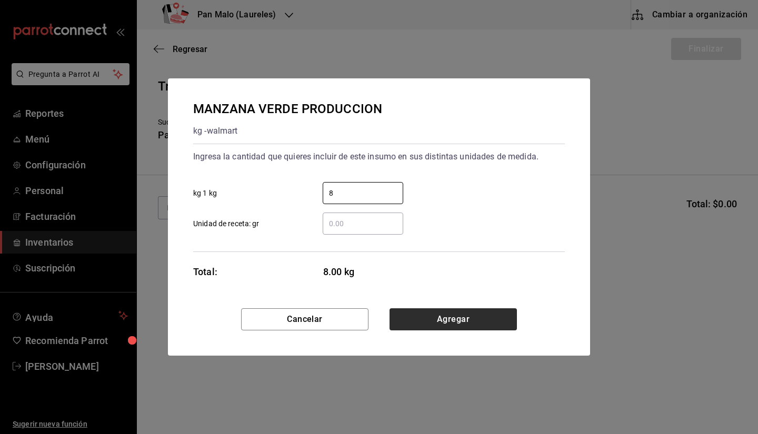
type input "8"
click at [446, 319] on button "Agregar" at bounding box center [453, 320] width 127 height 22
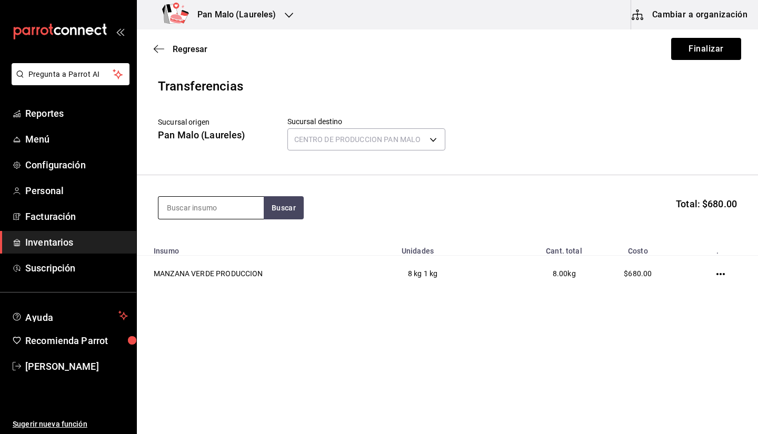
click at [238, 210] on input at bounding box center [210, 208] width 105 height 22
type input "leche"
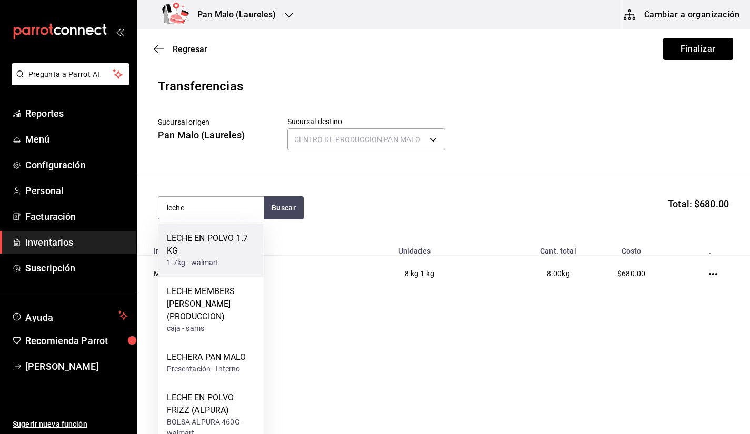
click at [233, 246] on div "LECHE EN POLVO 1.7 KG" at bounding box center [211, 244] width 88 height 25
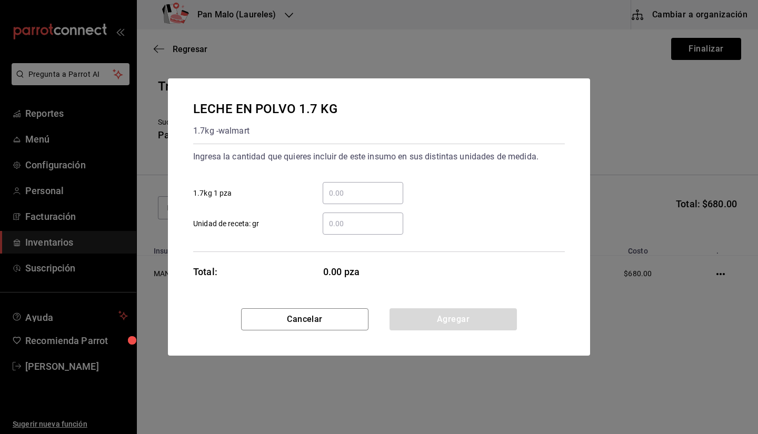
click at [345, 214] on div "​" at bounding box center [363, 224] width 81 height 22
click at [345, 217] on input "​ Unidad de receta: gr" at bounding box center [363, 223] width 81 height 13
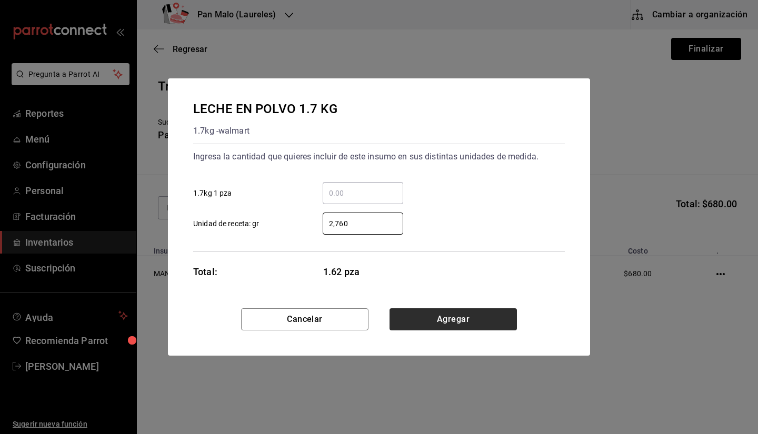
type input "2,760"
click at [472, 318] on button "Agregar" at bounding box center [453, 320] width 127 height 22
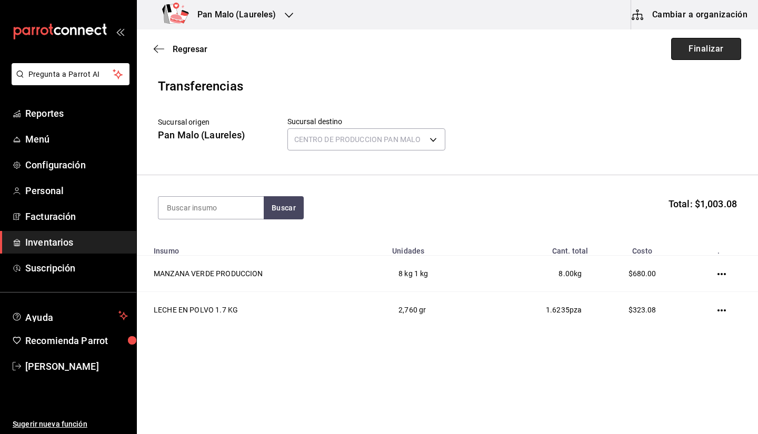
click at [716, 55] on button "Finalizar" at bounding box center [706, 49] width 70 height 22
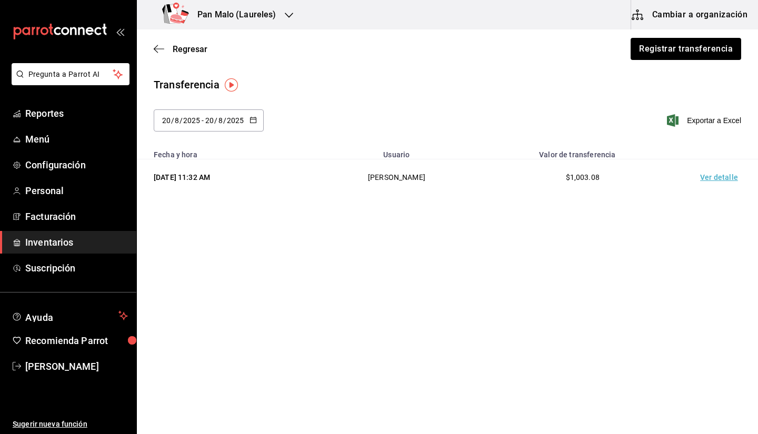
click at [261, 7] on div "Pan Malo (Laureles)" at bounding box center [221, 14] width 152 height 29
click at [235, 51] on div "Pan Malo (Décima)" at bounding box center [215, 45] width 141 height 11
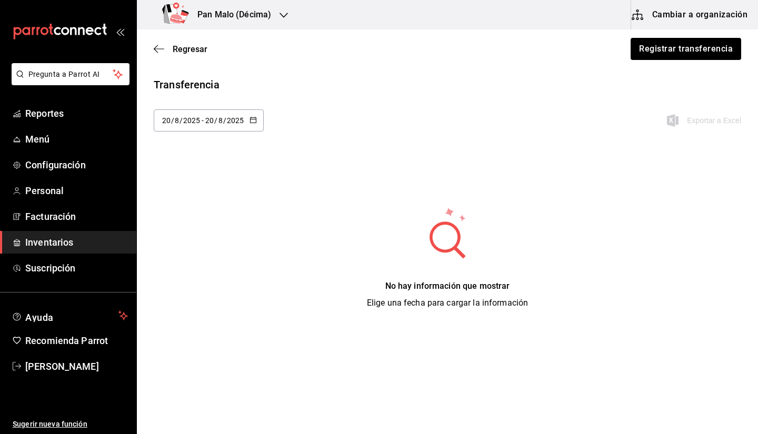
click at [56, 246] on span "Inventarios" at bounding box center [76, 242] width 103 height 14
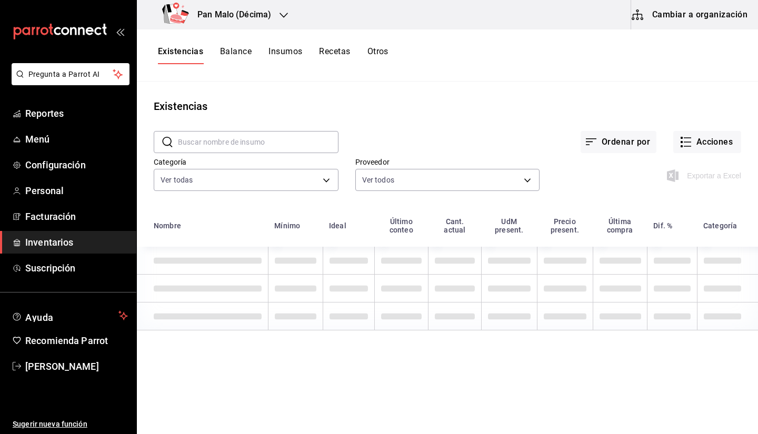
click at [292, 55] on button "Insumos" at bounding box center [286, 55] width 34 height 18
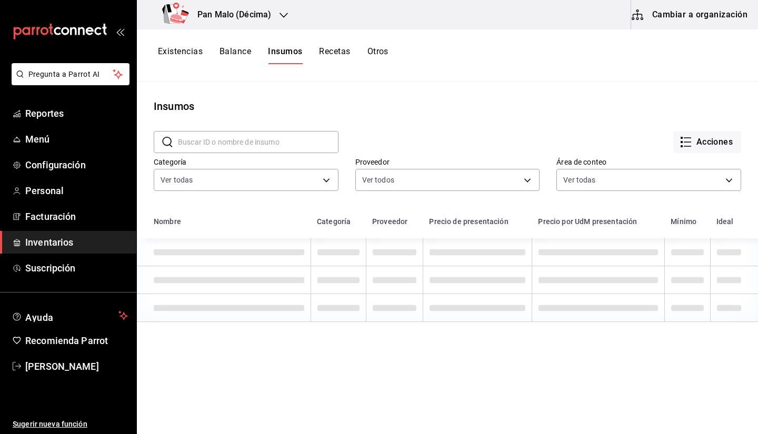
click at [172, 56] on button "Existencias" at bounding box center [180, 55] width 45 height 18
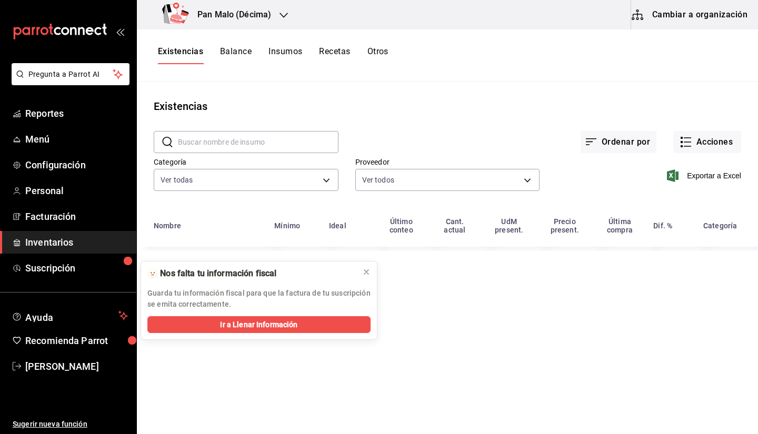
click at [183, 53] on button "Existencias" at bounding box center [180, 55] width 45 height 18
click at [200, 143] on input "text" at bounding box center [258, 142] width 161 height 21
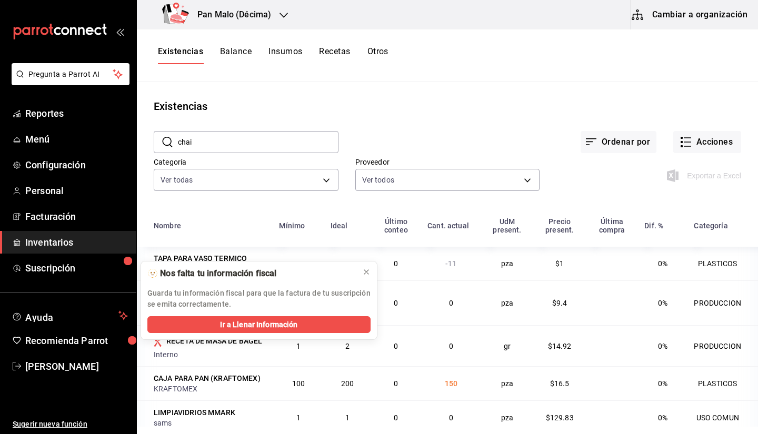
type input "chai"
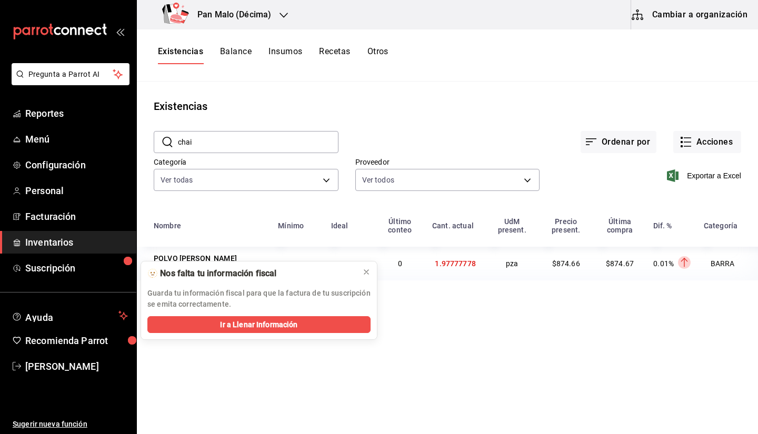
click at [482, 131] on div "Ordenar por Acciones" at bounding box center [540, 133] width 403 height 39
click at [361, 280] on button at bounding box center [366, 272] width 17 height 17
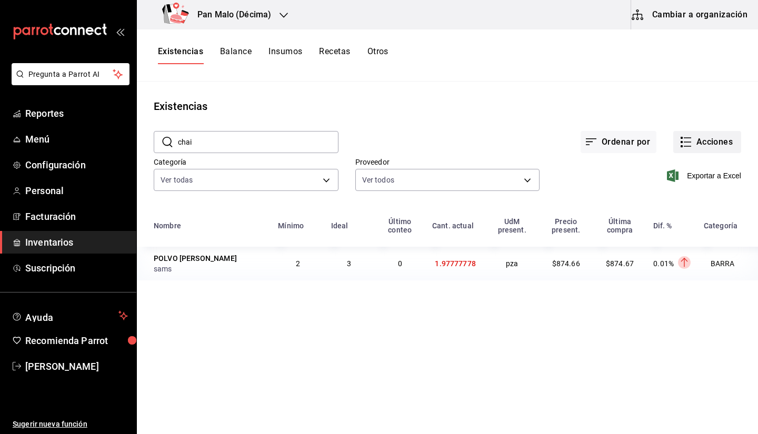
click at [714, 145] on button "Acciones" at bounding box center [707, 142] width 68 height 22
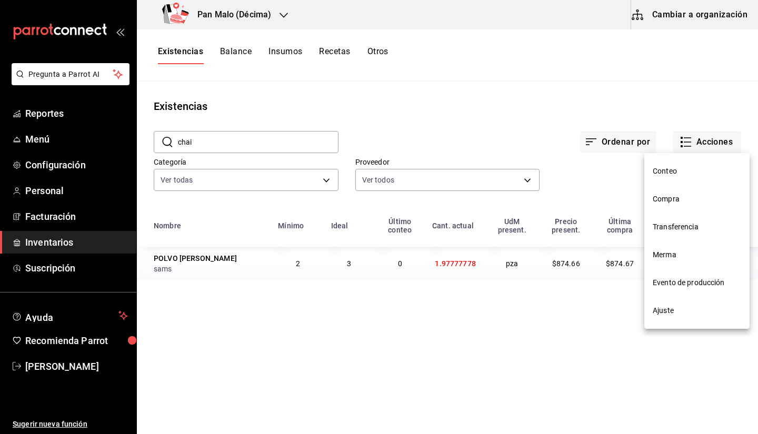
click at [661, 204] on span "Compra" at bounding box center [697, 199] width 88 height 11
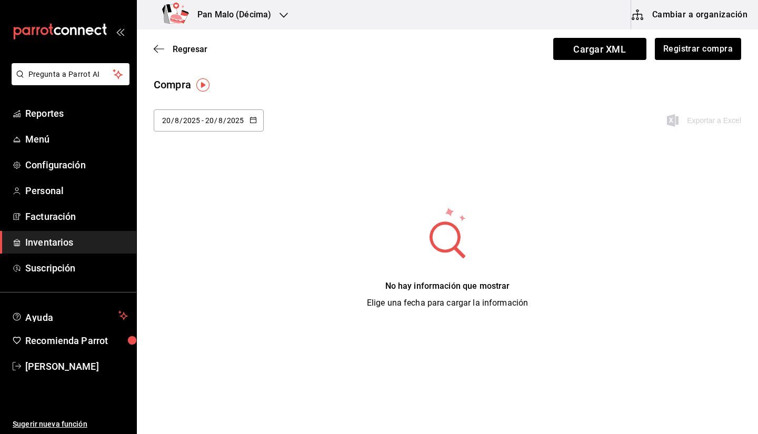
click at [228, 118] on input "2025" at bounding box center [235, 120] width 18 height 8
click at [227, 176] on li "Ayer" at bounding box center [204, 178] width 100 height 24
type input "[DATE]"
type input "19"
type input "[DATE]"
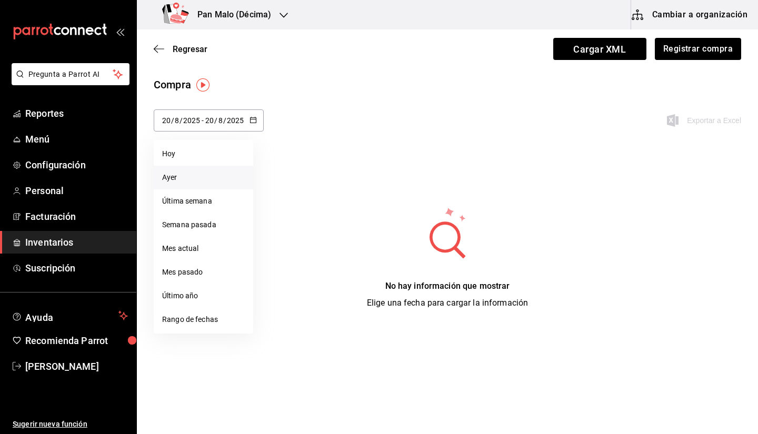
type input "19"
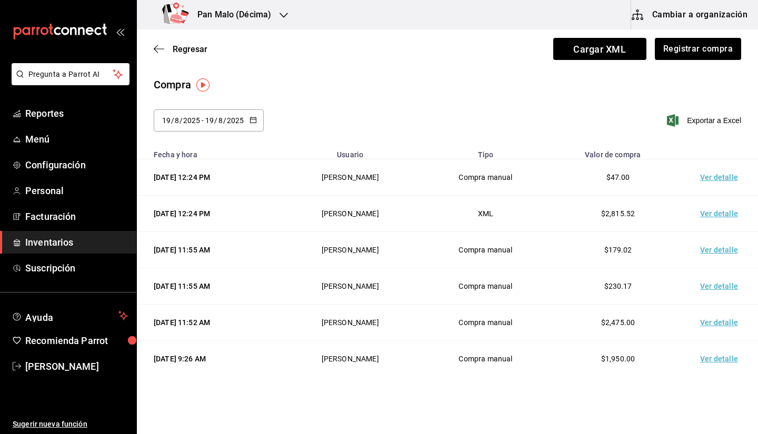
click at [719, 201] on td "Ver detalle" at bounding box center [721, 214] width 74 height 36
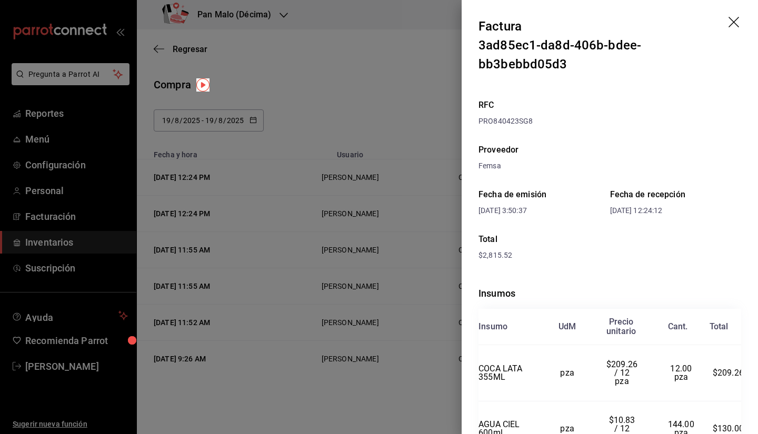
click at [729, 22] on icon "drag" at bounding box center [735, 23] width 13 height 13
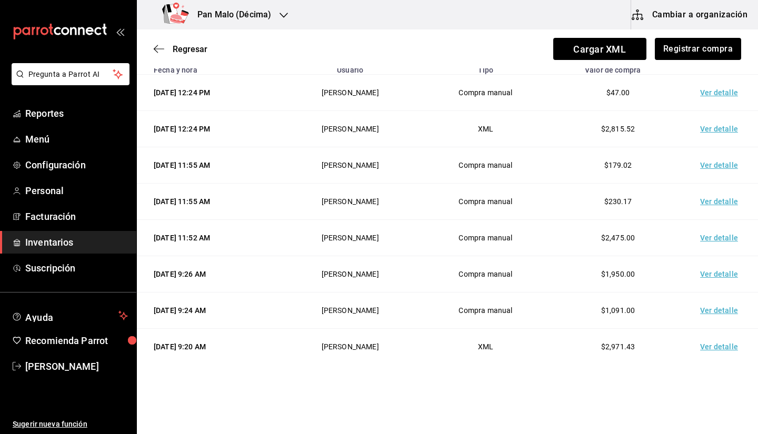
scroll to position [92, 0]
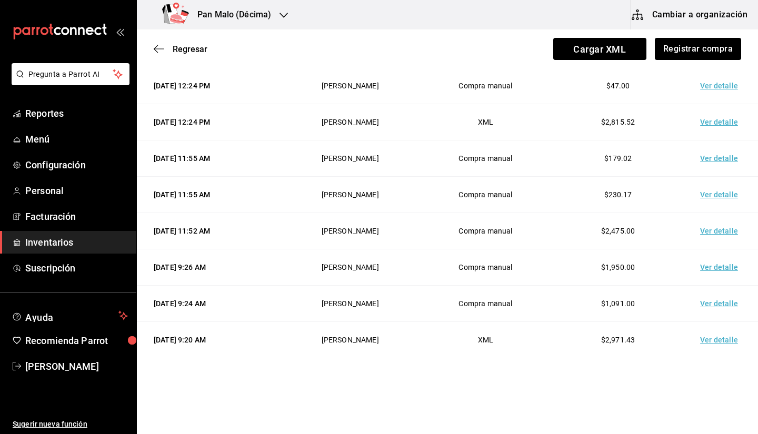
click at [717, 343] on td "Ver detalle" at bounding box center [721, 340] width 74 height 36
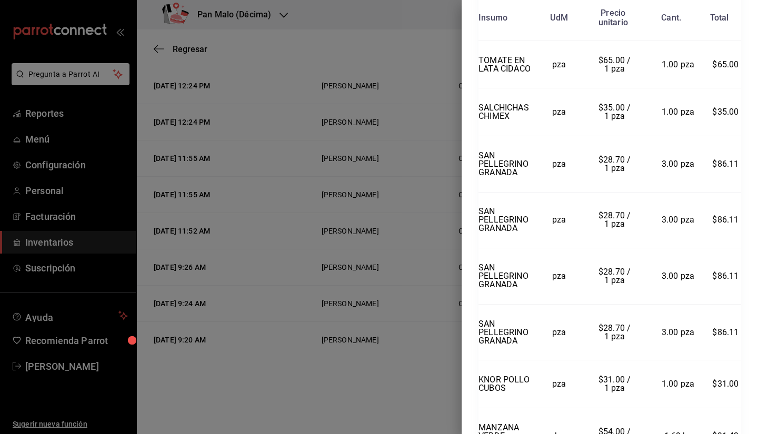
scroll to position [445, 0]
click at [409, 180] on div at bounding box center [379, 217] width 758 height 434
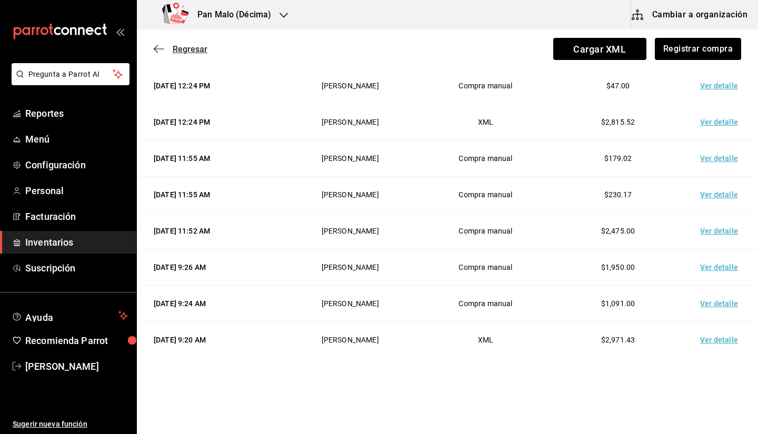
click at [156, 51] on icon "button" at bounding box center [159, 48] width 11 height 9
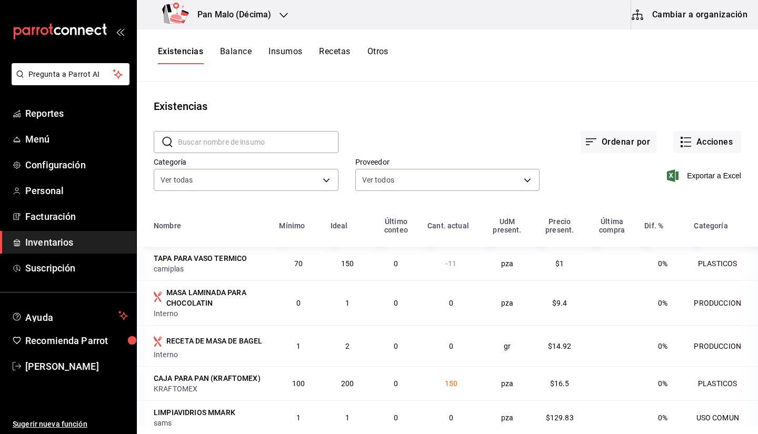
click at [373, 60] on button "Otros" at bounding box center [378, 55] width 21 height 18
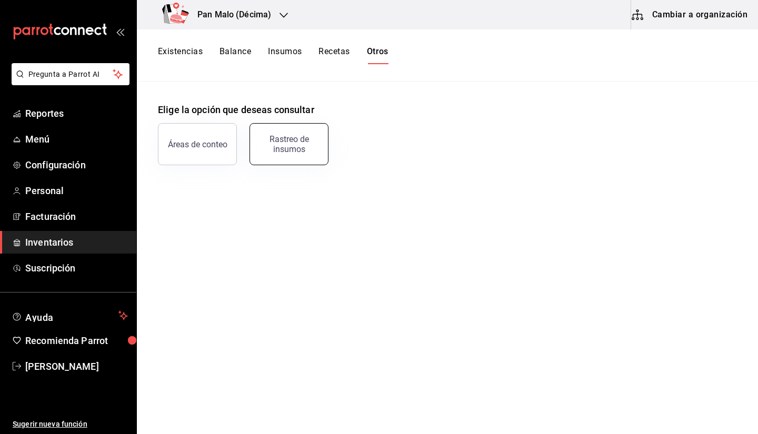
click at [285, 134] on button "Rastreo de insumos" at bounding box center [289, 144] width 79 height 42
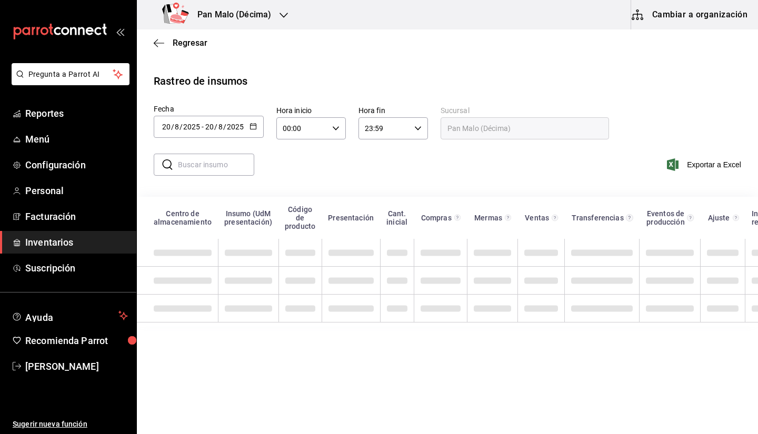
click at [219, 170] on input "text" at bounding box center [216, 164] width 76 height 21
type input "chai"
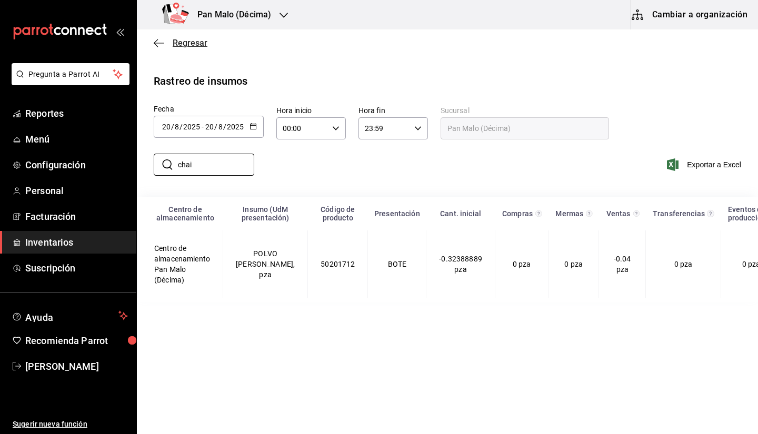
click at [164, 46] on span "Regresar" at bounding box center [181, 43] width 54 height 10
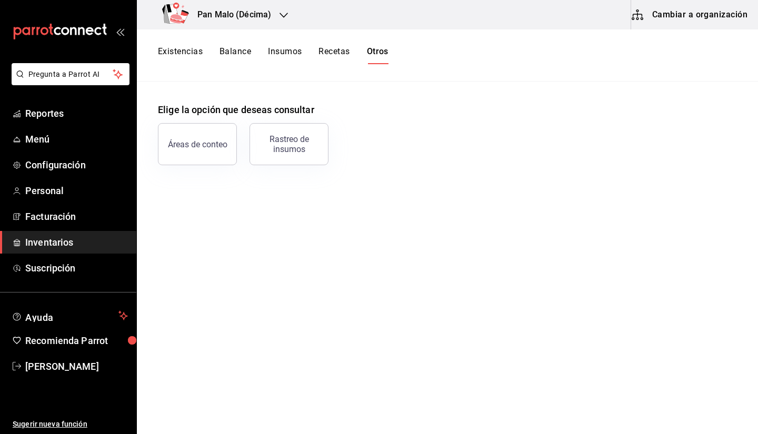
click at [178, 66] on div "Existencias Balance Insumos Recetas Otros" at bounding box center [447, 55] width 621 height 52
click at [180, 57] on button "Existencias" at bounding box center [180, 55] width 45 height 18
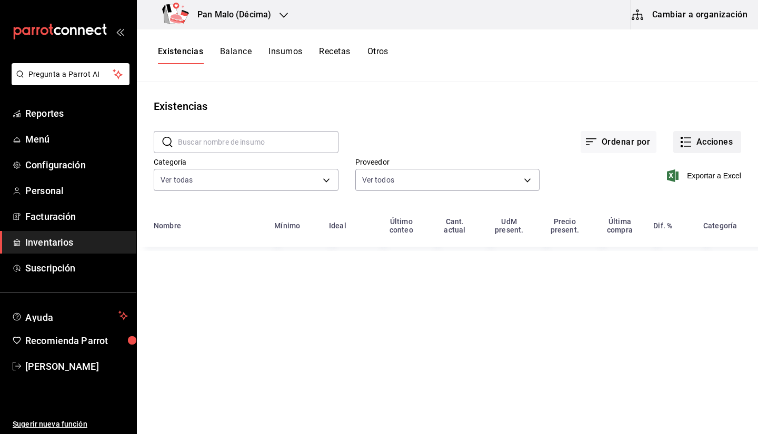
click at [701, 138] on button "Acciones" at bounding box center [707, 142] width 68 height 22
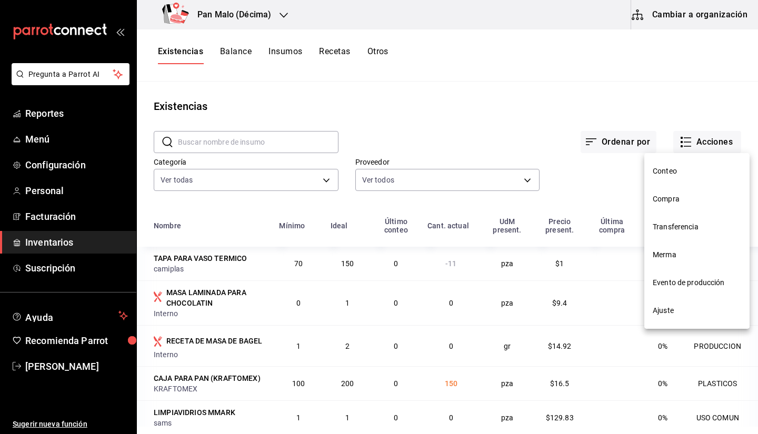
click at [673, 201] on span "Compra" at bounding box center [697, 199] width 88 height 11
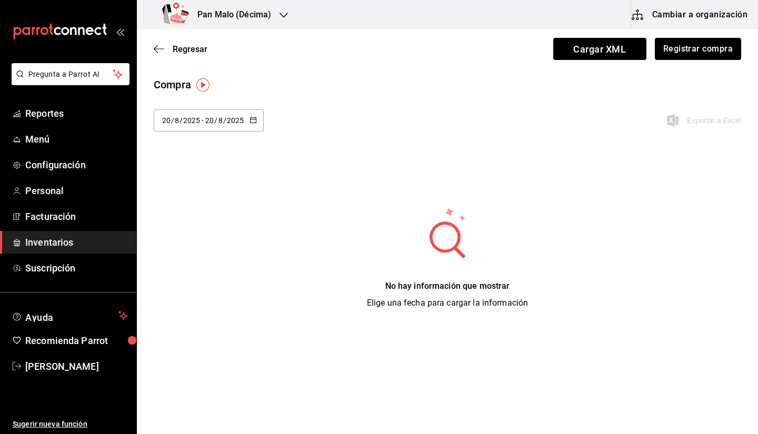
click at [249, 113] on div "[DATE] [DATE] - [DATE] [DATE]" at bounding box center [209, 121] width 110 height 22
click at [200, 176] on li "Ayer" at bounding box center [204, 178] width 100 height 24
type input "[DATE]"
type input "19"
type input "[DATE]"
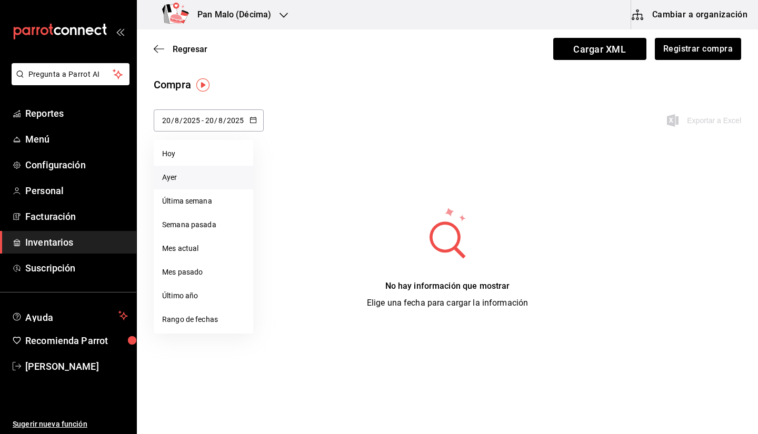
type input "19"
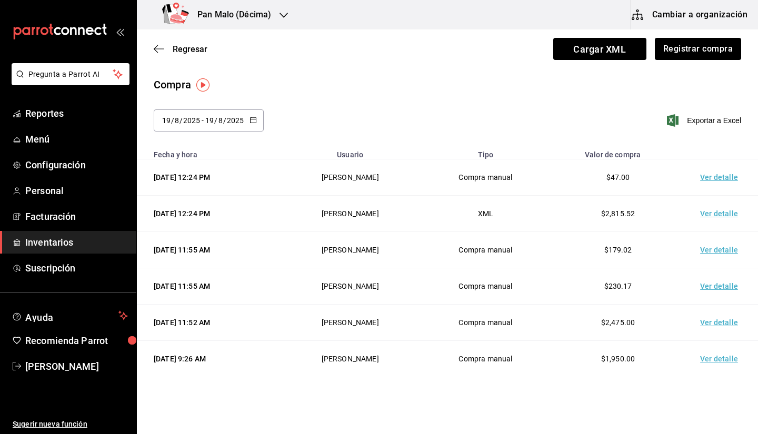
click at [200, 120] on input "2025" at bounding box center [192, 120] width 18 height 8
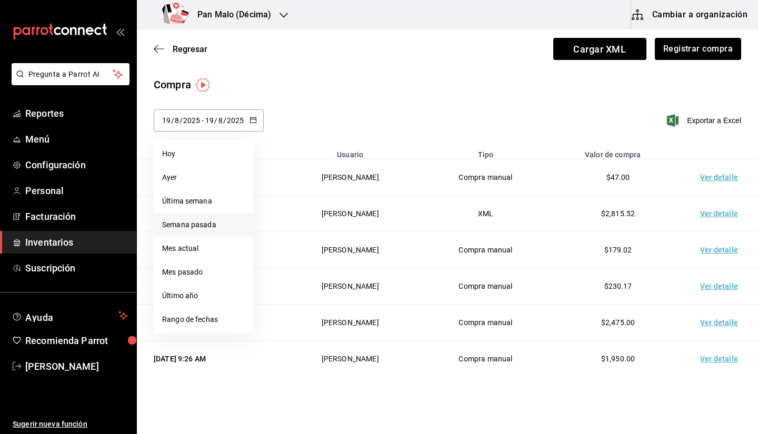
click at [201, 225] on li "Semana pasada" at bounding box center [204, 225] width 100 height 24
type input "[DATE]"
type input "10"
type input "[DATE]"
type input "16"
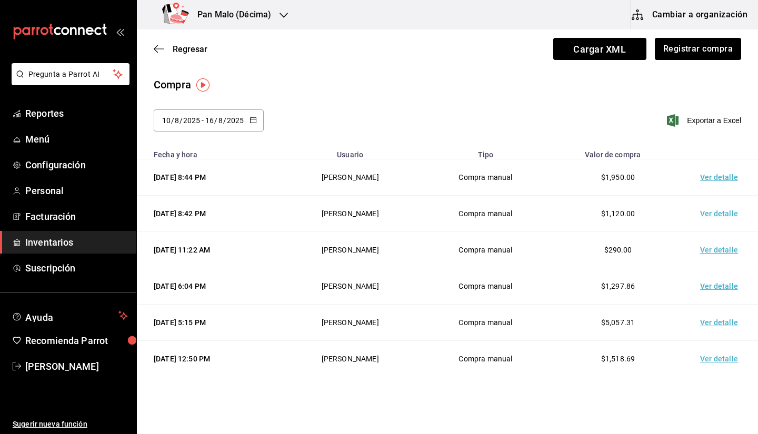
click at [205, 122] on input "16" at bounding box center [209, 120] width 9 height 8
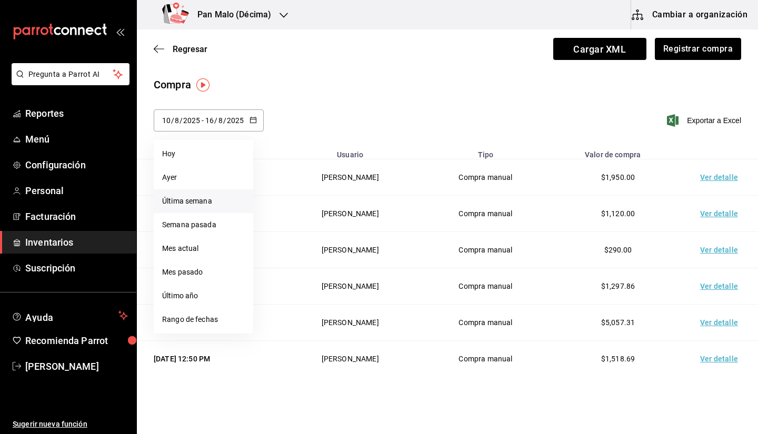
click at [212, 203] on li "Última semana" at bounding box center [204, 202] width 100 height 24
type input "[DATE]"
type input "17"
type input "[DATE]"
type input "20"
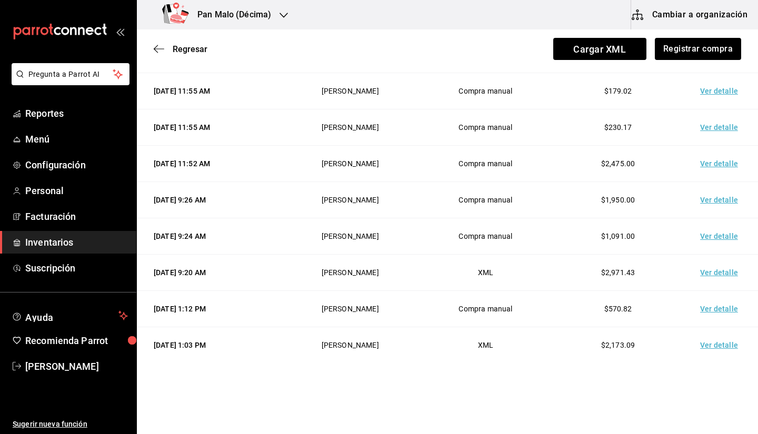
scroll to position [165, 0]
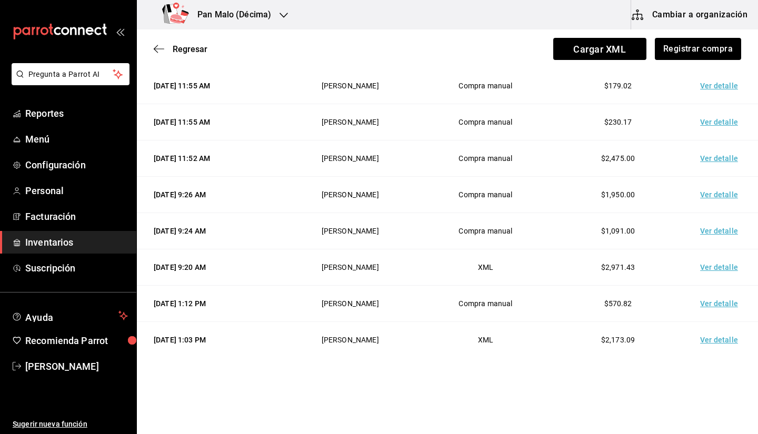
click at [726, 265] on td "Ver detalle" at bounding box center [721, 268] width 74 height 36
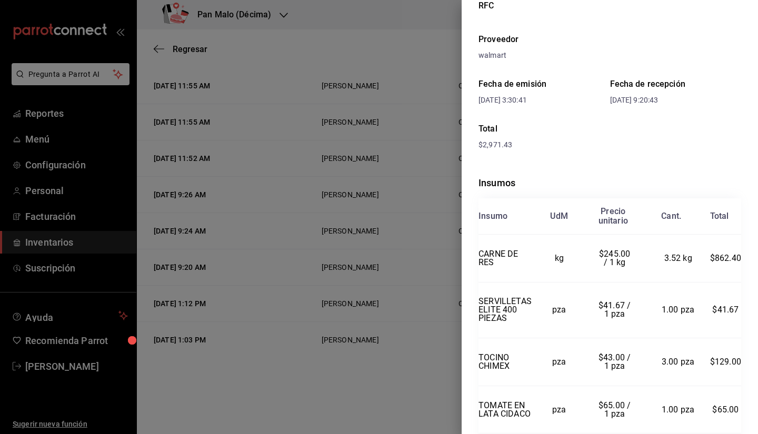
scroll to position [104, 0]
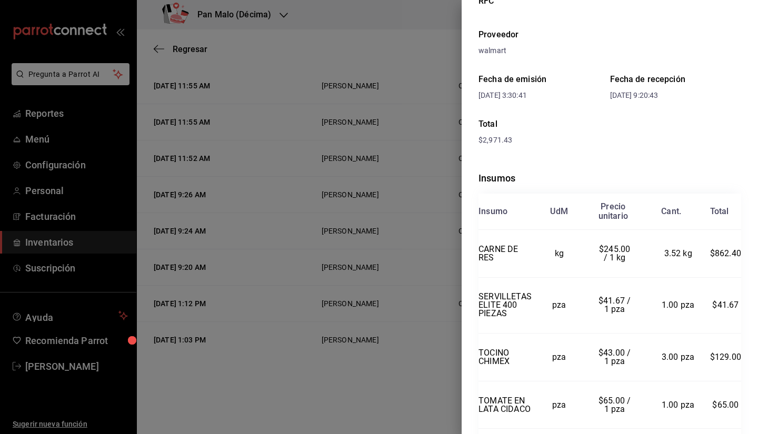
click at [433, 72] on div at bounding box center [379, 217] width 758 height 434
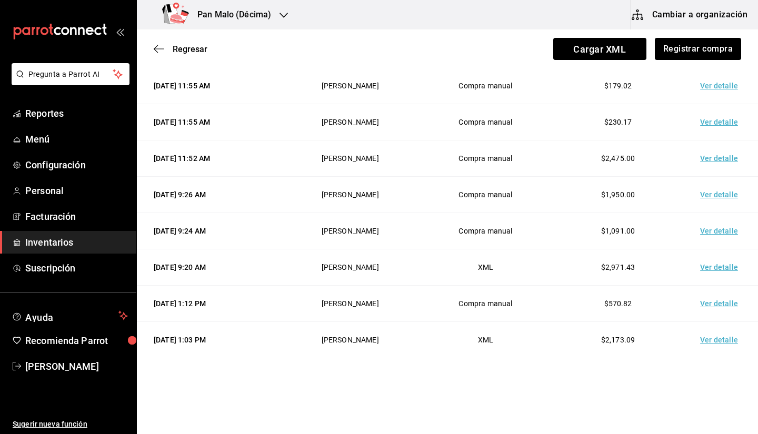
click at [710, 326] on td "Ver detalle" at bounding box center [721, 340] width 74 height 36
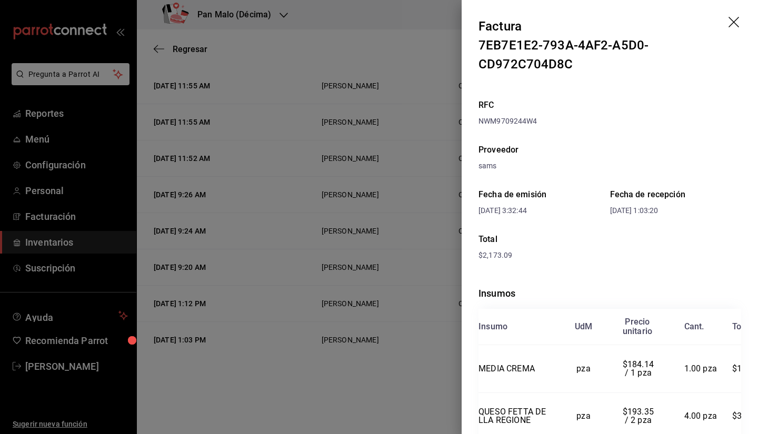
click at [710, 334] on th "Cant." at bounding box center [700, 327] width 63 height 36
click at [338, 258] on div at bounding box center [379, 217] width 758 height 434
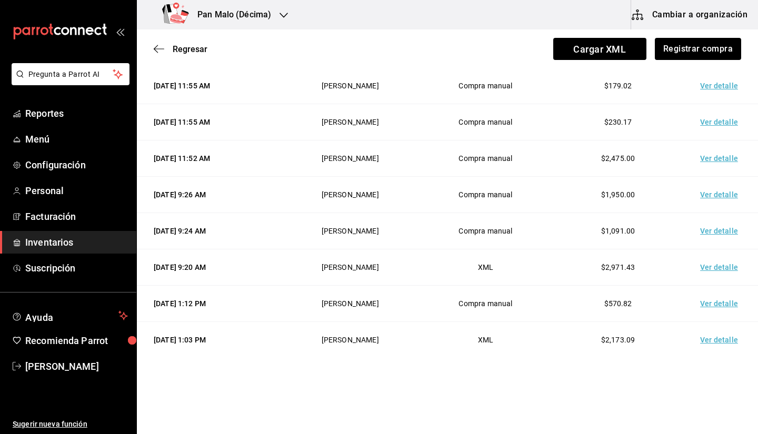
click at [710, 335] on td "Ver detalle" at bounding box center [721, 340] width 74 height 36
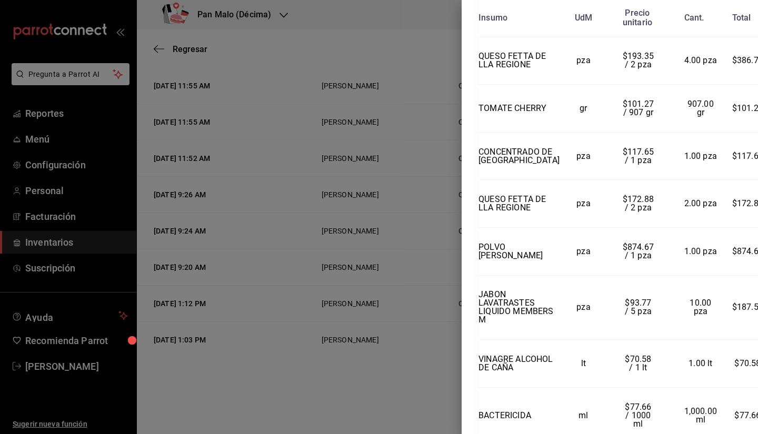
scroll to position [355, 0]
click at [399, 275] on div at bounding box center [379, 217] width 758 height 434
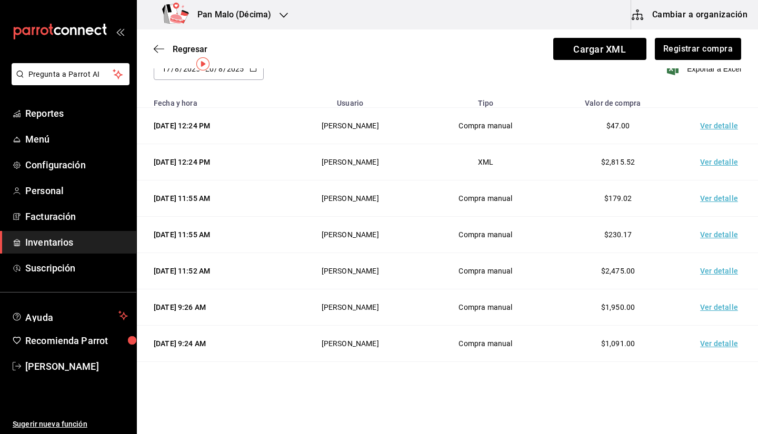
scroll to position [0, 0]
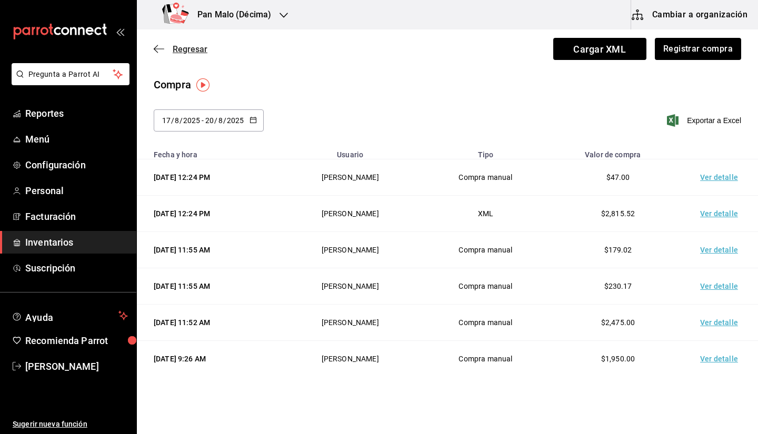
click at [162, 51] on icon "button" at bounding box center [159, 48] width 11 height 9
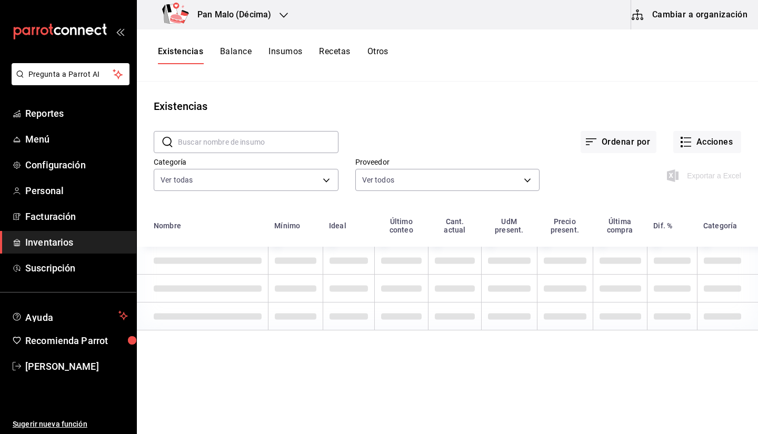
click at [709, 30] on div "Existencias Balance Insumos Recetas Otros" at bounding box center [447, 55] width 621 height 52
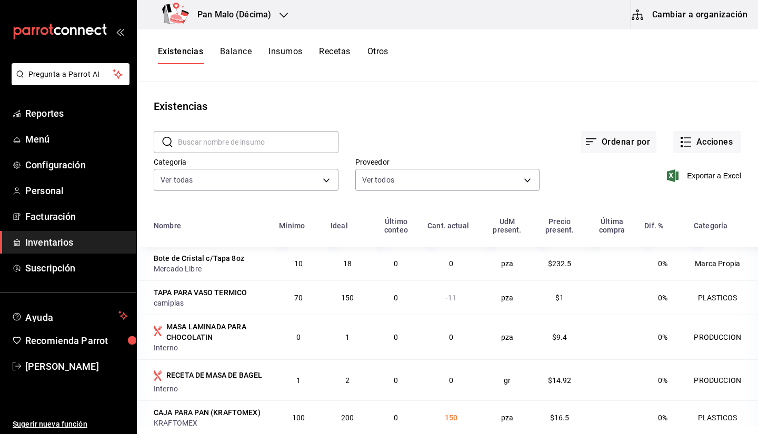
click at [696, 21] on button "Cambiar a organización" at bounding box center [690, 14] width 118 height 29
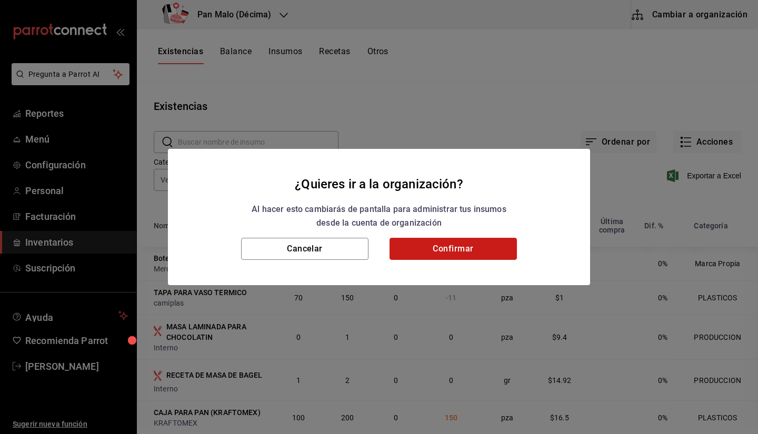
click at [448, 253] on button "Confirmar" at bounding box center [453, 249] width 127 height 22
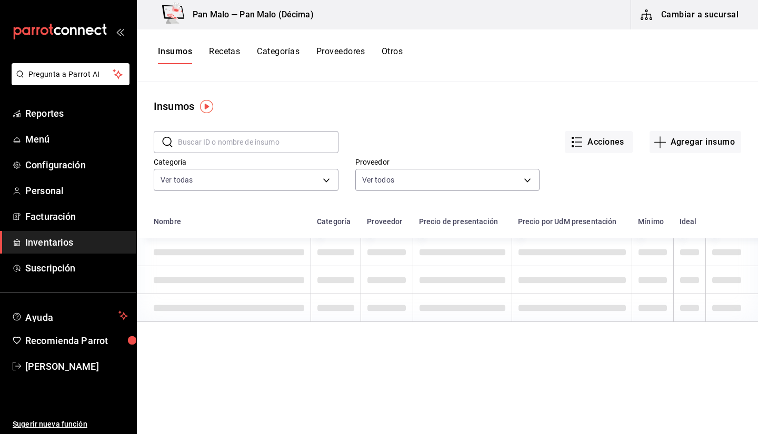
click at [267, 146] on input "text" at bounding box center [258, 142] width 161 height 21
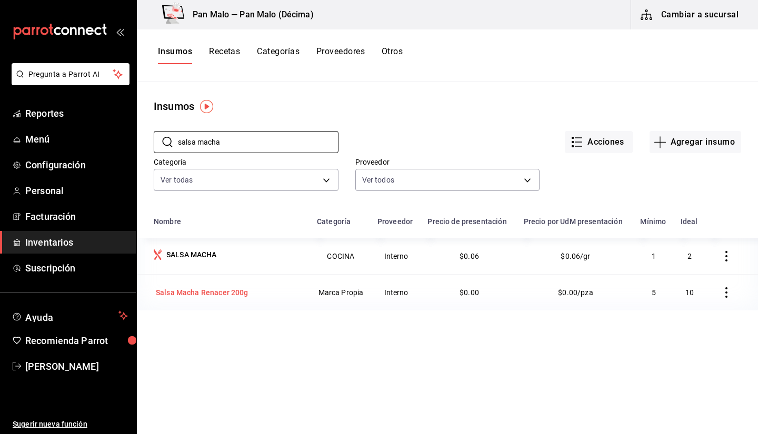
type input "salsa macha"
click at [219, 294] on div "Salsa Macha Renacer 200g" at bounding box center [202, 292] width 93 height 11
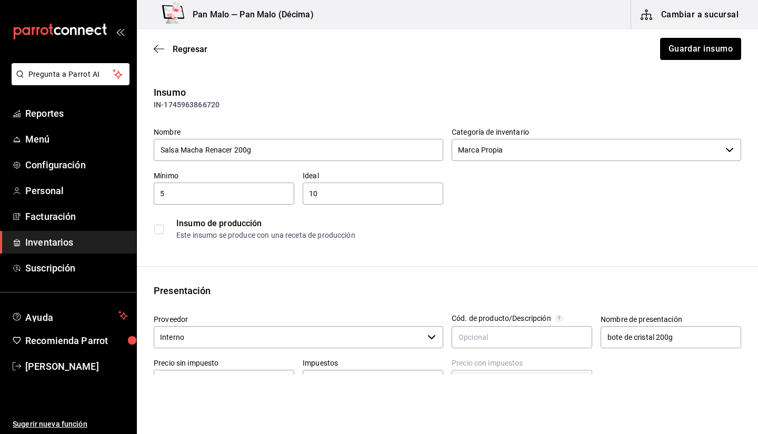
click at [160, 232] on input "checkbox" at bounding box center [158, 229] width 9 height 9
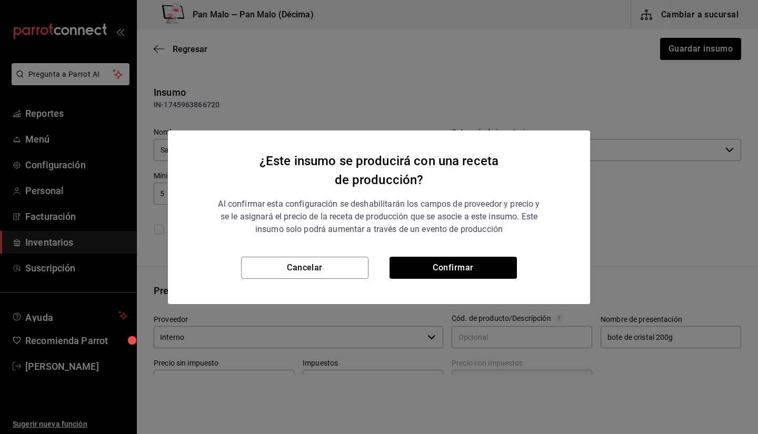
click at [435, 280] on div "Cancelar Confirmar" at bounding box center [379, 280] width 422 height 47
click at [430, 272] on button "Confirmar" at bounding box center [453, 268] width 127 height 22
checkbox input "true"
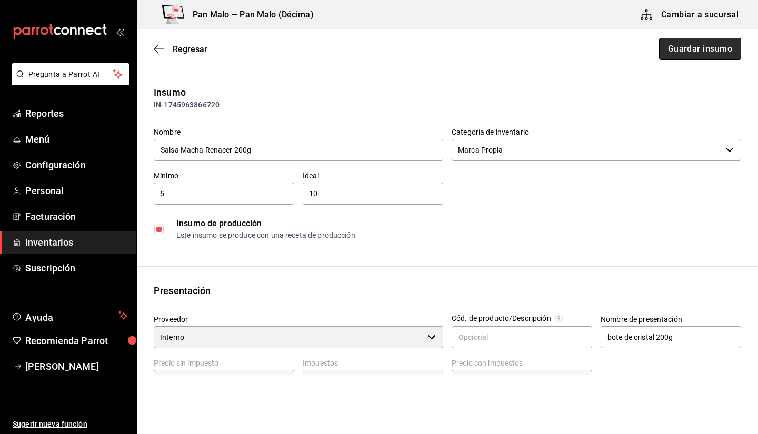
click at [669, 57] on button "Guardar insumo" at bounding box center [700, 49] width 82 height 22
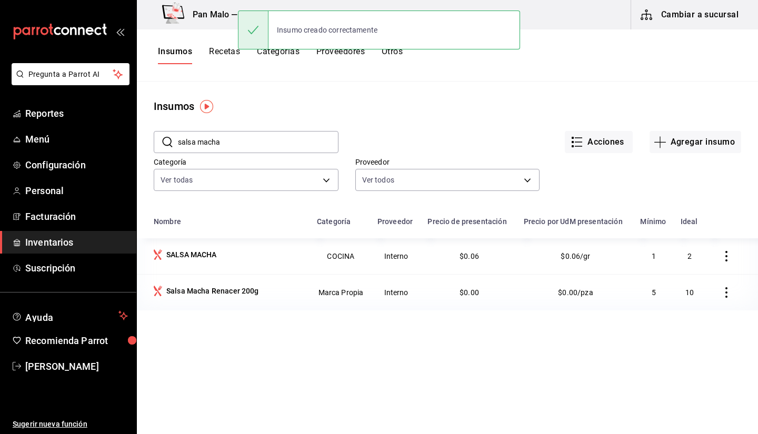
click at [224, 140] on input "salsa macha" at bounding box center [258, 142] width 161 height 21
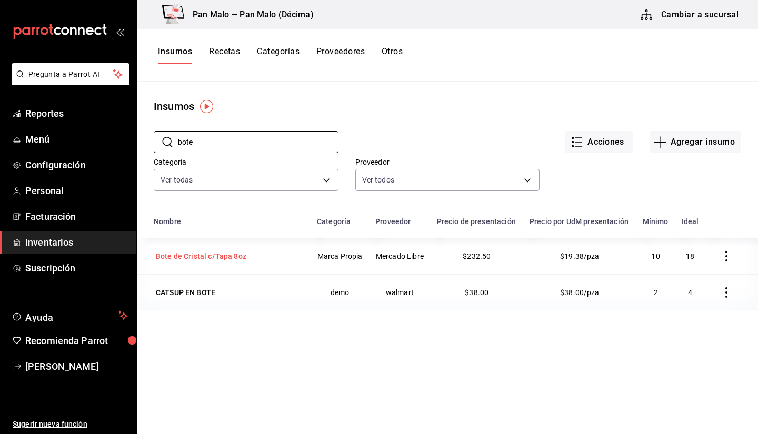
type input "bote"
click at [219, 256] on div "Bote de Cristal c/Tapa 8oz" at bounding box center [201, 256] width 91 height 11
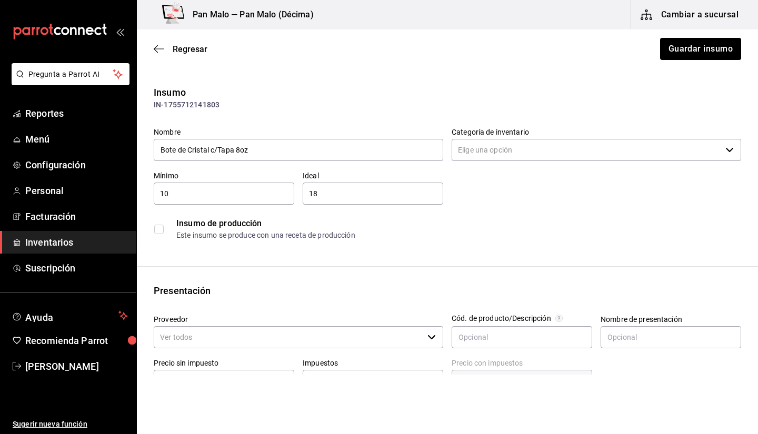
type input "Marca Propia"
type input "Mercado Libre"
drag, startPoint x: 180, startPoint y: 148, endPoint x: 114, endPoint y: 134, distance: 67.3
click at [114, 134] on div "Pregunta a Parrot AI Reportes Menú Configuración Personal Facturación Inventari…" at bounding box center [379, 187] width 758 height 375
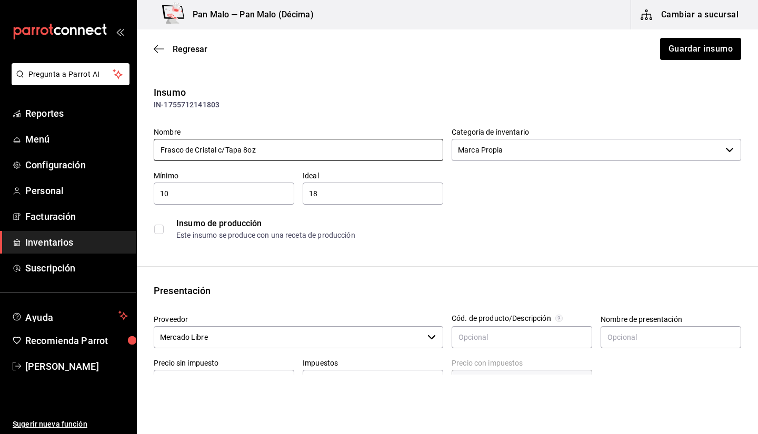
click at [309, 154] on input "Frasco de Cristal c/Tapa 8oz" at bounding box center [299, 150] width 290 height 22
click at [213, 142] on input "Frasco de Cristal c/Tapa" at bounding box center [299, 150] width 290 height 22
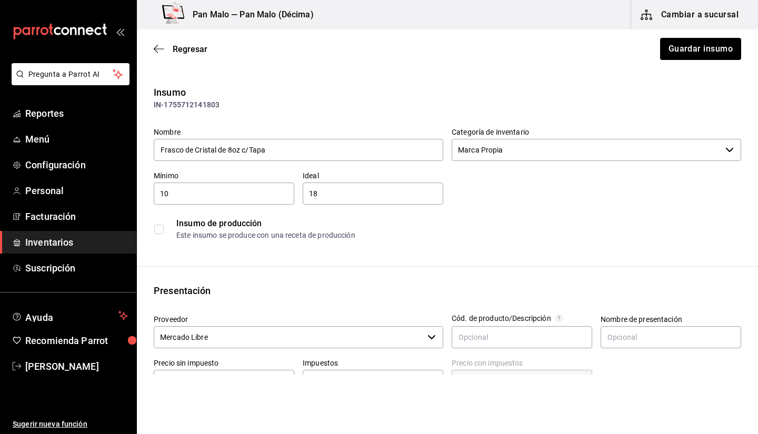
type input "Frasco de Cristal de 8oz c/Tapa"
click at [671, 50] on button "Guardar insumo" at bounding box center [700, 49] width 82 height 22
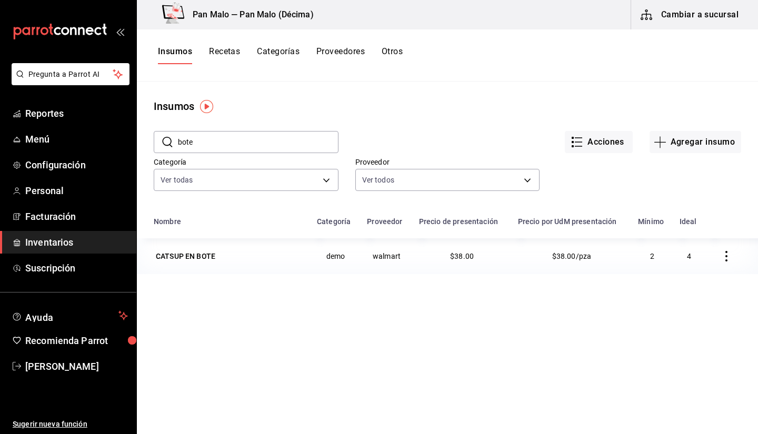
click at [267, 137] on input "bote" at bounding box center [258, 142] width 161 height 21
click at [267, 140] on input "bote" at bounding box center [258, 142] width 161 height 21
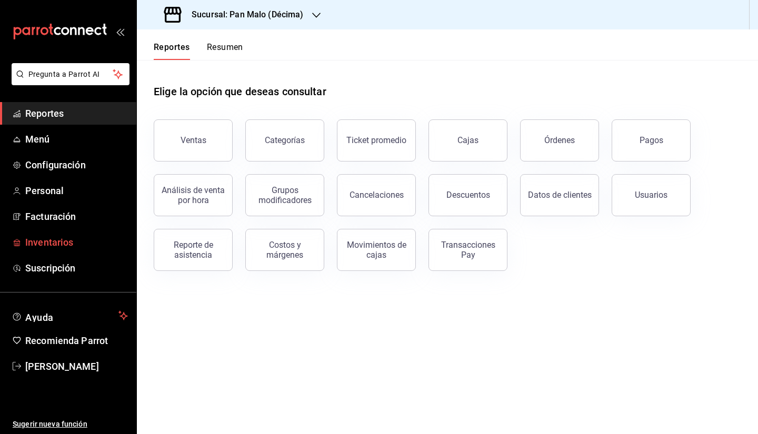
click at [52, 243] on span "Inventarios" at bounding box center [76, 242] width 103 height 14
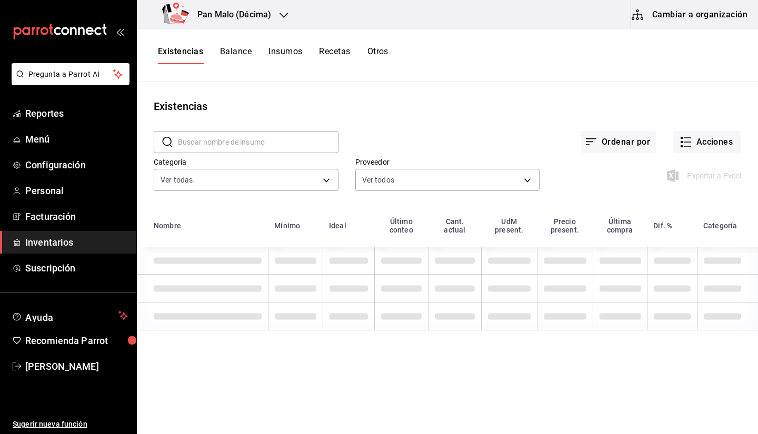
click at [373, 57] on button "Otros" at bounding box center [378, 55] width 21 height 18
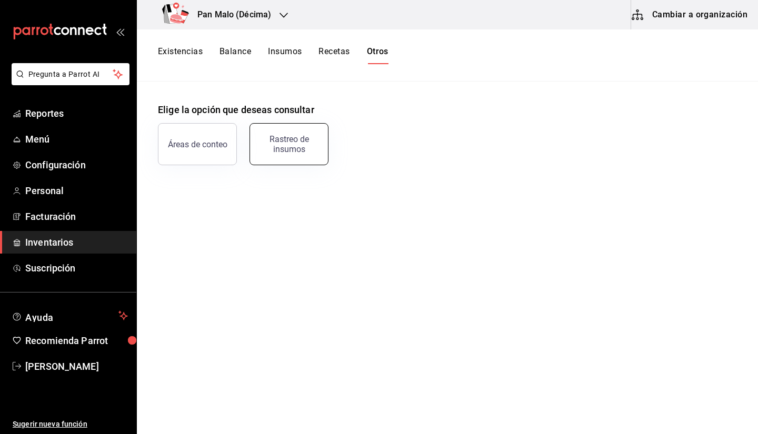
click at [265, 136] on div "Rastreo de insumos" at bounding box center [288, 144] width 65 height 20
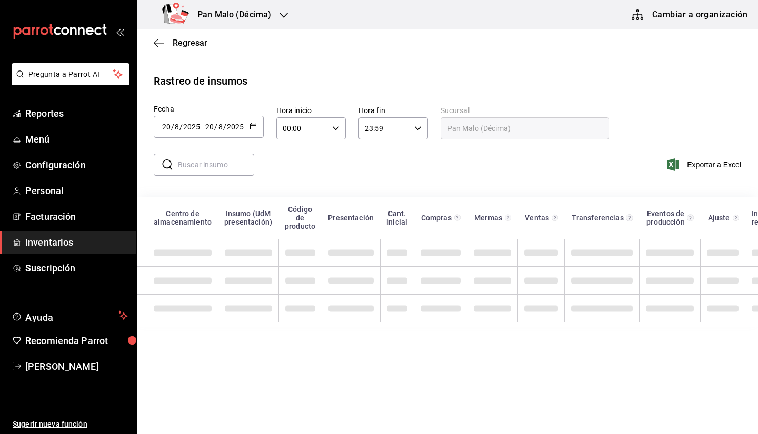
click at [217, 157] on input "text" at bounding box center [216, 164] width 76 height 21
click at [225, 127] on span "/" at bounding box center [224, 127] width 3 height 8
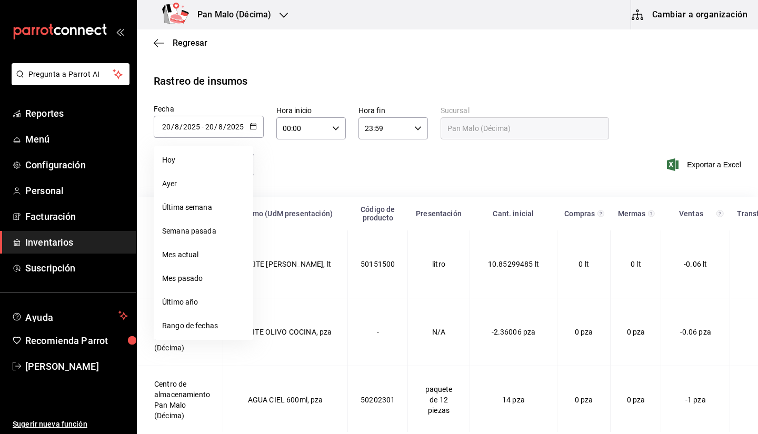
click at [210, 131] on input "20" at bounding box center [209, 127] width 9 height 8
click at [210, 128] on input "20" at bounding box center [209, 127] width 9 height 8
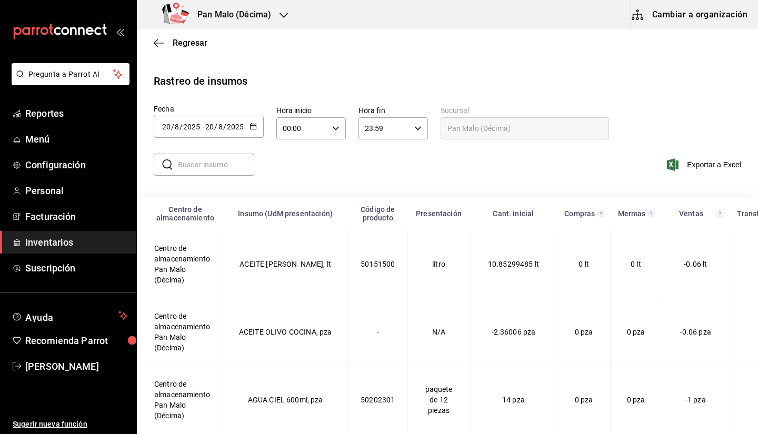
click at [210, 128] on input "20" at bounding box center [209, 127] width 9 height 8
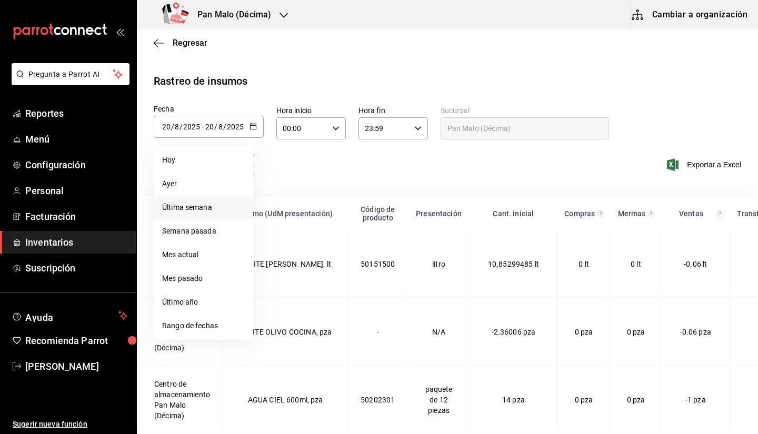
click at [188, 201] on li "Última semana" at bounding box center [204, 208] width 100 height 24
type input "[DATE]"
type input "17"
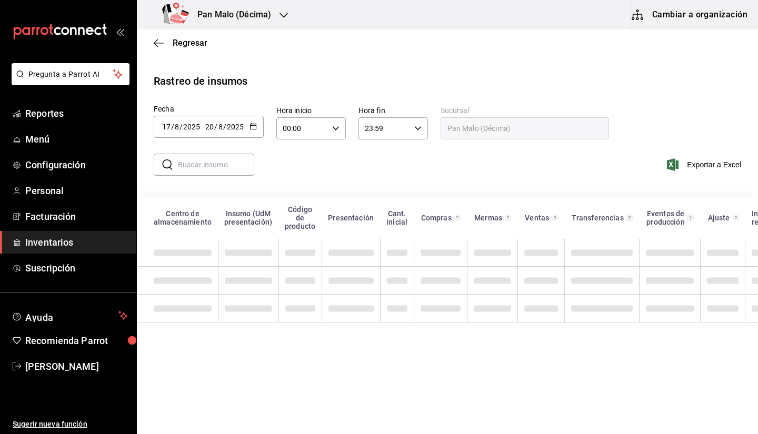
click at [192, 155] on input "text" at bounding box center [216, 164] width 76 height 21
type input "chai"
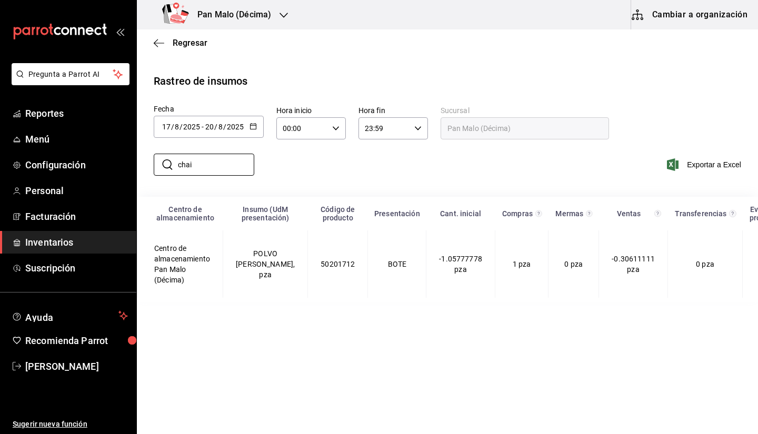
click at [428, 172] on div "​ chai ​ Exportar a Excel" at bounding box center [443, 171] width 630 height 43
click at [166, 44] on span "Regresar" at bounding box center [181, 43] width 54 height 10
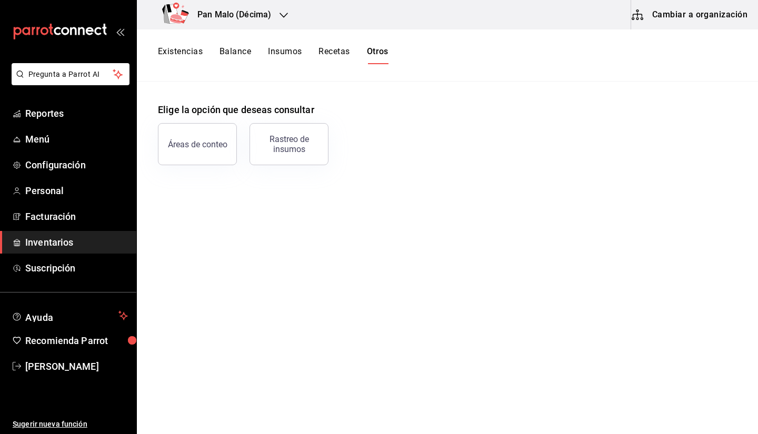
click at [237, 59] on button "Balance" at bounding box center [236, 55] width 32 height 18
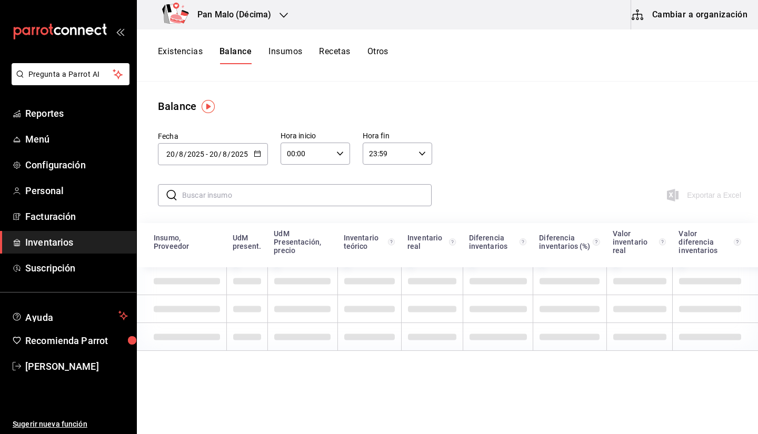
click at [184, 56] on button "Existencias" at bounding box center [180, 55] width 45 height 18
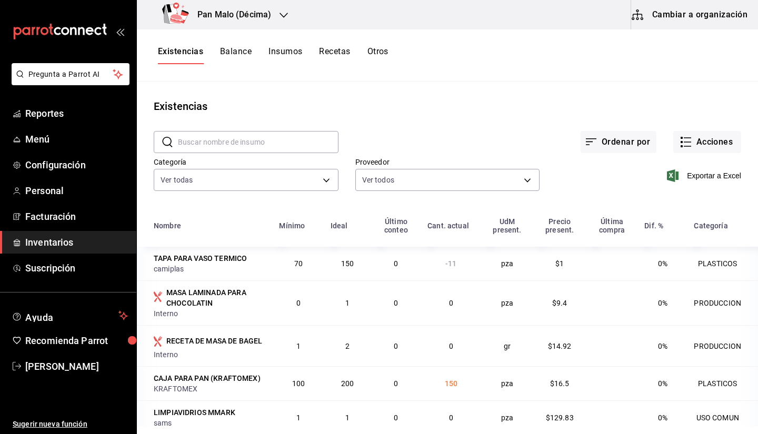
click at [678, 29] on div "Existencias Balance Insumos Recetas Otros" at bounding box center [447, 55] width 621 height 52
click at [668, 20] on button "Cambiar a organización" at bounding box center [690, 14] width 118 height 29
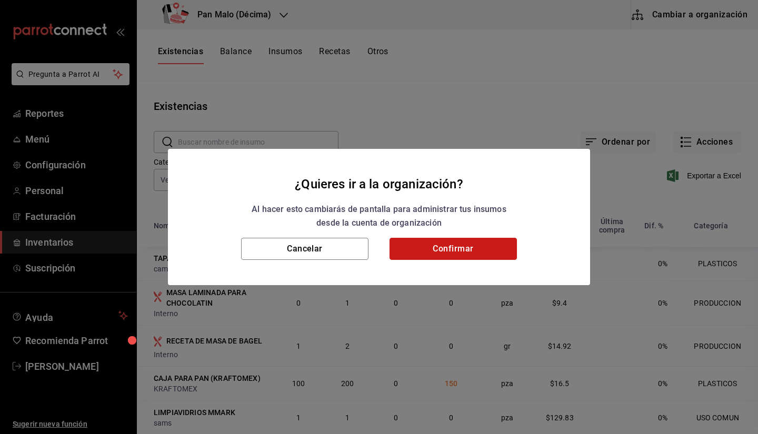
click at [470, 241] on button "Confirmar" at bounding box center [453, 249] width 127 height 22
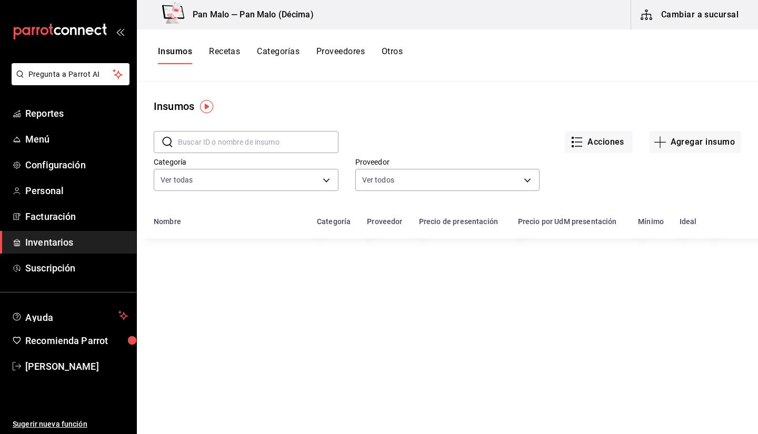
click at [227, 134] on input "text" at bounding box center [258, 142] width 161 height 21
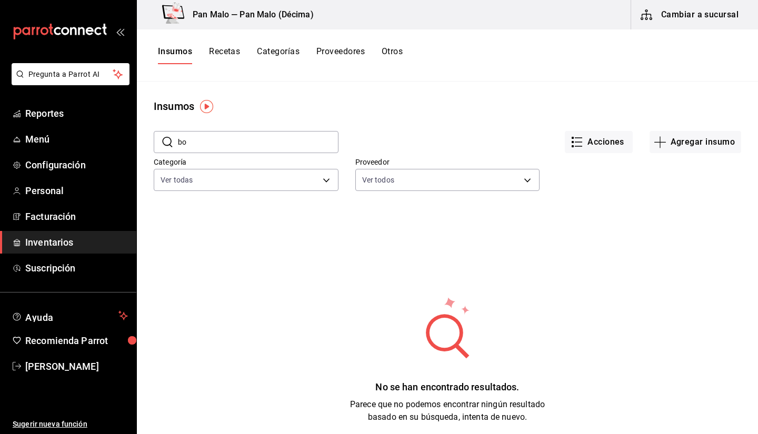
type input "b"
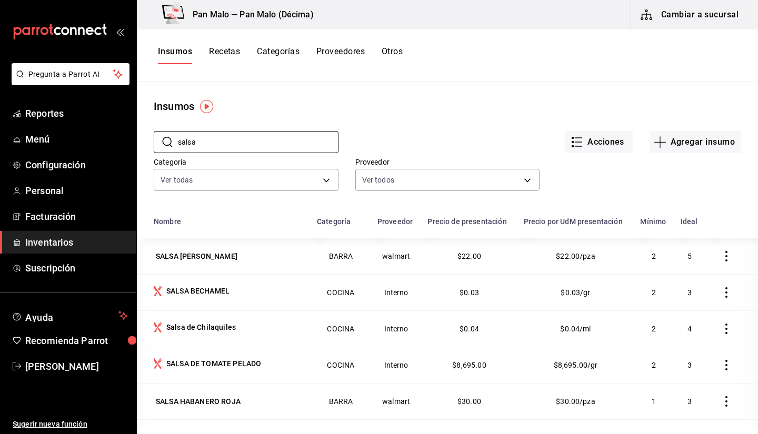
type input "salsa"
click at [297, 97] on main "Insumos ​ salsa ​ Acciones Agregar insumo Categoría Ver todas 57a97c15-a577-460…" at bounding box center [447, 254] width 621 height 345
click at [667, 140] on button "Agregar insumo" at bounding box center [696, 142] width 92 height 22
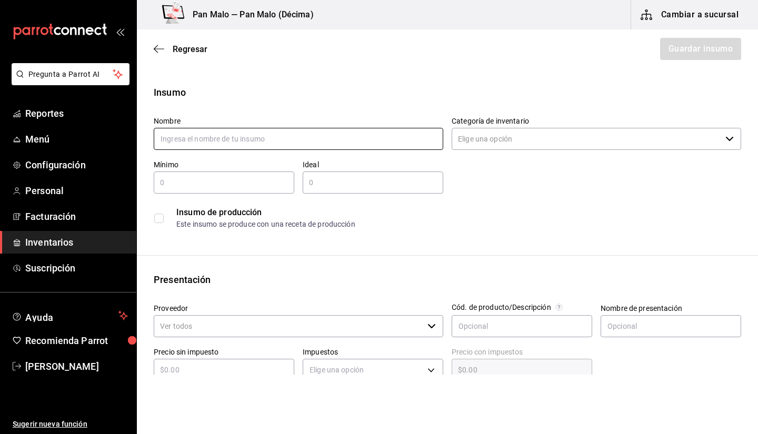
click at [307, 132] on input "text" at bounding box center [299, 139] width 290 height 22
type input "S"
type input "N"
click at [261, 138] on input "BOTE DE CRISTAL" at bounding box center [299, 139] width 290 height 22
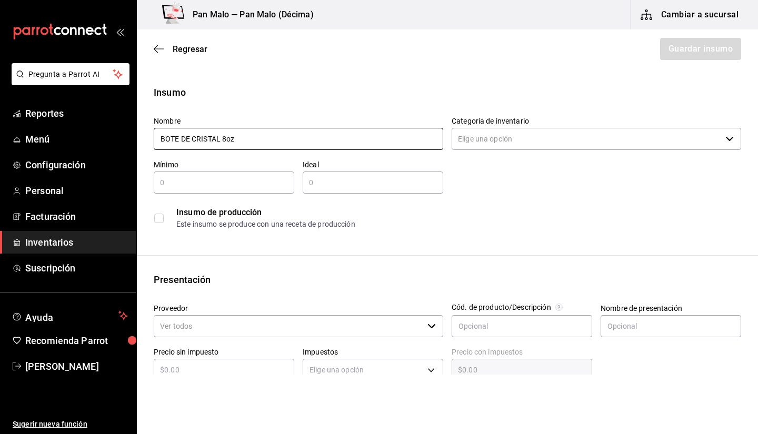
click at [173, 145] on input "BOTE DE CRISTAL 8oz" at bounding box center [299, 139] width 290 height 22
drag, startPoint x: 216, startPoint y: 138, endPoint x: 178, endPoint y: 139, distance: 37.9
click at [178, 139] on input "BOTE DE CRISTAL 8oz" at bounding box center [299, 139] width 290 height 22
type input "Bote de Cristal c/Tapa 8oz"
click at [252, 186] on input "text" at bounding box center [224, 182] width 141 height 13
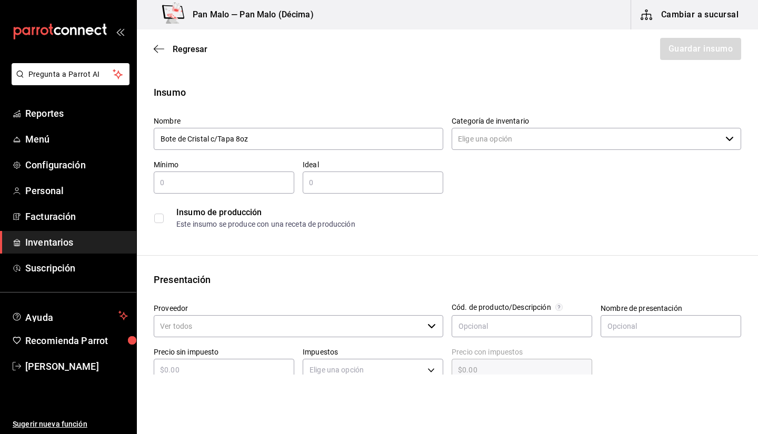
click at [349, 184] on input "text" at bounding box center [373, 182] width 141 height 13
type input "12"
click at [243, 191] on div "​" at bounding box center [224, 182] width 141 height 22
type input "6"
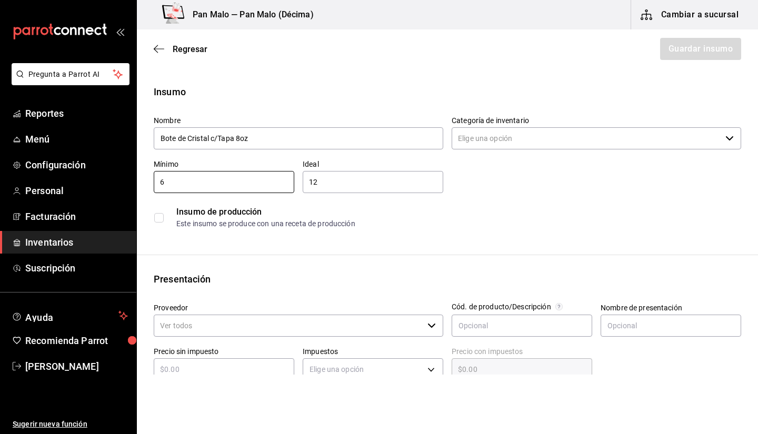
click at [329, 188] on input "12" at bounding box center [373, 182] width 141 height 13
type input "18"
click at [282, 188] on input "6" at bounding box center [224, 182] width 141 height 13
type input "10"
click at [403, 233] on div "Insumo de producción Este insumo se produce con una receta de producción" at bounding box center [448, 218] width 588 height 32
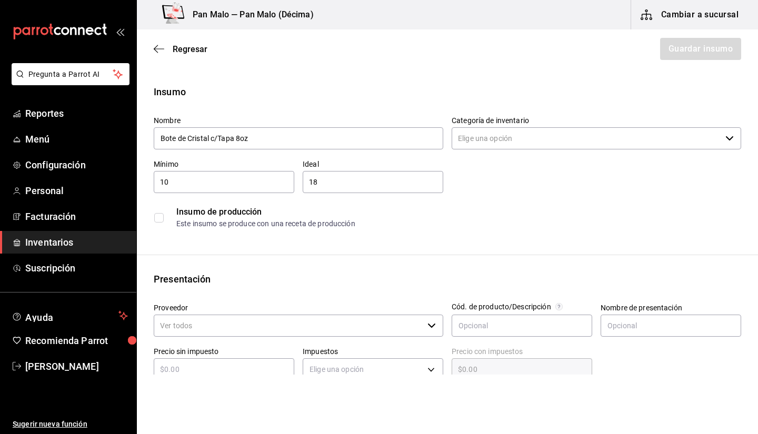
click at [488, 152] on div "Nombre Bote de Cristal c/Tapa 8oz Categoría de inventario ​ Mínimo 10 ​ Ideal 1…" at bounding box center [443, 170] width 596 height 126
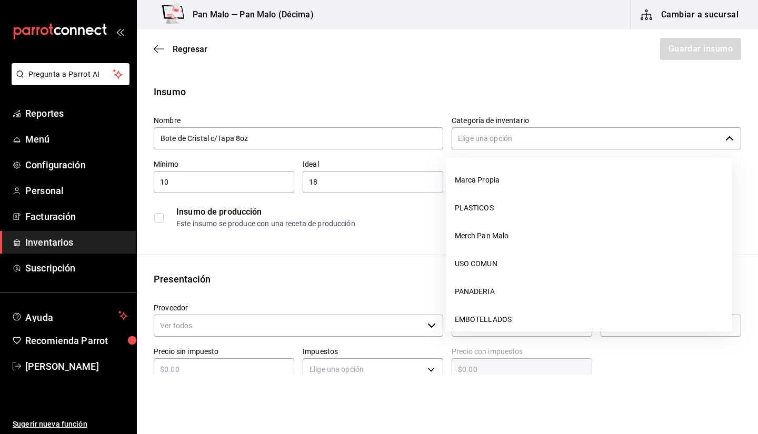
click at [493, 134] on input "Categoría de inventario" at bounding box center [587, 138] width 270 height 22
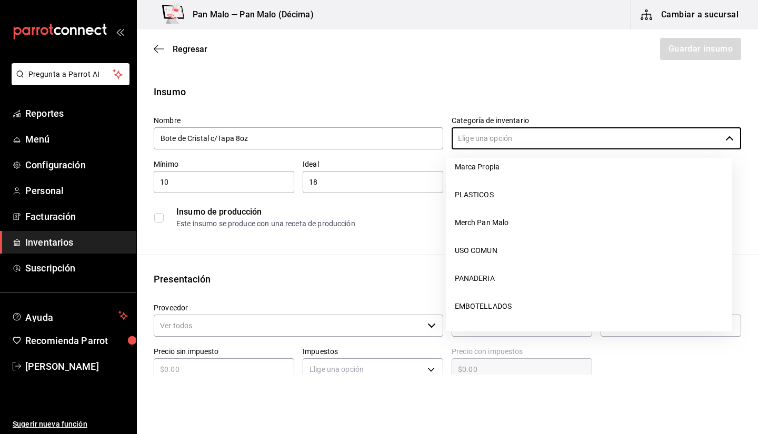
scroll to position [0, 0]
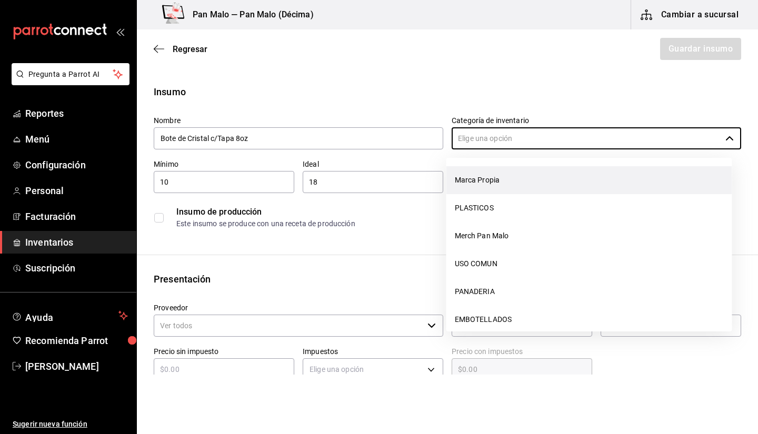
click at [687, 177] on li "Marca Propia" at bounding box center [589, 180] width 286 height 28
type input "Marca Propia"
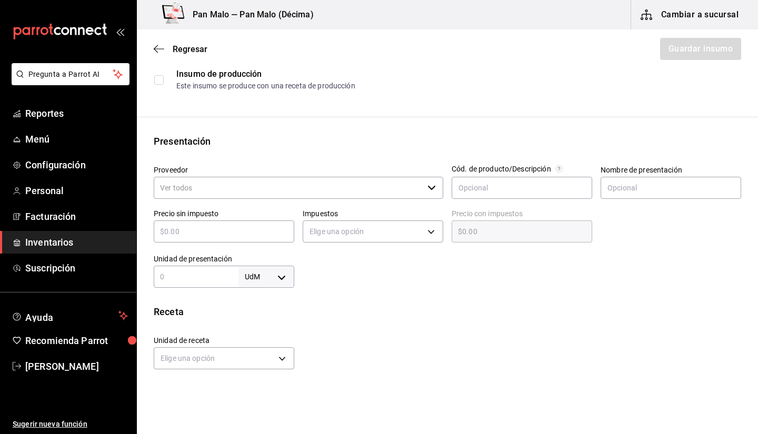
scroll to position [144, 0]
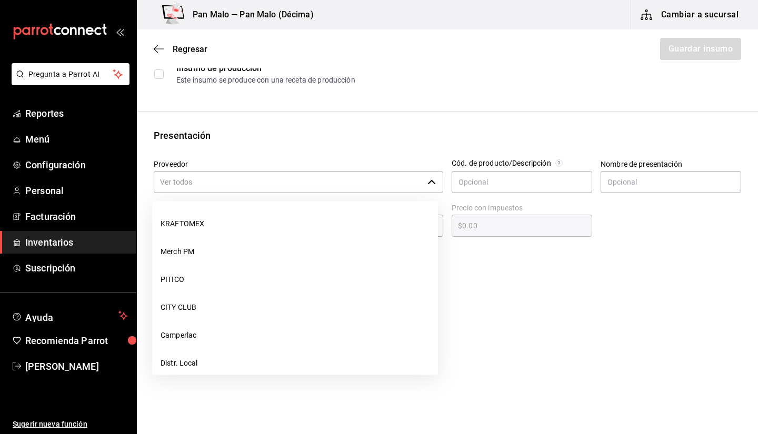
click at [370, 181] on input "Proveedor" at bounding box center [289, 182] width 270 height 22
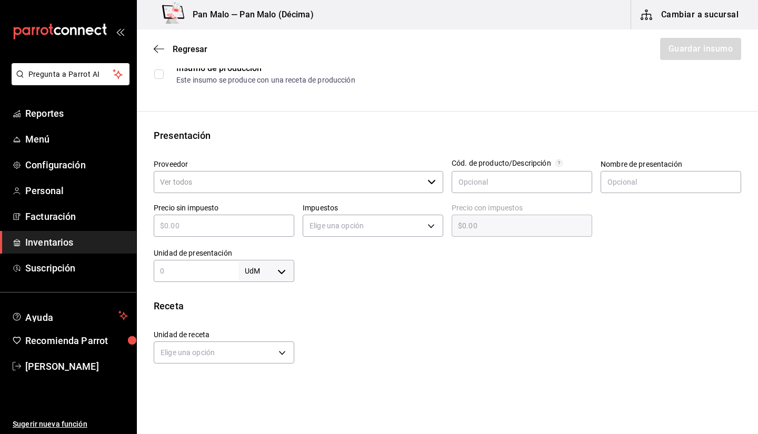
click at [357, 185] on input "Proveedor" at bounding box center [289, 182] width 270 height 22
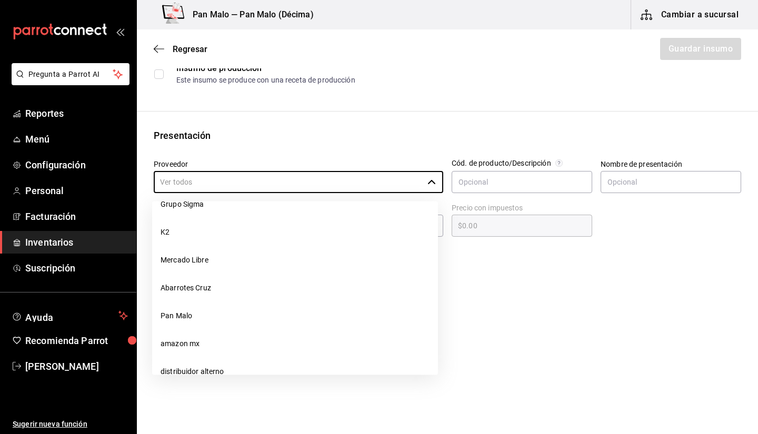
scroll to position [217, 0]
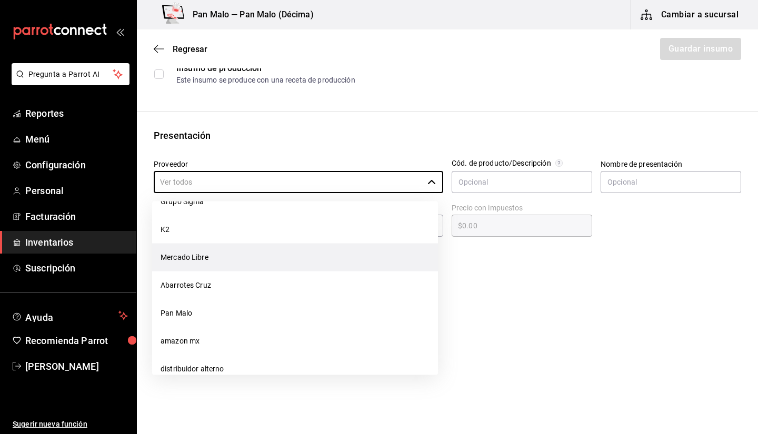
click at [391, 260] on li "Mercado Libre" at bounding box center [295, 258] width 286 height 28
type input "Mercado Libre"
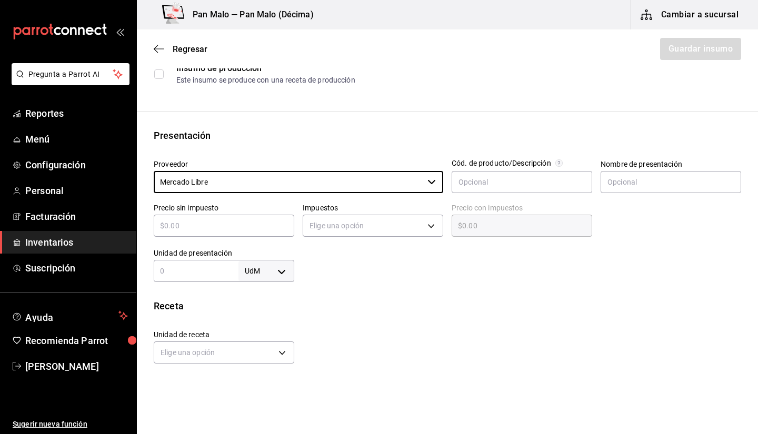
click at [227, 221] on input "text" at bounding box center [224, 226] width 141 height 13
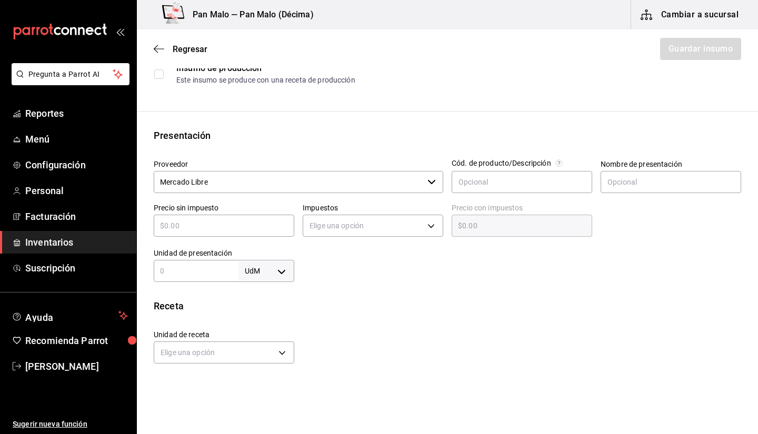
type input "$1"
type input "$1.00"
type input "$0.00"
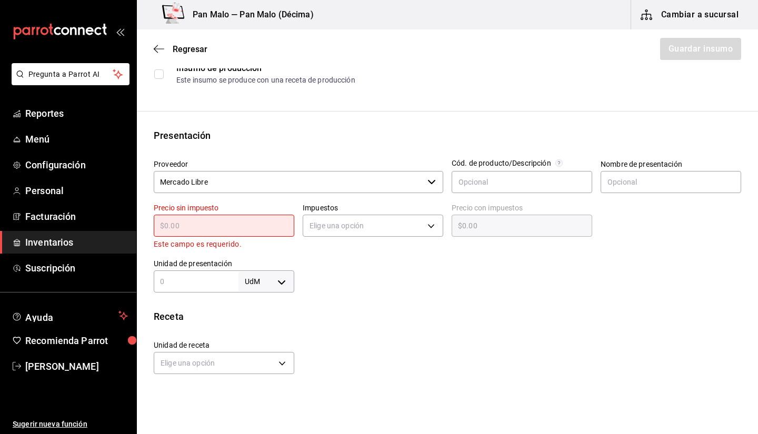
click at [388, 270] on div at bounding box center [517, 272] width 447 height 42
click at [277, 232] on div "​" at bounding box center [224, 226] width 141 height 22
type input "$2"
type input "$2.00"
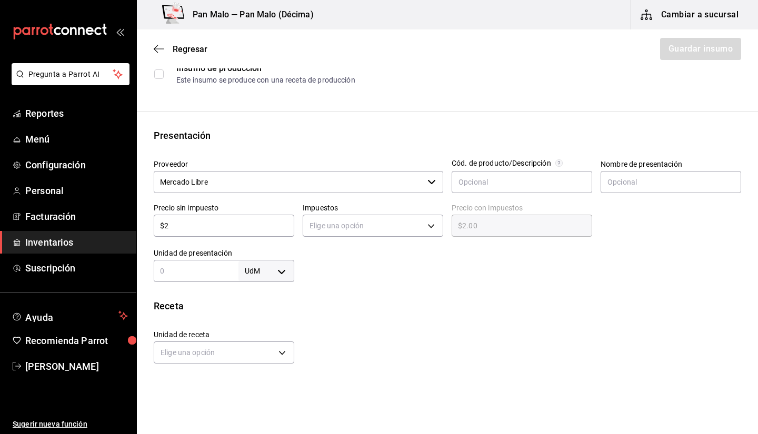
type input "$23"
type input "$23.00"
type input "$232"
type input "$232.00"
type input "$232.5"
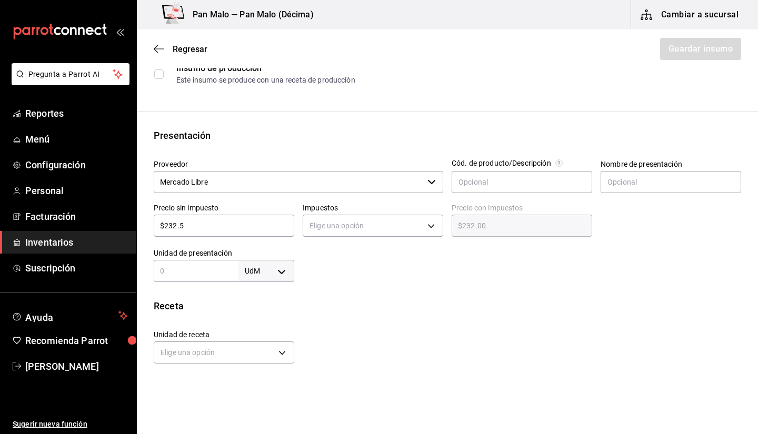
type input "$232.50"
click at [353, 271] on div at bounding box center [517, 261] width 447 height 42
click at [267, 273] on body "Pregunta a Parrot AI Reportes Menú Configuración Personal Facturación Inventari…" at bounding box center [379, 187] width 758 height 375
click at [274, 393] on li "pza" at bounding box center [264, 389] width 55 height 17
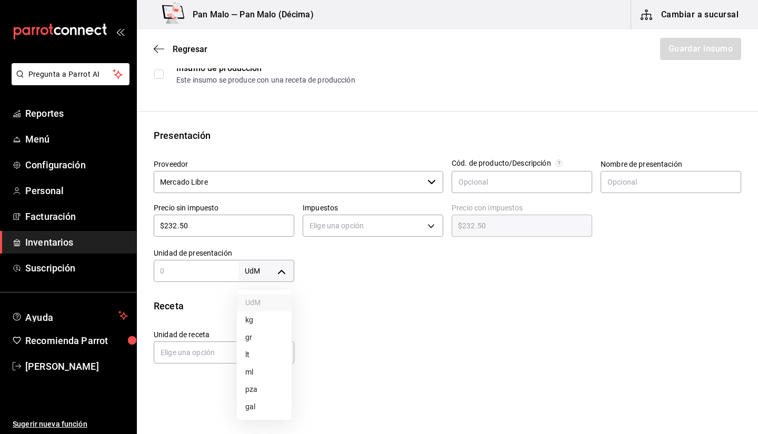
type input "UNIT"
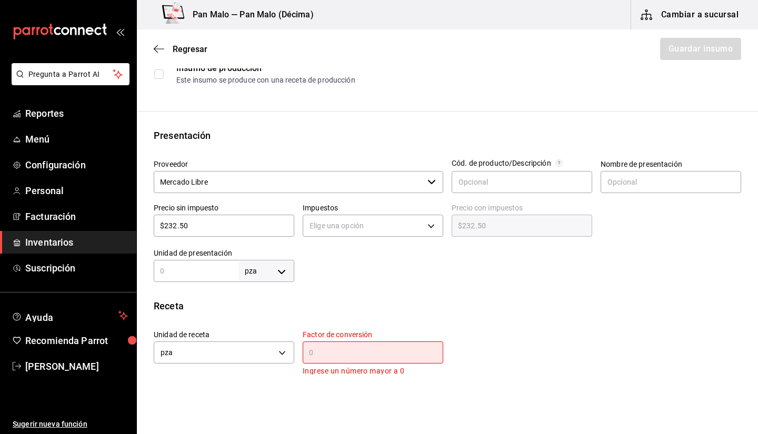
click at [195, 272] on input "text" at bounding box center [196, 271] width 85 height 13
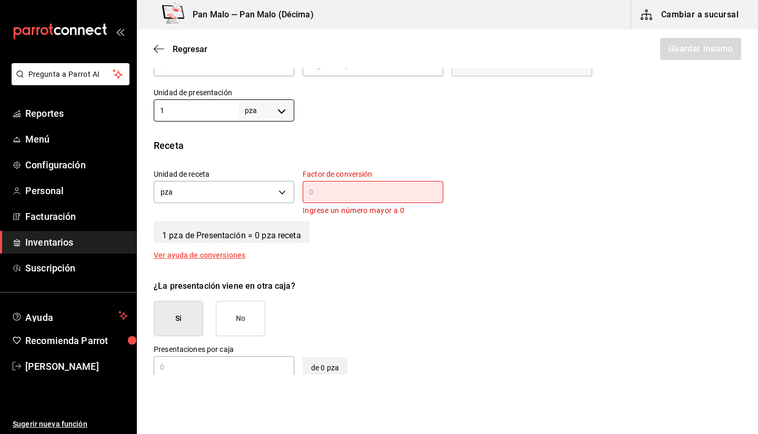
scroll to position [319, 0]
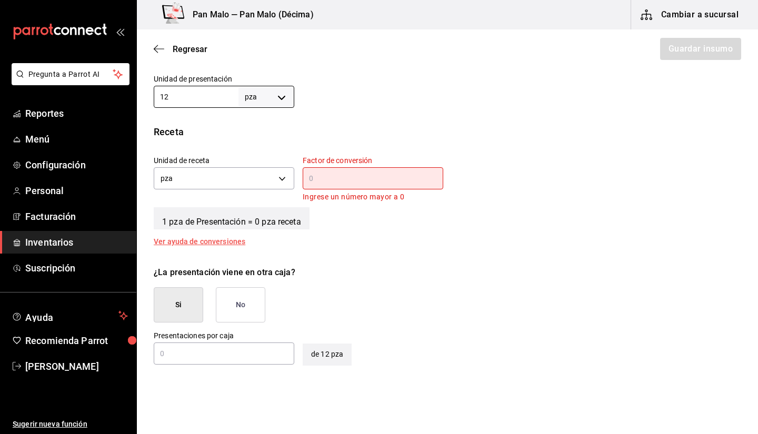
type input "12"
click at [321, 187] on div "​" at bounding box center [373, 178] width 141 height 22
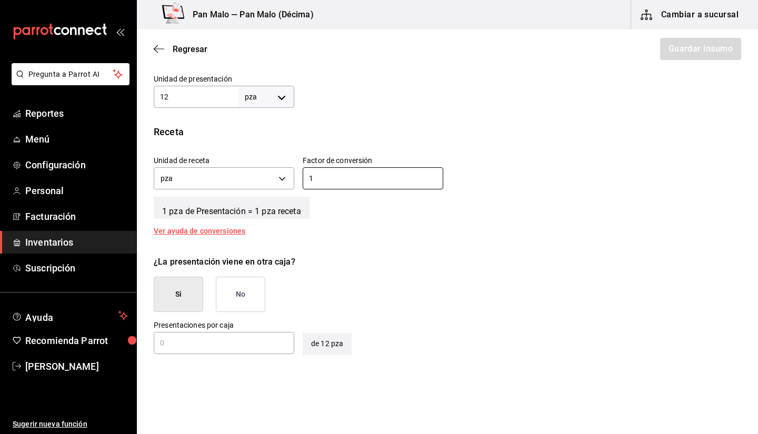
type input "1"
click at [586, 186] on div "Unidad de receta pza UNIT Factor de conversión 1 ​" at bounding box center [443, 169] width 596 height 45
click at [221, 294] on button "No" at bounding box center [240, 294] width 49 height 35
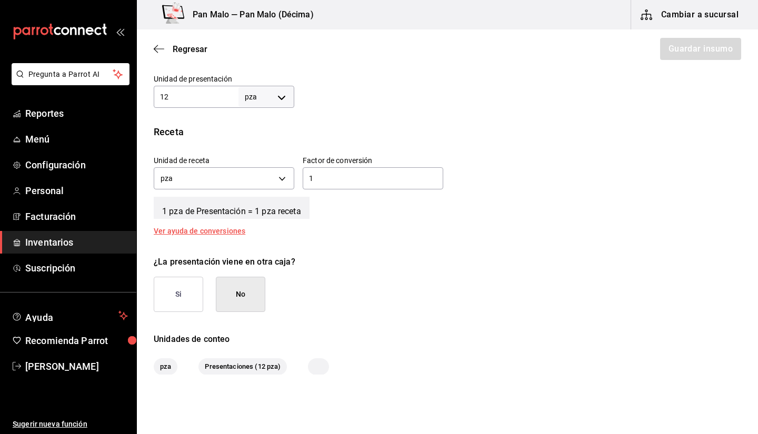
click at [260, 291] on button "No" at bounding box center [240, 294] width 49 height 35
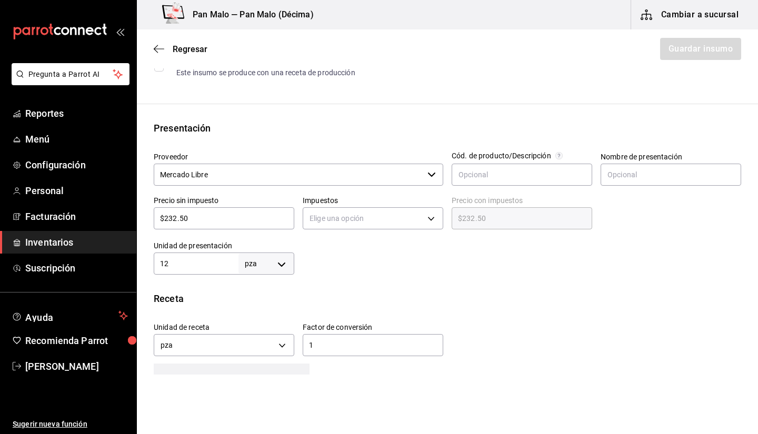
scroll to position [133, 0]
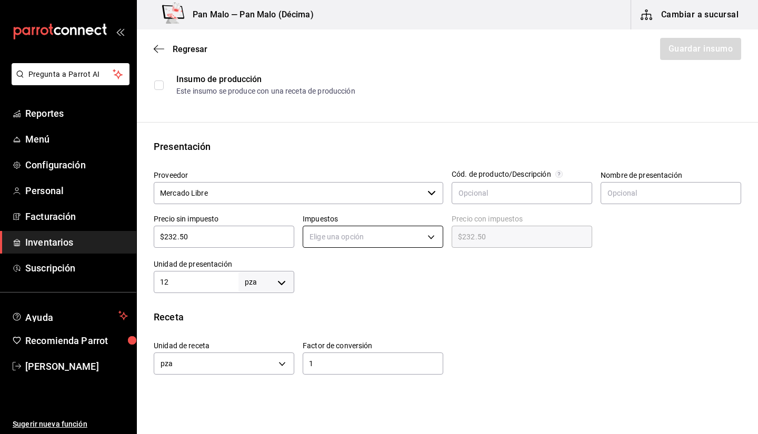
click at [424, 237] on body "Pregunta a Parrot AI Reportes Menú Configuración Personal Facturación Inventari…" at bounding box center [379, 187] width 758 height 375
click at [396, 270] on li "IVA 0%" at bounding box center [369, 269] width 137 height 17
type input "IVA_0"
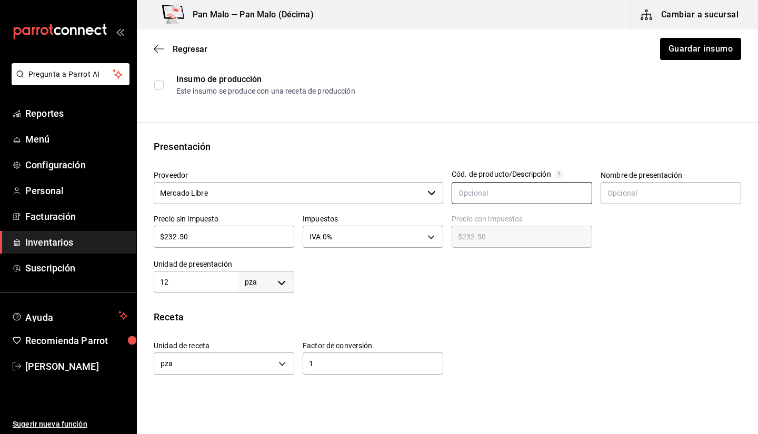
click at [537, 190] on input "text" at bounding box center [522, 193] width 141 height 22
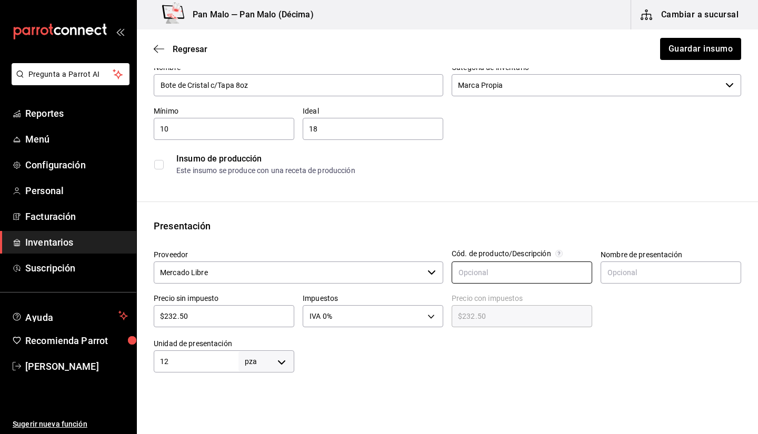
scroll to position [48, 0]
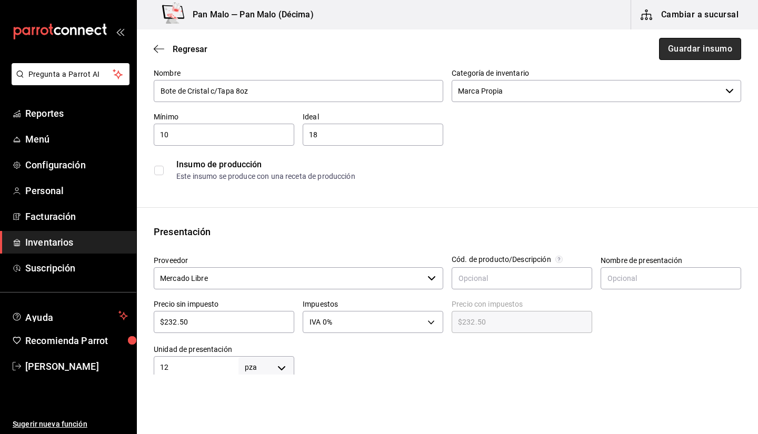
click at [687, 49] on button "Guardar insumo" at bounding box center [700, 49] width 82 height 22
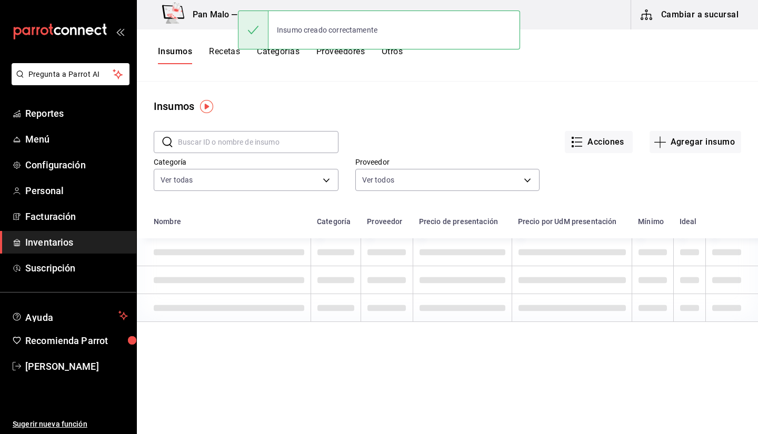
click at [409, 112] on div "Insumos" at bounding box center [447, 106] width 621 height 16
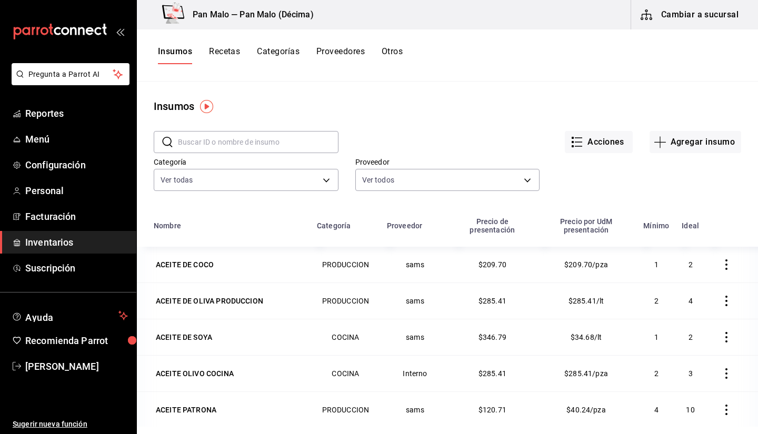
click at [273, 139] on input "text" at bounding box center [258, 142] width 161 height 21
click at [223, 60] on button "Recetas" at bounding box center [224, 55] width 31 height 18
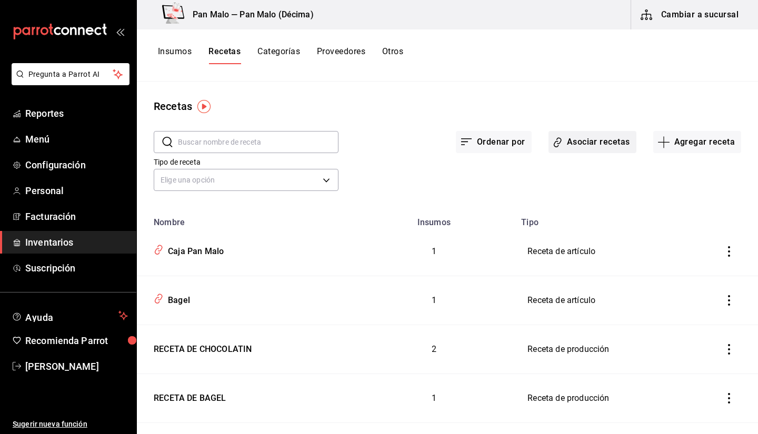
click at [585, 150] on button "Asociar recetas" at bounding box center [593, 142] width 88 height 22
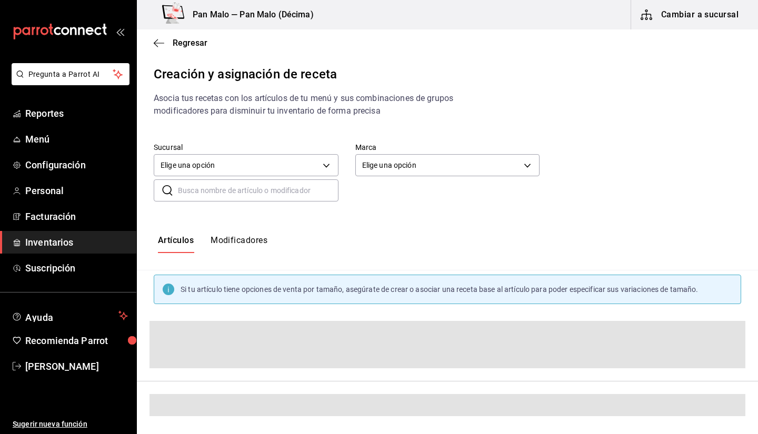
click at [274, 183] on input "text" at bounding box center [258, 190] width 161 height 21
type input "salsa"
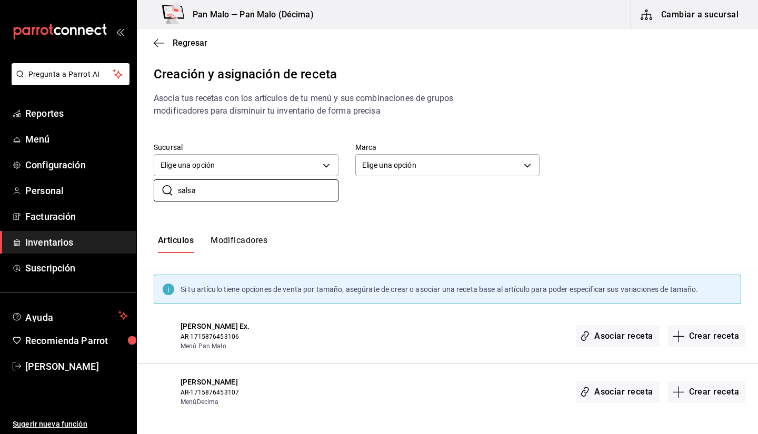
scroll to position [4, 0]
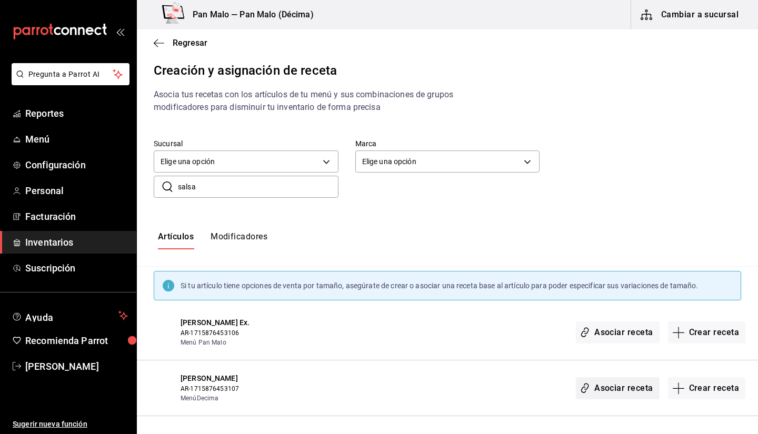
click at [638, 389] on button "Asociar receta" at bounding box center [617, 389] width 83 height 22
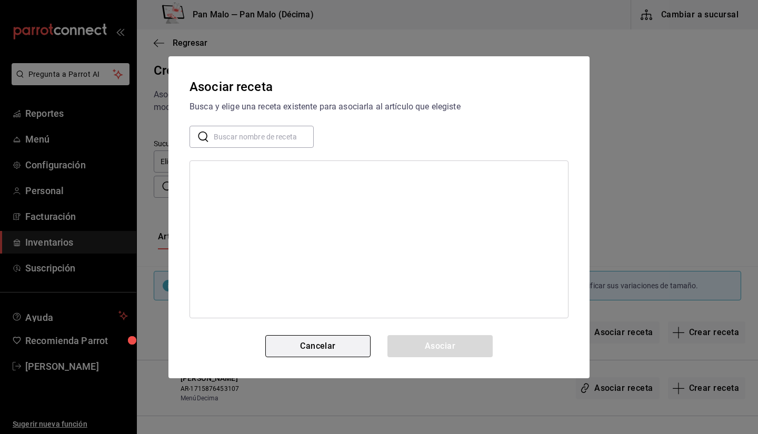
click at [333, 343] on button "Cancelar" at bounding box center [317, 346] width 105 height 22
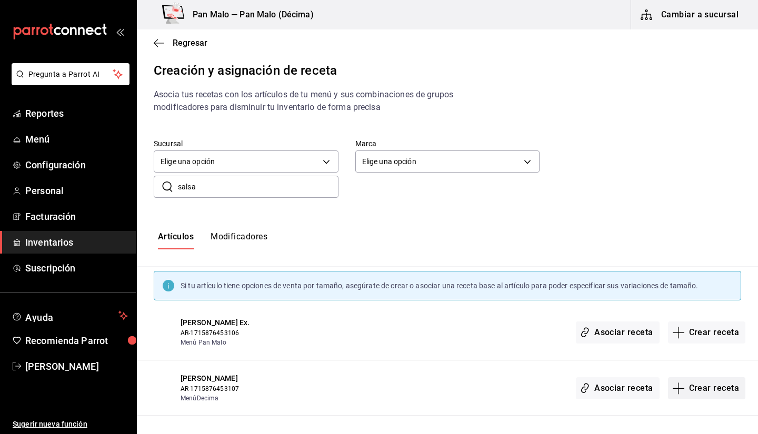
click at [702, 391] on button "Crear receta" at bounding box center [707, 389] width 78 height 22
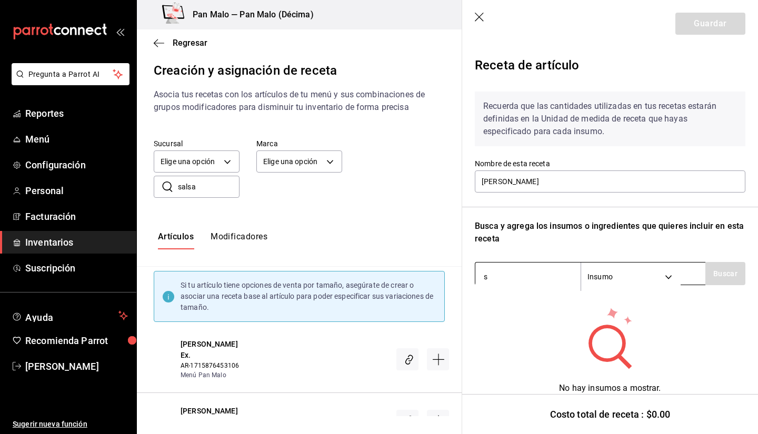
click at [547, 273] on input "s" at bounding box center [527, 277] width 105 height 22
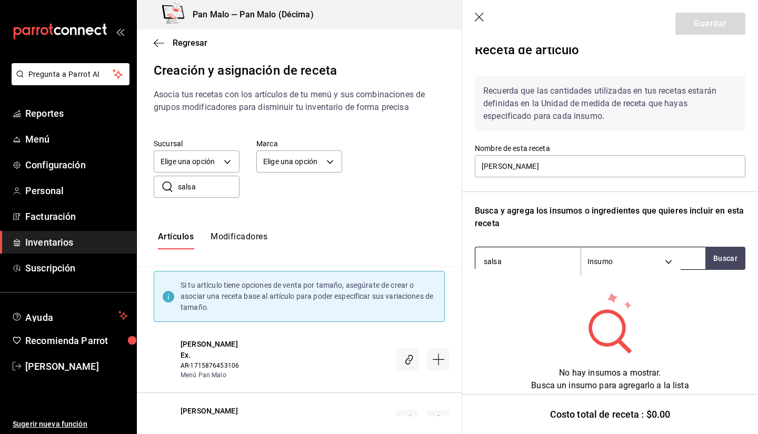
click at [508, 261] on input "salsa" at bounding box center [527, 262] width 105 height 22
type input "salsa"
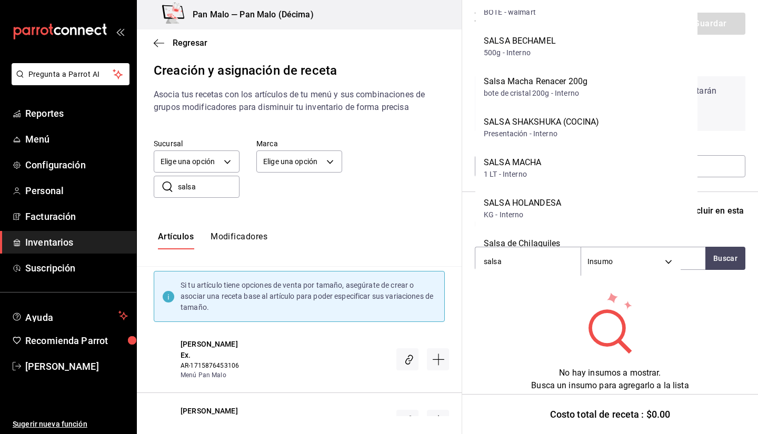
scroll to position [68, 0]
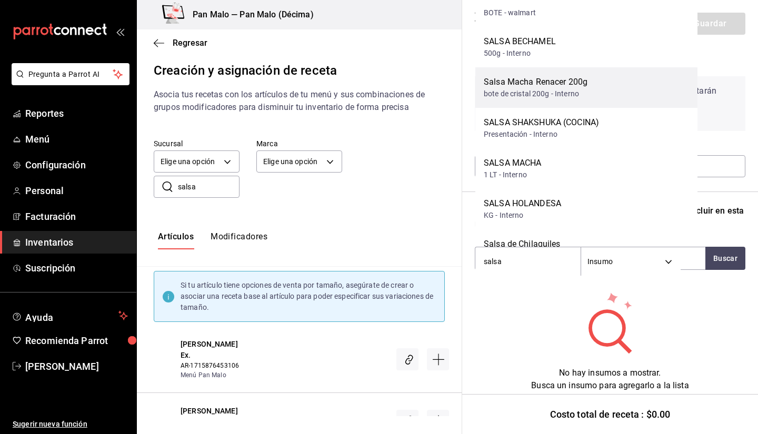
click at [570, 81] on div "Salsa Macha Renacer 200g" at bounding box center [536, 82] width 104 height 13
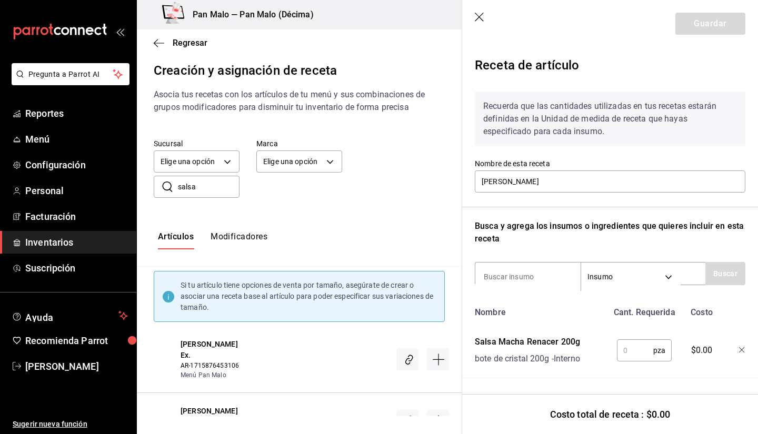
scroll to position [7, 0]
click at [632, 352] on input "text" at bounding box center [635, 350] width 36 height 21
type input "1"
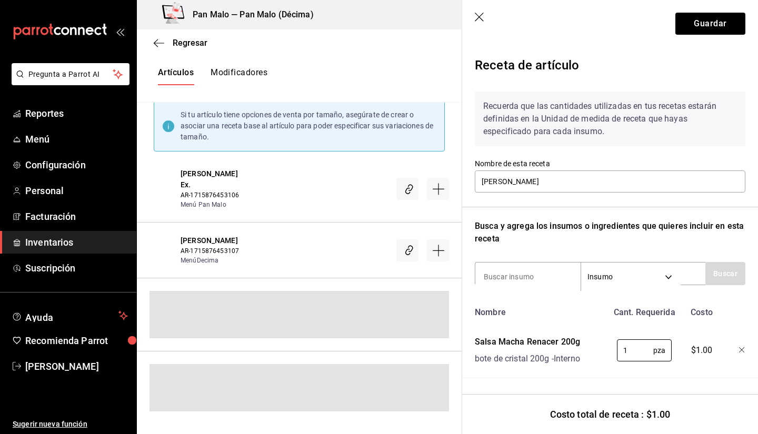
scroll to position [36, 0]
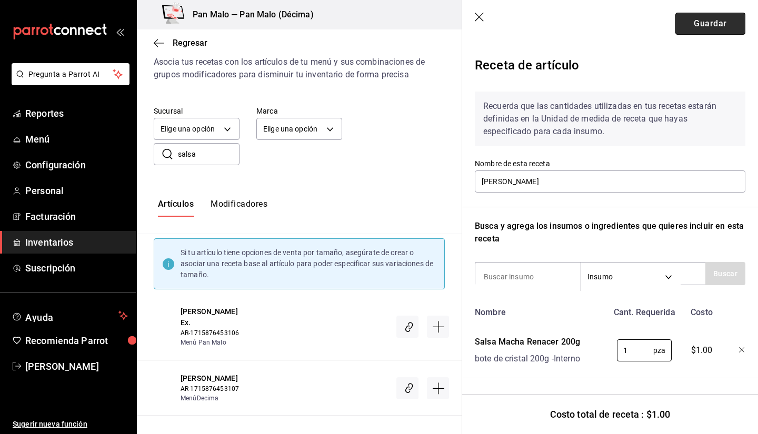
click at [691, 25] on button "Guardar" at bounding box center [711, 24] width 70 height 22
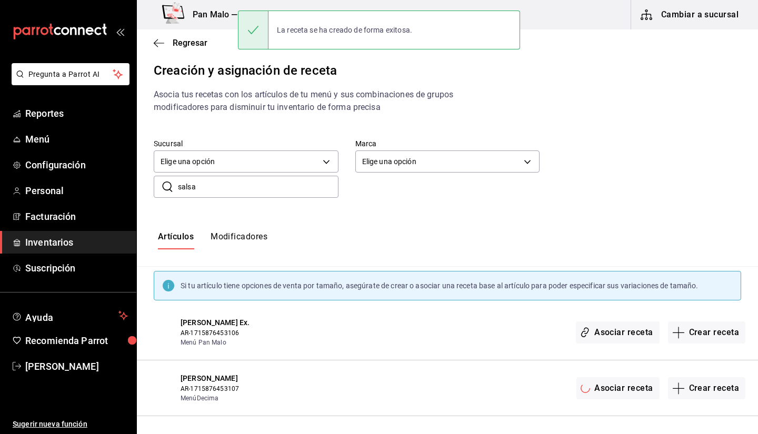
scroll to position [4, 0]
click at [165, 42] on span "Regresar" at bounding box center [181, 43] width 54 height 10
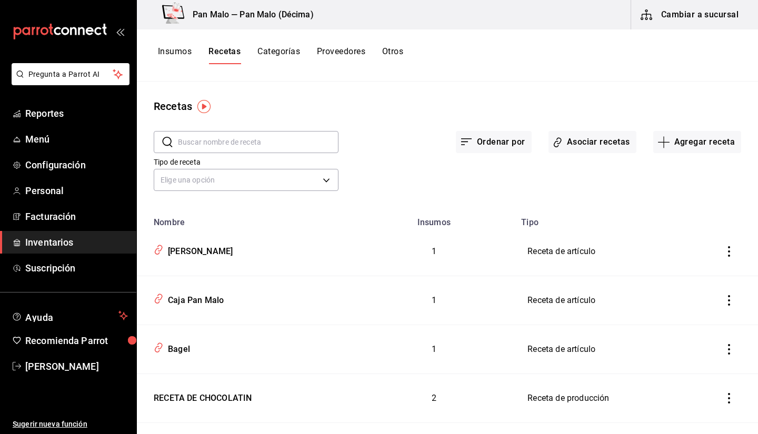
click at [279, 144] on input "text" at bounding box center [258, 142] width 161 height 21
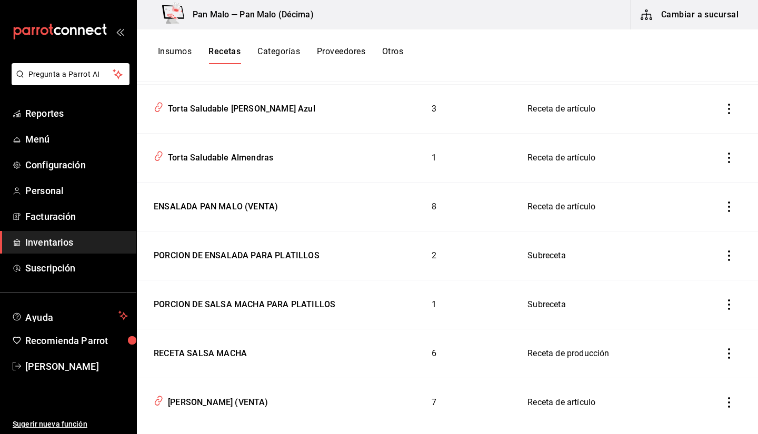
scroll to position [292, 0]
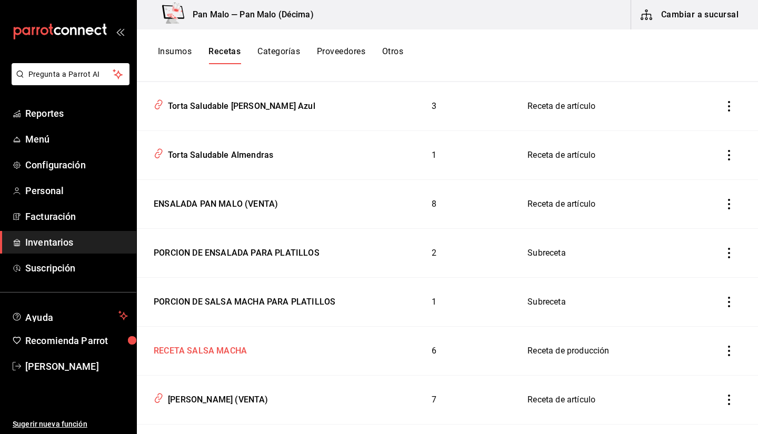
type input "sal"
click at [233, 361] on td "RECETA SALSA MACHA" at bounding box center [245, 351] width 216 height 49
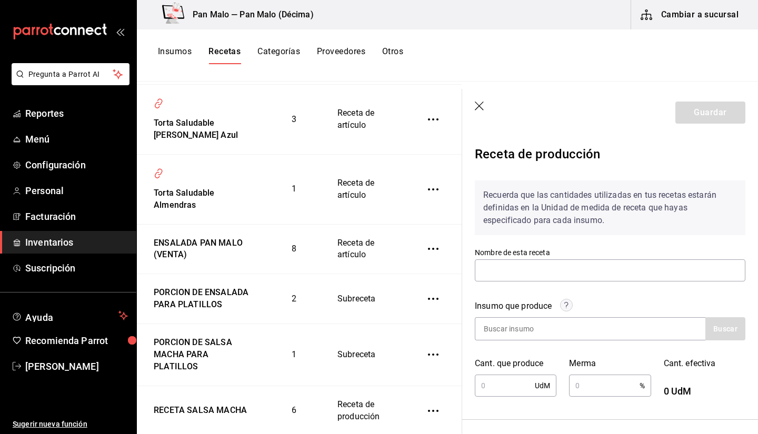
type input "RECETA SALSA MACHA"
type input "430"
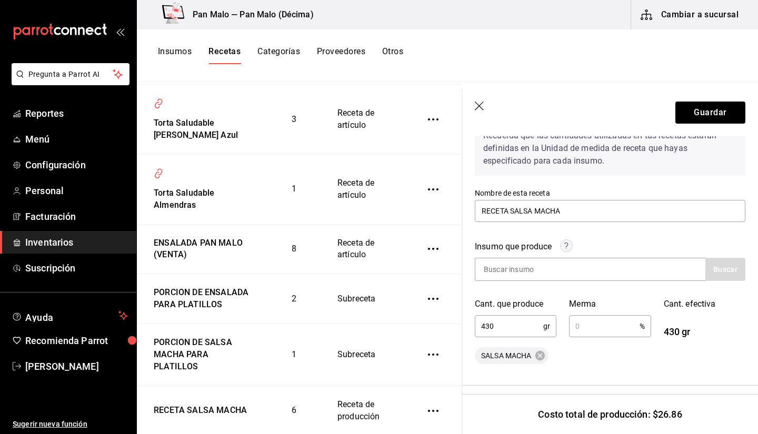
scroll to position [58, 0]
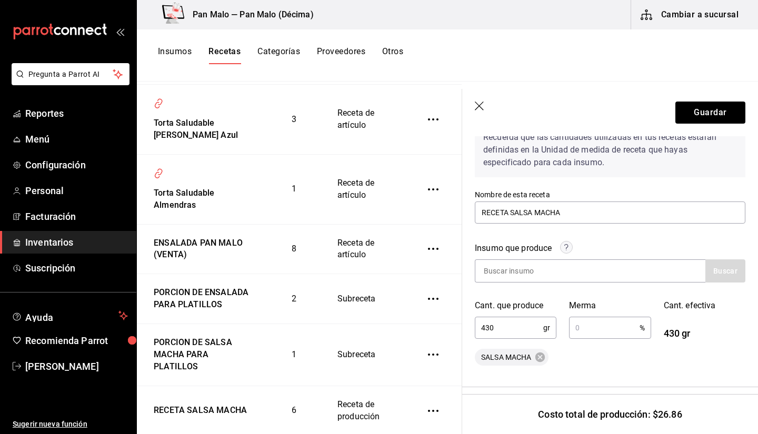
click at [478, 108] on icon "button" at bounding box center [480, 107] width 11 height 11
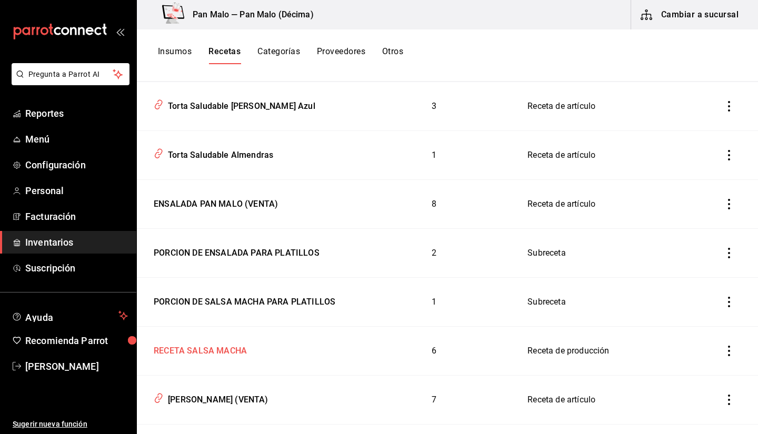
click at [237, 351] on div "RECETA SALSA MACHA" at bounding box center [198, 349] width 97 height 16
type input "RECETA SALSA MACHA"
type input "430"
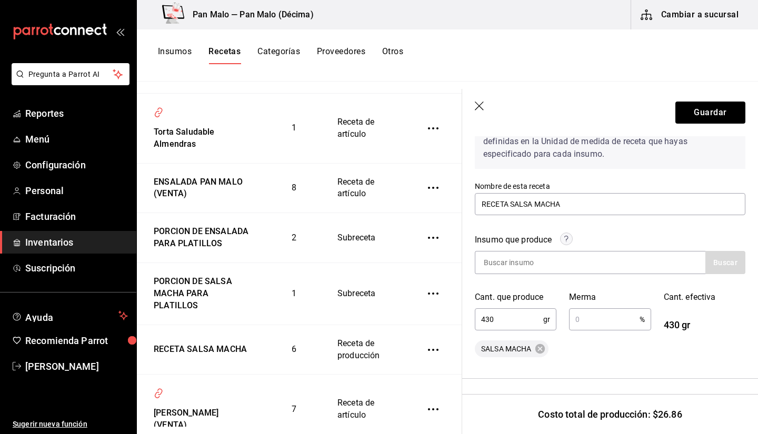
scroll to position [359, 0]
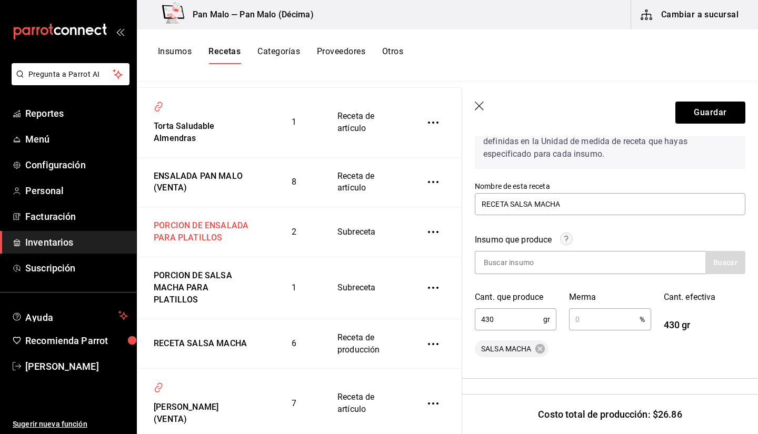
click at [194, 229] on div "PORCION DE ENSALADA PARA PLATILLOS" at bounding box center [200, 230] width 101 height 28
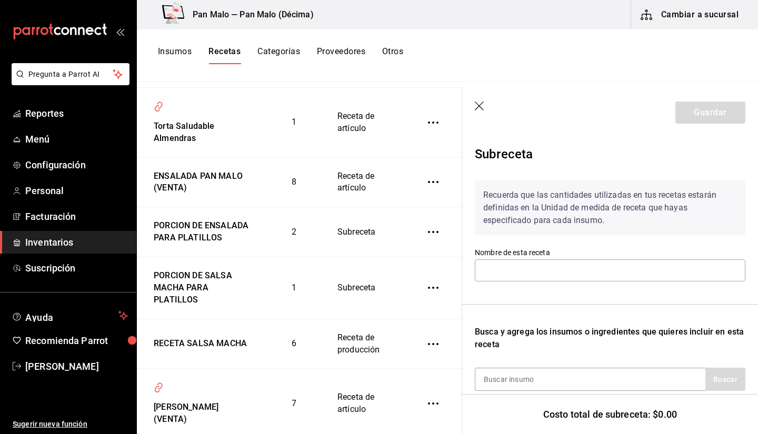
type input "PORCION DE ENSALADA PARA PLATILLOS"
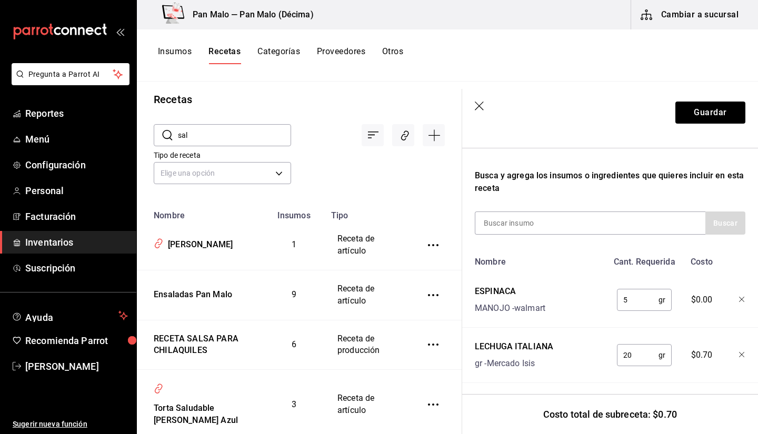
scroll to position [5, 0]
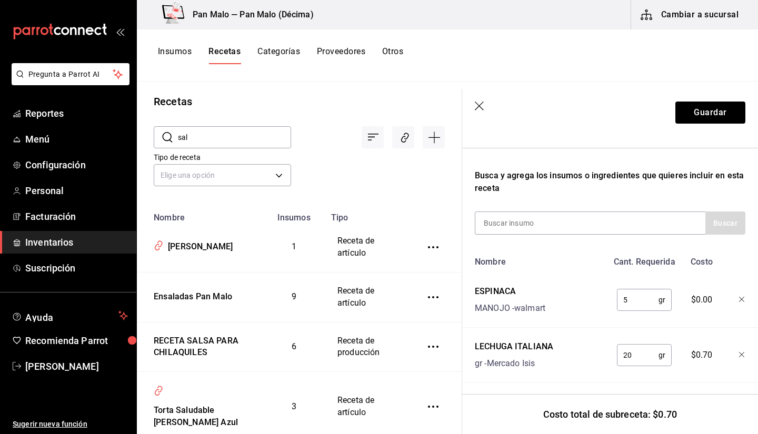
click at [255, 146] on input "sal" at bounding box center [234, 137] width 113 height 21
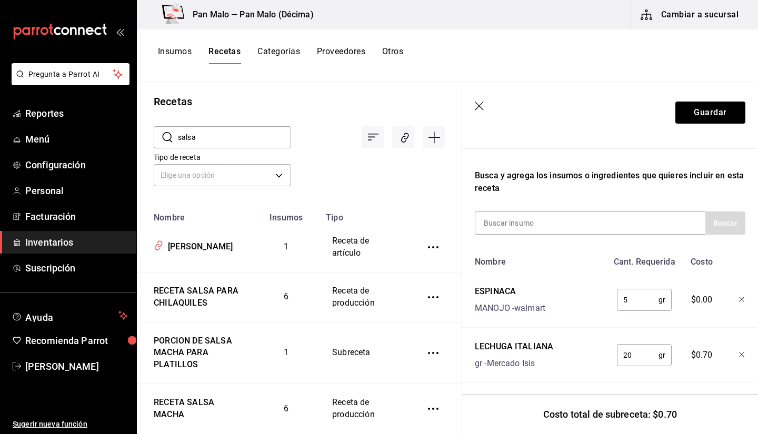
click at [257, 138] on input "salsa" at bounding box center [234, 137] width 113 height 21
type input "salsa"
drag, startPoint x: 472, startPoint y: 109, endPoint x: 487, endPoint y: 106, distance: 14.5
click at [487, 106] on header "Guardar" at bounding box center [610, 112] width 296 height 47
click at [480, 103] on icon "button" at bounding box center [480, 107] width 11 height 11
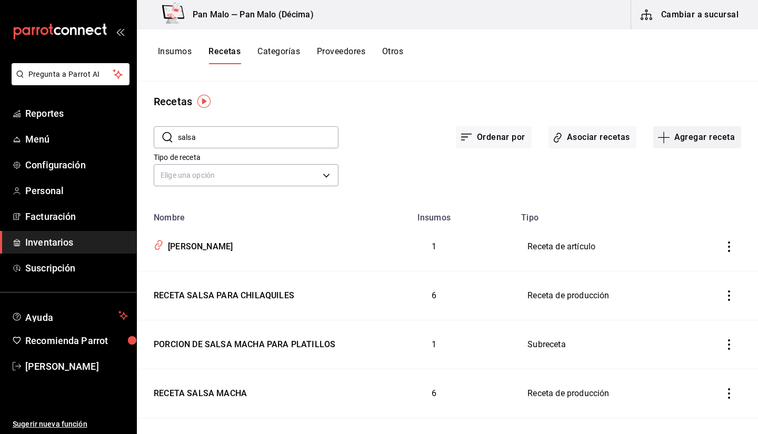
click at [680, 127] on button "Agregar receta" at bounding box center [697, 137] width 88 height 22
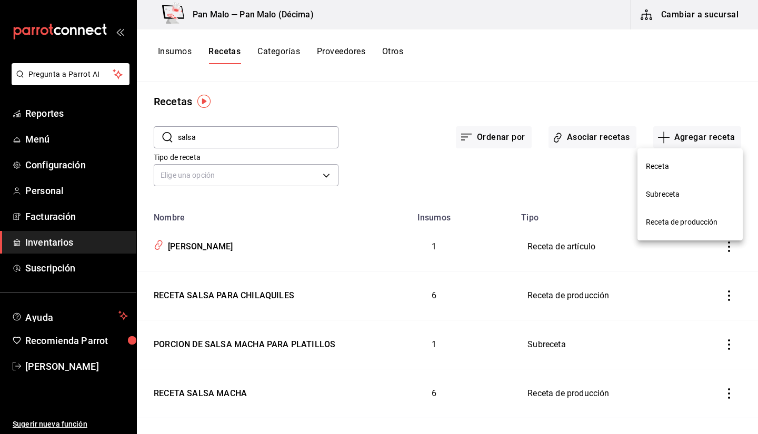
click at [686, 225] on span "Receta de producción" at bounding box center [690, 222] width 88 height 11
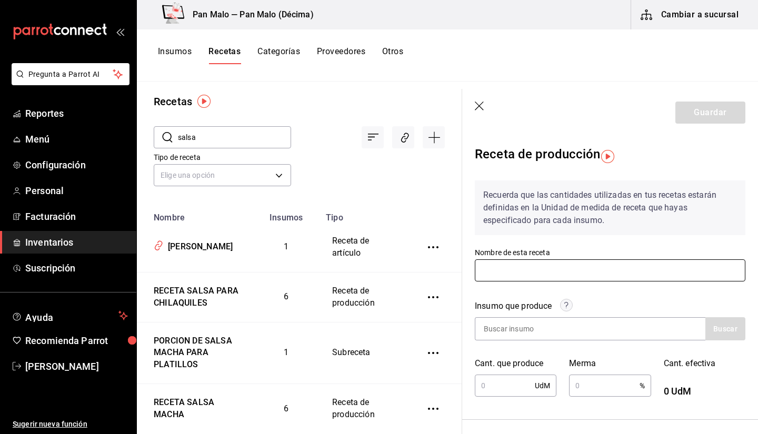
click at [577, 266] on input "text" at bounding box center [610, 271] width 271 height 22
type input "s"
click at [614, 328] on div at bounding box center [590, 328] width 231 height 23
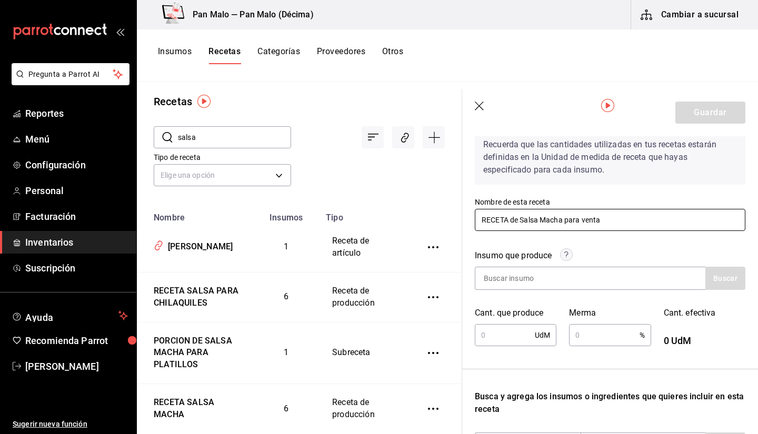
click at [503, 213] on input "RECETA de Salsa Macha para venta" at bounding box center [610, 220] width 271 height 22
click at [507, 217] on input "RECETA de Salsa Macha para venta" at bounding box center [610, 220] width 271 height 22
click at [560, 280] on input at bounding box center [527, 278] width 105 height 22
click at [586, 219] on input "Receta de Salsa Macha para venta" at bounding box center [610, 220] width 271 height 22
type input "Receta de [PERSON_NAME] para Venta"
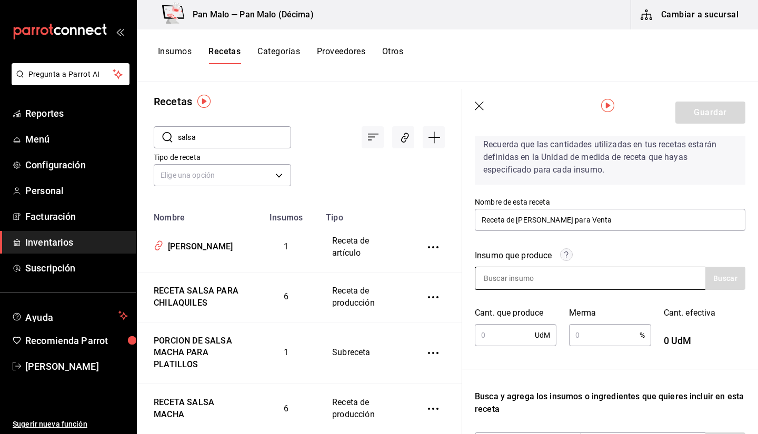
click at [617, 283] on div at bounding box center [590, 278] width 231 height 23
click at [617, 282] on div at bounding box center [590, 278] width 231 height 23
click at [597, 277] on div at bounding box center [590, 278] width 231 height 23
click at [534, 271] on input at bounding box center [527, 278] width 105 height 22
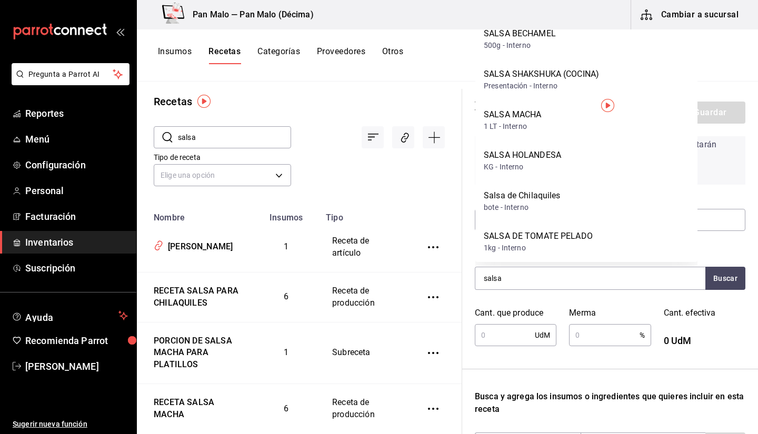
scroll to position [0, 0]
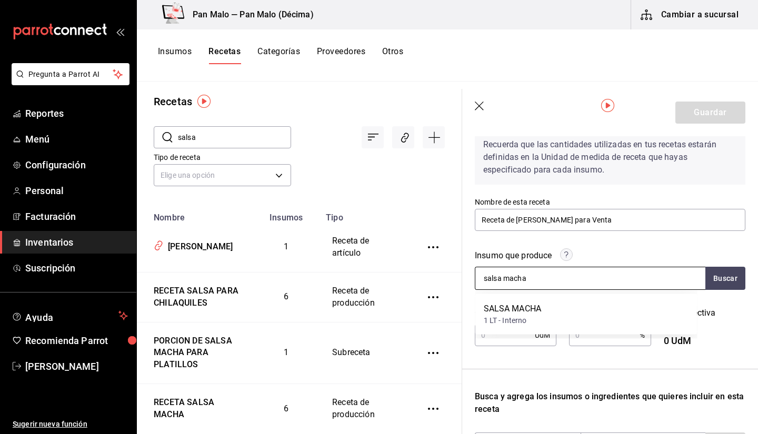
type input "salsa macha"
click at [583, 279] on div "salsa macha" at bounding box center [590, 278] width 231 height 23
click at [555, 276] on input "salsa macha" at bounding box center [527, 278] width 105 height 22
click at [527, 284] on input "salsa macha" at bounding box center [527, 278] width 105 height 22
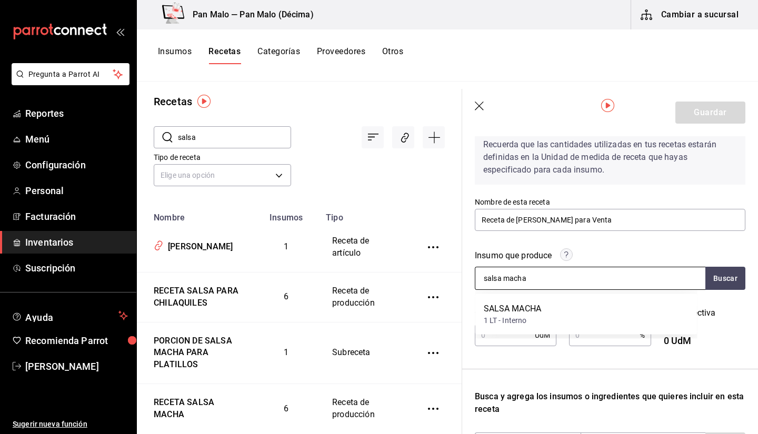
click at [527, 284] on input "salsa macha" at bounding box center [527, 278] width 105 height 22
type input "S"
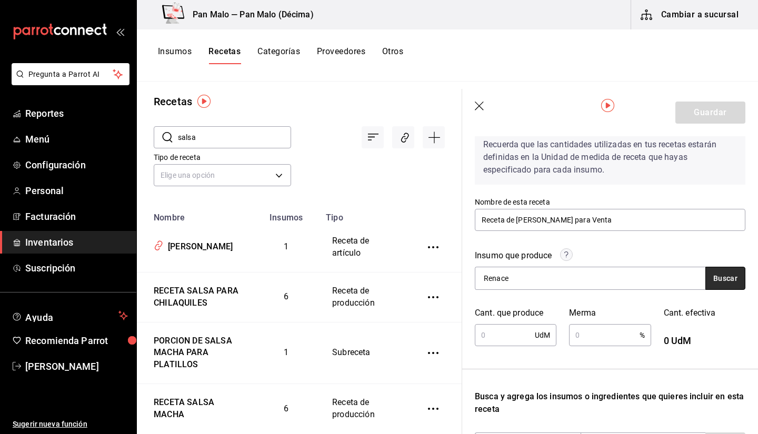
click at [724, 280] on button "Buscar" at bounding box center [726, 278] width 40 height 23
click at [515, 284] on input "Renace" at bounding box center [527, 278] width 105 height 22
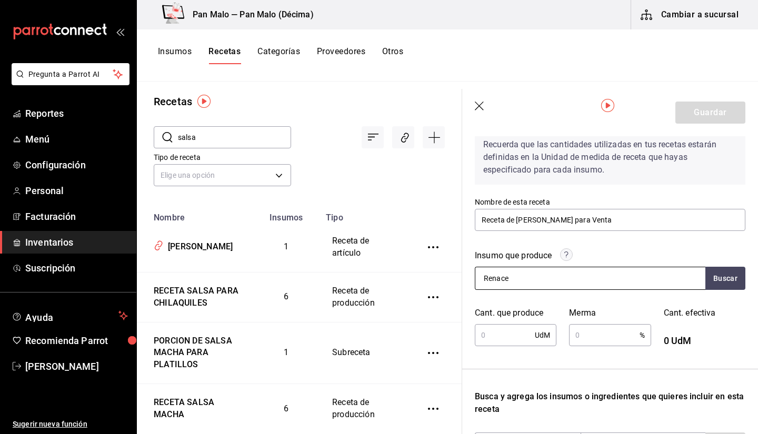
type input "Renacer"
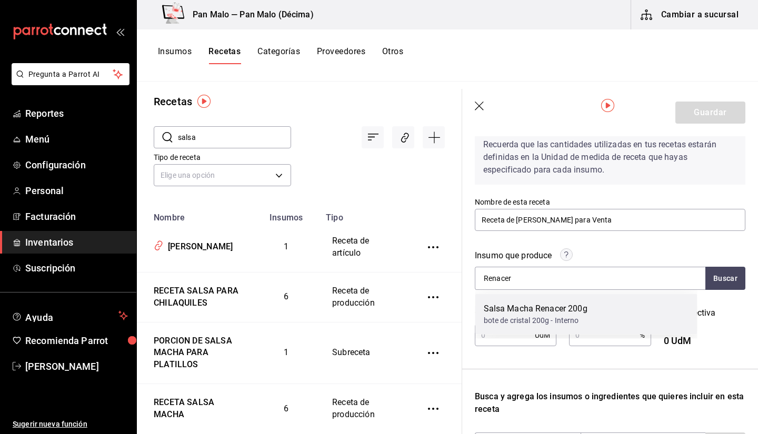
click at [540, 333] on div "Salsa Macha Renacer 200g bote de cristal 200g - Interno" at bounding box center [586, 314] width 222 height 41
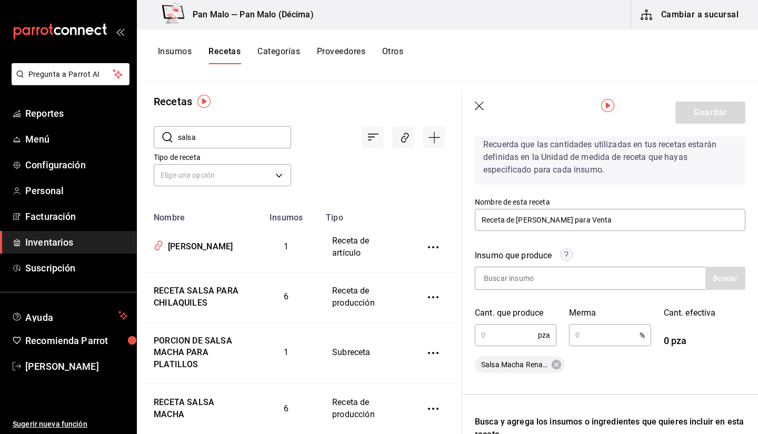
click at [511, 349] on div "Insumo que produce Buscar Cant. que produce pza ​ Merma % ​ Cant. efectiva 0 pz…" at bounding box center [610, 305] width 271 height 136
click at [513, 331] on input "text" at bounding box center [506, 335] width 63 height 21
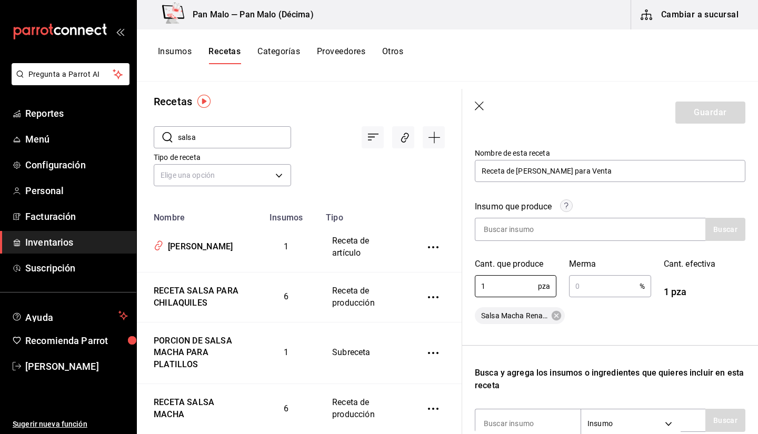
scroll to position [104, 0]
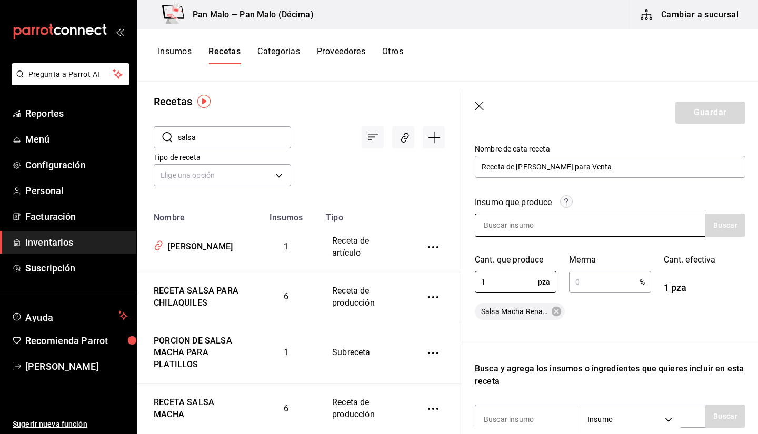
type input "1"
click at [622, 218] on div at bounding box center [590, 225] width 231 height 23
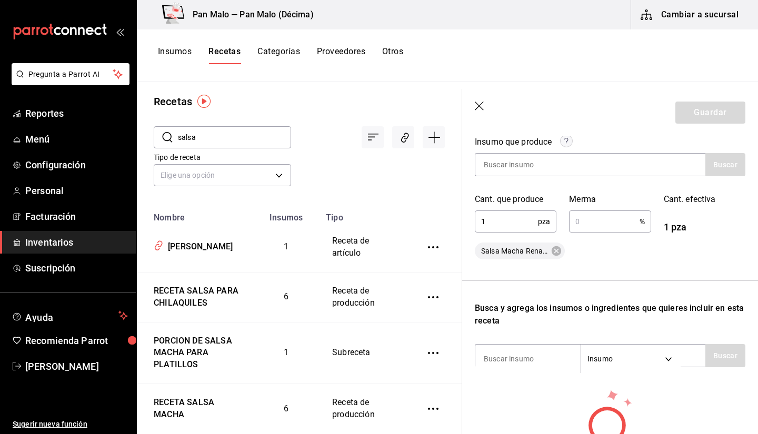
scroll to position [270, 0]
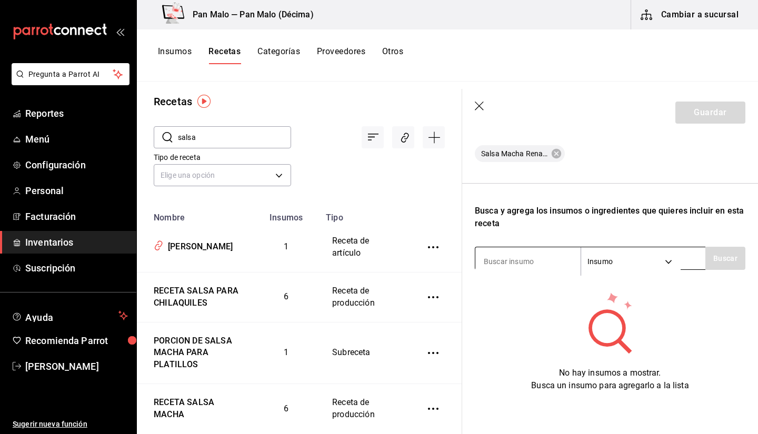
click at [532, 261] on input at bounding box center [527, 262] width 105 height 22
type input "salsa"
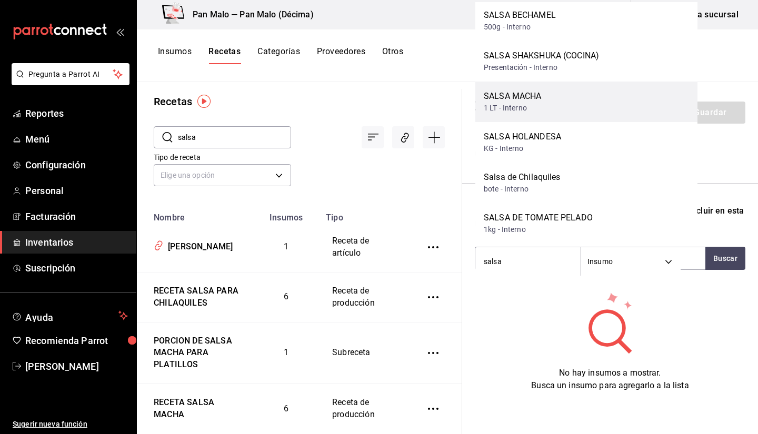
scroll to position [86, 0]
click at [605, 94] on div "SALSA MACHA 1 LT - Interno" at bounding box center [586, 103] width 222 height 41
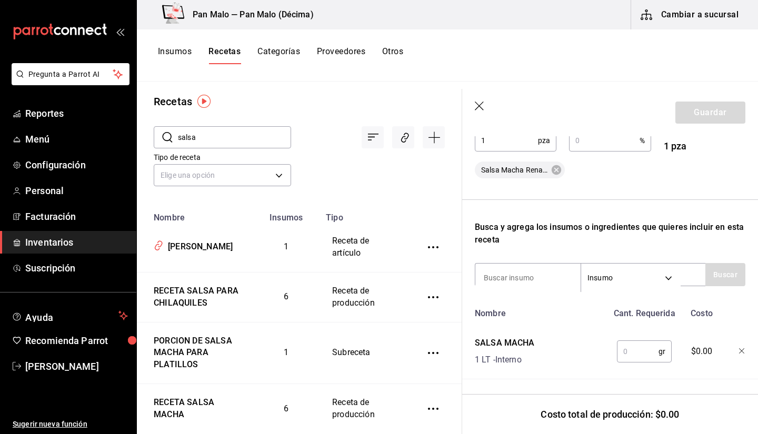
click at [620, 349] on input "text" at bounding box center [638, 351] width 42 height 21
type input "1"
type input "200"
click at [560, 277] on input at bounding box center [527, 278] width 105 height 22
type input "bote"
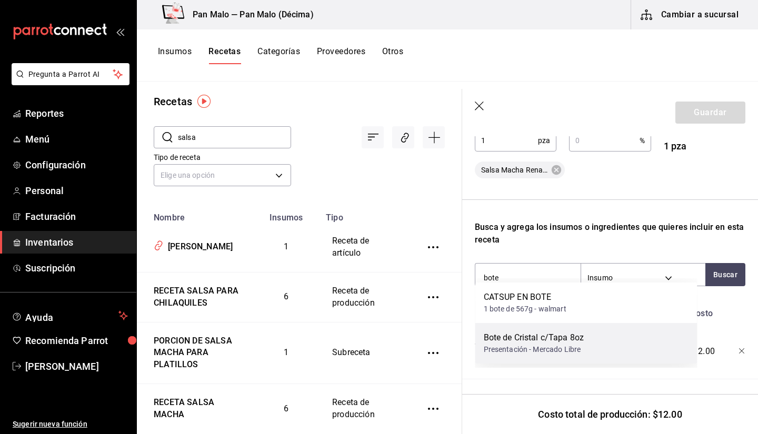
click at [552, 341] on div "Bote de Cristal c/Tapa 8oz" at bounding box center [534, 338] width 100 height 13
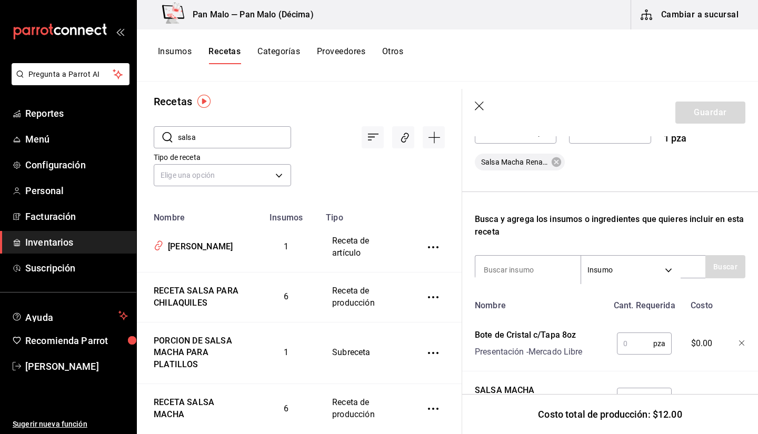
click at [632, 342] on input "text" at bounding box center [635, 343] width 36 height 21
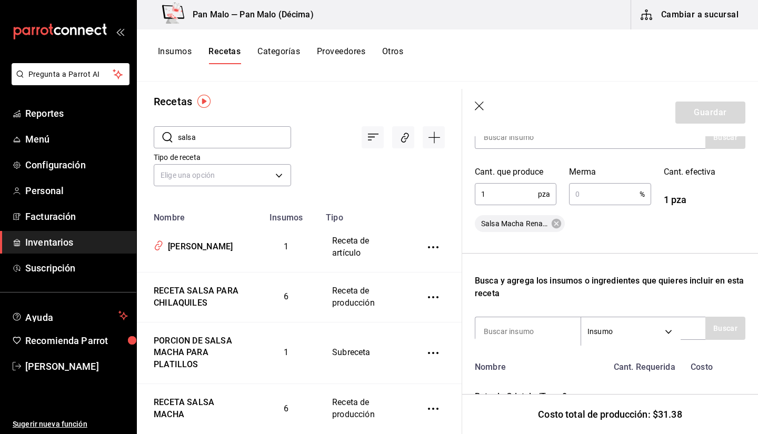
scroll to position [168, 0]
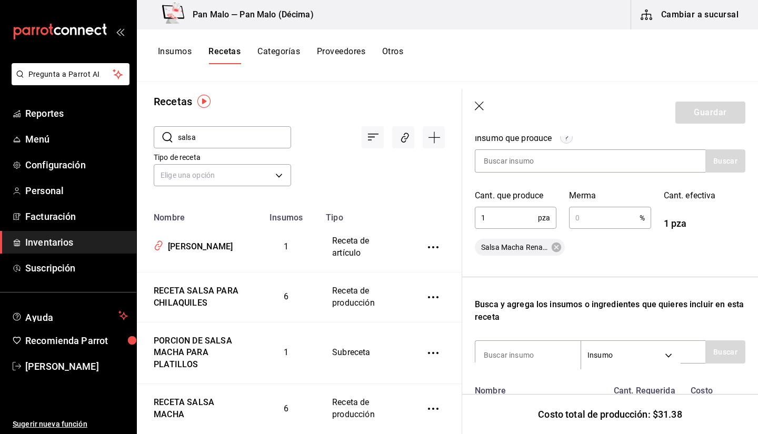
type input "1"
click at [586, 219] on input "text" at bounding box center [604, 217] width 70 height 21
click at [699, 122] on button "Guardar" at bounding box center [711, 113] width 70 height 22
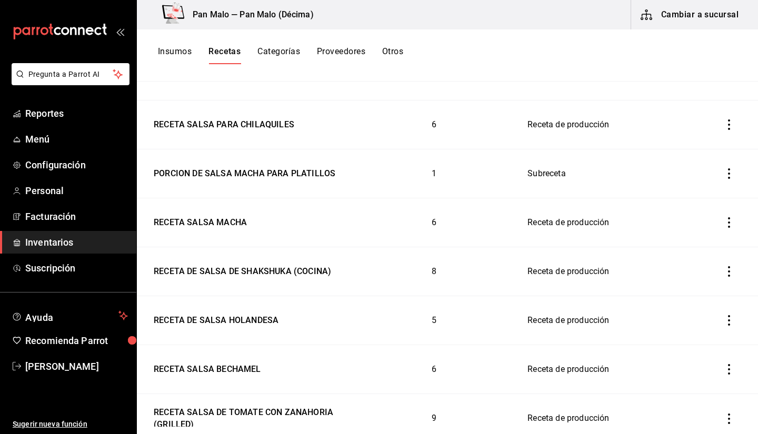
scroll to position [263, 0]
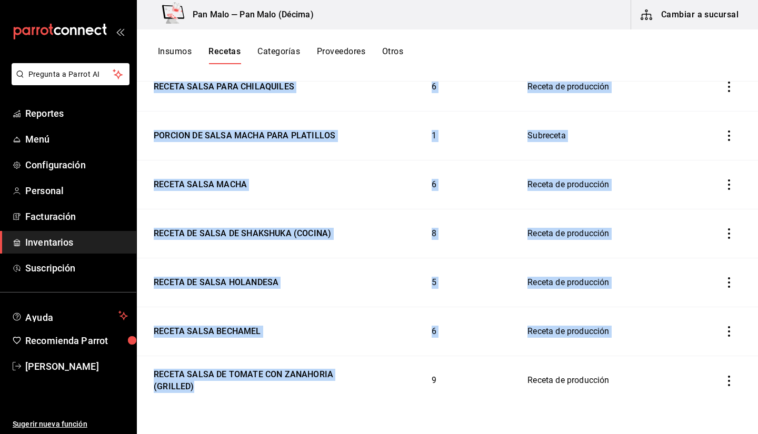
drag, startPoint x: 299, startPoint y: 395, endPoint x: 337, endPoint y: 420, distance: 45.0
click at [337, 416] on div "Recetas ​ salsa ​ Ordenar por Asociar recetas Agregar receta Tipo de receta Eli…" at bounding box center [447, 254] width 621 height 345
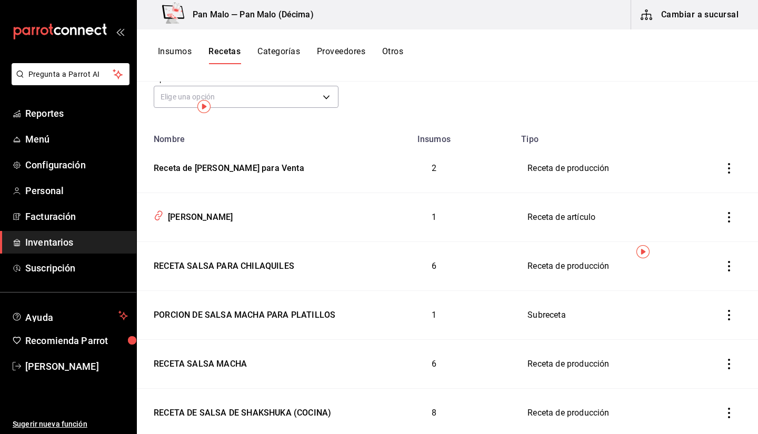
scroll to position [0, 0]
